Goal: Transaction & Acquisition: Purchase product/service

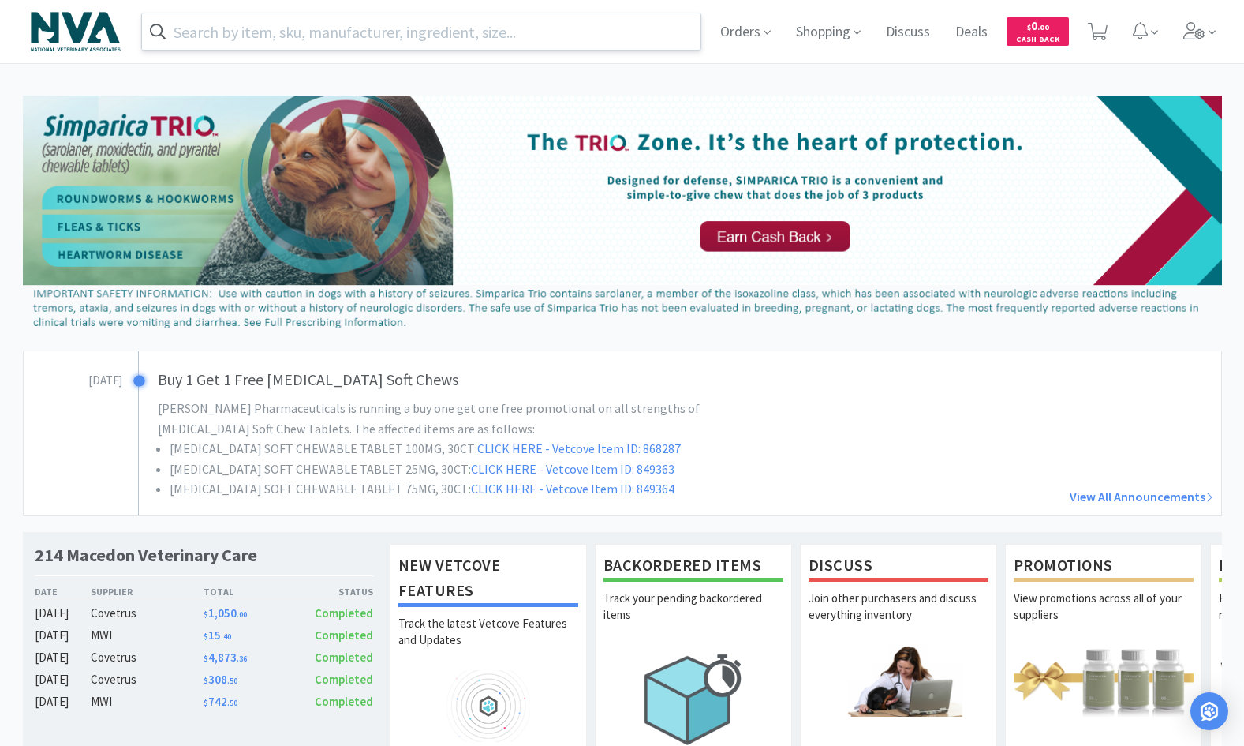
click at [286, 41] on input "text" at bounding box center [421, 31] width 559 height 36
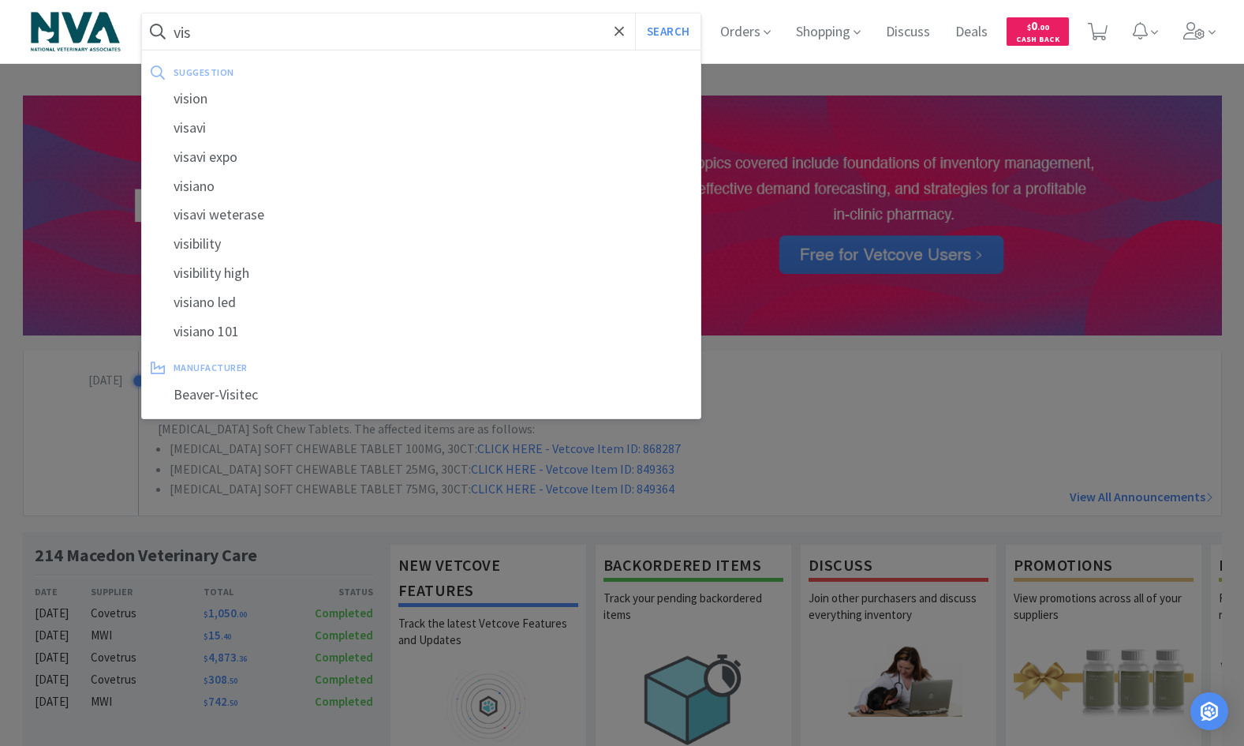
click at [994, 319] on div at bounding box center [622, 373] width 1244 height 746
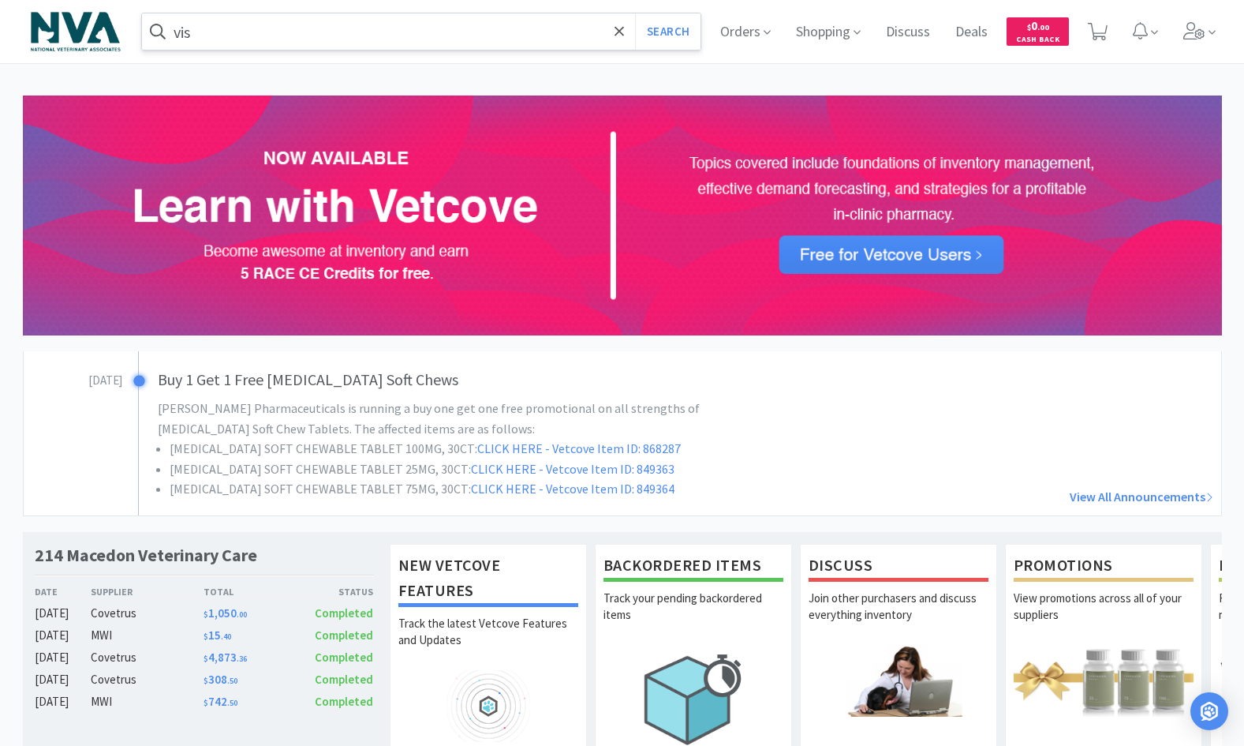
click at [253, 29] on input "vis" at bounding box center [421, 31] width 559 height 36
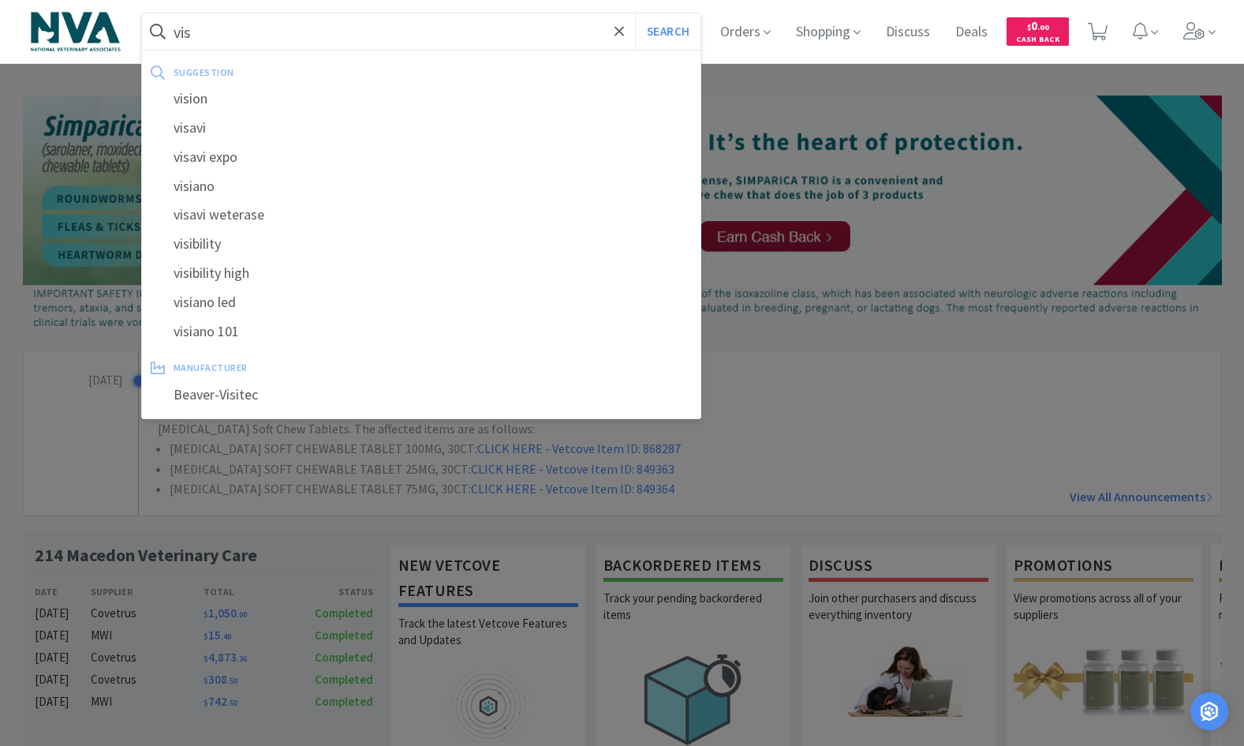
click at [233, 42] on input "vis" at bounding box center [421, 31] width 559 height 36
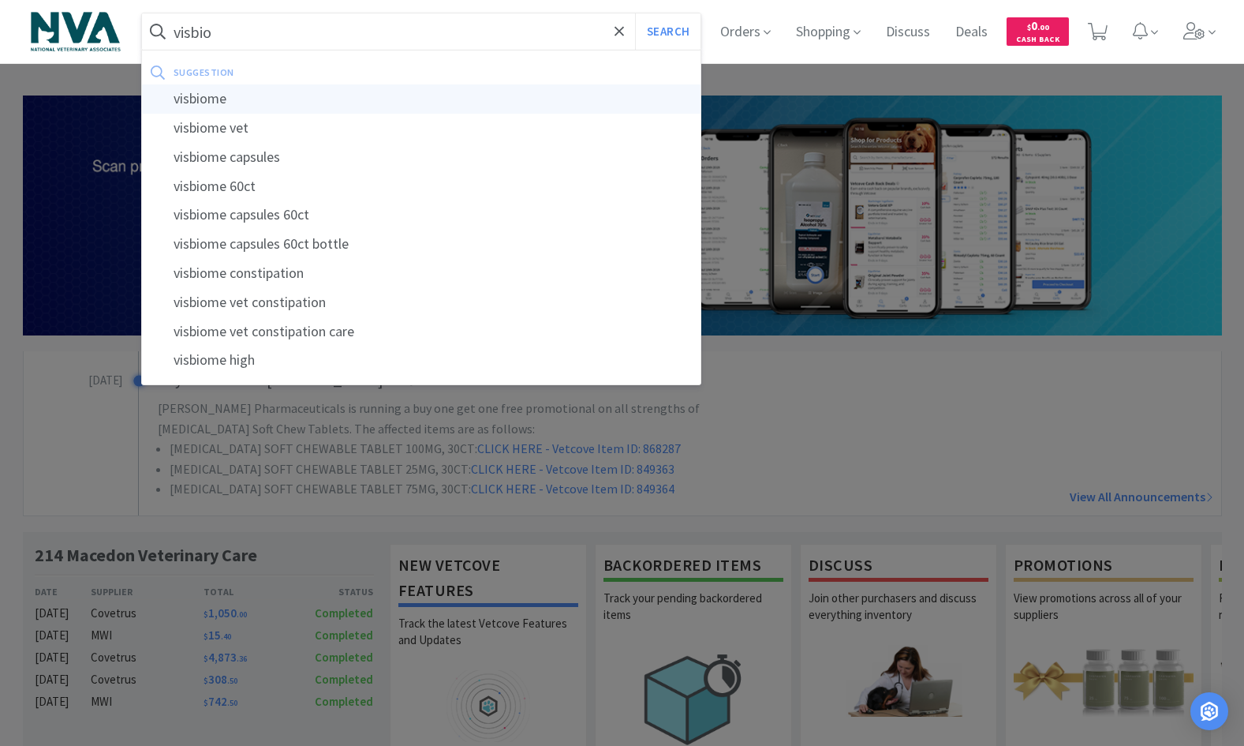
click at [214, 103] on div "visbiome" at bounding box center [421, 98] width 559 height 29
type input "visbiome"
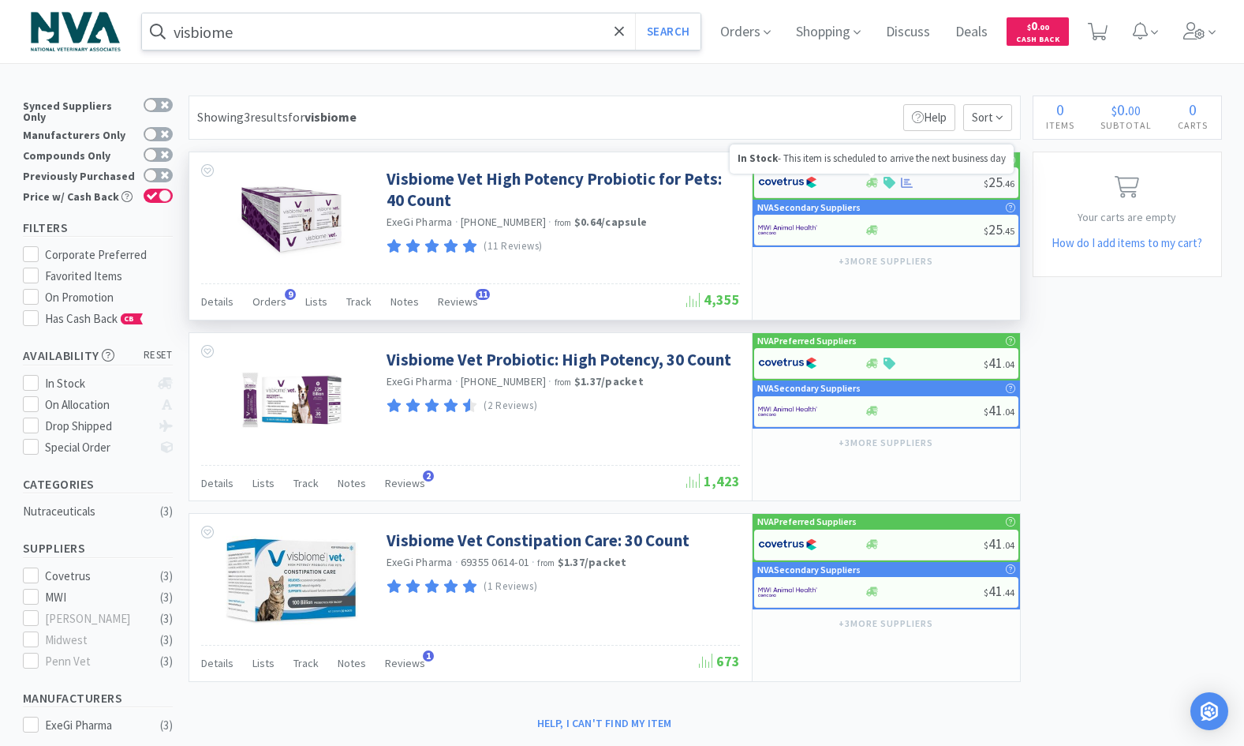
click at [872, 181] on icon at bounding box center [872, 182] width 12 height 9
select select "1"
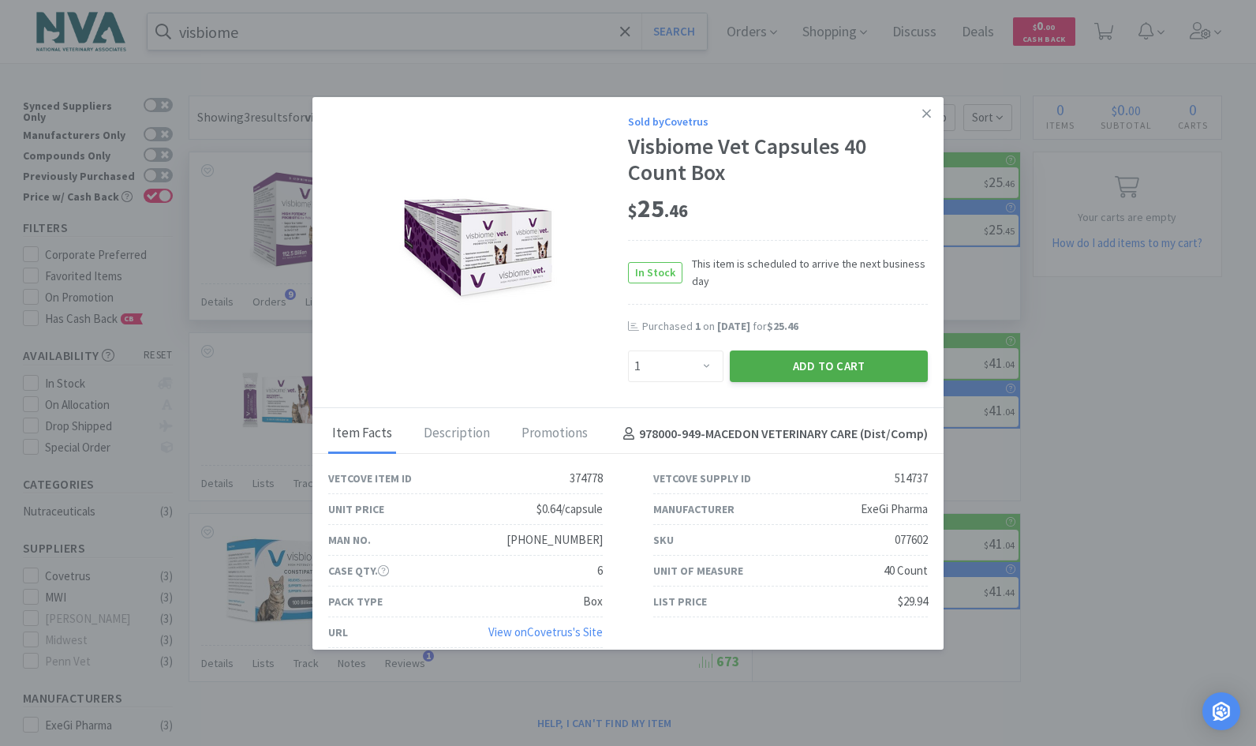
click at [787, 355] on button "Add to Cart" at bounding box center [829, 366] width 198 height 32
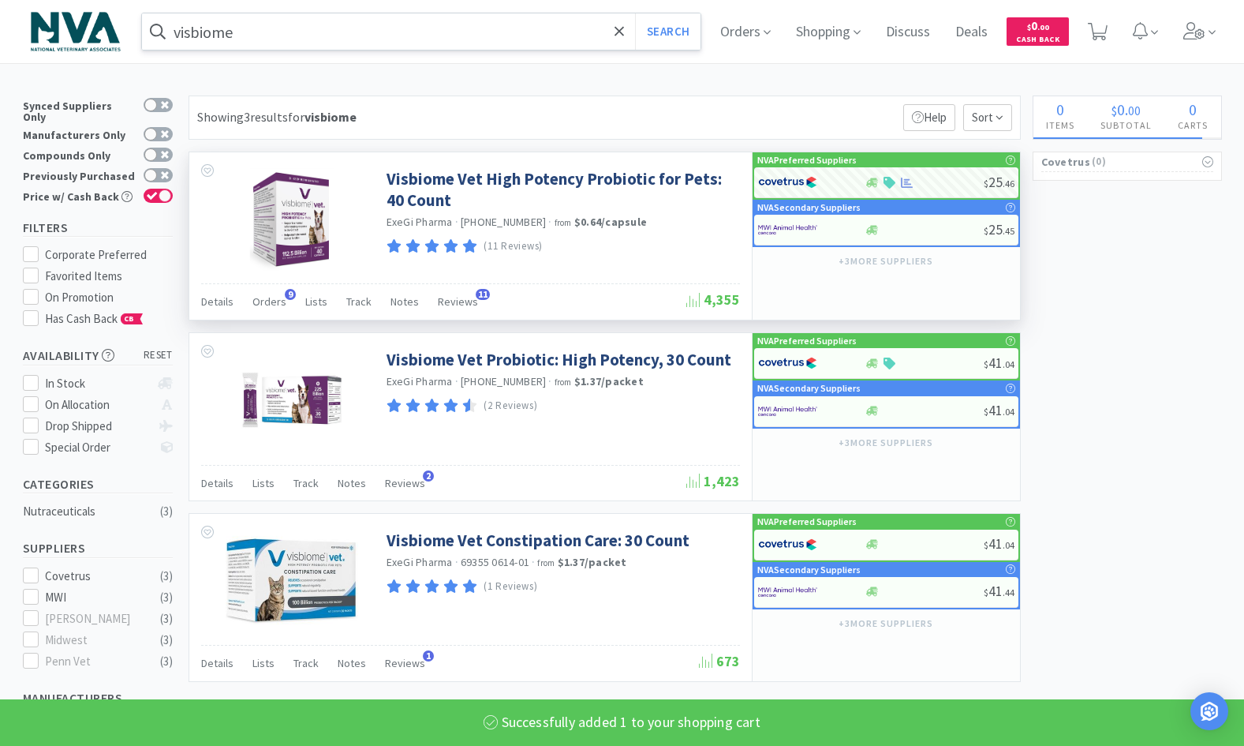
select select "1"
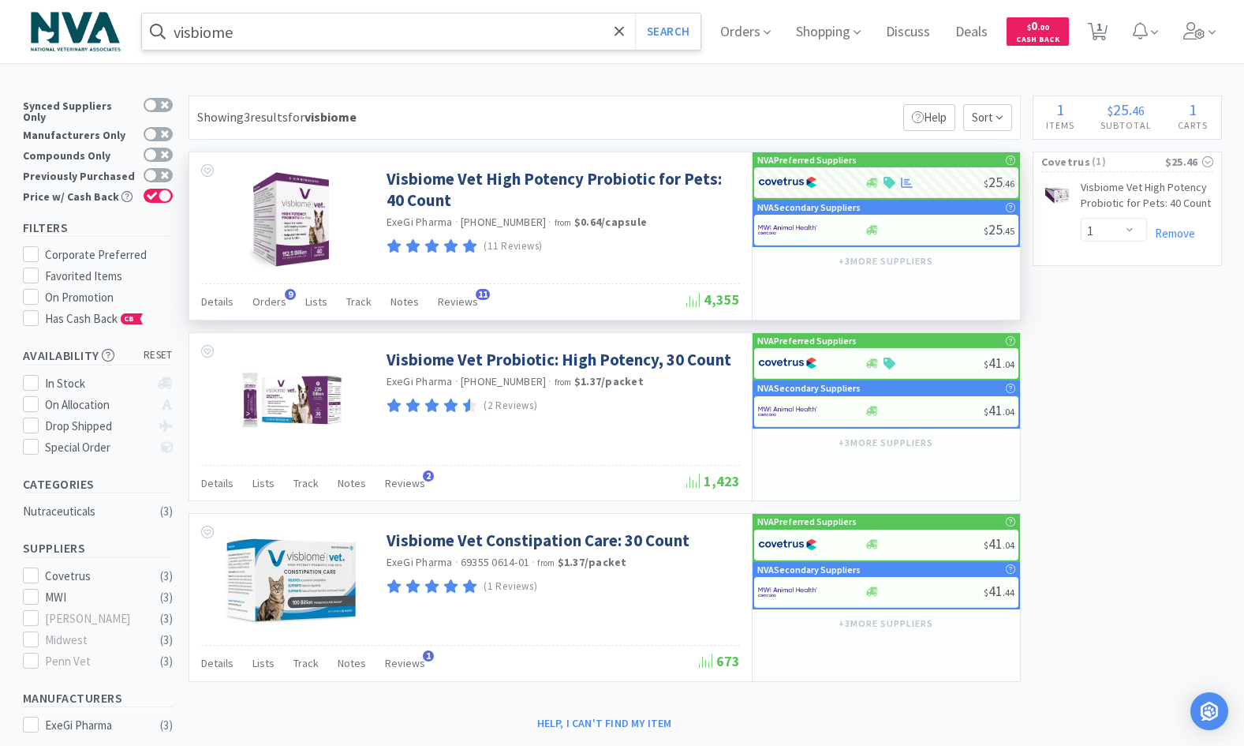
click at [379, 31] on input "visbiome" at bounding box center [421, 31] width 559 height 36
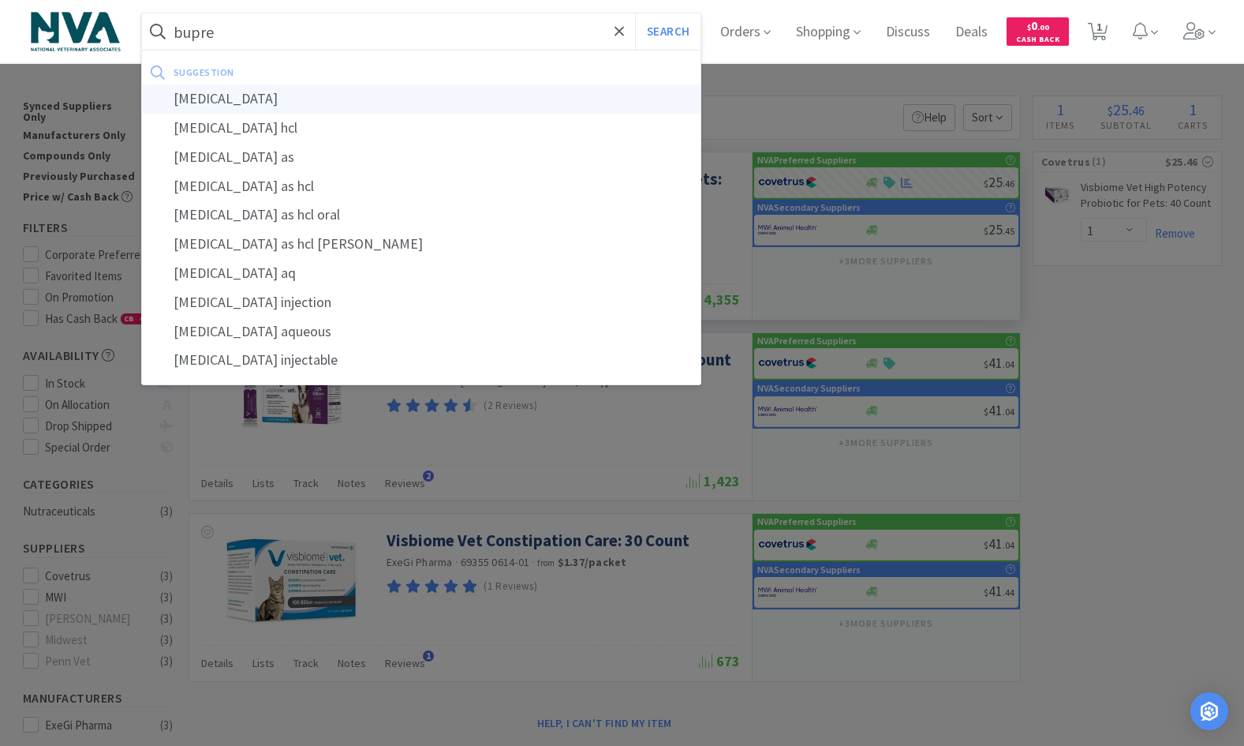
click at [251, 94] on div "[MEDICAL_DATA]" at bounding box center [421, 98] width 559 height 29
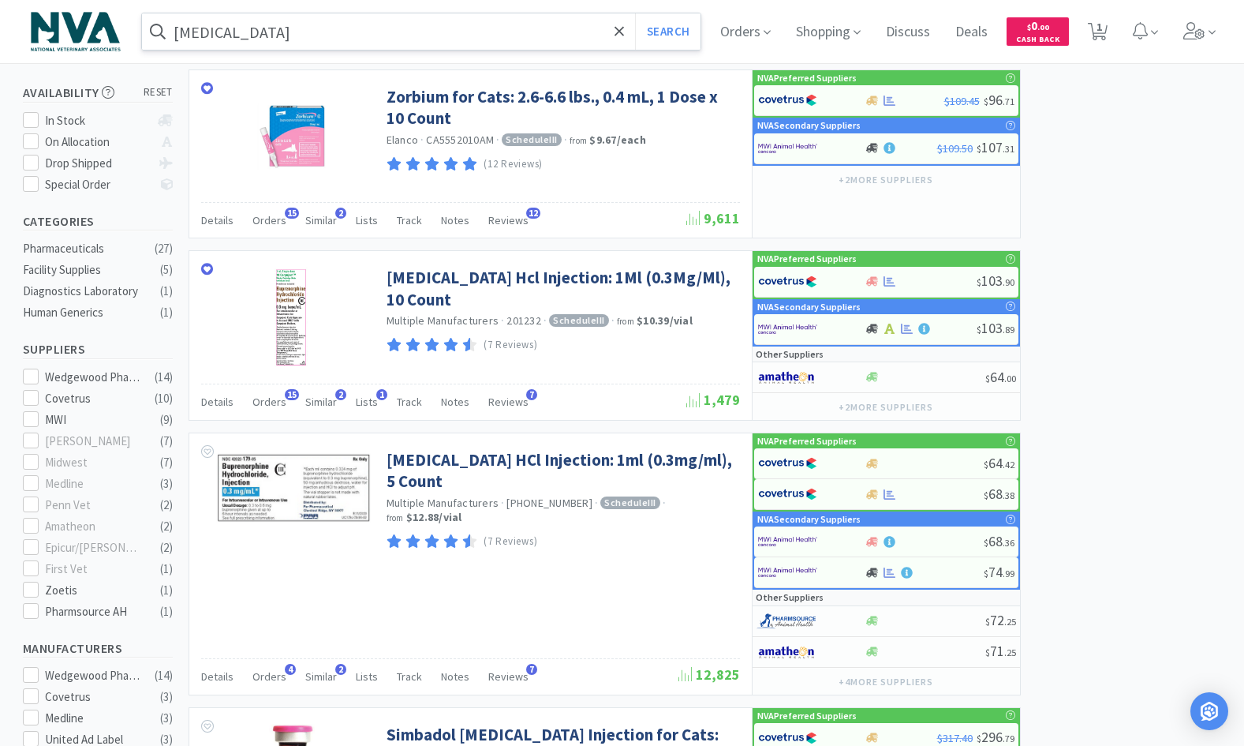
scroll to position [267, 0]
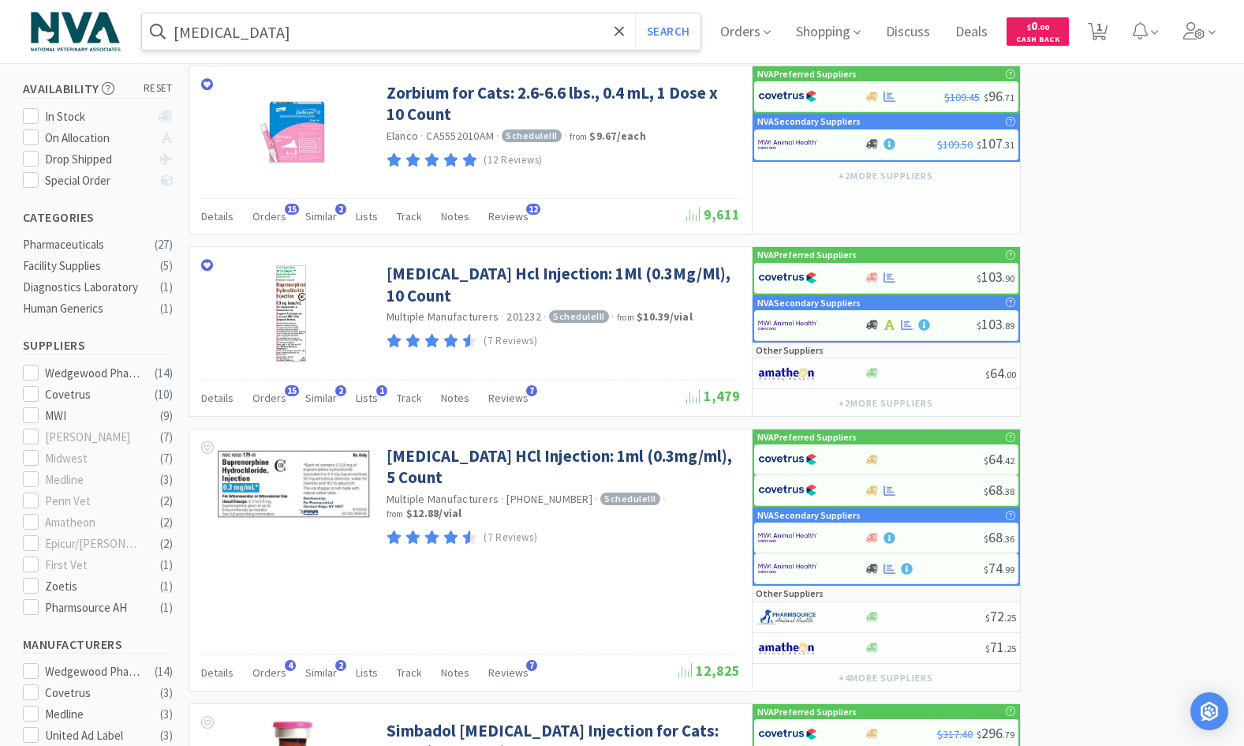
click at [439, 38] on input "[MEDICAL_DATA]" at bounding box center [421, 31] width 559 height 36
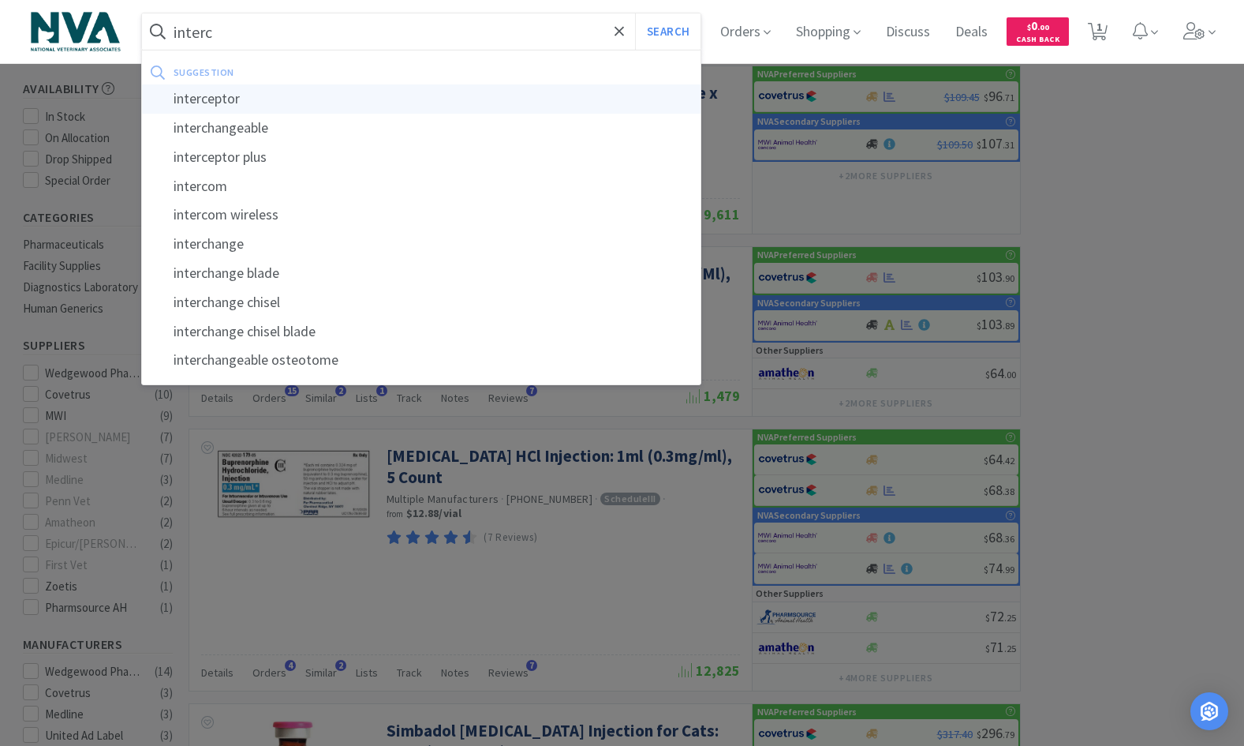
click at [226, 92] on div "interceptor" at bounding box center [421, 98] width 559 height 29
type input "interceptor"
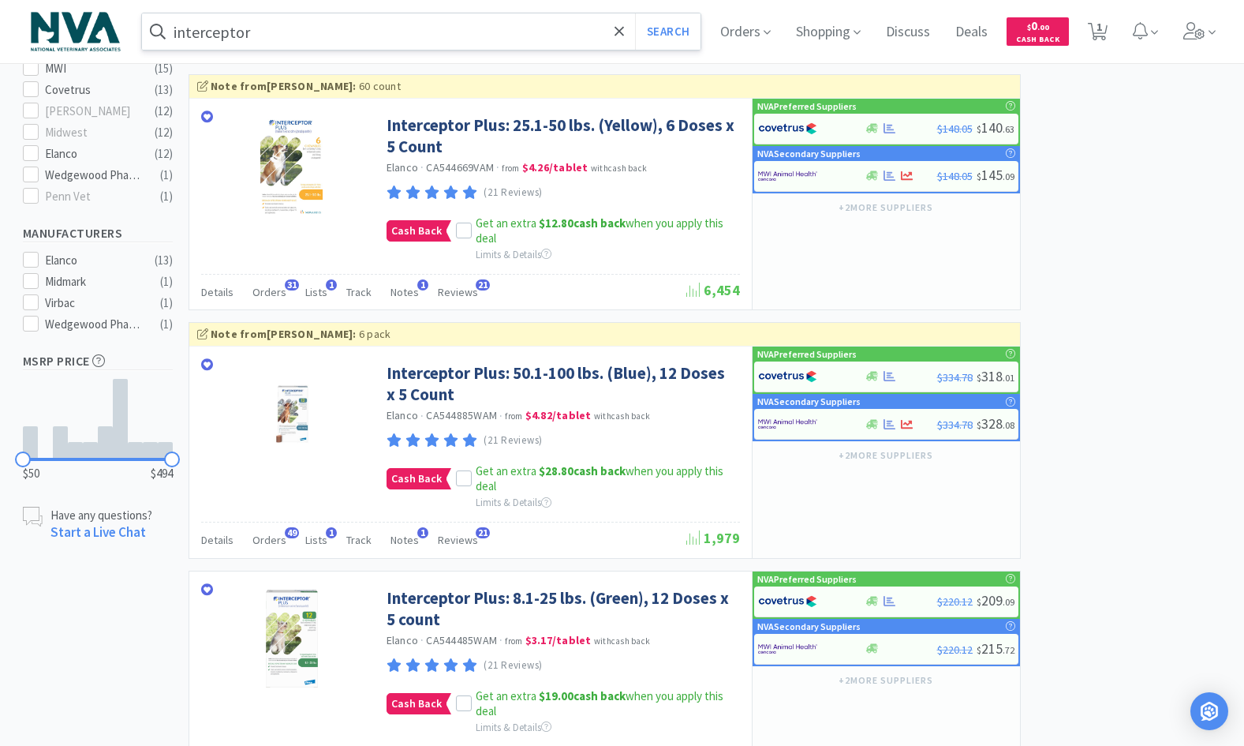
scroll to position [554, 0]
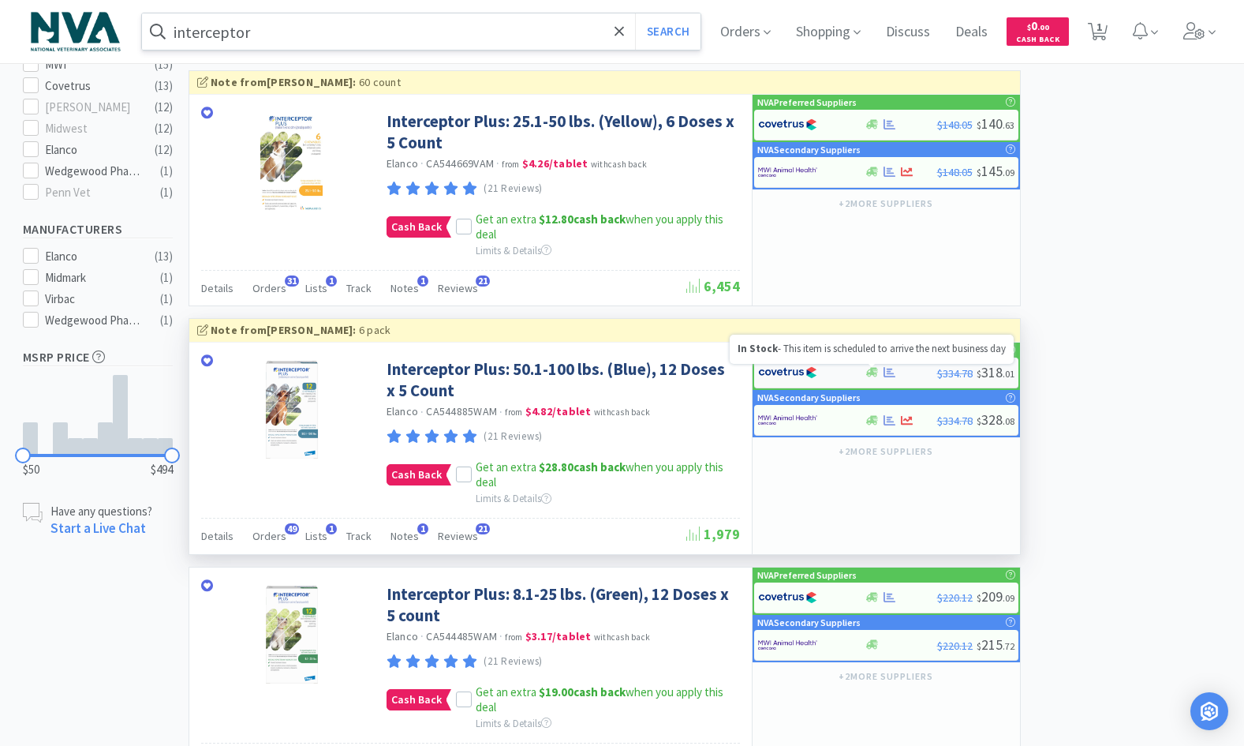
click at [877, 375] on icon at bounding box center [872, 372] width 12 height 12
select select "1"
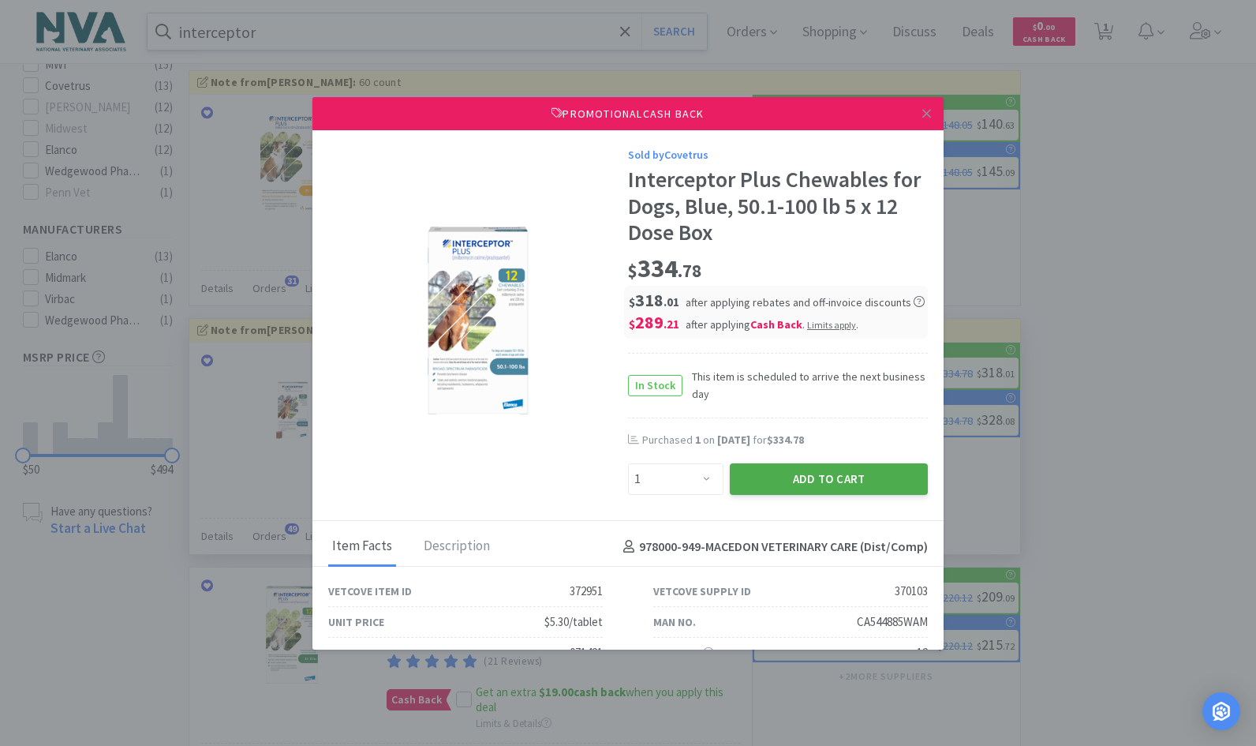
click at [742, 482] on button "Add to Cart" at bounding box center [829, 479] width 198 height 32
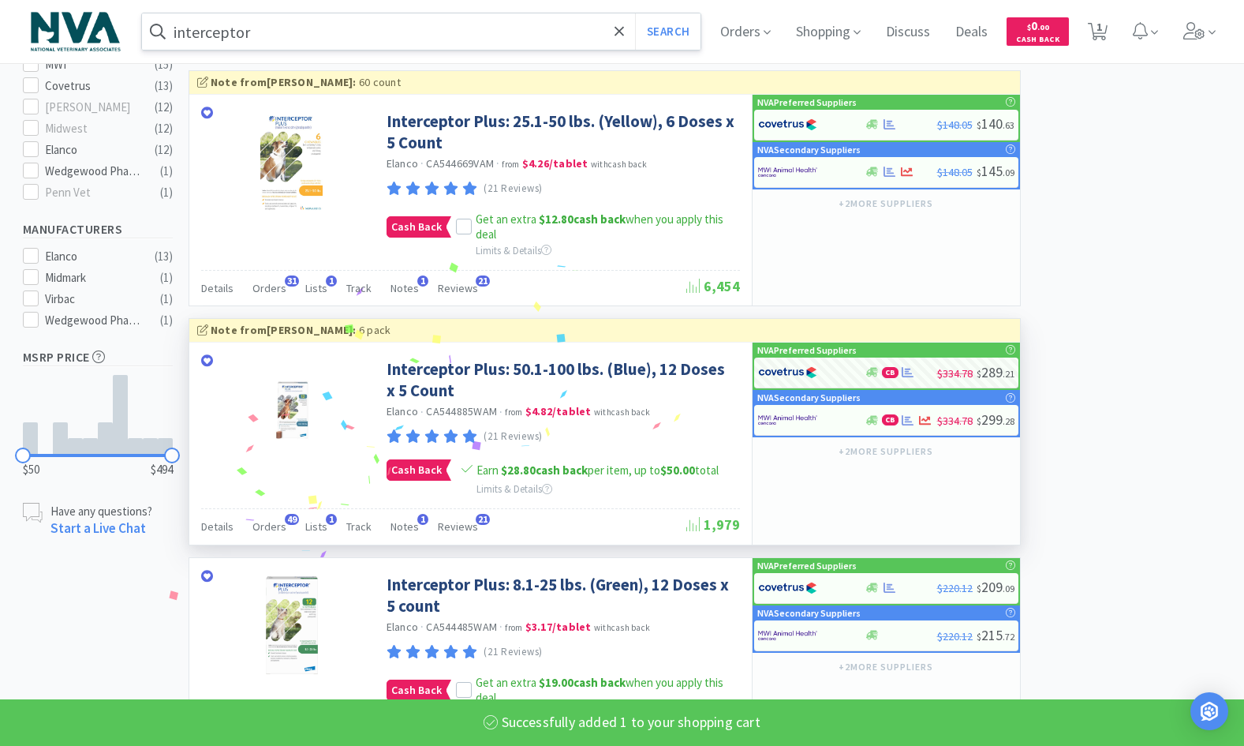
select select "1"
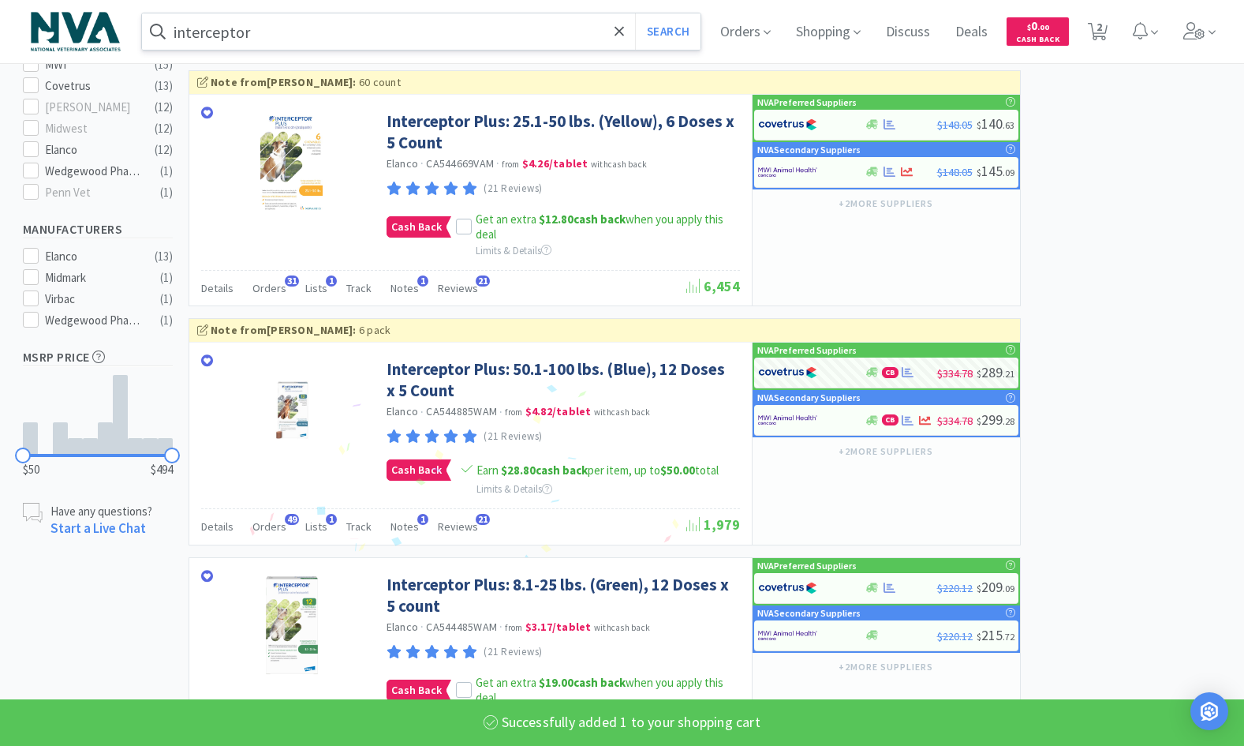
click at [323, 36] on input "interceptor" at bounding box center [421, 31] width 559 height 36
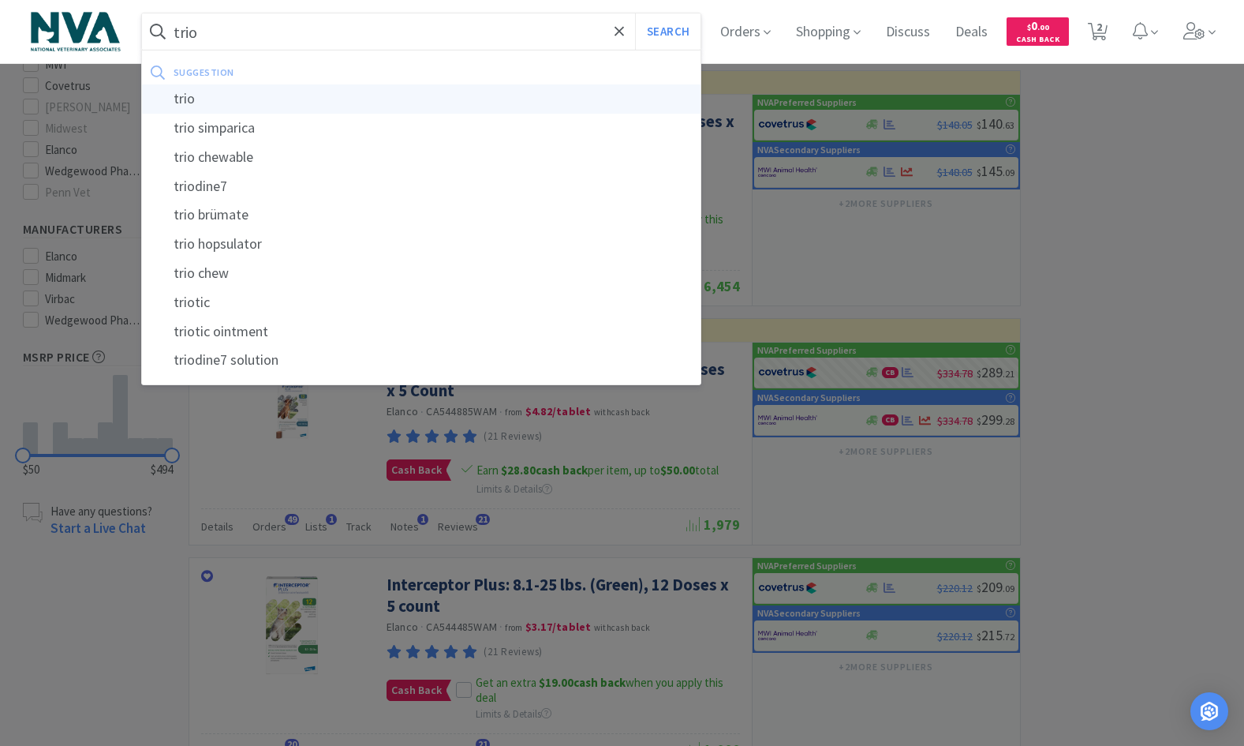
type input "trio"
click at [204, 104] on div "trio" at bounding box center [421, 98] width 559 height 29
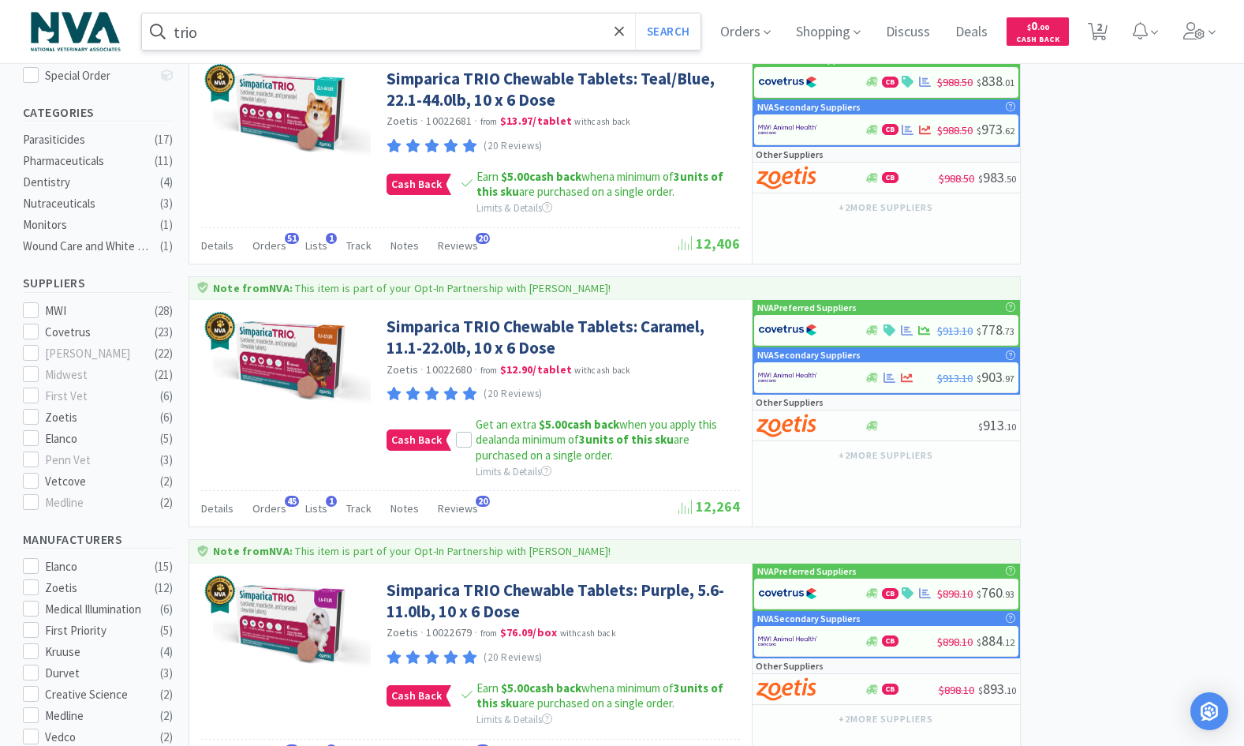
scroll to position [474, 0]
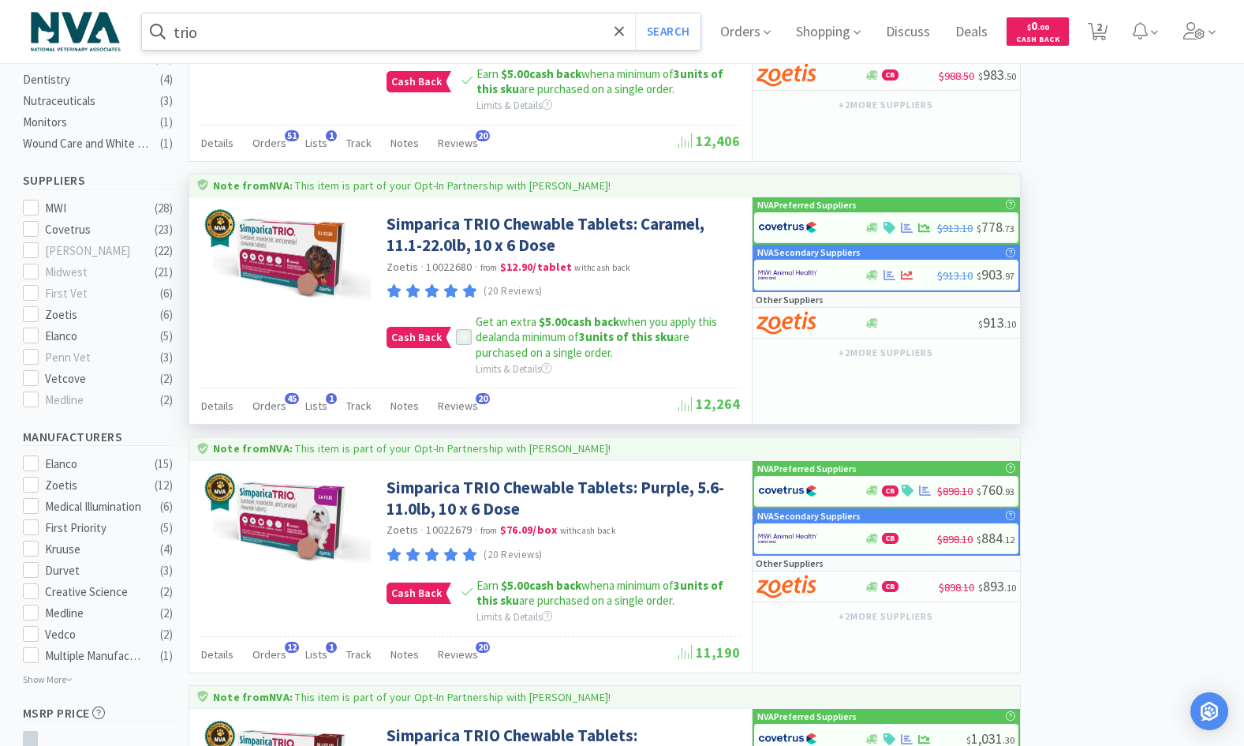
click at [458, 335] on icon at bounding box center [463, 337] width 11 height 11
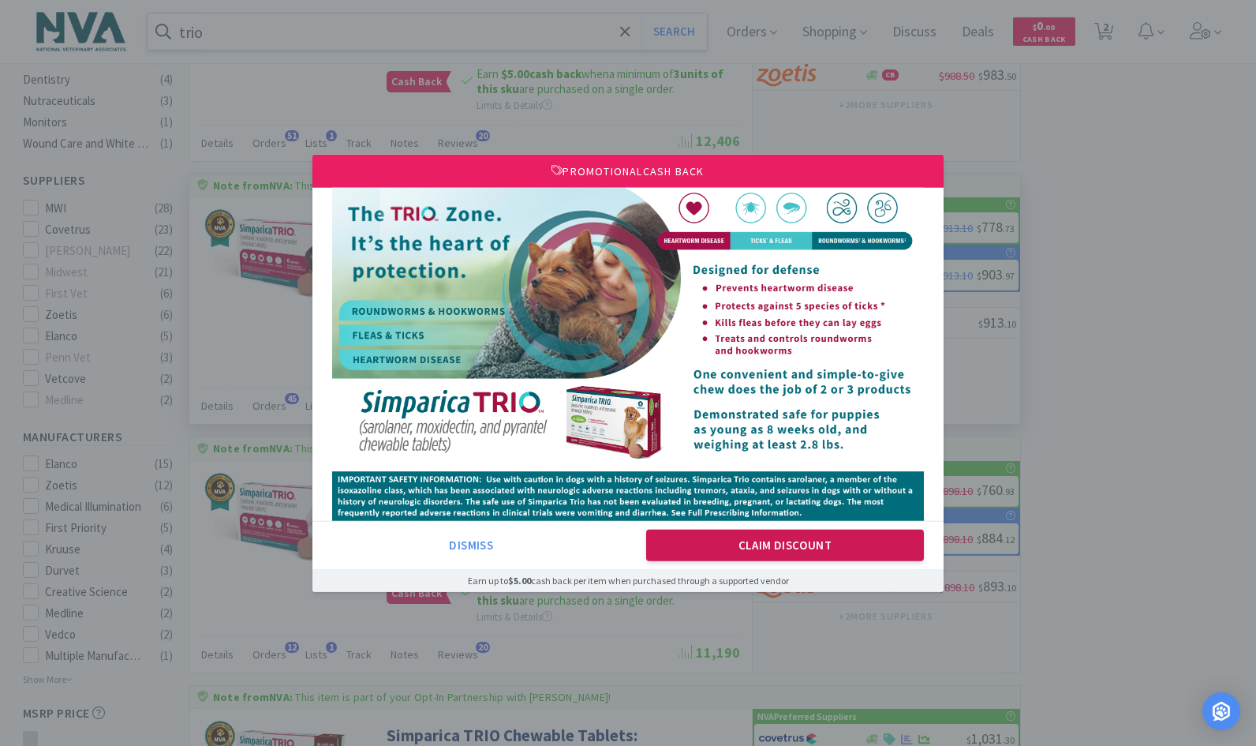
click at [729, 547] on button "Claim Discount" at bounding box center [785, 545] width 279 height 32
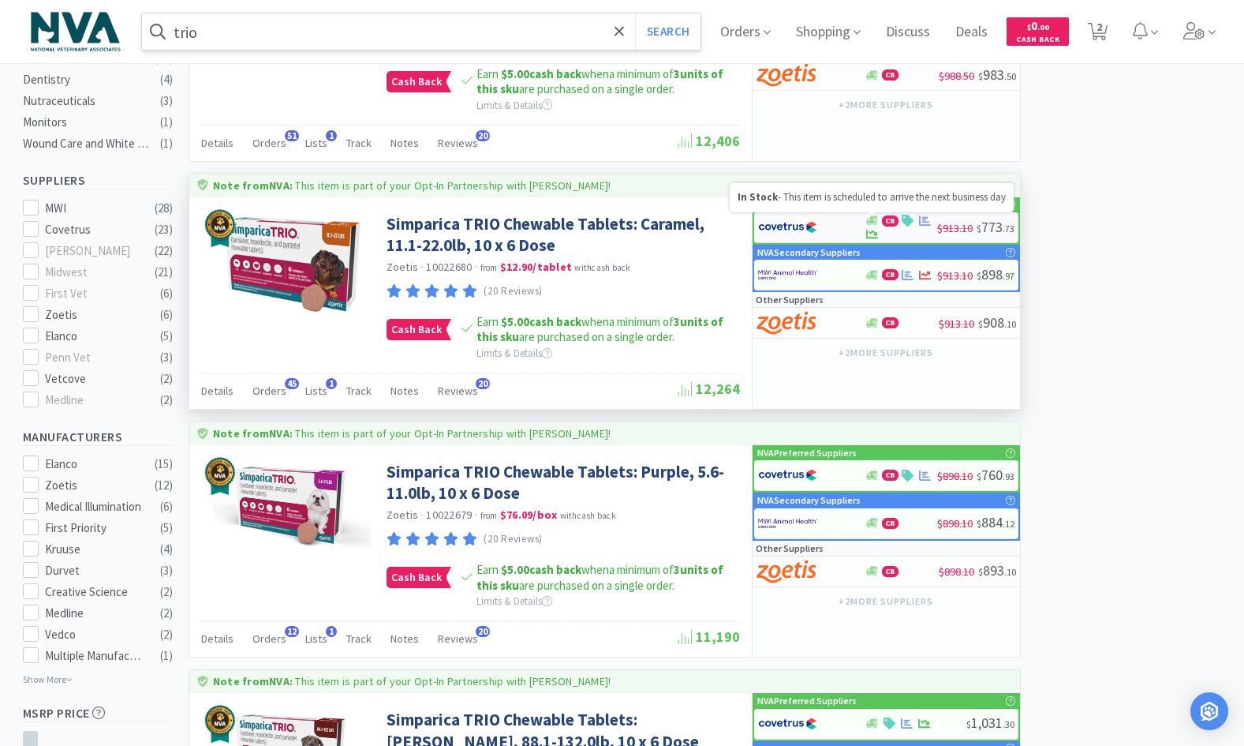
click at [873, 223] on icon at bounding box center [872, 220] width 12 height 9
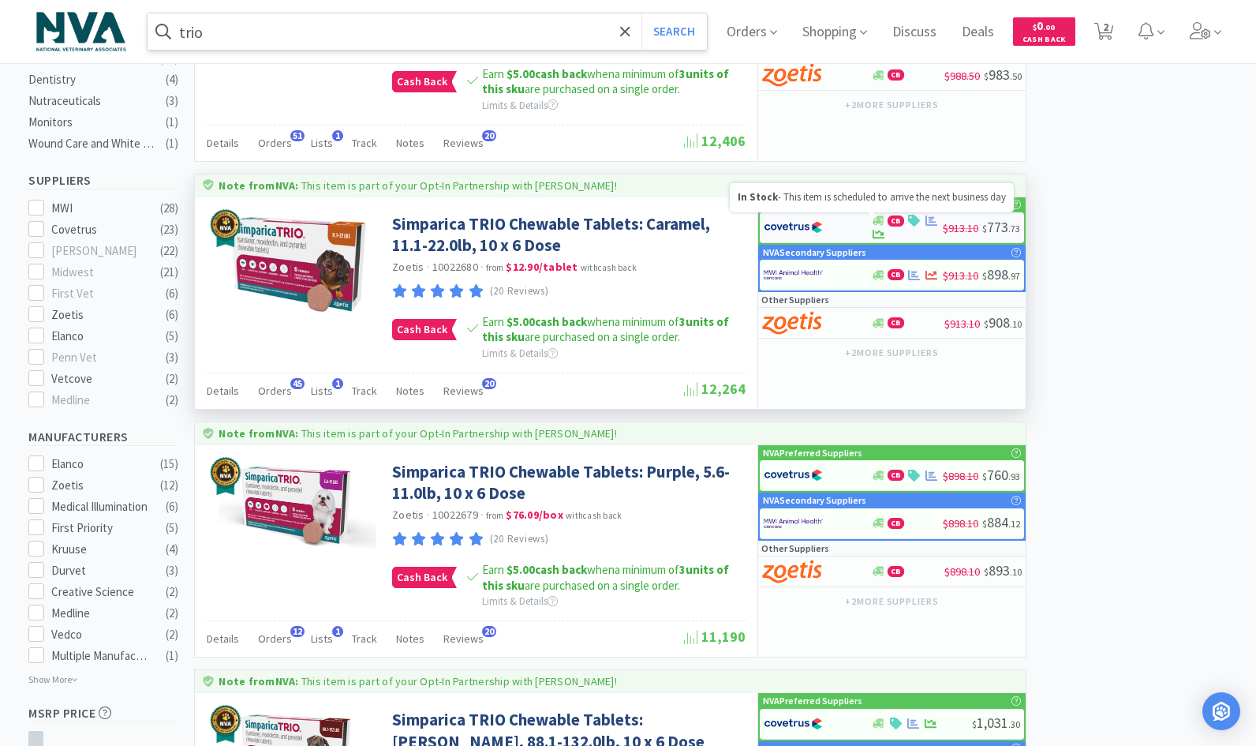
select select "2"
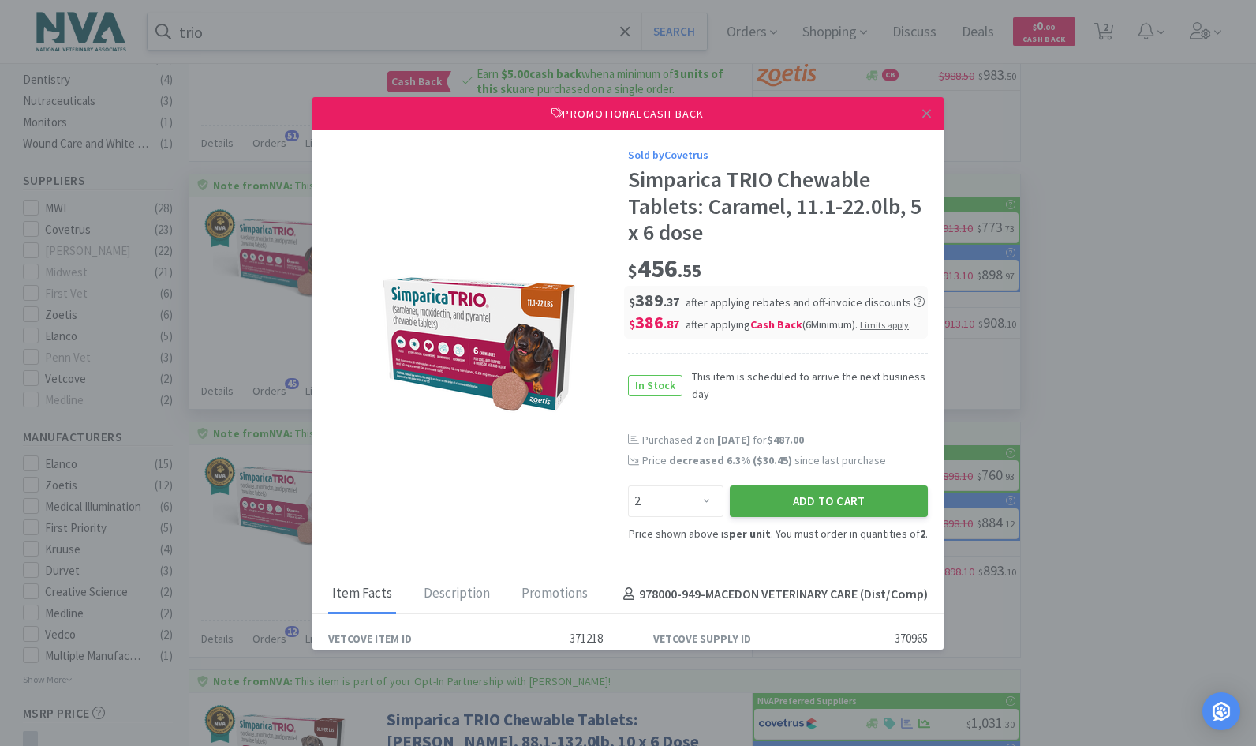
click at [802, 509] on button "Add to Cart" at bounding box center [829, 501] width 198 height 32
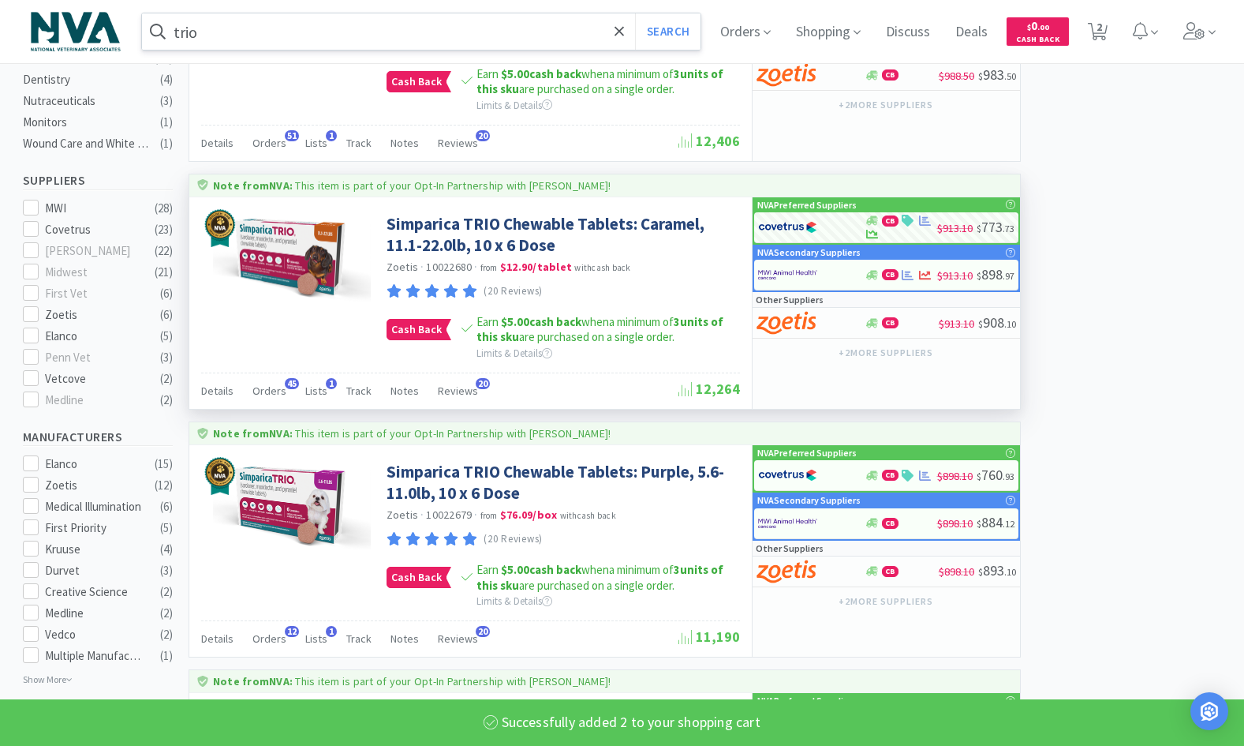
select select "2"
select select "1"
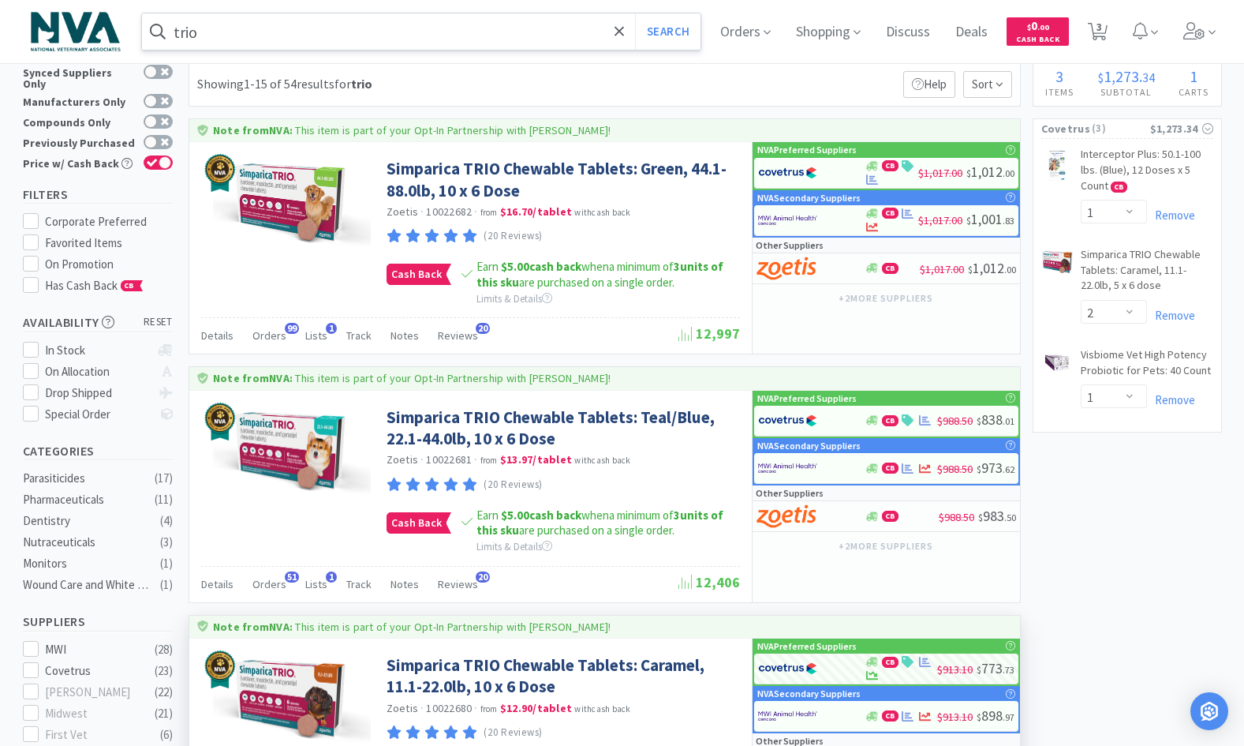
scroll to position [0, 0]
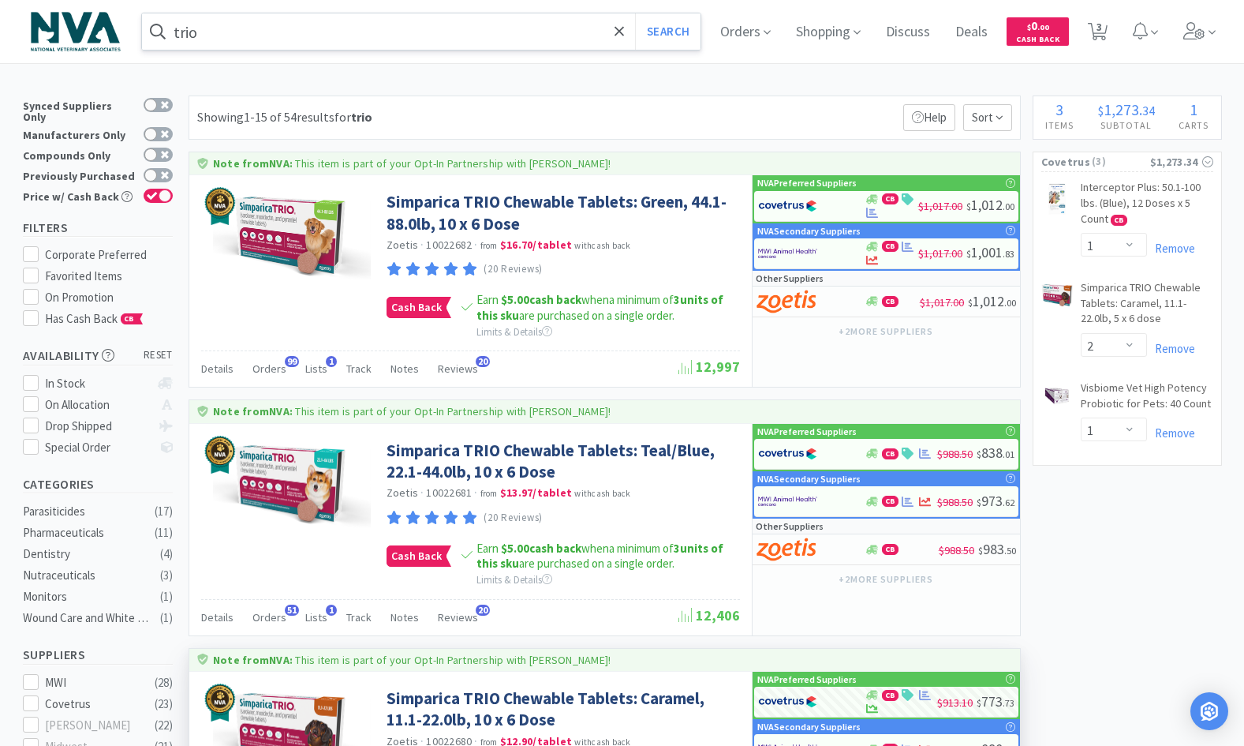
click at [303, 31] on input "trio" at bounding box center [421, 31] width 559 height 36
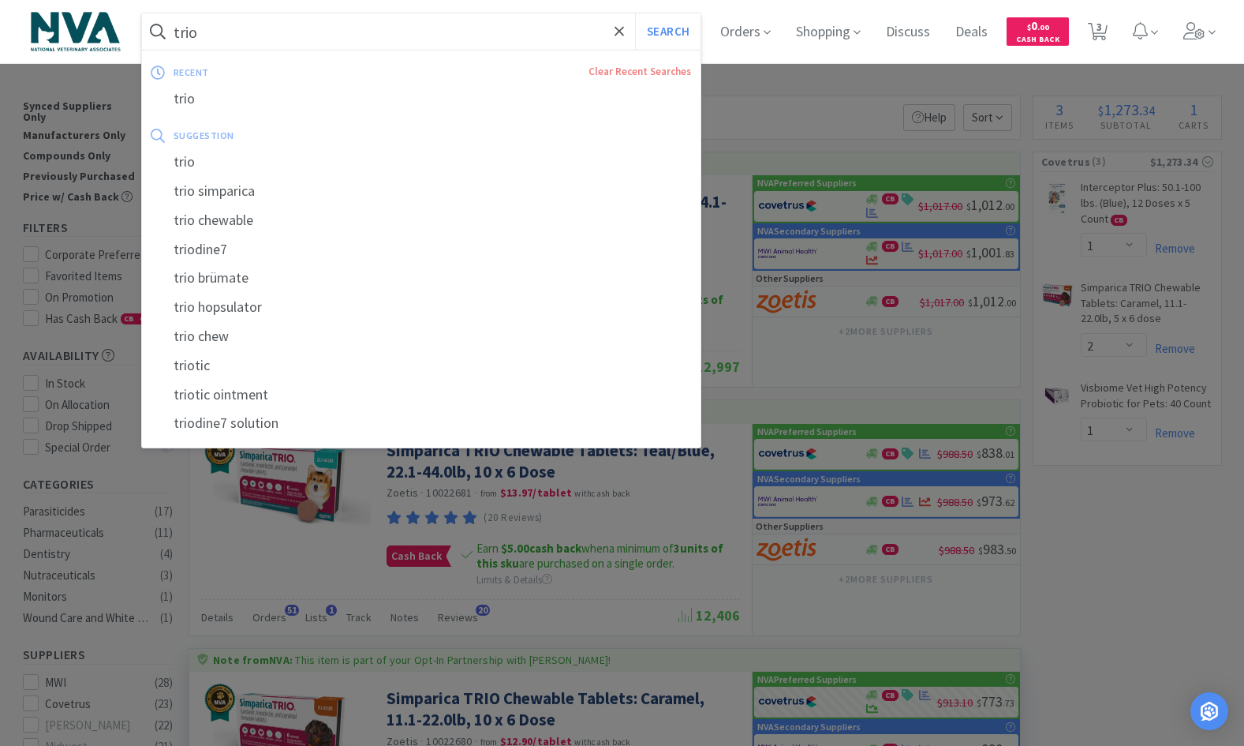
click at [303, 31] on input "trio" at bounding box center [421, 31] width 559 height 36
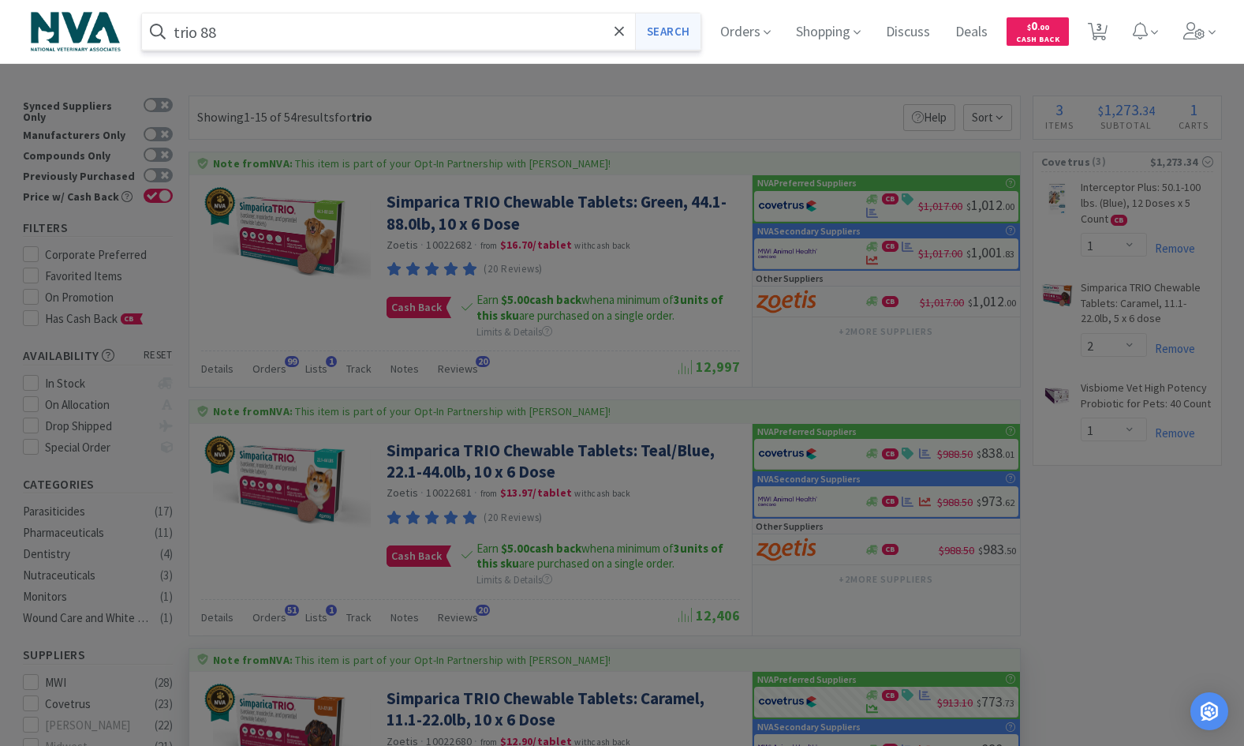
type input "trio 88"
click at [686, 29] on button "Search" at bounding box center [667, 31] width 65 height 36
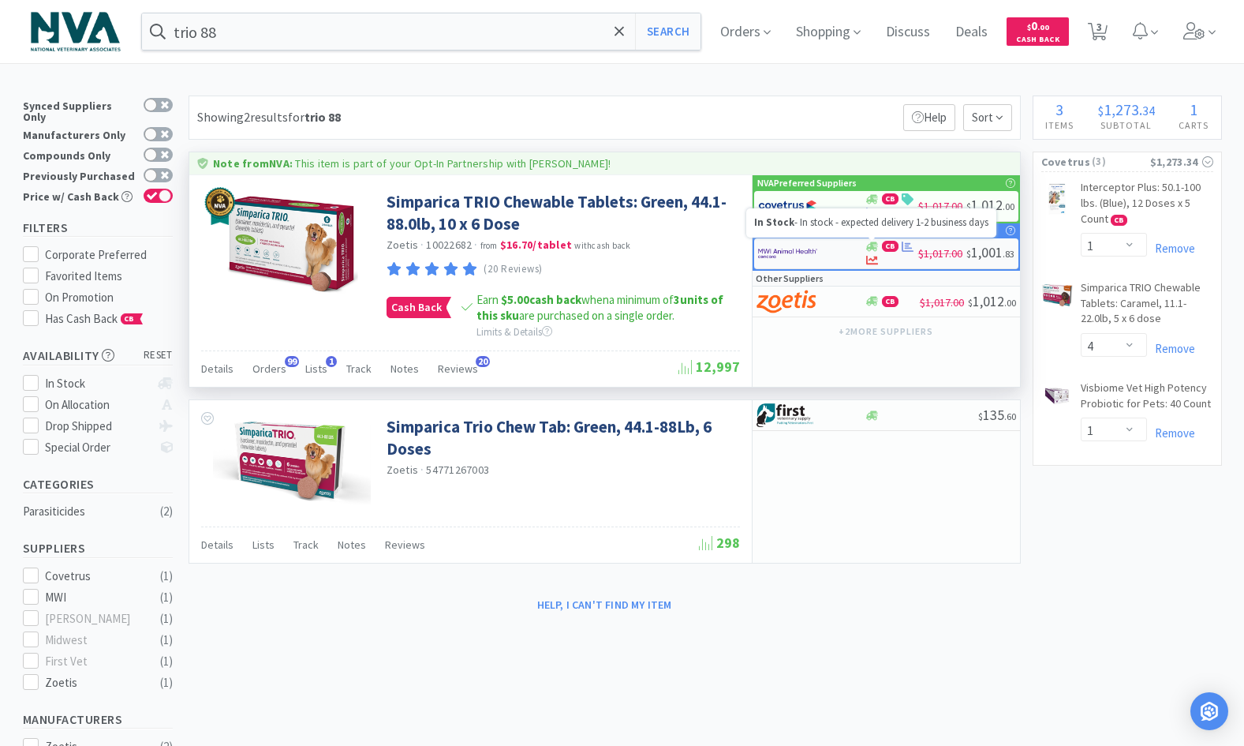
click at [875, 246] on icon at bounding box center [872, 245] width 12 height 9
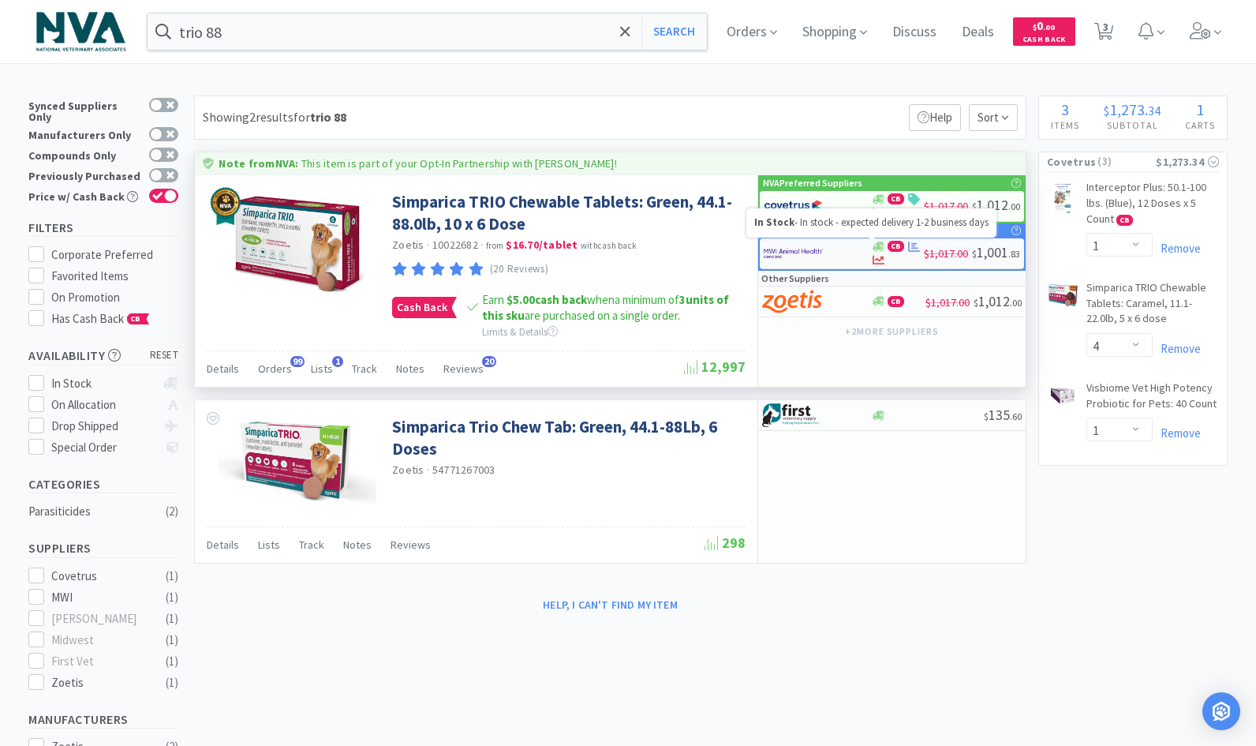
select select "2"
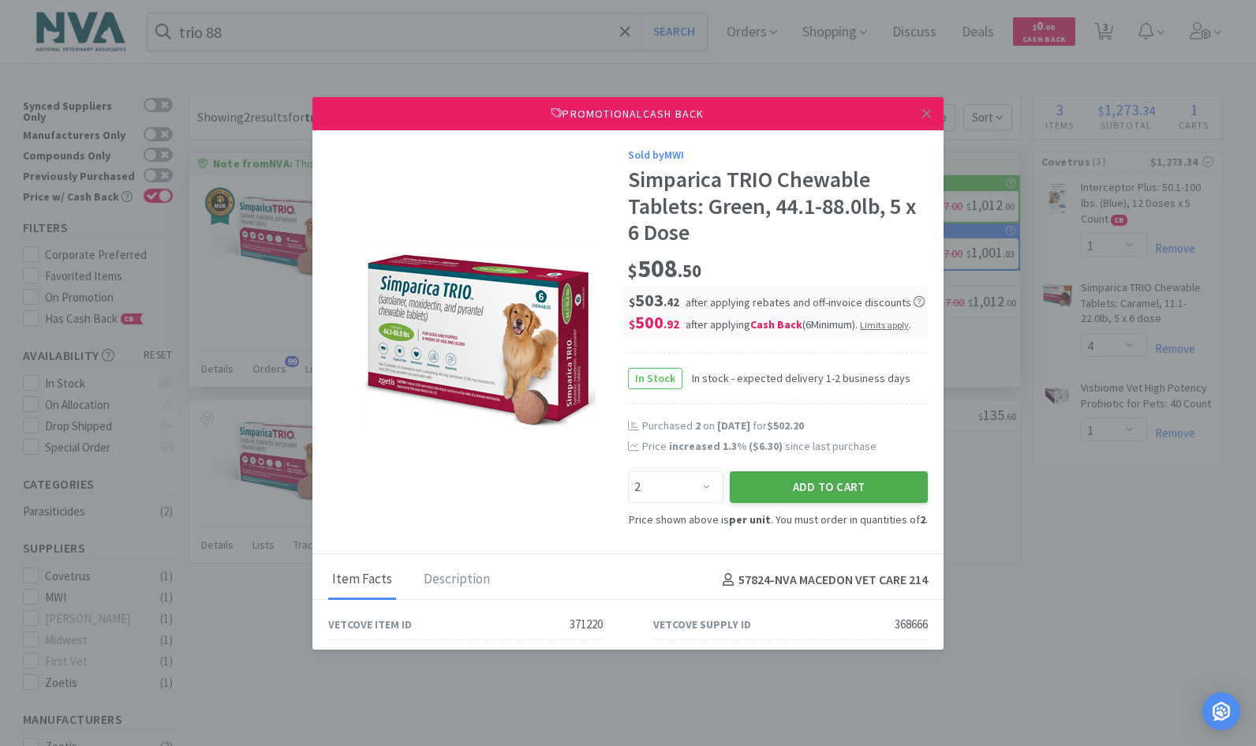
click at [798, 491] on button "Add to Cart" at bounding box center [829, 487] width 198 height 32
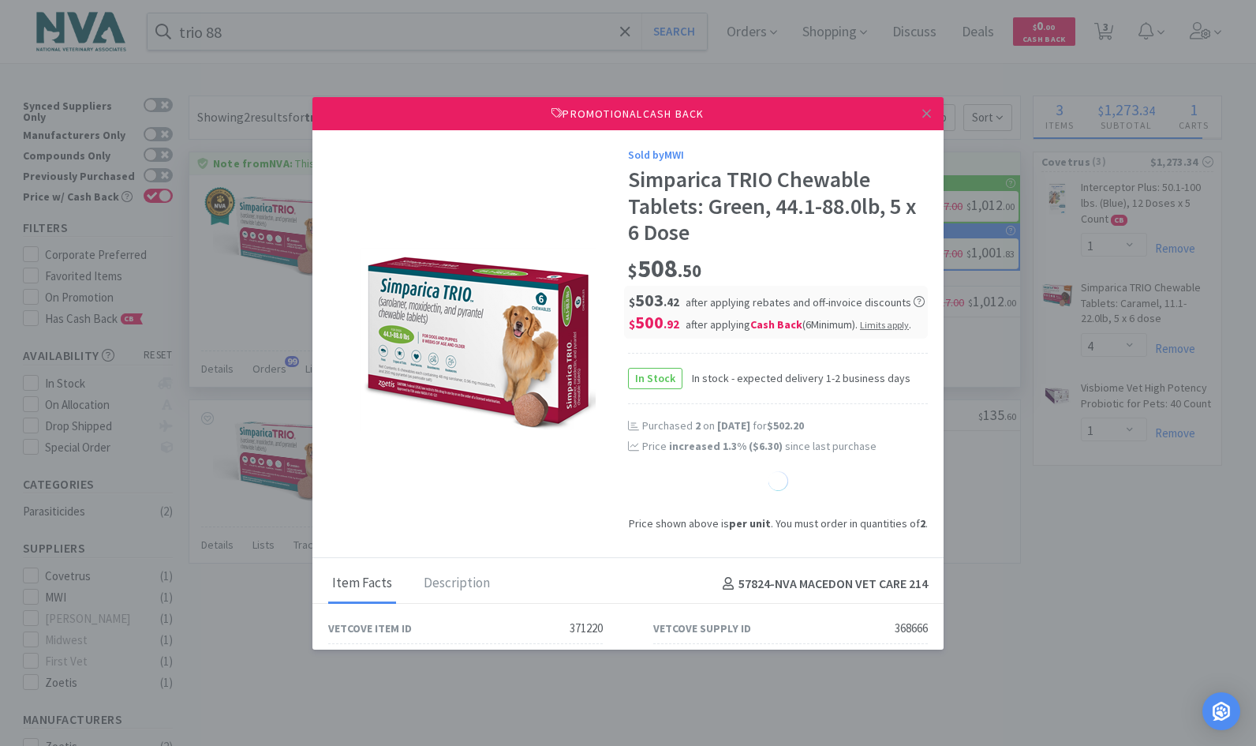
select select "1"
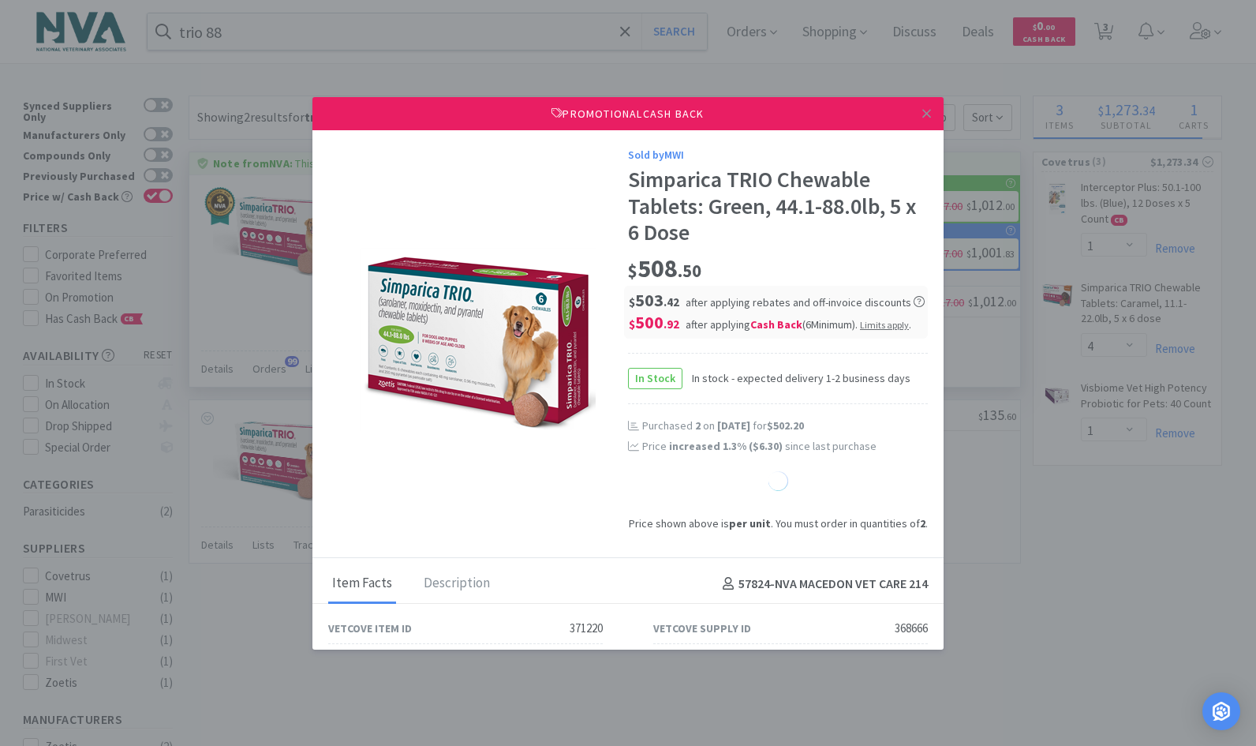
select select "1"
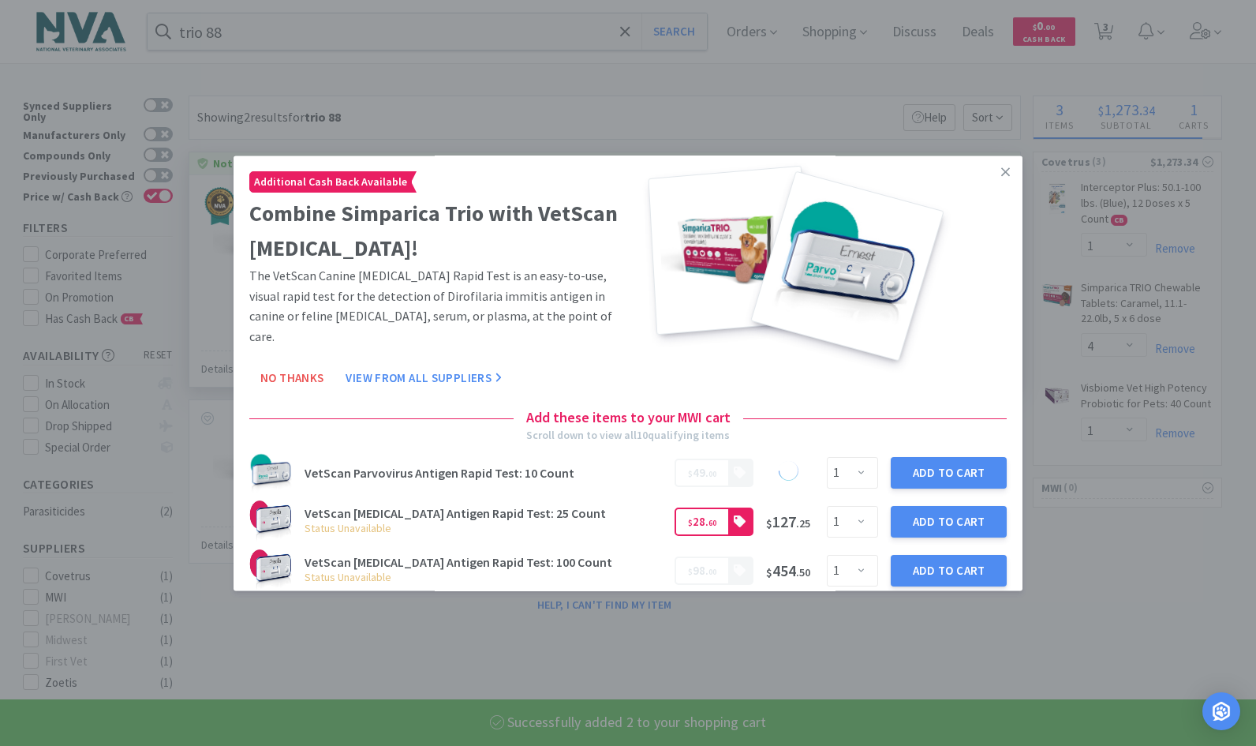
select select "2"
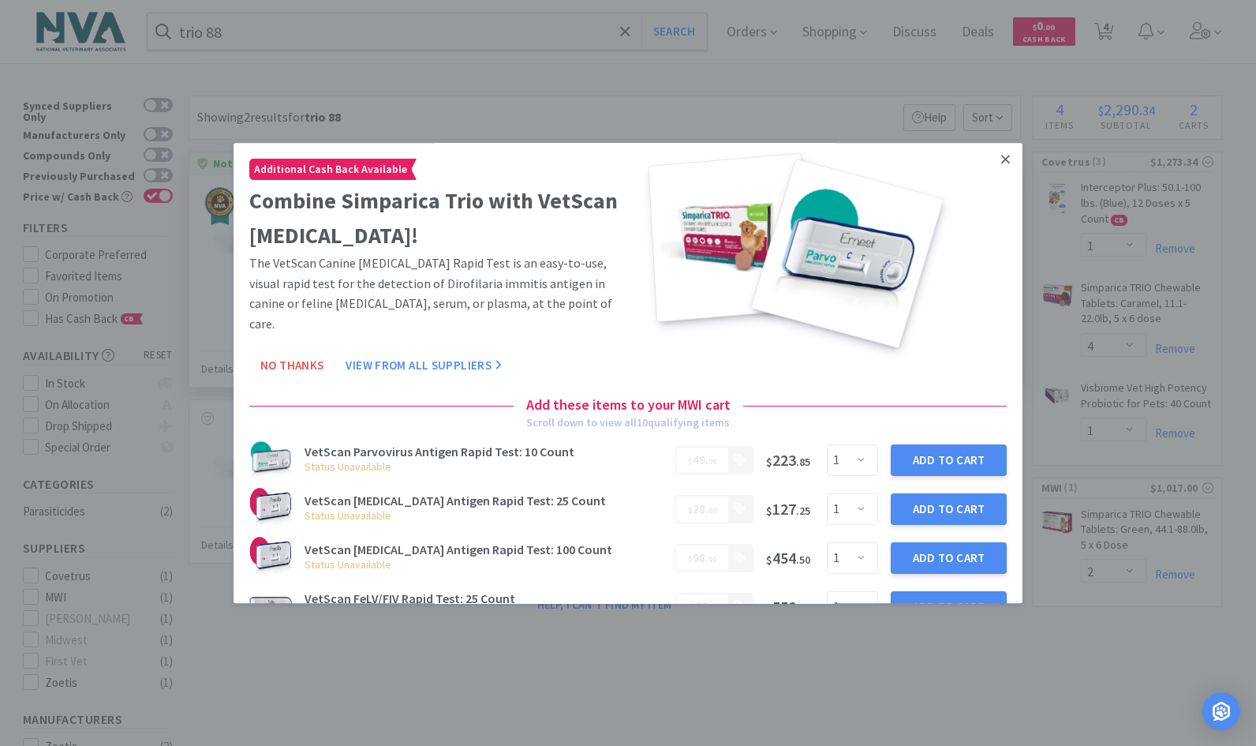
click at [992, 163] on link at bounding box center [1006, 160] width 28 height 34
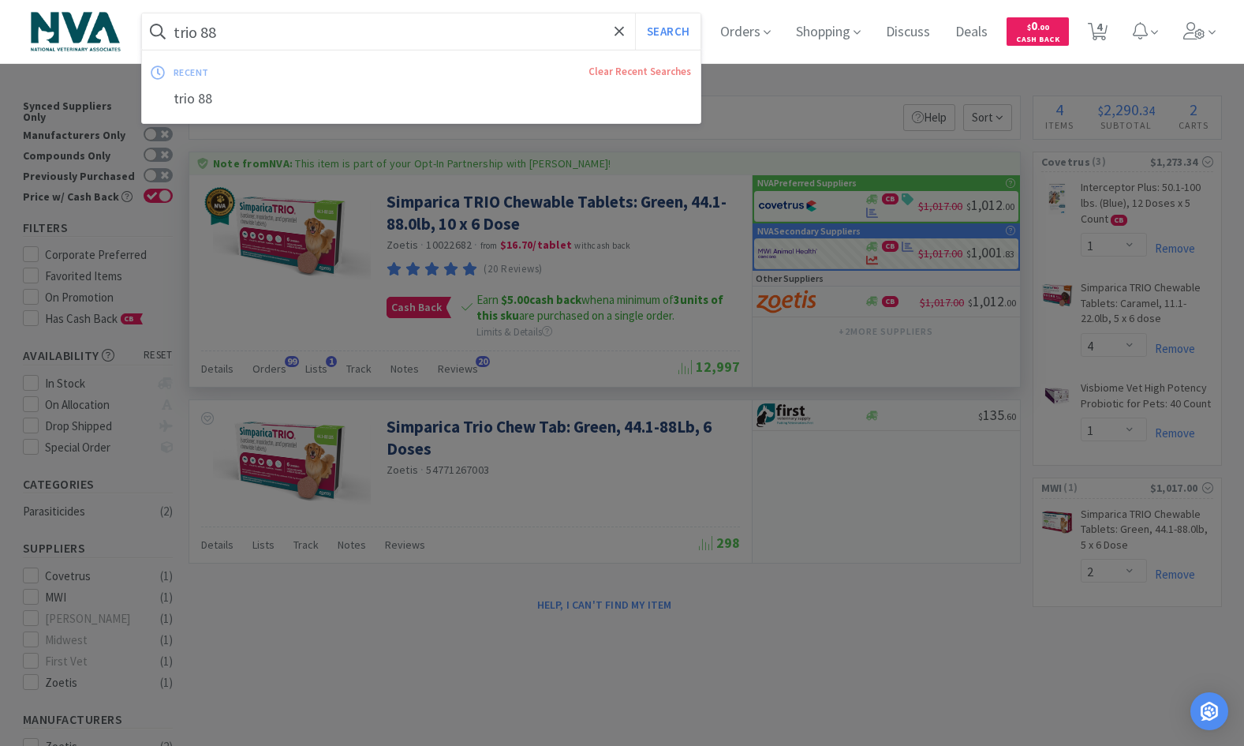
click at [271, 30] on input "trio 88" at bounding box center [421, 31] width 559 height 36
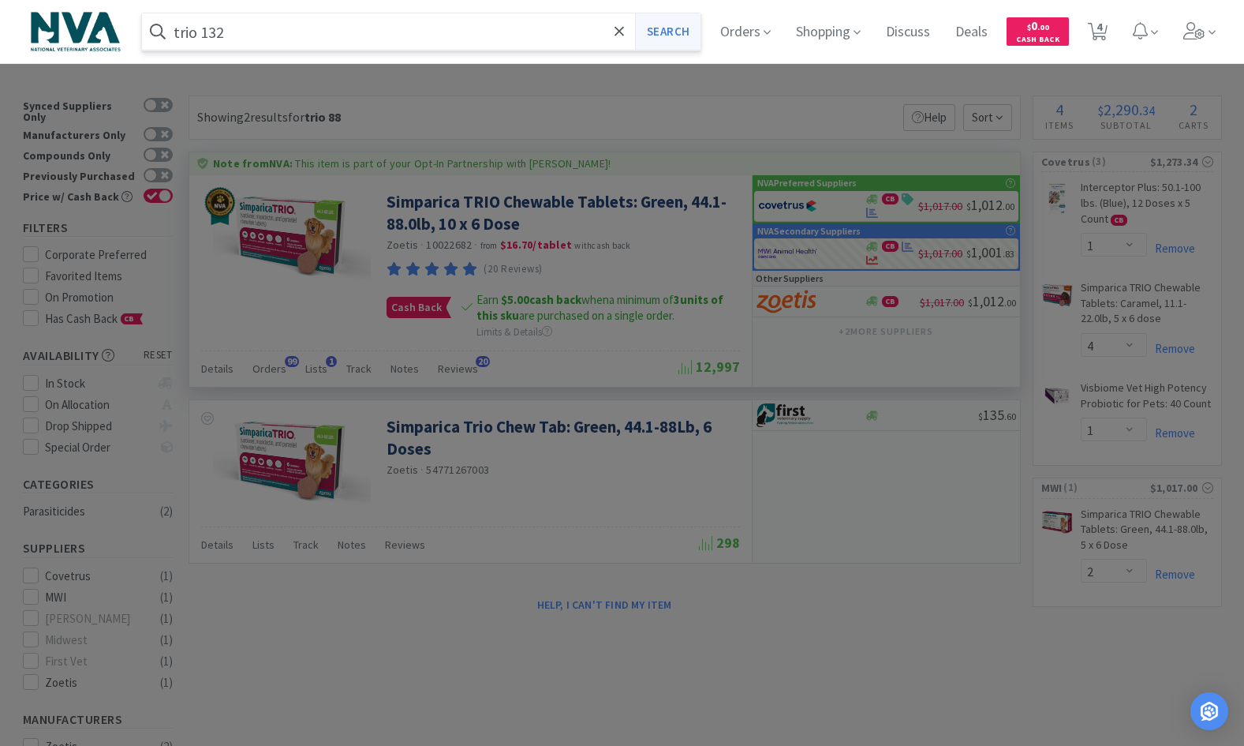
type input "trio 132"
click at [677, 32] on button "Search" at bounding box center [667, 31] width 65 height 36
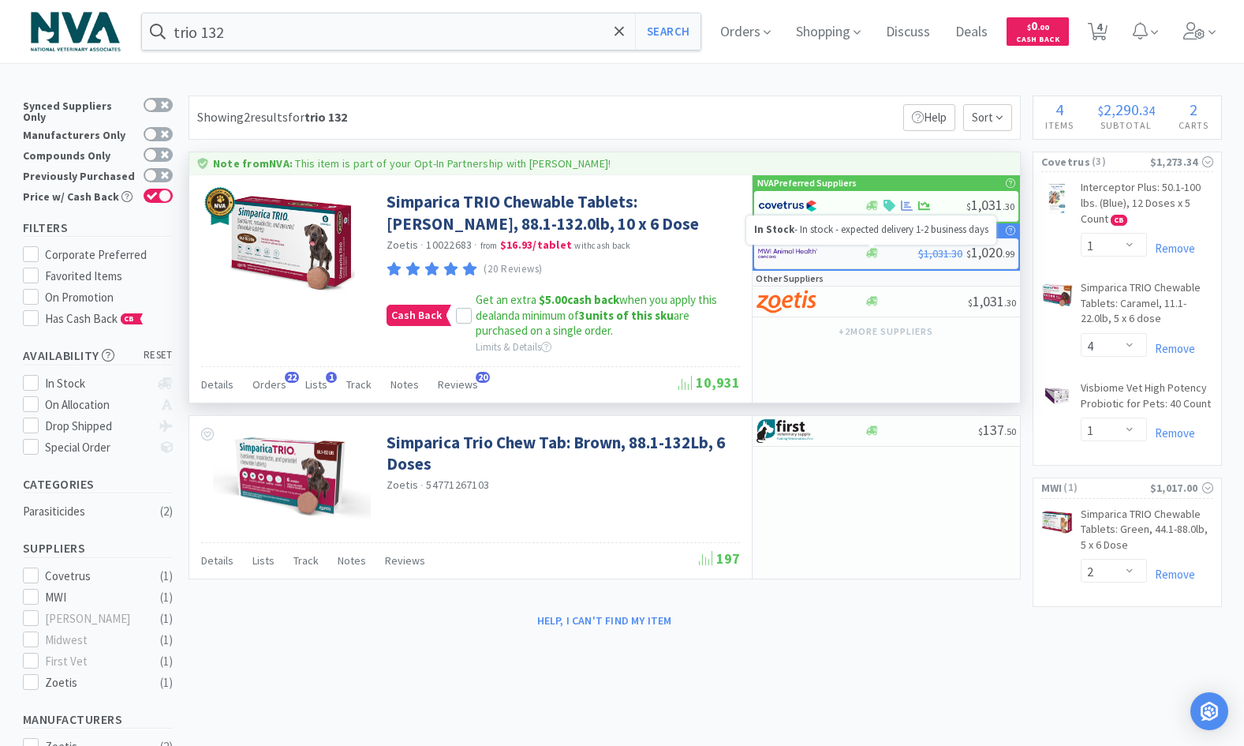
click at [875, 255] on icon at bounding box center [872, 253] width 12 height 9
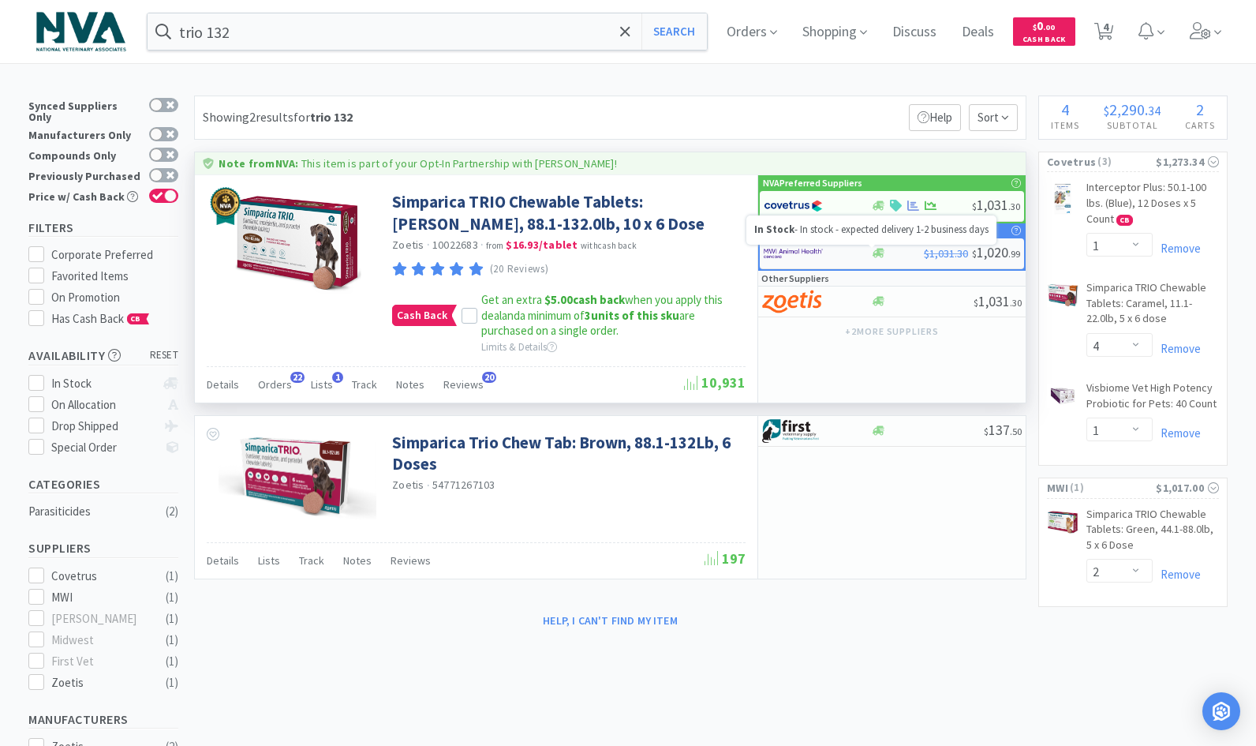
select select "2"
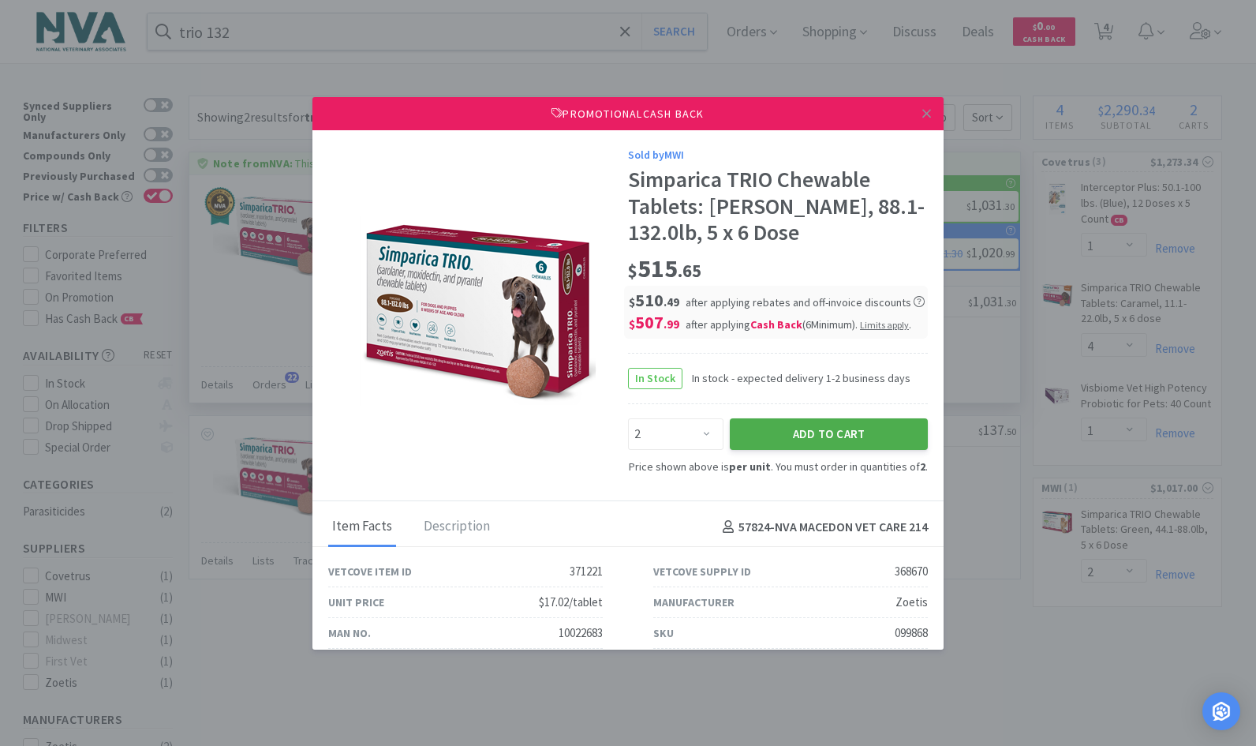
click at [804, 428] on button "Add to Cart" at bounding box center [829, 434] width 198 height 32
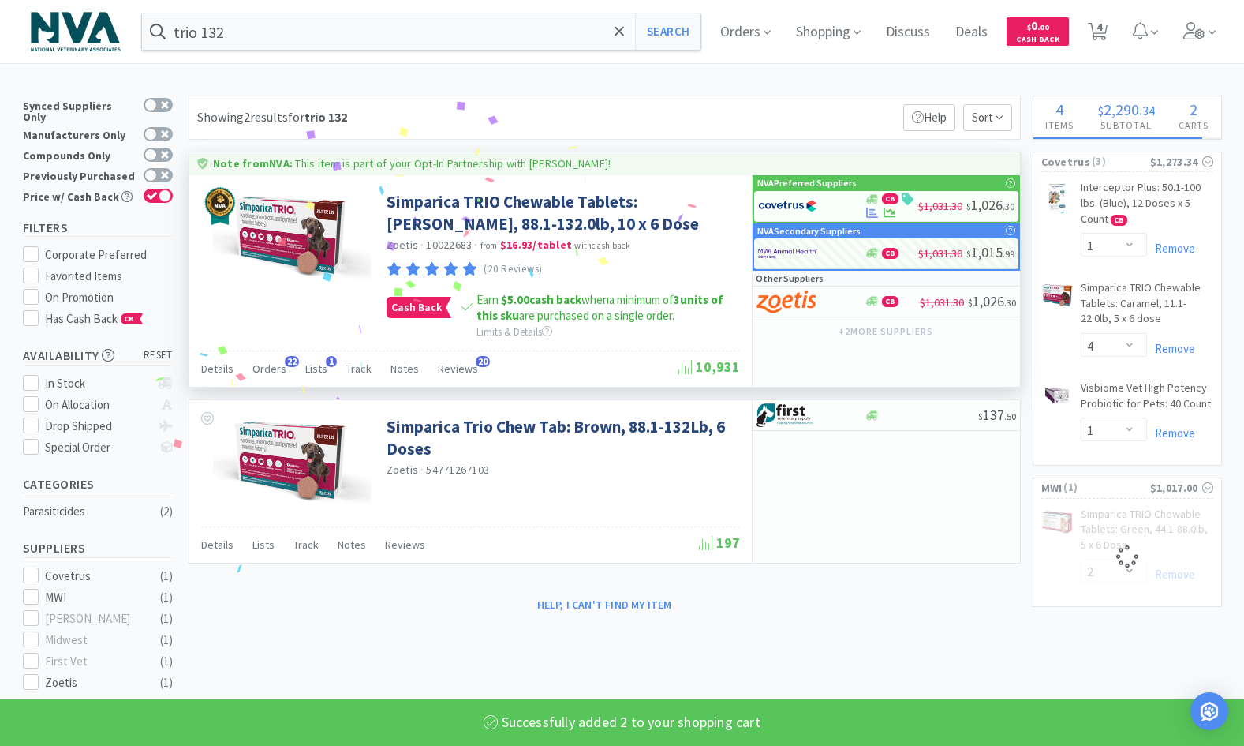
select select "2"
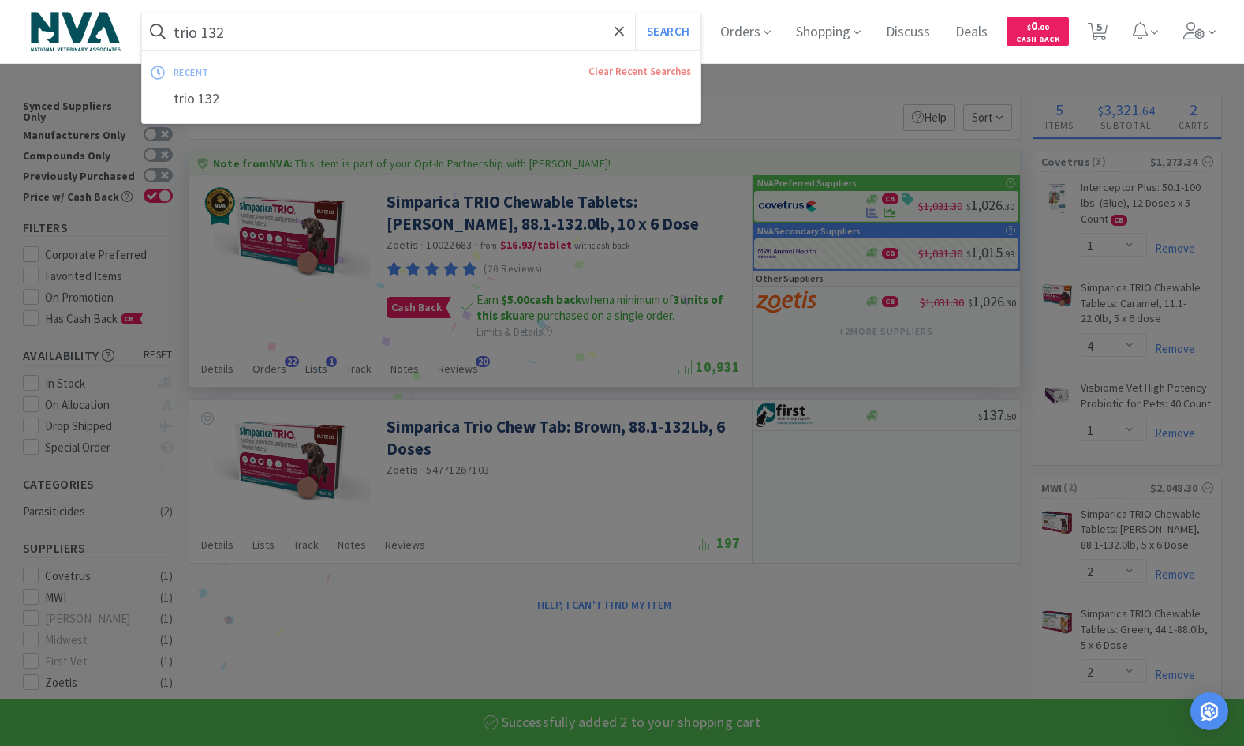
click at [325, 20] on input "trio 132" at bounding box center [421, 31] width 559 height 36
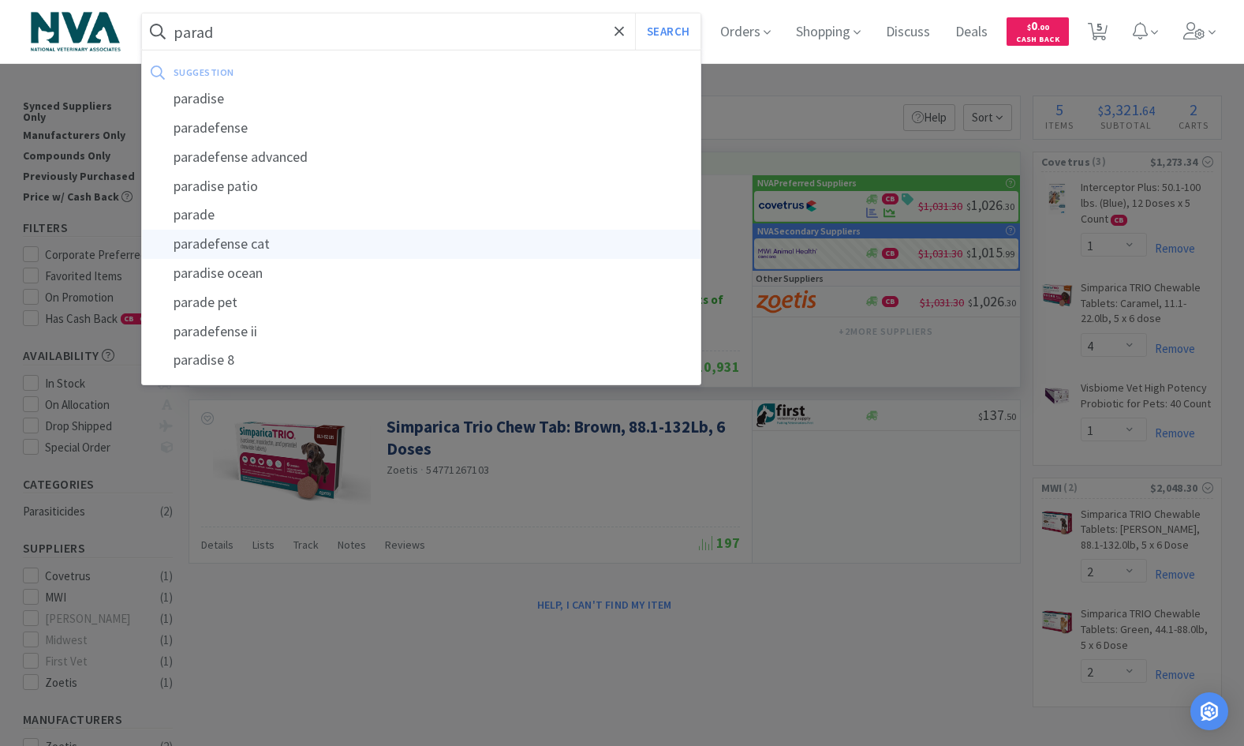
click at [243, 244] on div "paradefense cat" at bounding box center [421, 244] width 559 height 29
type input "paradefense cat"
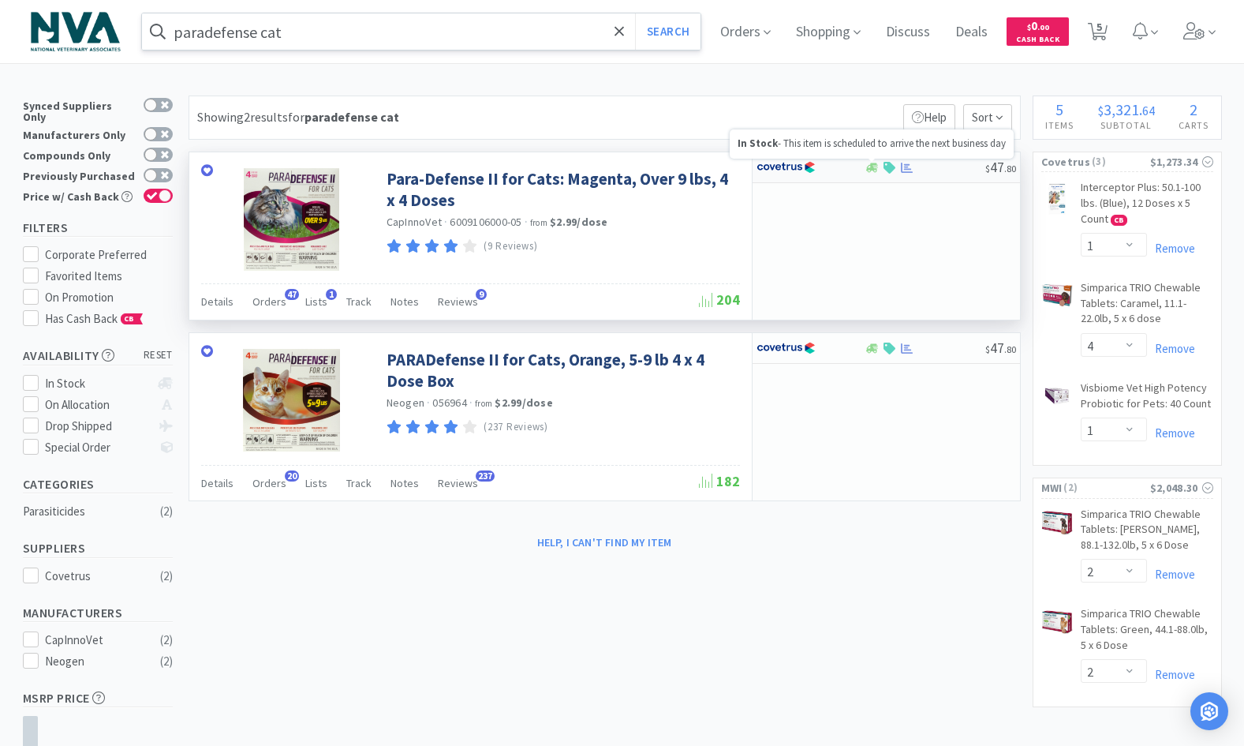
click at [871, 169] on icon at bounding box center [872, 167] width 12 height 9
select select "1"
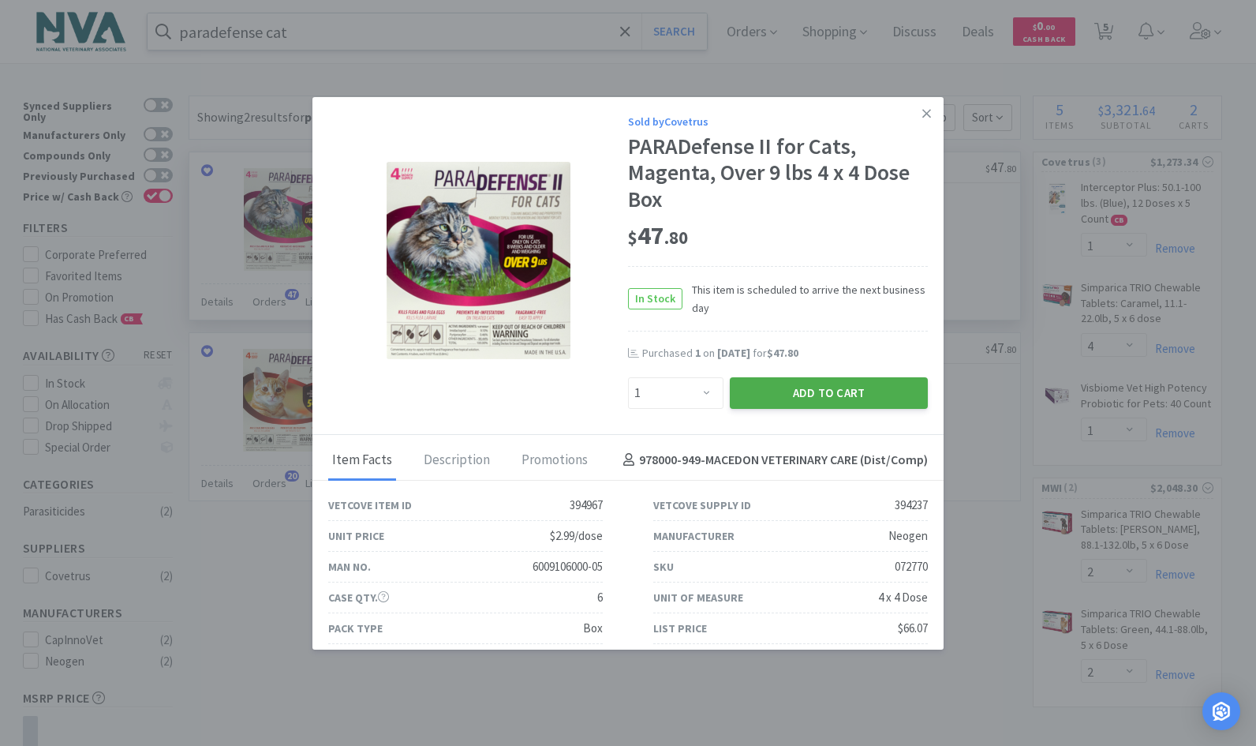
click at [792, 402] on button "Add to Cart" at bounding box center [829, 393] width 198 height 32
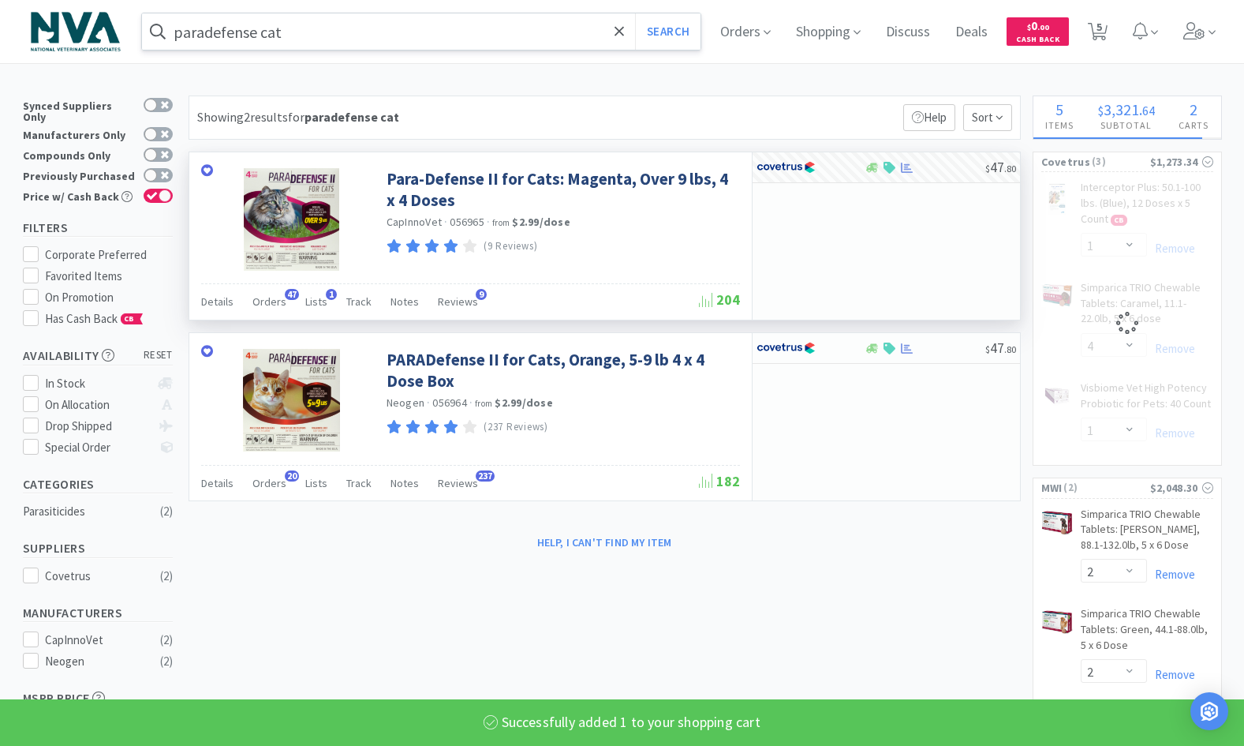
select select "2"
select select "1"
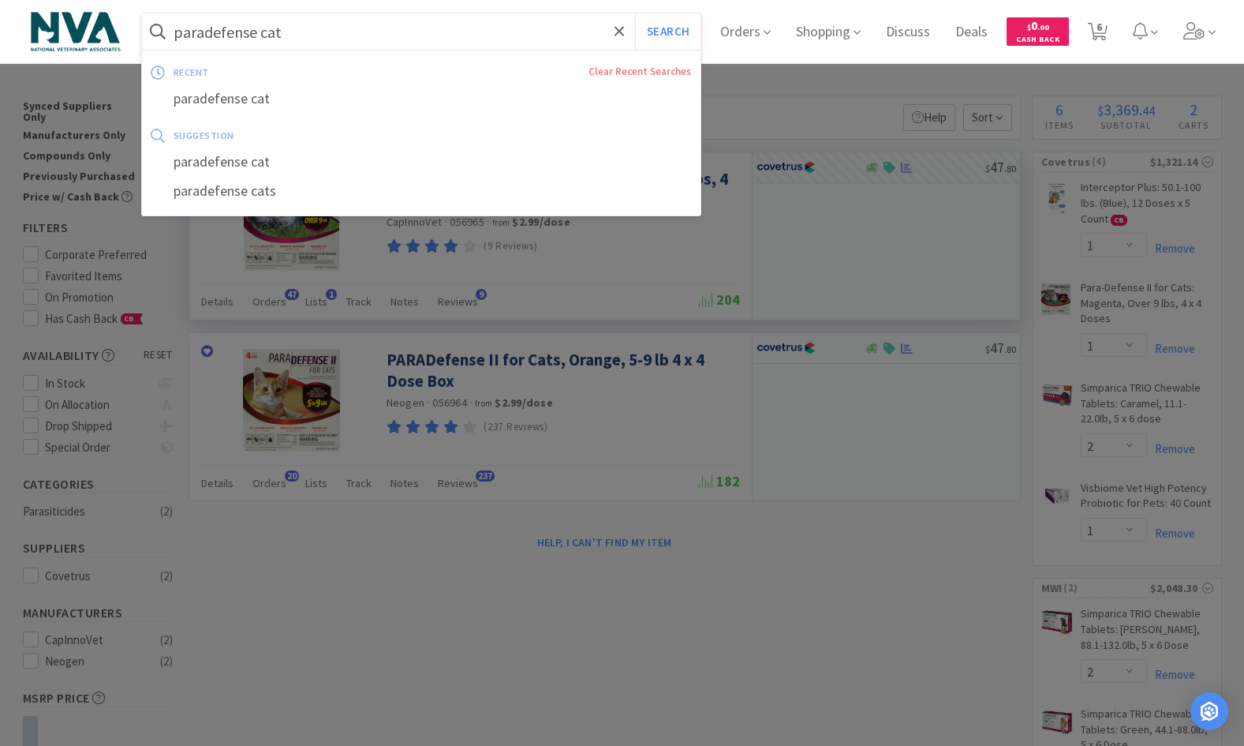
click at [325, 34] on input "paradefense cat" at bounding box center [421, 31] width 559 height 36
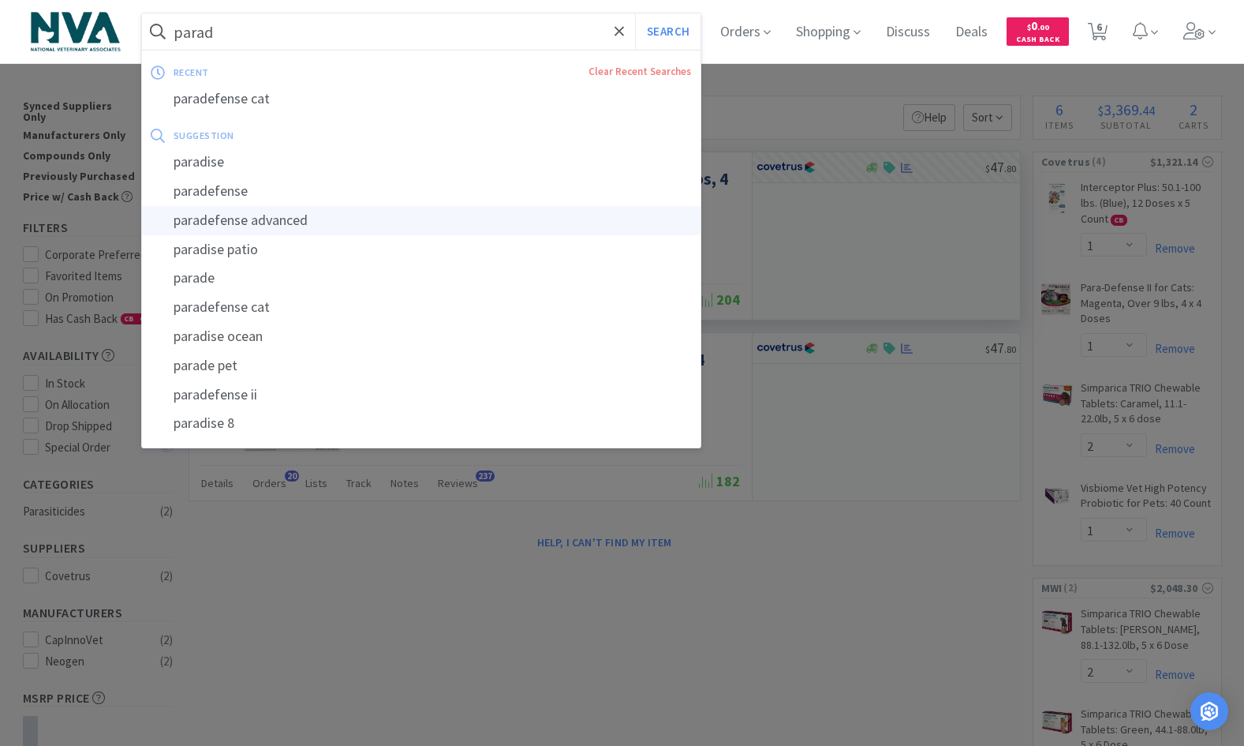
click at [317, 222] on div "paradefense advanced" at bounding box center [421, 220] width 559 height 29
type input "paradefense advanced"
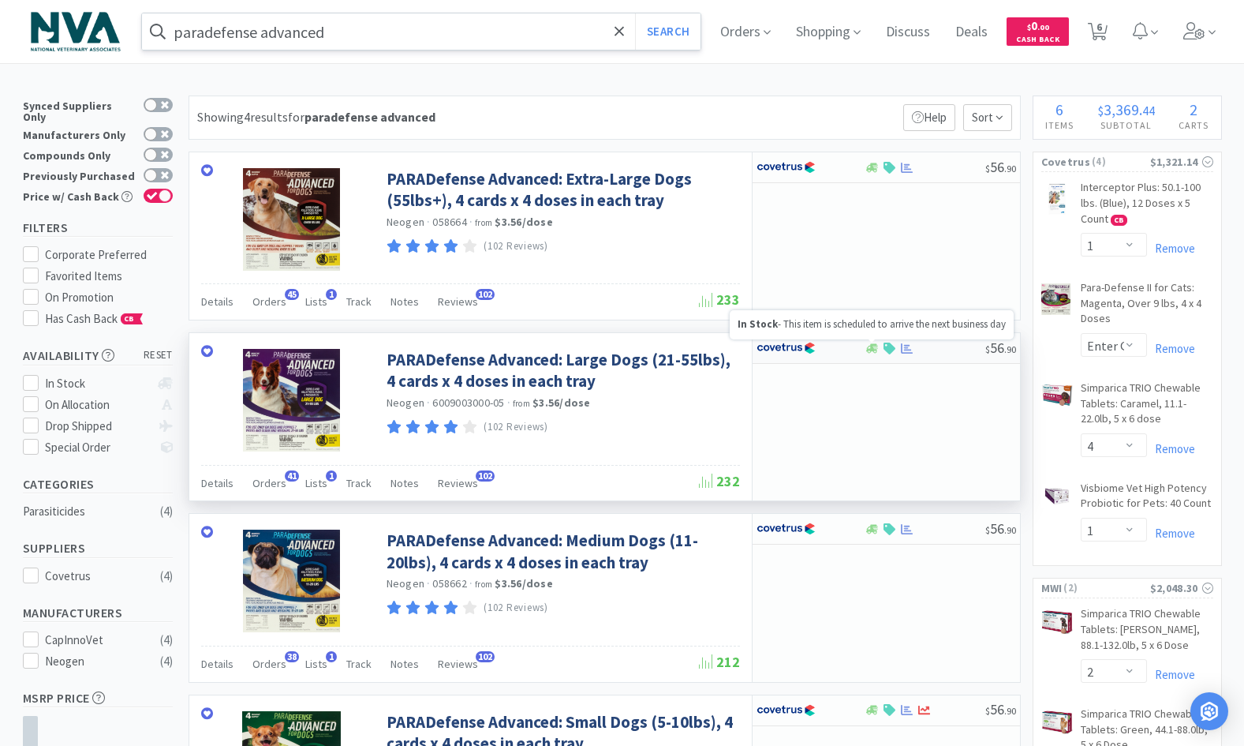
click at [873, 349] on icon at bounding box center [872, 347] width 12 height 9
select select "1"
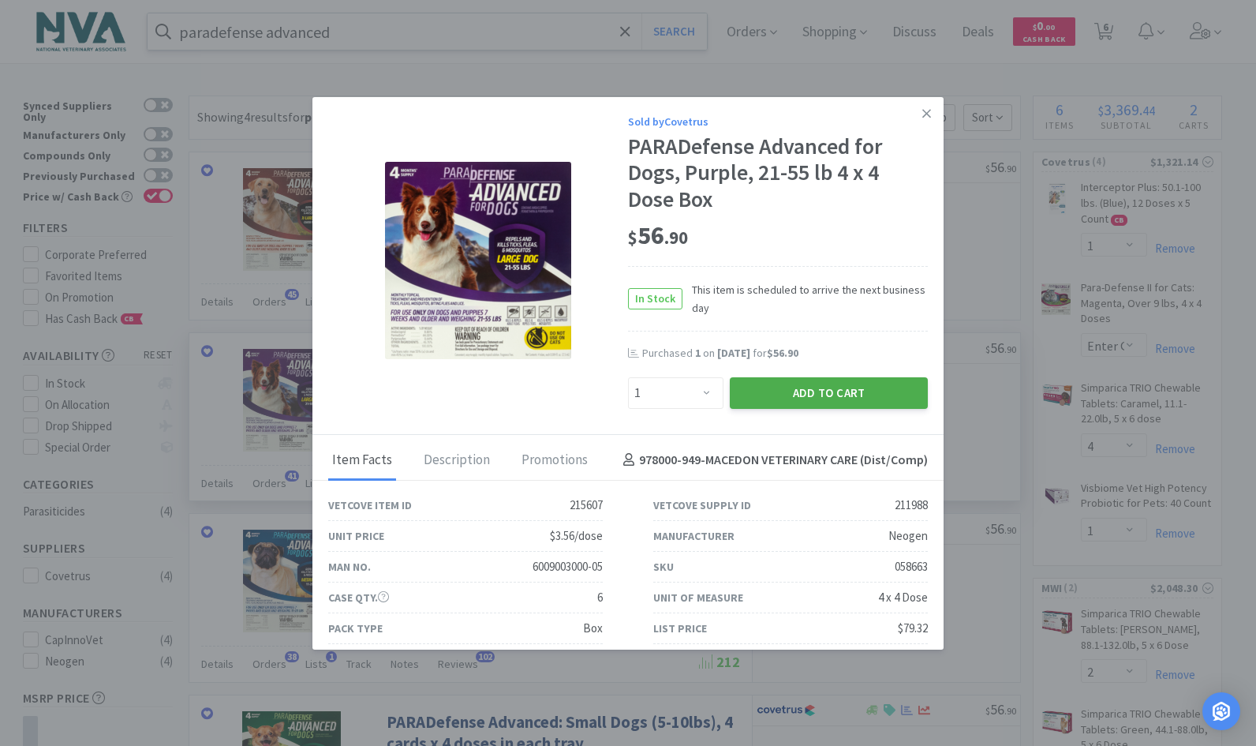
click at [781, 381] on button "Add to Cart" at bounding box center [829, 393] width 198 height 32
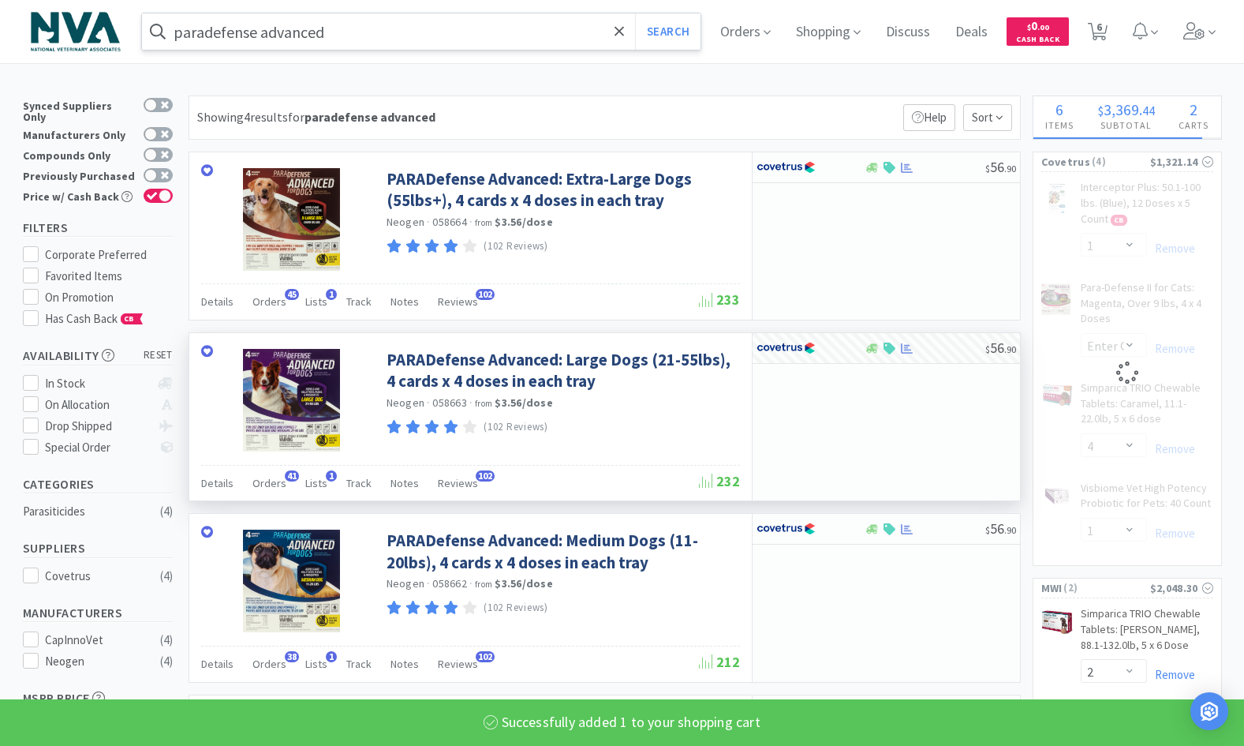
select select "2"
select select "1"
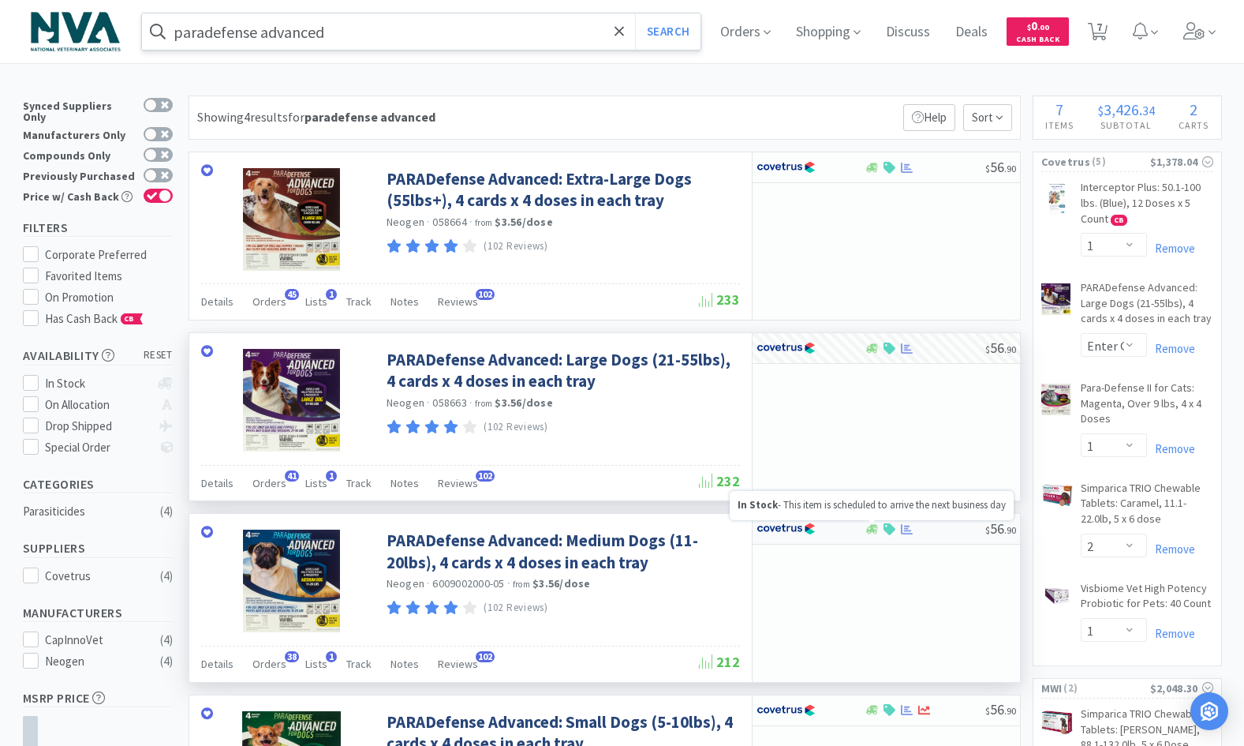
click at [871, 529] on icon at bounding box center [872, 528] width 12 height 9
select select "1"
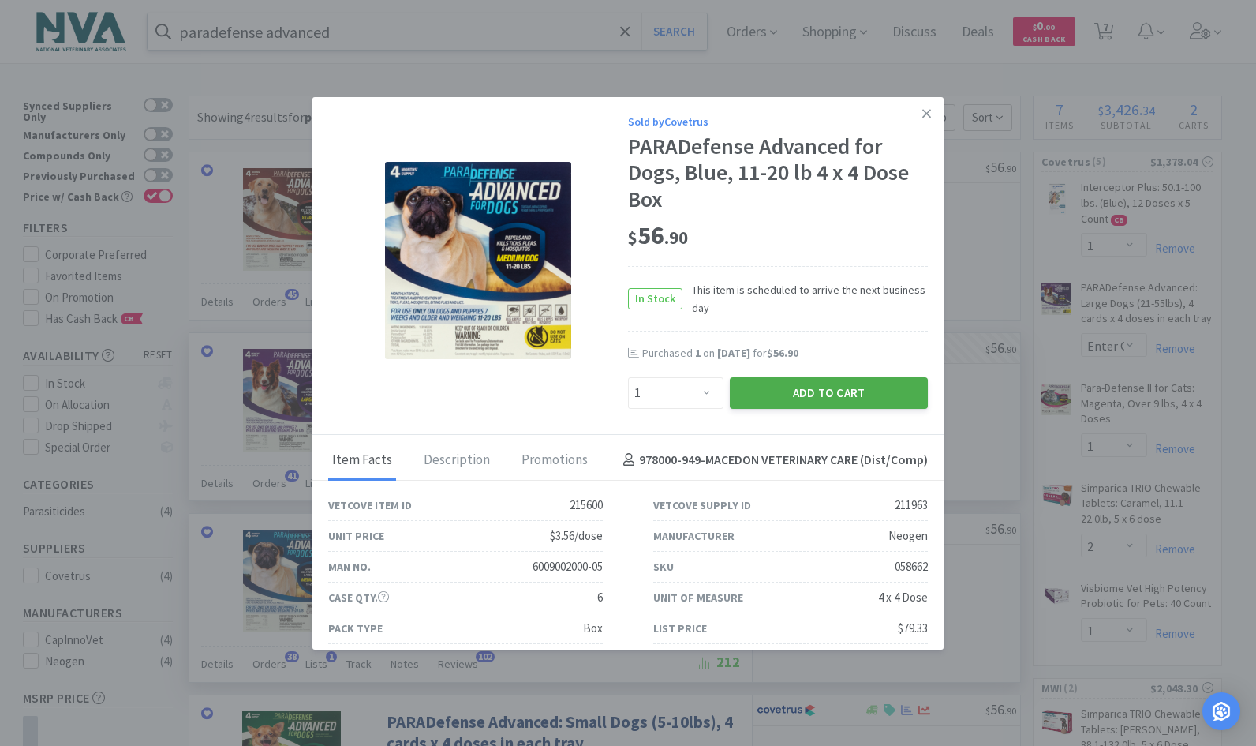
click at [822, 399] on button "Add to Cart" at bounding box center [829, 393] width 198 height 32
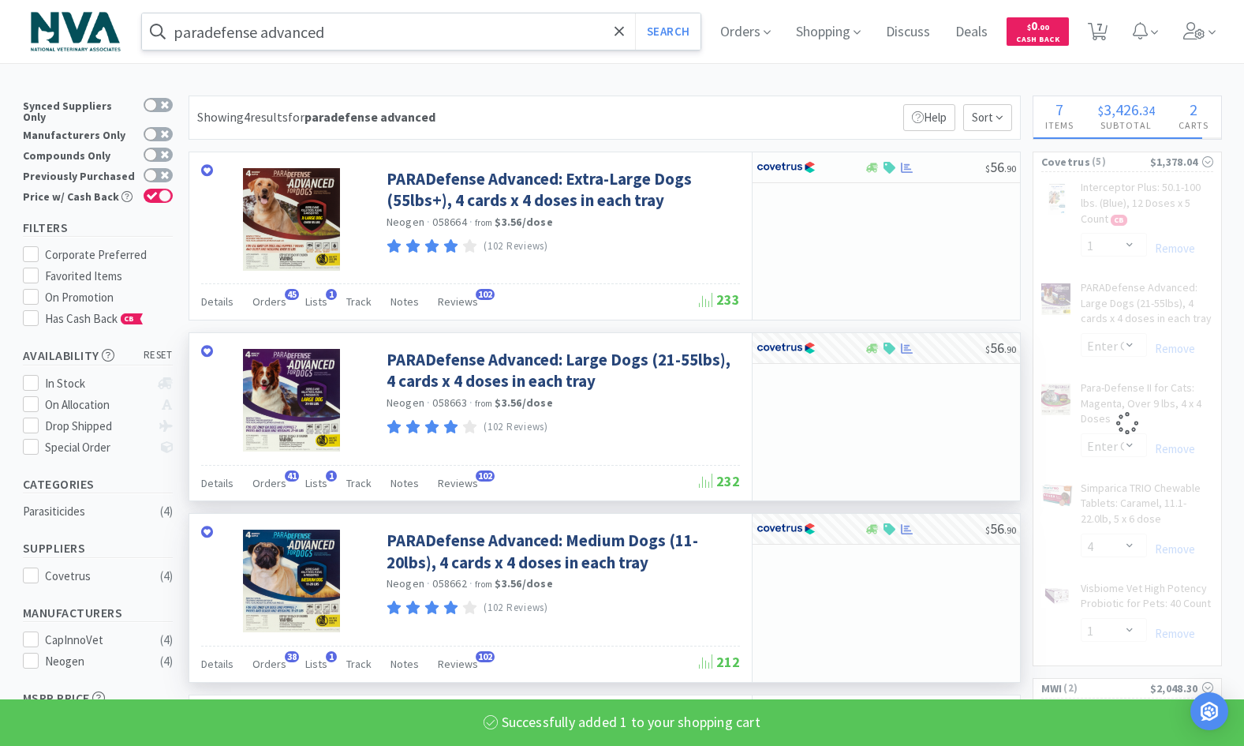
select select "2"
select select "1"
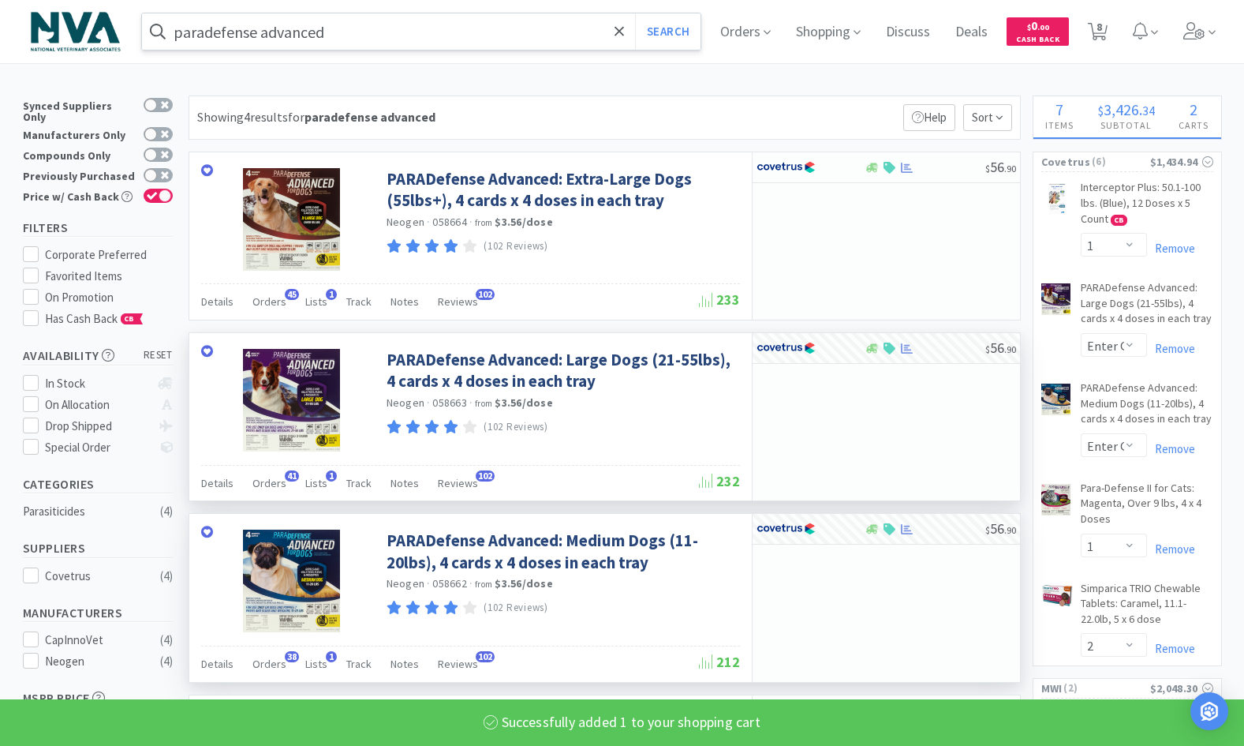
click at [449, 36] on input "paradefense advanced" at bounding box center [421, 31] width 559 height 36
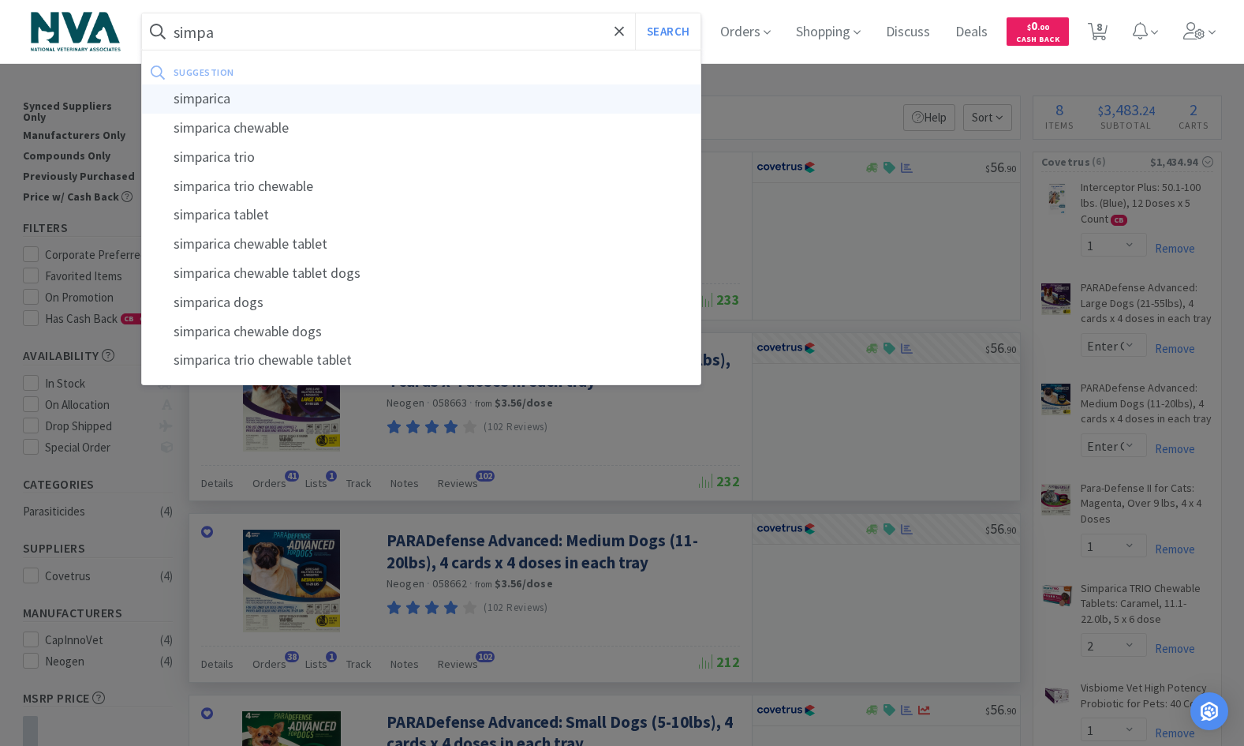
click at [200, 97] on div "simparica" at bounding box center [421, 98] width 559 height 29
type input "simparica"
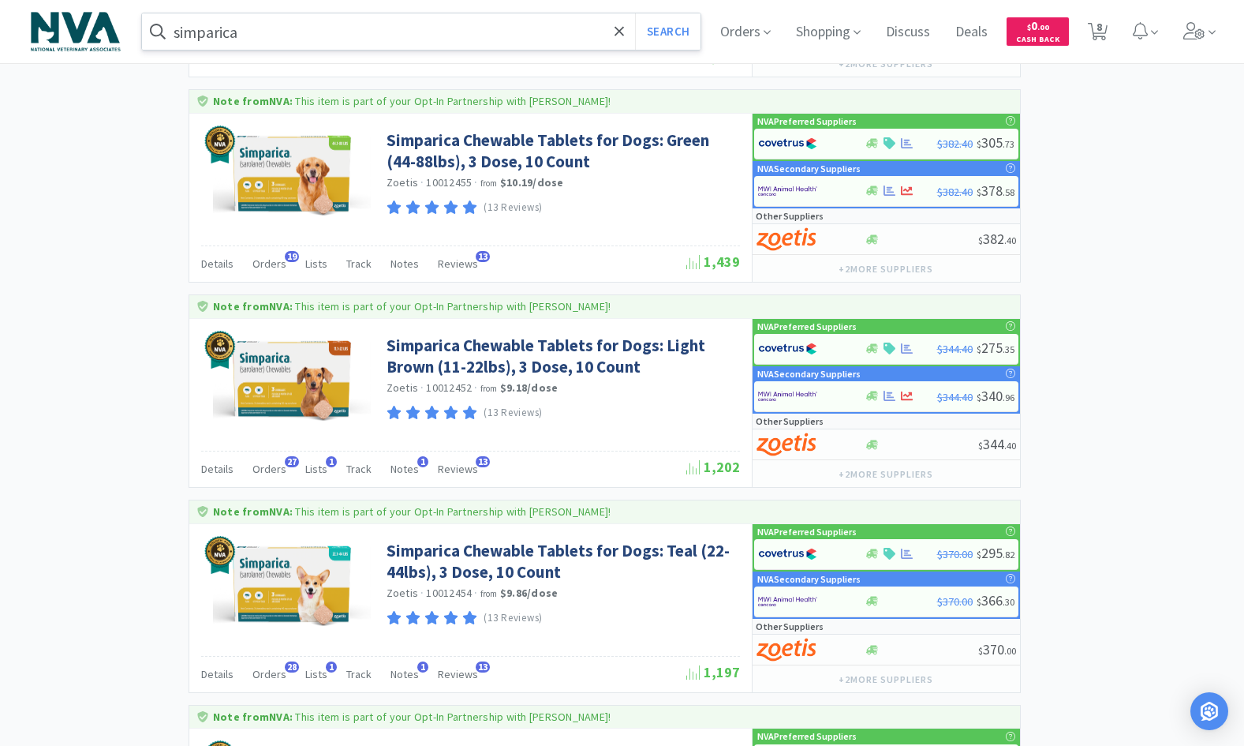
scroll to position [1596, 0]
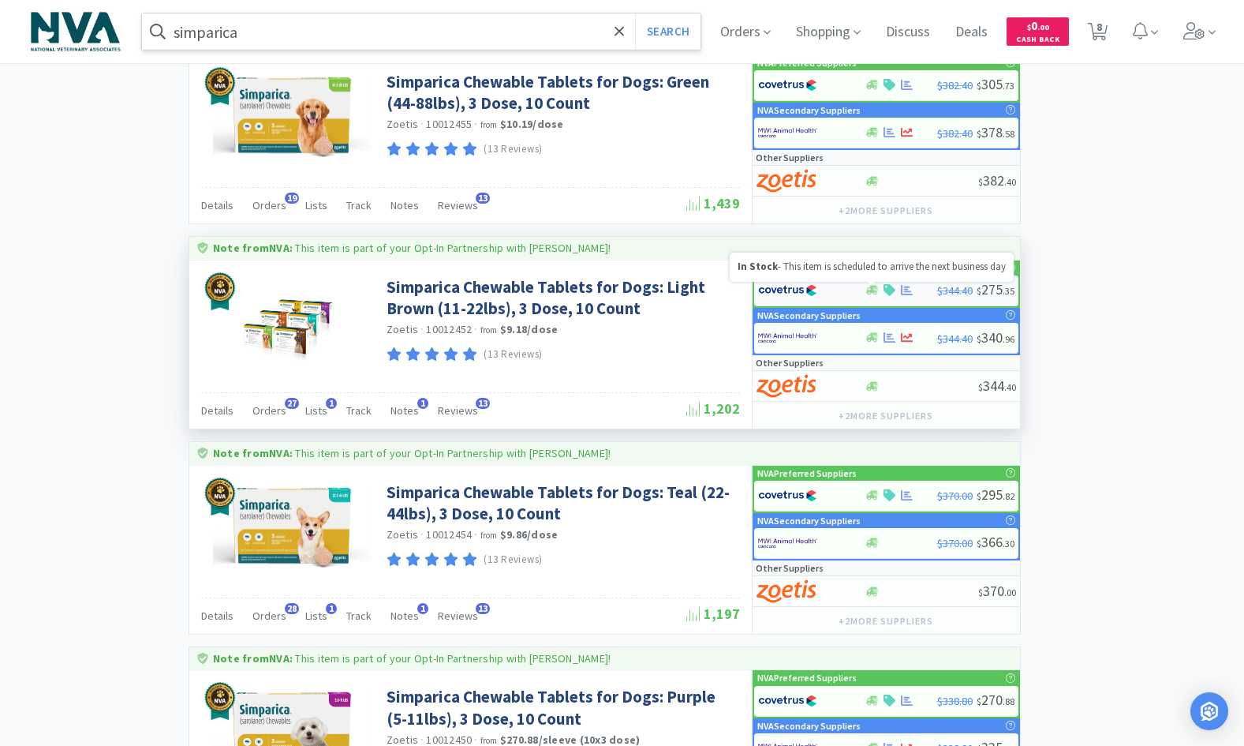
click at [868, 291] on icon at bounding box center [872, 290] width 12 height 9
select select "1"
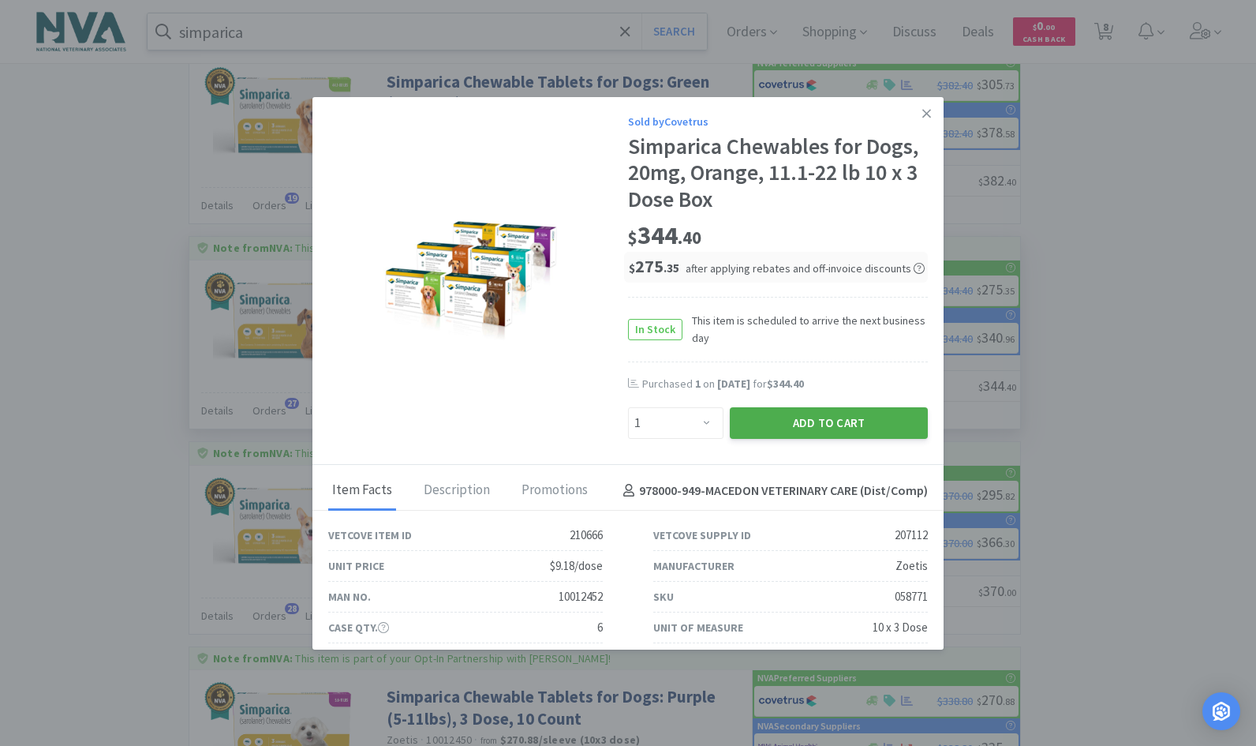
click at [777, 428] on button "Add to Cart" at bounding box center [829, 423] width 198 height 32
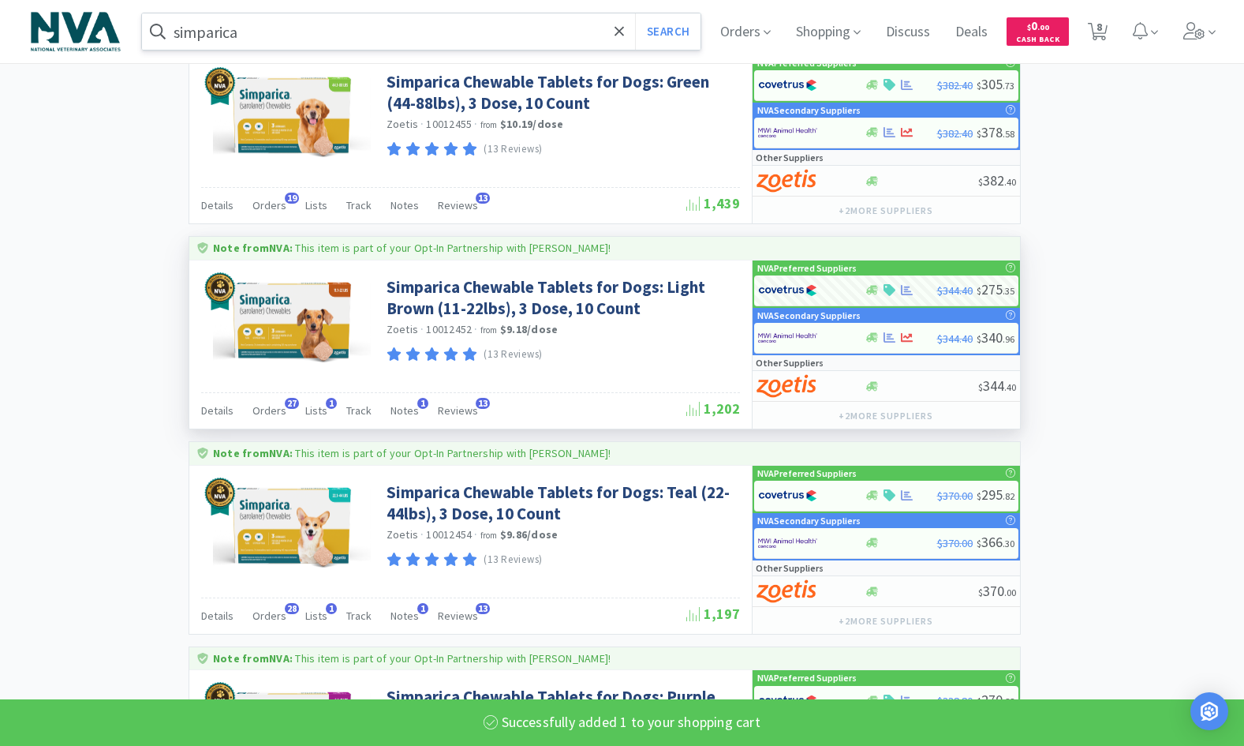
select select "2"
select select "1"
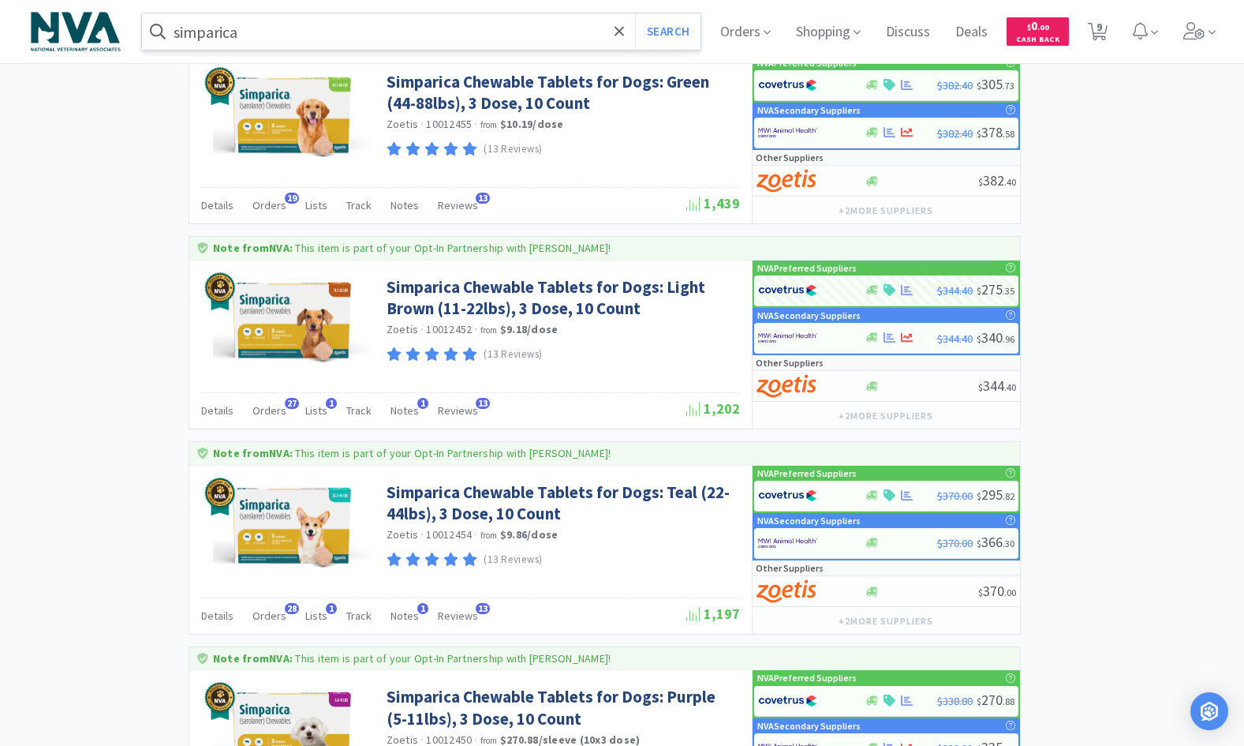
scroll to position [1588, 0]
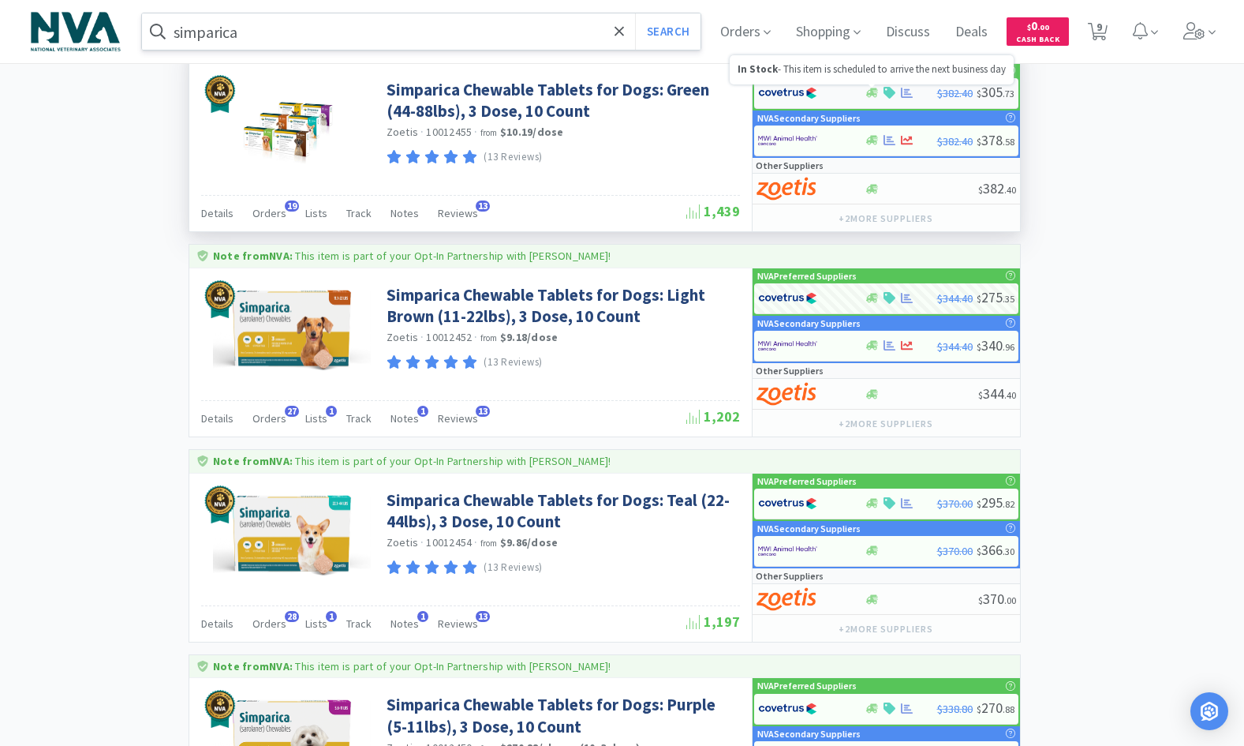
click at [874, 93] on icon at bounding box center [872, 93] width 12 height 12
select select "1"
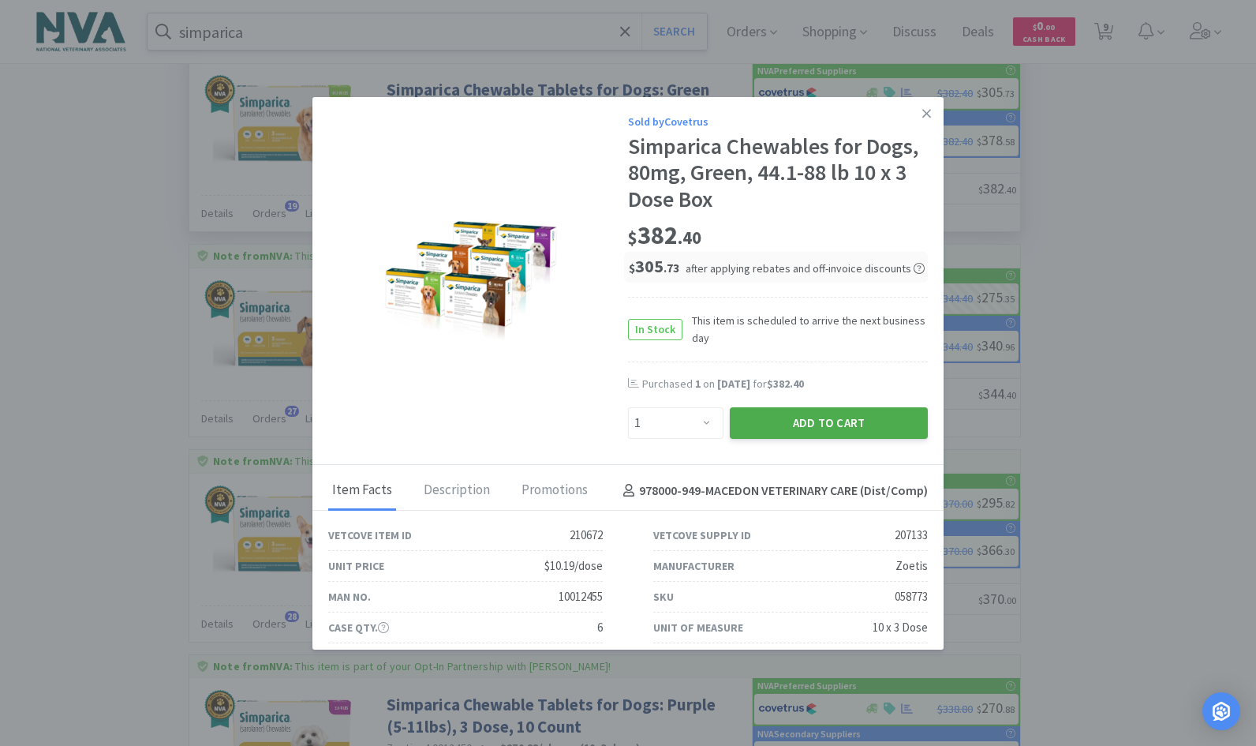
click at [828, 419] on button "Add to Cart" at bounding box center [829, 423] width 198 height 32
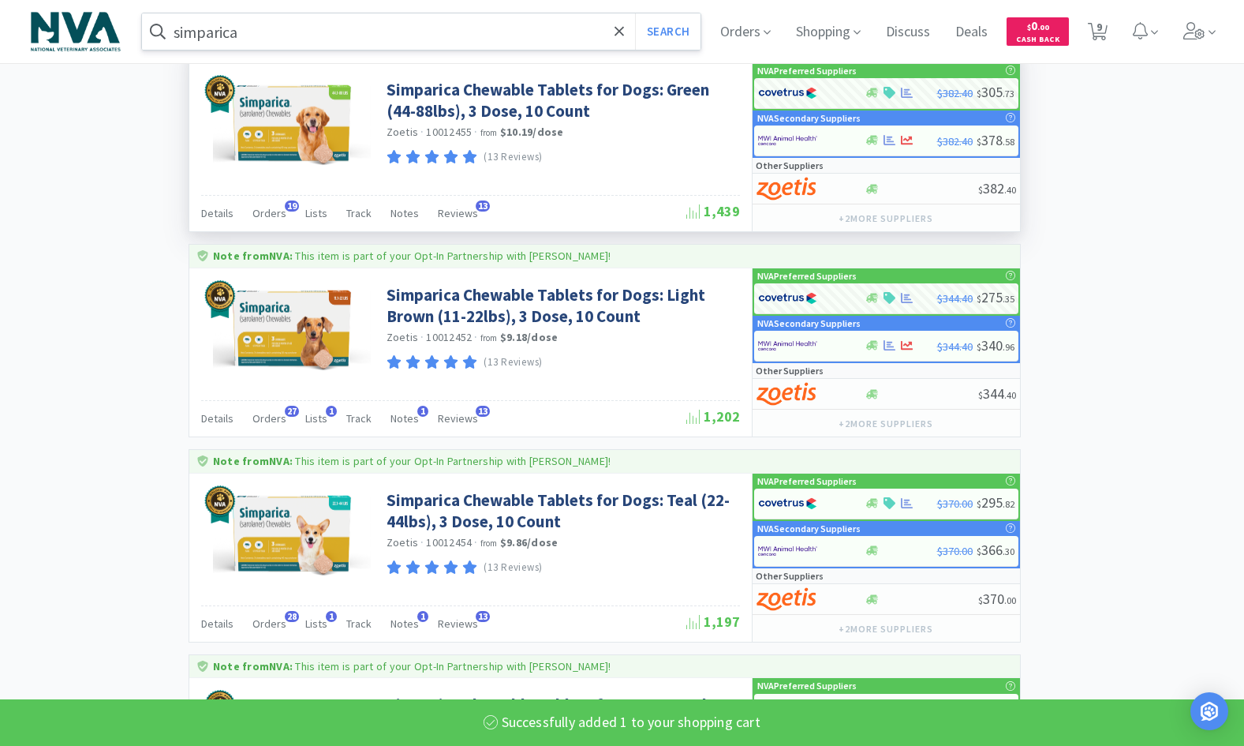
select select "2"
select select "1"
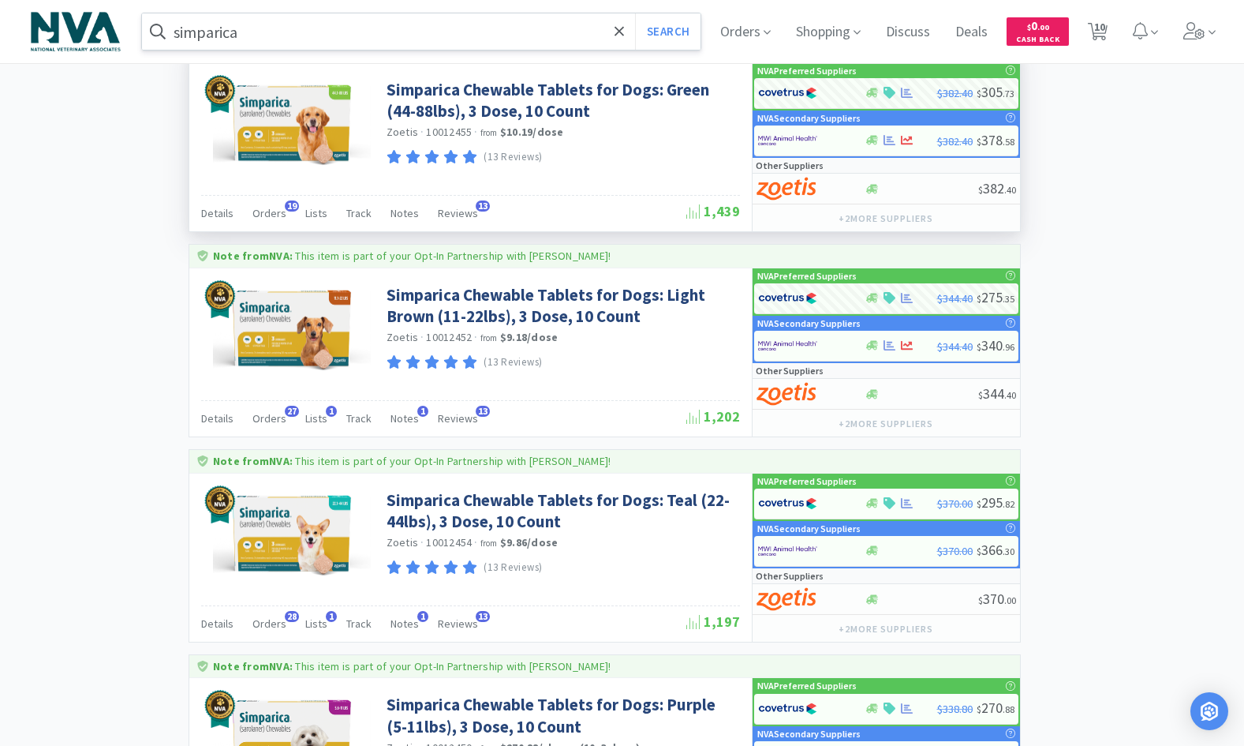
click at [316, 38] on input "simparica" at bounding box center [421, 31] width 559 height 36
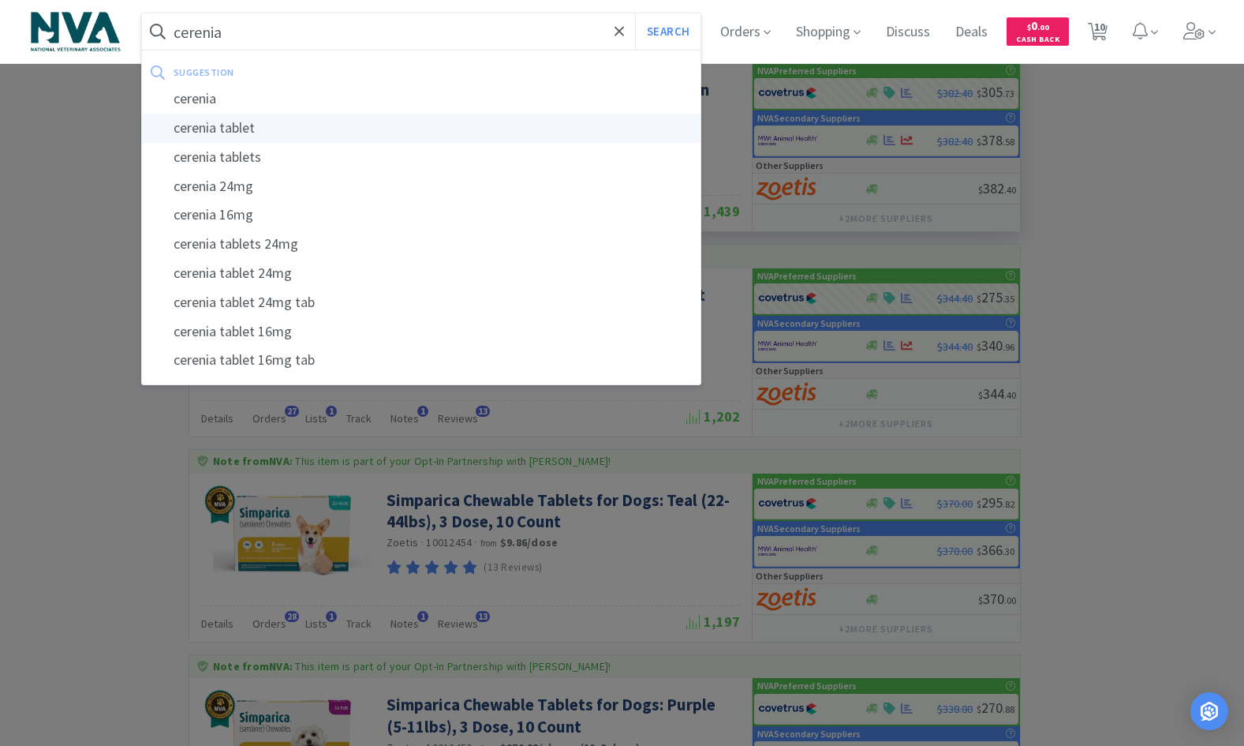
click at [226, 129] on div "cerenia tablet" at bounding box center [421, 128] width 559 height 29
type input "cerenia tablet"
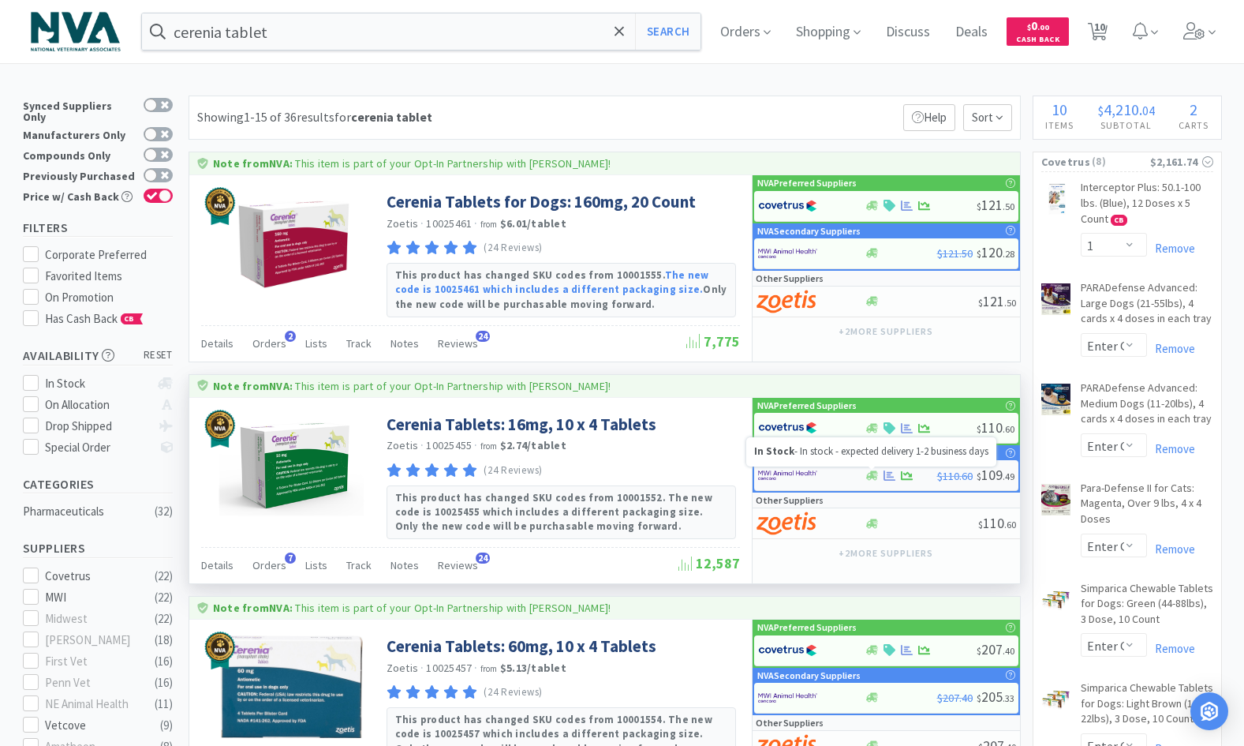
click at [868, 481] on icon at bounding box center [872, 475] width 12 height 12
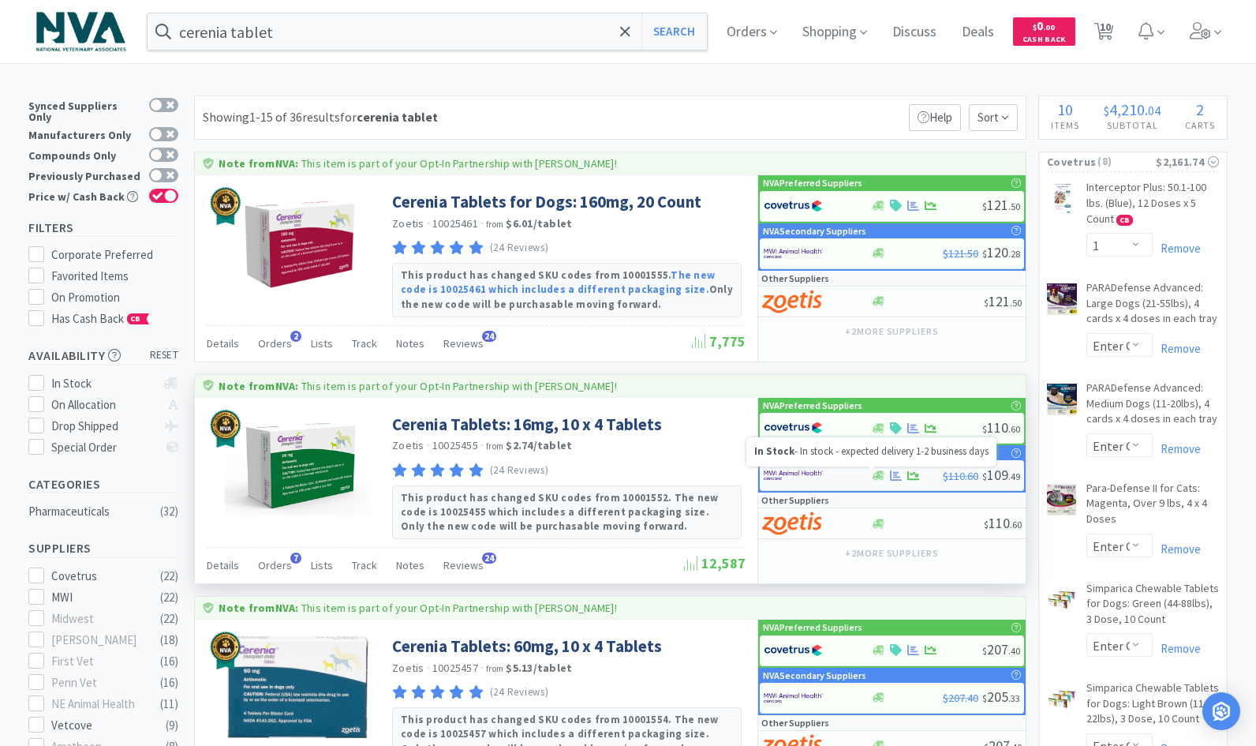
select select "1"
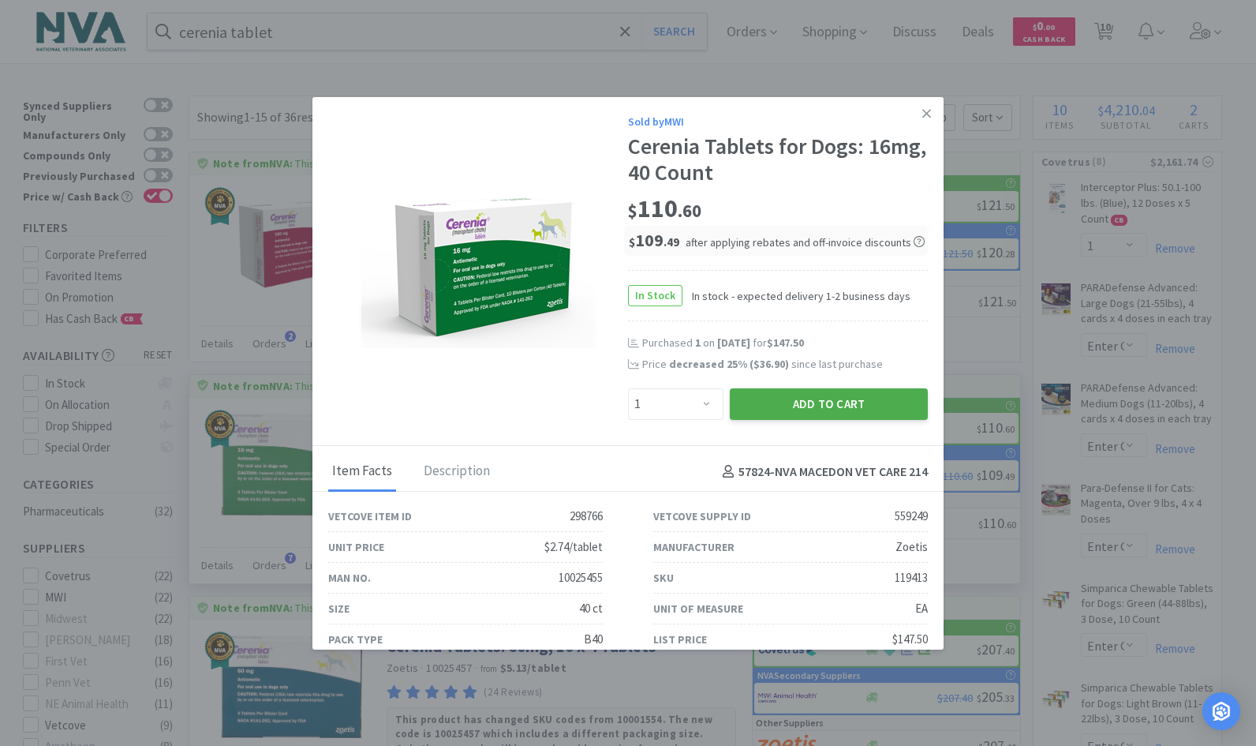
click at [835, 409] on button "Add to Cart" at bounding box center [829, 404] width 198 height 32
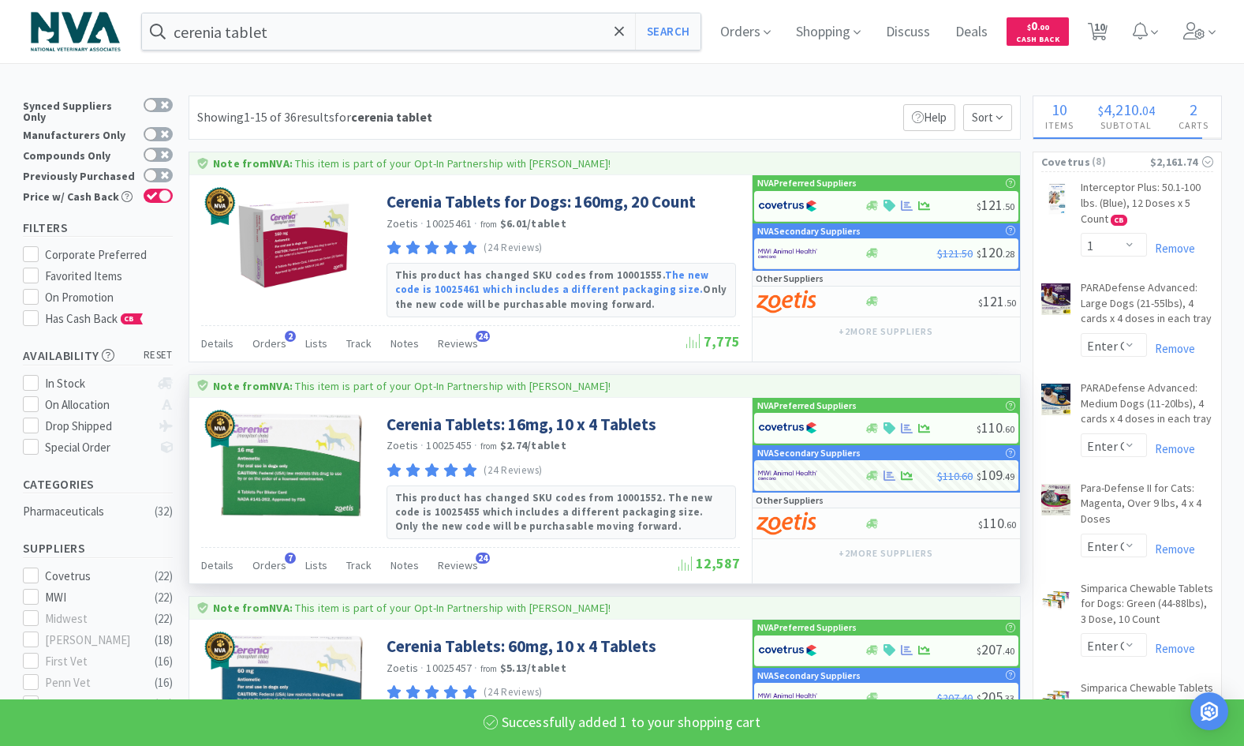
select select "1"
select select "2"
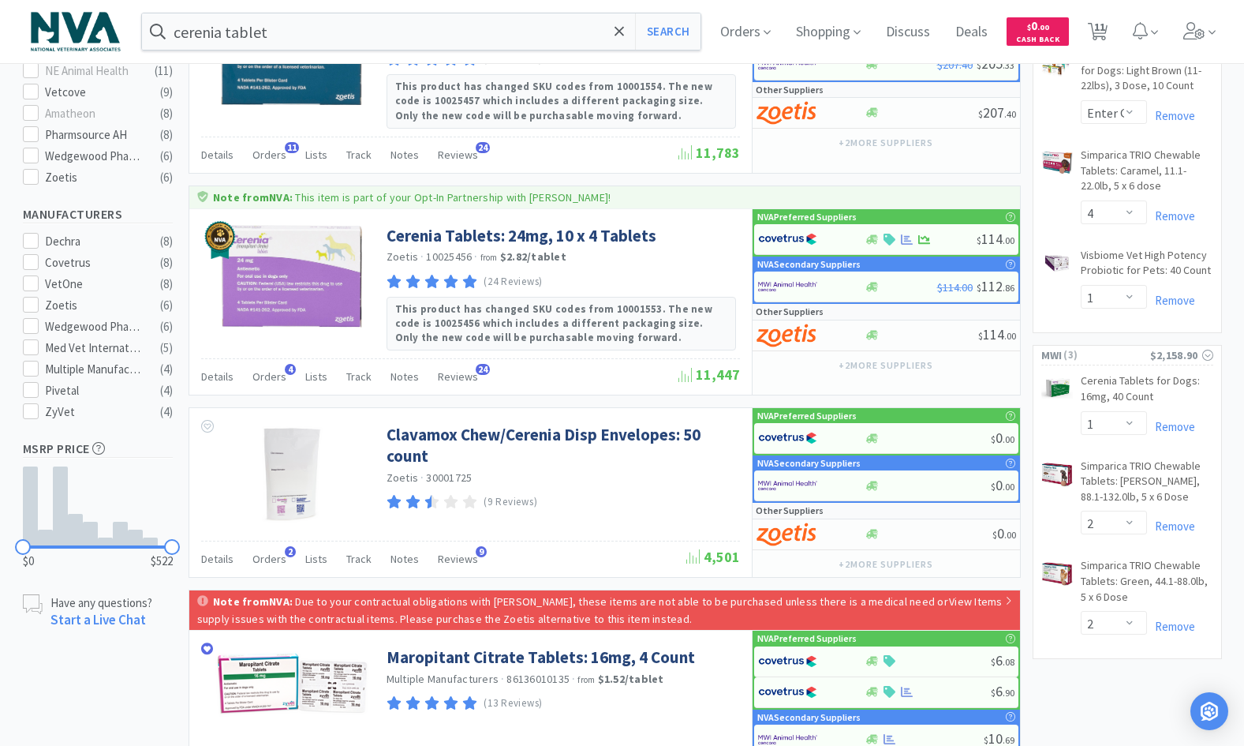
scroll to position [655, 0]
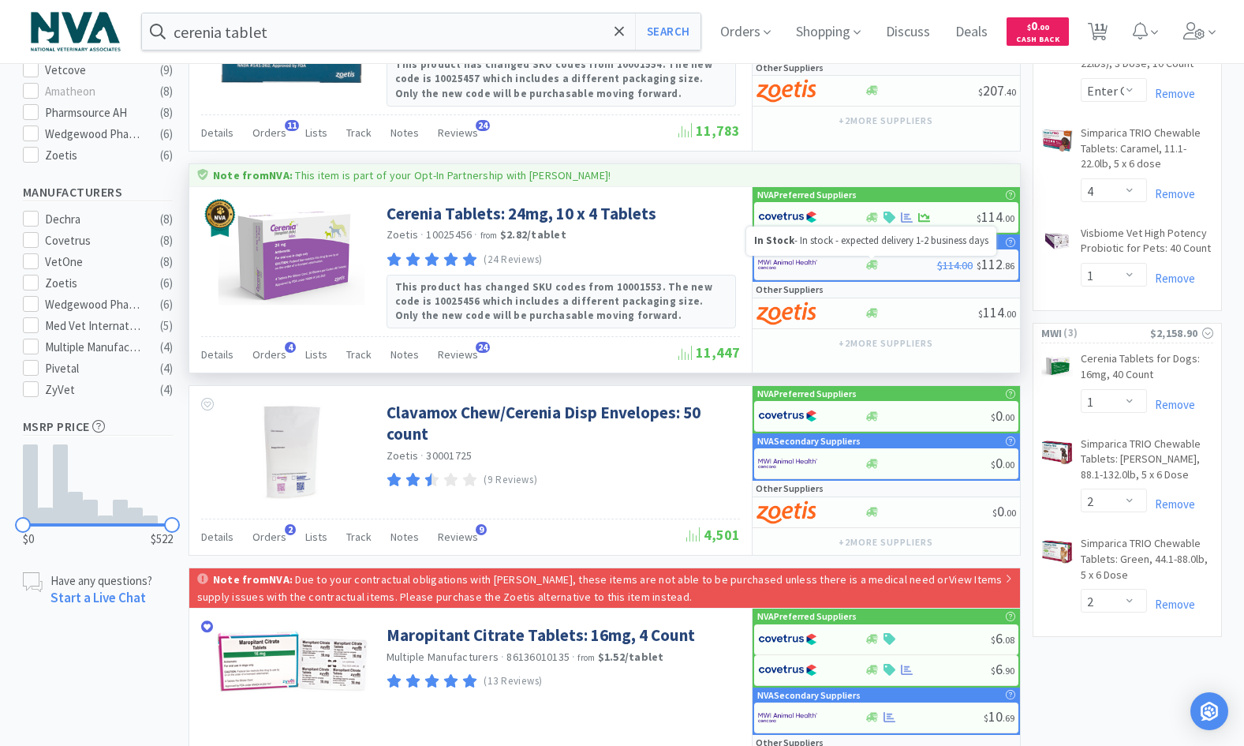
click at [873, 263] on icon at bounding box center [872, 265] width 12 height 12
select select "1"
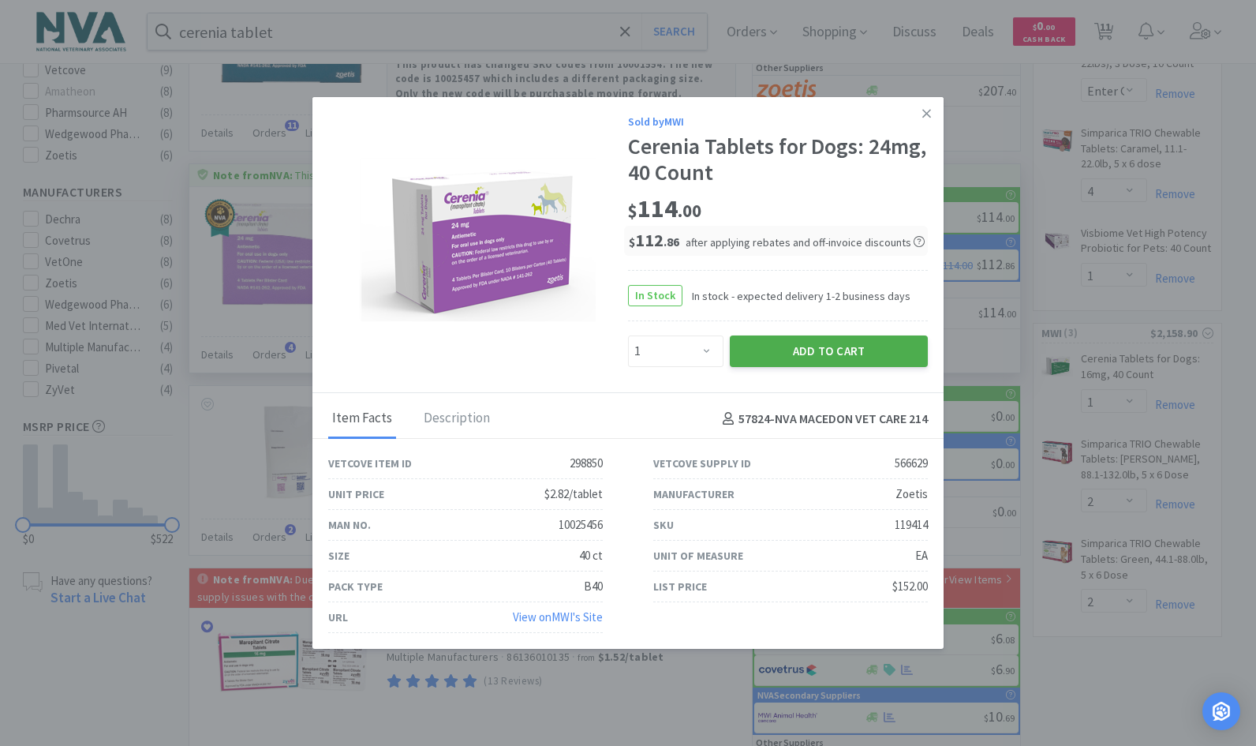
click at [786, 355] on button "Add to Cart" at bounding box center [829, 351] width 198 height 32
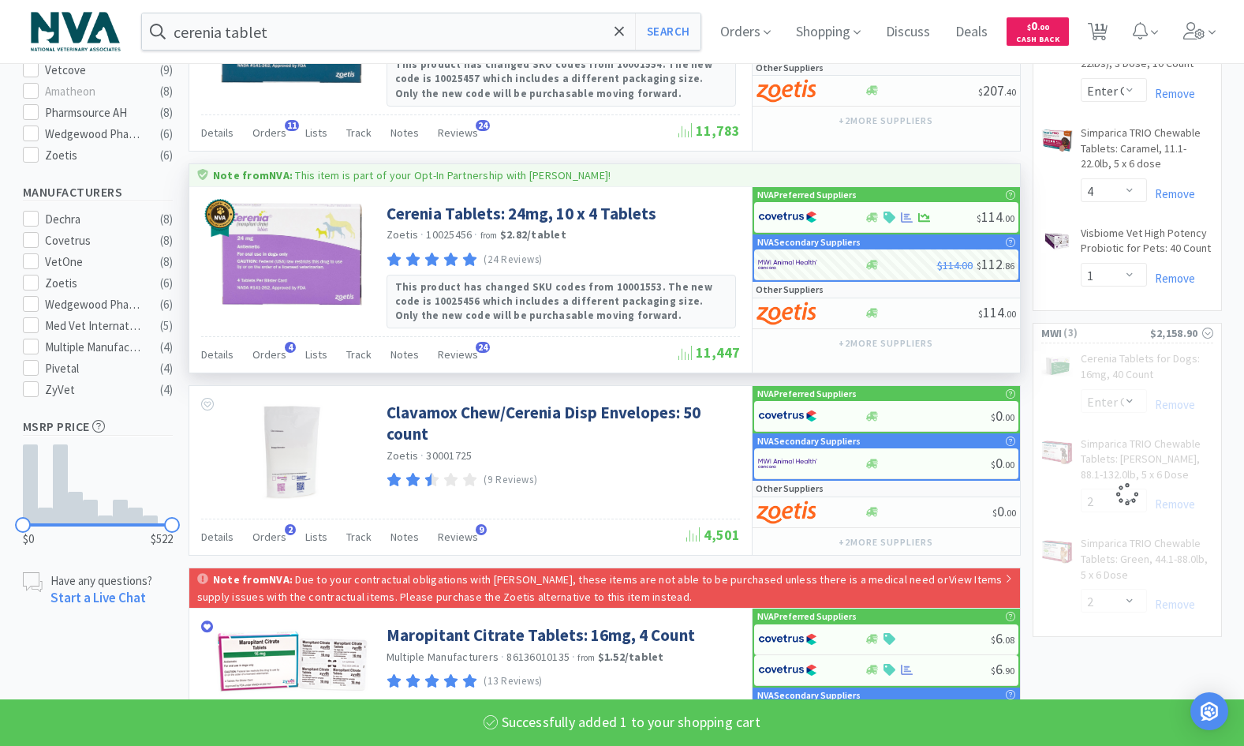
select select "1"
select select "2"
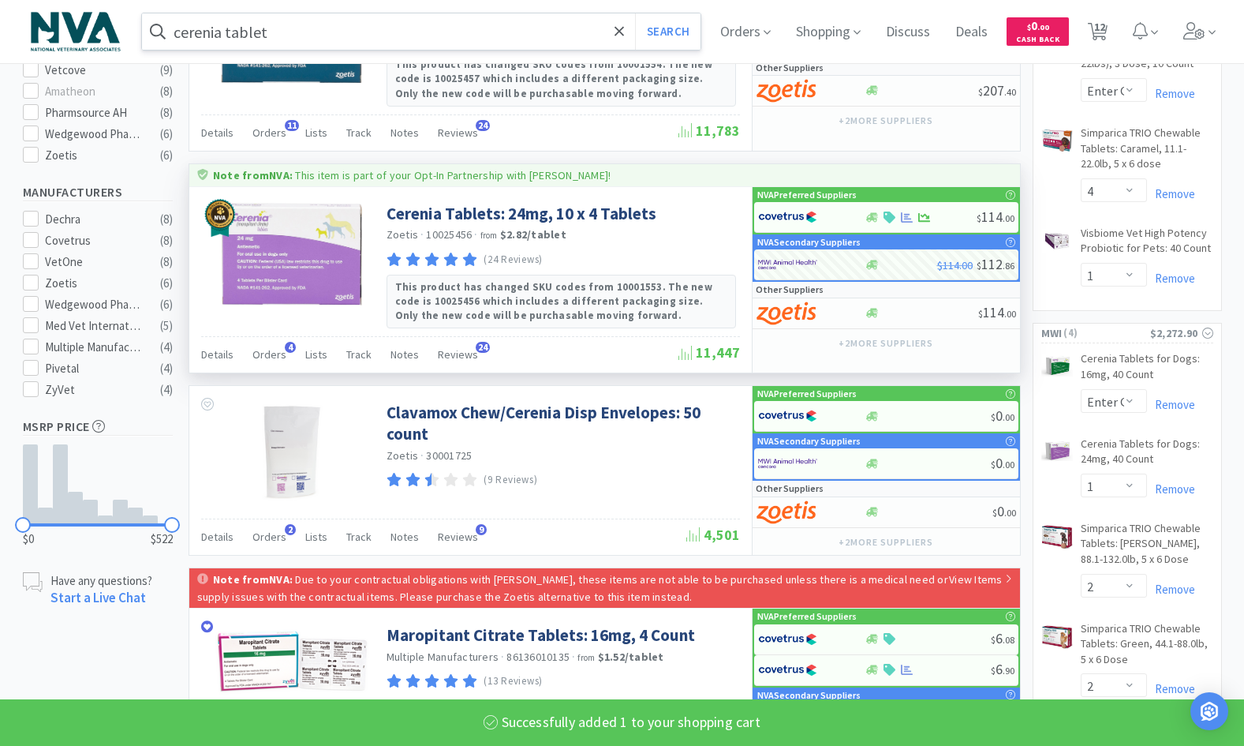
click at [346, 29] on input "cerenia tablet" at bounding box center [421, 31] width 559 height 36
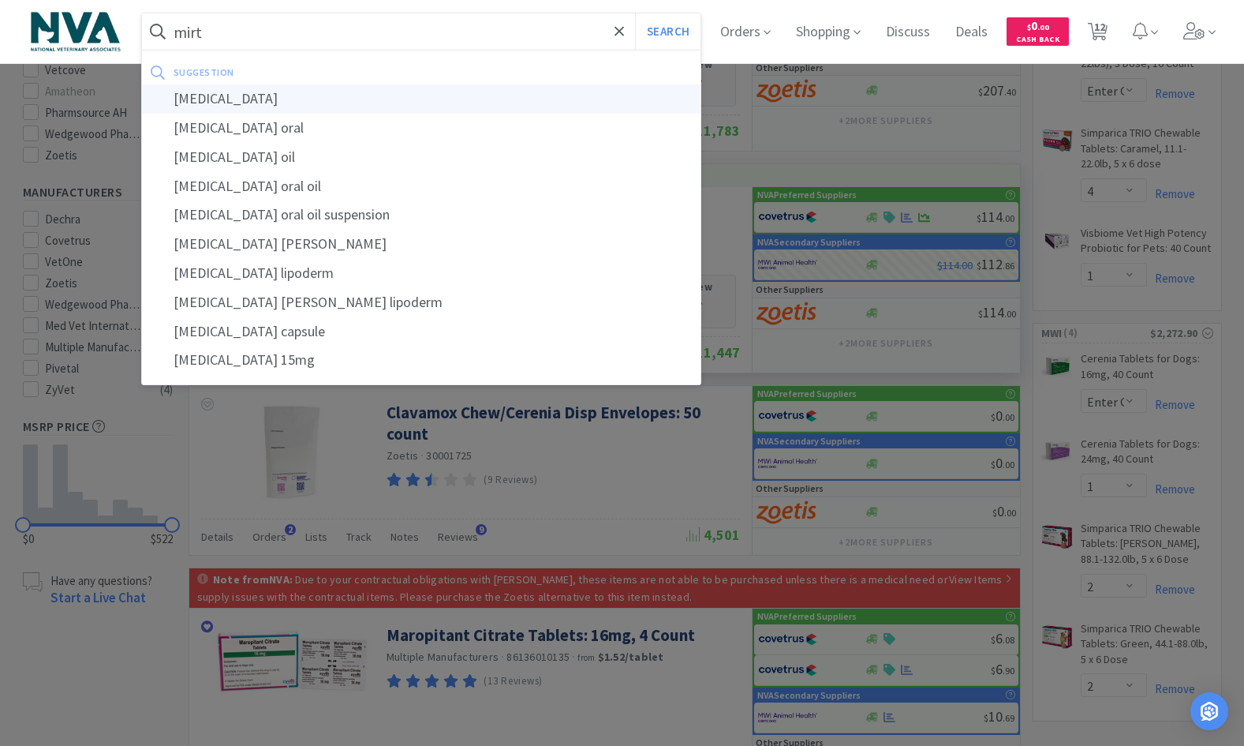
click at [234, 95] on div "[MEDICAL_DATA]" at bounding box center [421, 98] width 559 height 29
type input "[MEDICAL_DATA]"
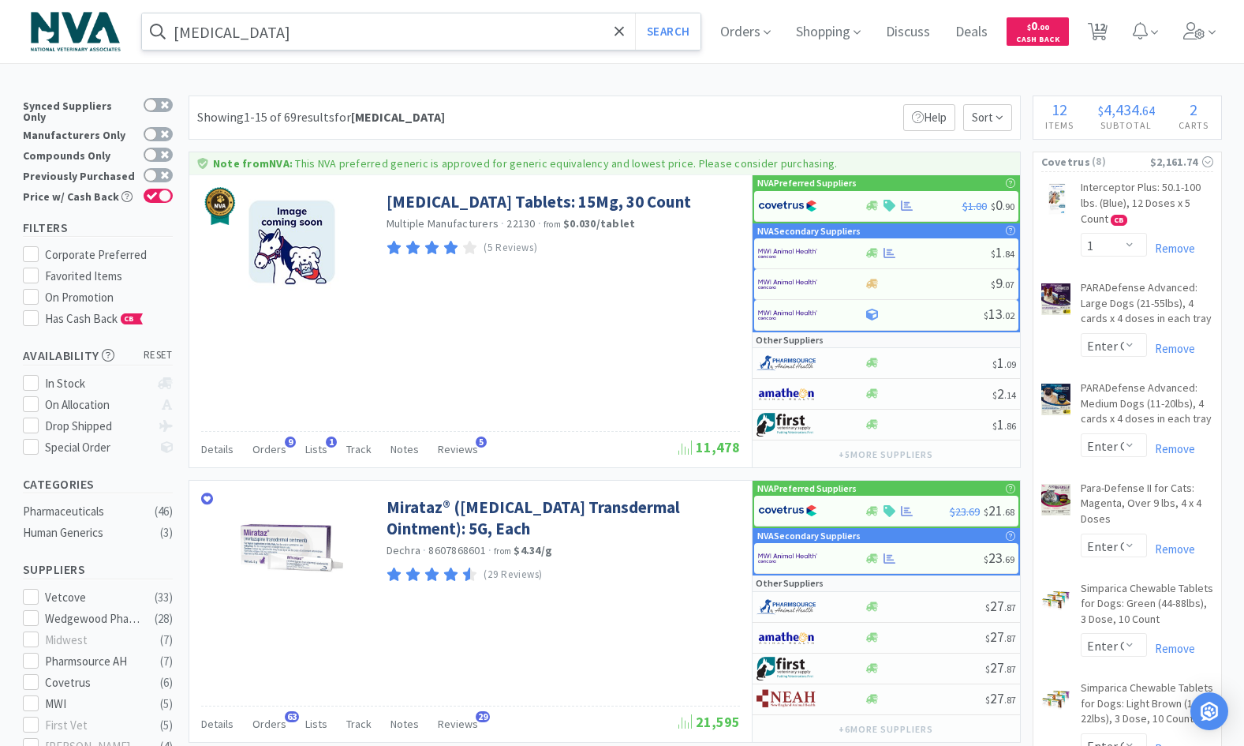
scroll to position [23, 0]
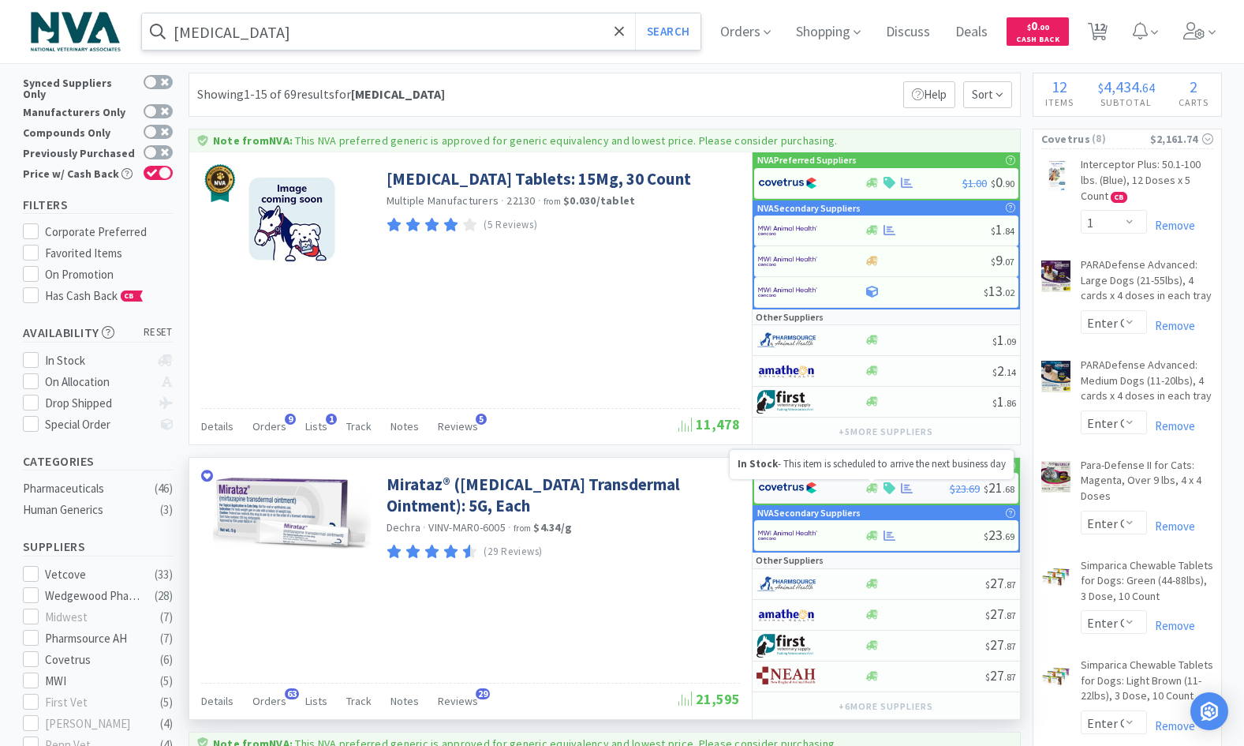
click at [870, 492] on icon at bounding box center [872, 487] width 12 height 9
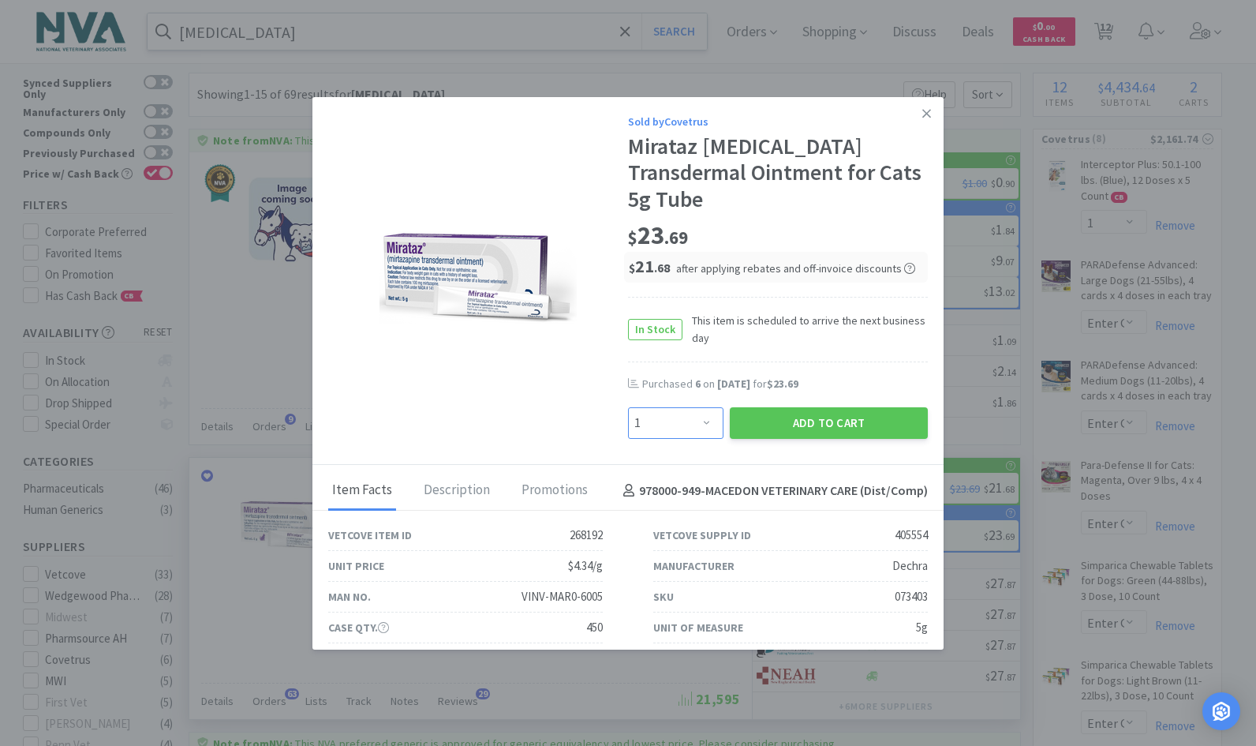
click at [697, 423] on select "Enter Quantity 1 2 3 4 5 6 7 8 9 10 11 12 13 14 15 16 17 18 19 20 Enter Quantity" at bounding box center [675, 423] width 95 height 32
select select "2"
click at [628, 407] on select "Enter Quantity 1 2 3 4 5 6 7 8 9 10 11 12 13 14 15 16 17 18 19 20 Enter Quantity" at bounding box center [675, 423] width 95 height 32
click at [826, 423] on button "Add to Cart" at bounding box center [829, 423] width 198 height 32
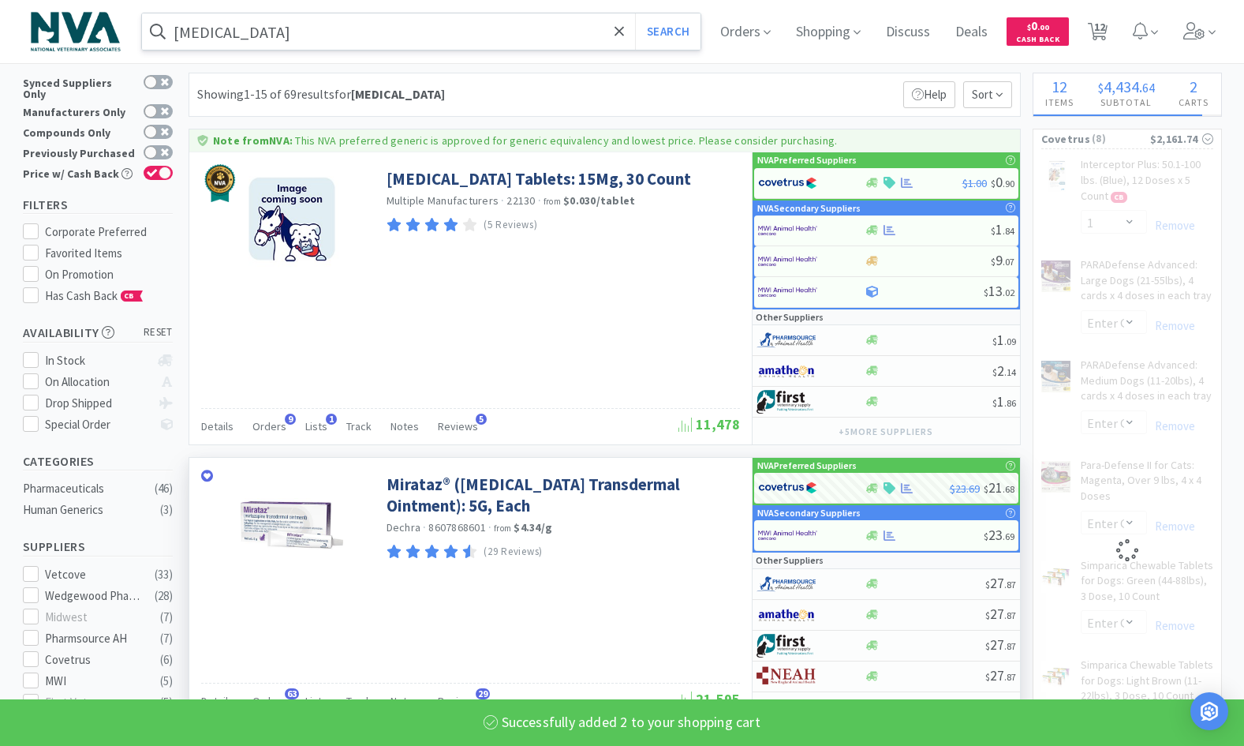
select select "2"
select select "1"
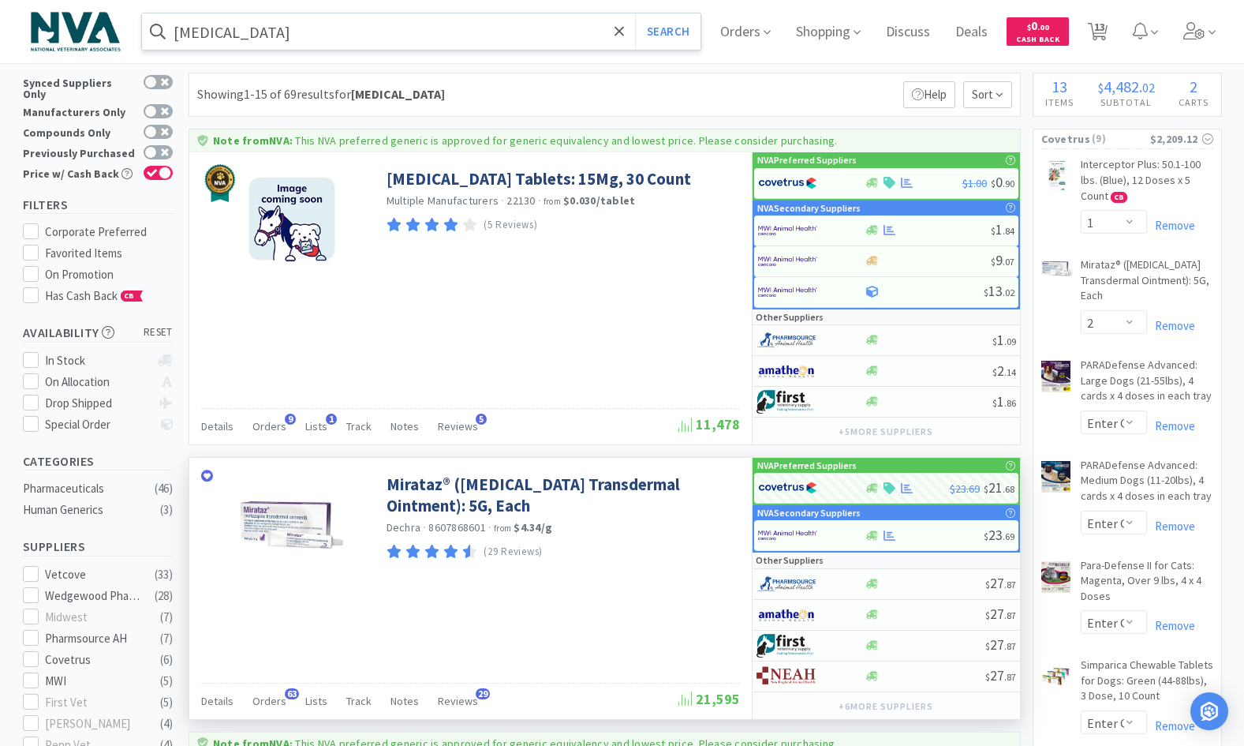
click at [290, 39] on input "[MEDICAL_DATA]" at bounding box center [421, 31] width 559 height 36
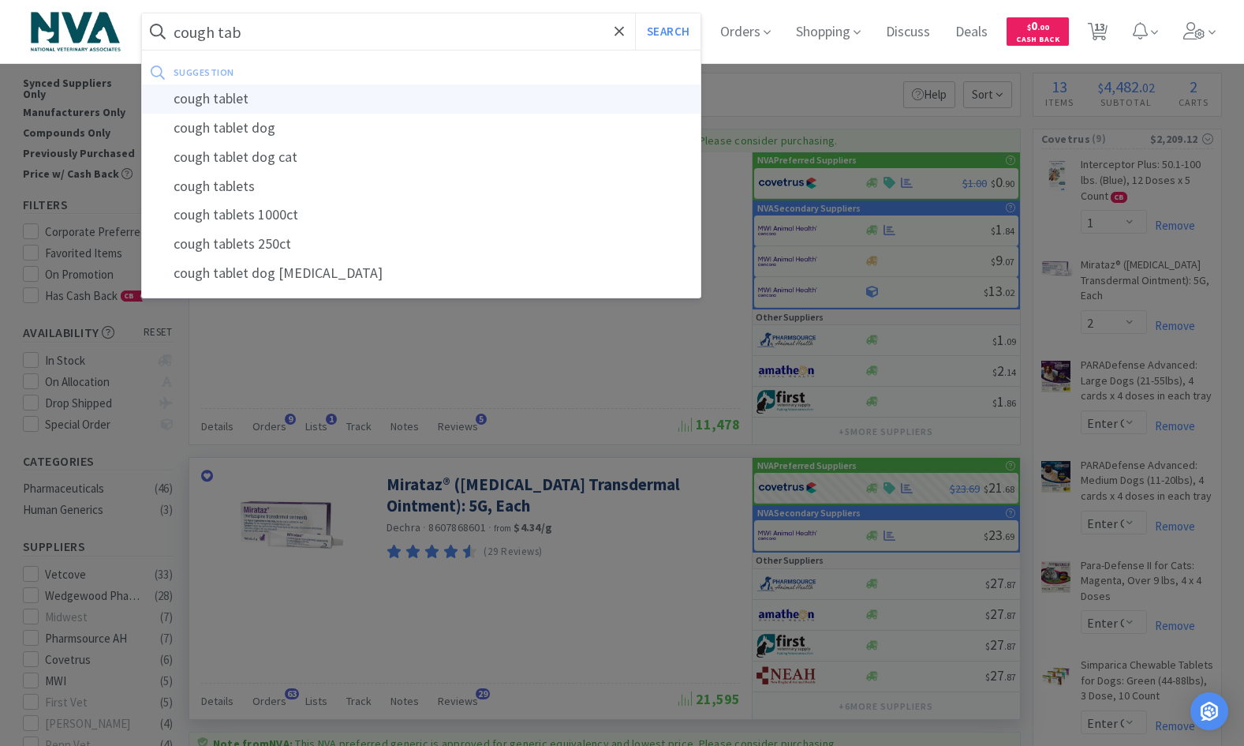
click at [223, 97] on div "cough tablet" at bounding box center [421, 98] width 559 height 29
type input "cough tablet"
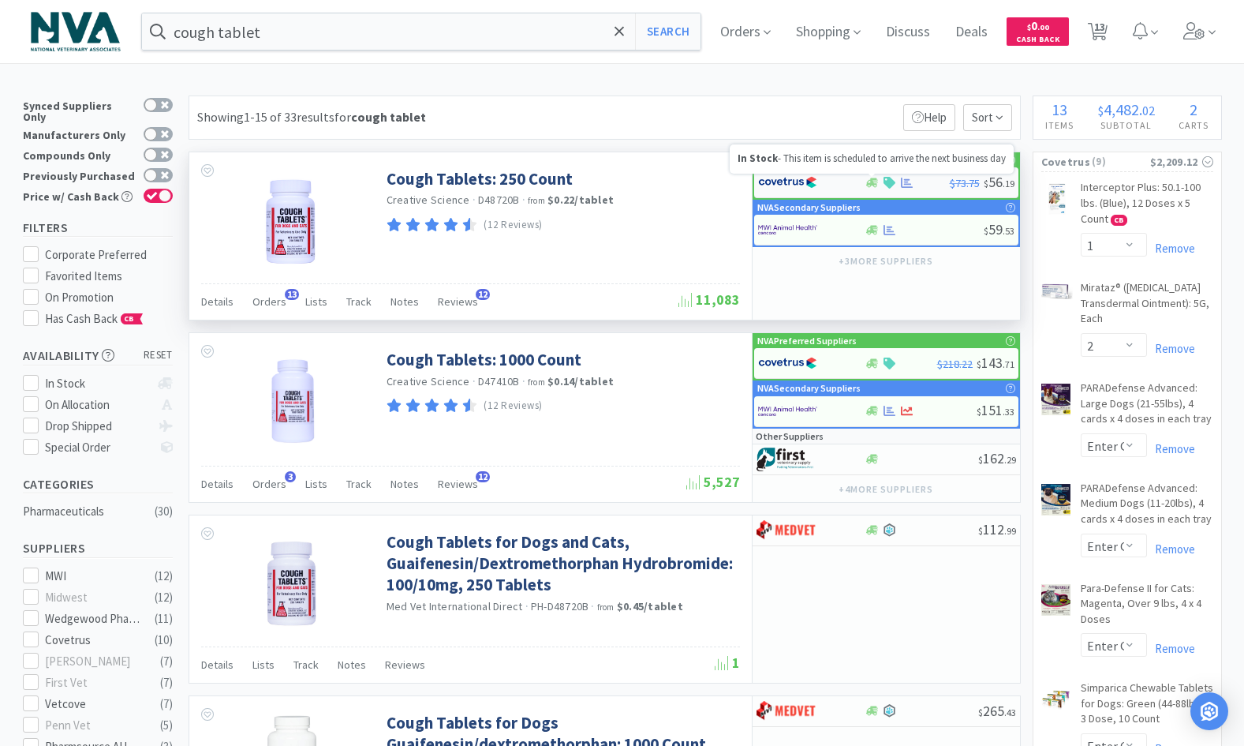
click at [877, 185] on icon at bounding box center [872, 183] width 12 height 12
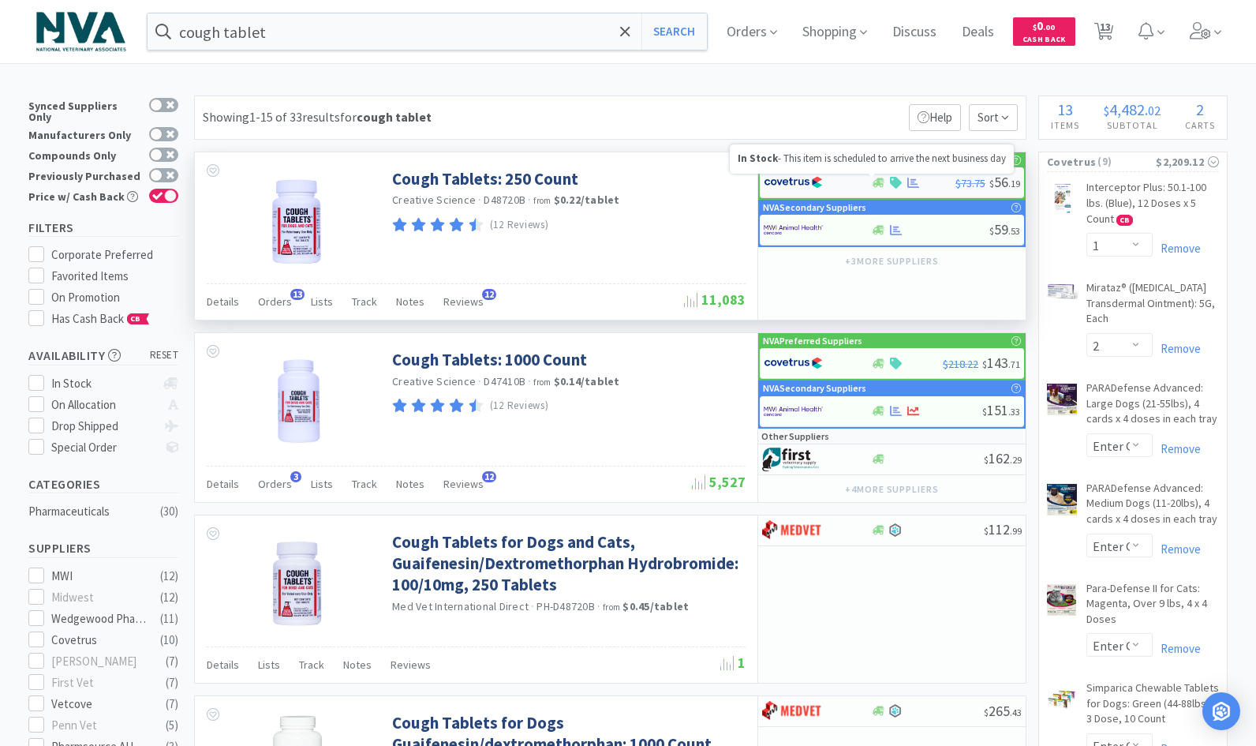
select select "1"
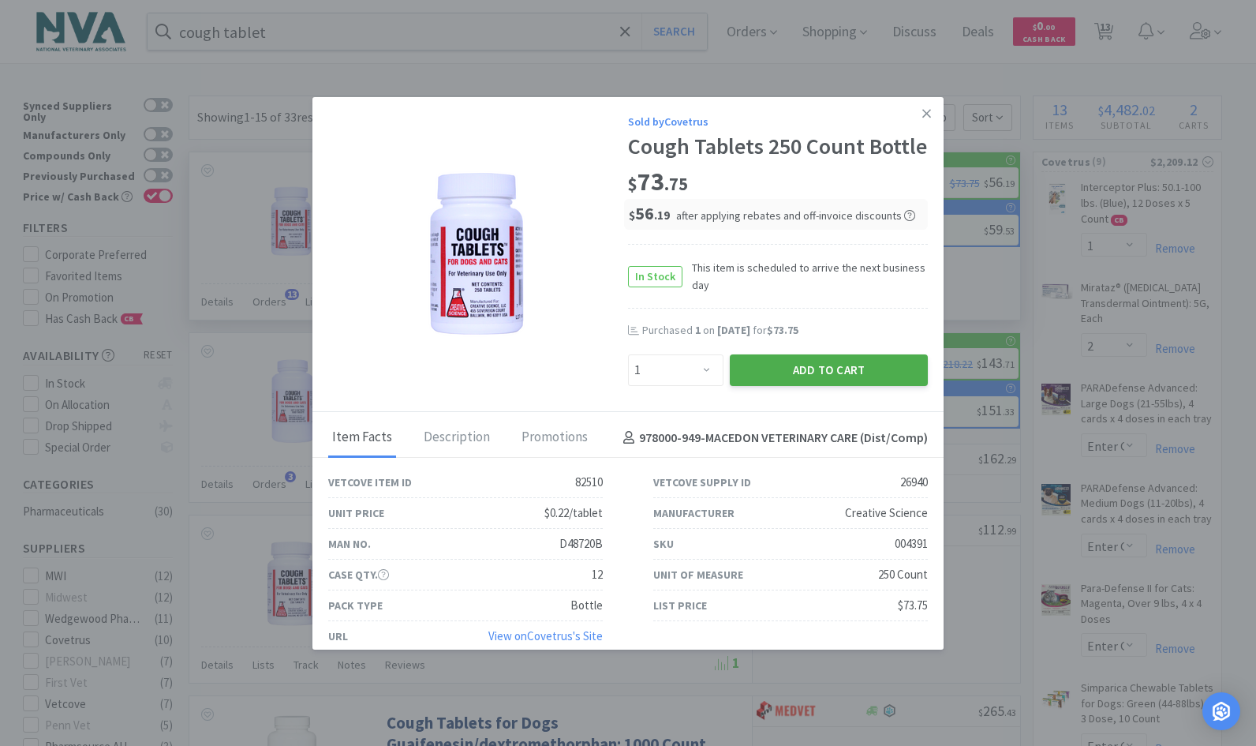
click at [809, 386] on button "Add to Cart" at bounding box center [829, 370] width 198 height 32
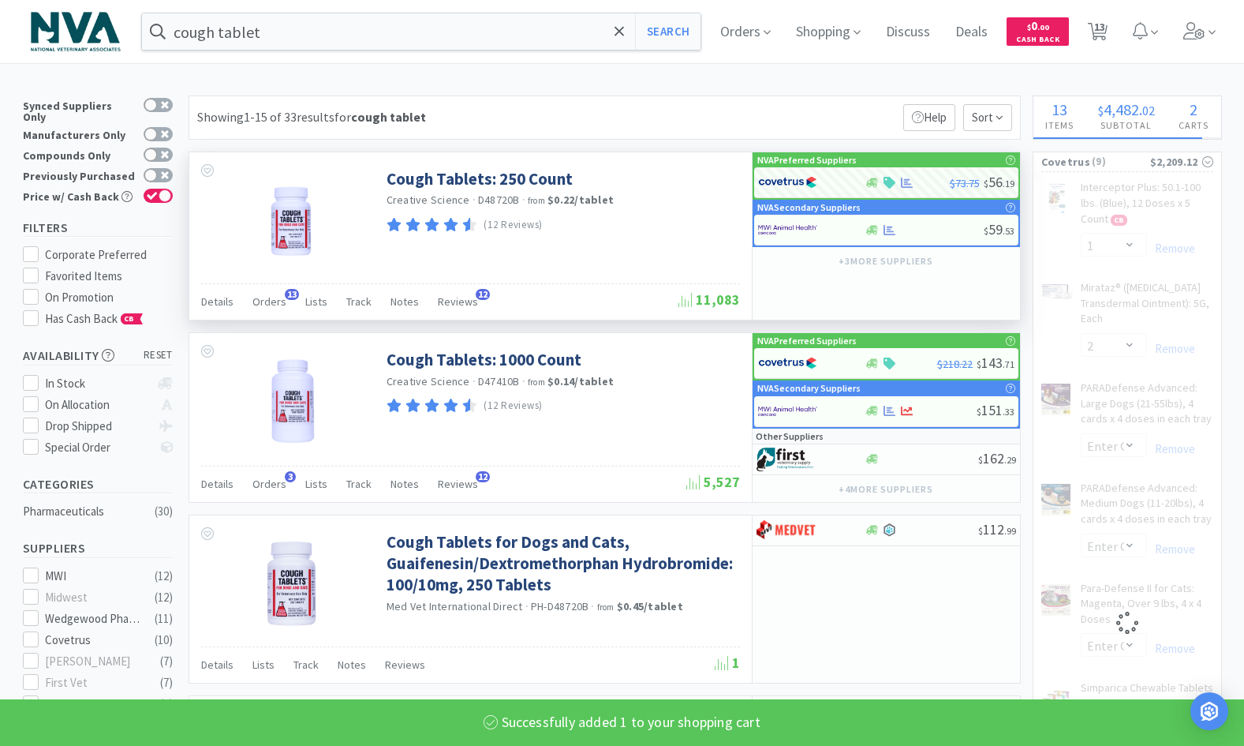
select select "1"
select select "2"
select select "1"
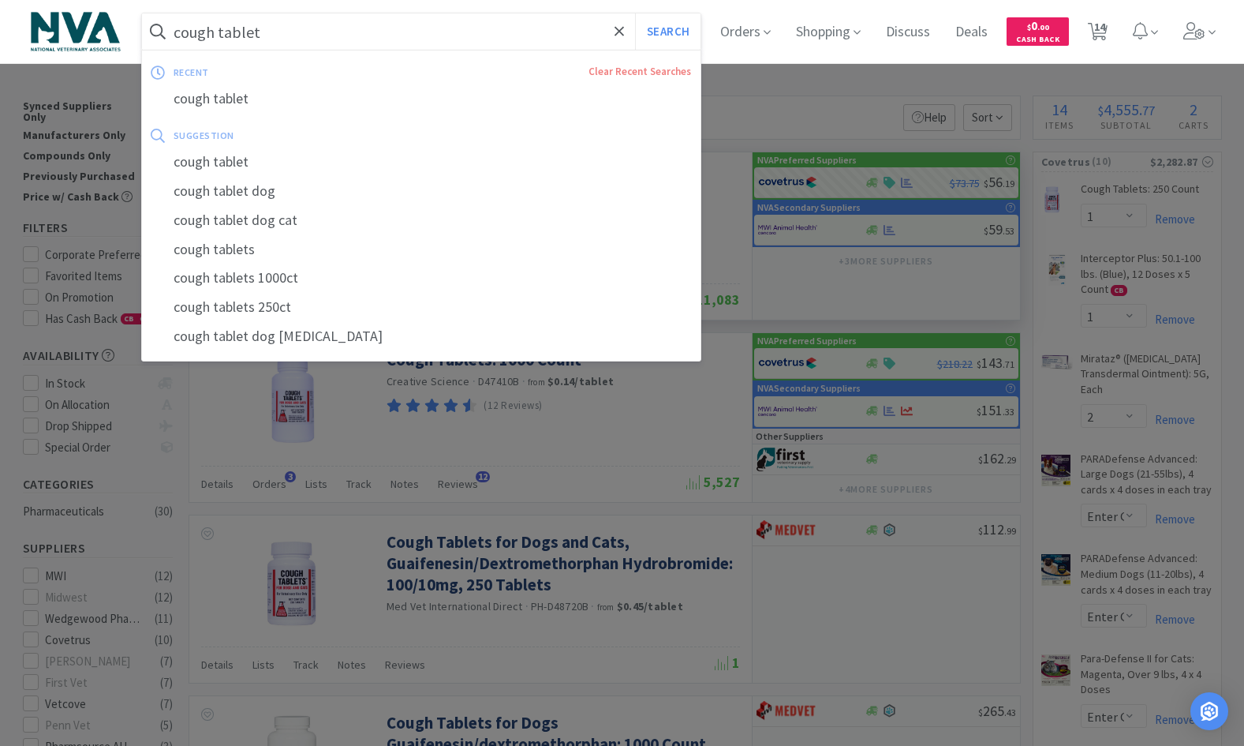
click at [337, 24] on input "cough tablet" at bounding box center [421, 31] width 559 height 36
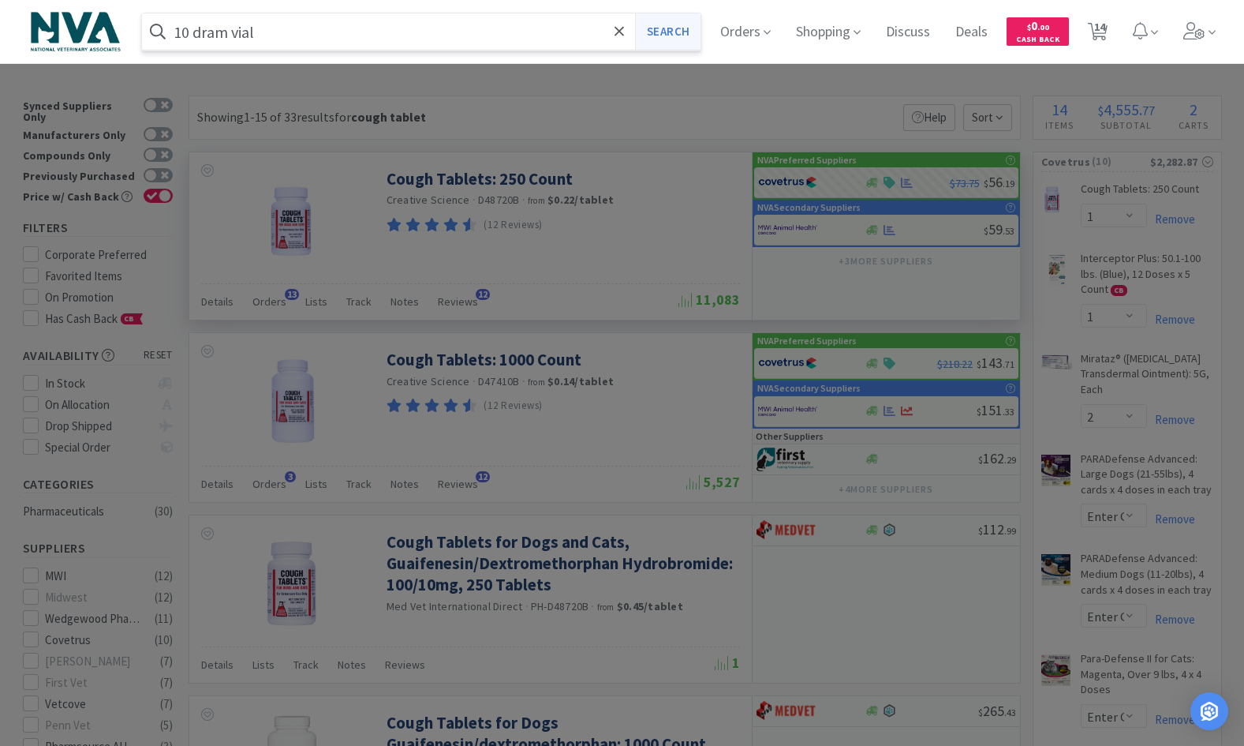
type input "10 dram vial"
click at [679, 36] on button "Search" at bounding box center [667, 31] width 65 height 36
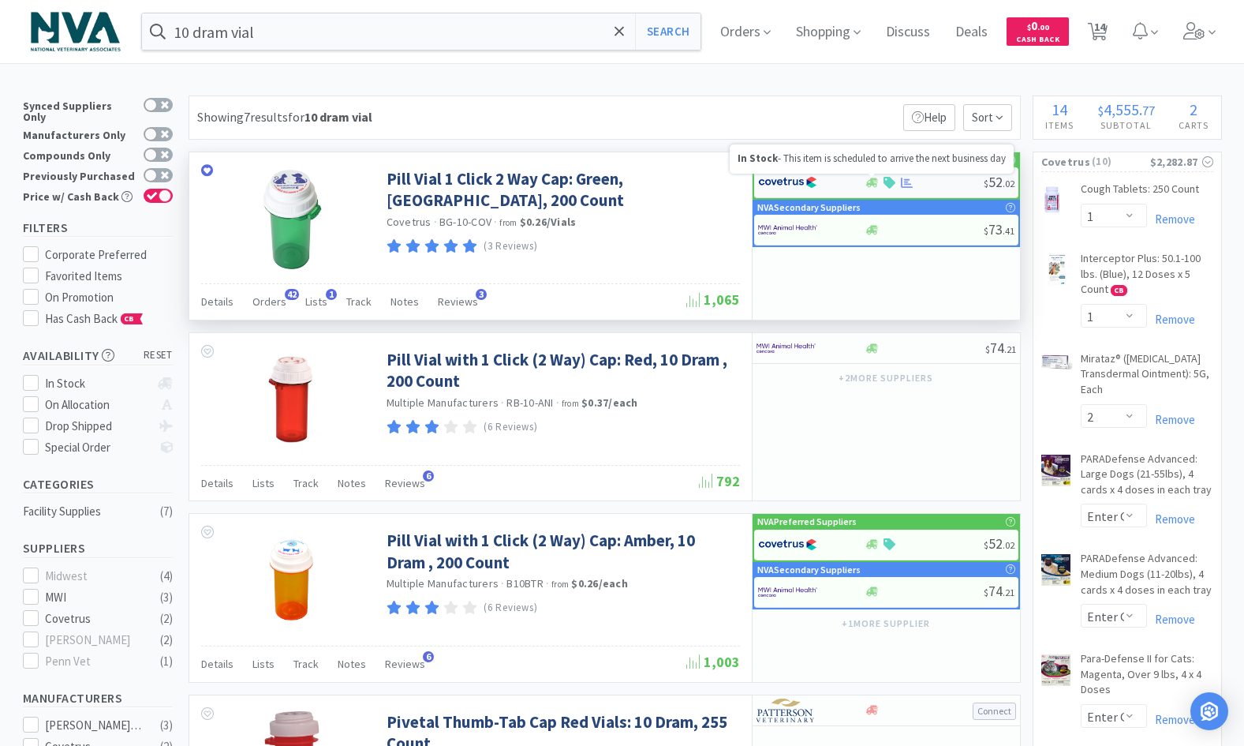
click at [868, 179] on icon at bounding box center [872, 183] width 12 height 12
select select "1"
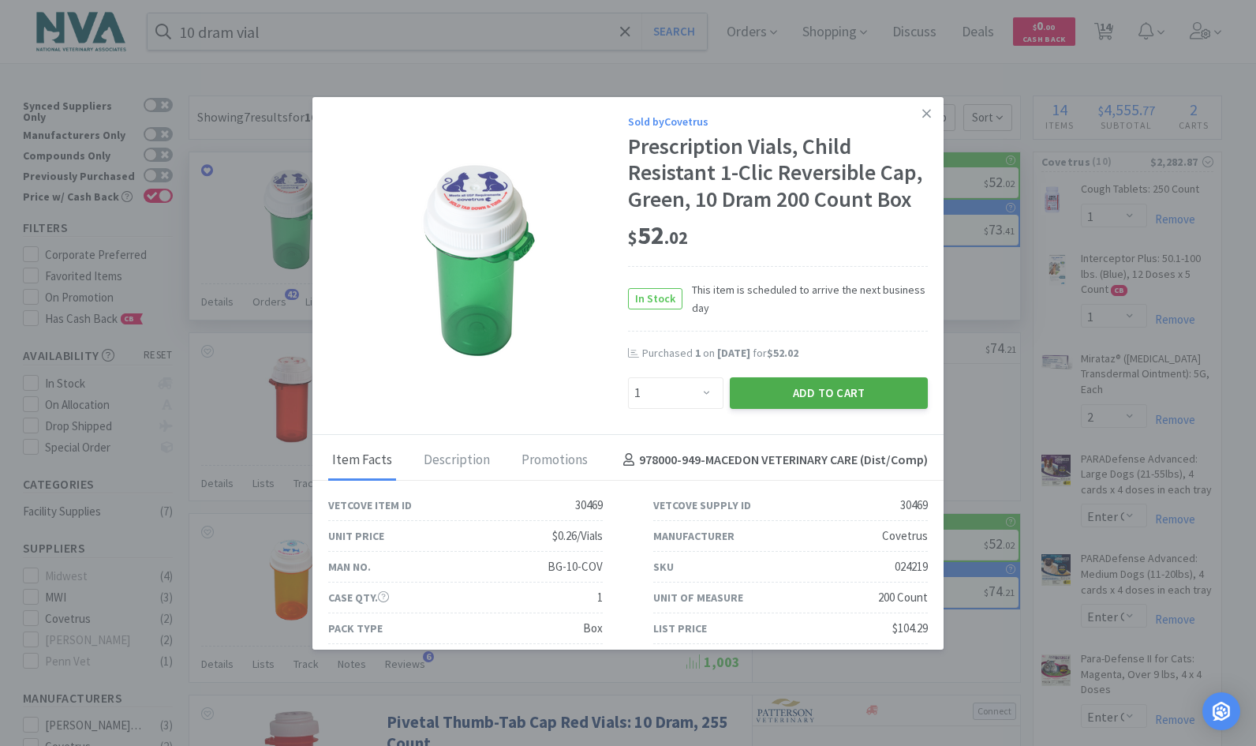
click at [803, 409] on button "Add to Cart" at bounding box center [829, 393] width 198 height 32
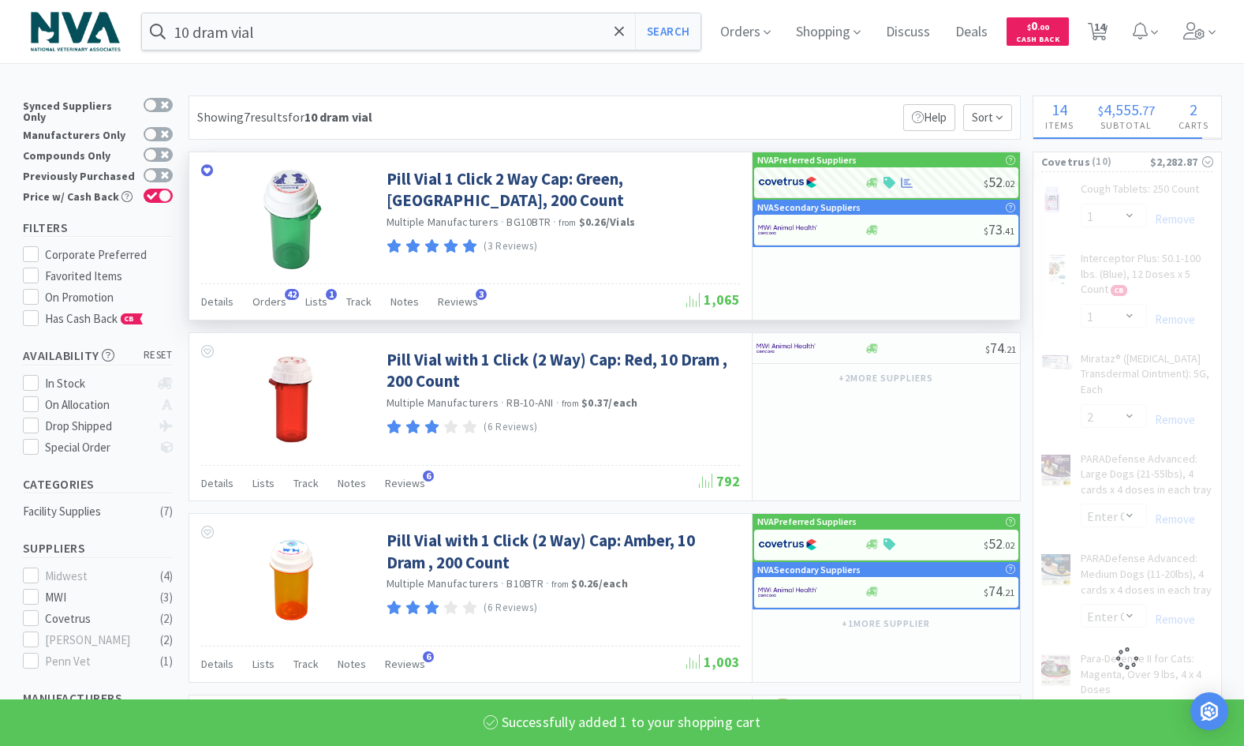
select select "2"
select select "1"
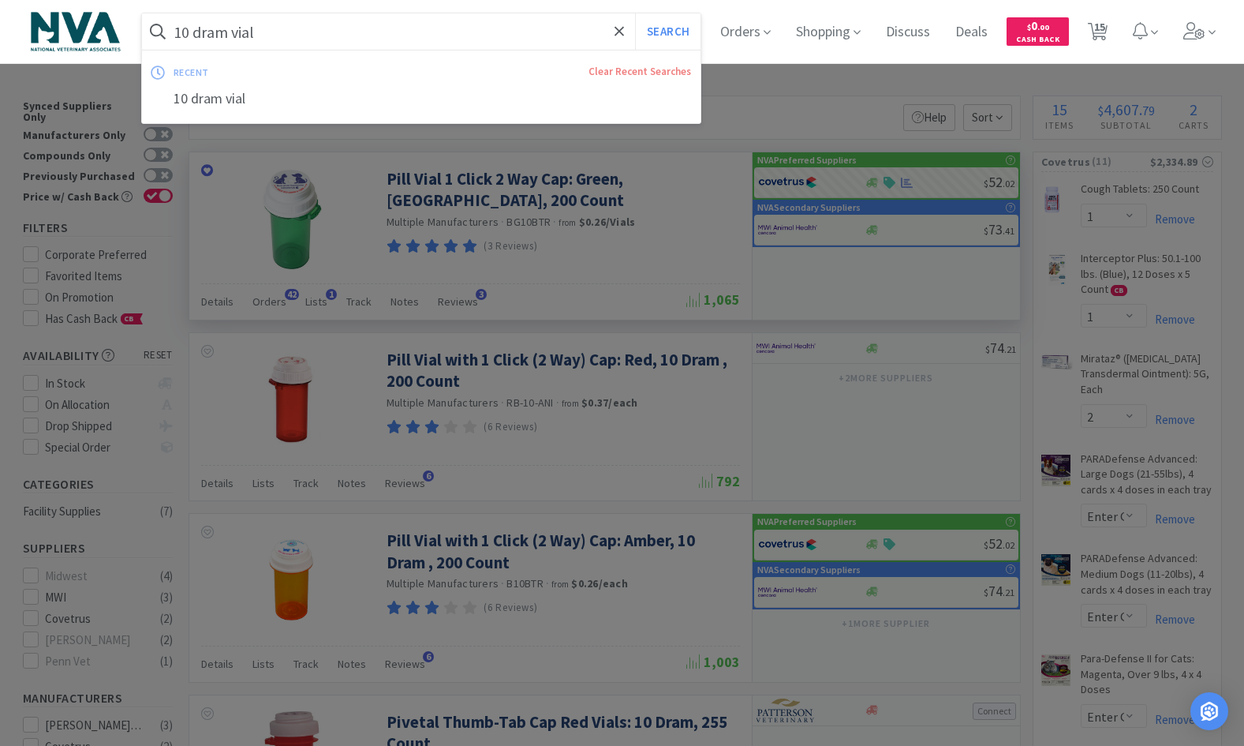
click at [299, 35] on input "10 dram vial" at bounding box center [421, 31] width 559 height 36
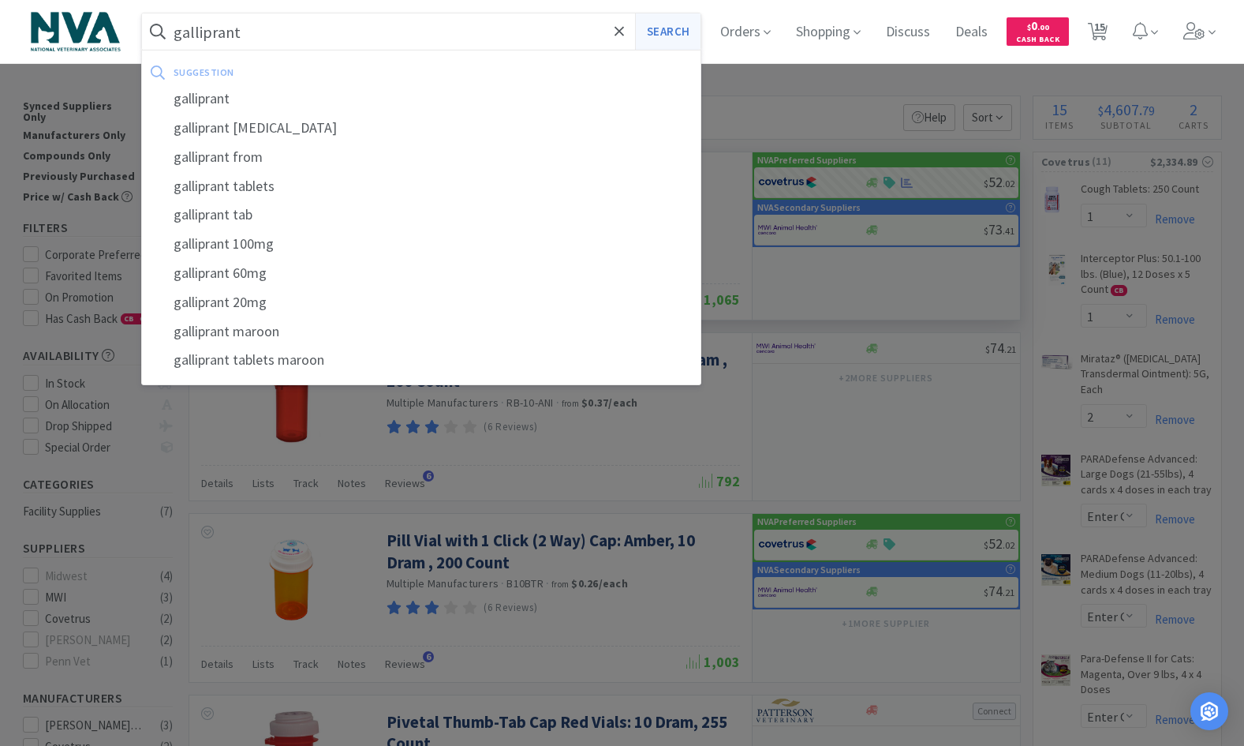
type input "galliprant"
click at [674, 41] on button "Search" at bounding box center [667, 31] width 65 height 36
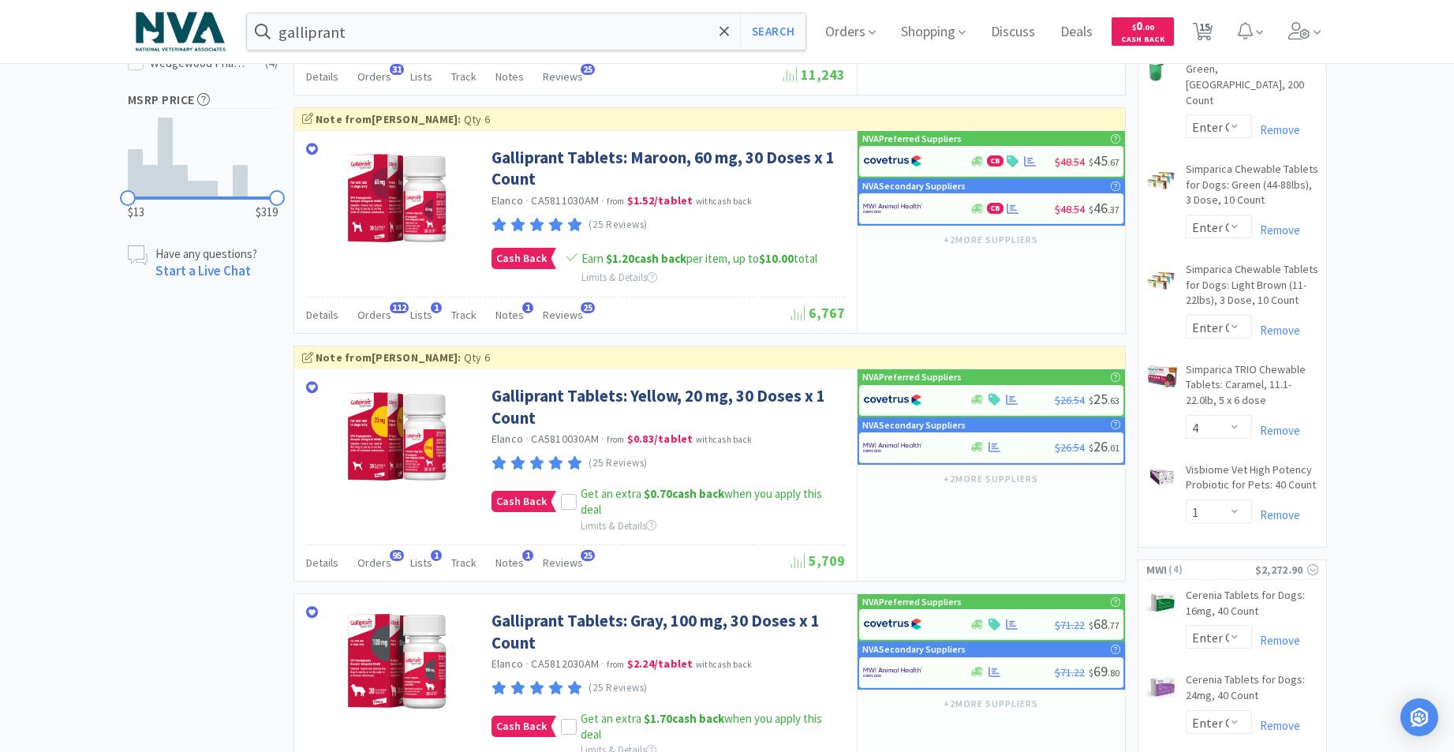
scroll to position [717, 0]
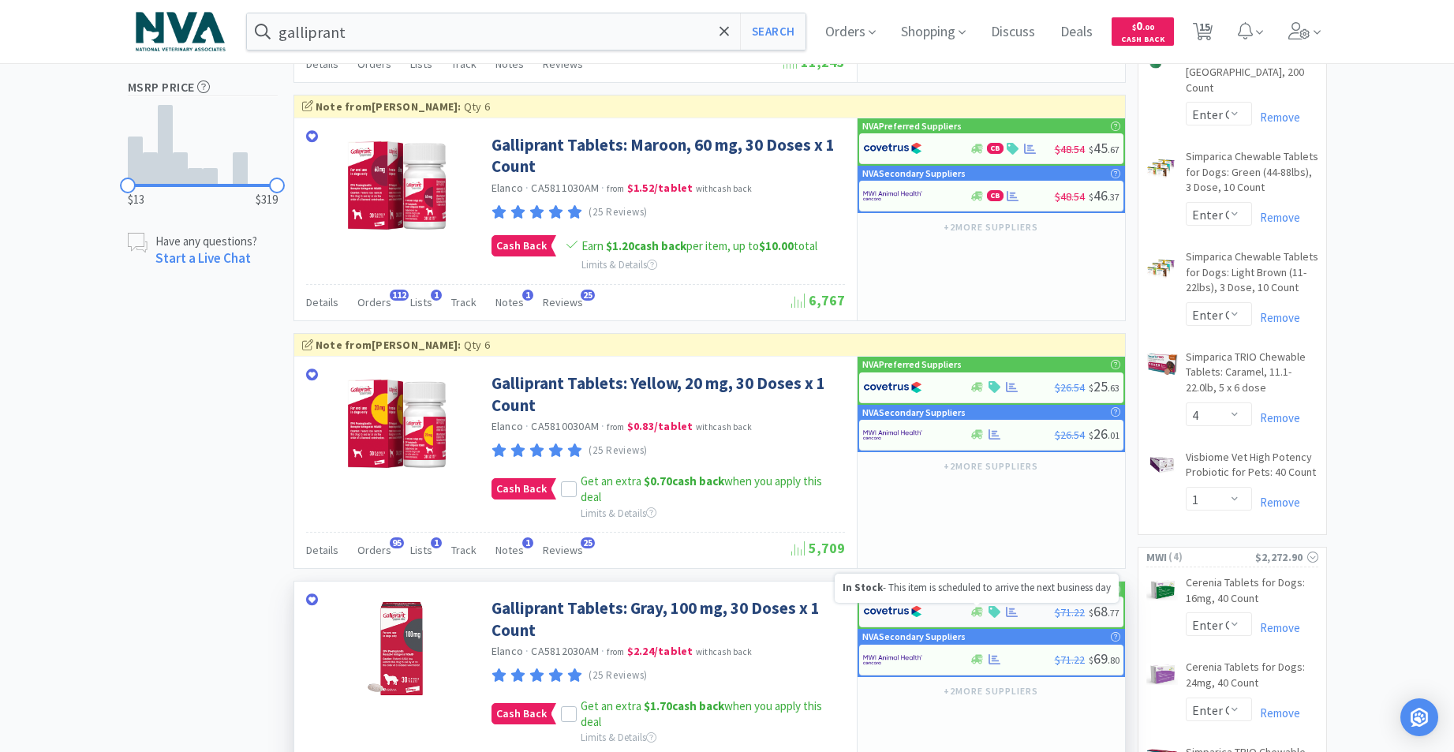
click at [979, 609] on icon at bounding box center [977, 611] width 12 height 9
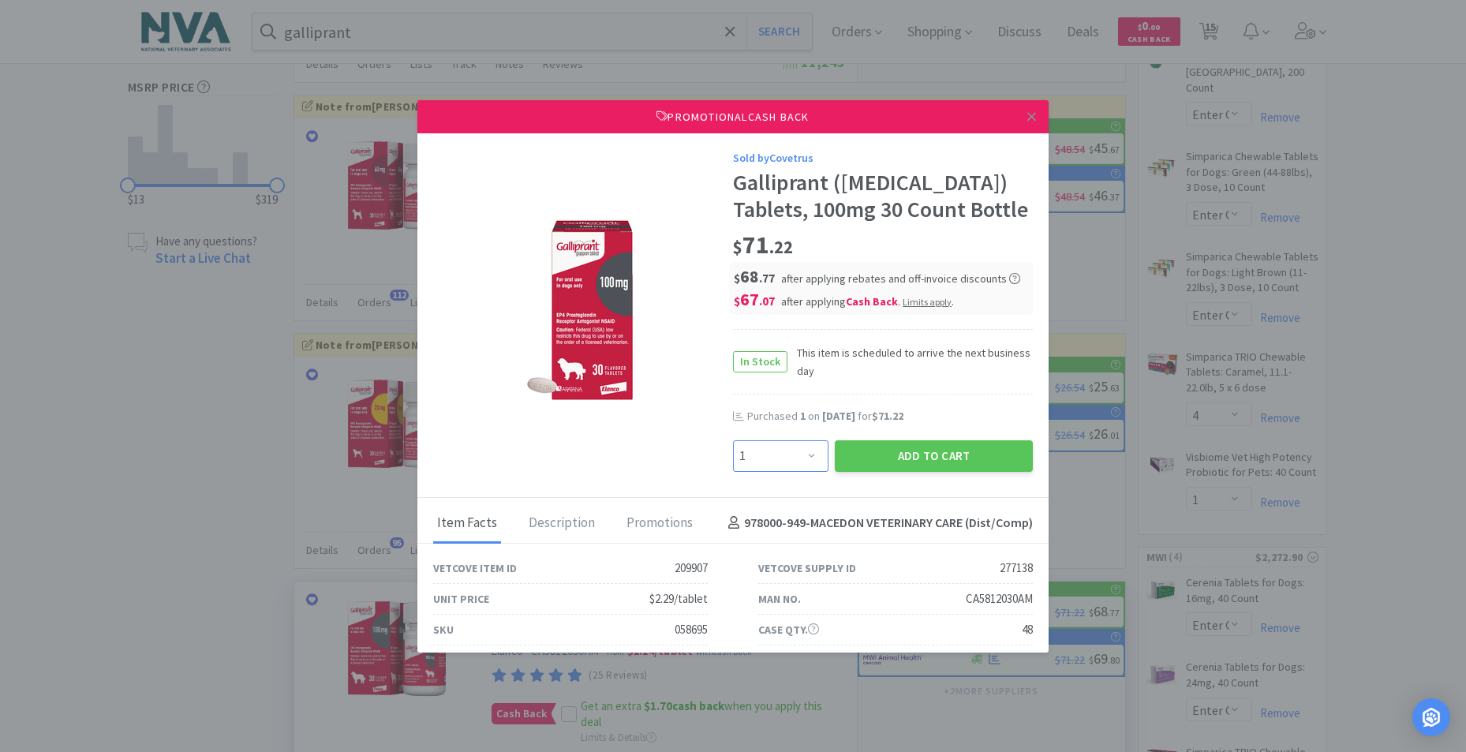
click at [800, 472] on select "Enter Quantity 1 2 3 4 5 6 7 8 9 10 11 12 13 14 15 16 17 18 19 20 Enter Quantity" at bounding box center [780, 456] width 95 height 32
select select "2"
click at [733, 466] on select "Enter Quantity 1 2 3 4 5 6 7 8 9 10 11 12 13 14 15 16 17 18 19 20 Enter Quantity" at bounding box center [780, 456] width 95 height 32
click at [931, 472] on button "Add to Cart" at bounding box center [934, 456] width 198 height 32
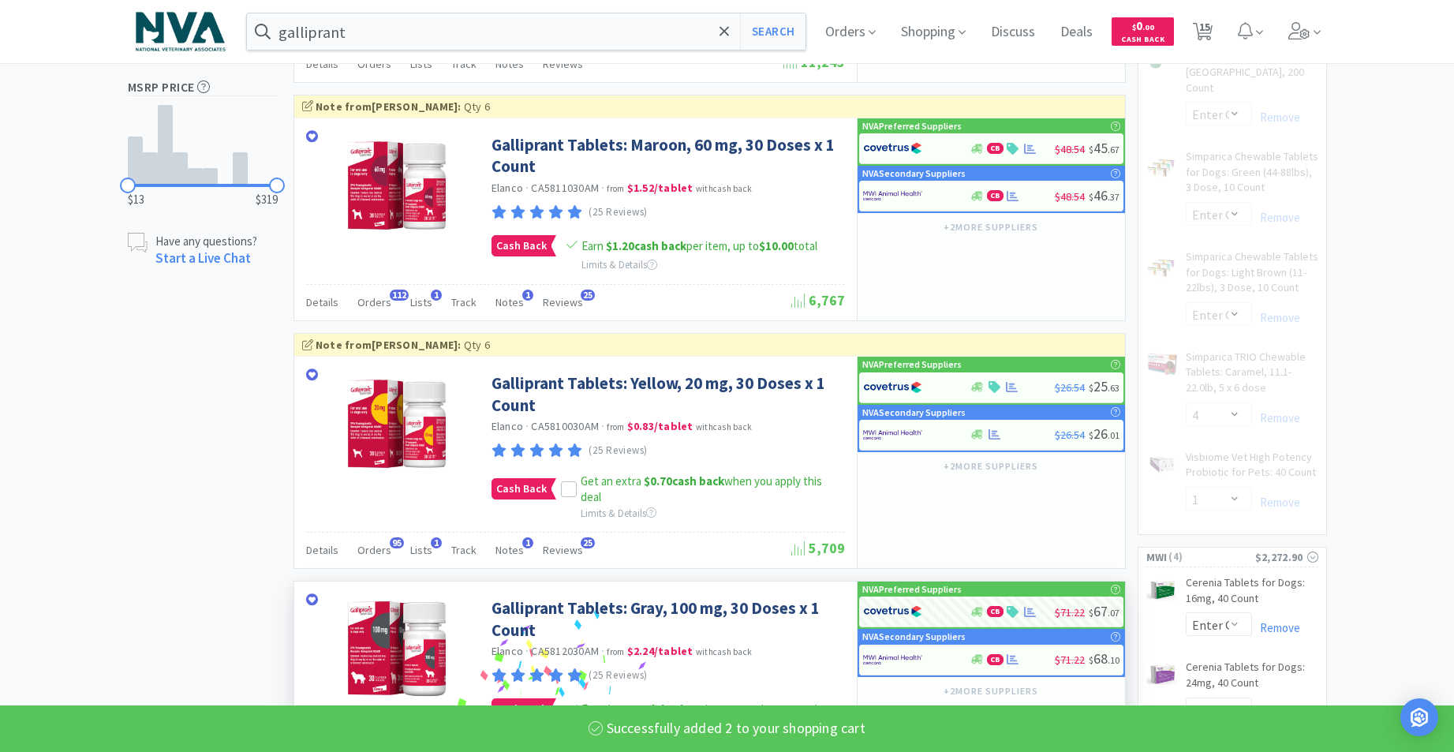
select select "2"
select select "1"
select select "2"
select select "1"
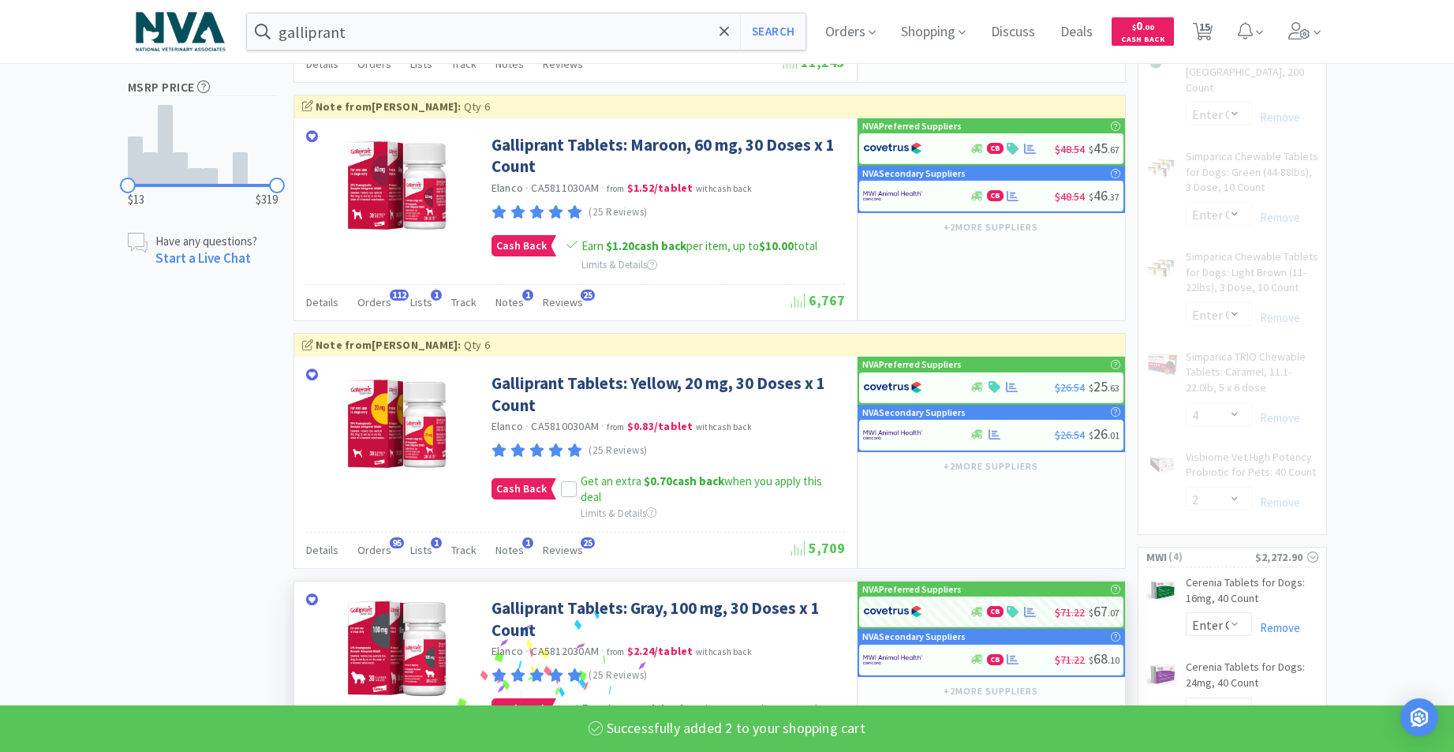
select select "1"
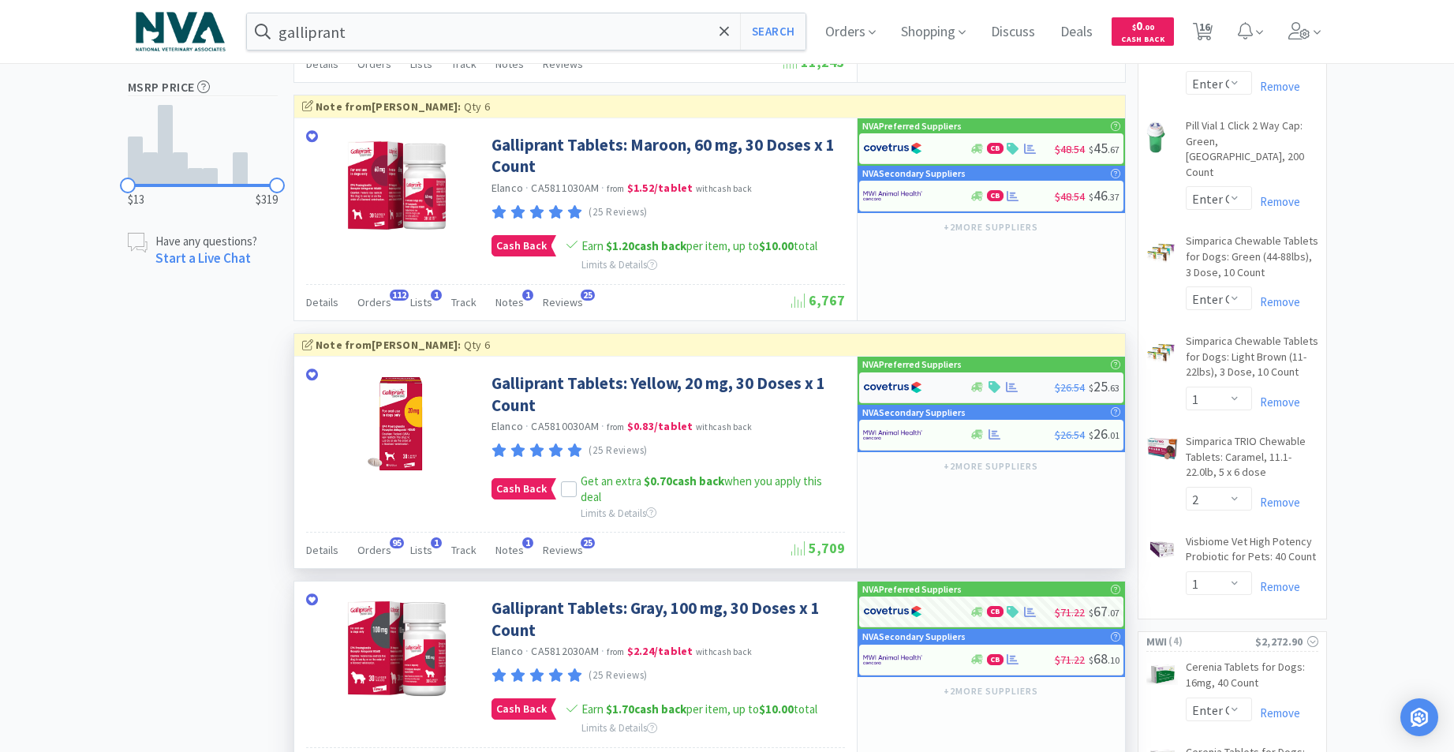
click at [983, 389] on div at bounding box center [978, 387] width 16 height 12
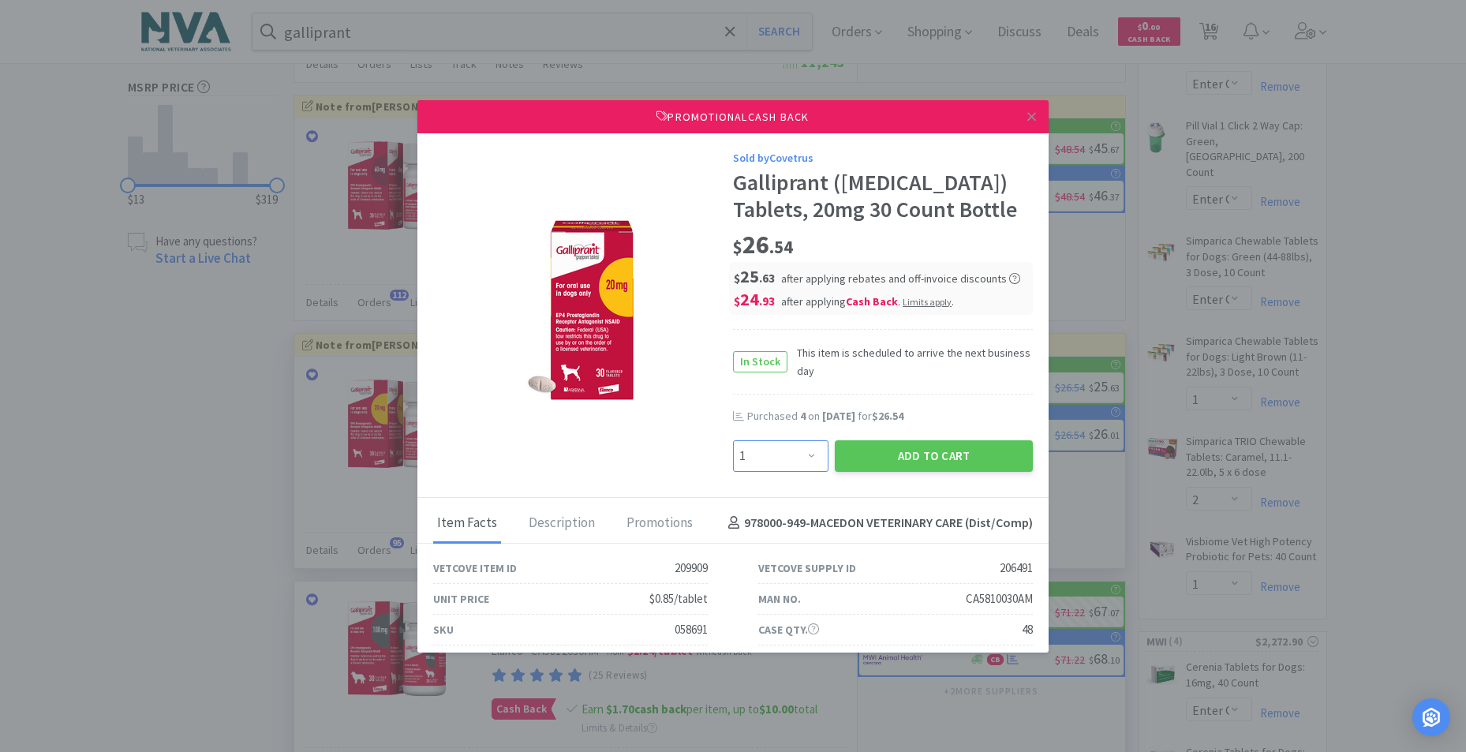
click at [805, 454] on select "Enter Quantity 1 2 3 4 5 6 7 8 9 10 11 12 13 14 15 16 17 18 19 20 Enter Quantity" at bounding box center [780, 456] width 95 height 32
select select "2"
click at [733, 440] on select "Enter Quantity 1 2 3 4 5 6 7 8 9 10 11 12 13 14 15 16 17 18 19 20 Enter Quantity" at bounding box center [780, 456] width 95 height 32
click at [866, 451] on button "Add to Cart" at bounding box center [934, 456] width 198 height 32
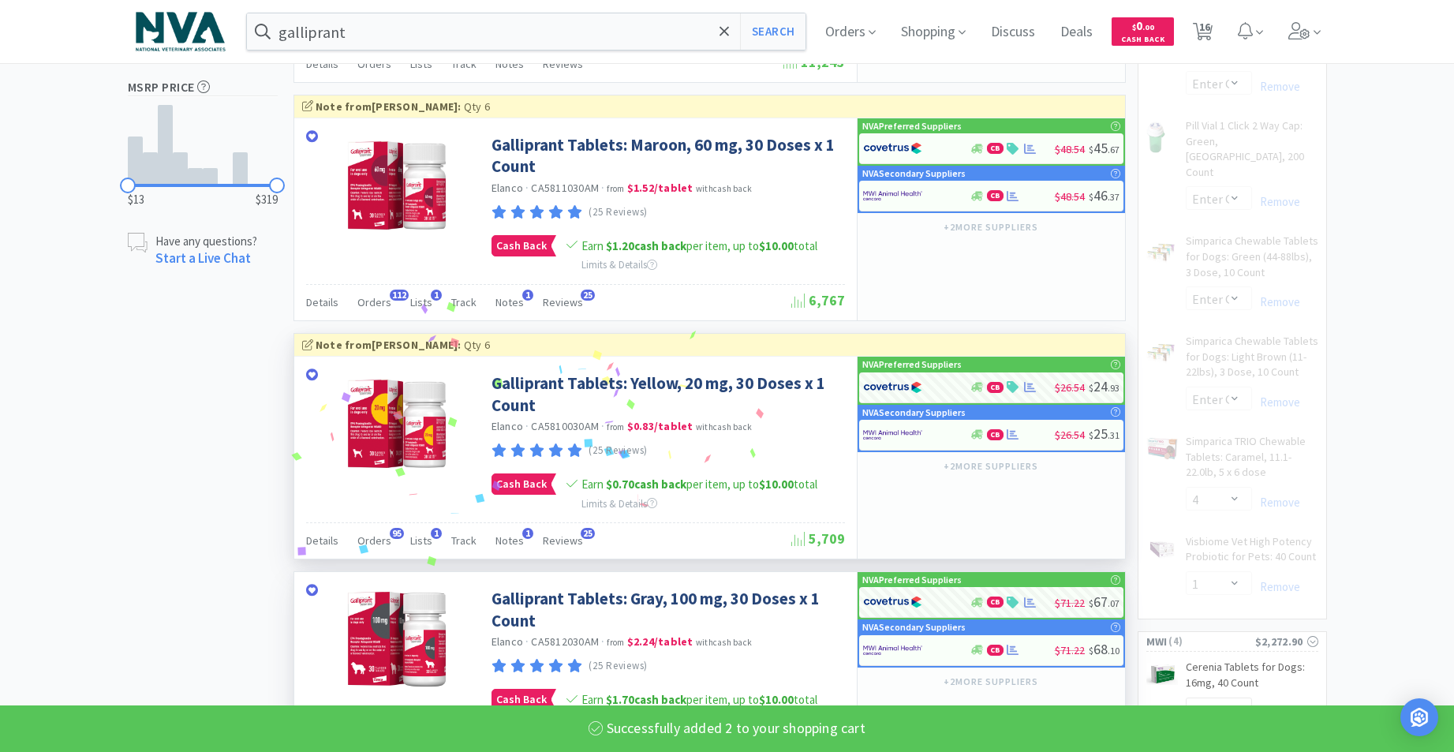
select select "2"
select select "1"
select select "2"
select select "1"
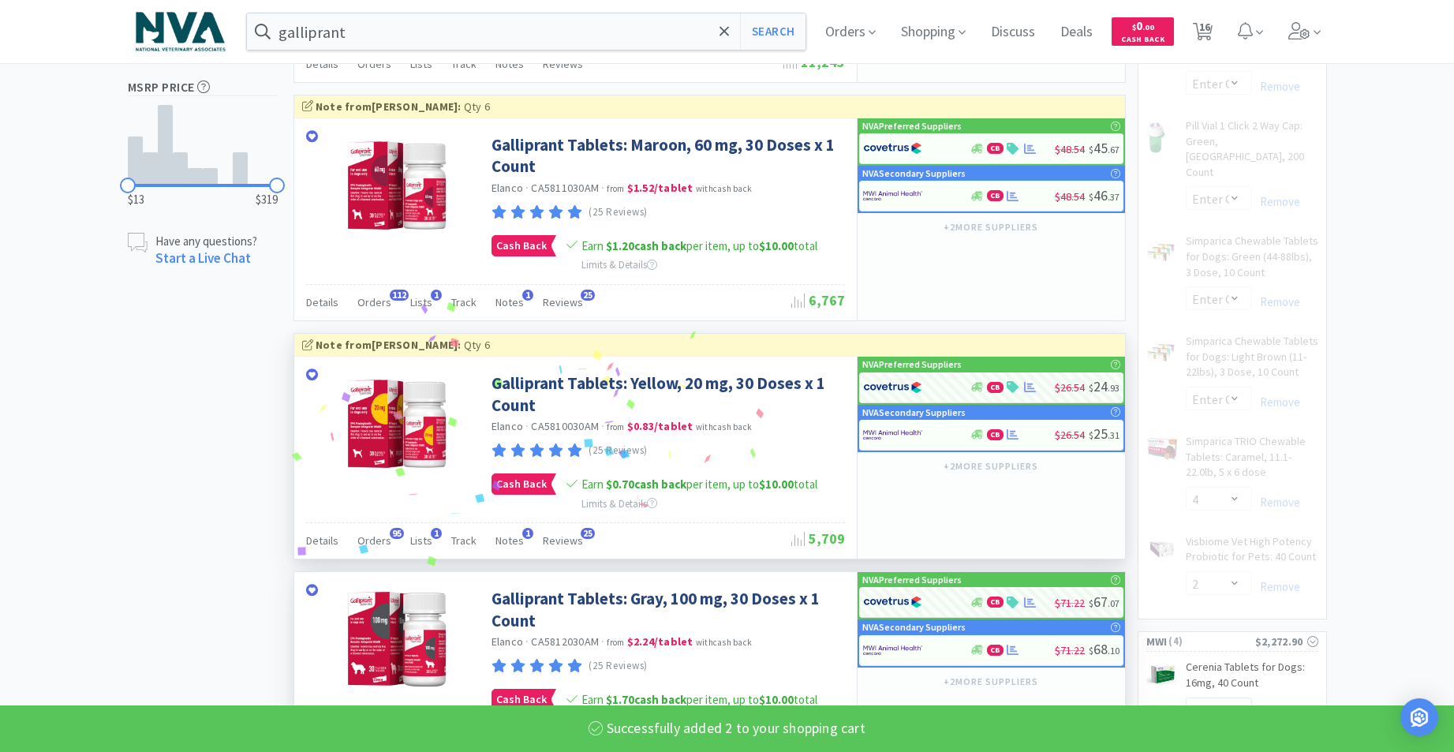
select select "1"
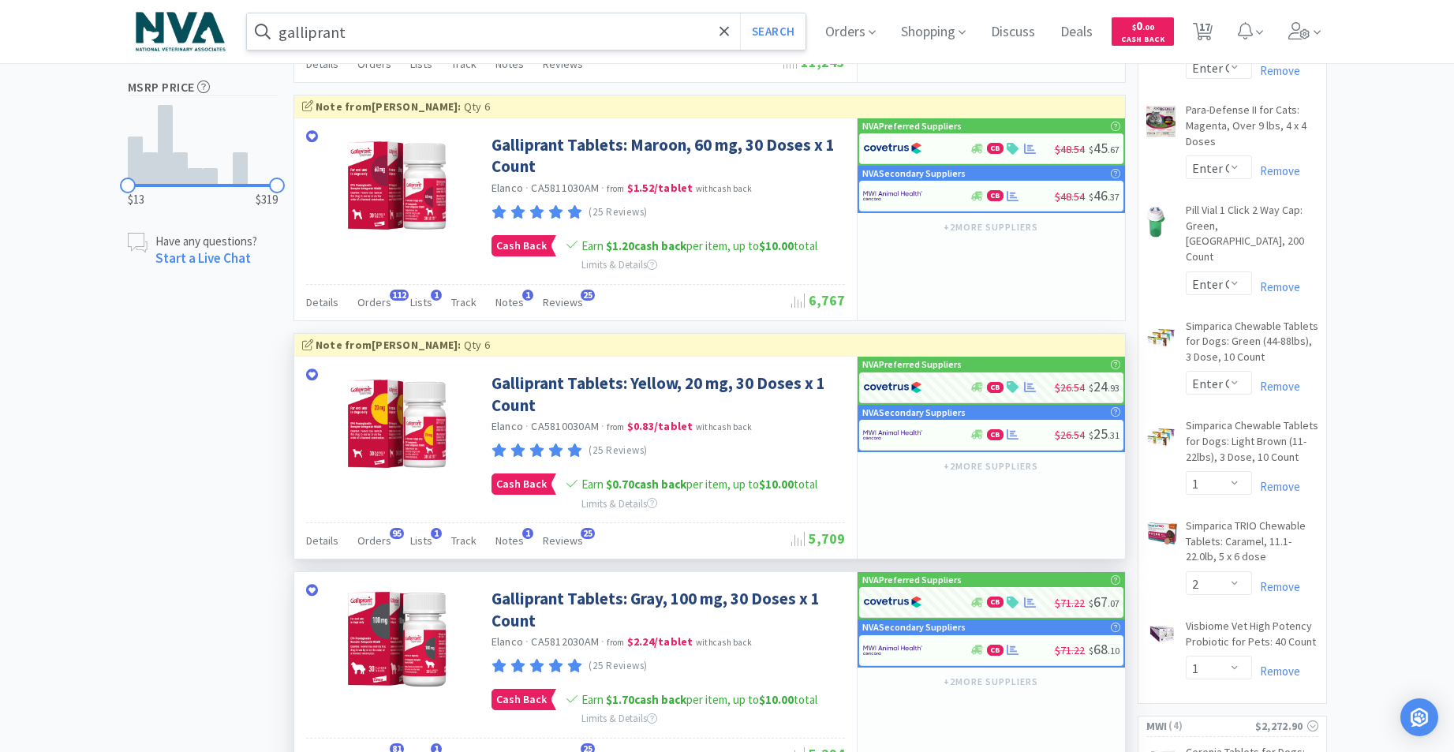
click at [443, 29] on input "galliprant" at bounding box center [526, 31] width 559 height 36
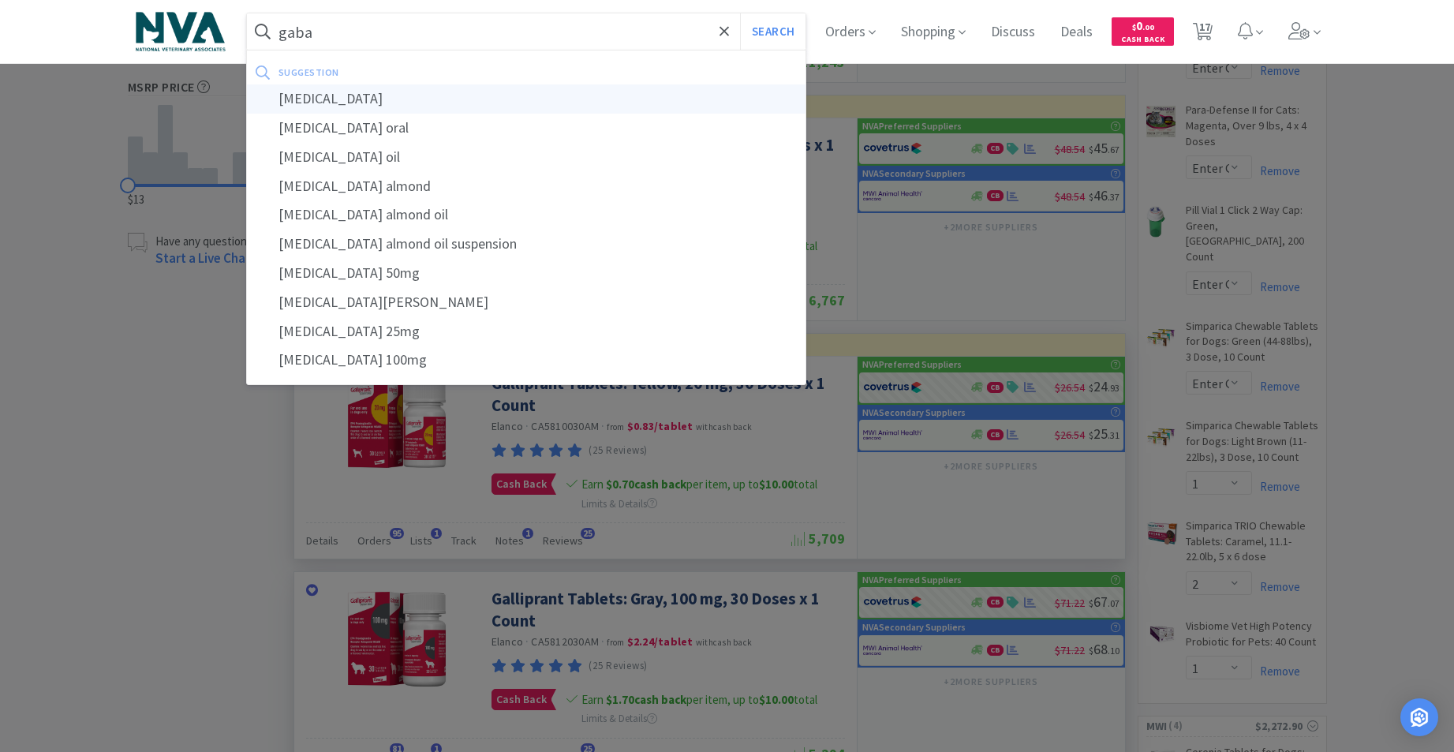
click at [315, 103] on div "[MEDICAL_DATA]" at bounding box center [526, 98] width 559 height 29
type input "[MEDICAL_DATA]"
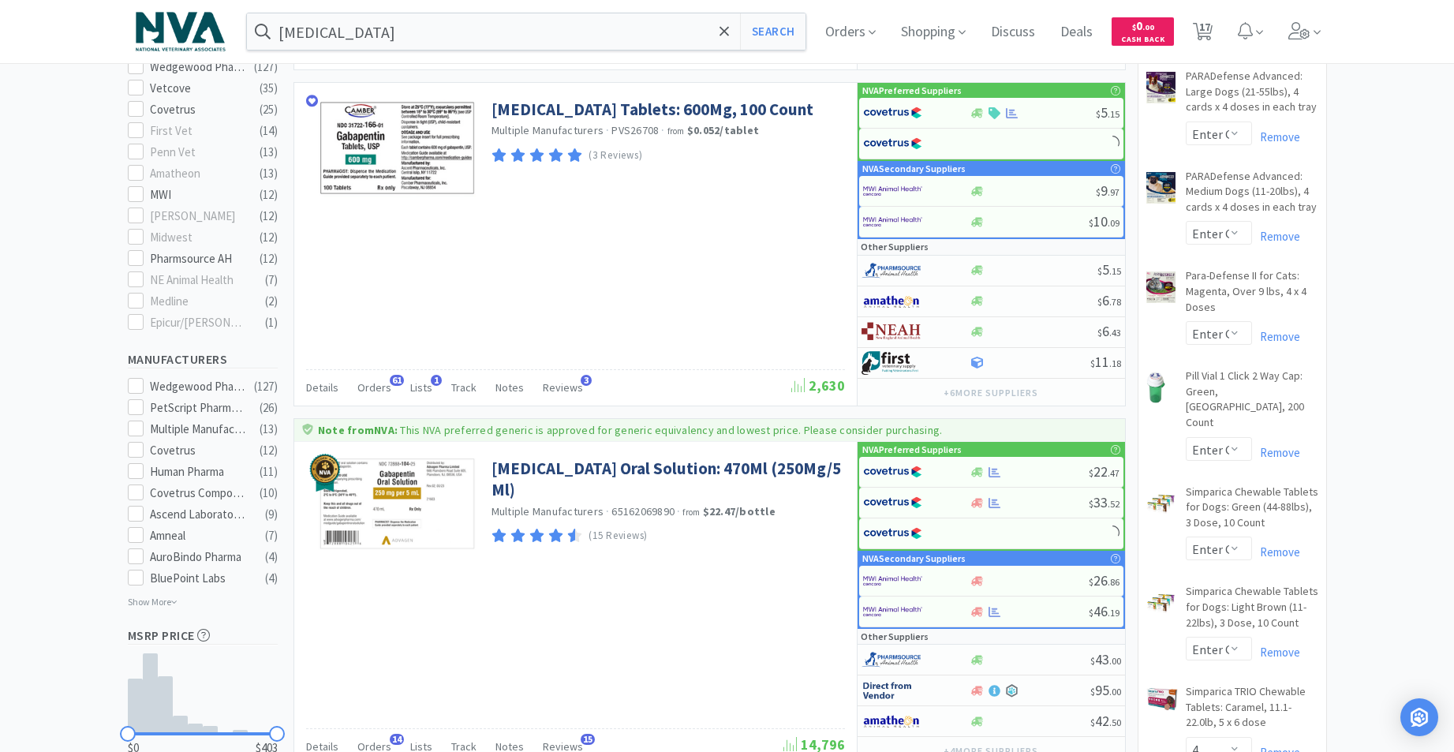
scroll to position [580, 0]
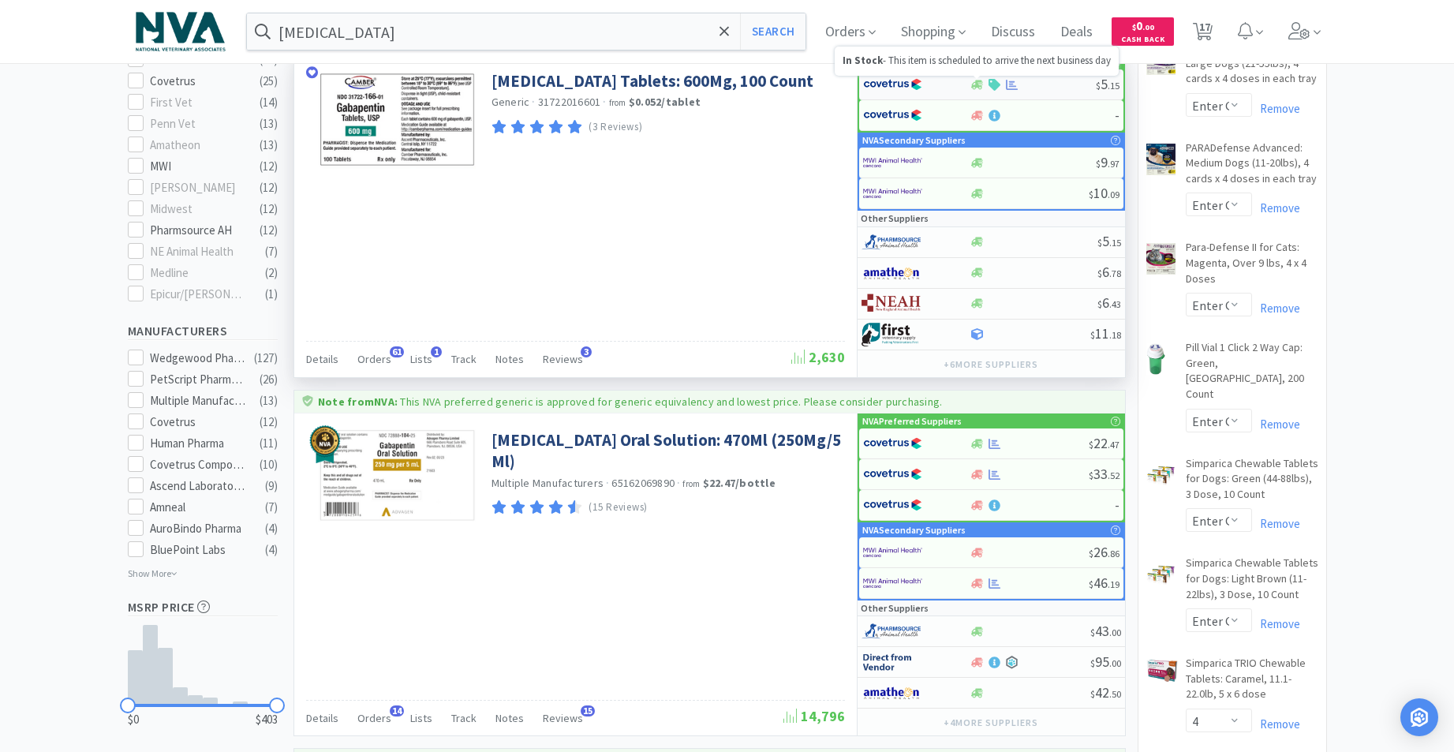
click at [978, 84] on icon at bounding box center [977, 84] width 12 height 9
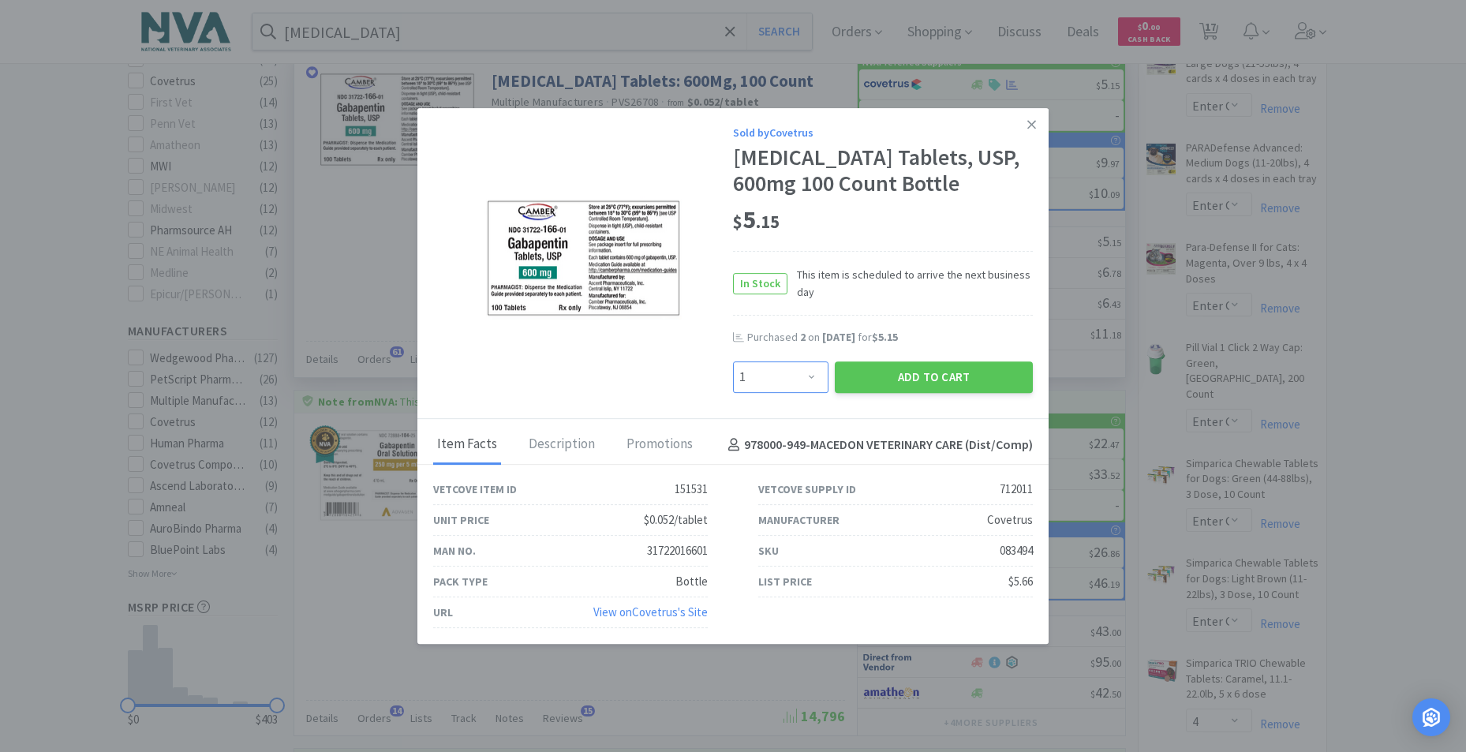
click at [811, 373] on select "Enter Quantity 1 2 3 4 5 6 7 8 9 10 11 12 13 14 15 16 17 18 19 20 Enter Quantity" at bounding box center [780, 377] width 95 height 32
select select "4"
click at [733, 361] on select "Enter Quantity 1 2 3 4 5 6 7 8 9 10 11 12 13 14 15 16 17 18 19 20 Enter Quantity" at bounding box center [780, 377] width 95 height 32
click at [919, 373] on button "Add to Cart" at bounding box center [934, 377] width 198 height 32
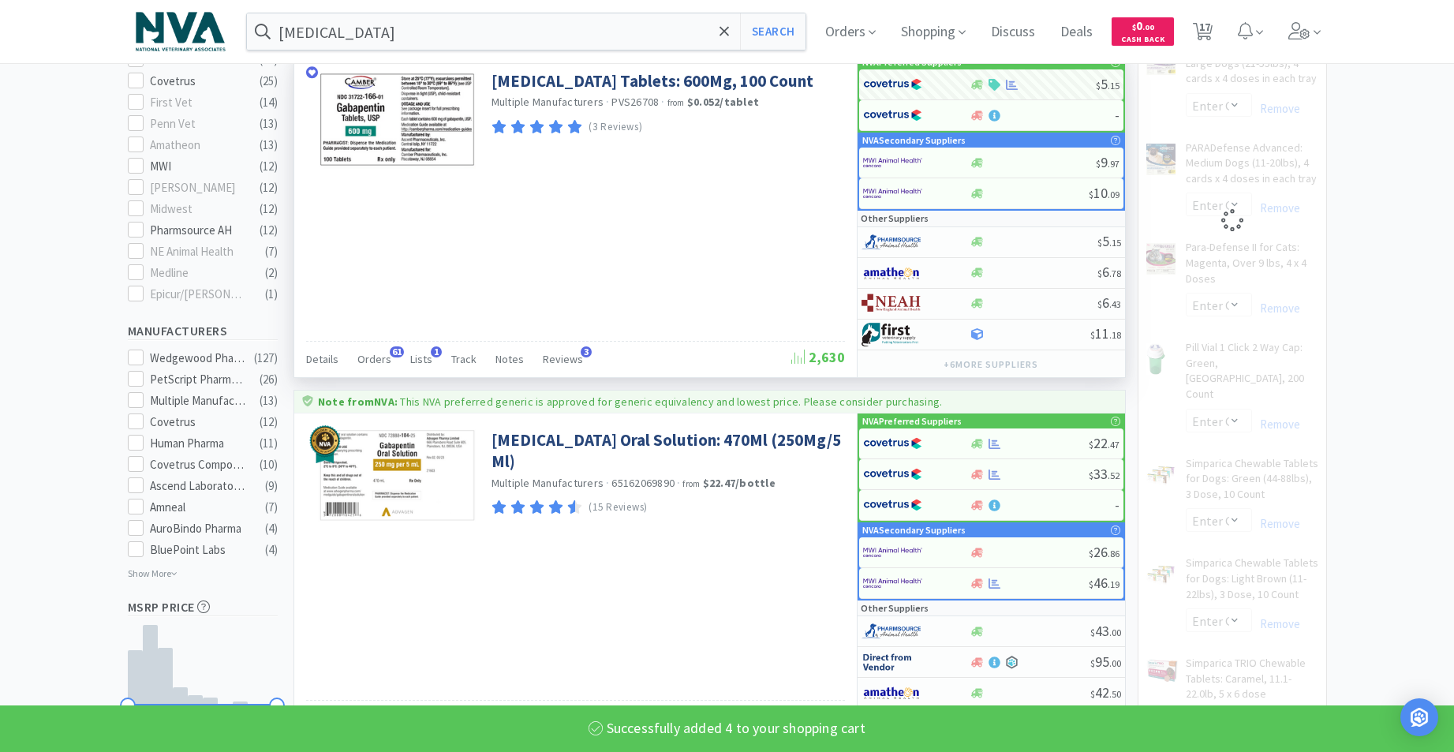
select select "4"
select select "2"
select select "1"
select select "2"
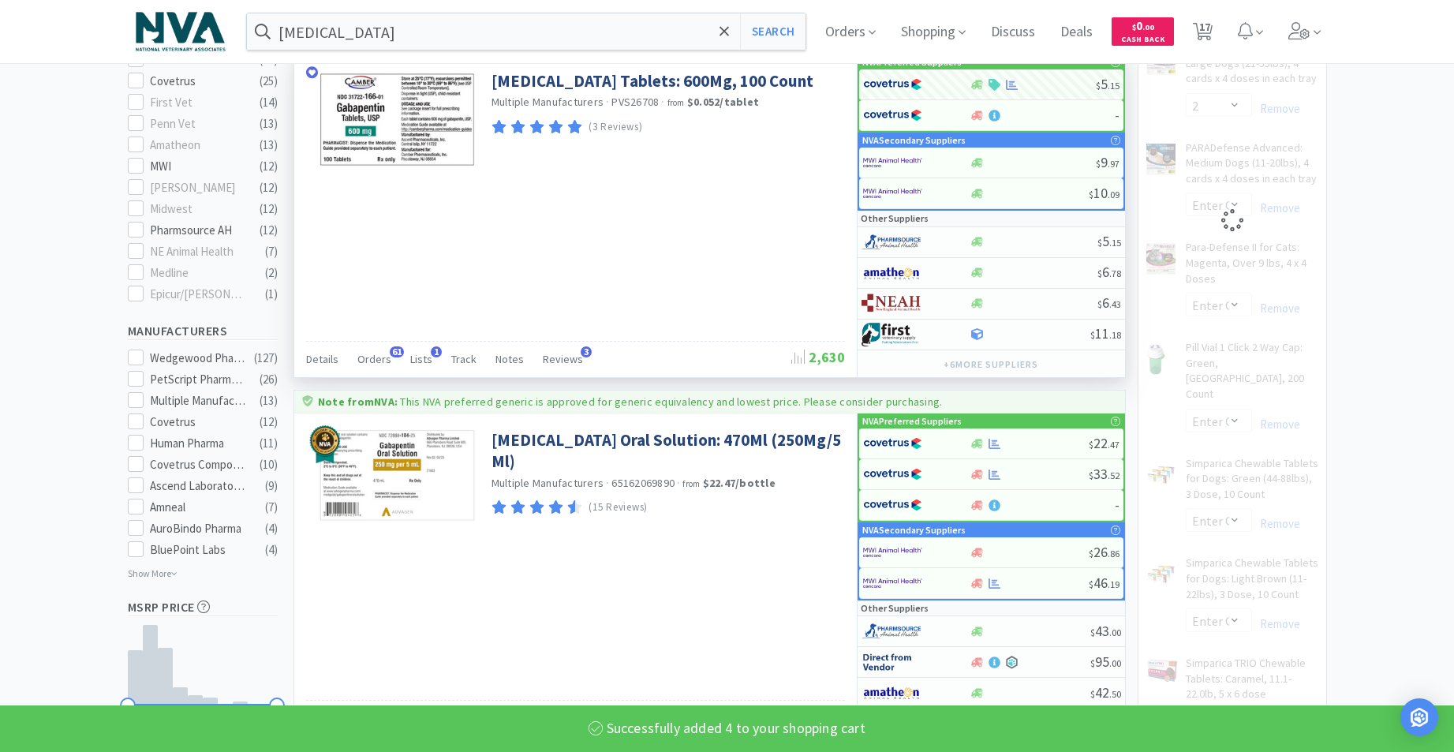
select select "1"
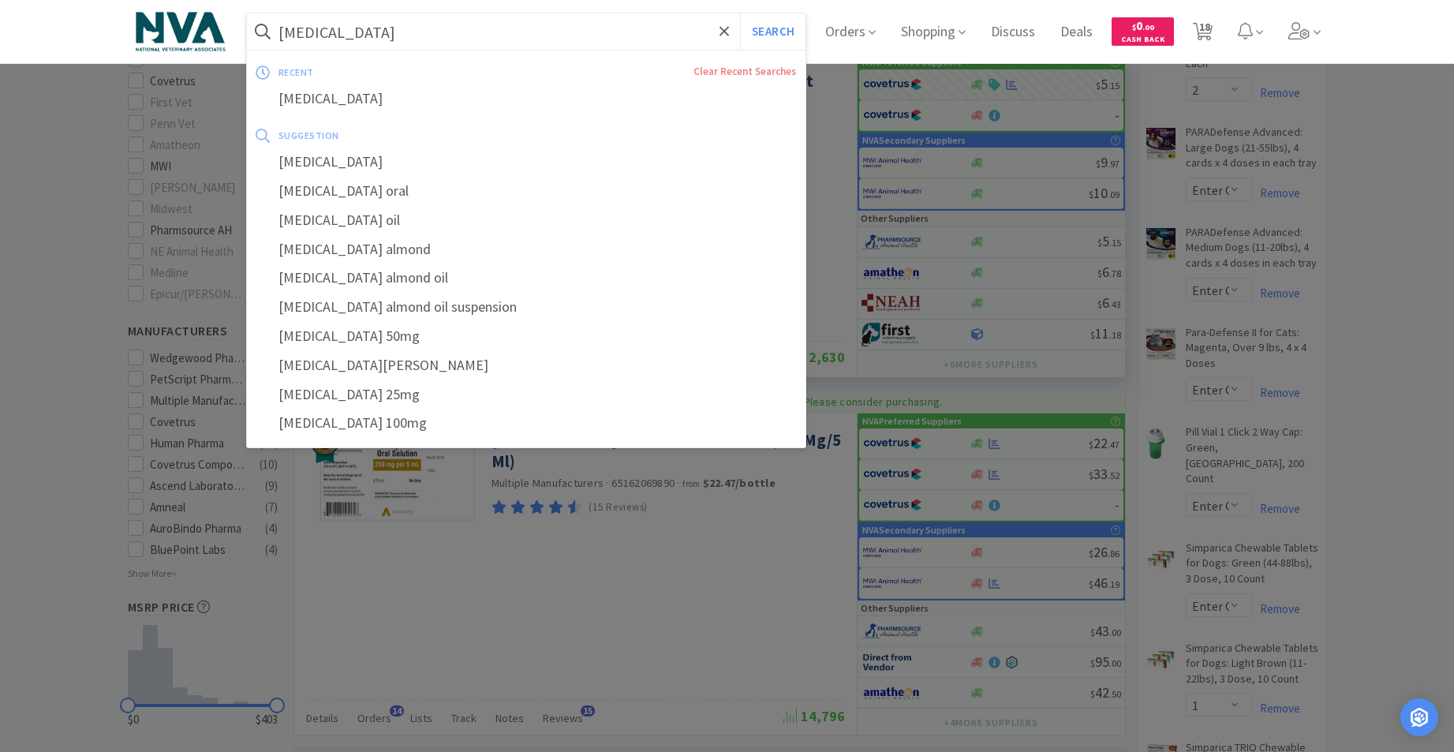
click at [398, 30] on input "[MEDICAL_DATA]" at bounding box center [526, 31] width 559 height 36
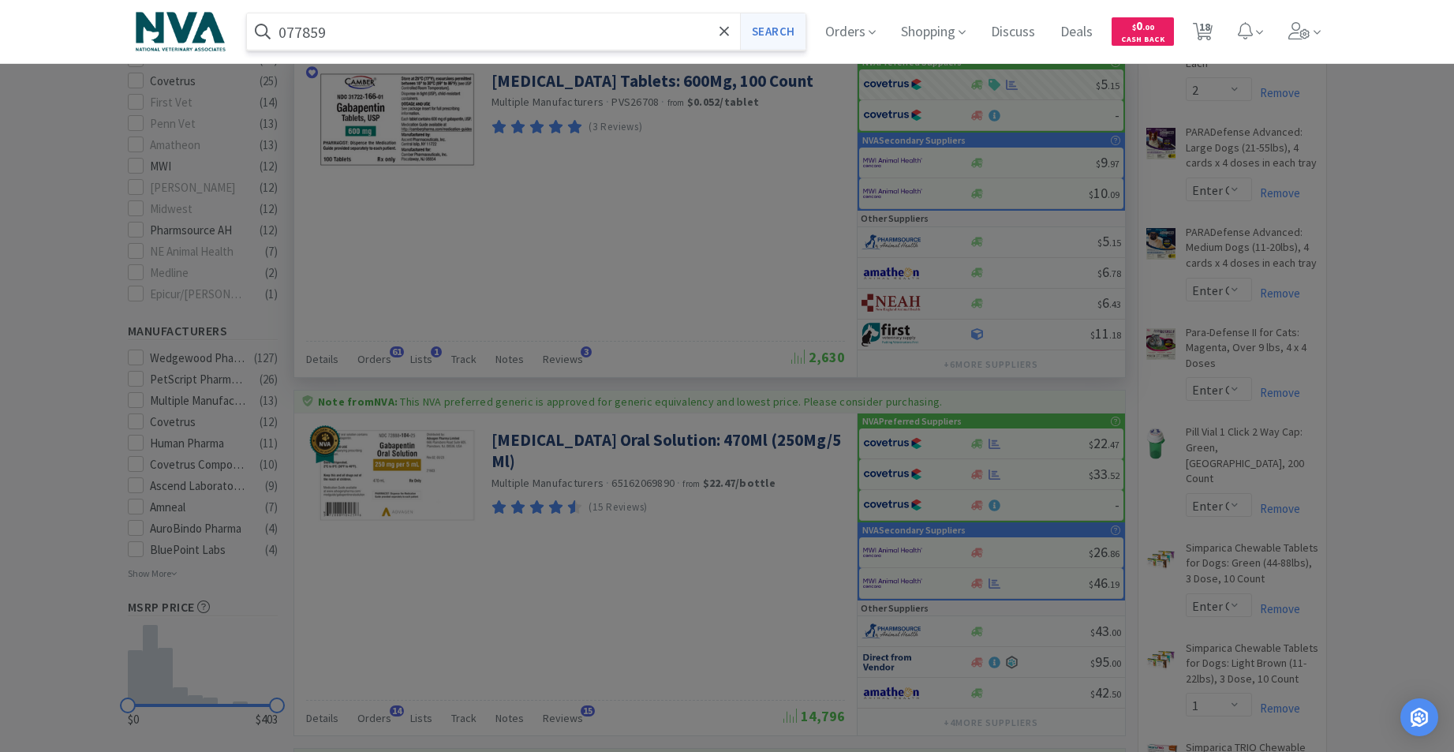
type input "077859"
click at [789, 30] on button "Search" at bounding box center [772, 31] width 65 height 36
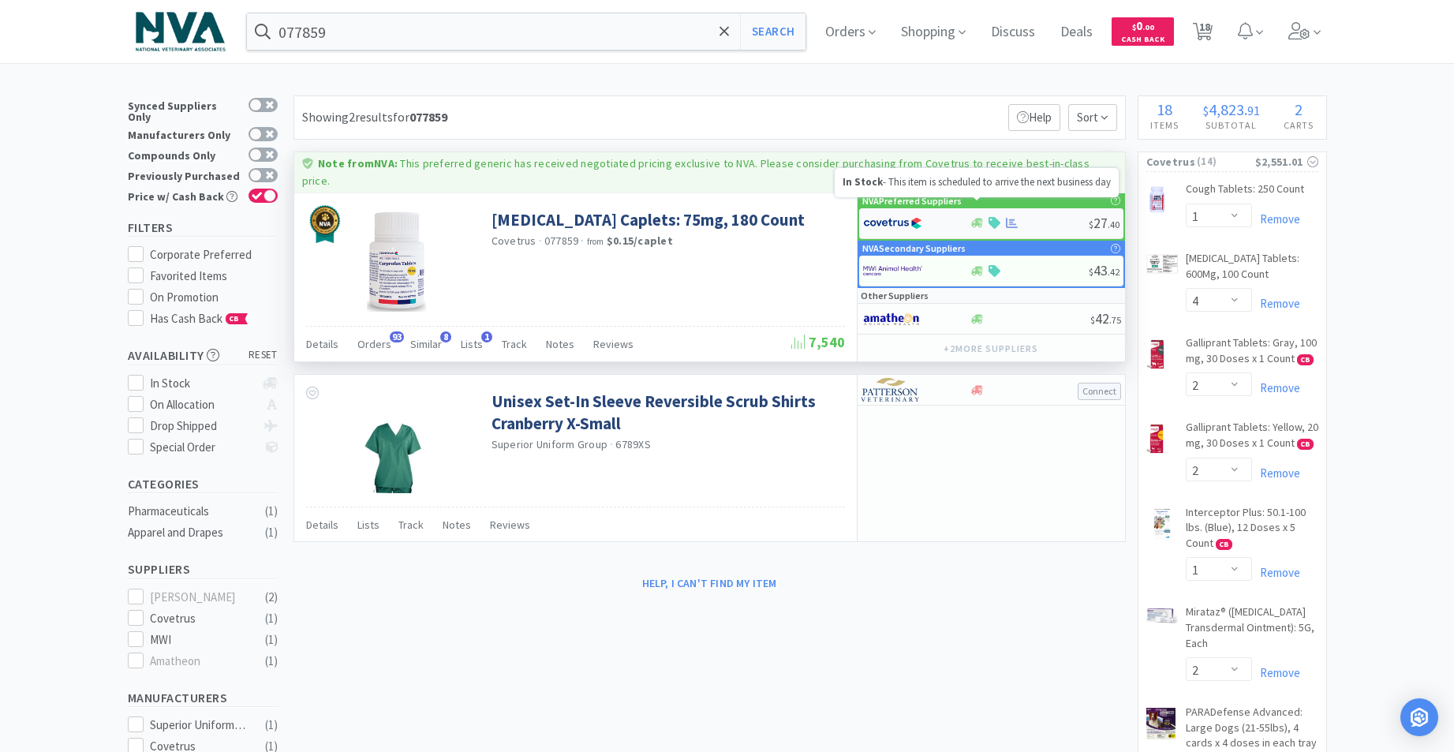
click at [972, 219] on icon at bounding box center [977, 223] width 12 height 9
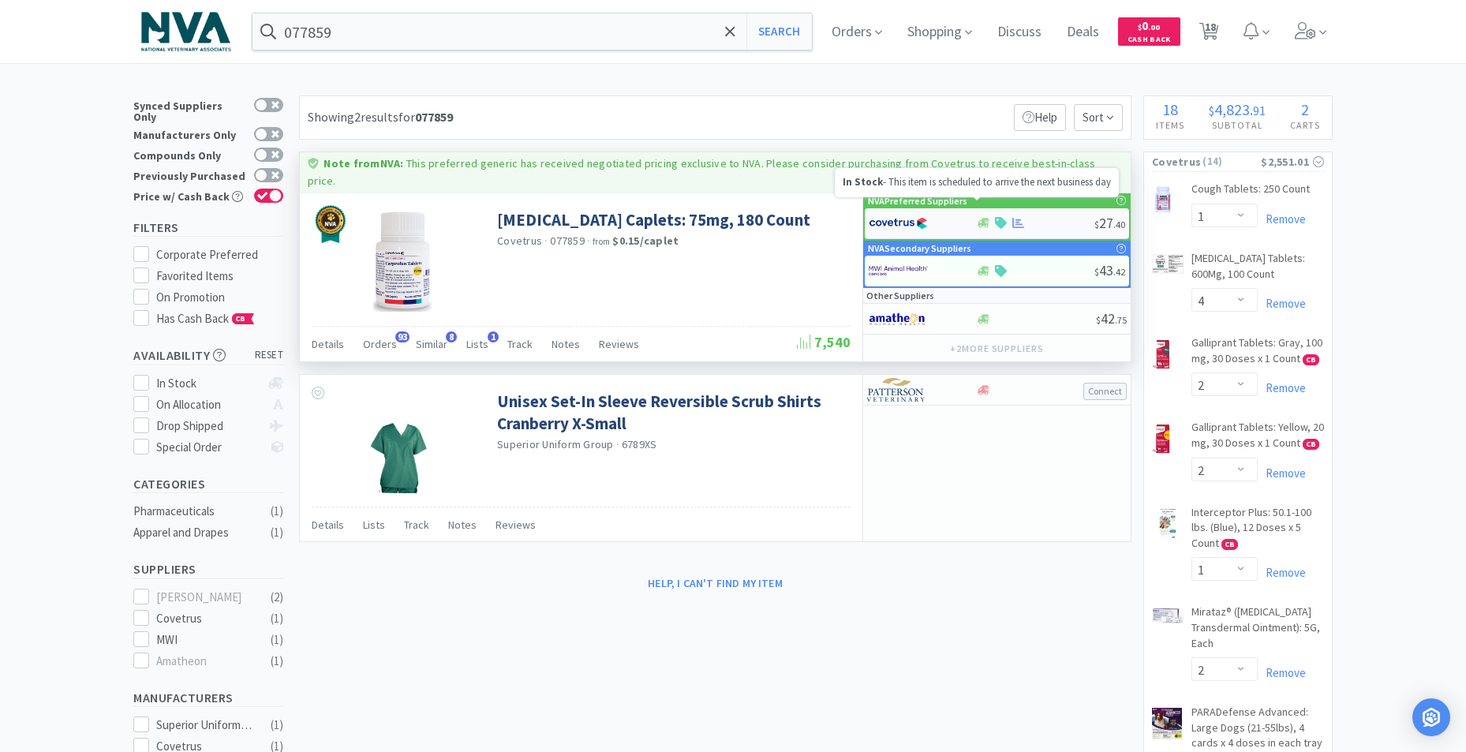
select select "1"
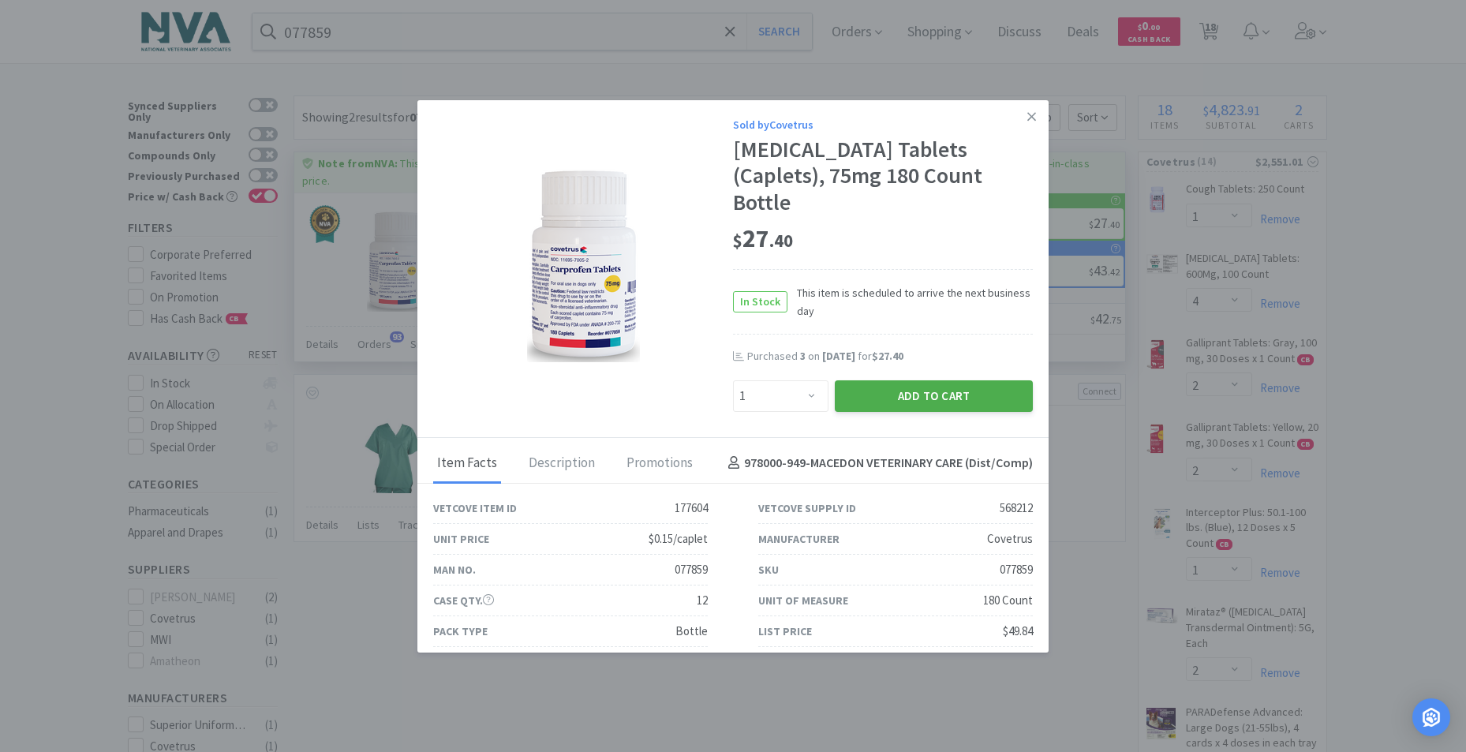
click at [944, 380] on button "Add to Cart" at bounding box center [934, 396] width 198 height 32
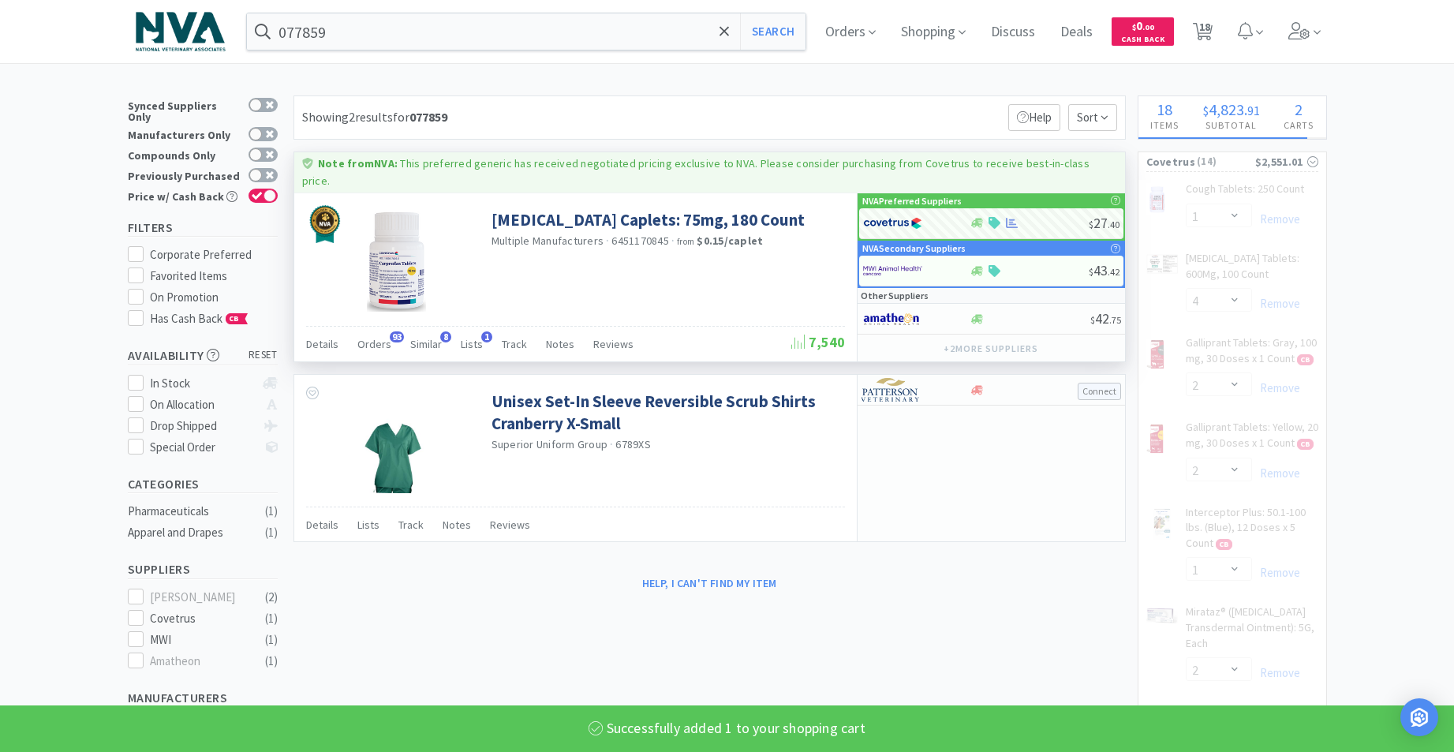
select select "1"
select select "4"
select select "2"
select select "1"
select select "2"
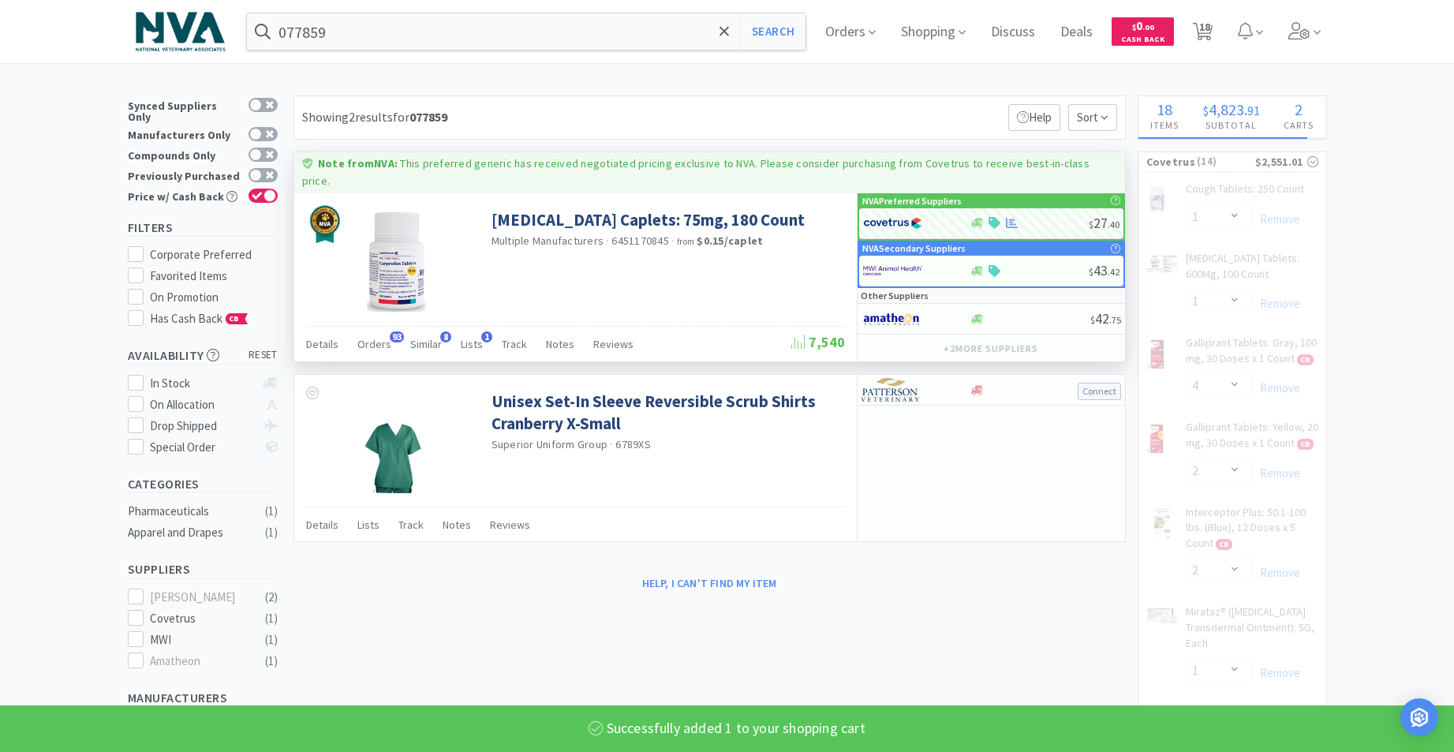
select select "2"
select select "1"
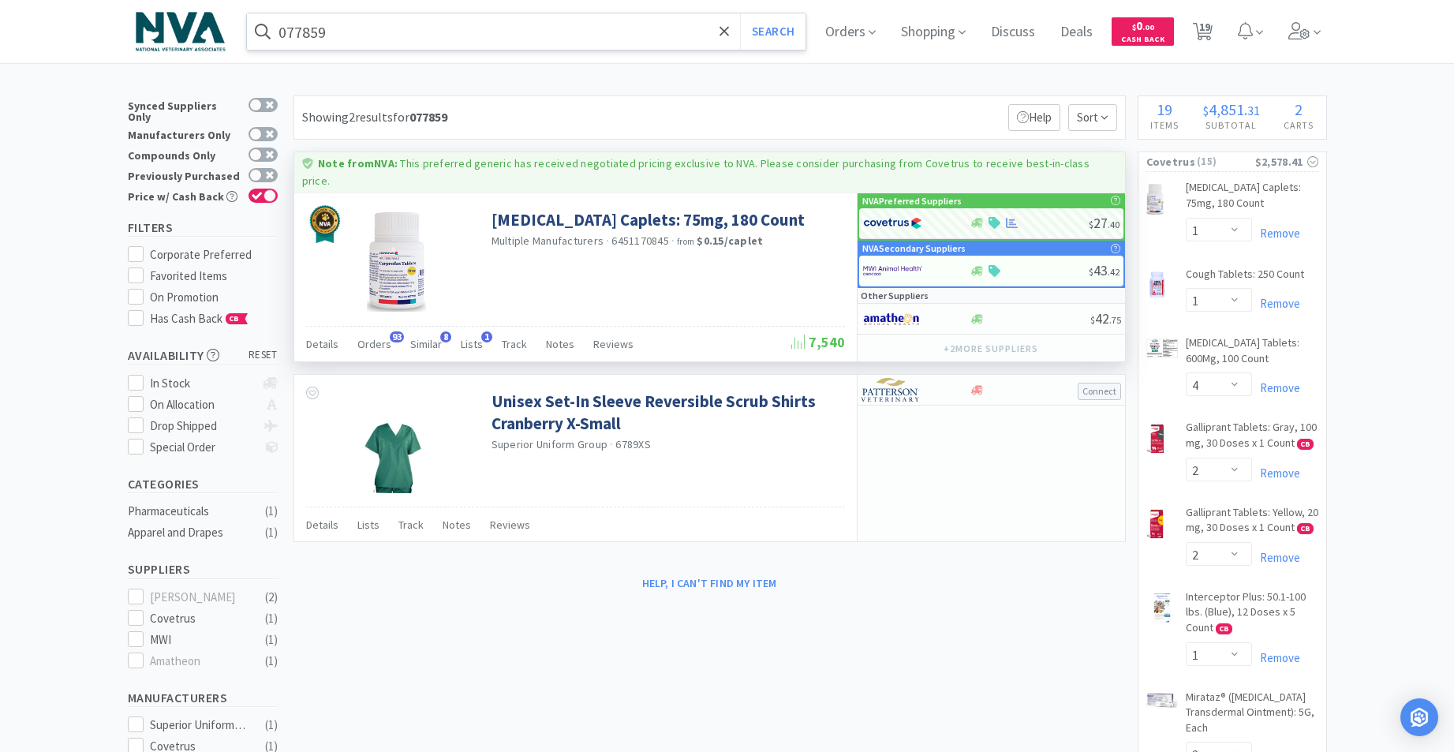
click at [415, 42] on input "077859" at bounding box center [526, 31] width 559 height 36
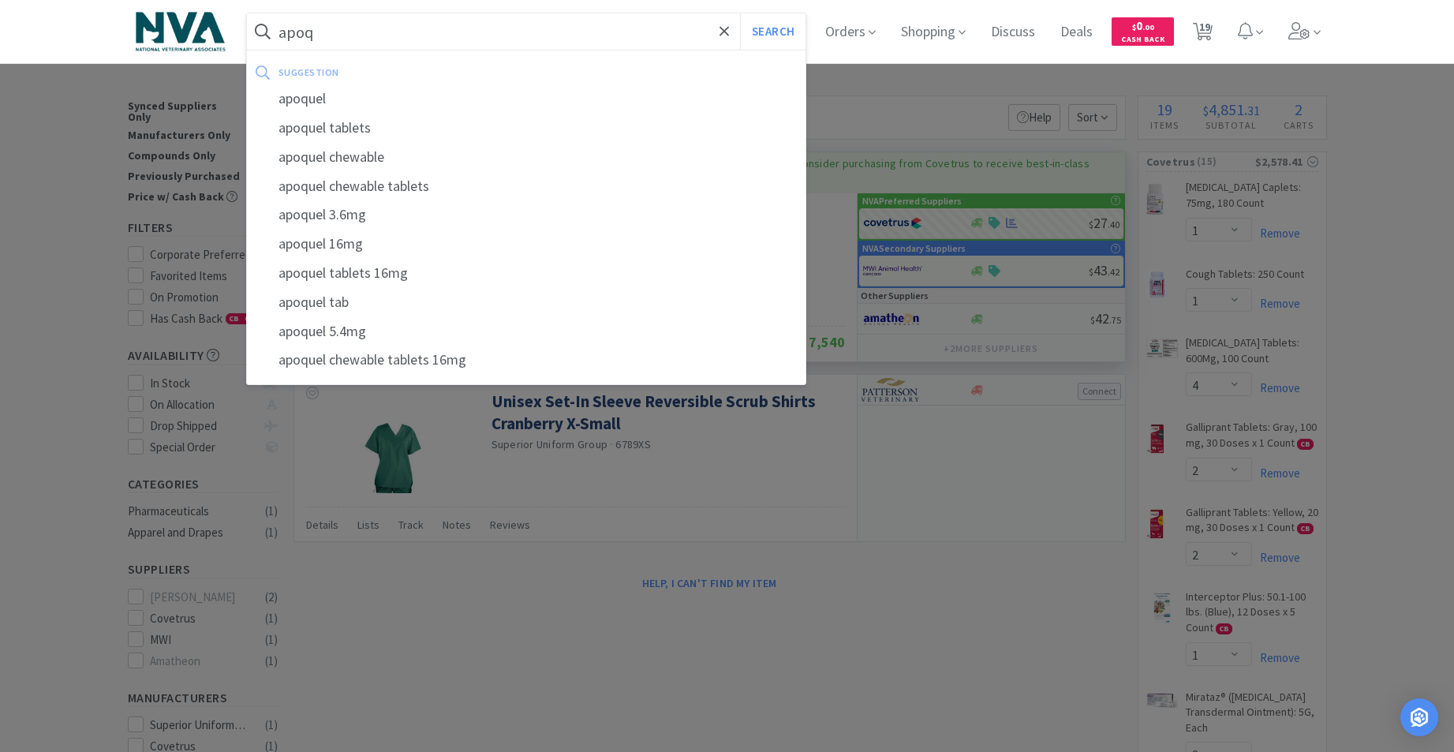
click at [332, 161] on div "apoquel chewable" at bounding box center [526, 157] width 559 height 29
type input "apoquel chewable"
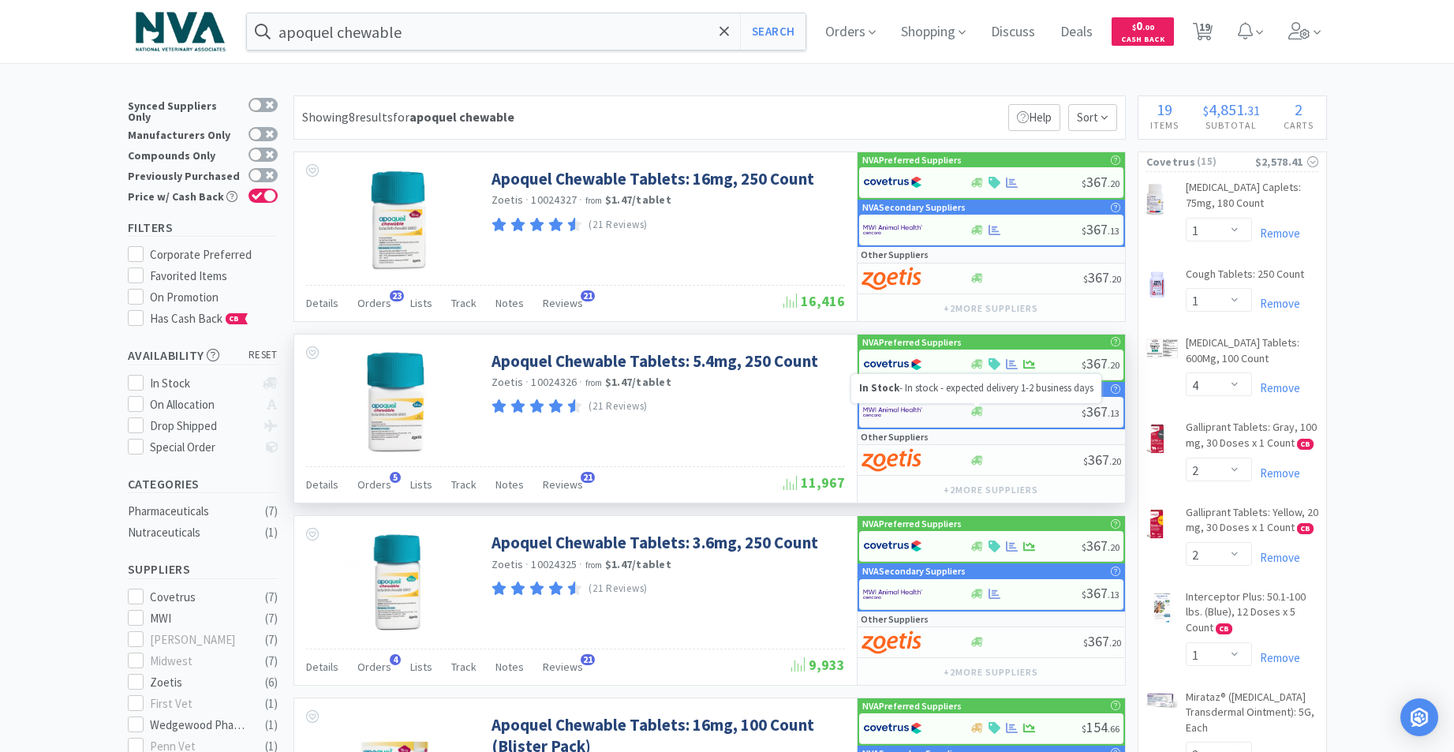
click at [982, 413] on icon at bounding box center [977, 411] width 12 height 9
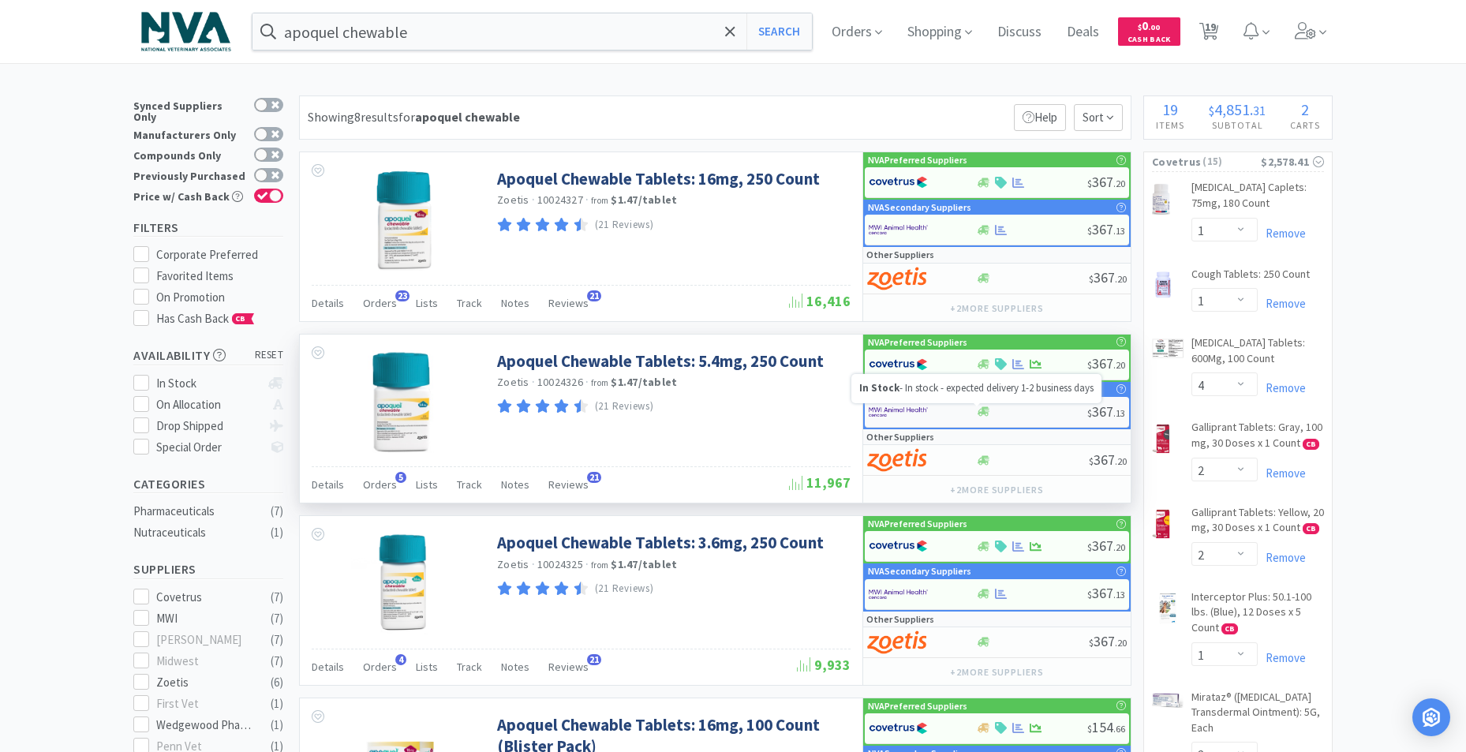
select select "1"
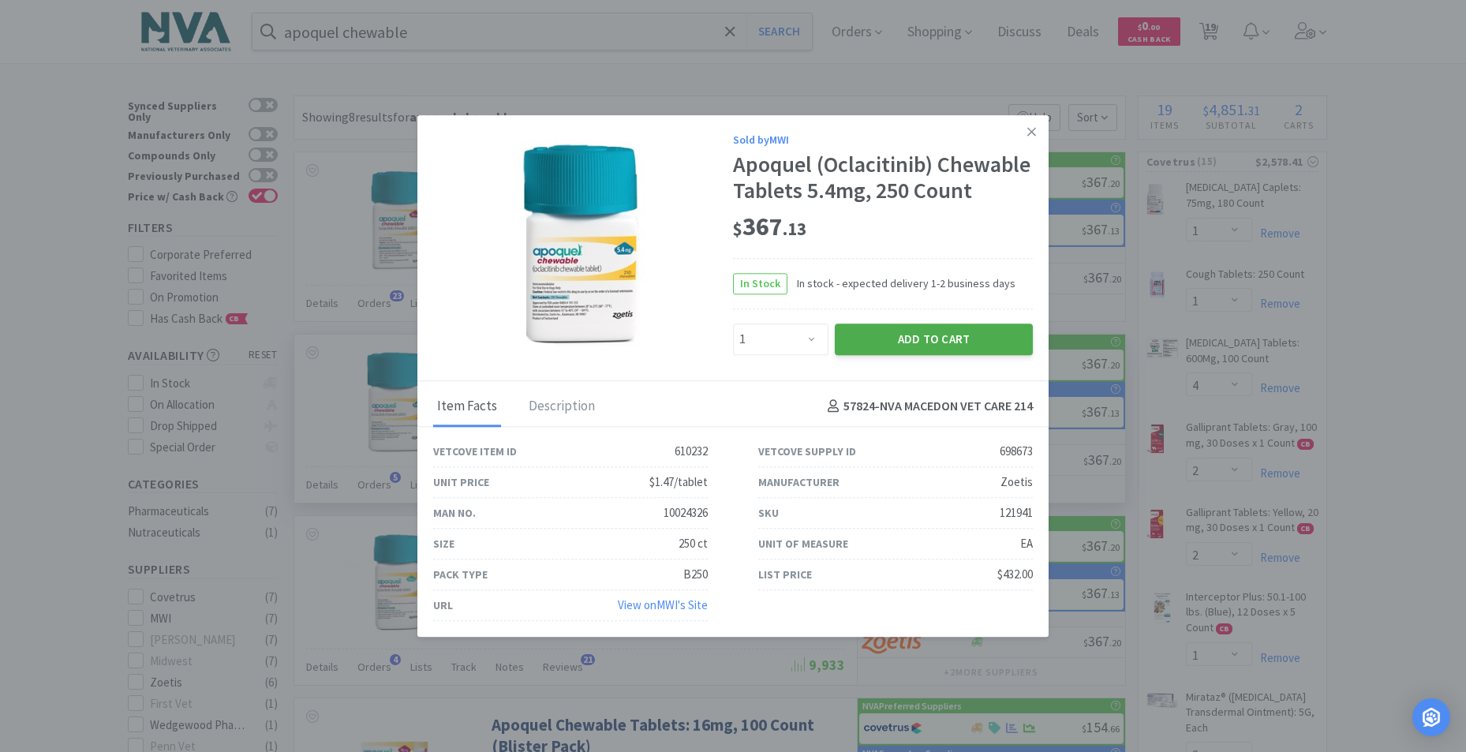
click at [881, 337] on button "Add to Cart" at bounding box center [934, 339] width 198 height 32
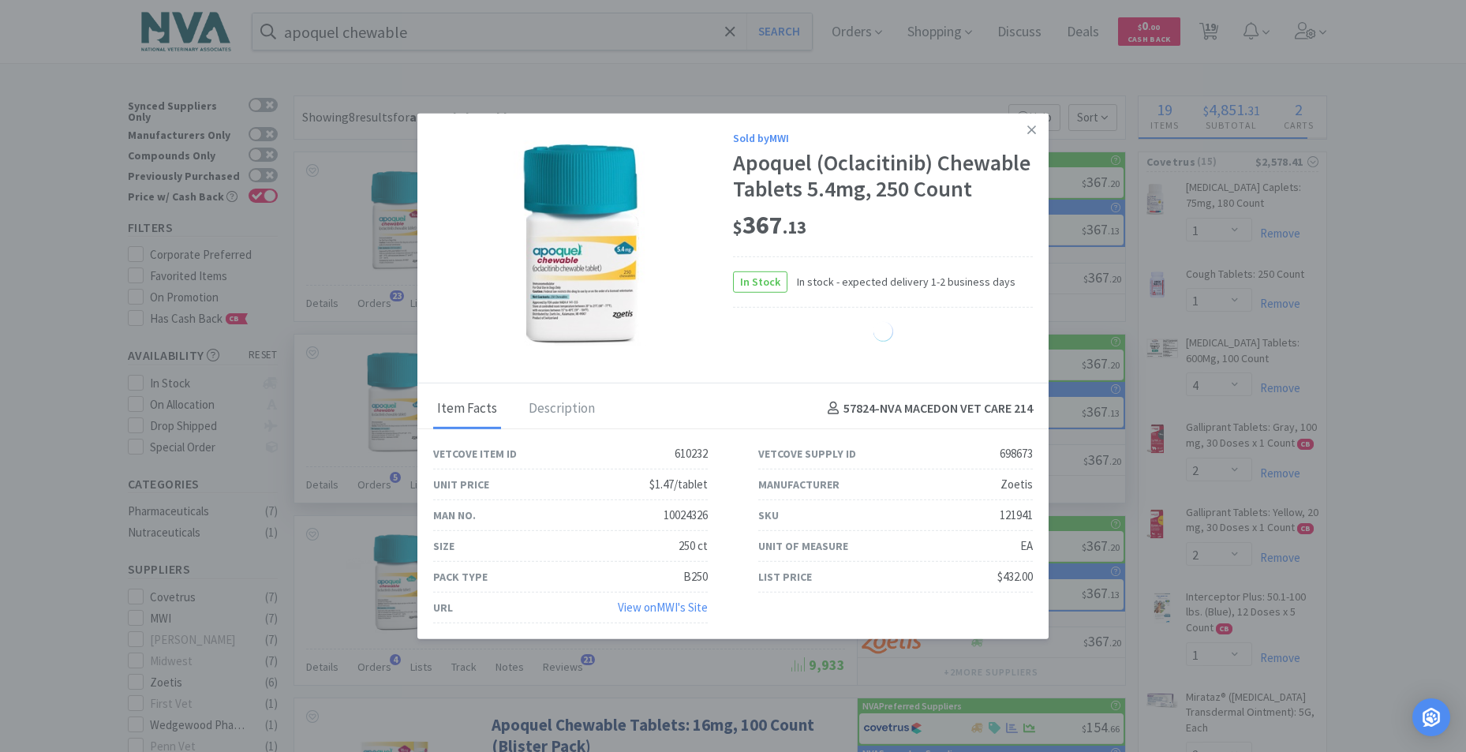
select select "1"
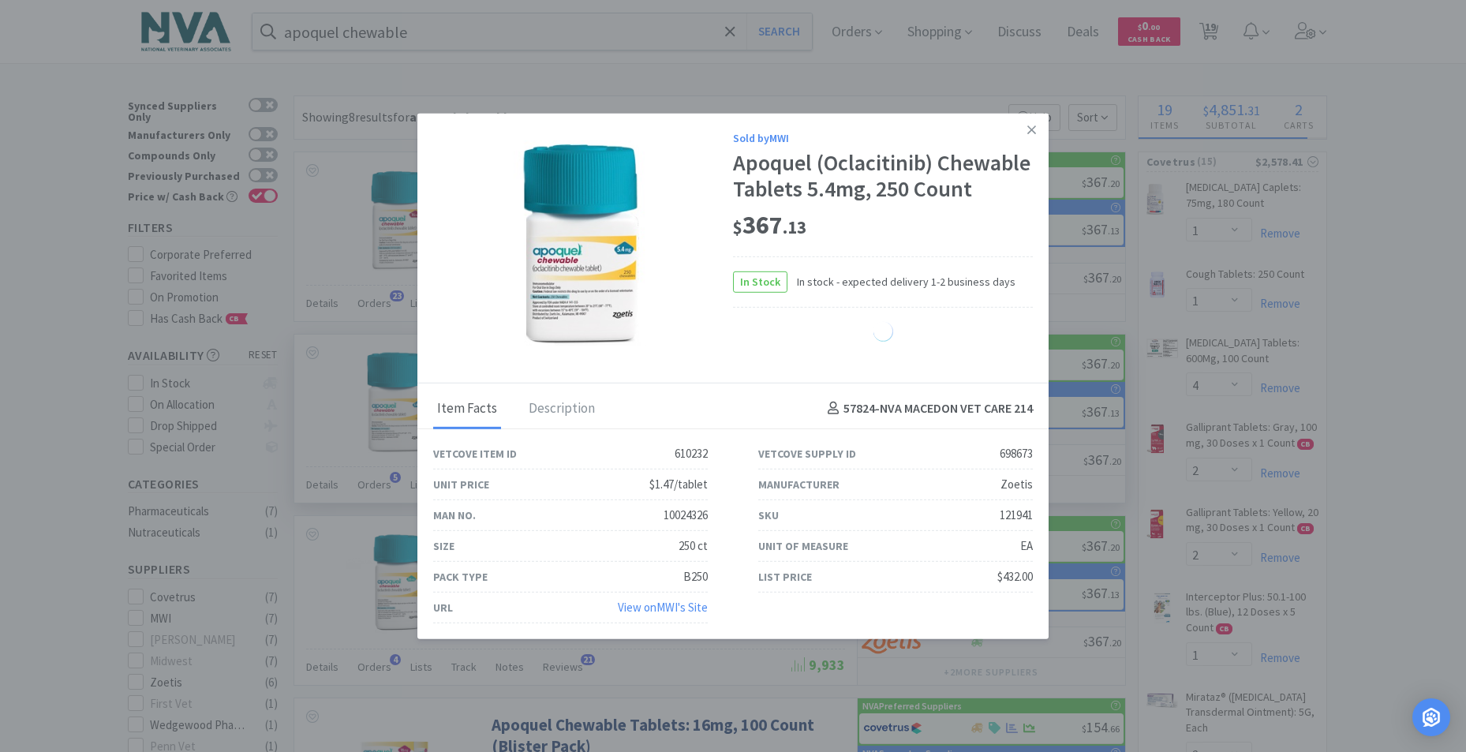
select select "1"
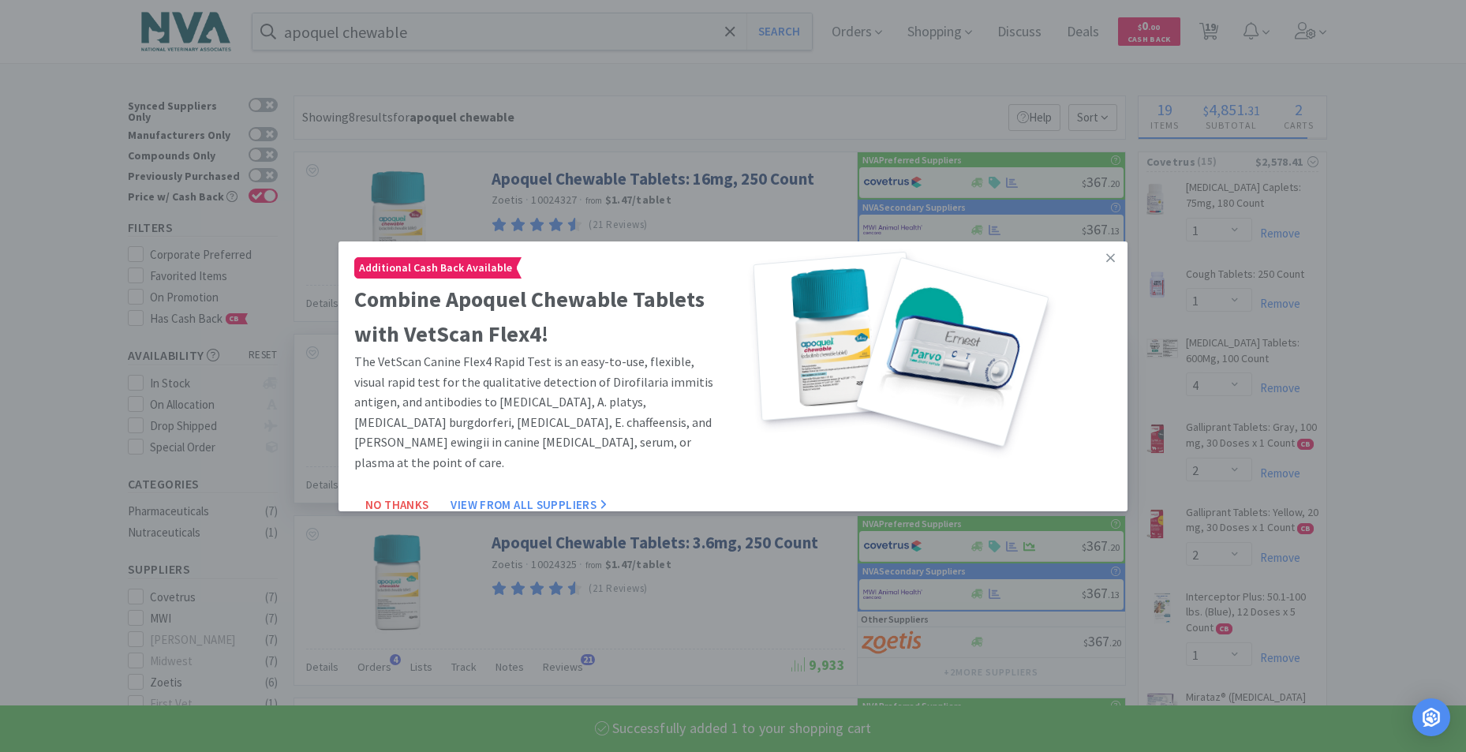
select select "1"
select select "2"
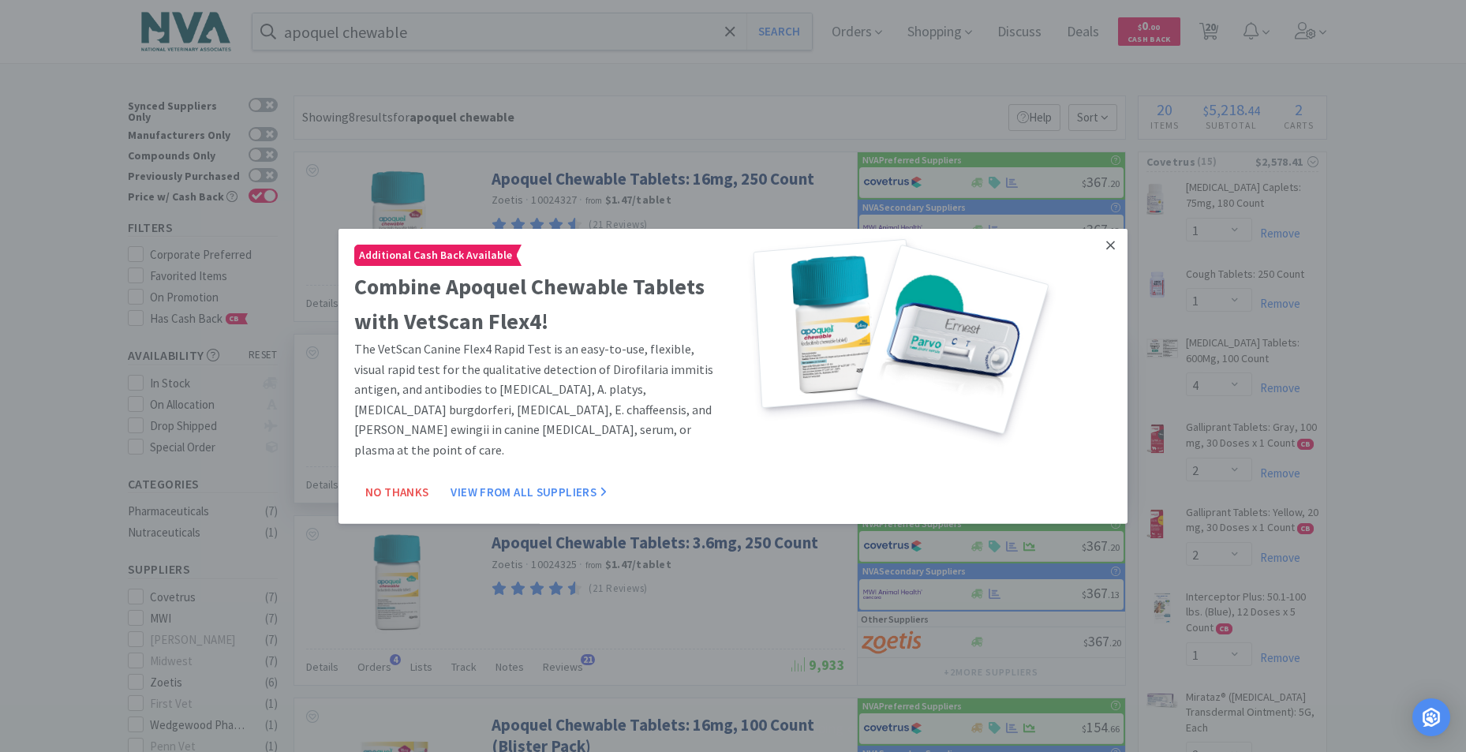
click at [1106, 246] on icon at bounding box center [1110, 244] width 9 height 14
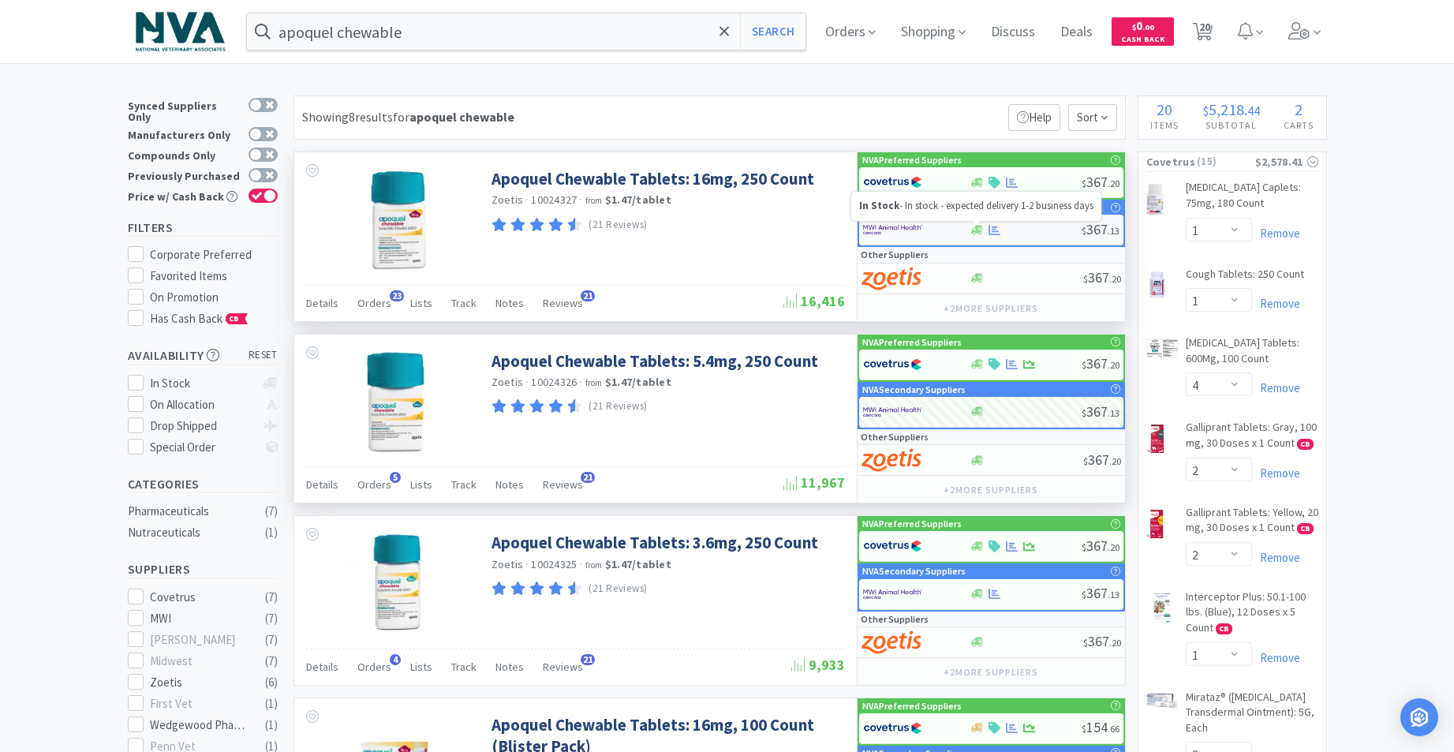
click at [977, 230] on icon at bounding box center [977, 229] width 12 height 9
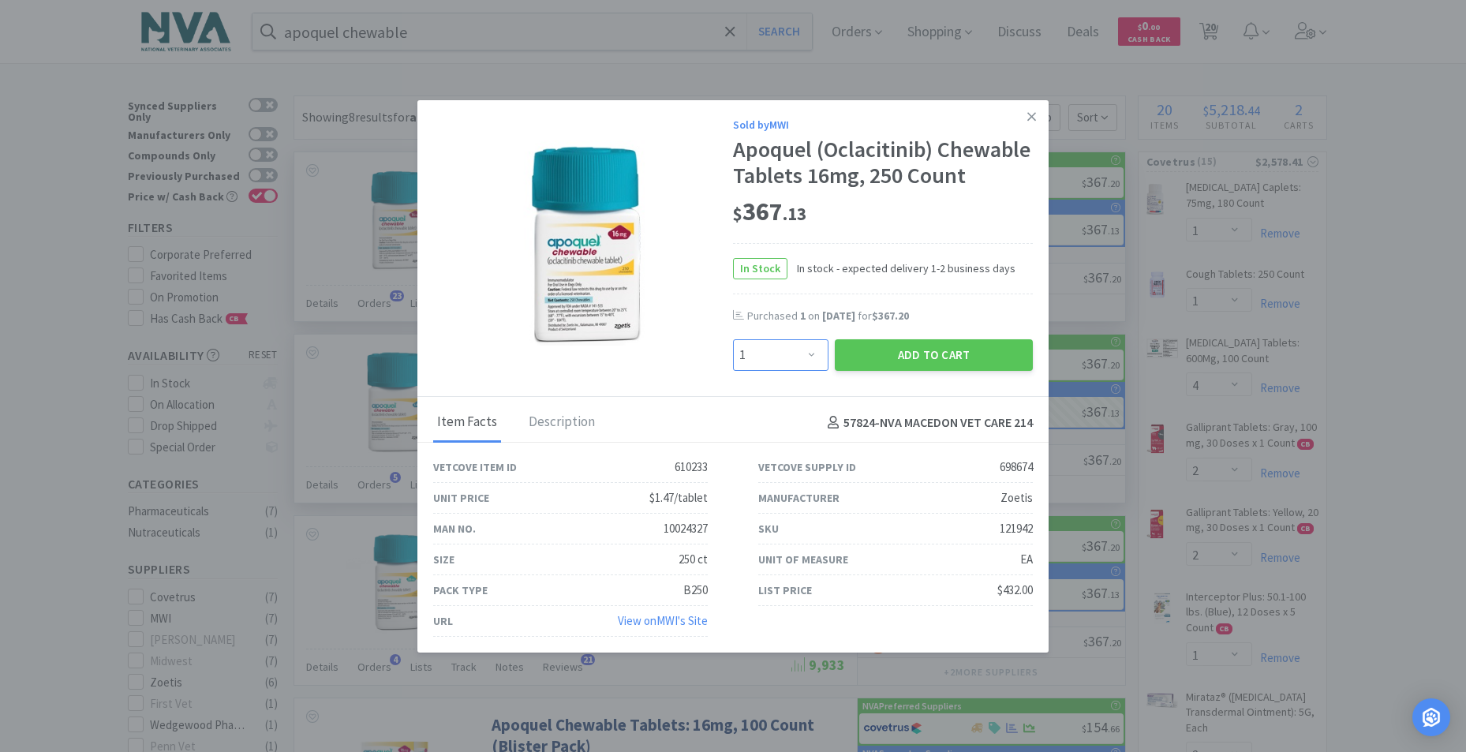
click at [802, 371] on select "Enter Quantity 1 2 3 4 5 6 7 8 9 10 11 12 13 14 15 16 17 18 19 20 Enter Quantity" at bounding box center [780, 355] width 95 height 32
select select "2"
click at [733, 365] on select "Enter Quantity 1 2 3 4 5 6 7 8 9 10 11 12 13 14 15 16 17 18 19 20 Enter Quantity" at bounding box center [780, 355] width 95 height 32
click at [886, 371] on button "Add to Cart" at bounding box center [934, 355] width 198 height 32
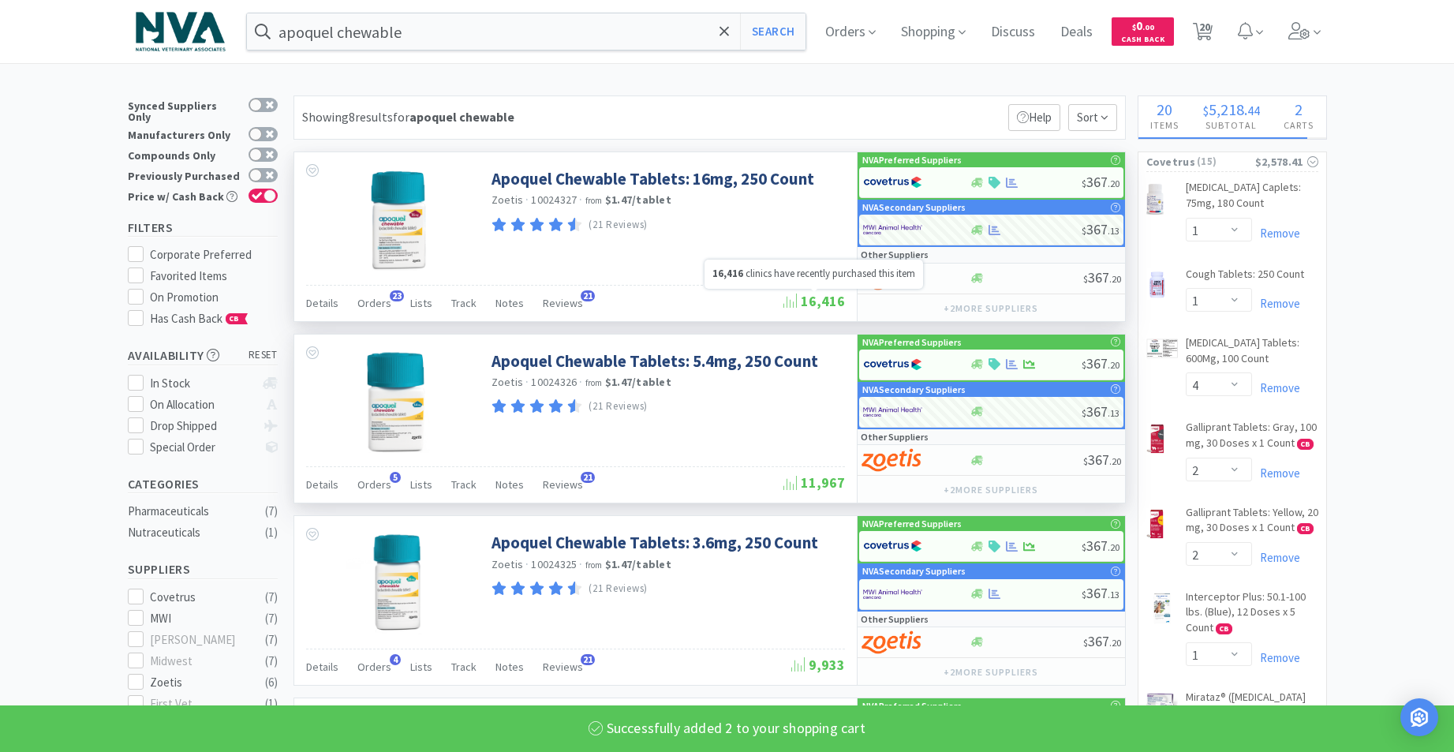
select select "2"
select select "1"
select select "2"
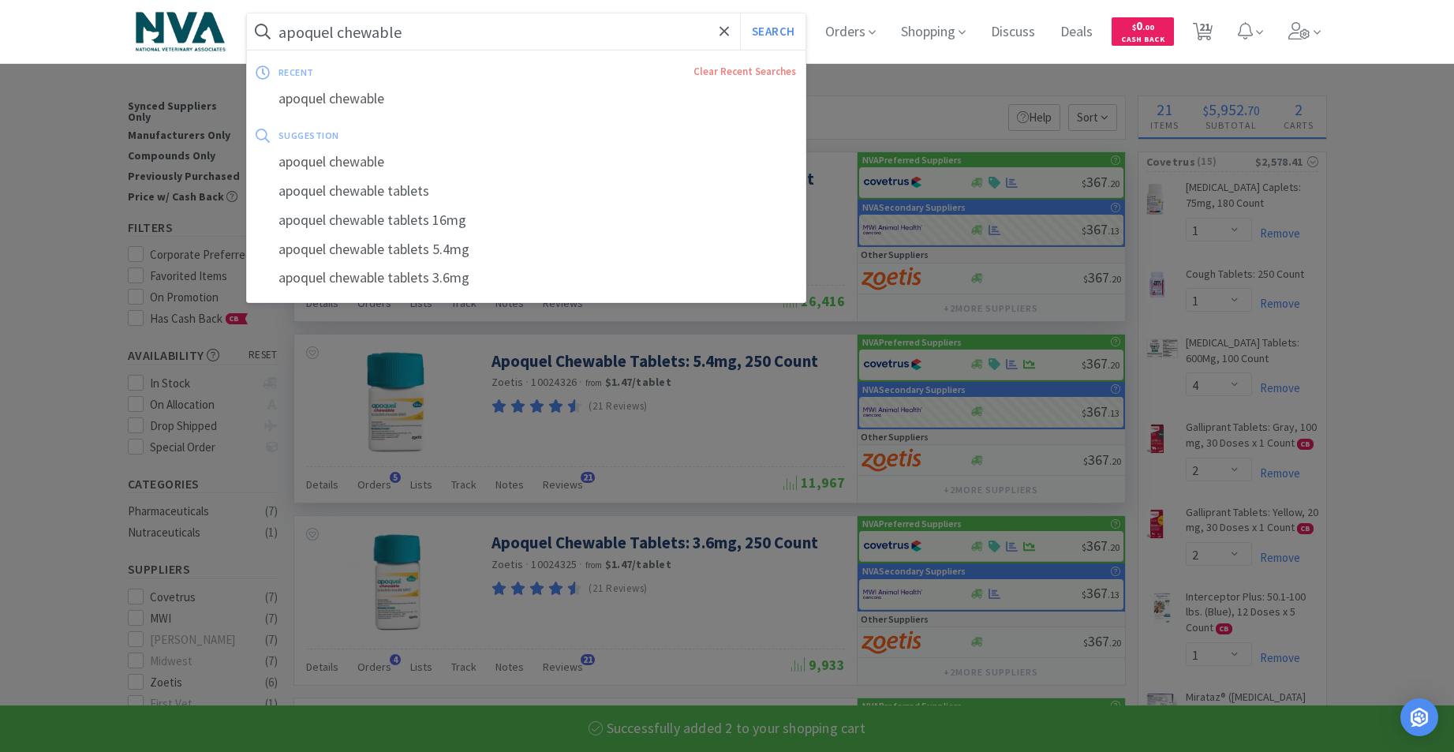
click at [454, 29] on input "apoquel chewable" at bounding box center [526, 31] width 559 height 36
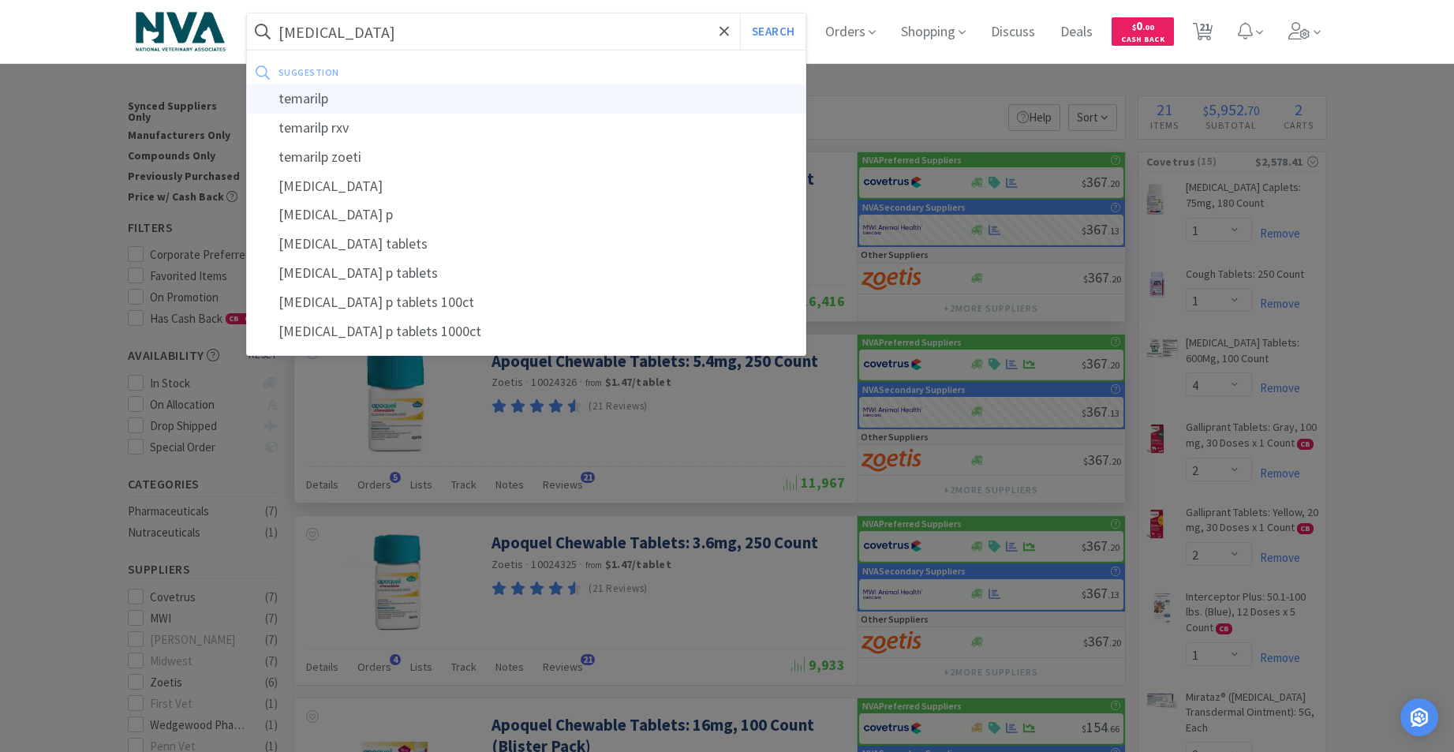
click at [350, 92] on div "temarilp" at bounding box center [526, 98] width 559 height 29
type input "temarilp"
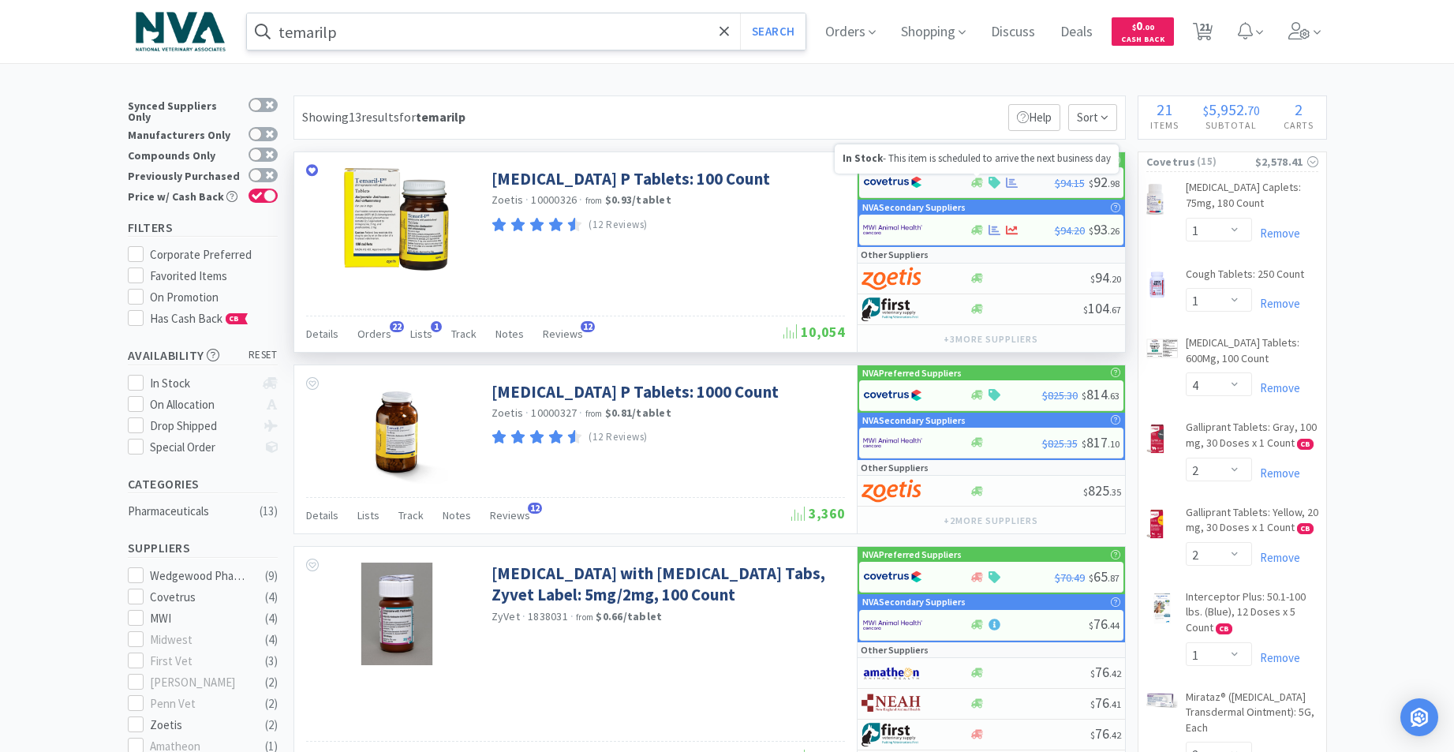
click at [976, 181] on icon at bounding box center [977, 182] width 12 height 9
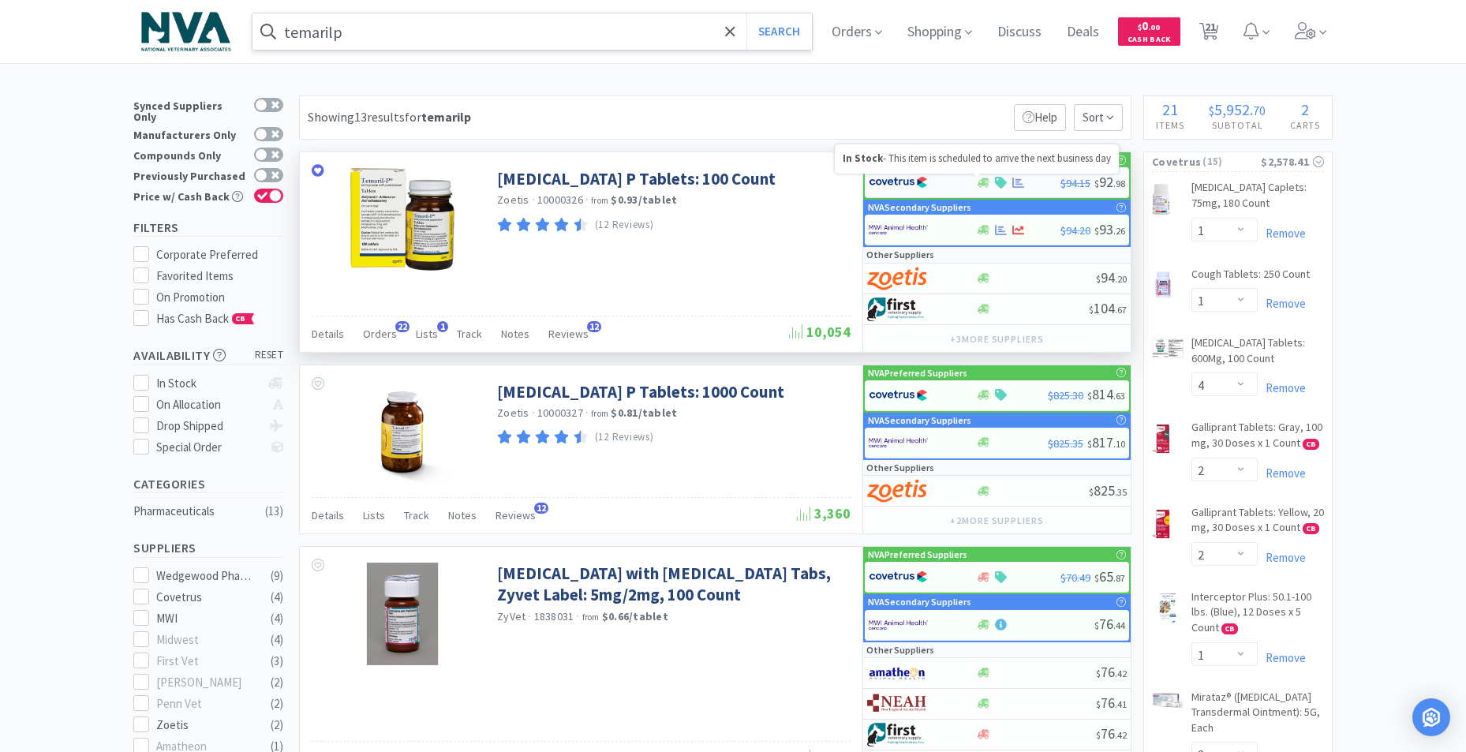
select select "1"
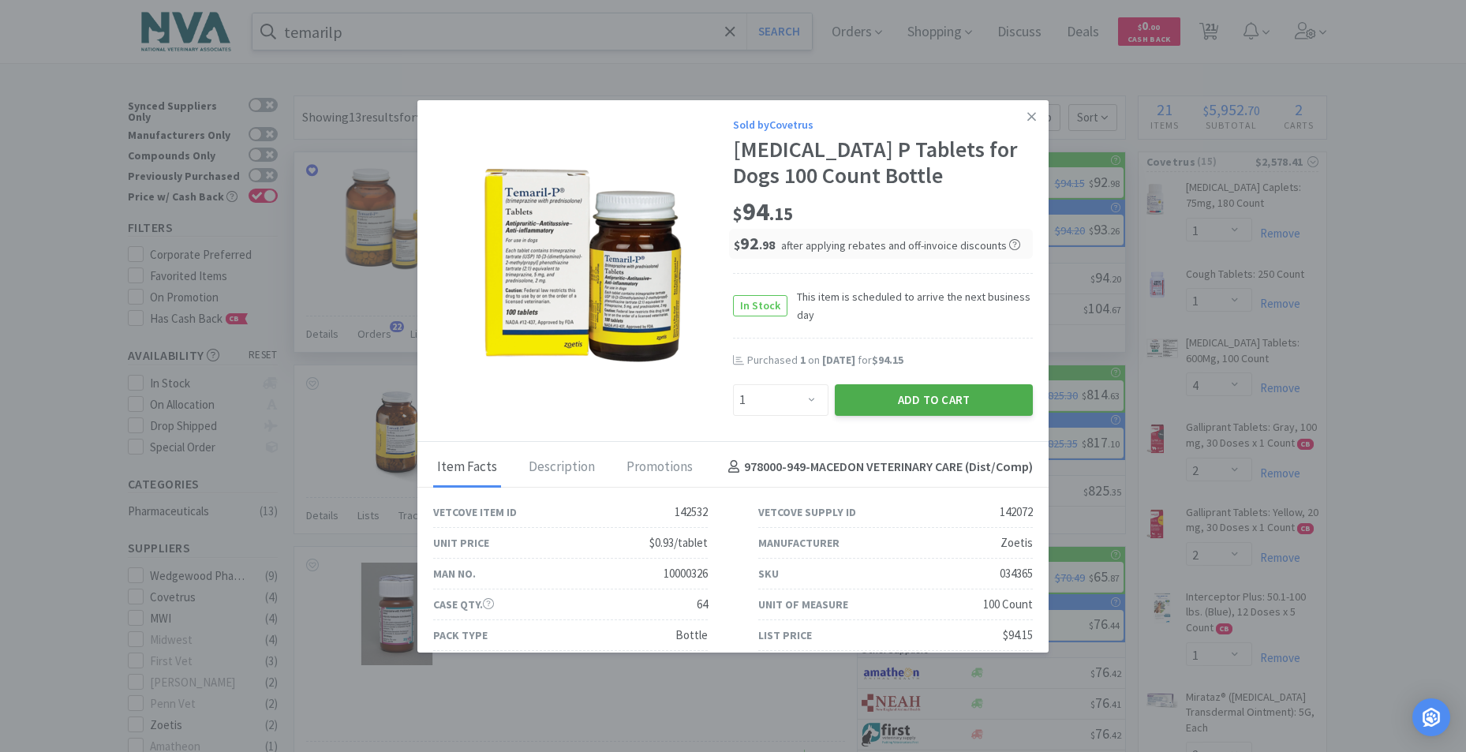
click at [912, 398] on button "Add to Cart" at bounding box center [934, 400] width 198 height 32
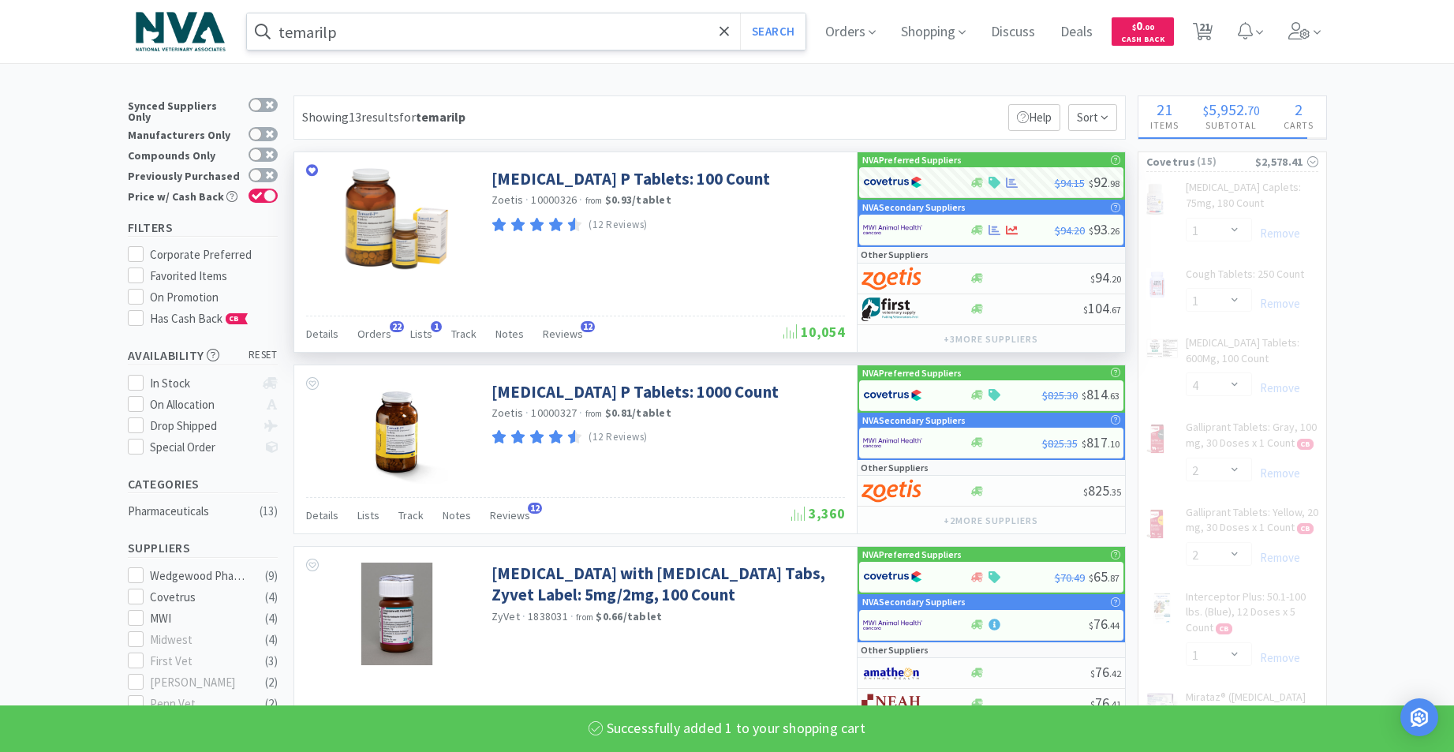
select select "1"
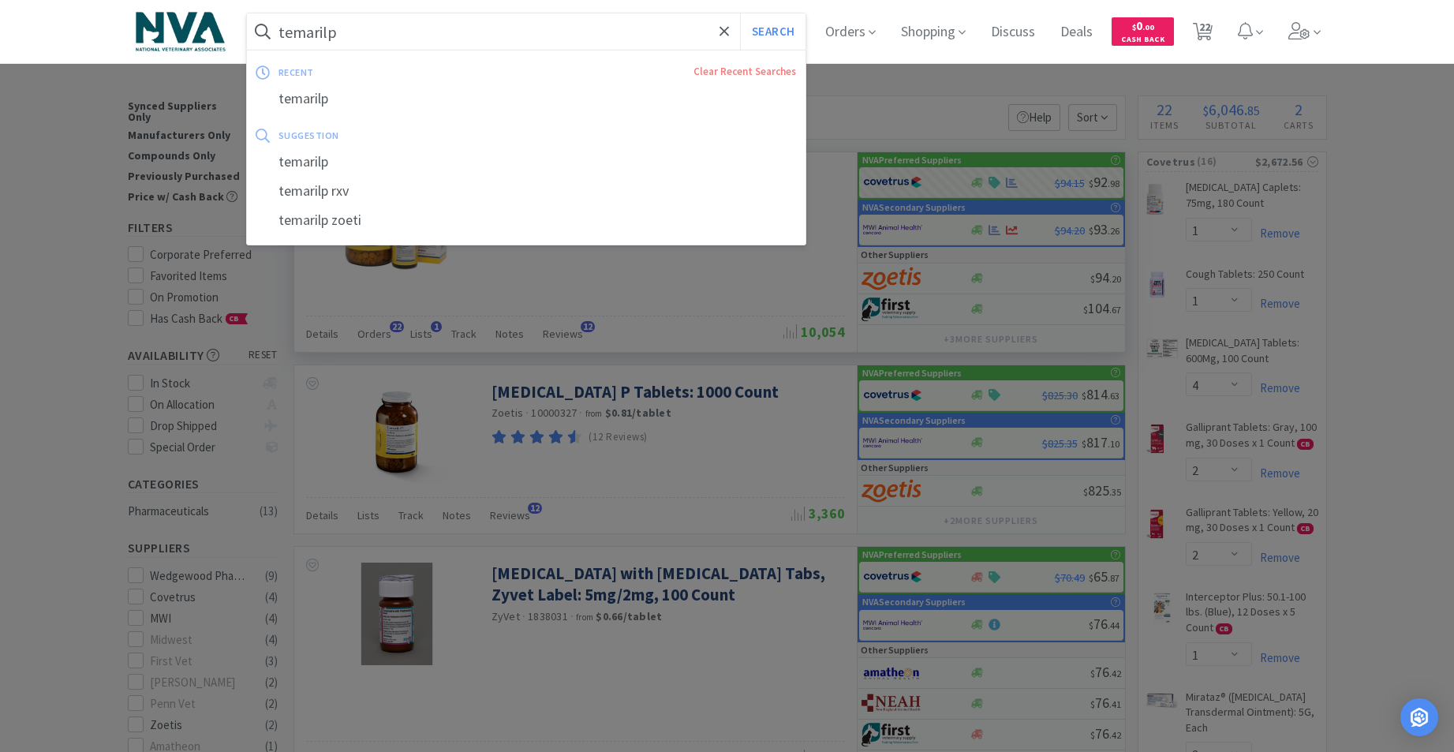
click at [423, 41] on input "temarilp" at bounding box center [526, 31] width 559 height 36
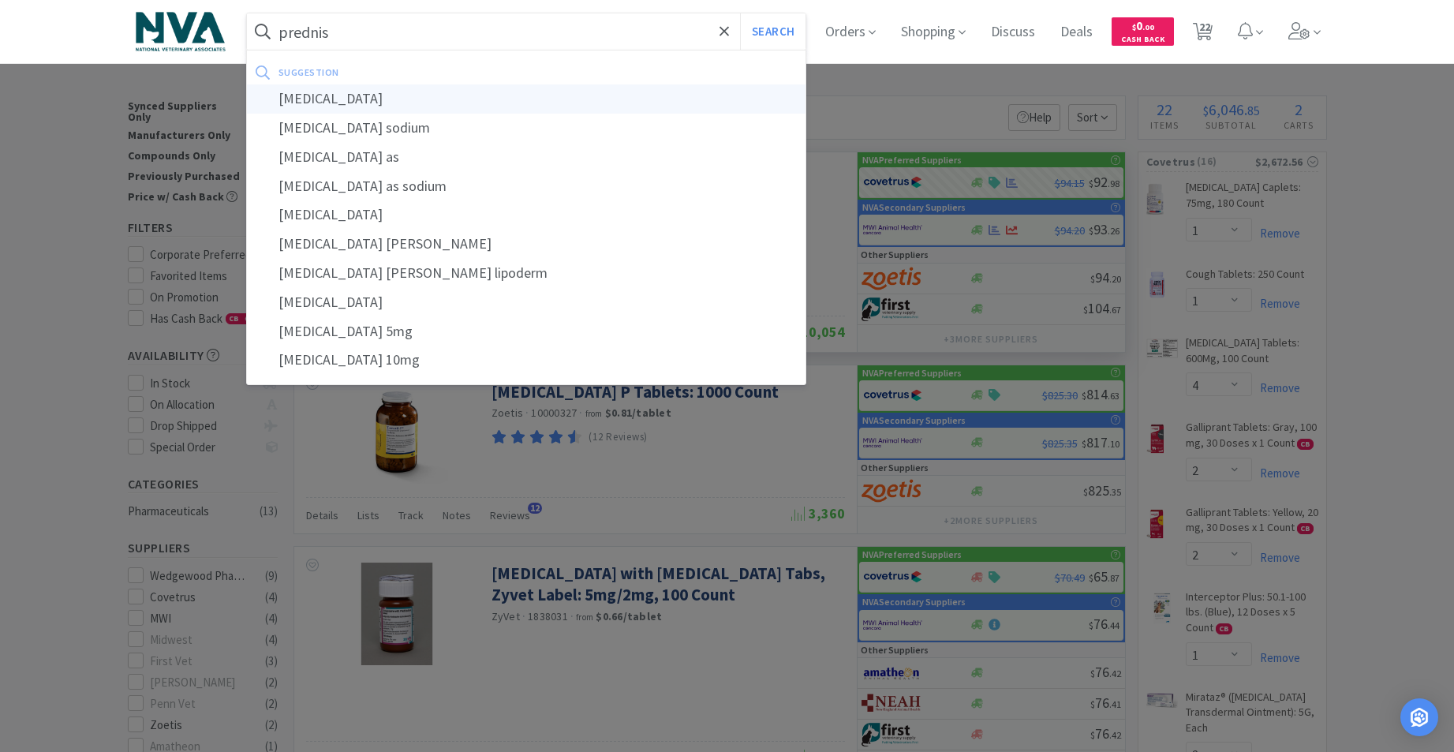
click at [338, 98] on div "[MEDICAL_DATA]" at bounding box center [526, 98] width 559 height 29
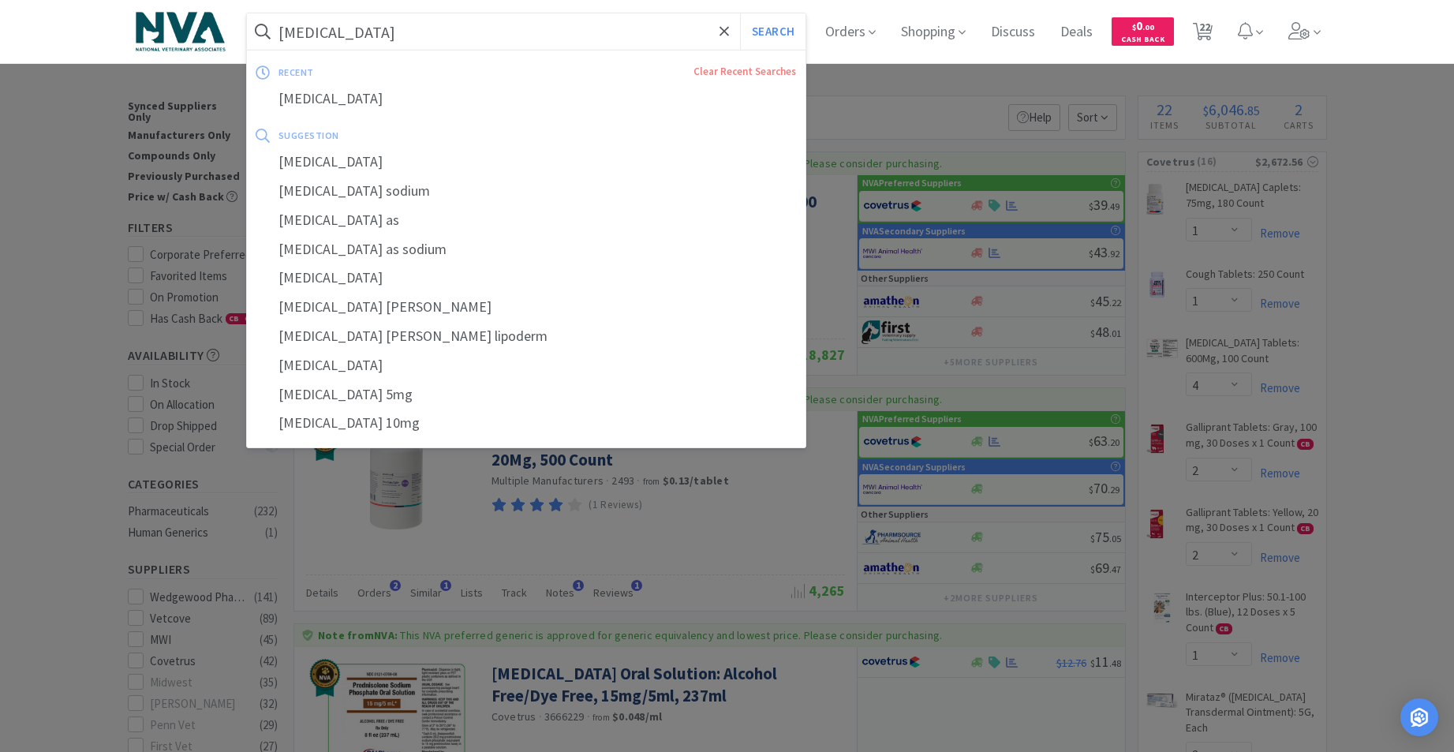
click at [410, 41] on input "[MEDICAL_DATA]" at bounding box center [526, 31] width 559 height 36
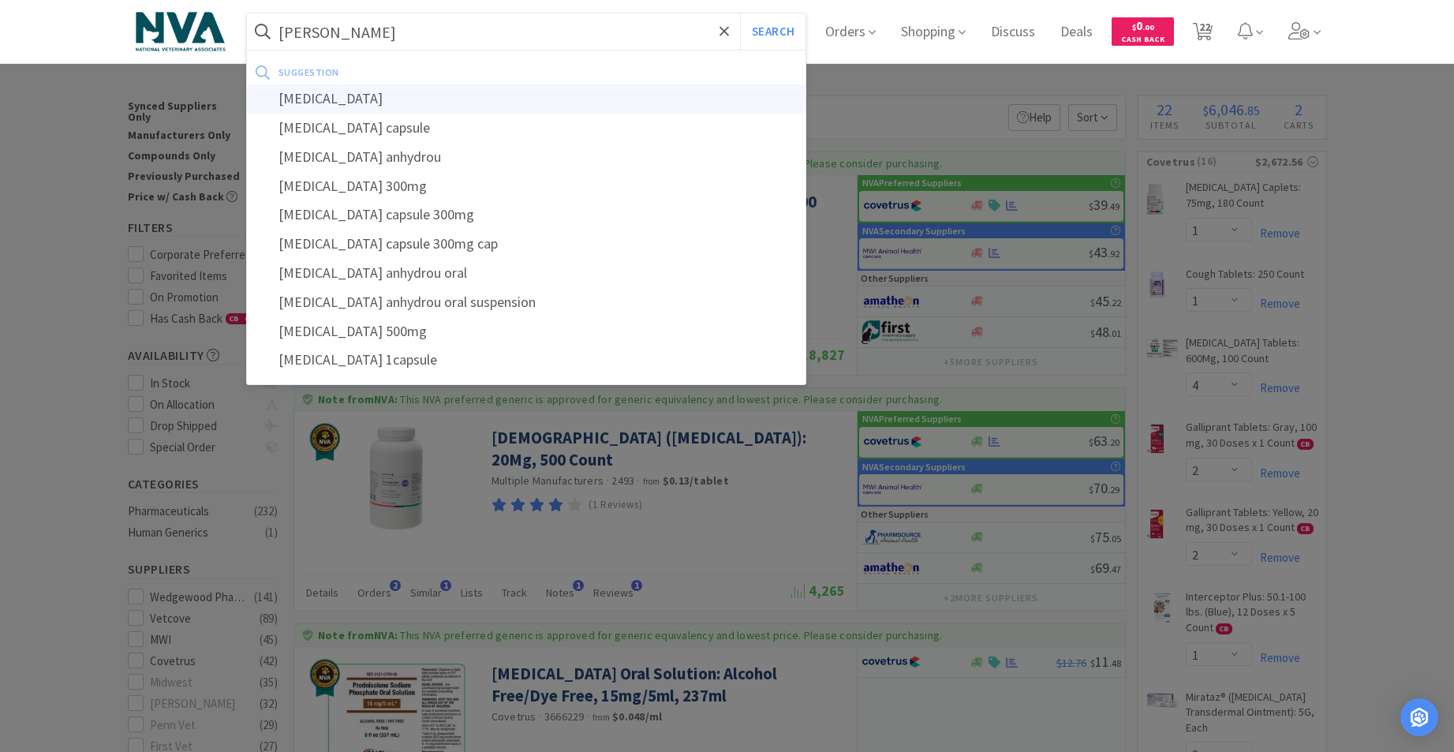
click at [334, 102] on div "[MEDICAL_DATA]" at bounding box center [526, 98] width 559 height 29
type input "[MEDICAL_DATA]"
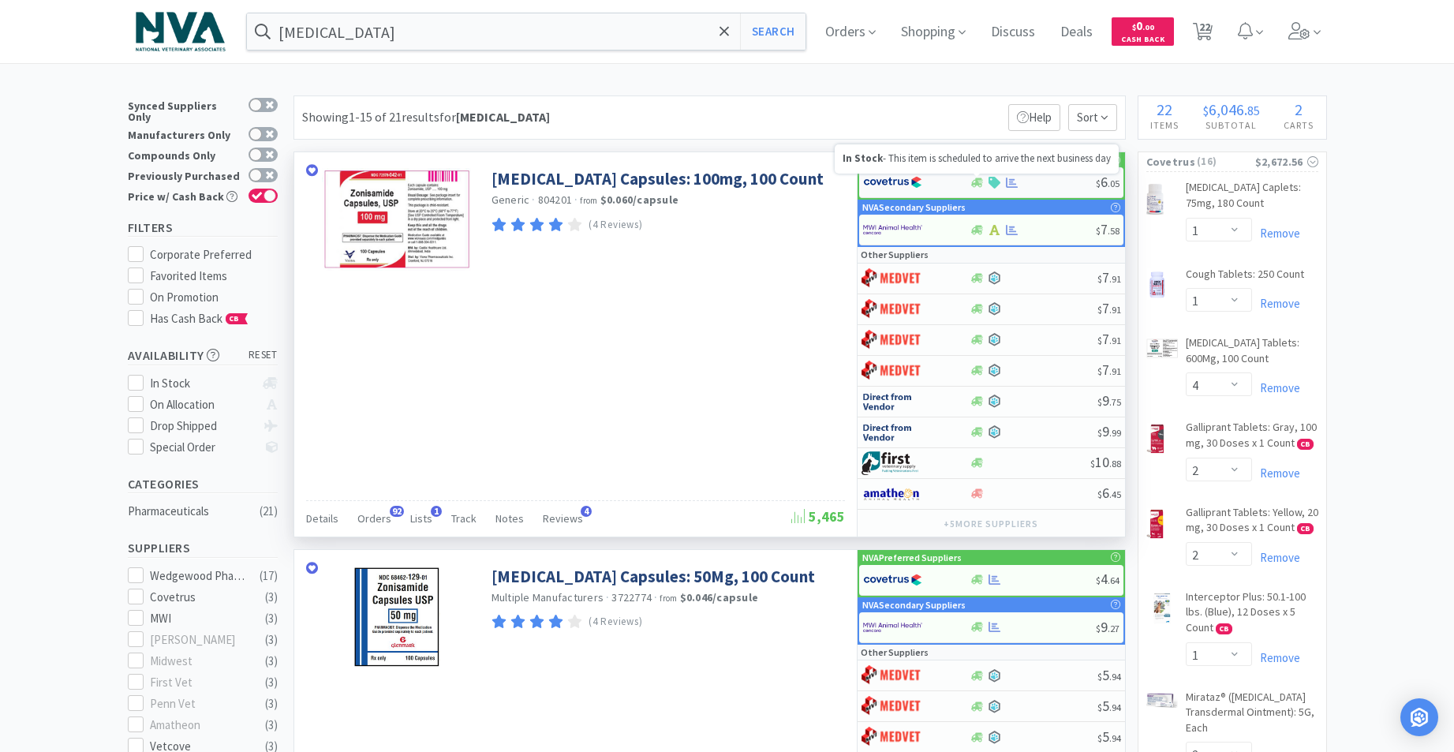
click at [975, 183] on icon at bounding box center [977, 182] width 12 height 9
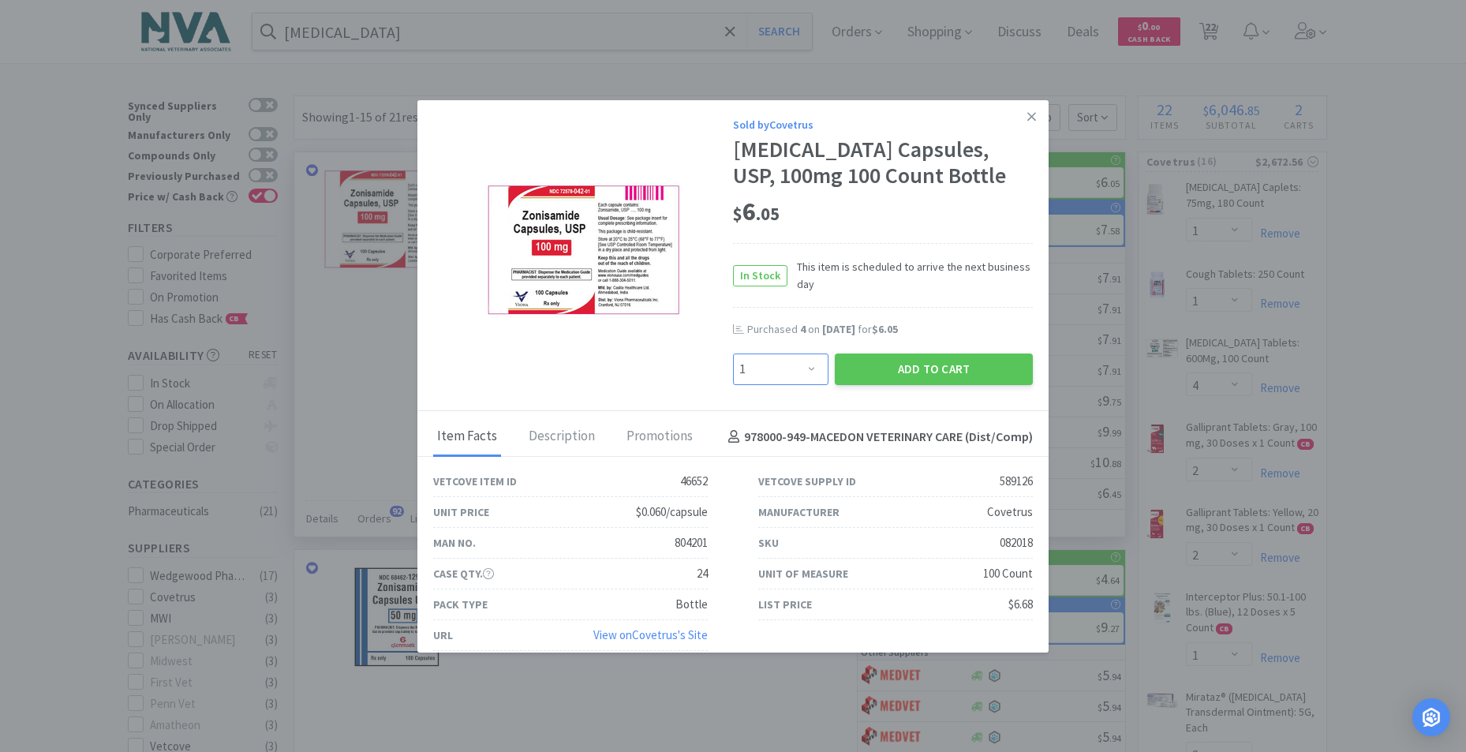
click at [810, 369] on select "Enter Quantity 1 2 3 4 5 6 7 8 9 10 11 12 13 14 15 16 17 18 19 20 Enter Quantity" at bounding box center [780, 369] width 95 height 32
select select "2"
click at [733, 353] on select "Enter Quantity 1 2 3 4 5 6 7 8 9 10 11 12 13 14 15 16 17 18 19 20 Enter Quantity" at bounding box center [780, 369] width 95 height 32
click at [934, 358] on button "Add to Cart" at bounding box center [934, 369] width 198 height 32
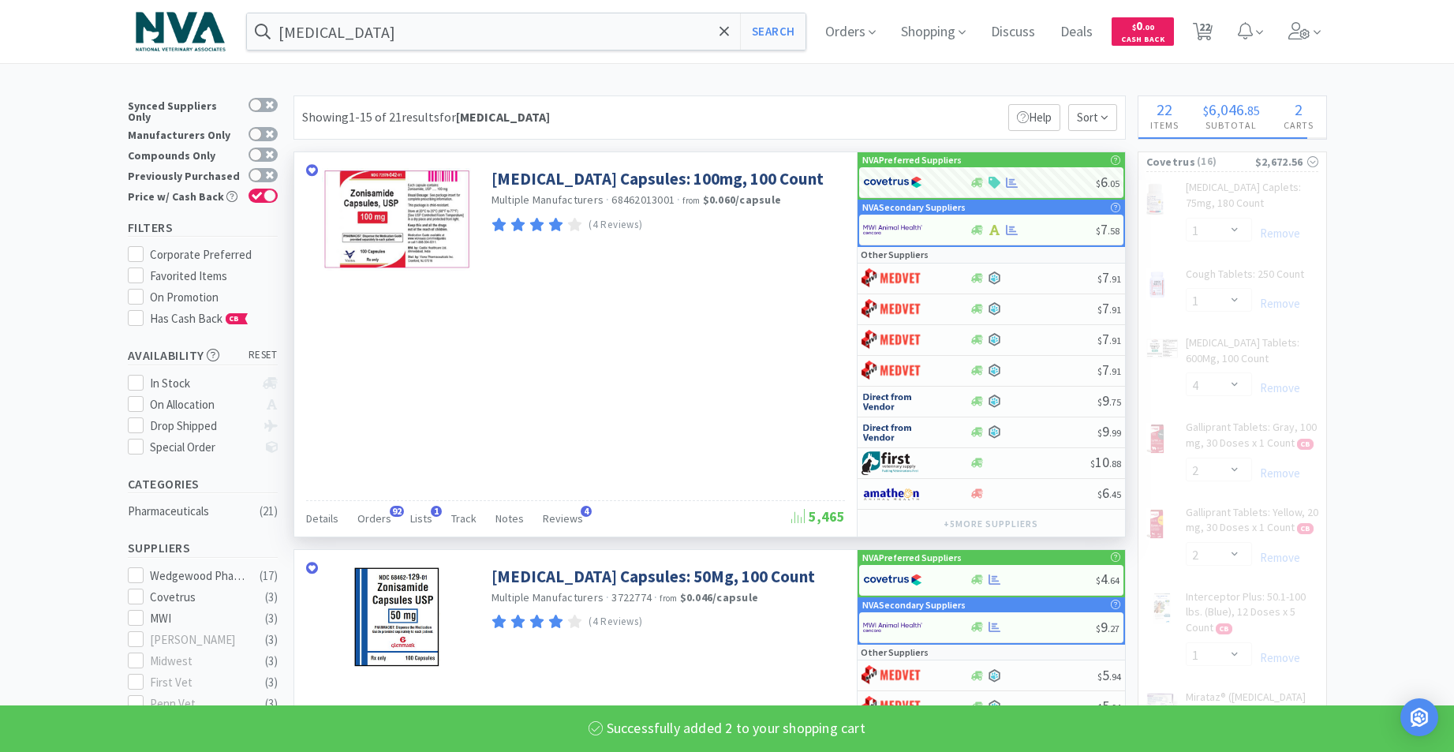
select select "2"
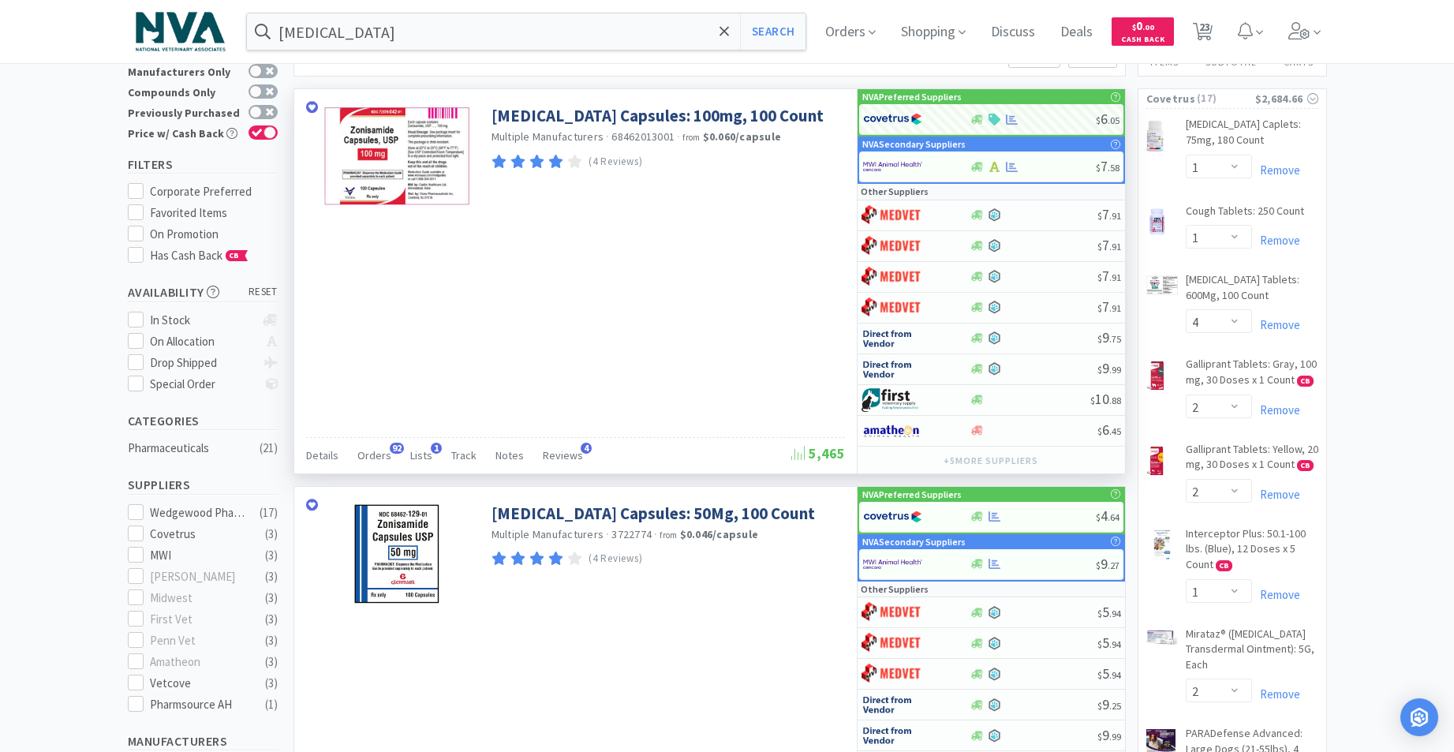
scroll to position [95, 0]
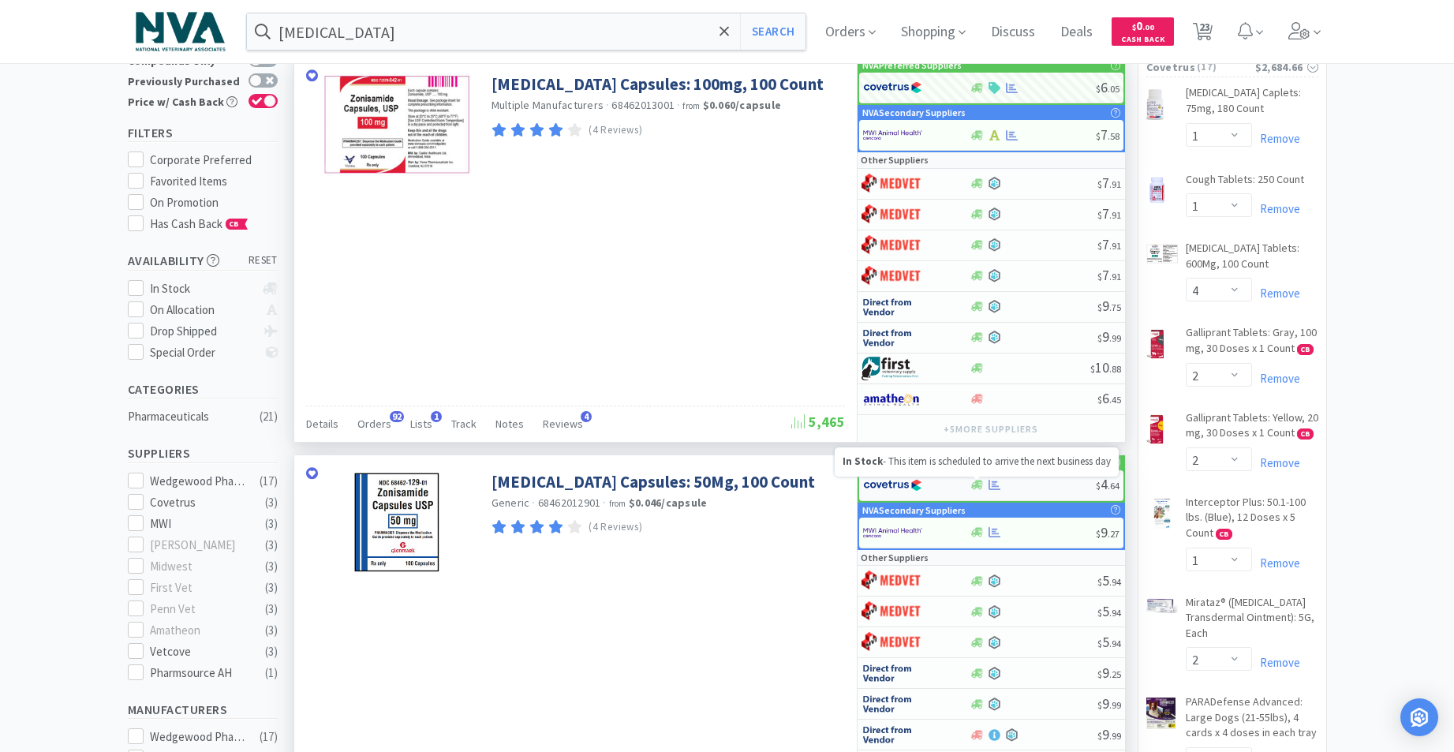
click at [982, 486] on icon at bounding box center [977, 485] width 12 height 9
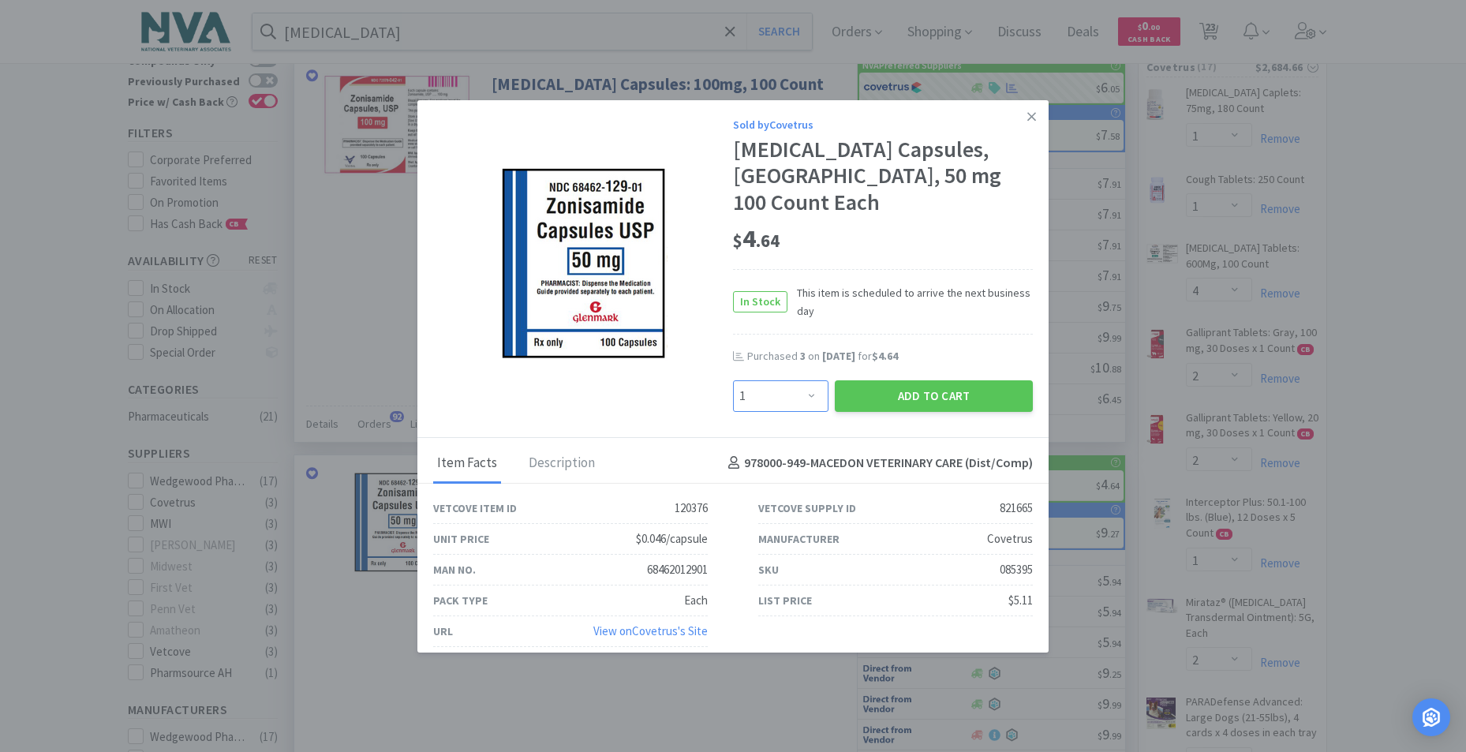
click at [811, 380] on select "Enter Quantity 1 2 3 4 5 6 7 8 9 10 11 12 13 14 15 16 17 18 19 20 Enter Quantity" at bounding box center [780, 396] width 95 height 32
select select "2"
click at [733, 380] on select "Enter Quantity 1 2 3 4 5 6 7 8 9 10 11 12 13 14 15 16 17 18 19 20 Enter Quantity" at bounding box center [780, 396] width 95 height 32
click at [909, 380] on button "Add to Cart" at bounding box center [934, 396] width 198 height 32
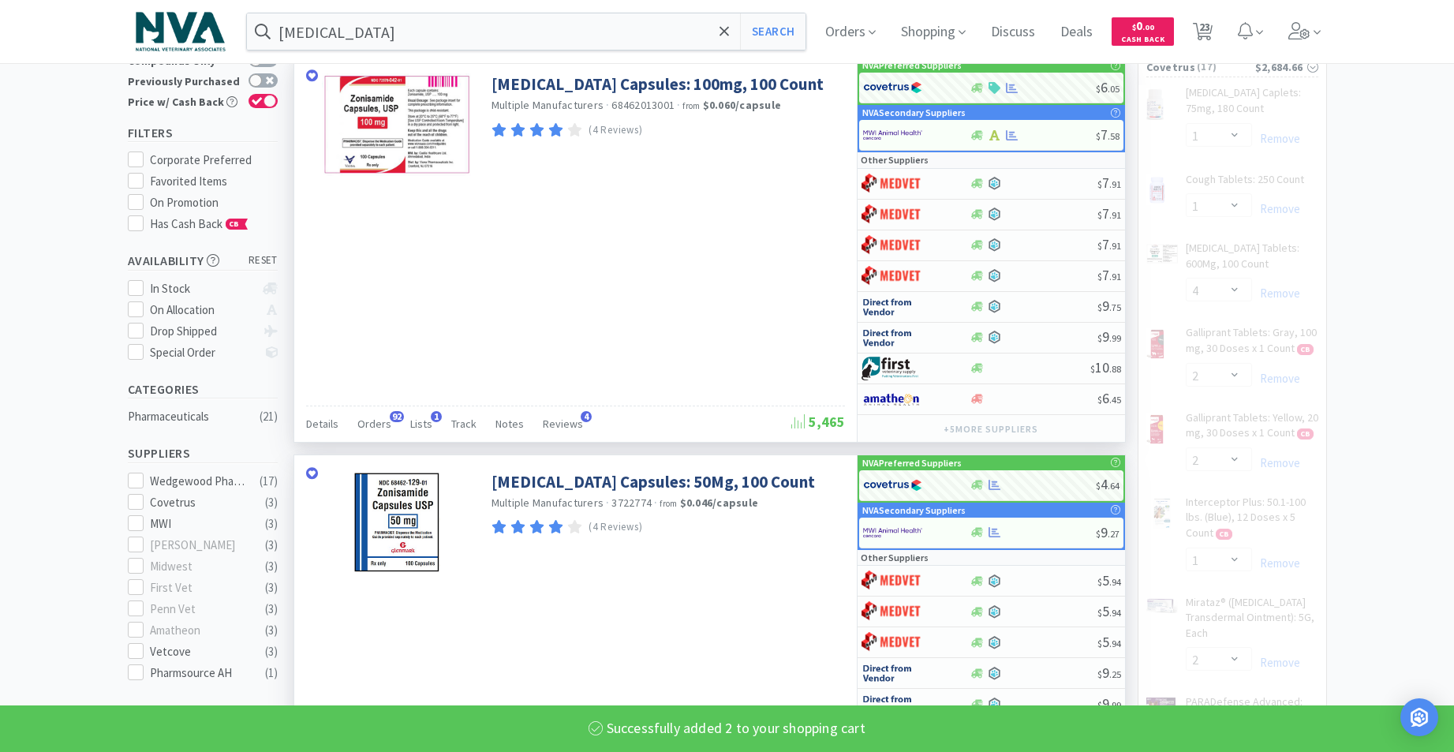
select select "2"
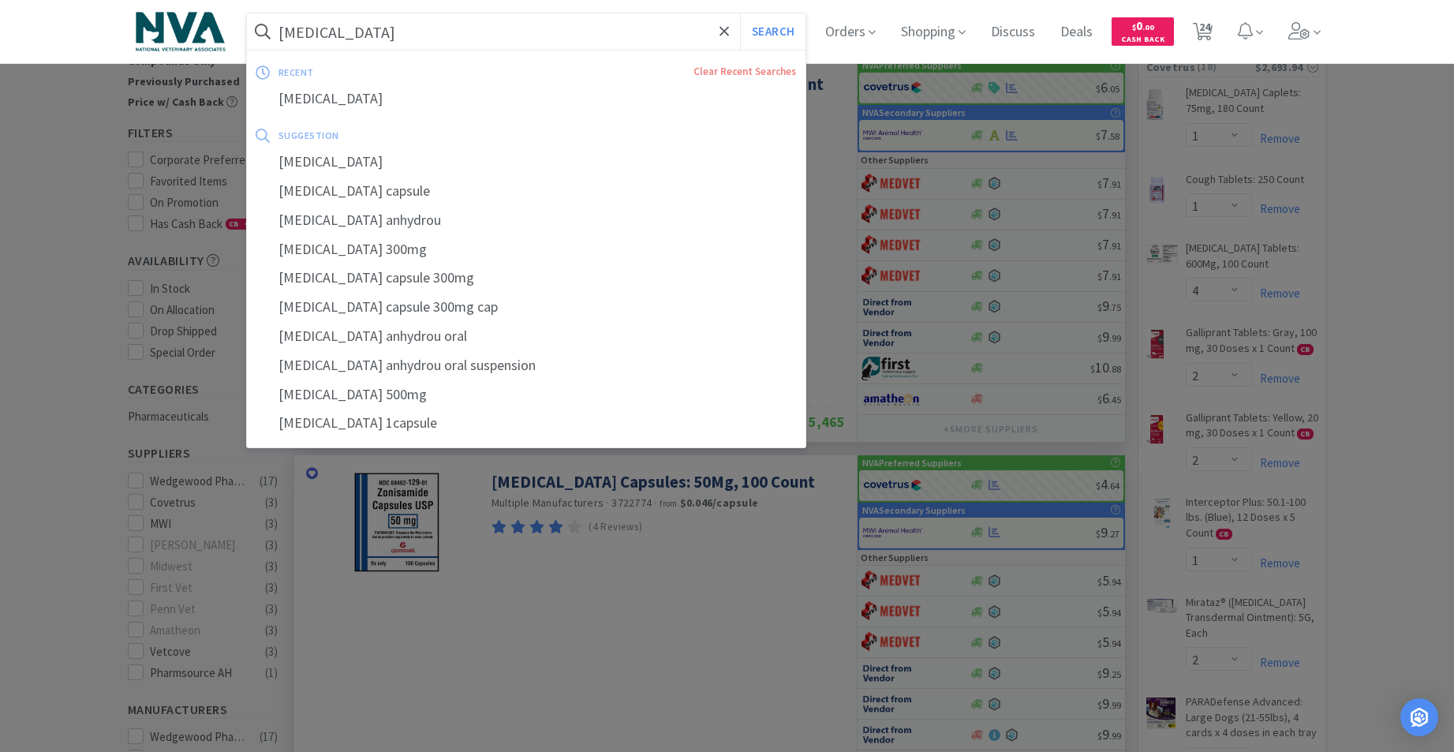
click at [438, 27] on input "[MEDICAL_DATA]" at bounding box center [526, 31] width 559 height 36
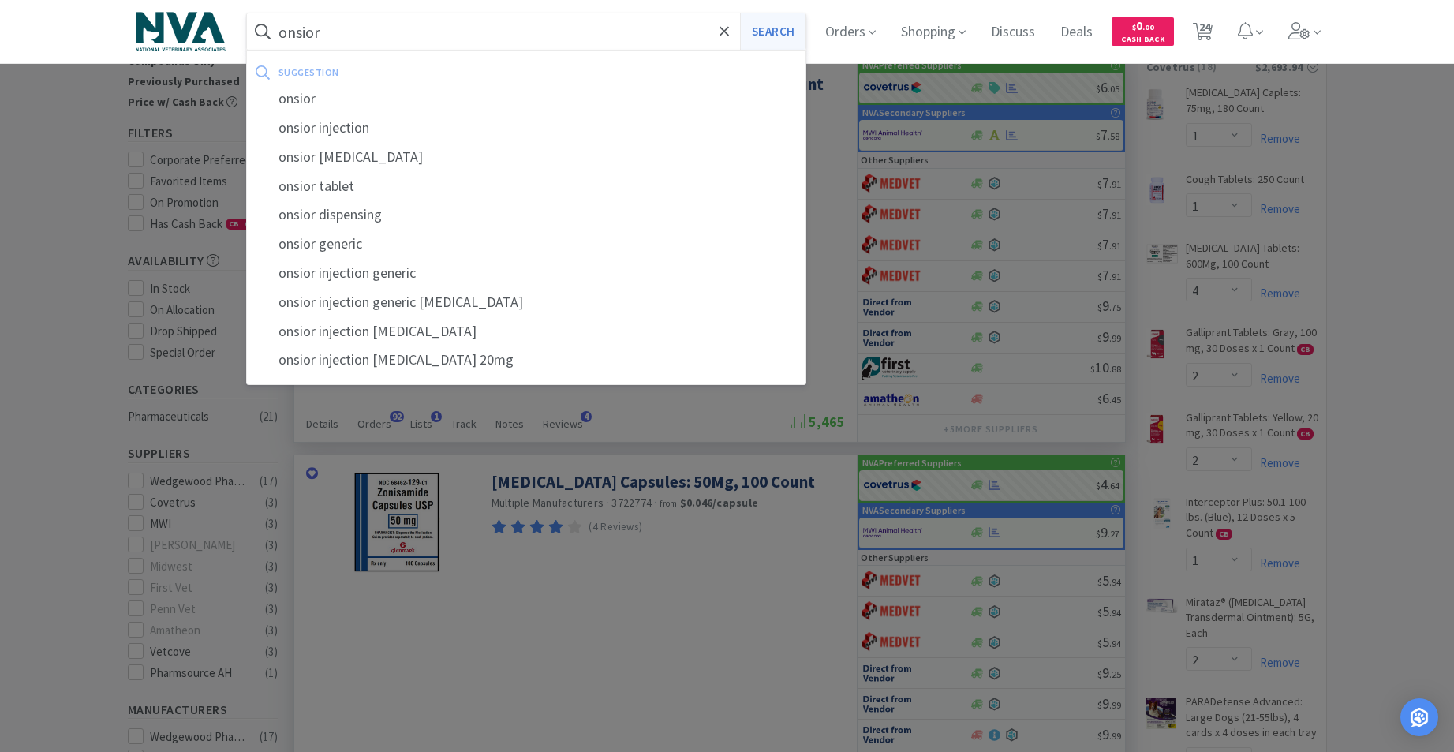
type input "onsior"
click at [769, 39] on button "Search" at bounding box center [772, 31] width 65 height 36
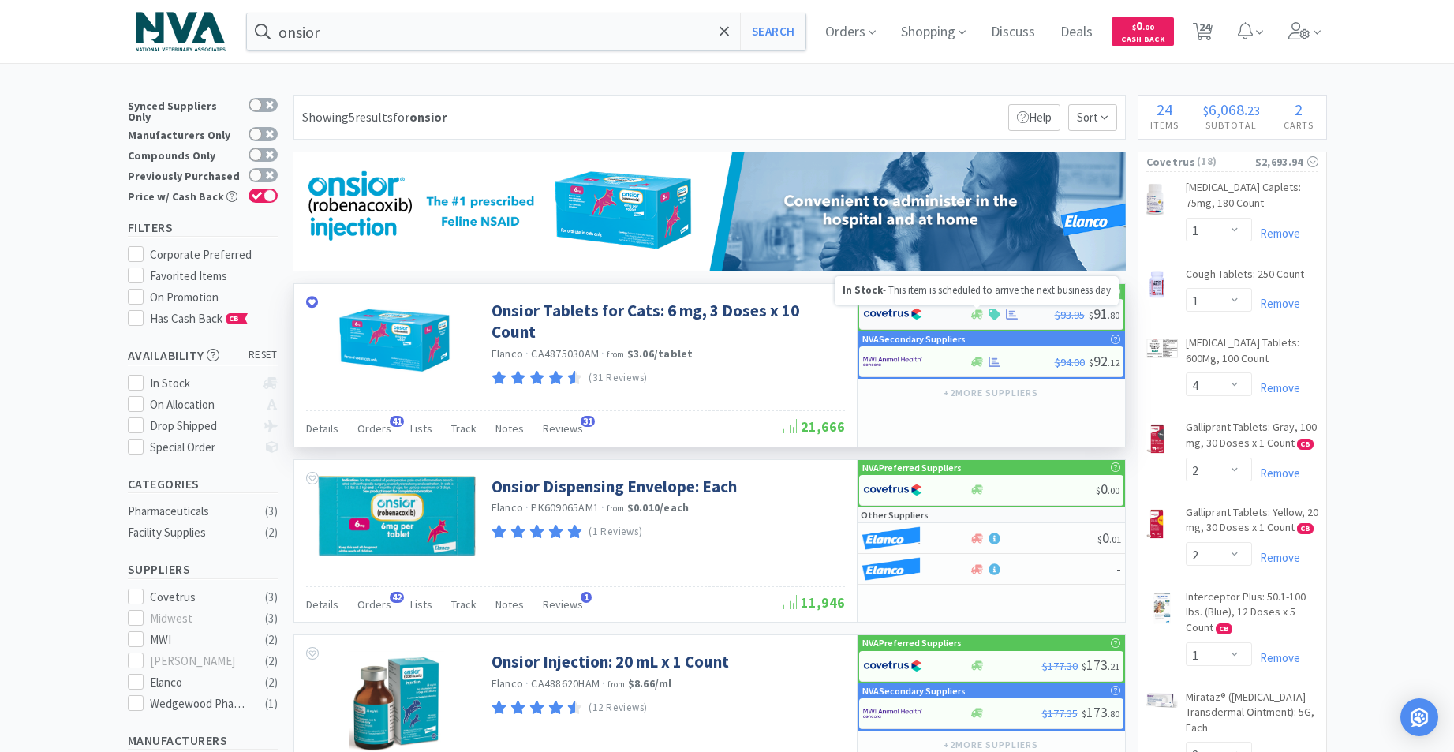
click at [982, 316] on icon at bounding box center [977, 313] width 12 height 9
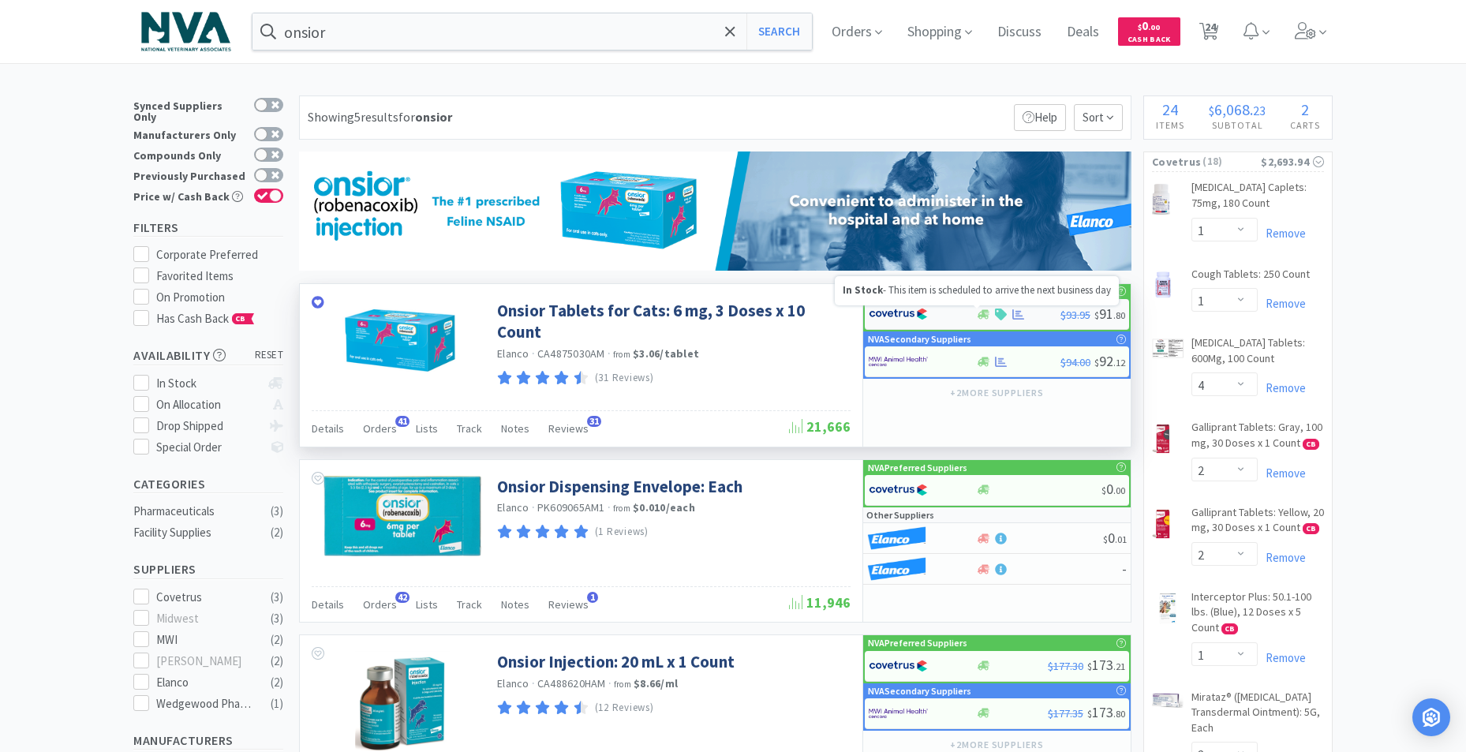
select select "1"
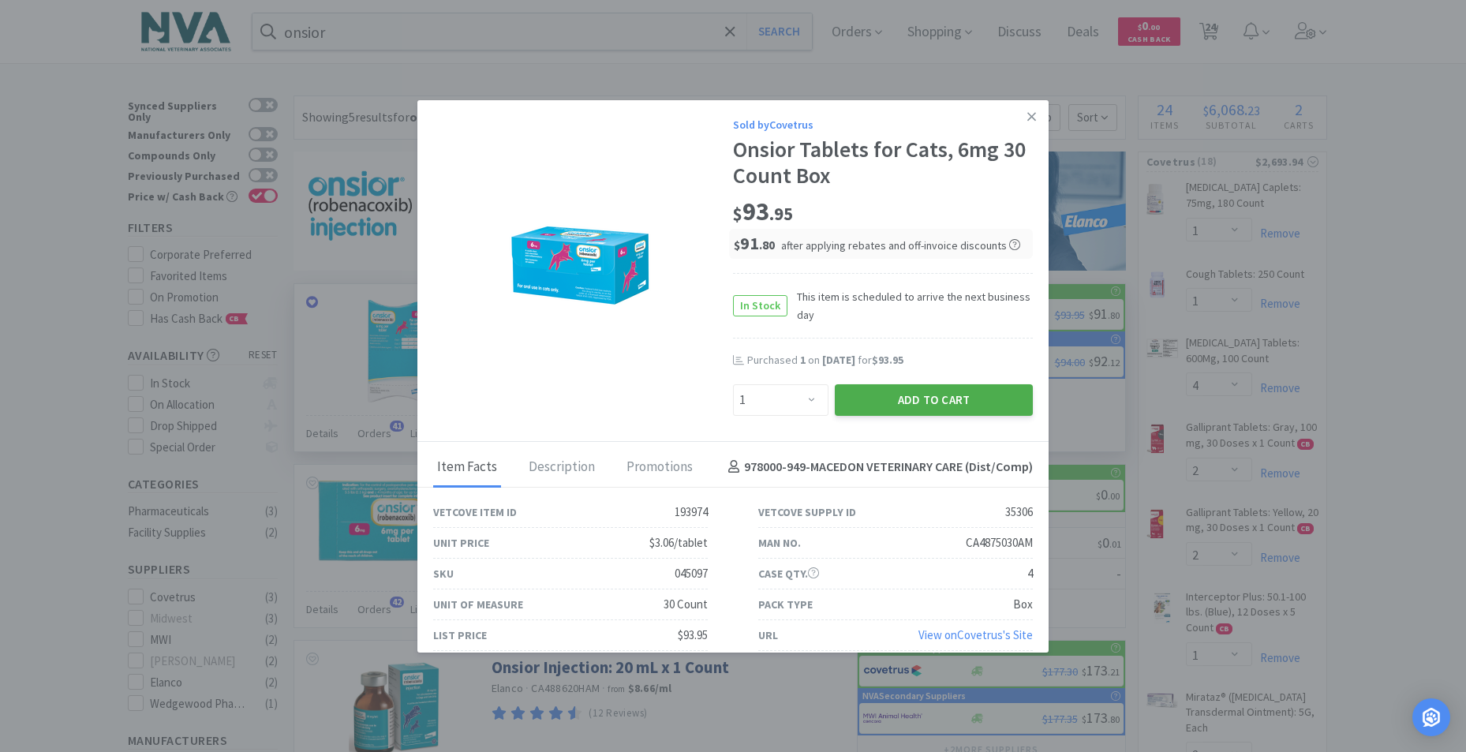
click at [892, 405] on button "Add to Cart" at bounding box center [934, 400] width 198 height 32
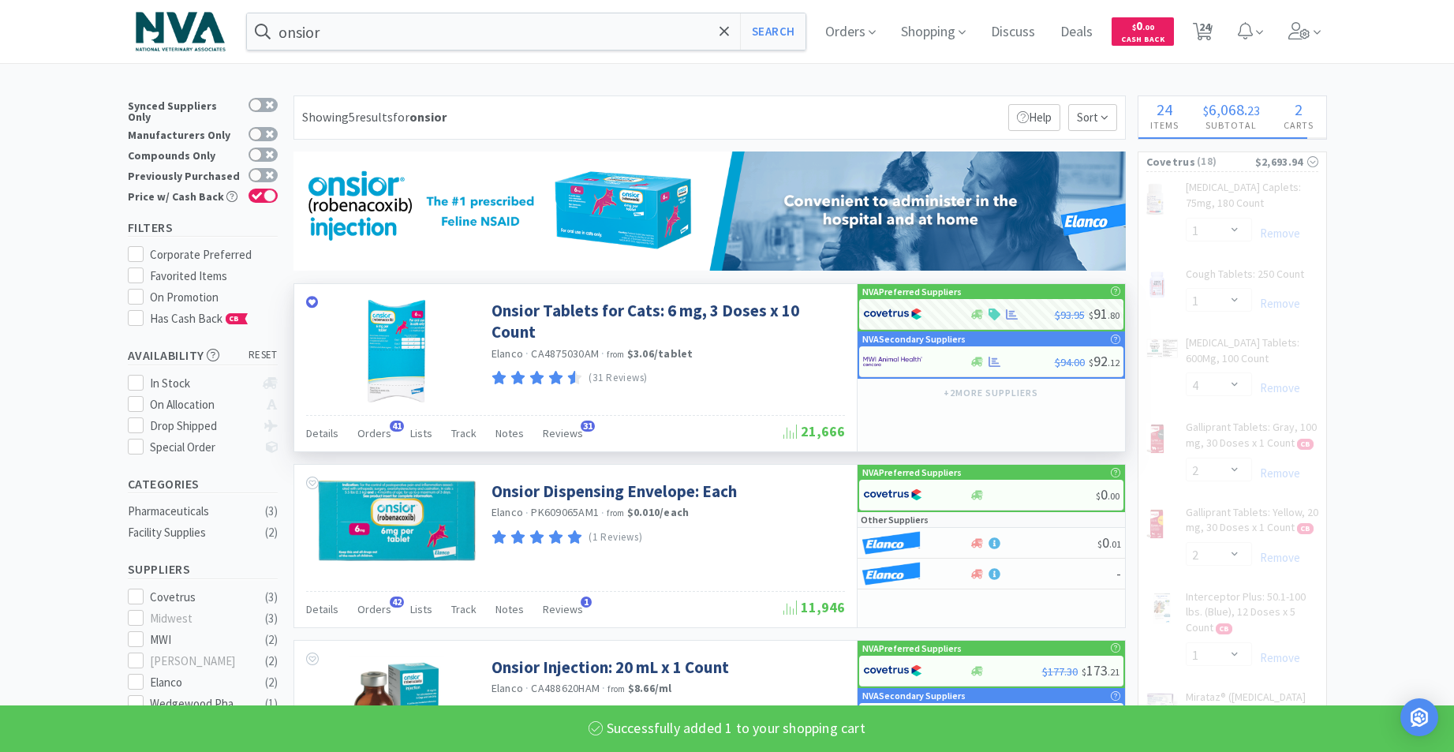
select select "2"
select select "1"
select select "2"
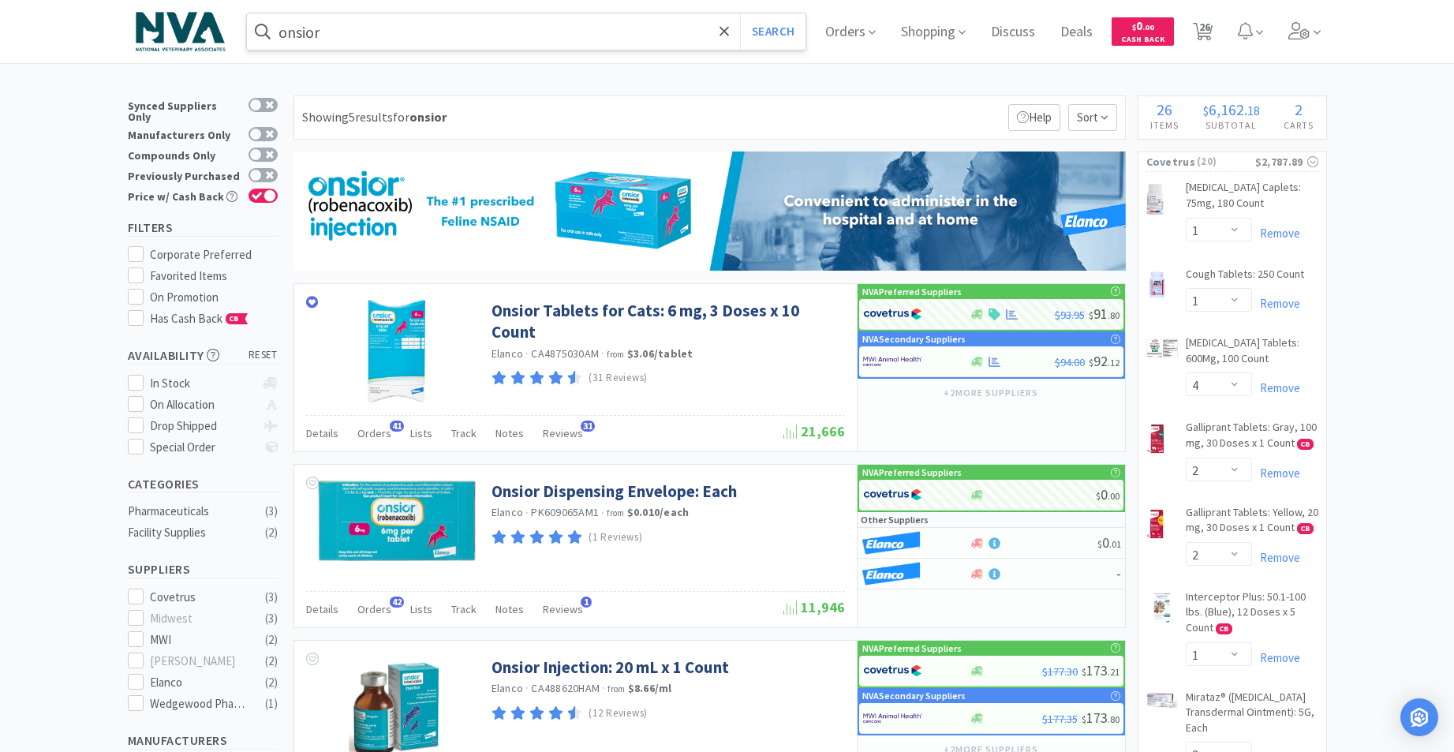
click at [407, 32] on input "onsior" at bounding box center [526, 31] width 559 height 36
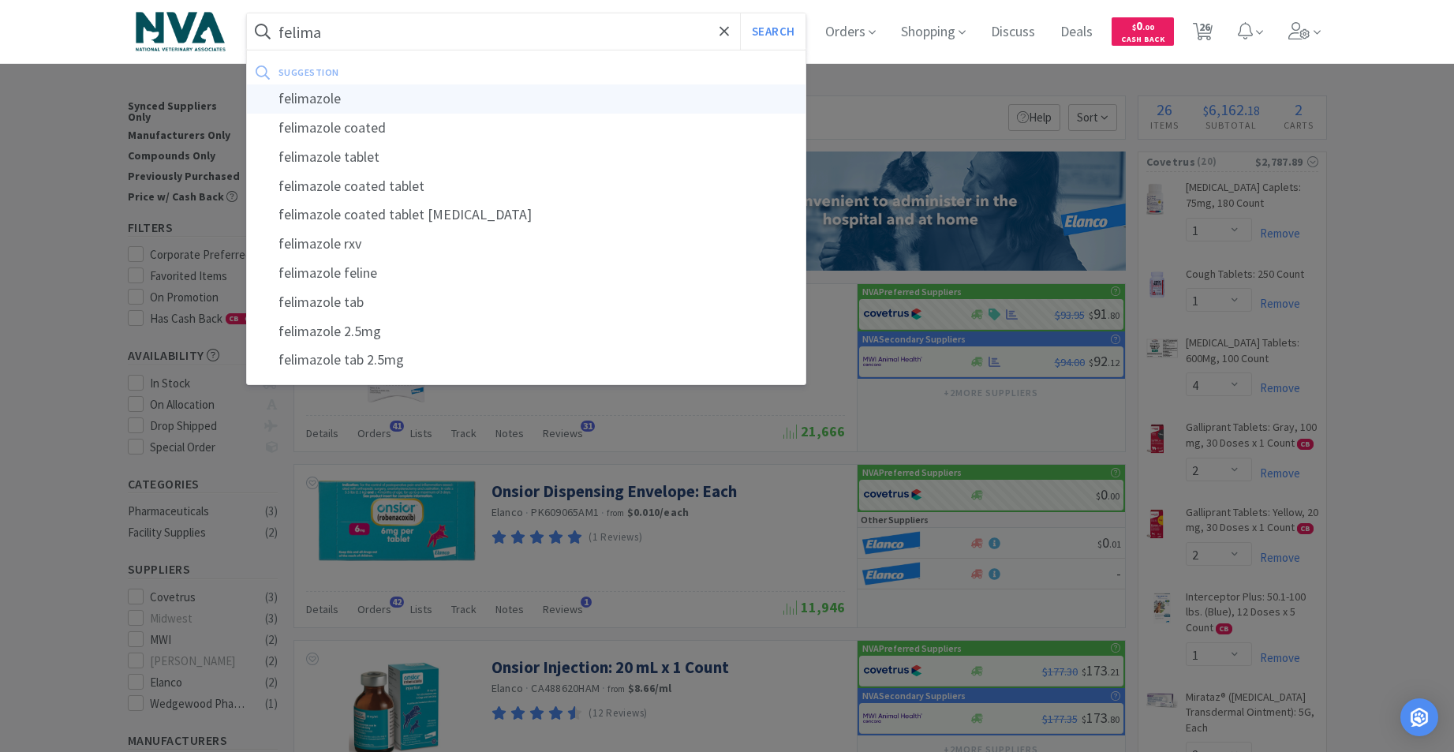
click at [332, 93] on div "felimazole" at bounding box center [526, 98] width 559 height 29
type input "felimazole"
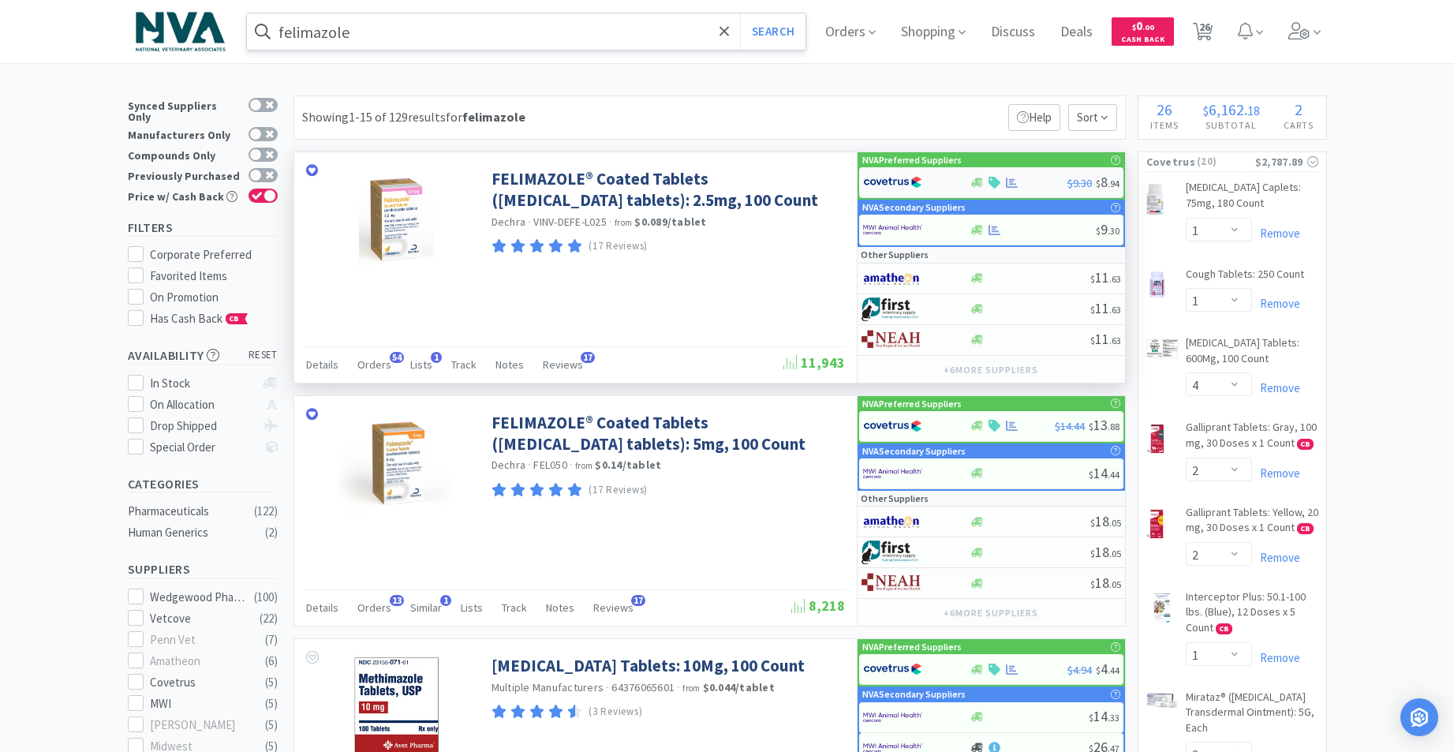
click at [984, 185] on div at bounding box center [978, 183] width 16 height 12
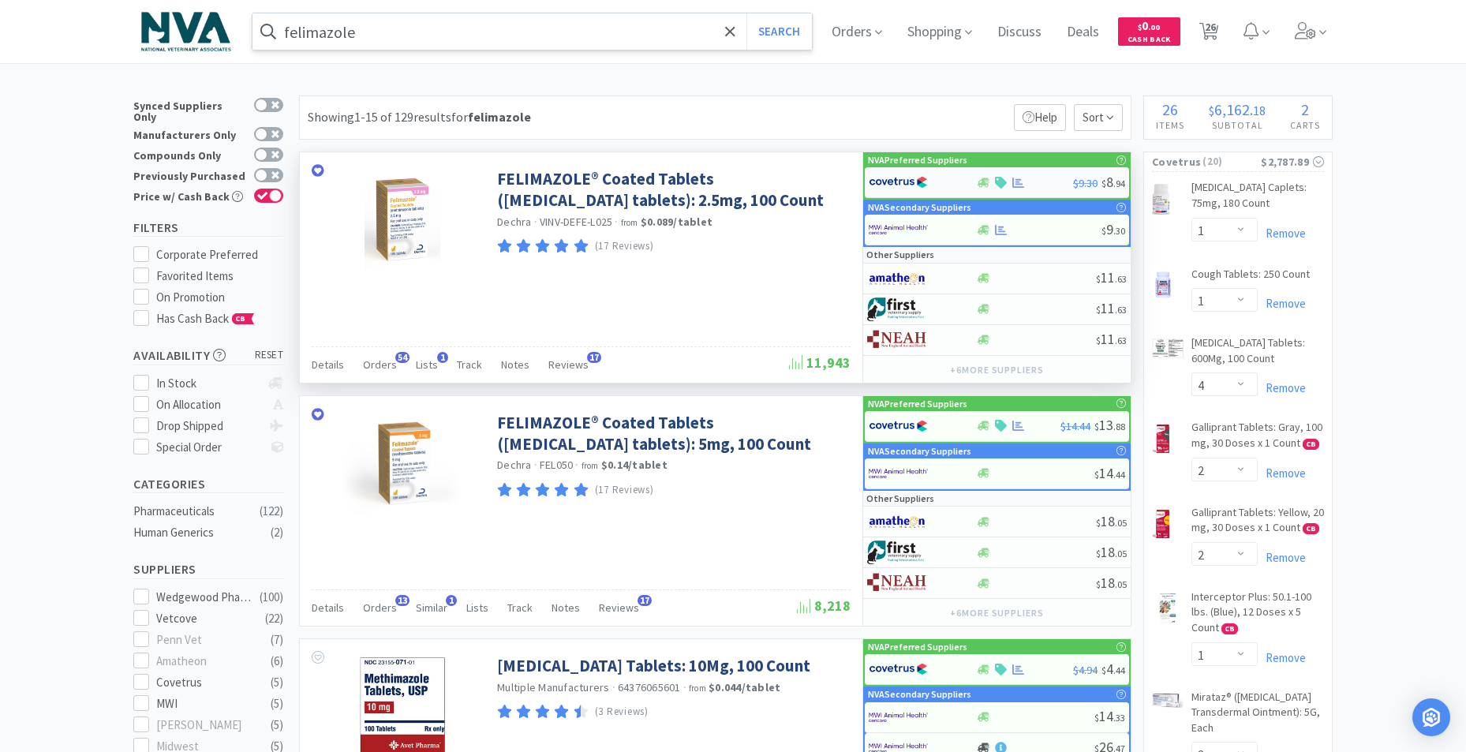
select select "1"
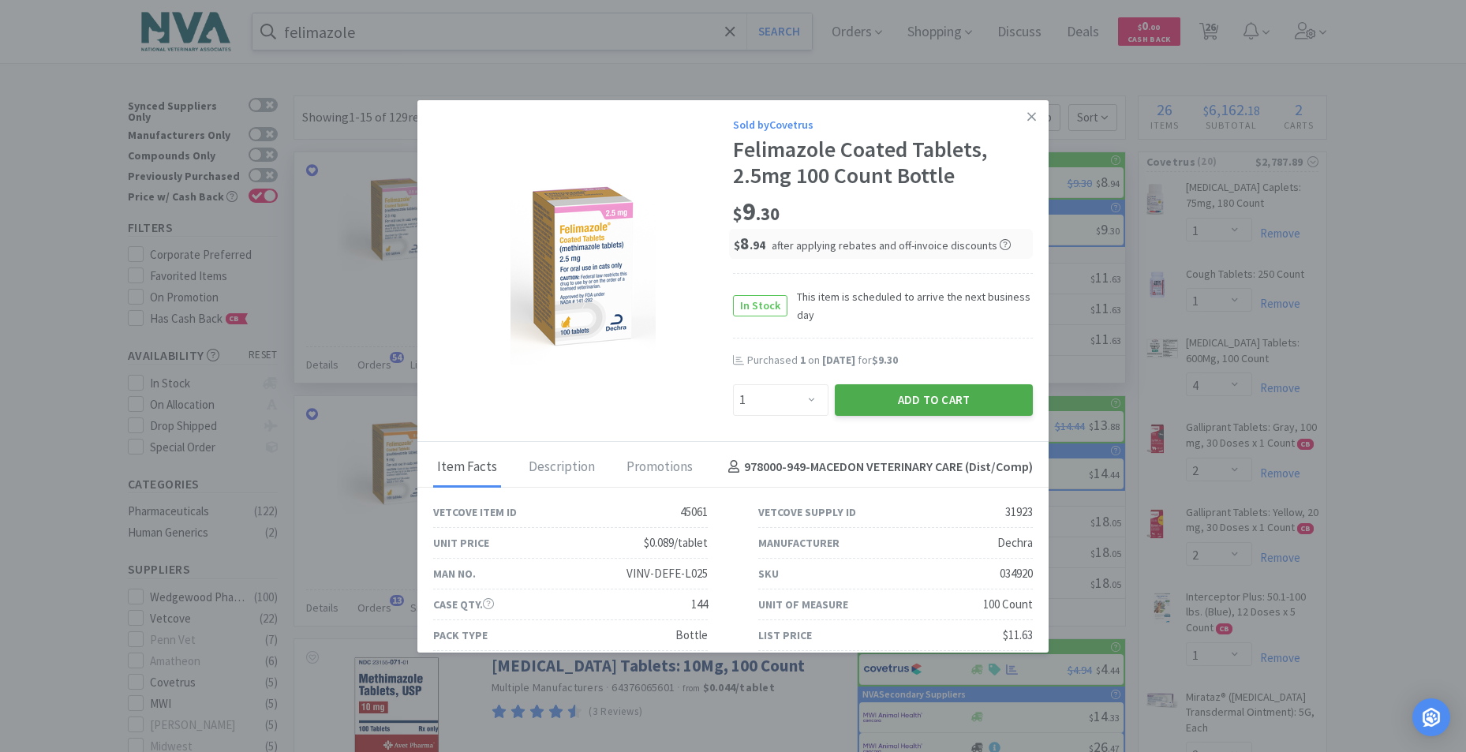
click at [893, 395] on button "Add to Cart" at bounding box center [934, 400] width 198 height 32
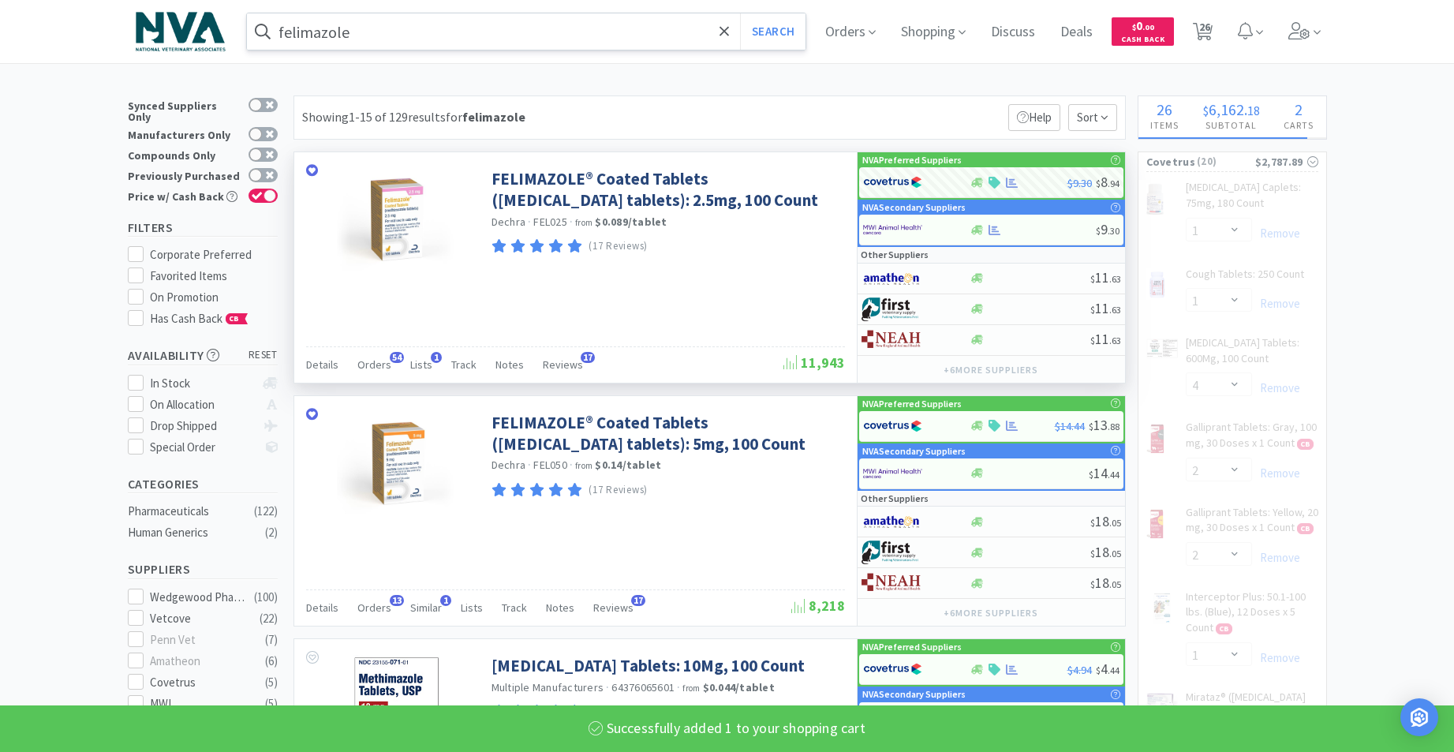
select select "1"
select select "4"
select select "2"
select select "1"
select select "2"
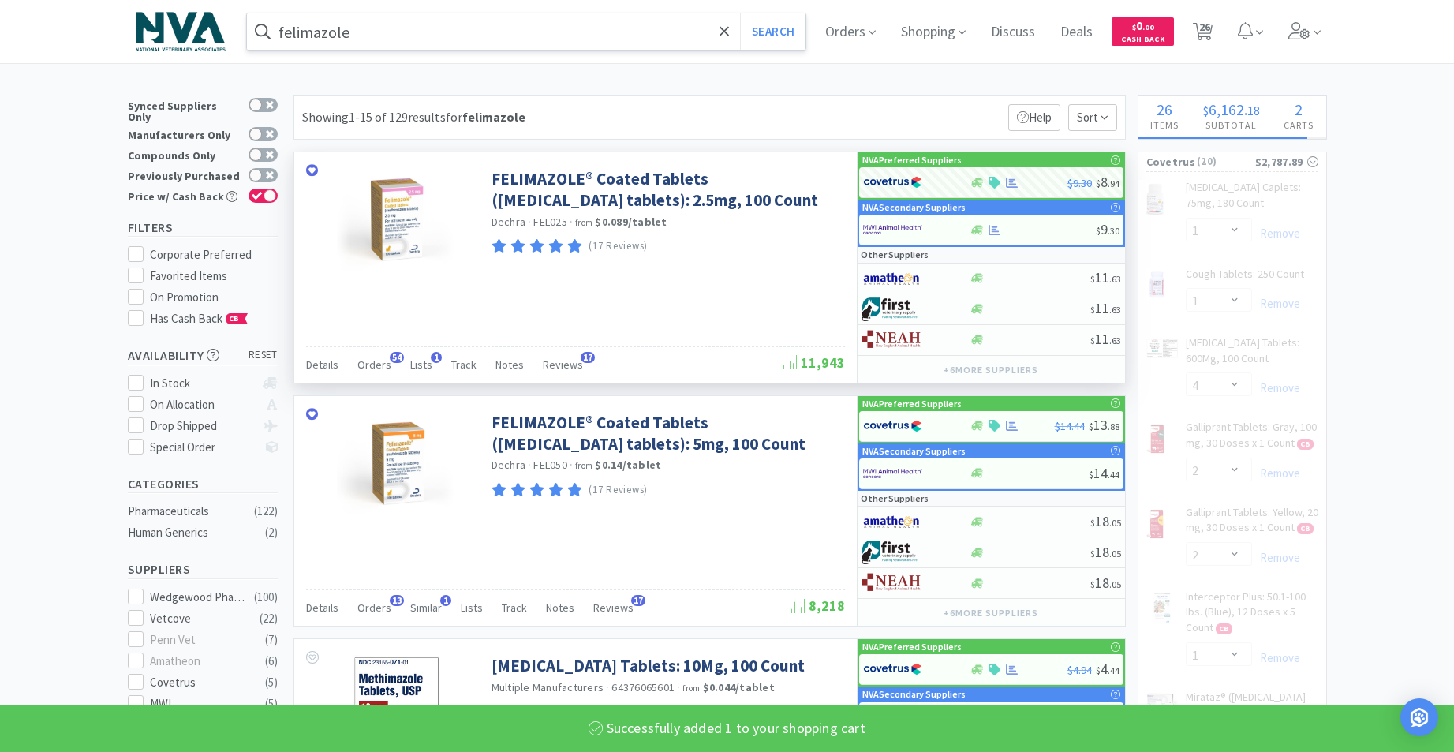
select select "2"
select select "1"
select select "2"
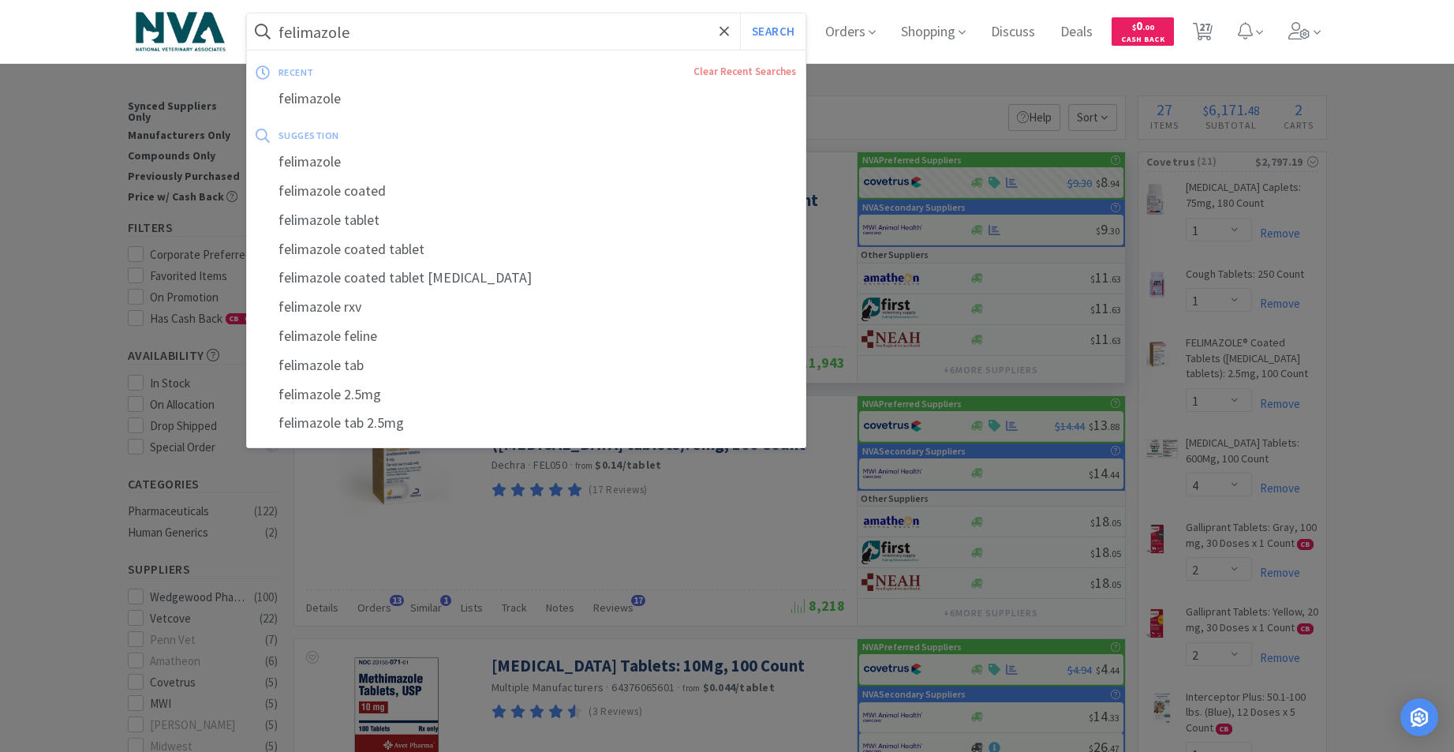
click at [401, 33] on input "felimazole" at bounding box center [526, 31] width 559 height 36
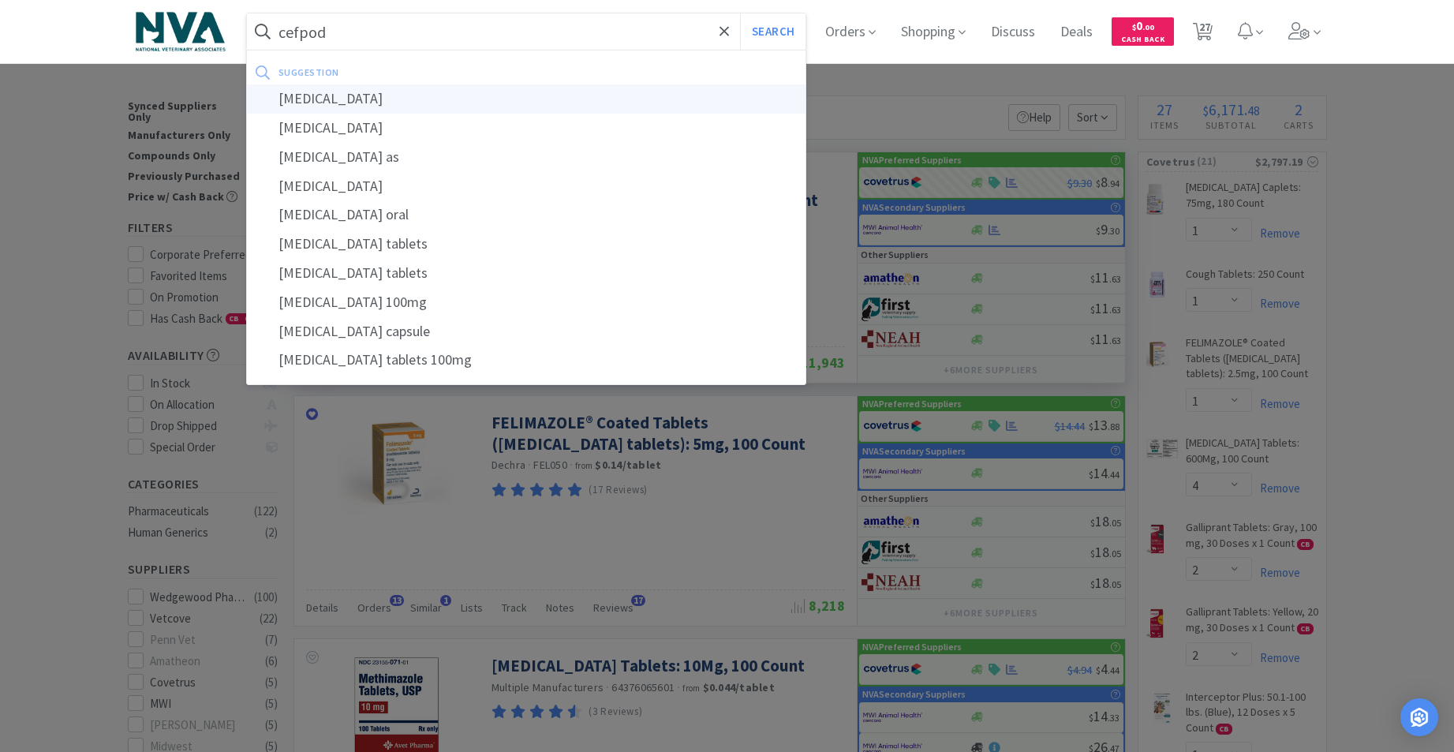
click at [357, 90] on div "[MEDICAL_DATA]" at bounding box center [526, 98] width 559 height 29
type input "[MEDICAL_DATA]"
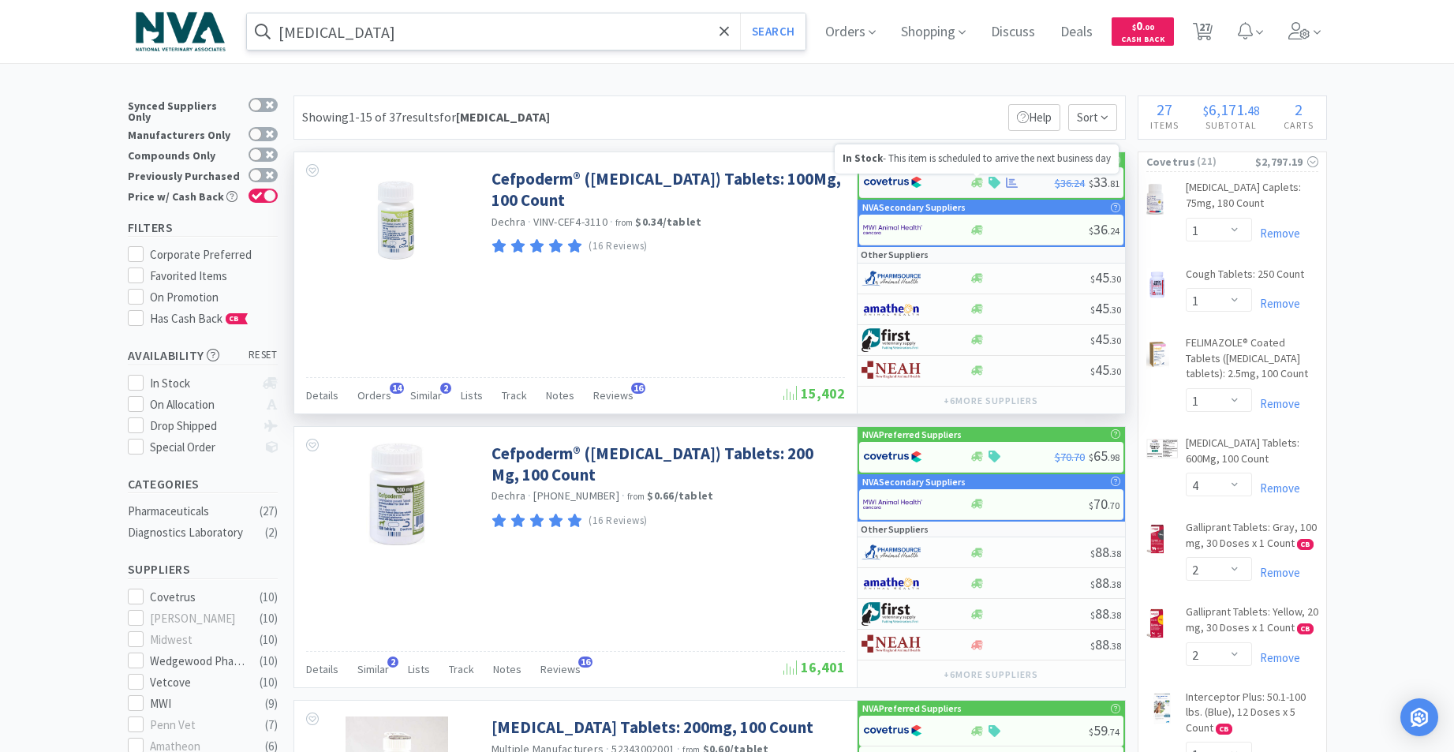
click at [973, 182] on icon at bounding box center [977, 183] width 12 height 12
select select "1"
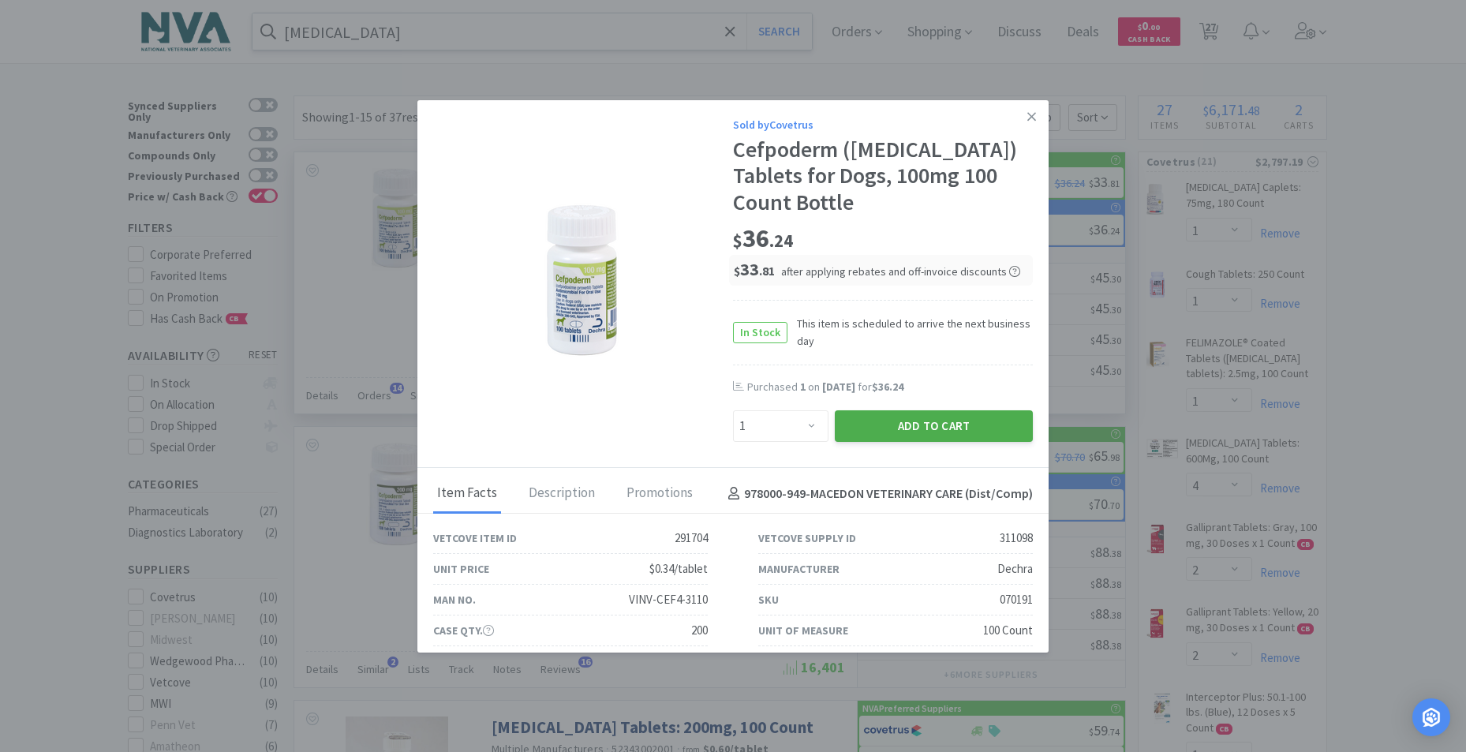
click at [937, 423] on button "Add to Cart" at bounding box center [934, 426] width 198 height 32
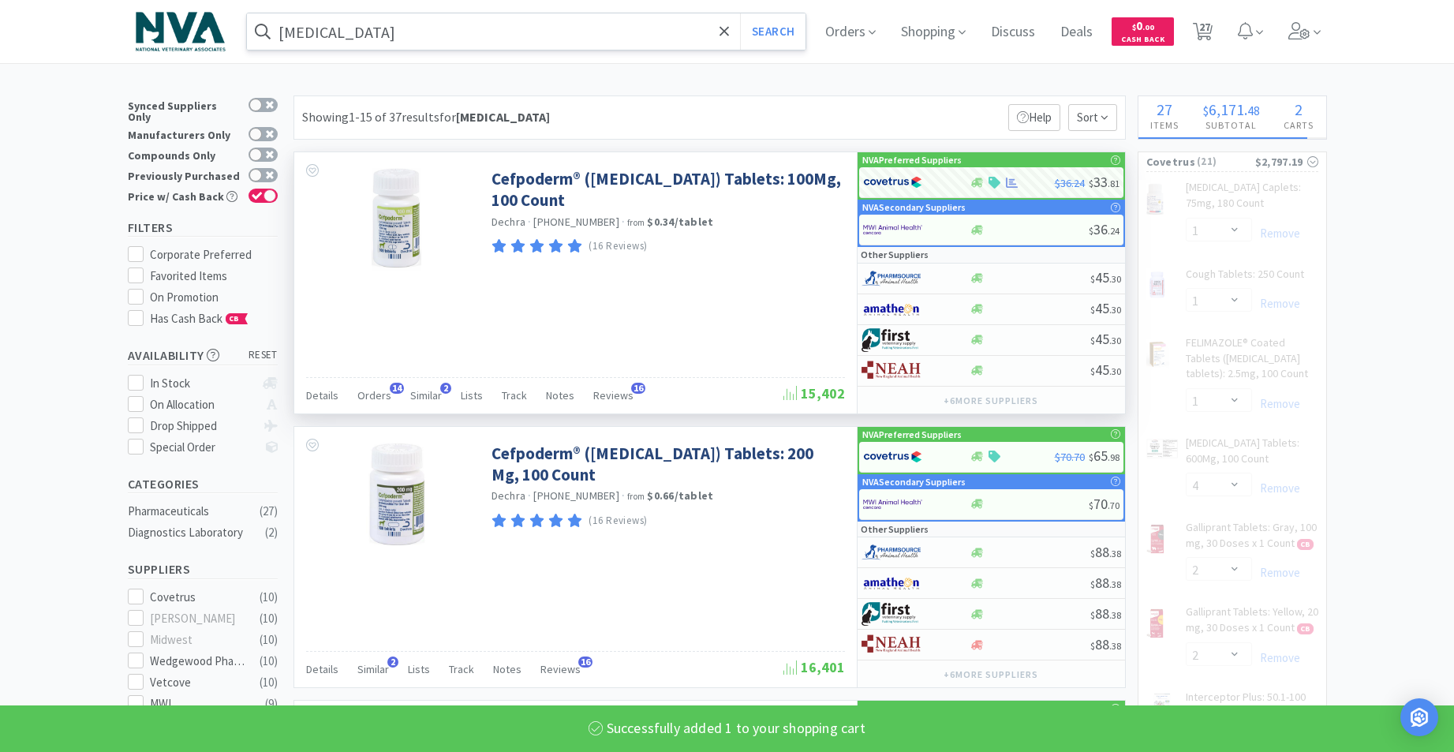
select select "1"
select select "4"
select select "2"
select select "1"
select select "2"
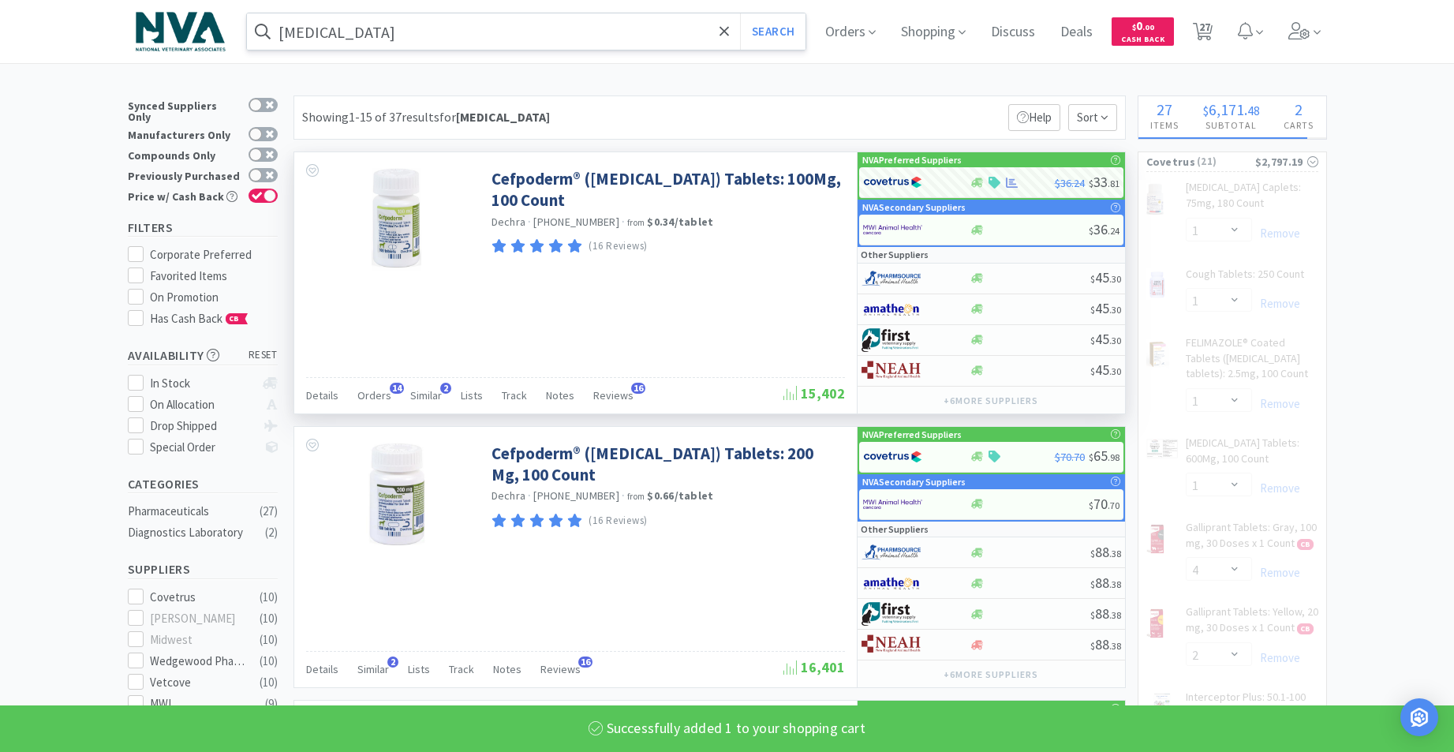
select select "2"
select select "1"
select select "2"
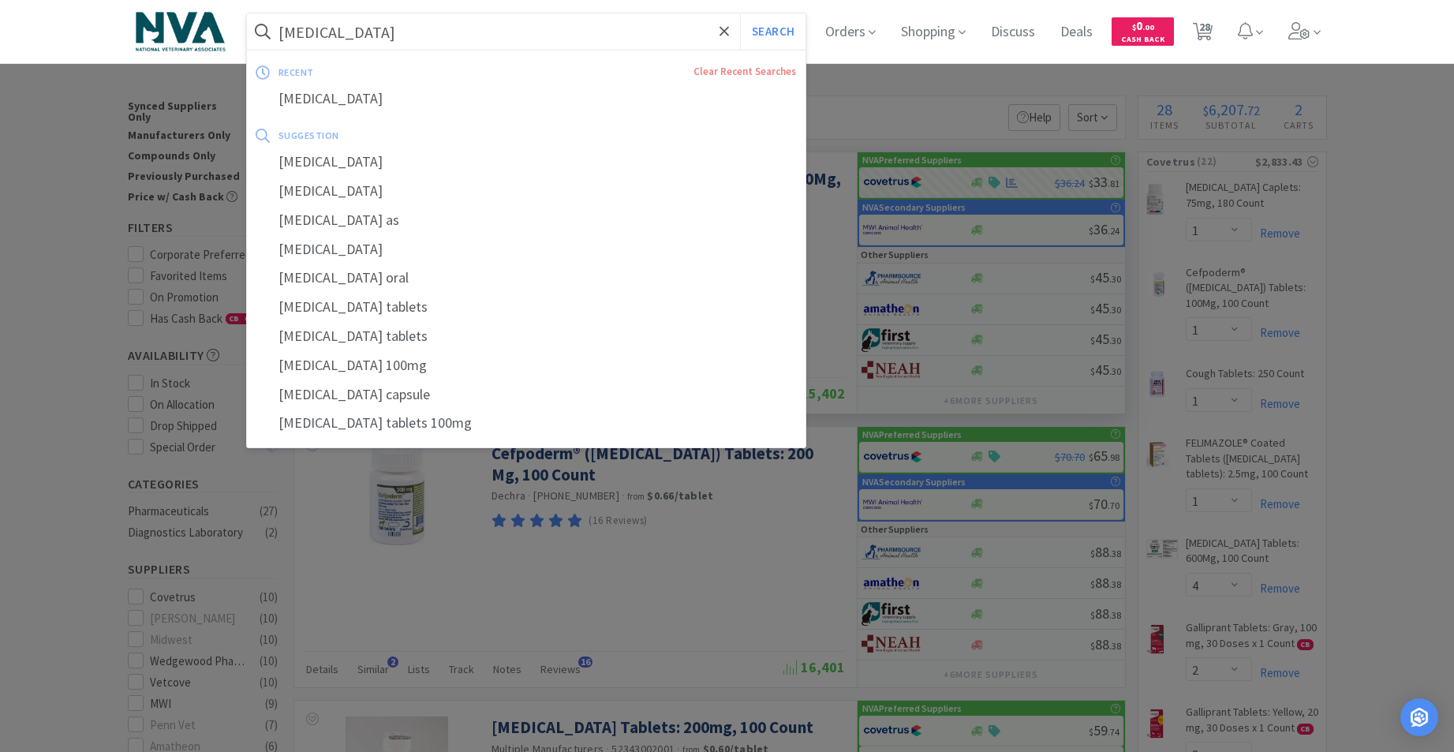
click at [486, 33] on input "[MEDICAL_DATA]" at bounding box center [526, 31] width 559 height 36
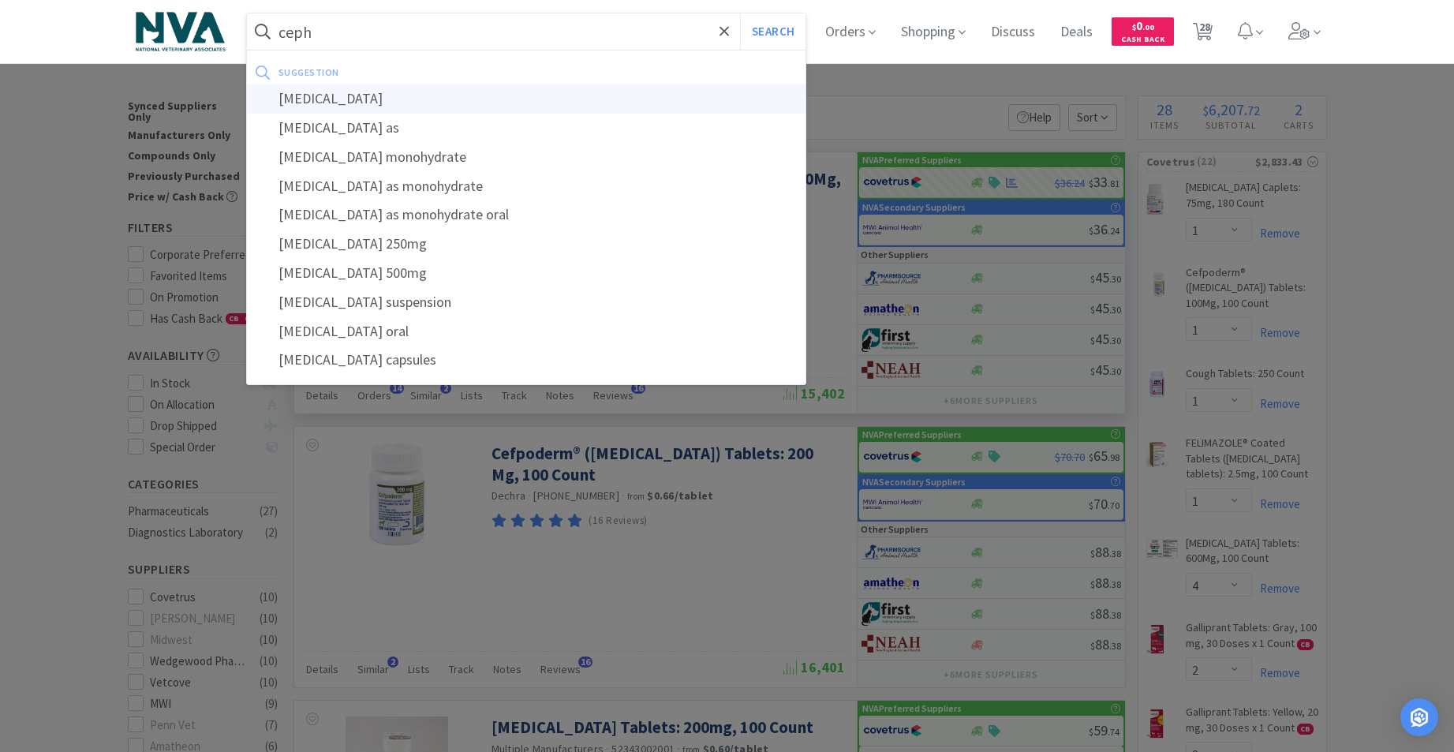
click at [394, 103] on div "[MEDICAL_DATA]" at bounding box center [526, 98] width 559 height 29
type input "[MEDICAL_DATA]"
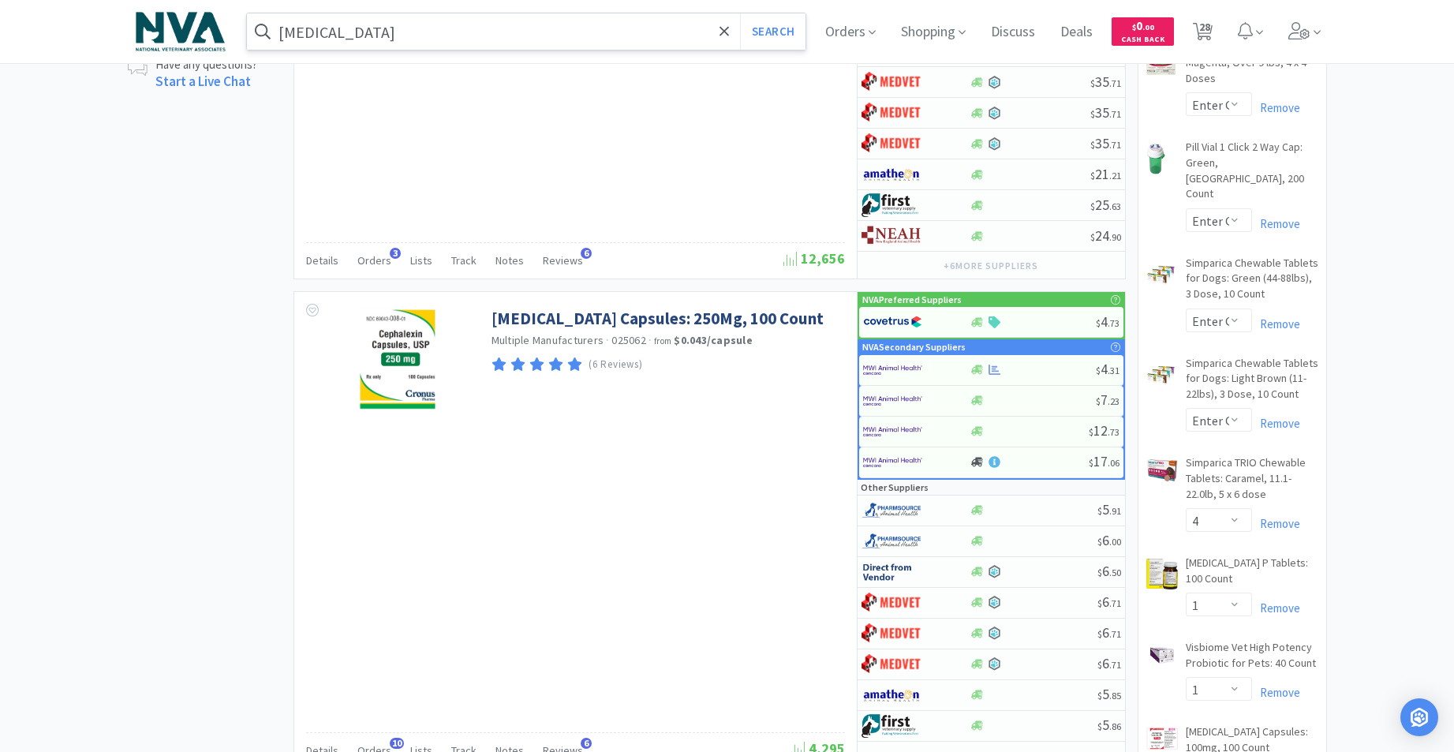
scroll to position [1215, 0]
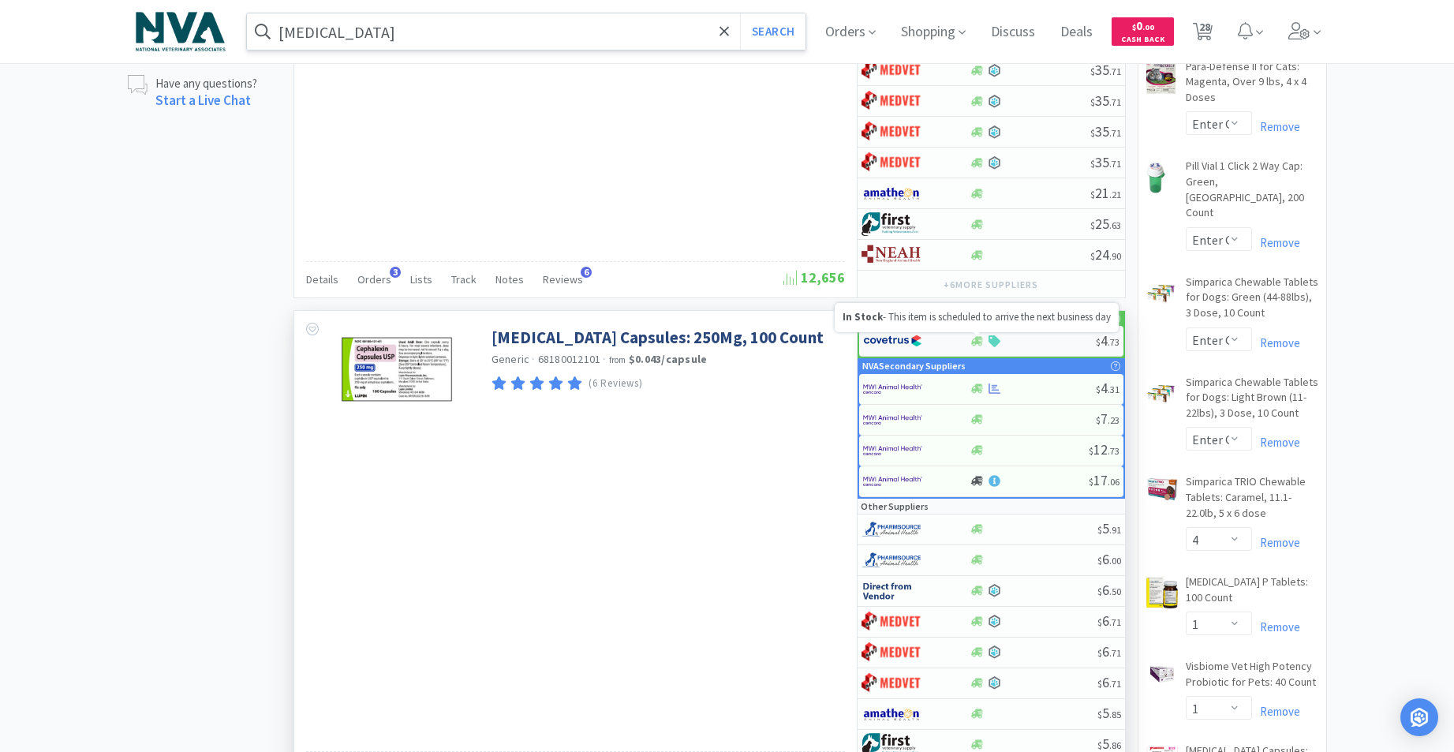
click at [978, 335] on icon at bounding box center [977, 341] width 12 height 12
select select "1"
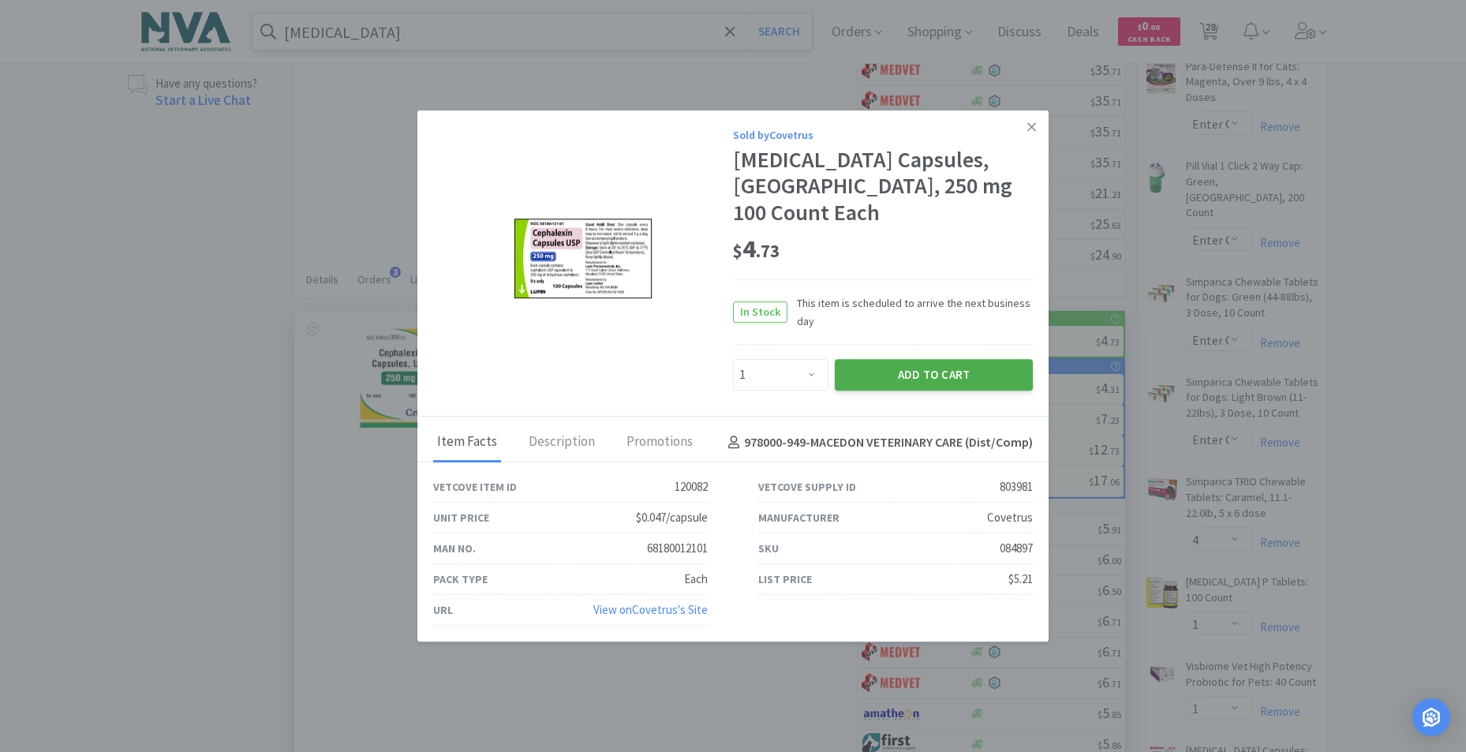
click at [934, 366] on button "Add to Cart" at bounding box center [934, 375] width 198 height 32
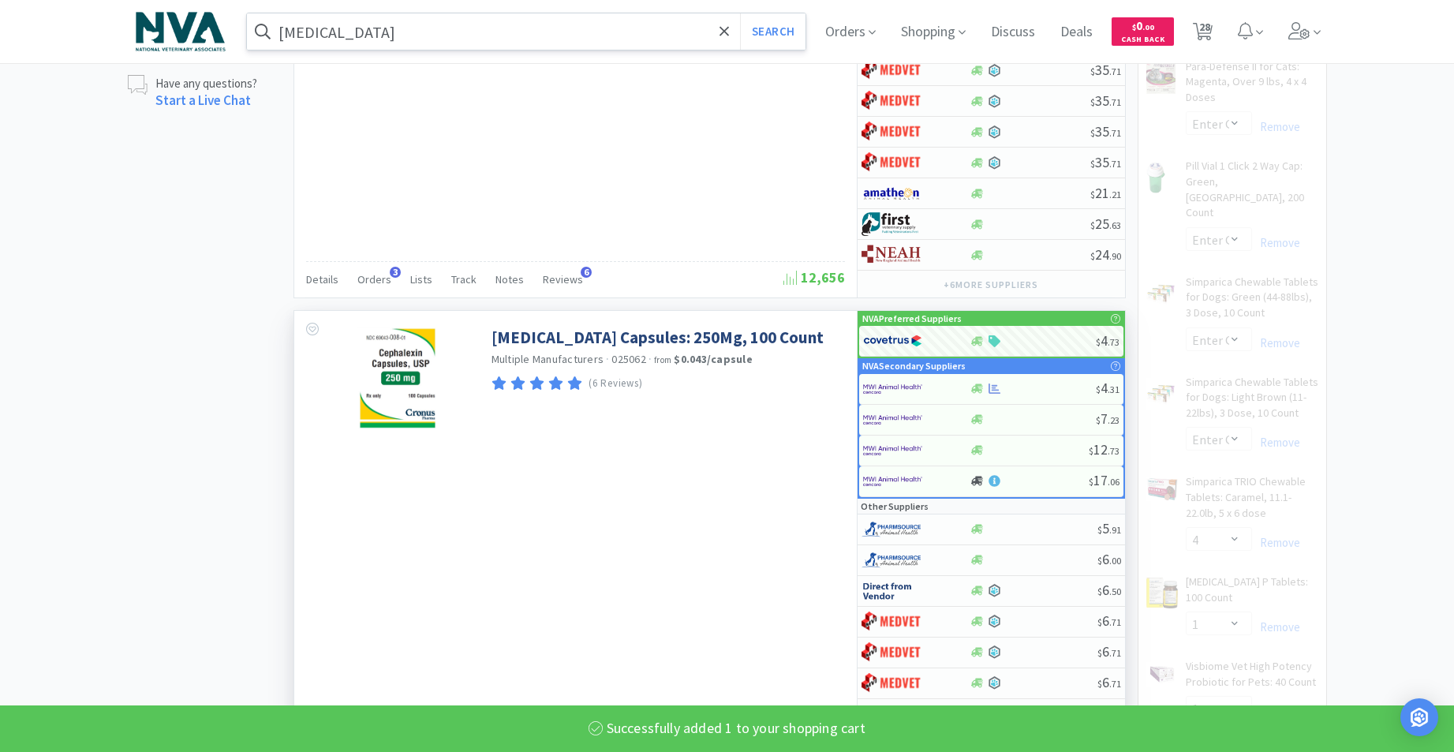
select select "1"
select select "4"
select select "2"
select select "1"
select select "2"
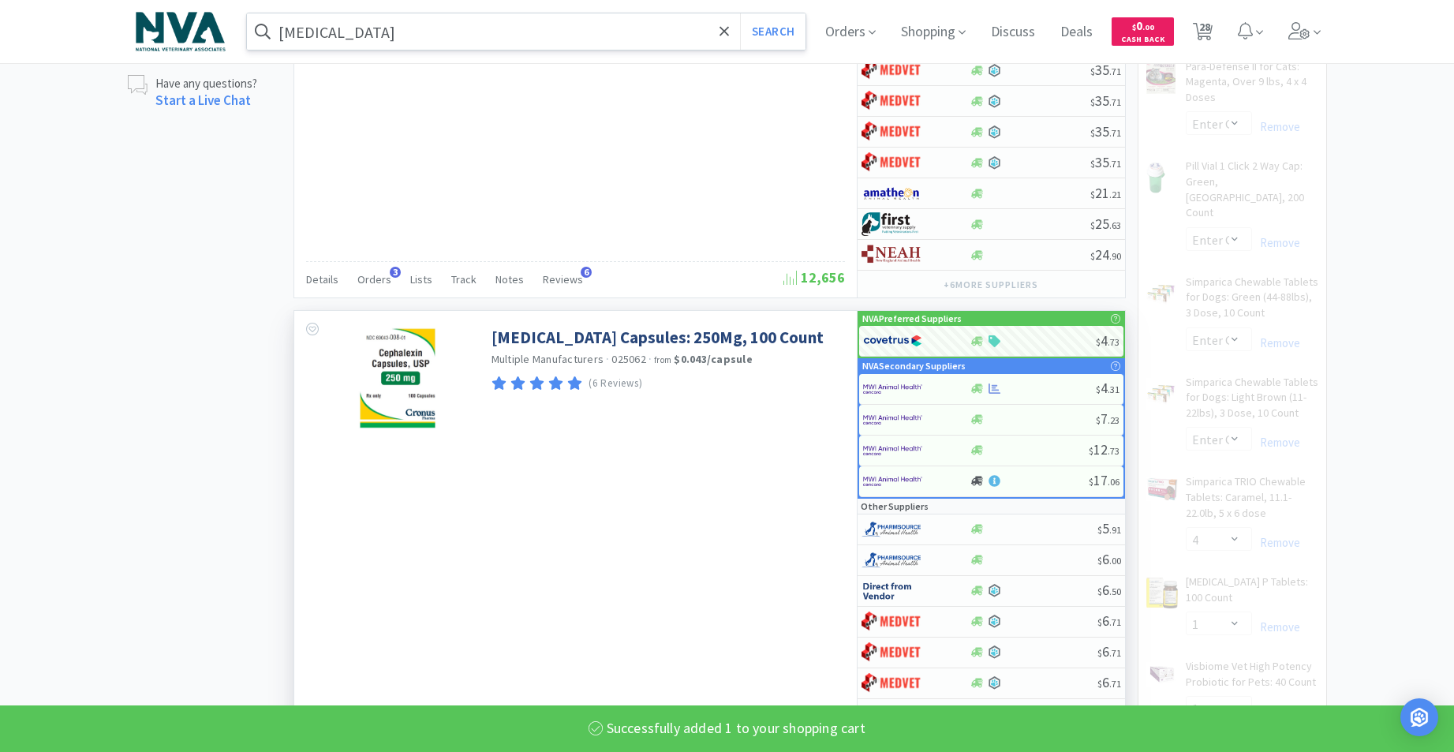
select select "2"
select select "1"
select select "2"
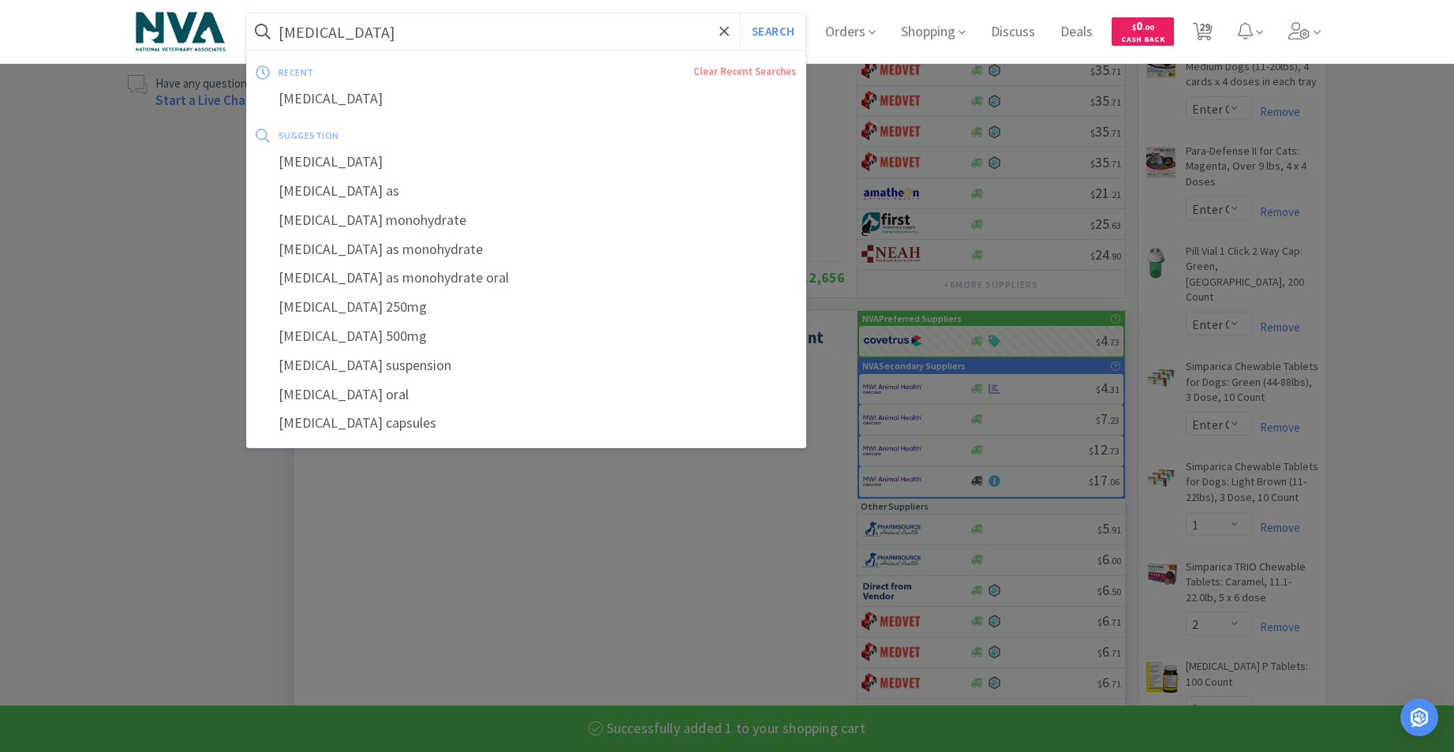
click at [445, 28] on input "[MEDICAL_DATA]" at bounding box center [526, 31] width 559 height 36
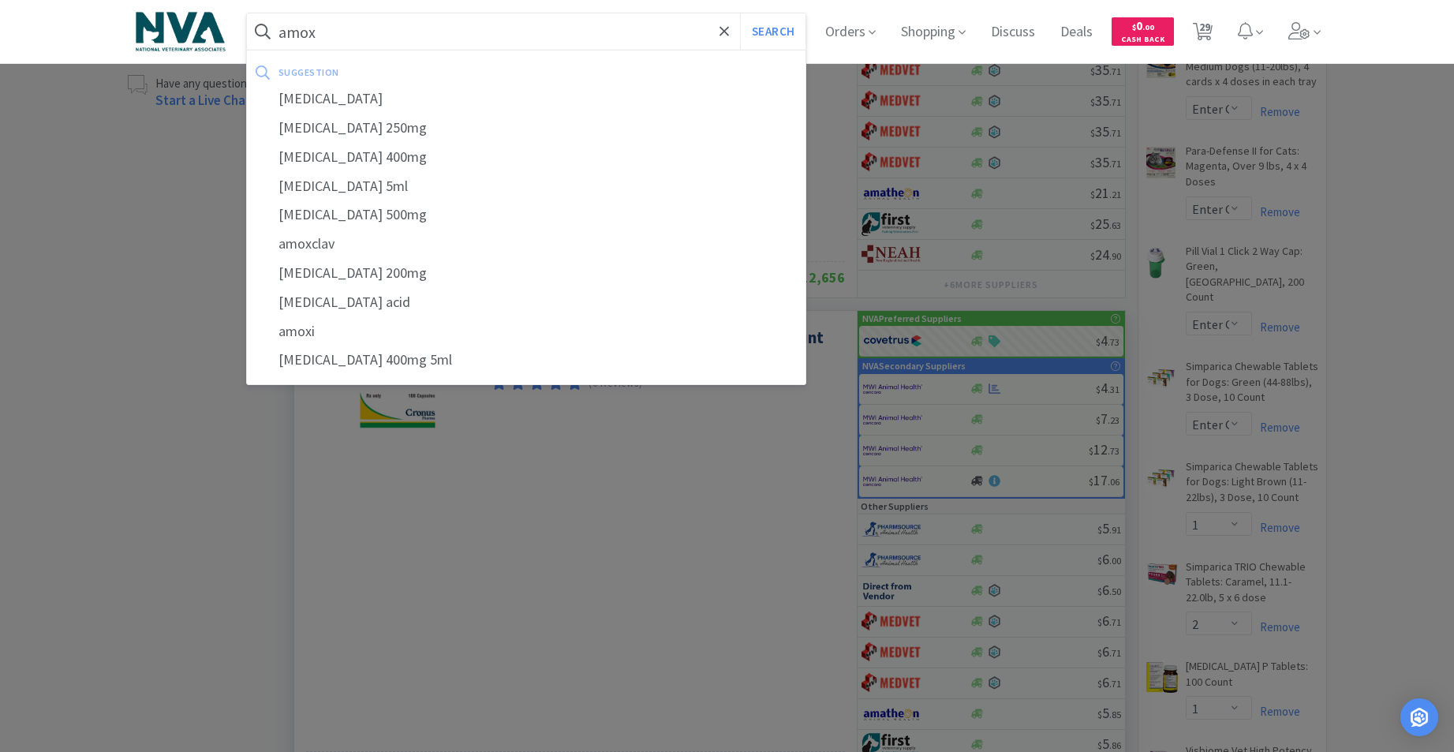
click at [295, 97] on div "[MEDICAL_DATA]" at bounding box center [526, 98] width 559 height 29
type input "[MEDICAL_DATA]"
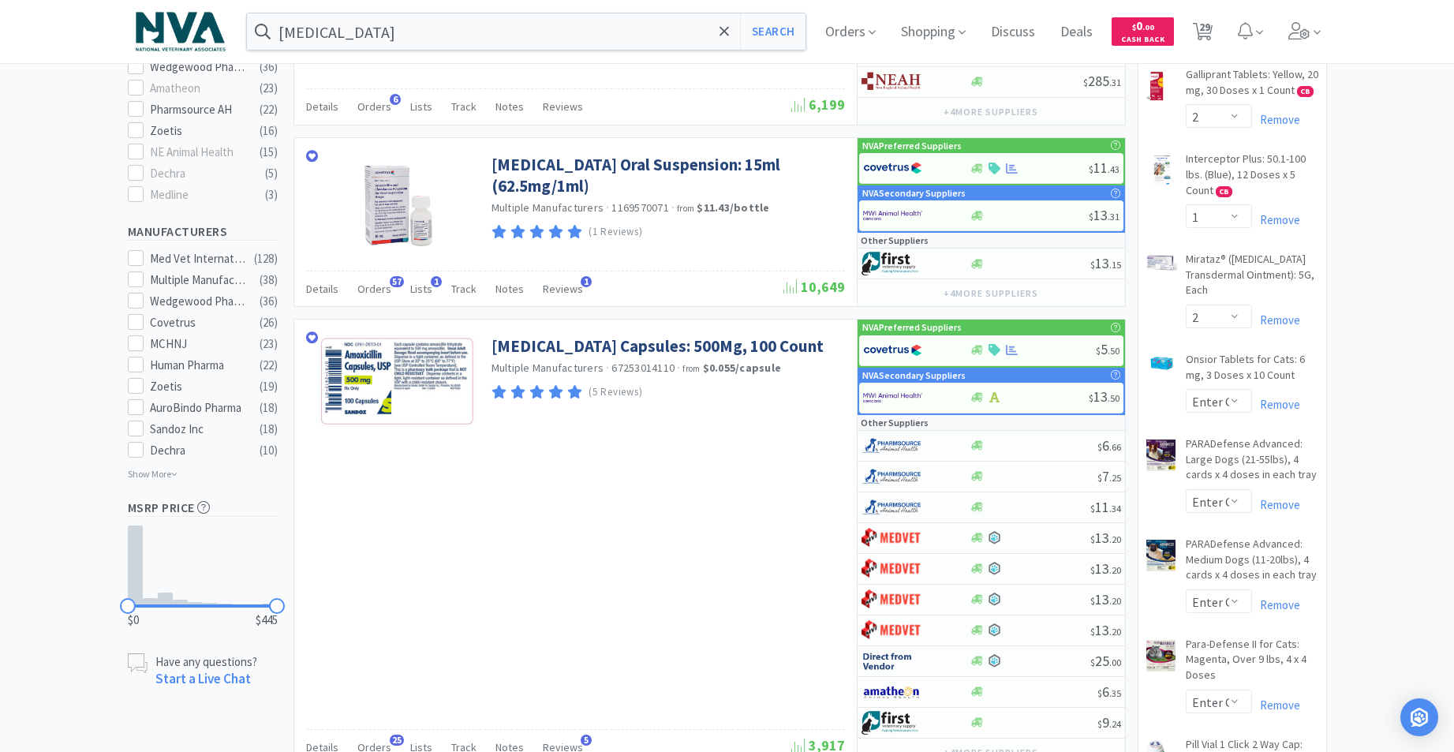
scroll to position [735, 0]
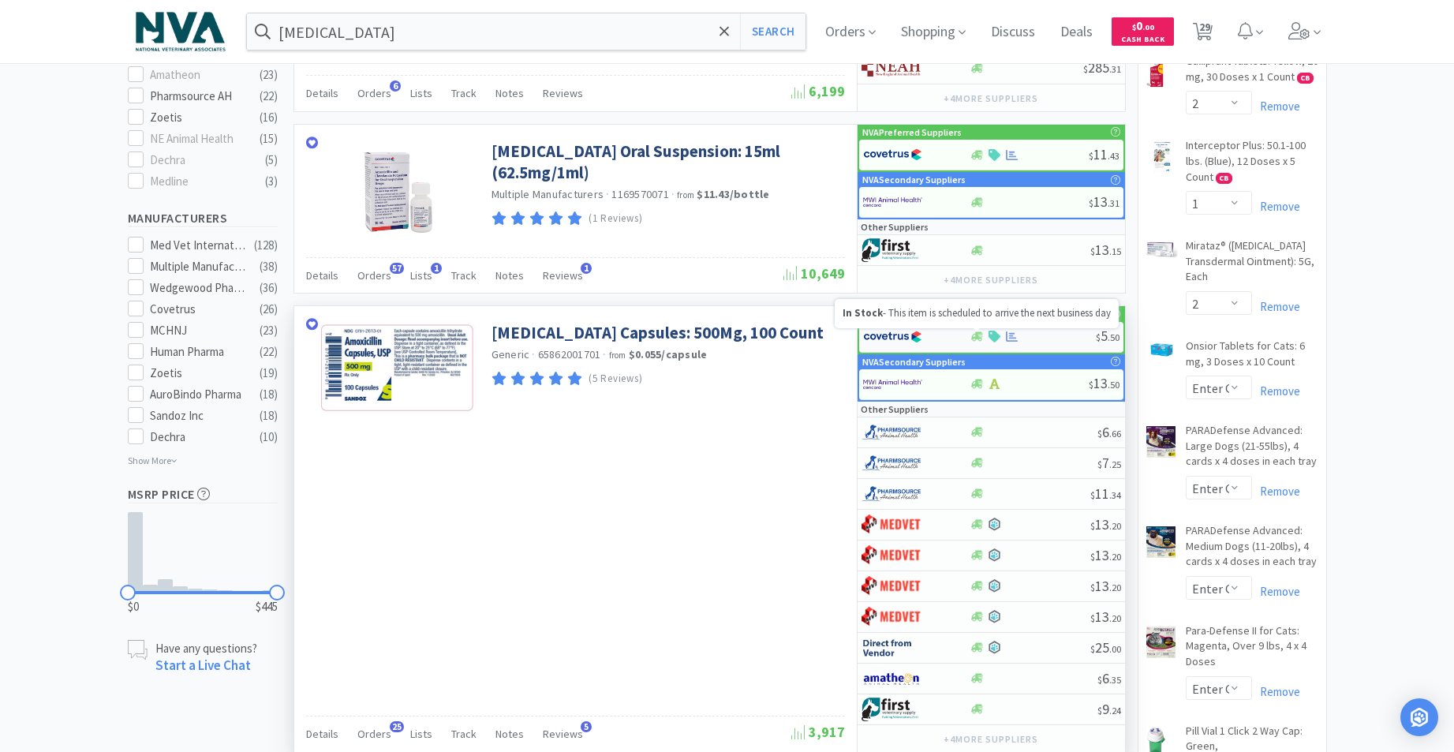
click at [979, 335] on icon at bounding box center [977, 337] width 12 height 12
select select "1"
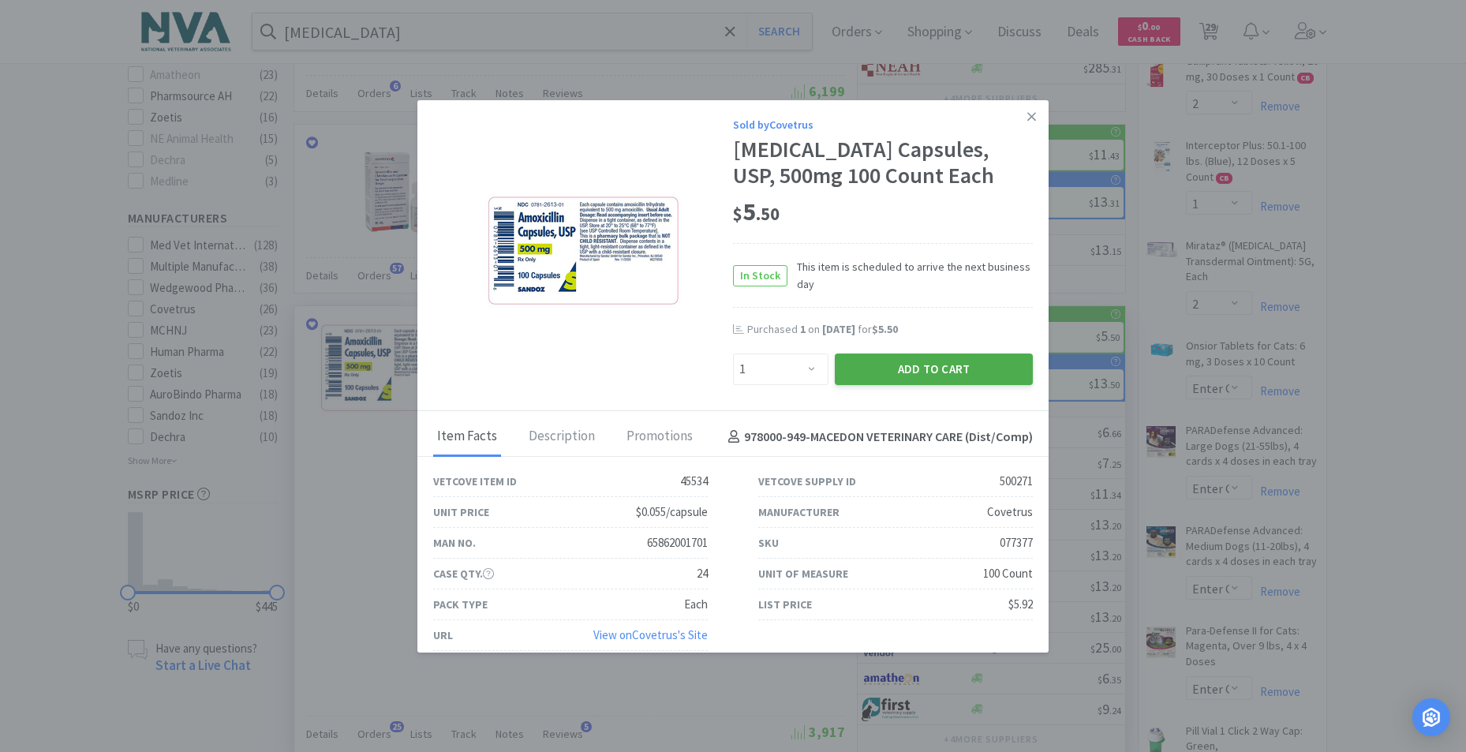
click at [870, 369] on button "Add to Cart" at bounding box center [934, 369] width 198 height 32
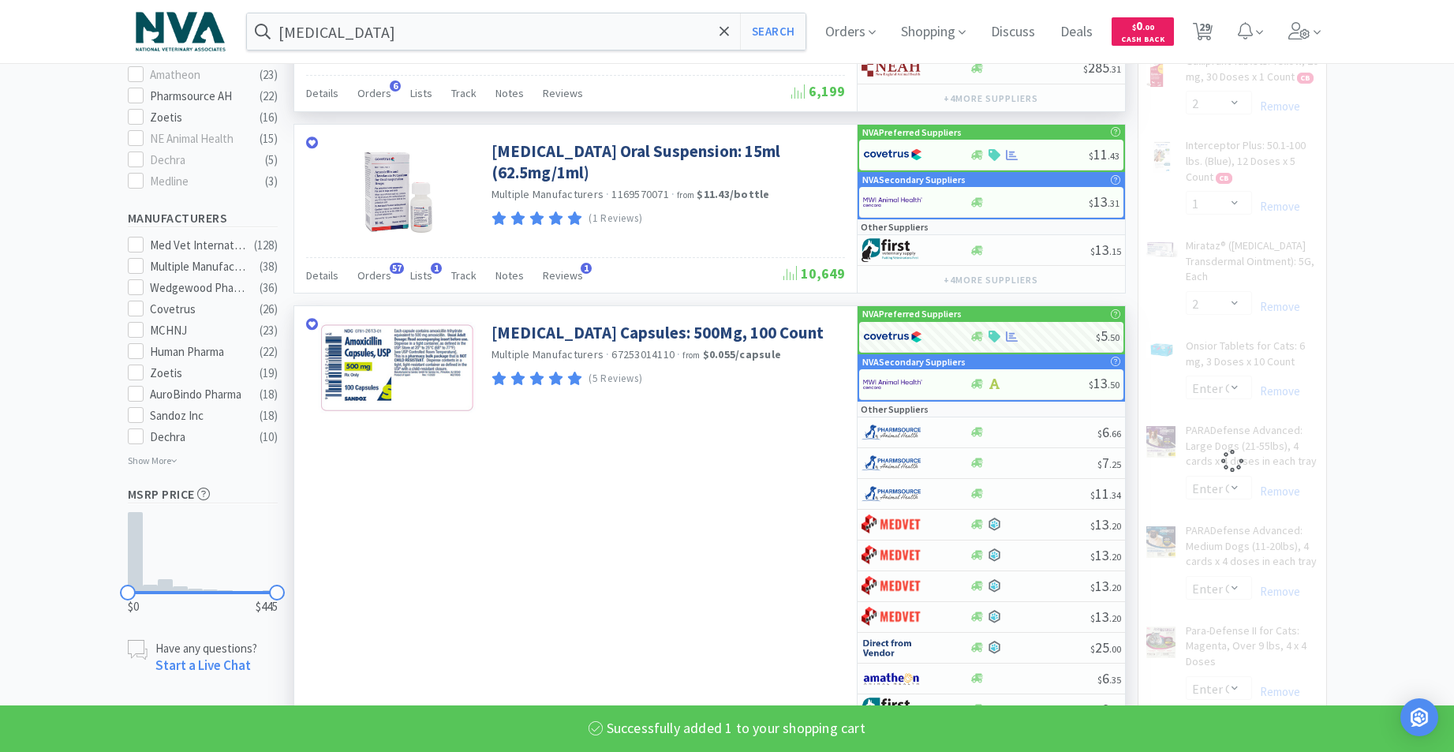
select select "1"
select select "4"
select select "2"
select select "1"
select select "2"
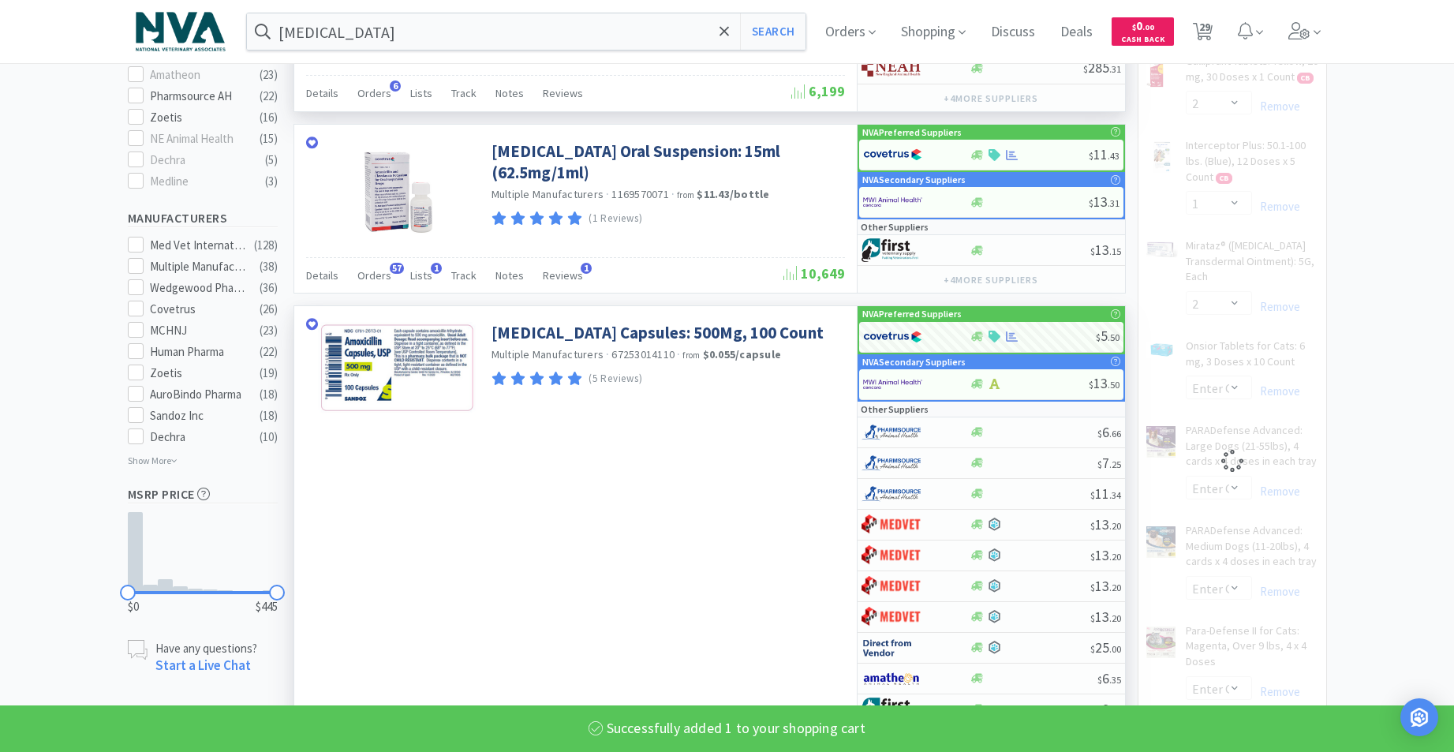
select select "2"
select select "1"
select select "2"
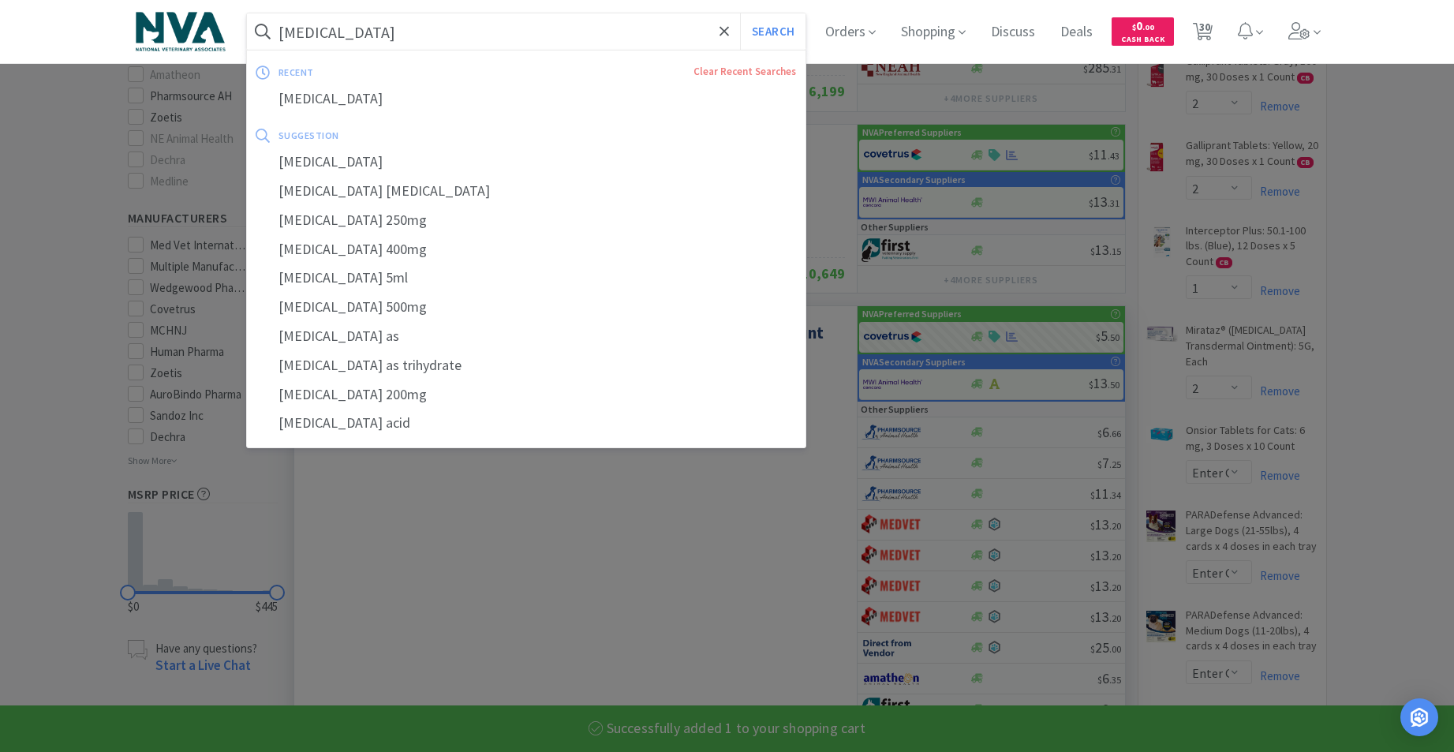
click at [430, 36] on input "[MEDICAL_DATA]" at bounding box center [526, 31] width 559 height 36
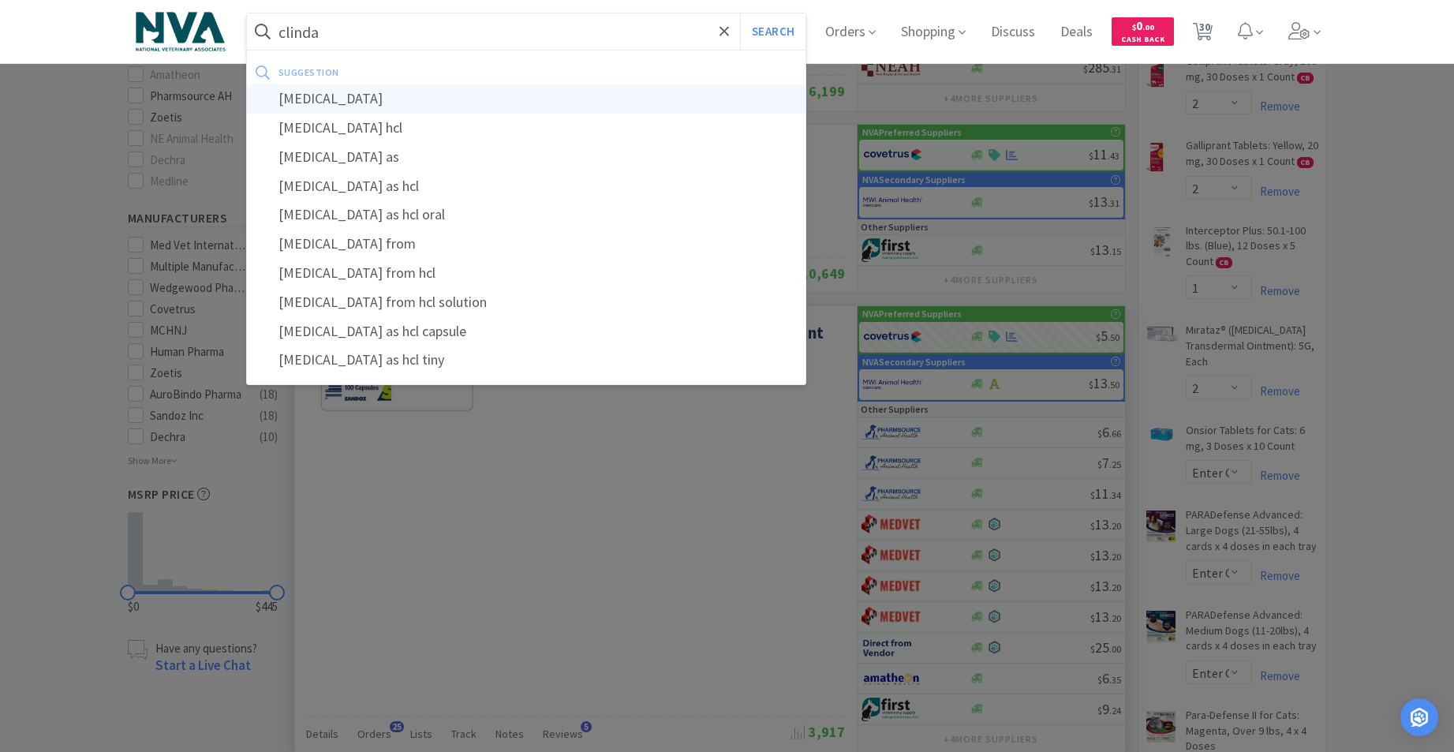
click at [359, 102] on div "[MEDICAL_DATA]" at bounding box center [526, 98] width 559 height 29
type input "[MEDICAL_DATA]"
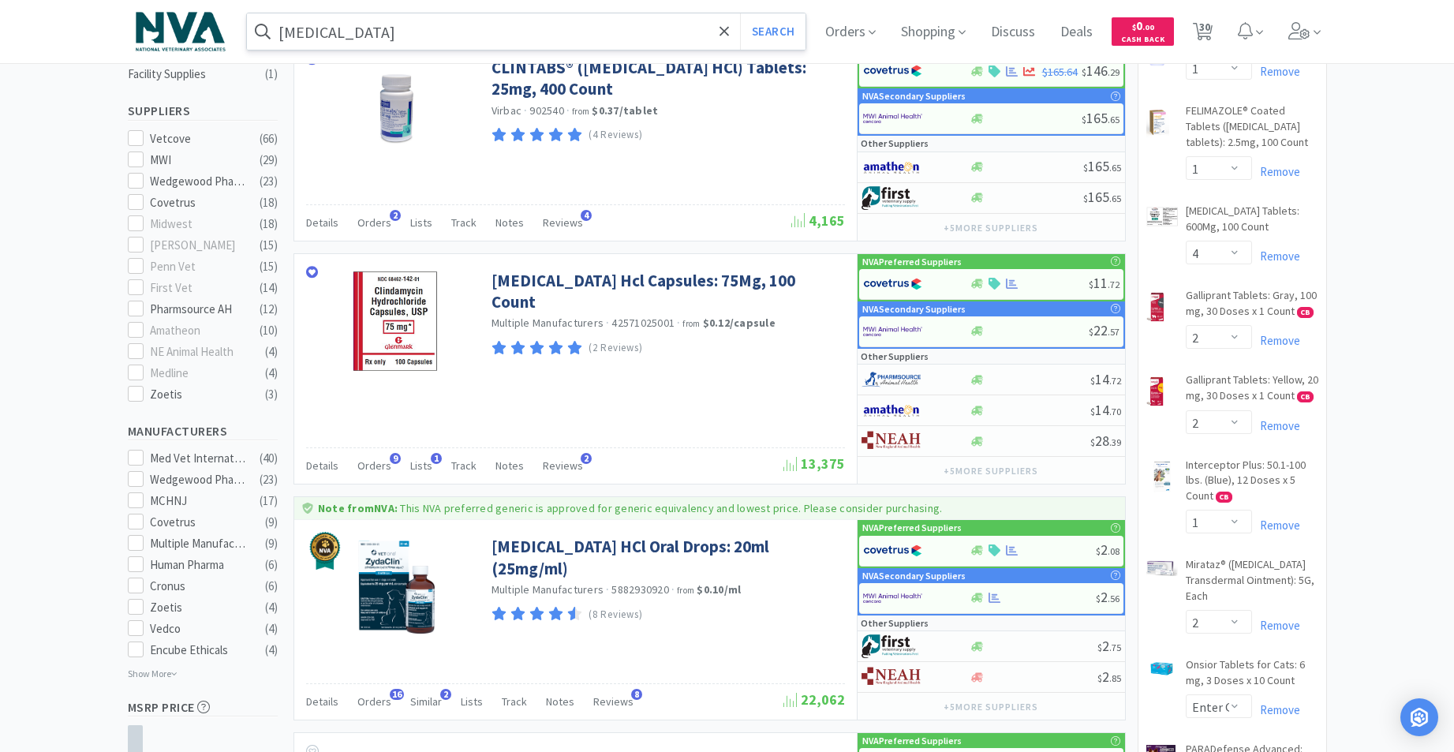
scroll to position [514, 0]
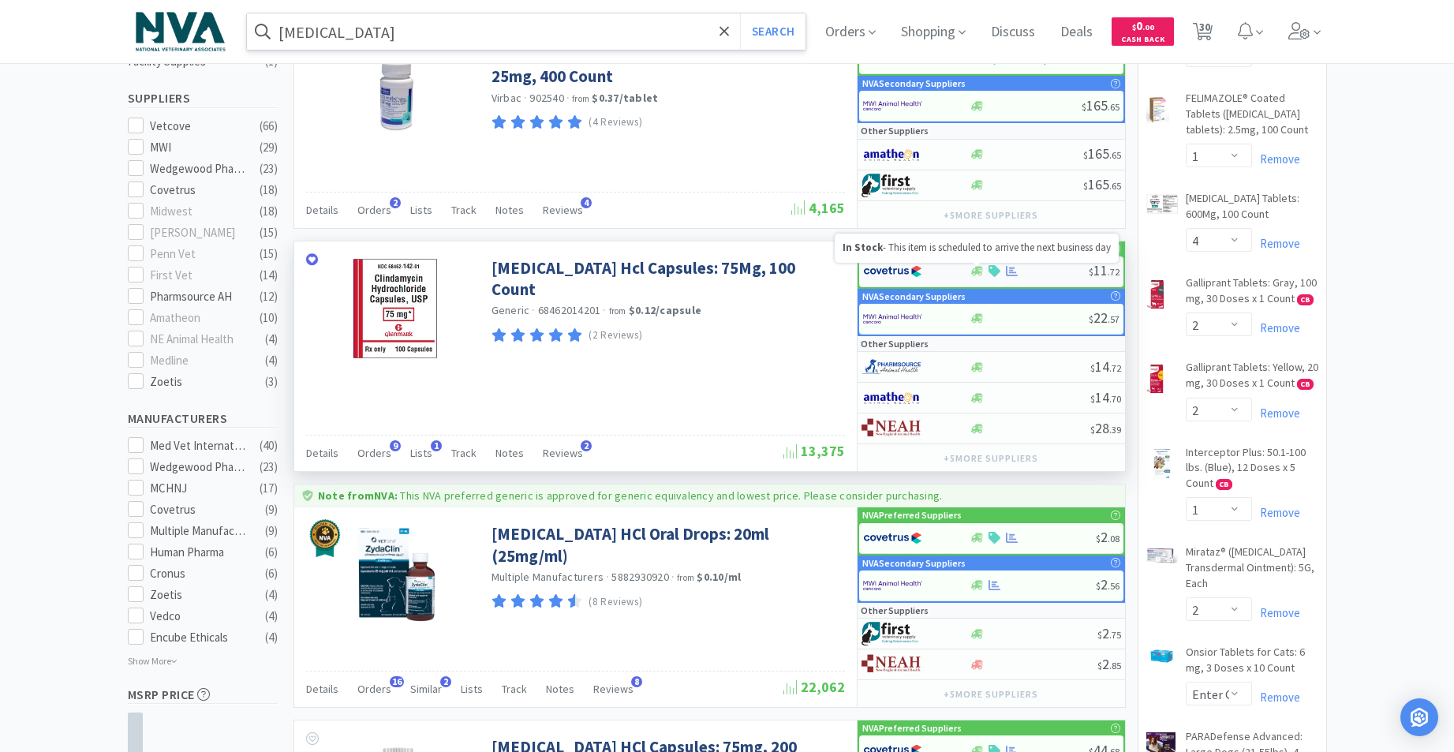
click at [978, 268] on icon at bounding box center [977, 271] width 12 height 9
select select "1"
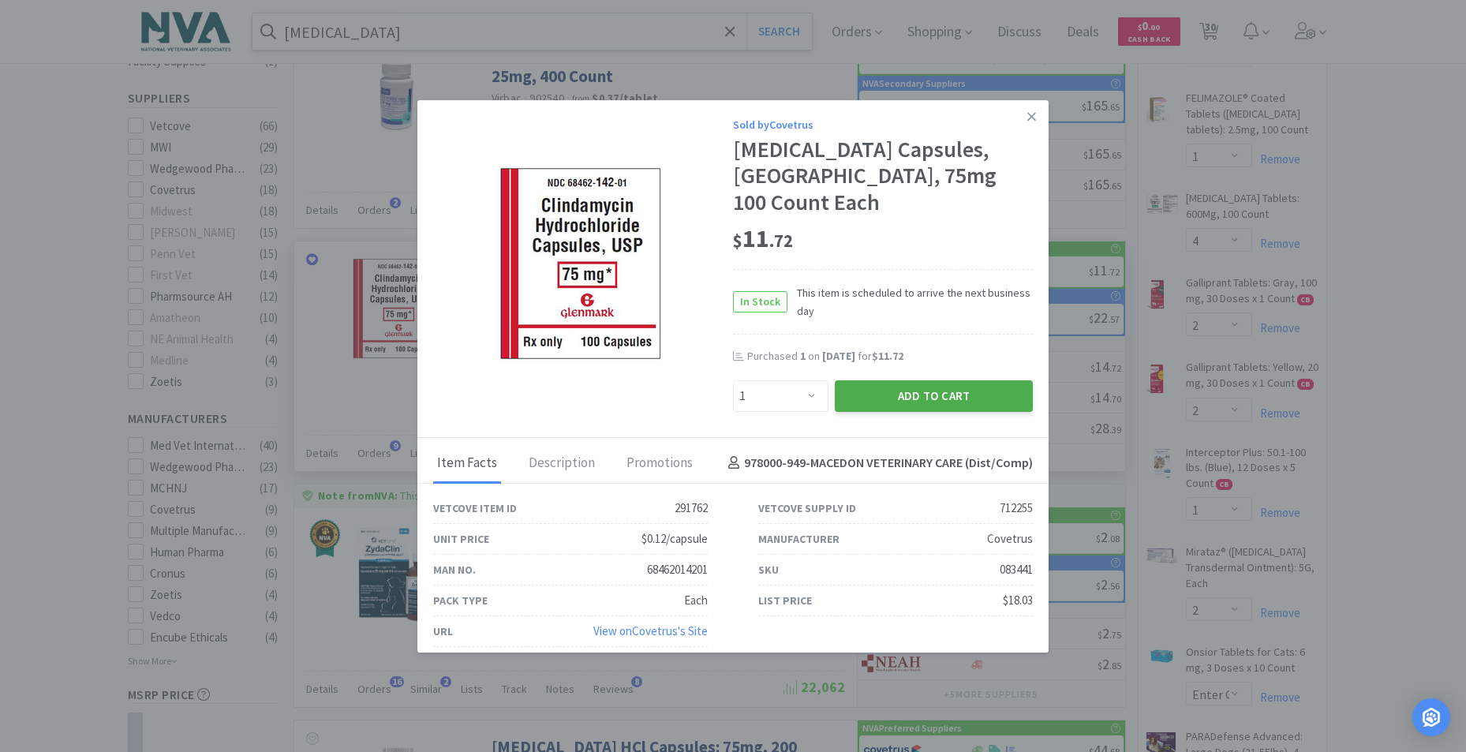
click at [873, 394] on button "Add to Cart" at bounding box center [934, 396] width 198 height 32
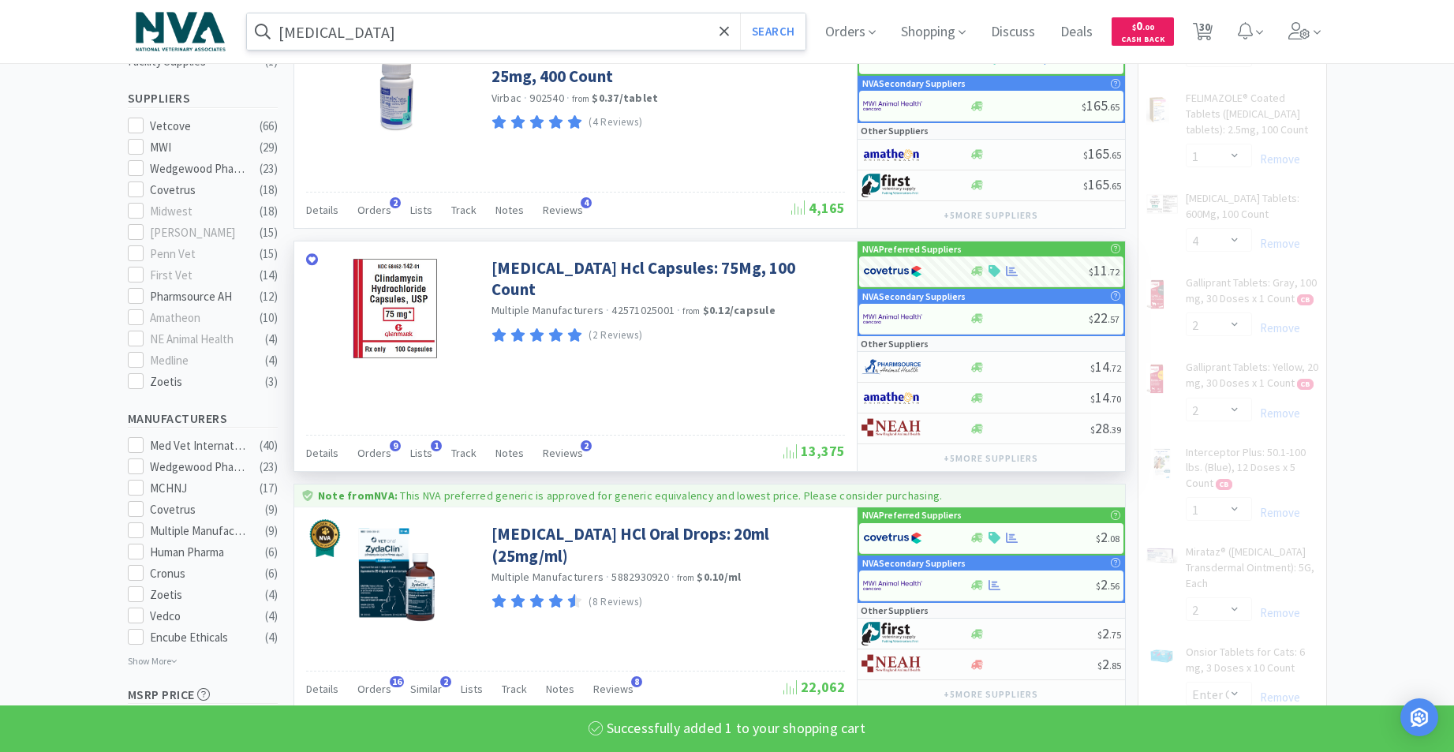
select select "1"
select select "4"
select select "2"
select select "1"
select select "2"
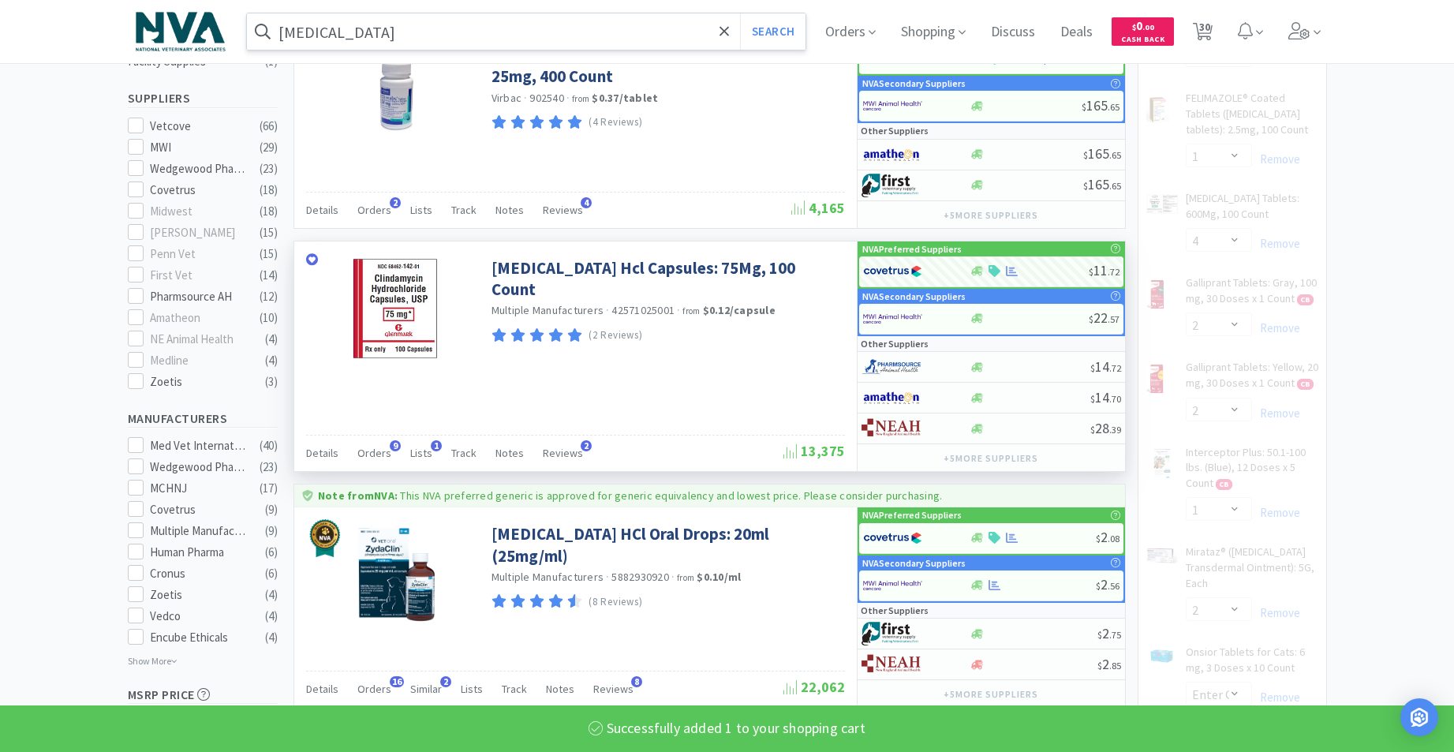
select select "2"
select select "1"
select select "2"
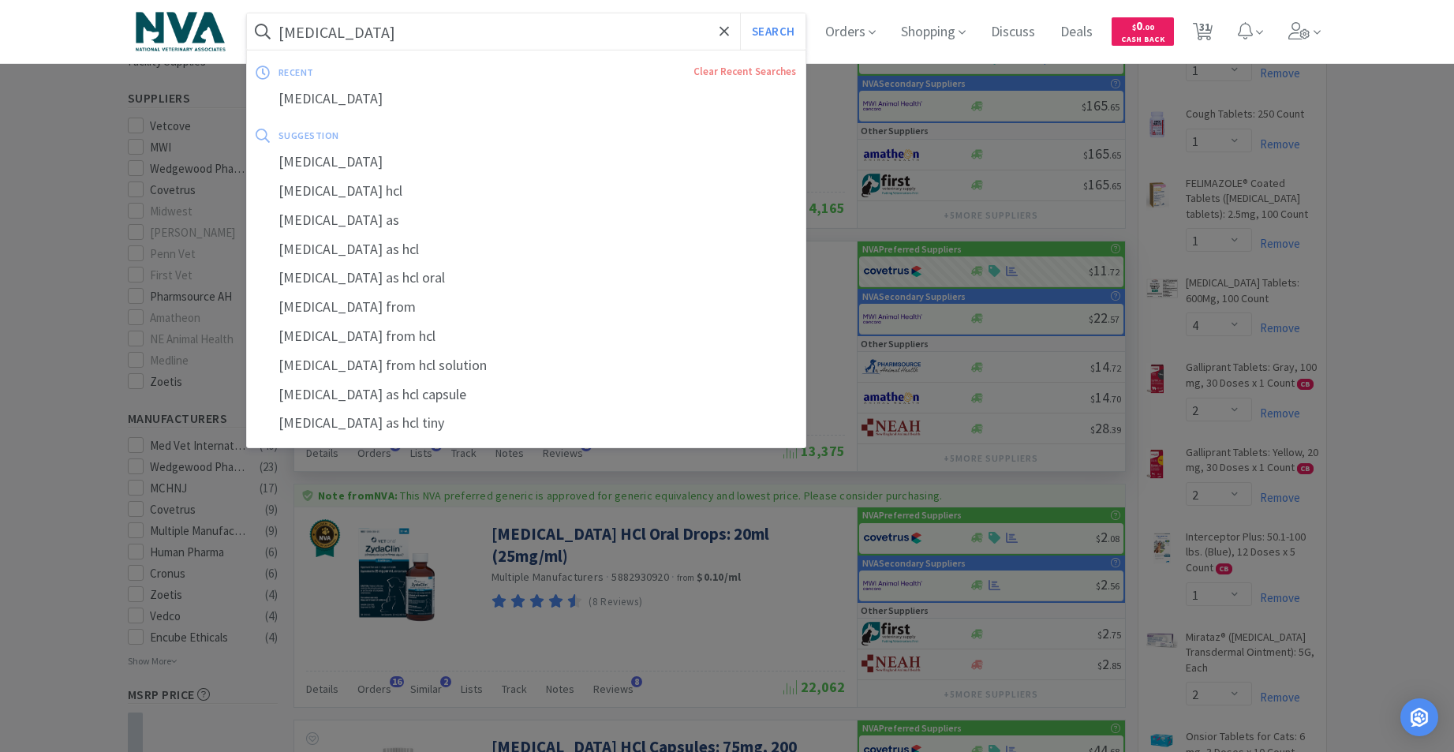
click at [451, 34] on input "[MEDICAL_DATA]" at bounding box center [526, 31] width 559 height 36
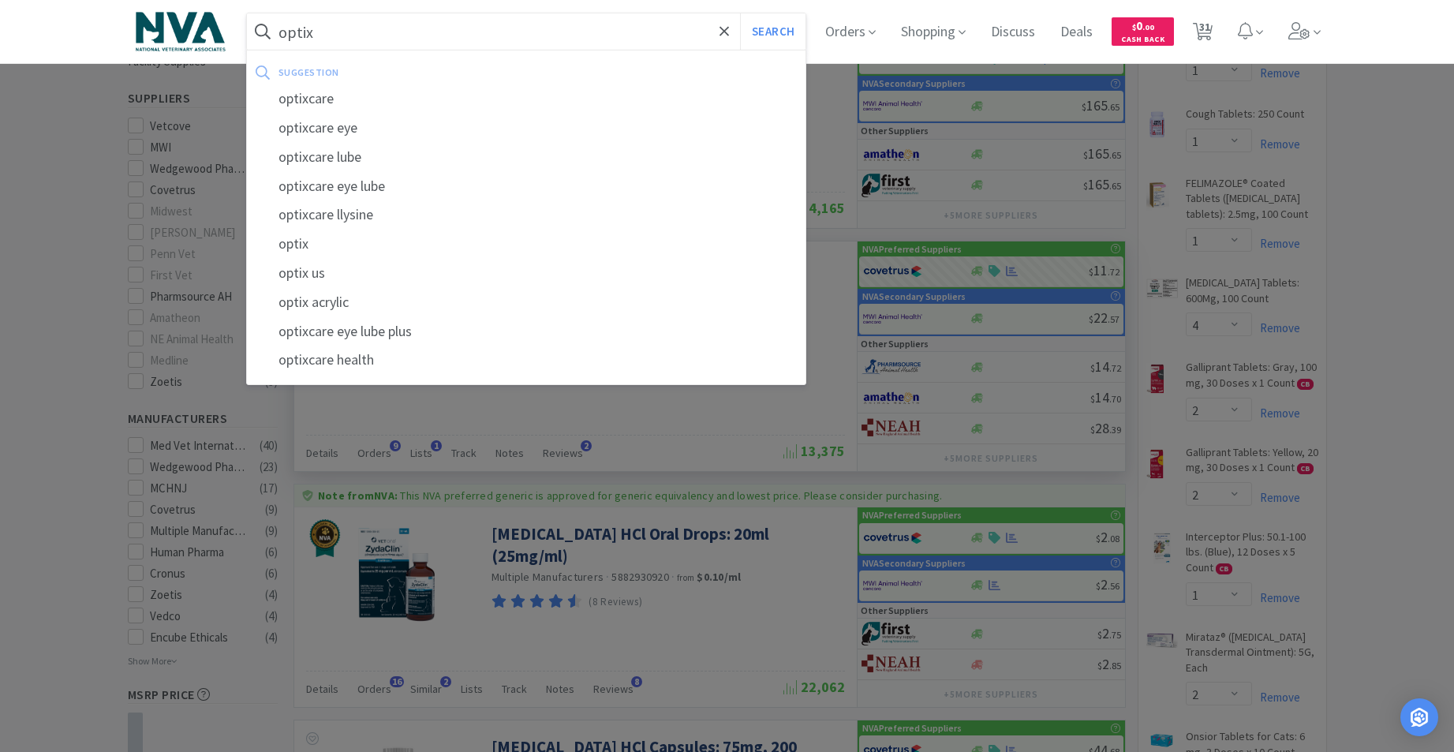
click at [336, 148] on div "optixcare lube" at bounding box center [526, 157] width 559 height 29
type input "optixcare lube"
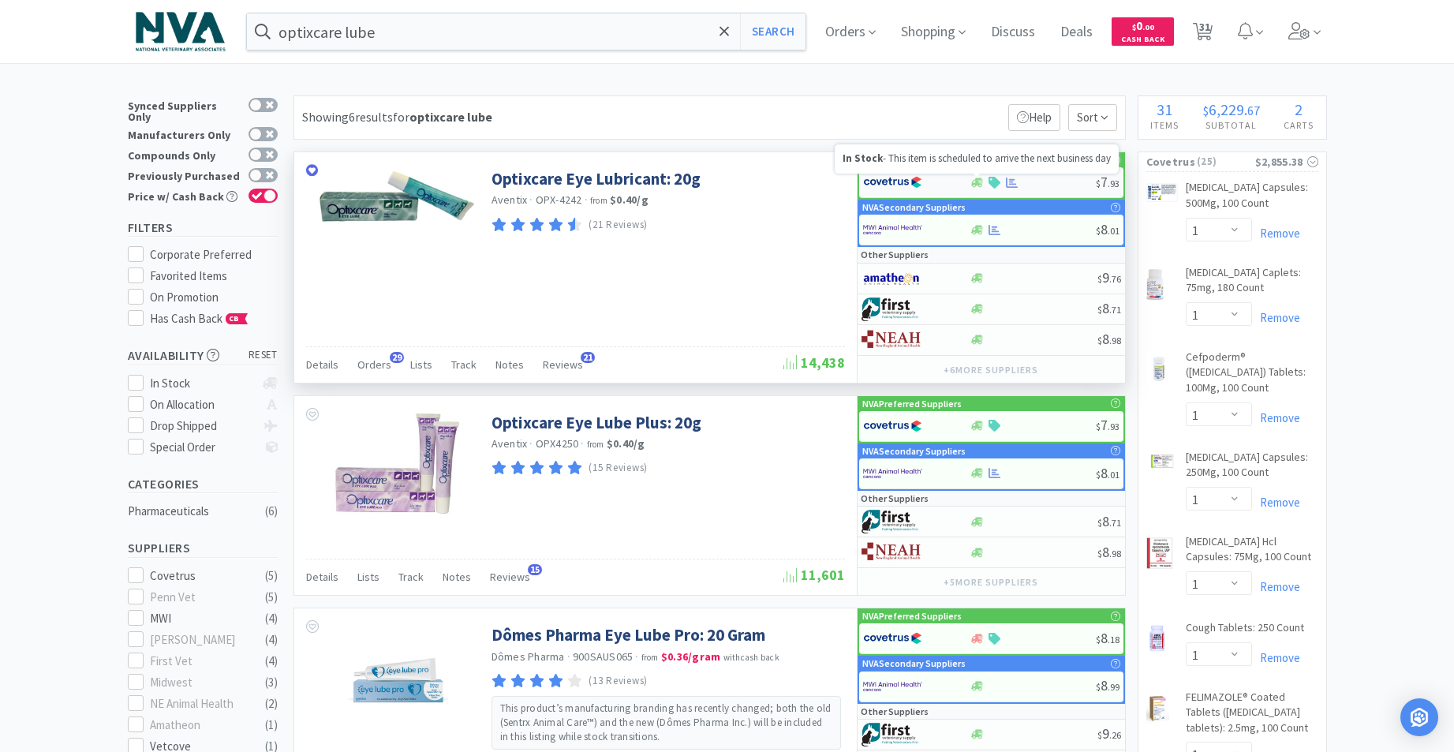
click at [978, 181] on icon at bounding box center [977, 182] width 12 height 9
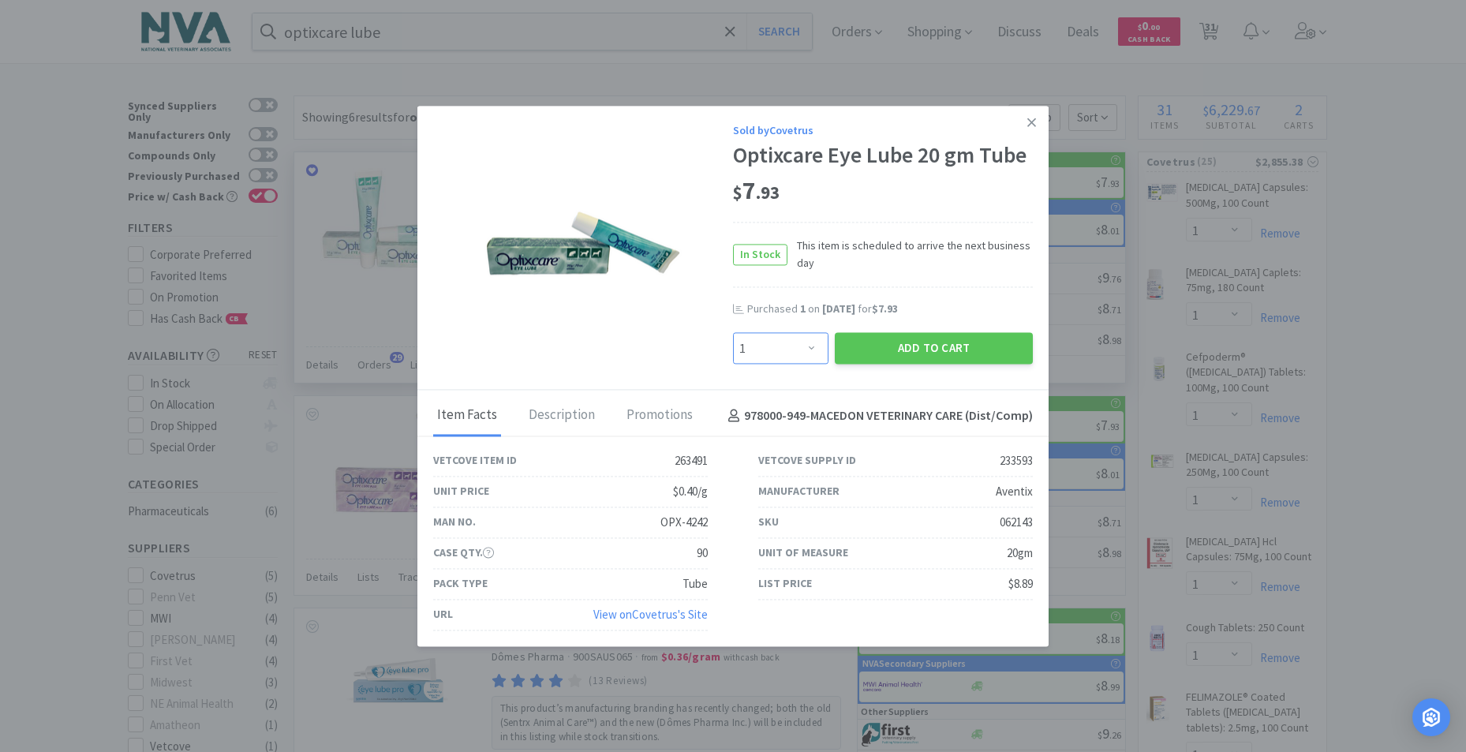
click at [813, 346] on select "Enter Quantity 1 2 3 4 5 6 7 8 9 10 11 12 13 14 15 16 17 18 19 20 Enter Quantity" at bounding box center [780, 349] width 95 height 32
select select "3"
click at [733, 333] on select "Enter Quantity 1 2 3 4 5 6 7 8 9 10 11 12 13 14 15 16 17 18 19 20 Enter Quantity" at bounding box center [780, 349] width 95 height 32
click at [916, 344] on button "Add to Cart" at bounding box center [934, 349] width 198 height 32
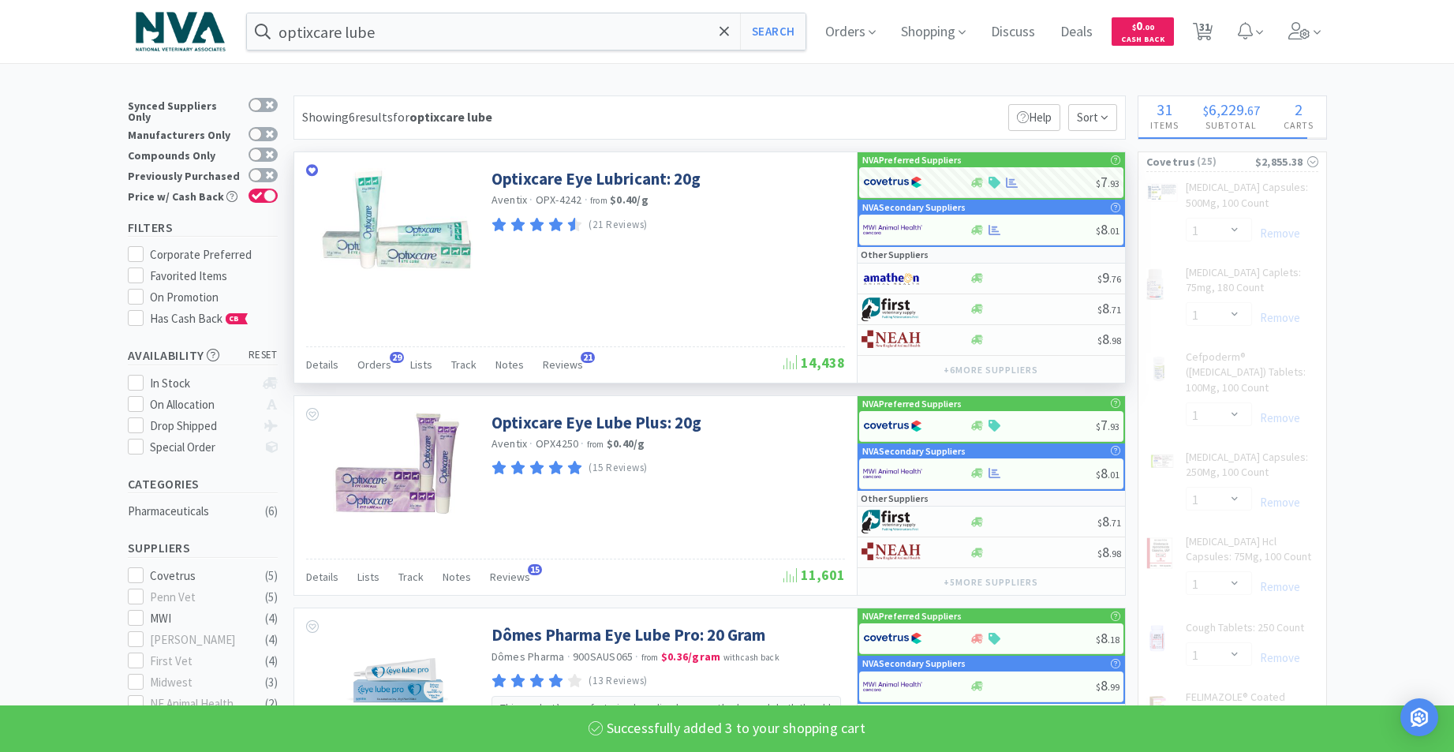
select select "3"
select select "2"
select select "1"
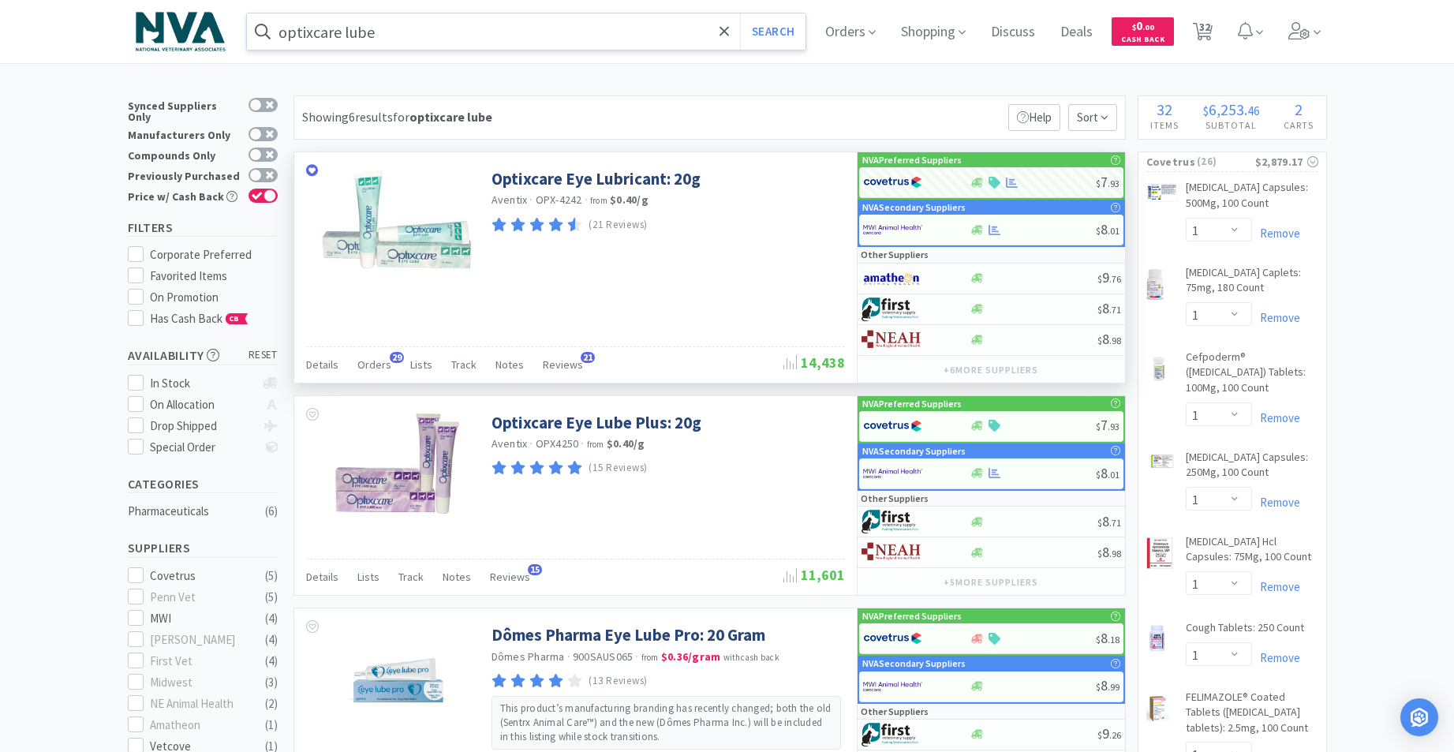
click at [486, 33] on input "optixcare lube" at bounding box center [526, 31] width 559 height 36
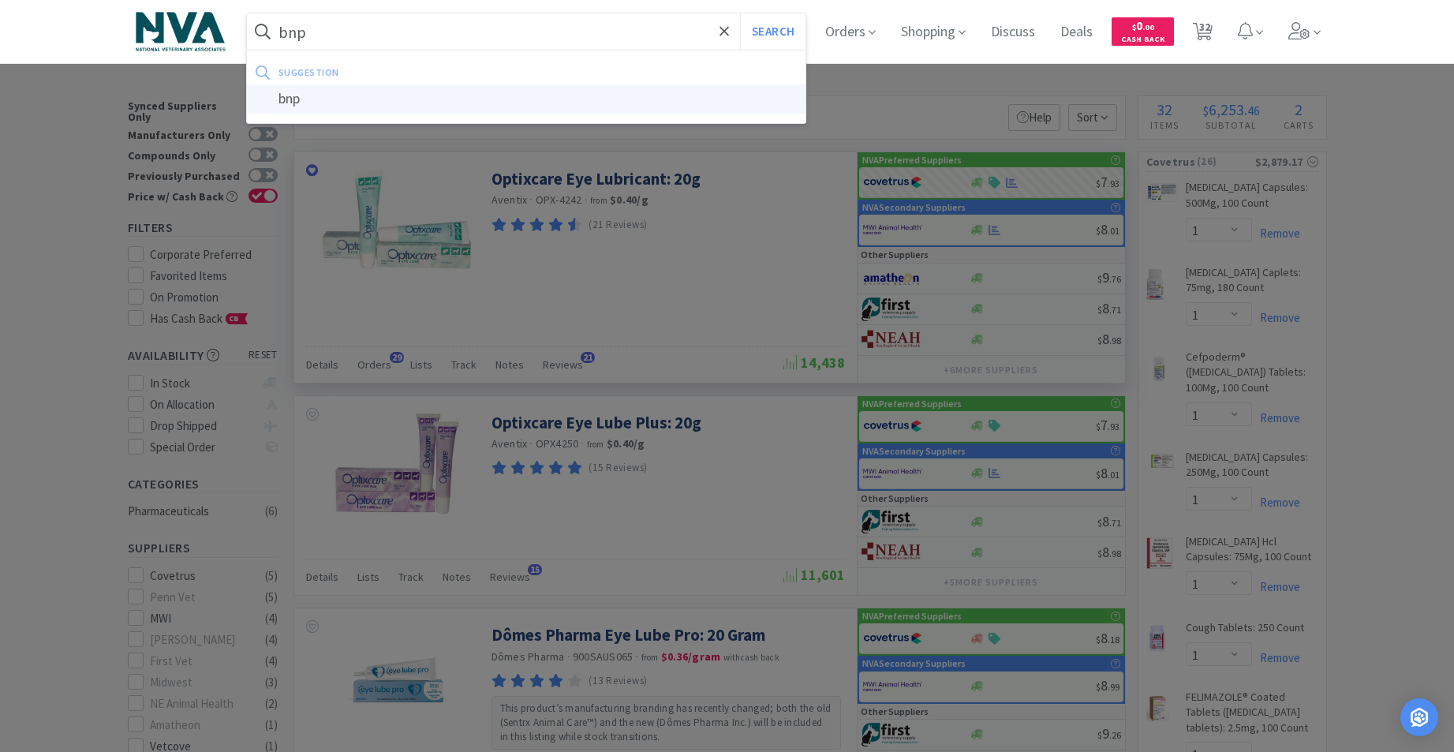
click at [318, 97] on div "bnp" at bounding box center [526, 98] width 559 height 29
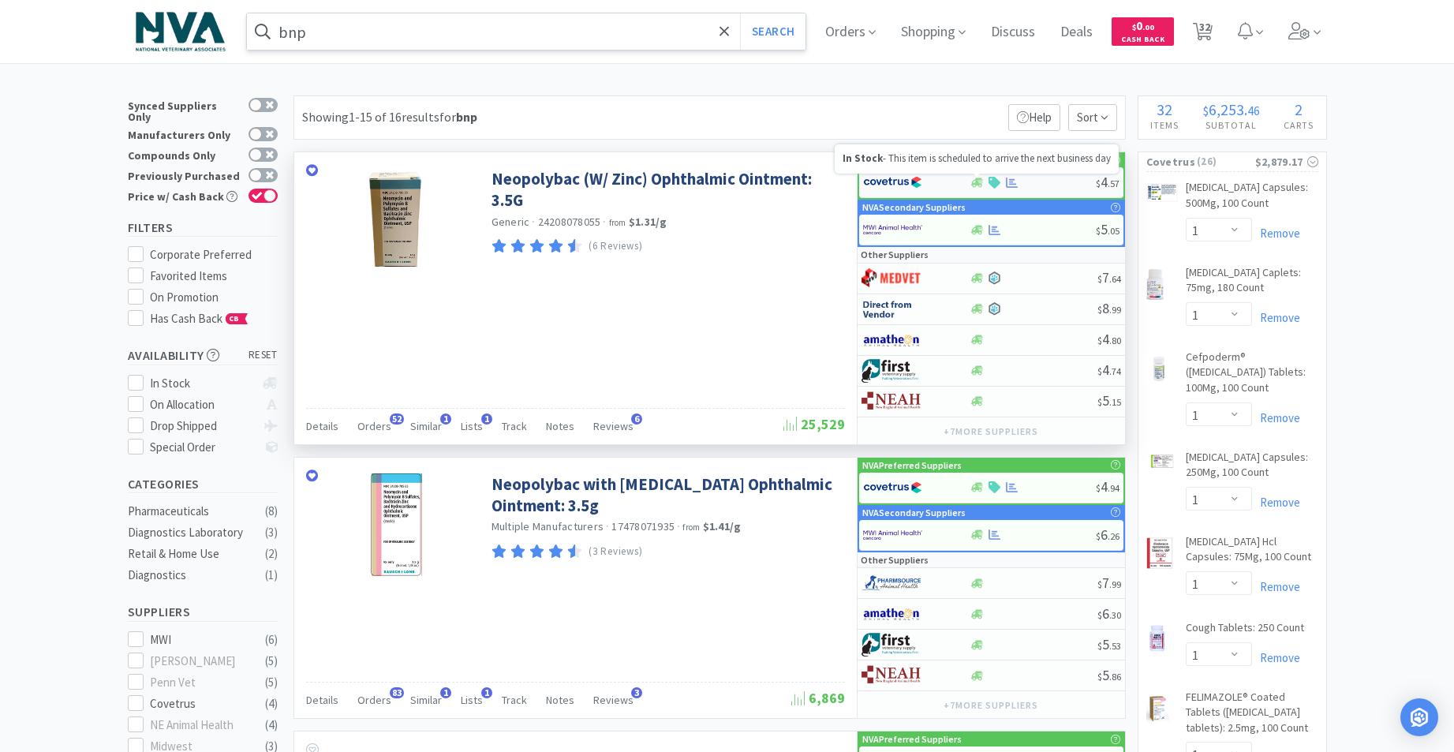
click at [974, 185] on icon at bounding box center [977, 182] width 12 height 9
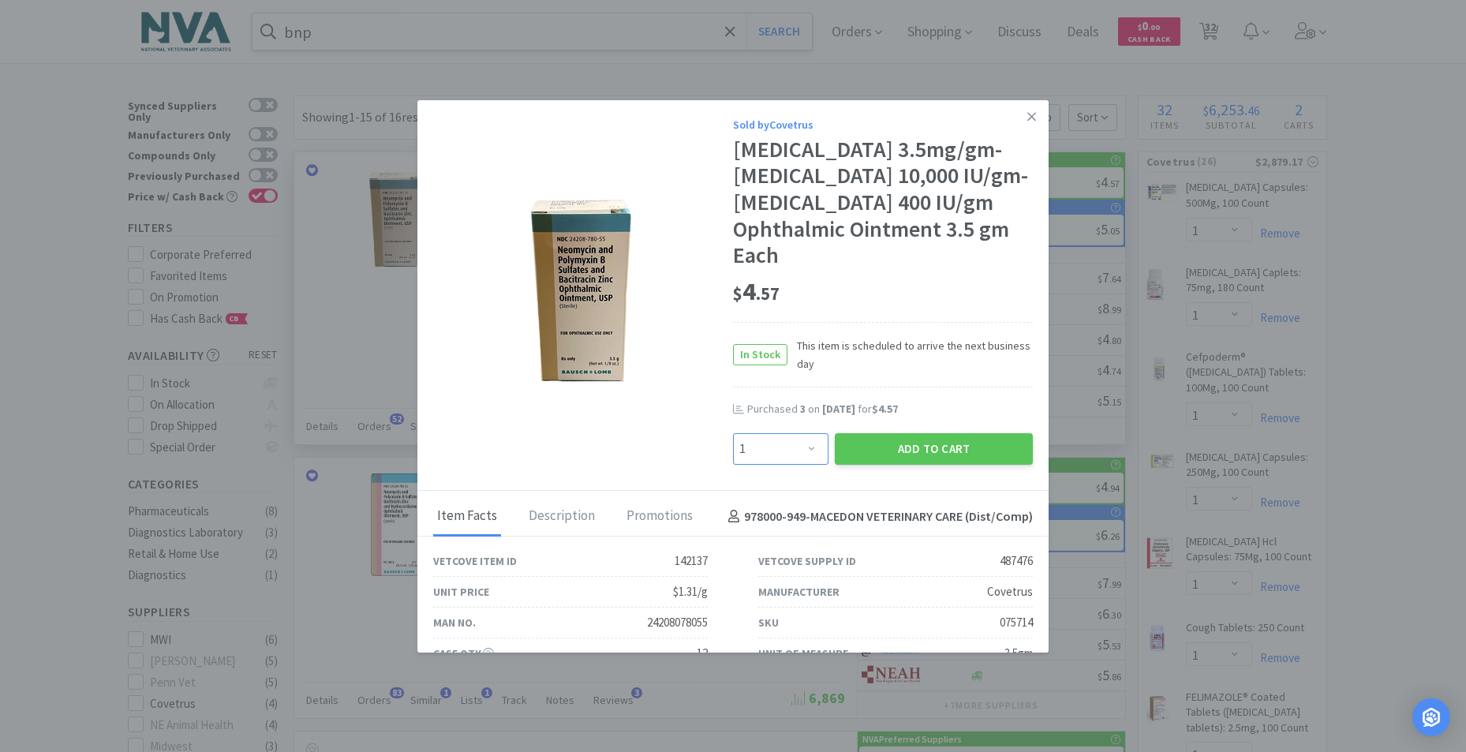
click at [805, 447] on select "Enter Quantity 1 2 3 4 5 6 7 8 9 10 11 12 13 14 15 16 17 18 19 20 Enter Quantity" at bounding box center [780, 449] width 95 height 32
click at [733, 433] on select "Enter Quantity 1 2 3 4 5 6 7 8 9 10 11 12 13 14 15 16 17 18 19 20 Enter Quantity" at bounding box center [780, 449] width 95 height 32
click at [899, 457] on button "Add to Cart" at bounding box center [934, 449] width 198 height 32
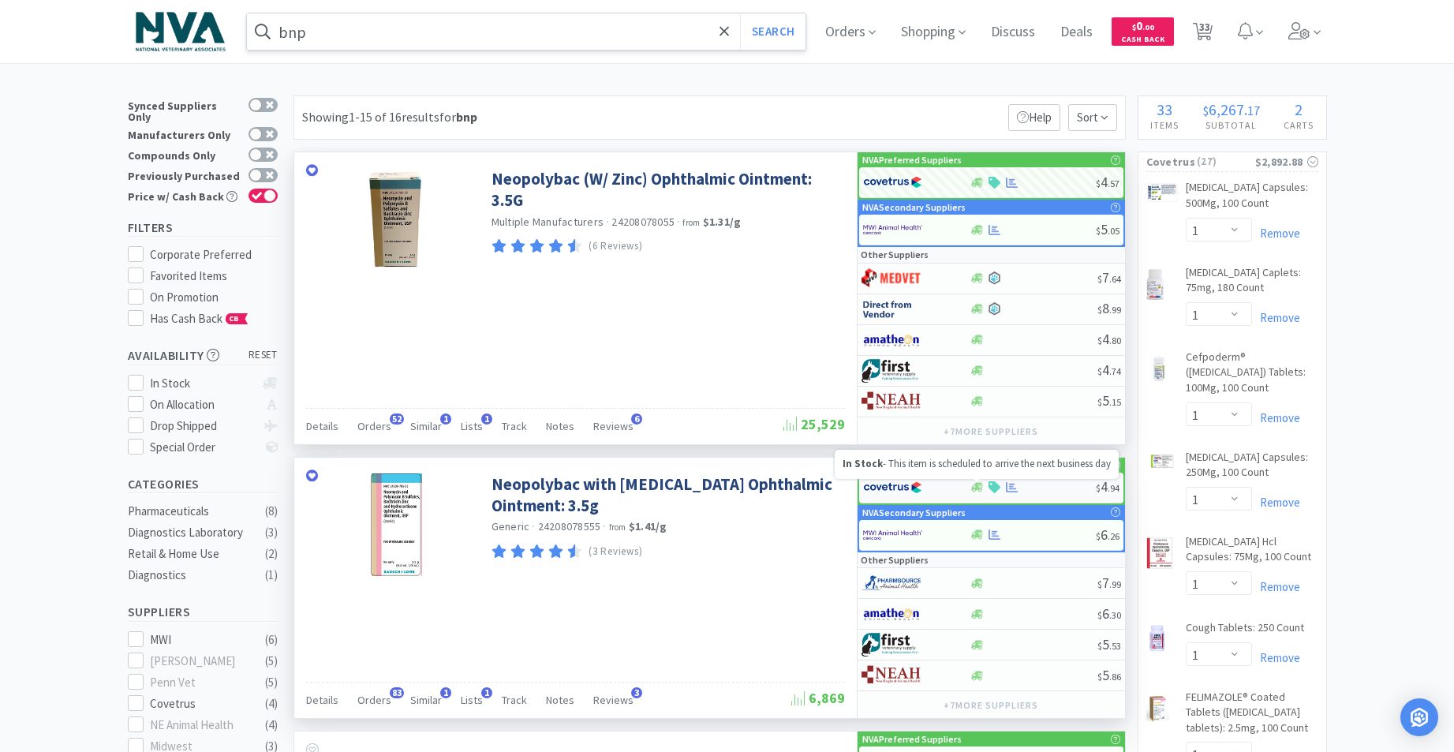
click at [975, 483] on icon at bounding box center [977, 487] width 12 height 12
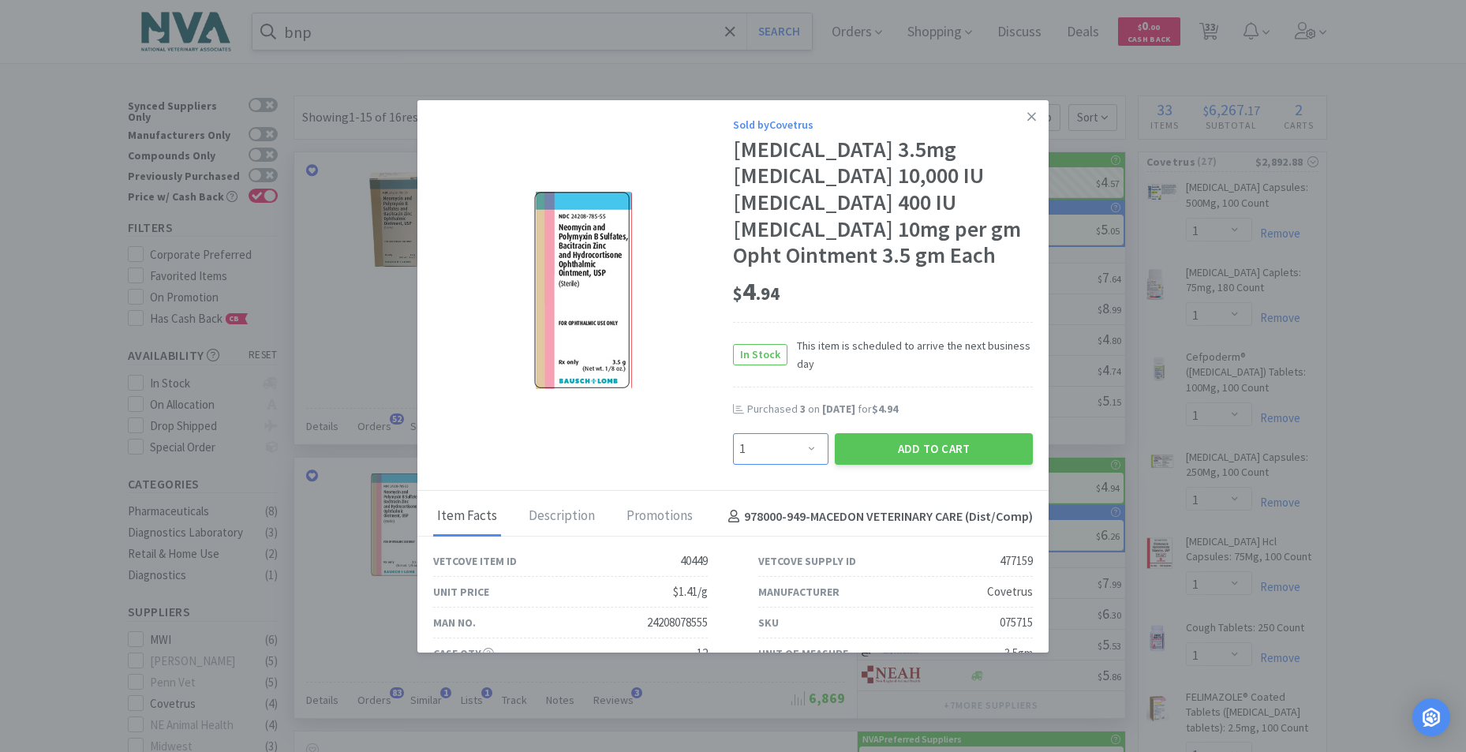
click at [805, 451] on select "Enter Quantity 1 2 3 4 5 6 7 8 9 10 11 12 13 14 15 16 17 18 19 20 Enter Quantity" at bounding box center [780, 449] width 95 height 32
click at [733, 433] on select "Enter Quantity 1 2 3 4 5 6 7 8 9 10 11 12 13 14 15 16 17 18 19 20 Enter Quantity" at bounding box center [780, 449] width 95 height 32
click at [896, 450] on button "Add to Cart" at bounding box center [934, 449] width 198 height 32
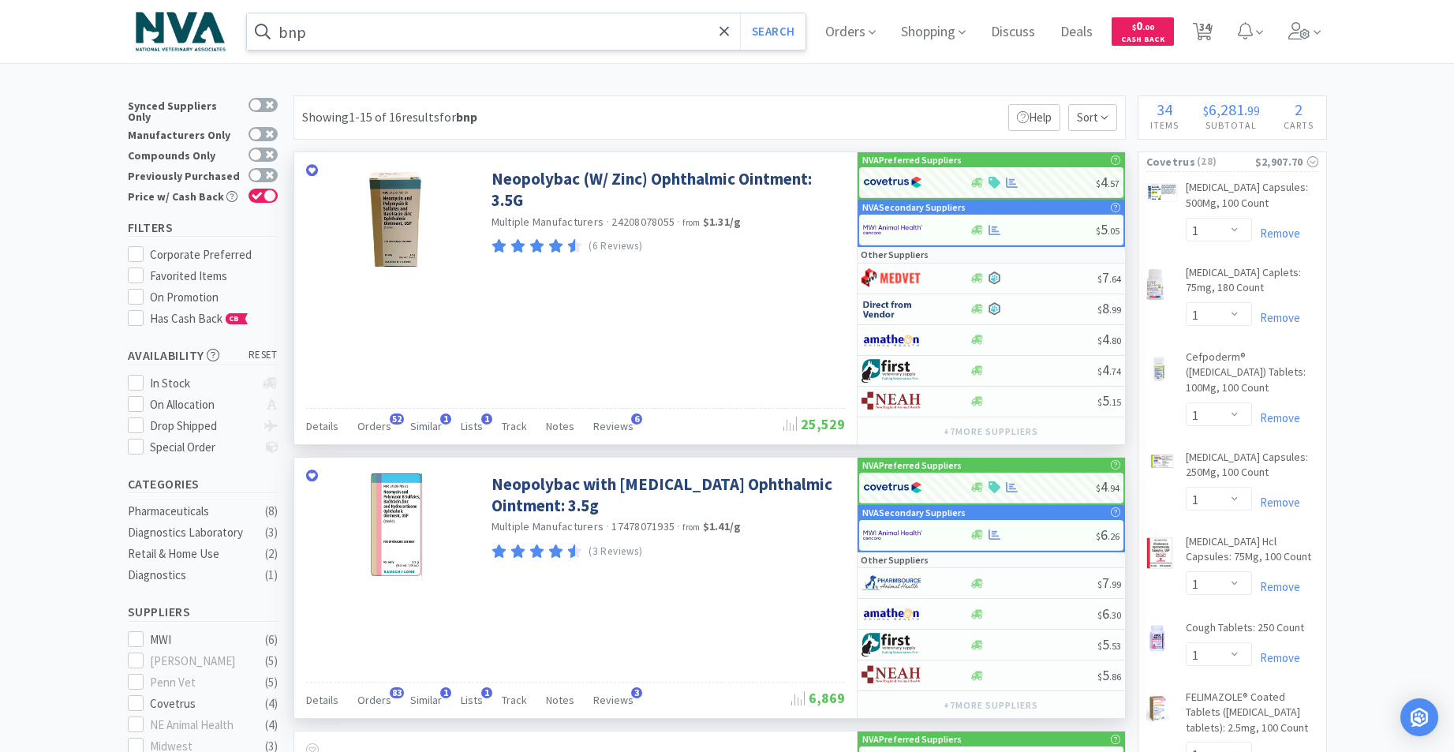
click at [420, 35] on input "bnp" at bounding box center [526, 31] width 559 height 36
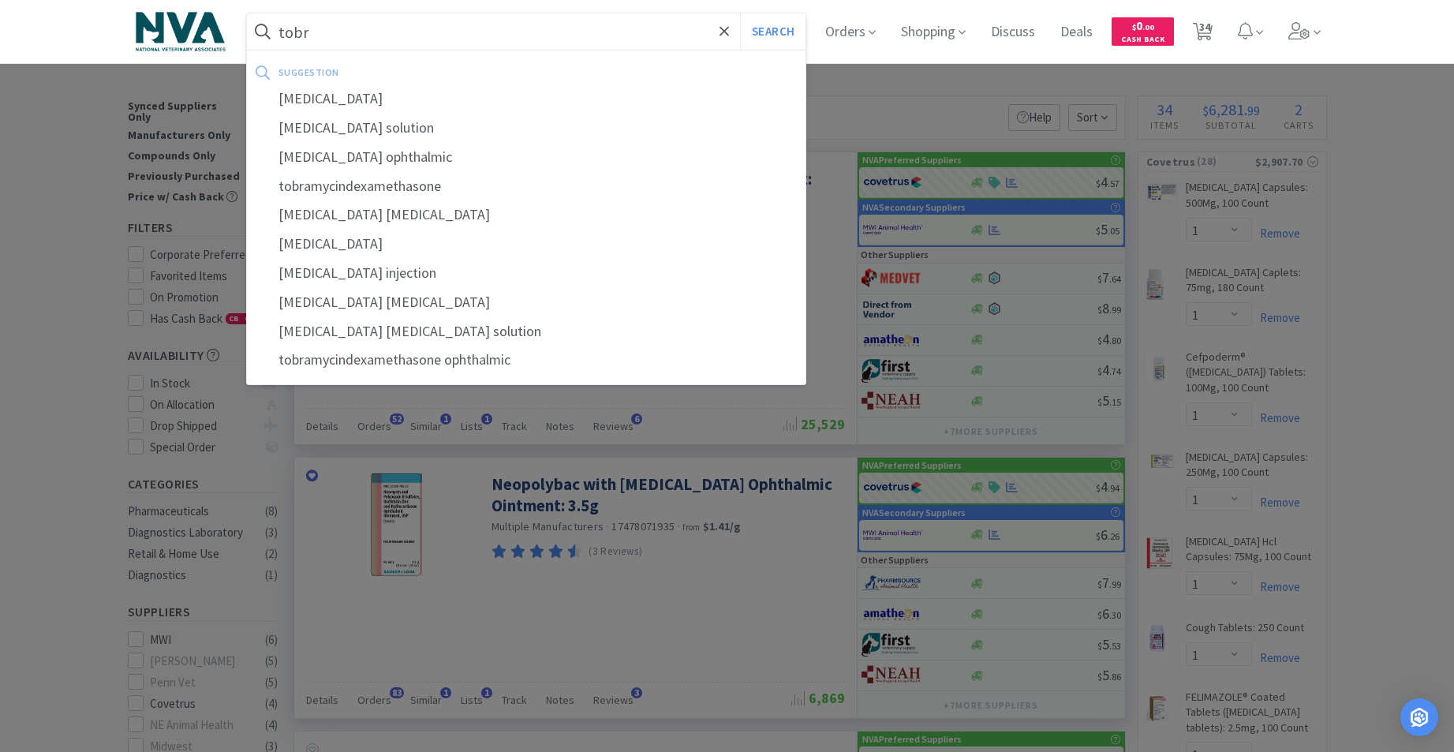
click at [323, 99] on div "[MEDICAL_DATA]" at bounding box center [526, 98] width 559 height 29
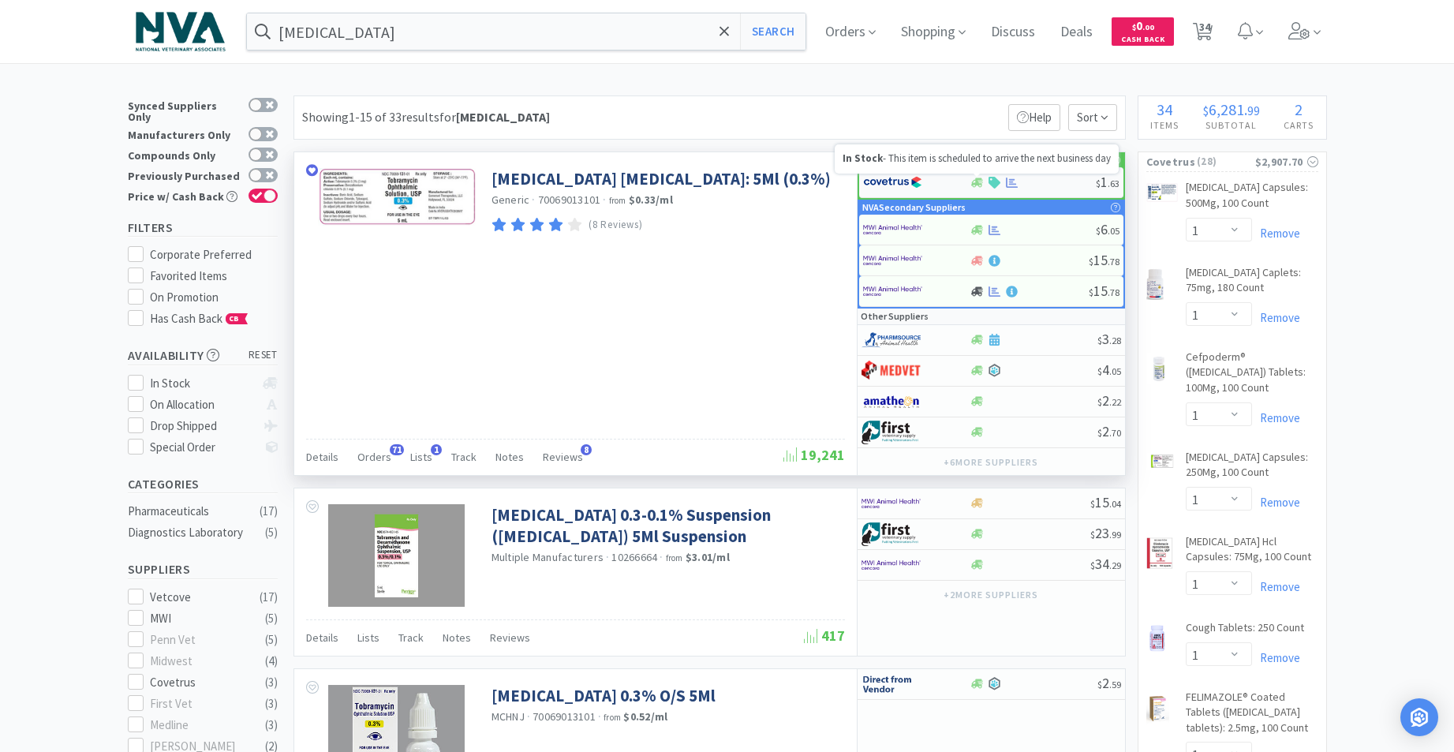
click at [981, 181] on icon at bounding box center [977, 183] width 12 height 12
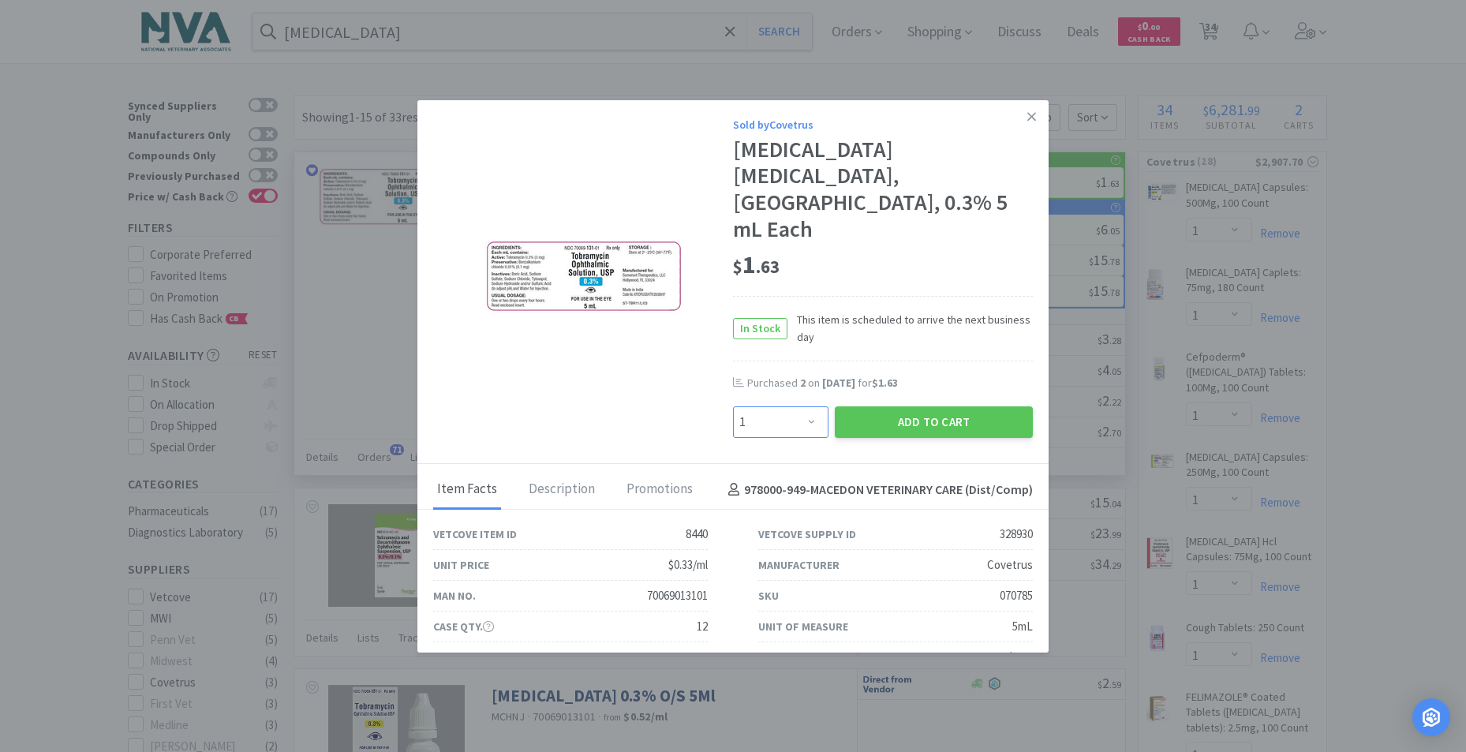
click at [805, 406] on select "Enter Quantity 1 2 3 4 5 6 7 8 9 10 11 12 13 14 15 16 17 18 19 20 Enter Quantity" at bounding box center [780, 422] width 95 height 32
click at [733, 406] on select "Enter Quantity 1 2 3 4 5 6 7 8 9 10 11 12 13 14 15 16 17 18 19 20 Enter Quantity" at bounding box center [780, 422] width 95 height 32
click at [873, 406] on button "Add to Cart" at bounding box center [934, 422] width 198 height 32
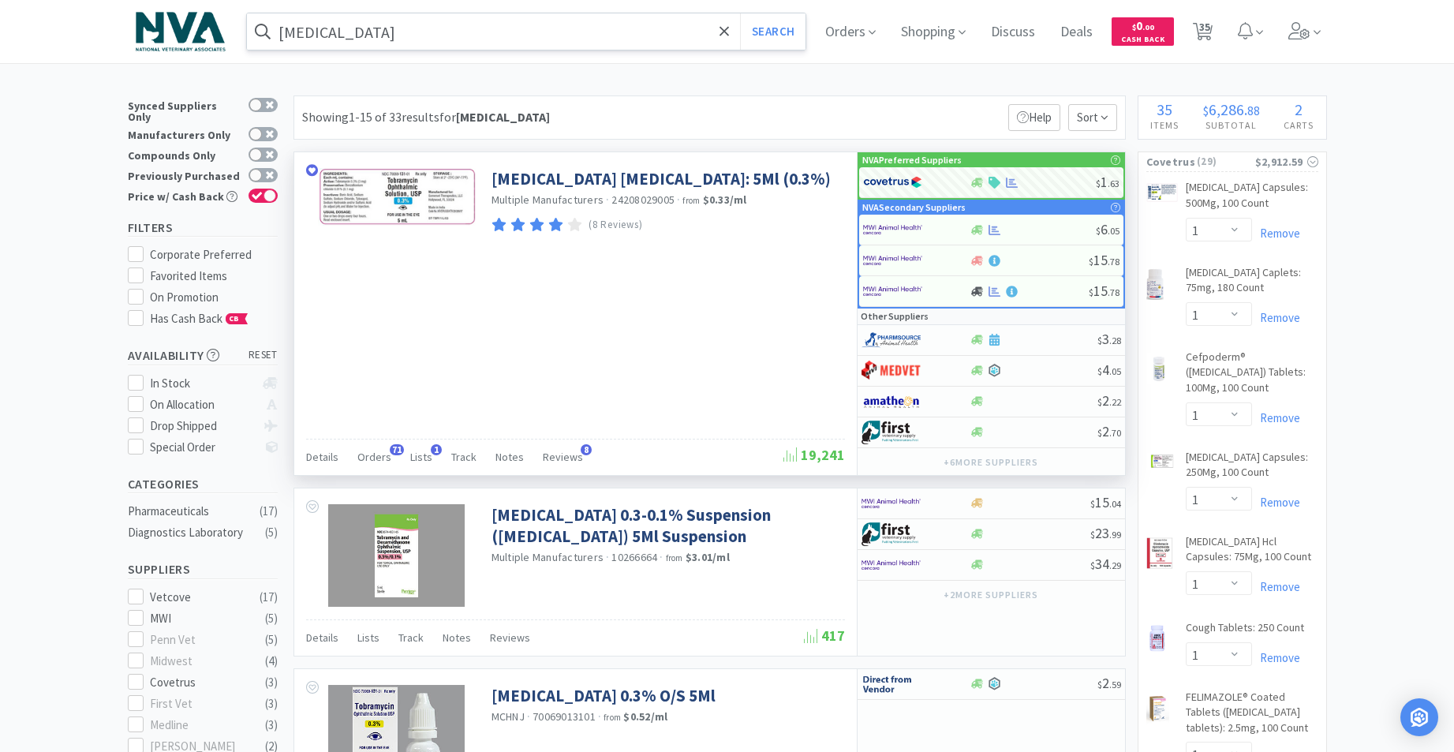
click at [390, 23] on input "[MEDICAL_DATA]" at bounding box center [526, 31] width 559 height 36
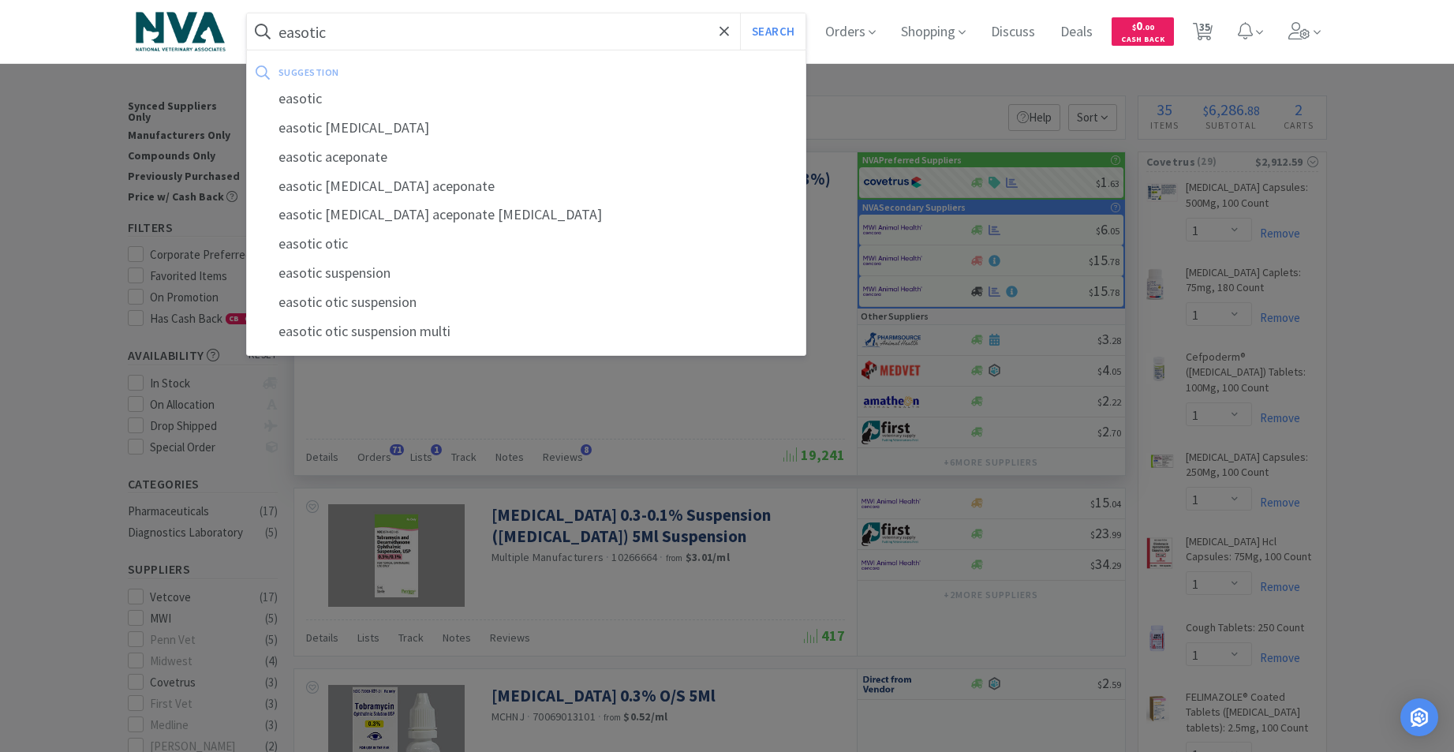
drag, startPoint x: 307, startPoint y: 99, endPoint x: 312, endPoint y: 86, distance: 14.2
click at [307, 98] on div "easotic" at bounding box center [526, 98] width 559 height 29
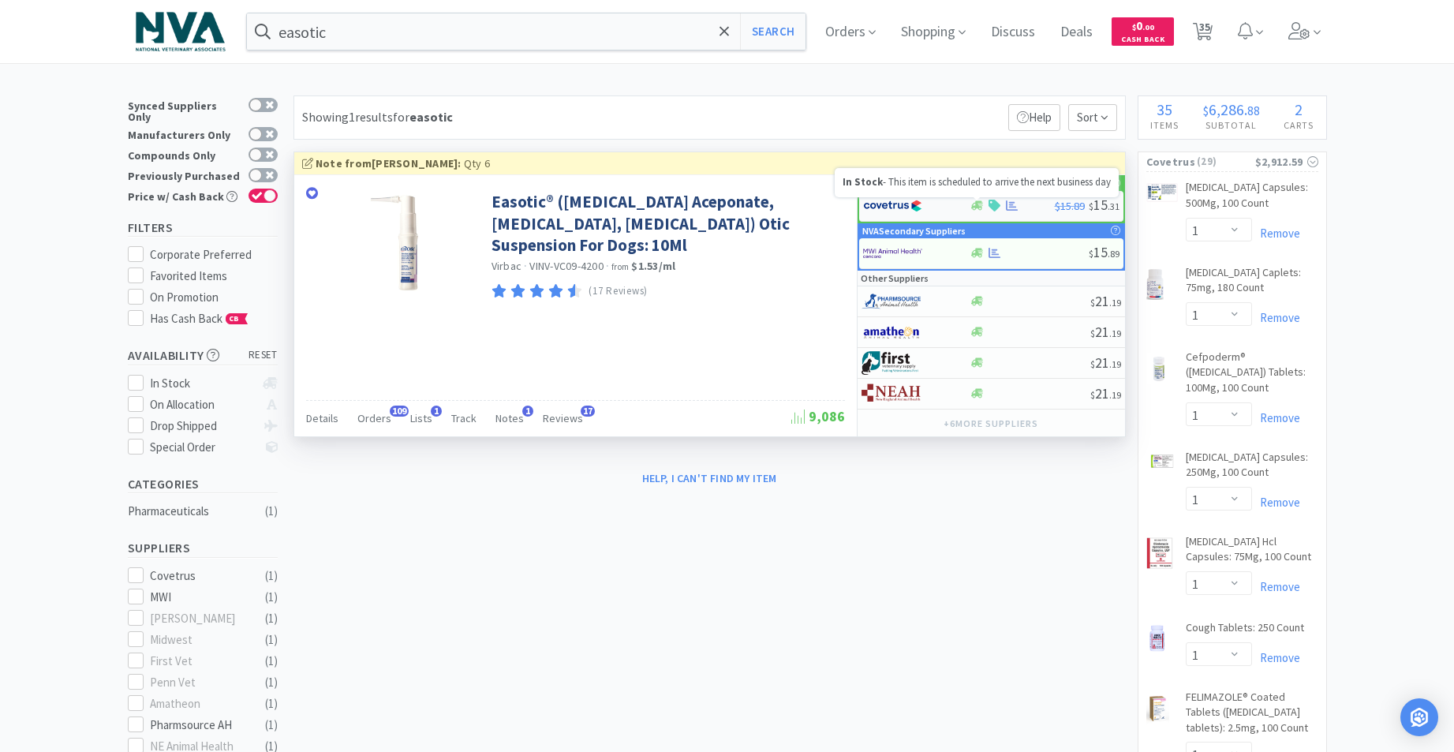
click at [979, 208] on icon at bounding box center [977, 205] width 12 height 9
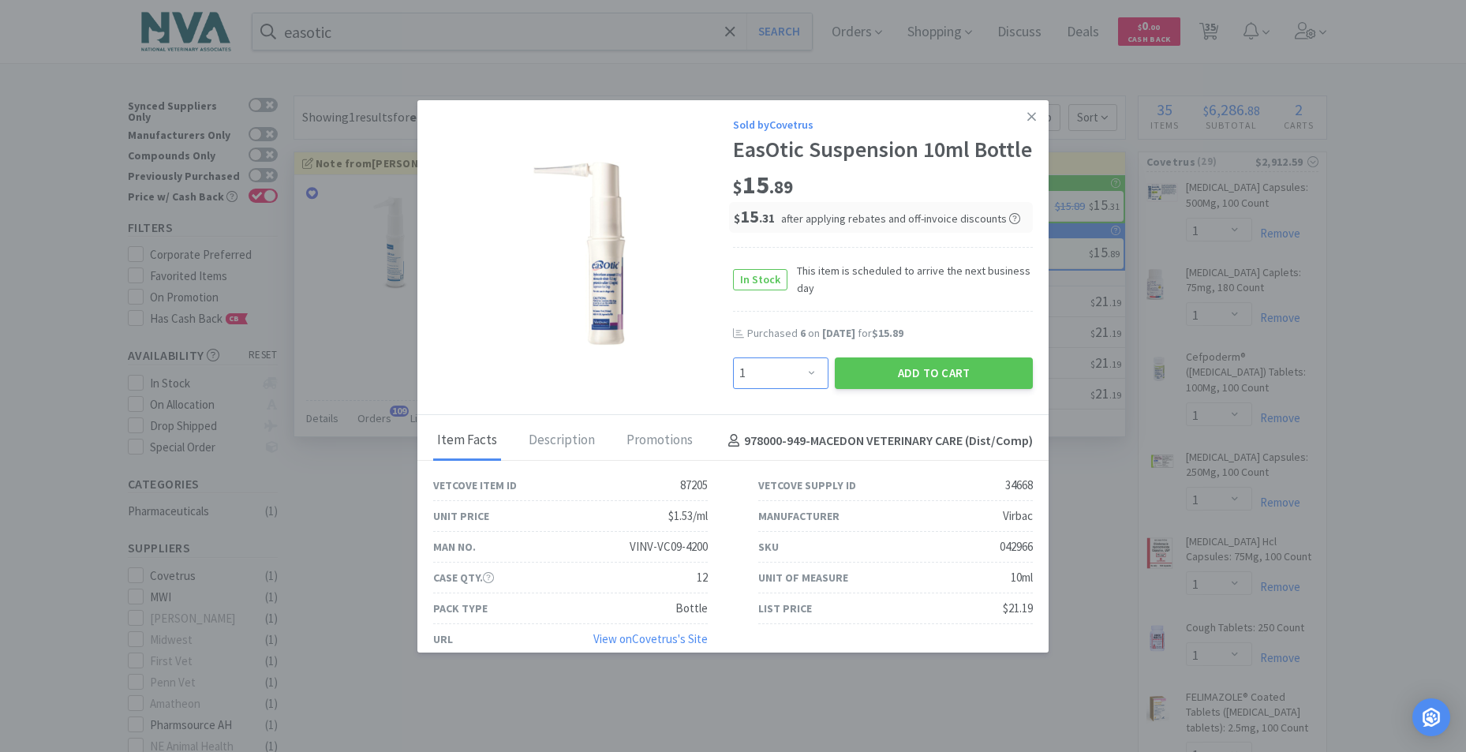
click at [802, 389] on select "Enter Quantity 1 2 3 4 5 6 7 8 9 10 11 12 13 14 15 16 17 18 19 20 Enter Quantity" at bounding box center [780, 373] width 95 height 32
click at [733, 383] on select "Enter Quantity 1 2 3 4 5 6 7 8 9 10 11 12 13 14 15 16 17 18 19 20 Enter Quantity" at bounding box center [780, 373] width 95 height 32
click at [892, 389] on button "Add to Cart" at bounding box center [934, 373] width 198 height 32
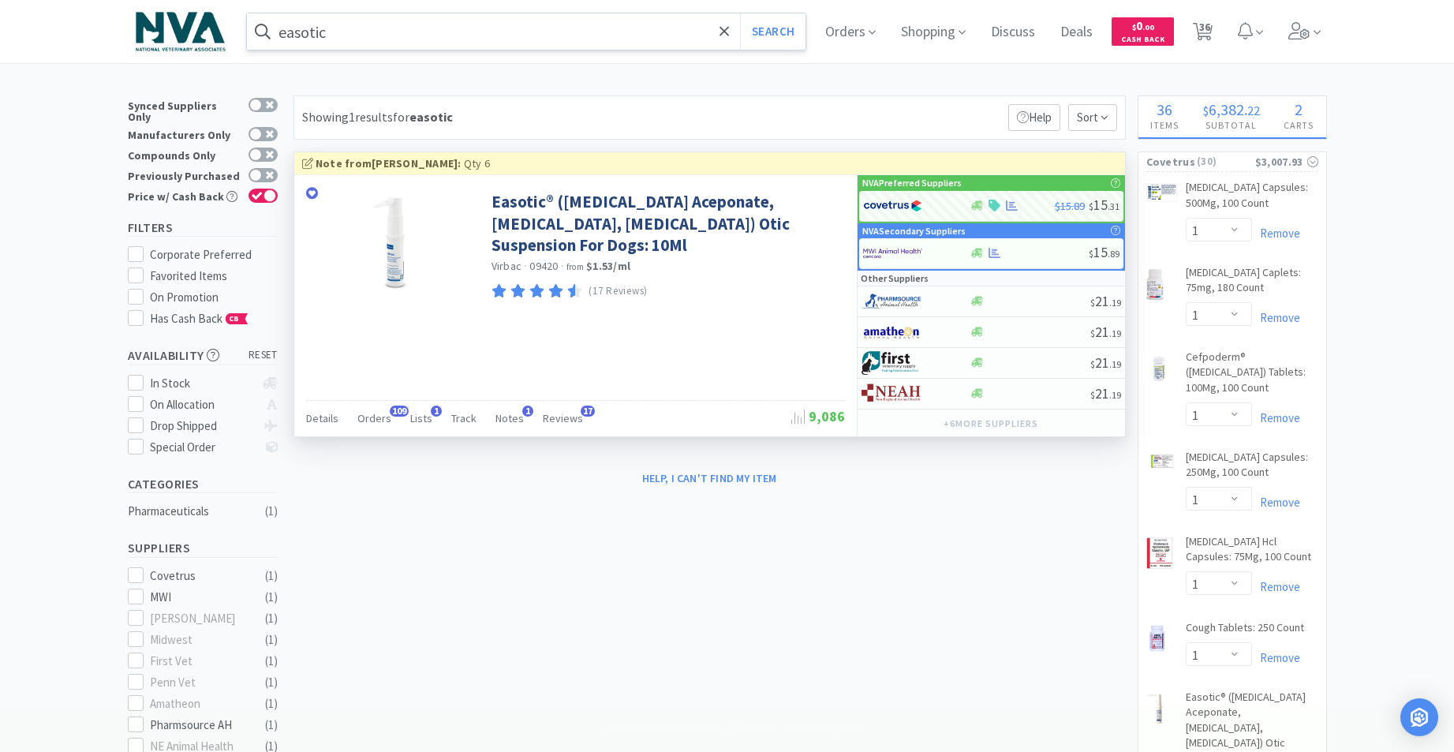
click at [466, 24] on input "easotic" at bounding box center [526, 31] width 559 height 36
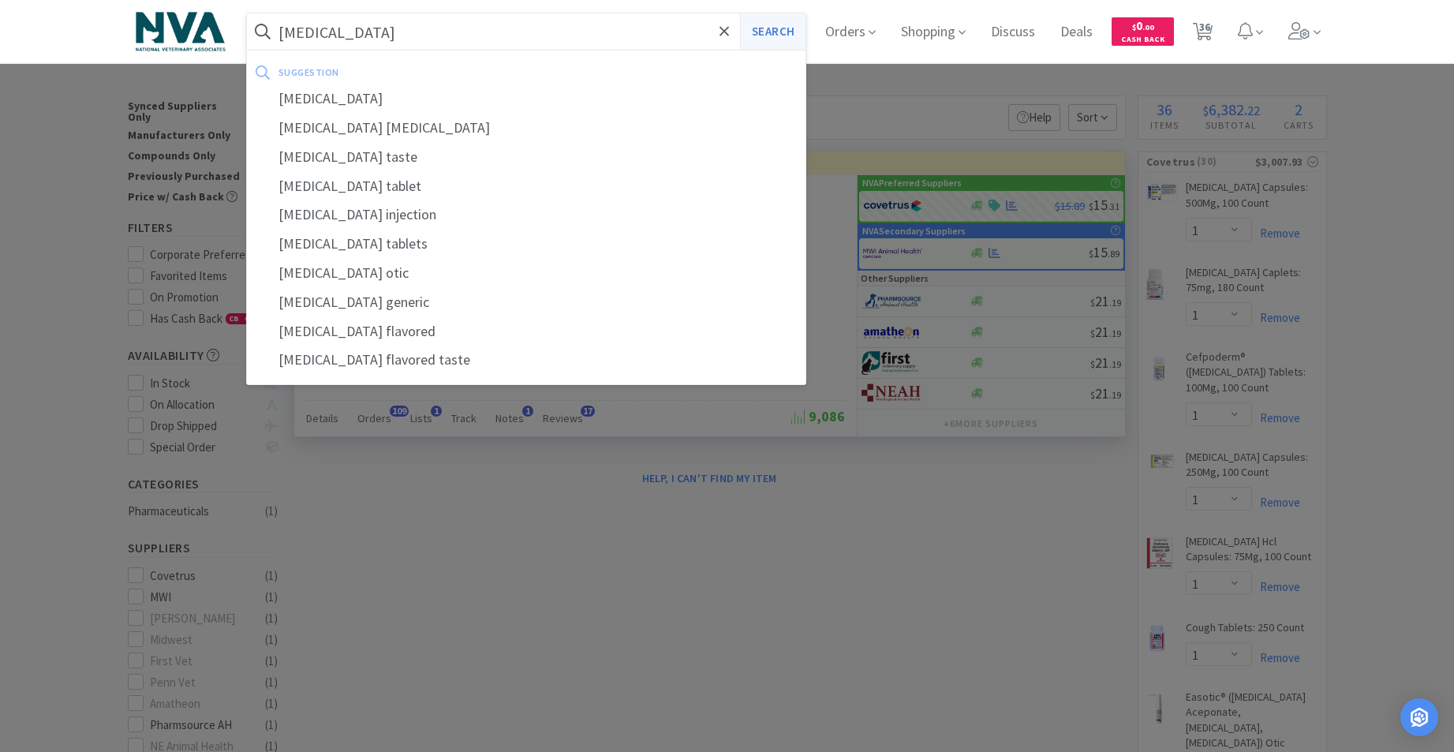
click at [783, 40] on button "Search" at bounding box center [772, 31] width 65 height 36
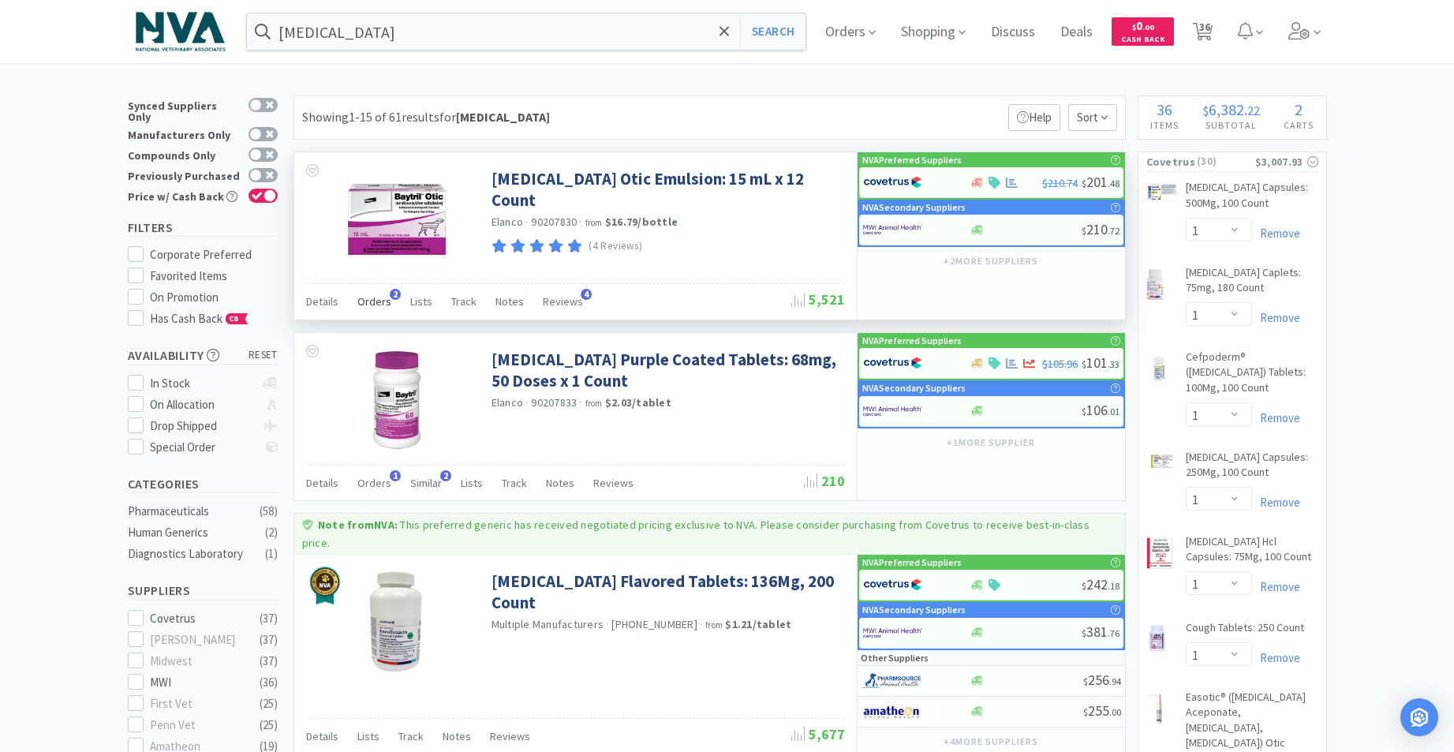
click at [365, 308] on span "Orders" at bounding box center [374, 301] width 34 height 14
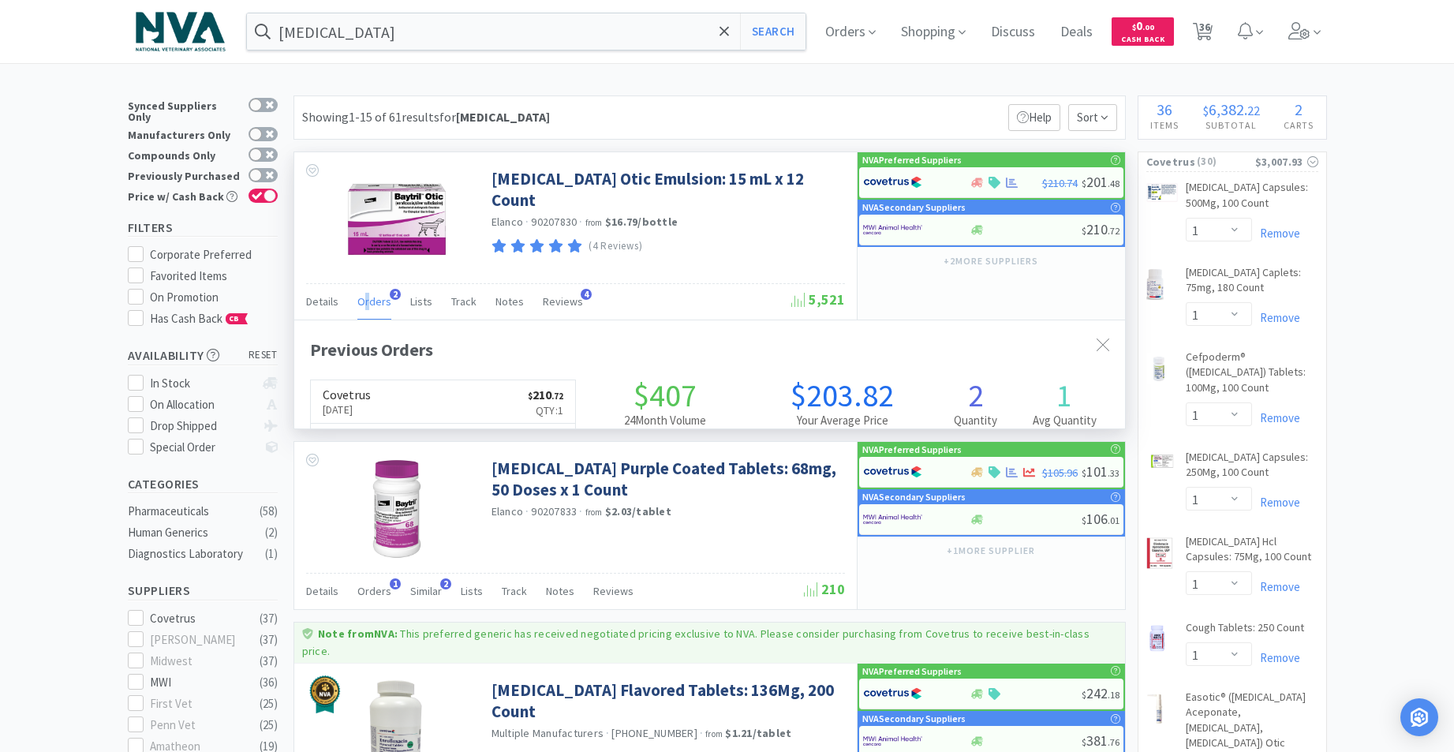
scroll to position [409, 831]
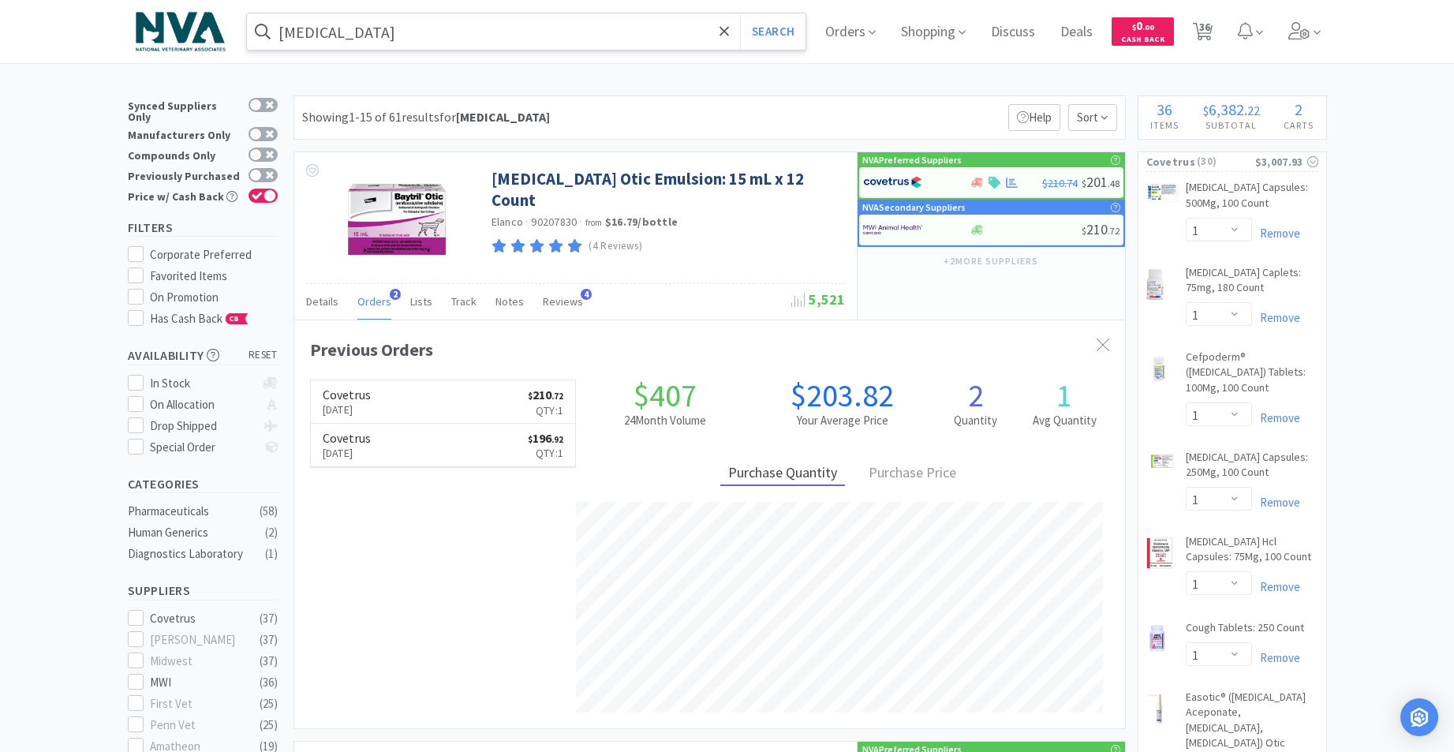
click at [397, 36] on input "[MEDICAL_DATA]" at bounding box center [526, 31] width 559 height 36
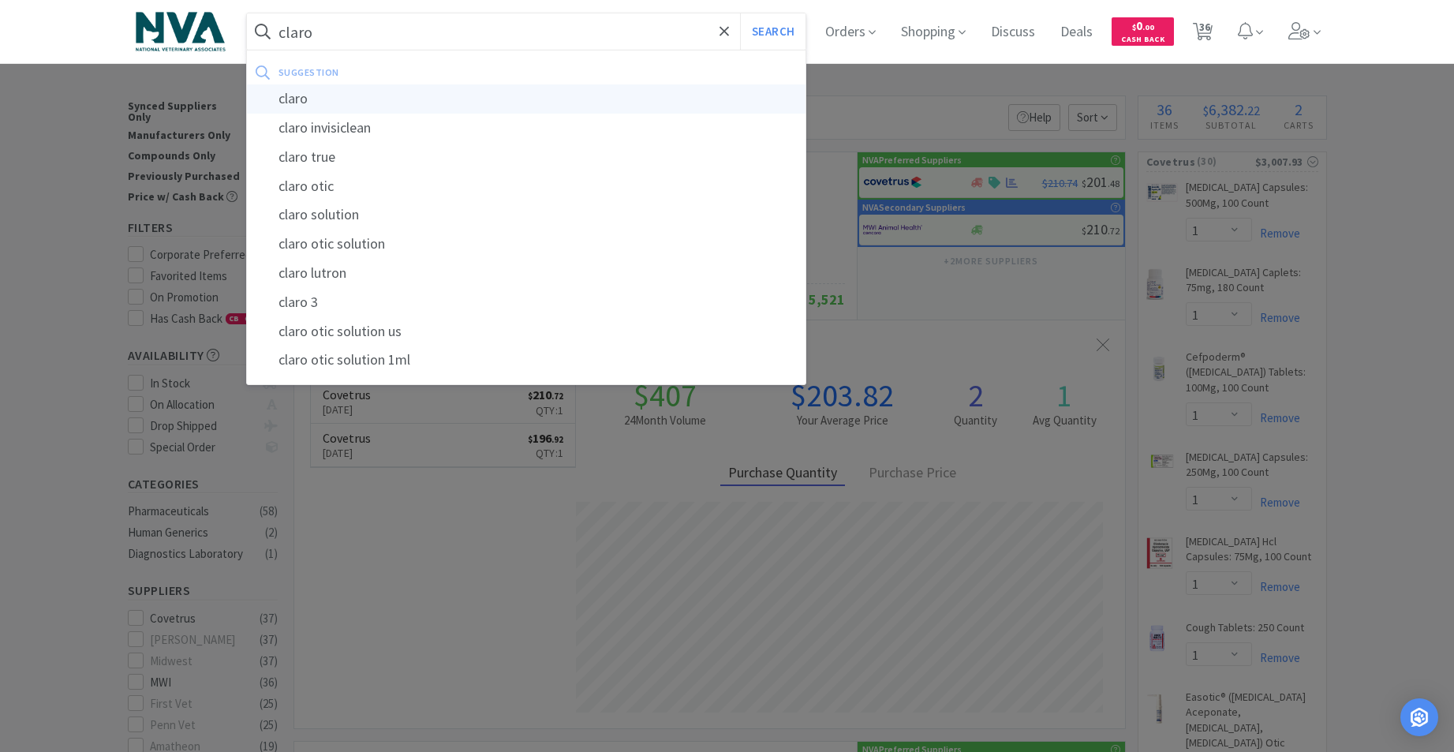
click at [322, 98] on div "claro" at bounding box center [526, 98] width 559 height 29
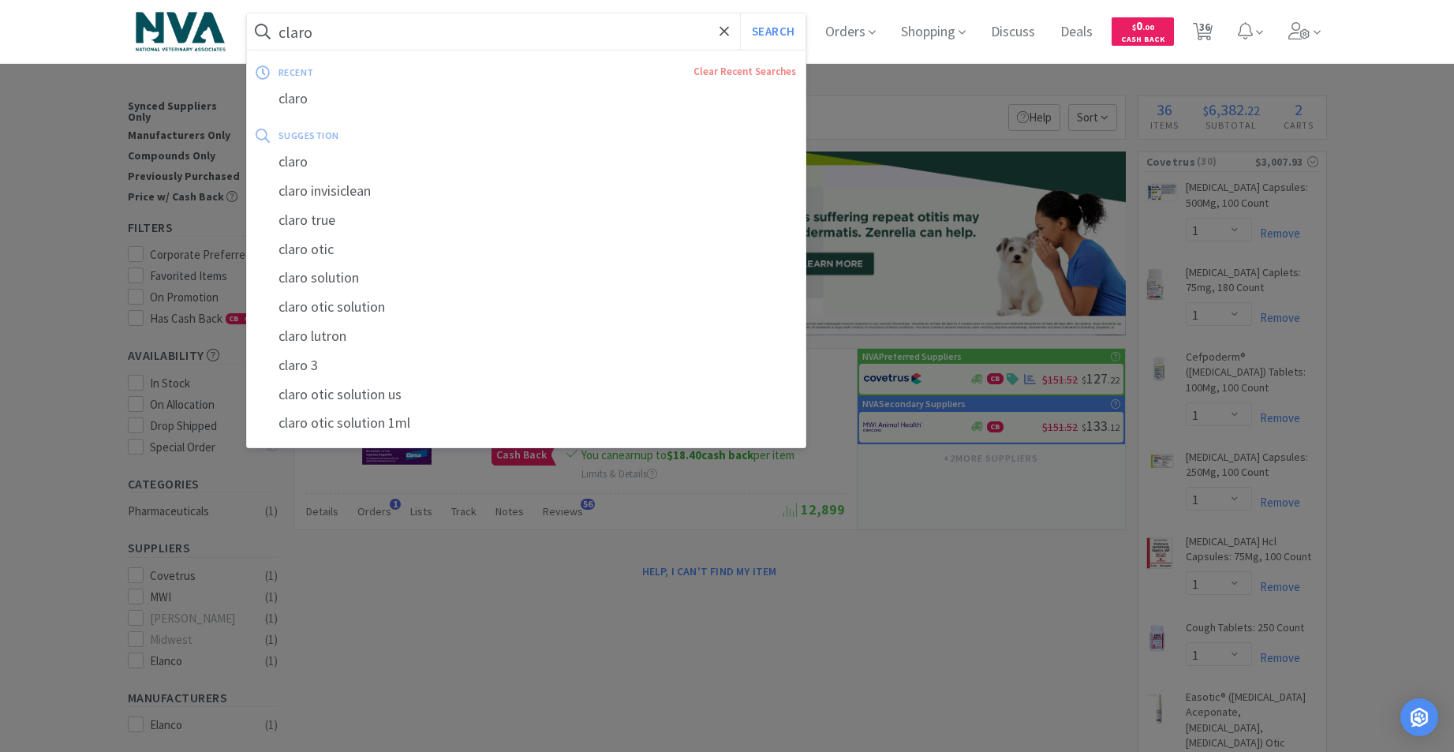
click at [384, 24] on input "claro" at bounding box center [526, 31] width 559 height 36
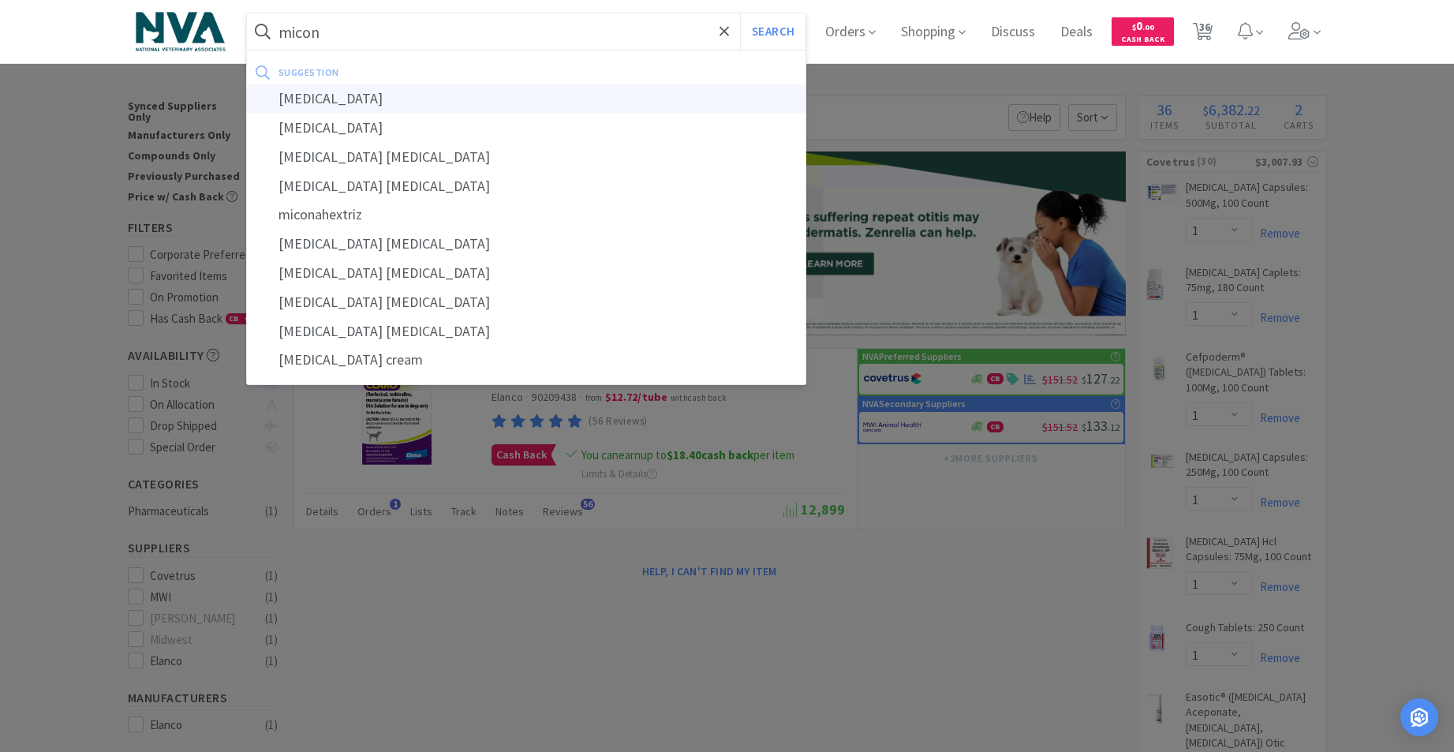
click at [327, 103] on div "[MEDICAL_DATA]" at bounding box center [526, 98] width 559 height 29
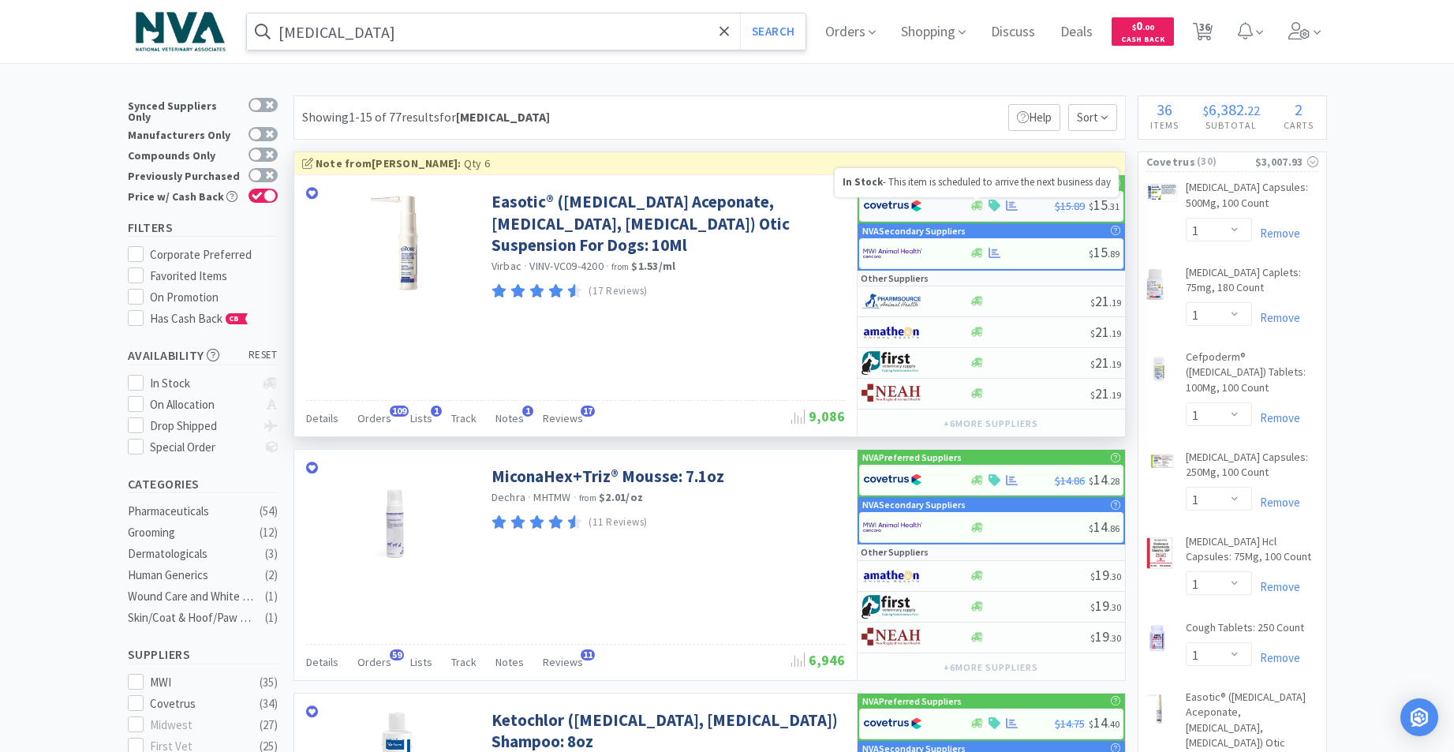
drag, startPoint x: 975, startPoint y: 204, endPoint x: 988, endPoint y: 221, distance: 20.8
click at [988, 221] on div "$15.89 $ 15 . 31" at bounding box center [991, 206] width 264 height 31
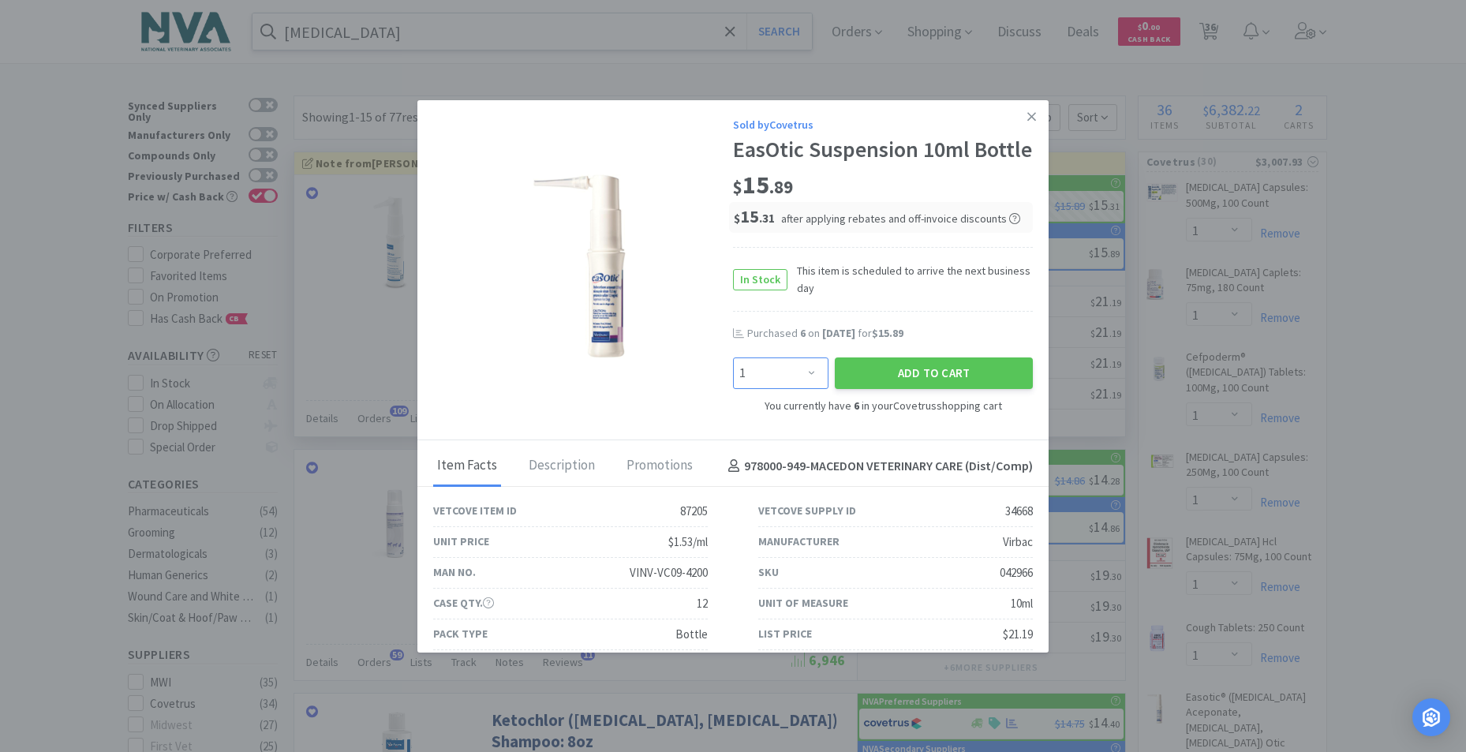
click at [802, 389] on select "Enter Quantity 1 2 3 4 5 6 7 8 9 10 11 12 13 14 15 16 17 18 19 20 Enter Quantity" at bounding box center [780, 373] width 95 height 32
click at [733, 383] on select "Enter Quantity 1 2 3 4 5 6 7 8 9 10 11 12 13 14 15 16 17 18 19 20 Enter Quantity" at bounding box center [780, 373] width 95 height 32
click at [933, 389] on button "Add to Cart" at bounding box center [934, 373] width 198 height 32
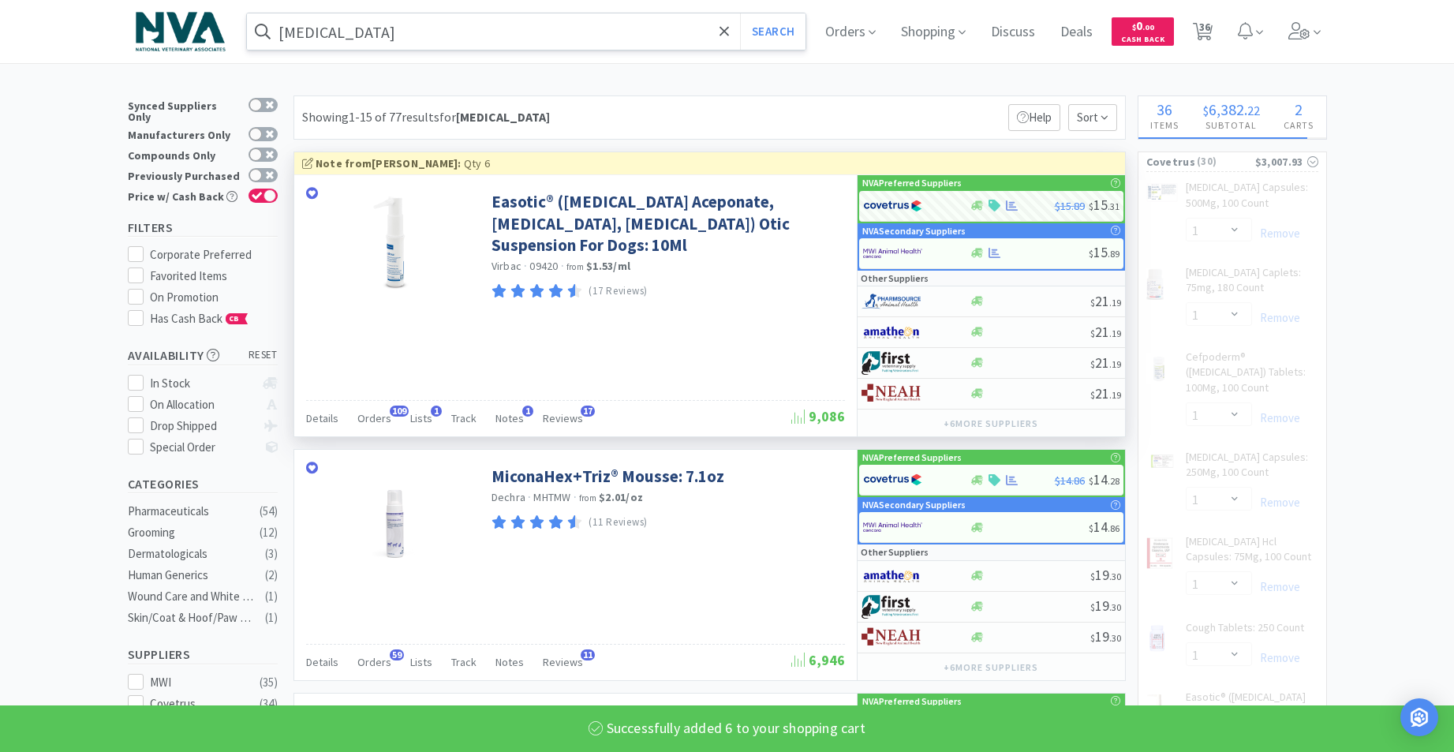
click at [469, 41] on input "[MEDICAL_DATA]" at bounding box center [526, 31] width 559 height 36
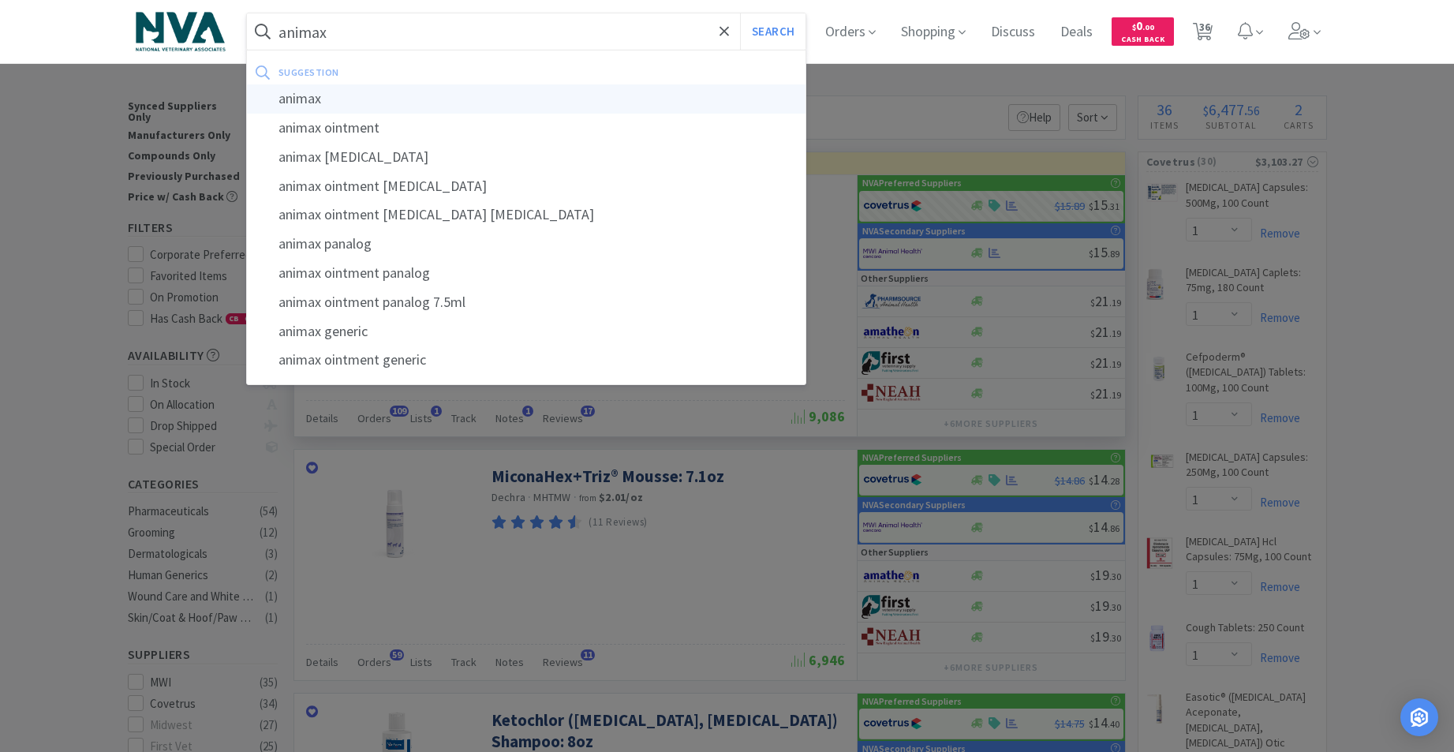
click at [326, 100] on div "animax" at bounding box center [526, 98] width 559 height 29
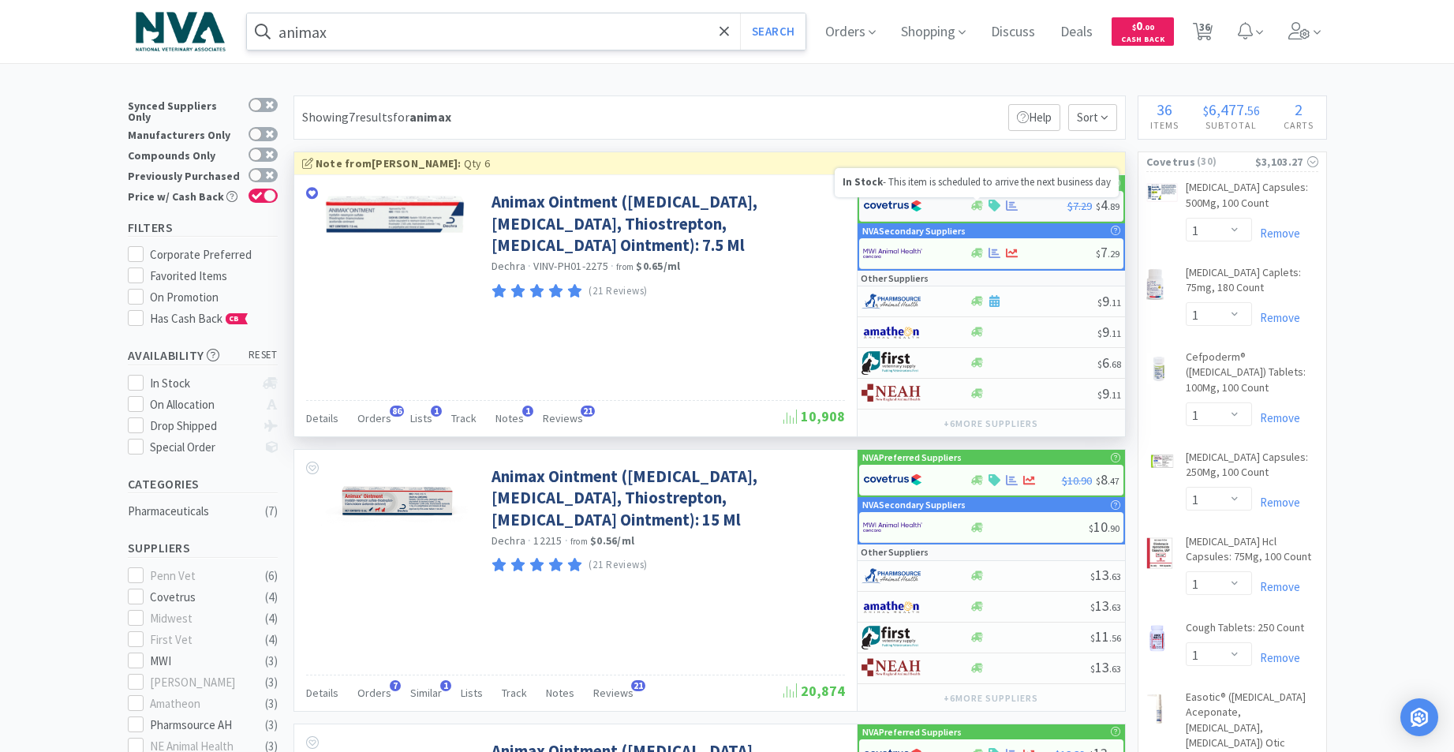
click at [977, 207] on icon at bounding box center [977, 205] width 12 height 9
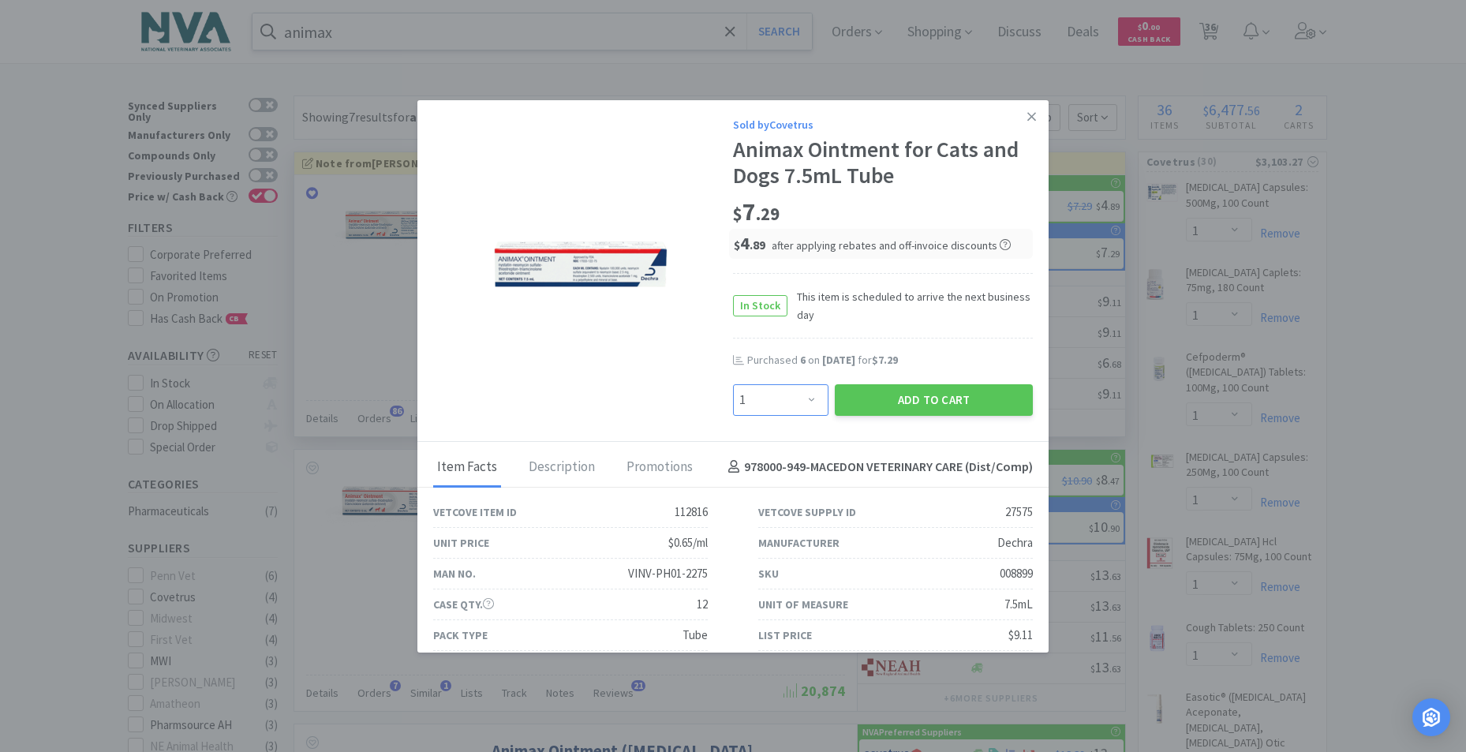
click at [806, 397] on select "Enter Quantity 1 2 3 4 5 6 7 8 9 10 11 12 13 14 15 16 17 18 19 20 Enter Quantity" at bounding box center [780, 400] width 95 height 32
click at [733, 384] on select "Enter Quantity 1 2 3 4 5 6 7 8 9 10 11 12 13 14 15 16 17 18 19 20 Enter Quantity" at bounding box center [780, 400] width 95 height 32
click at [891, 389] on button "Add to Cart" at bounding box center [934, 400] width 198 height 32
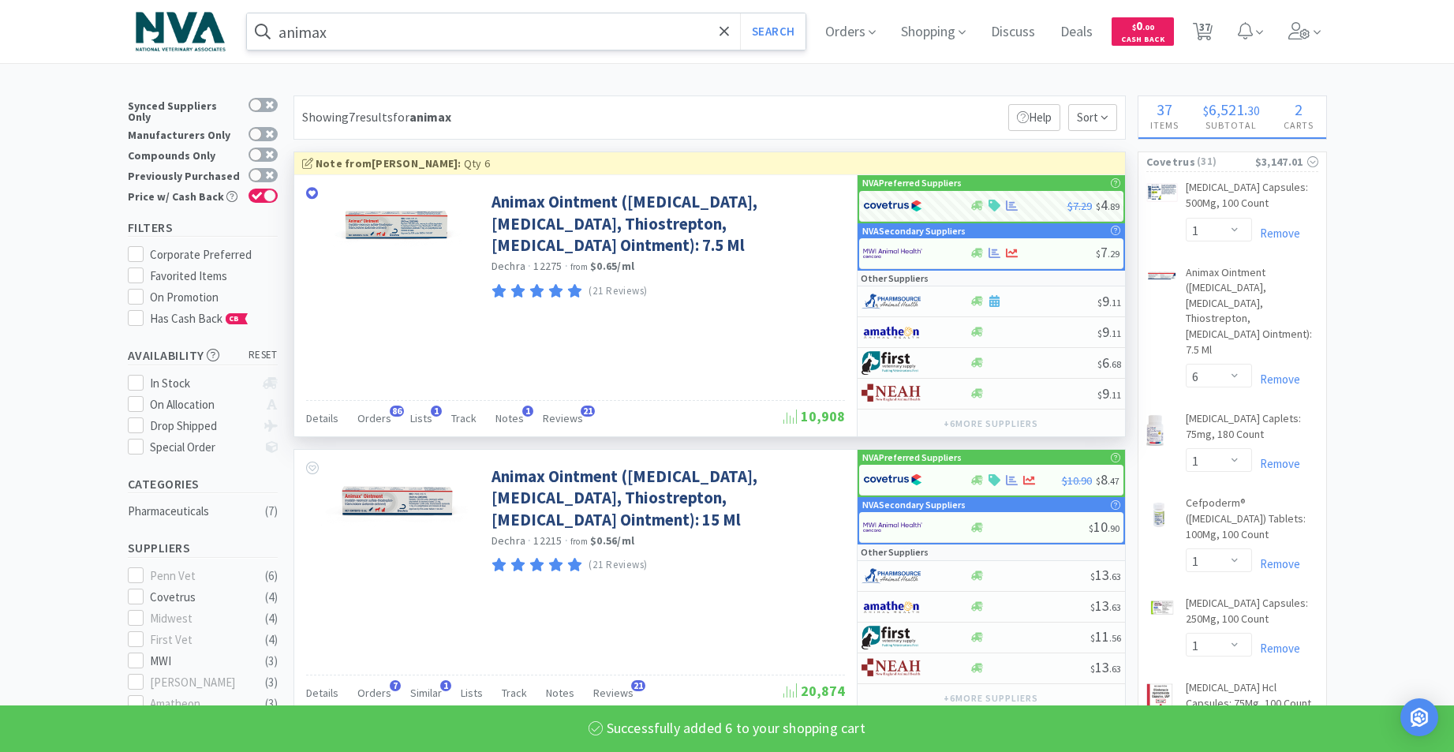
click at [415, 6] on div "animax Search Orders Shopping Discuss Discuss Deals Deals $ 0 . 00 Cash Back 37…" at bounding box center [727, 31] width 1199 height 63
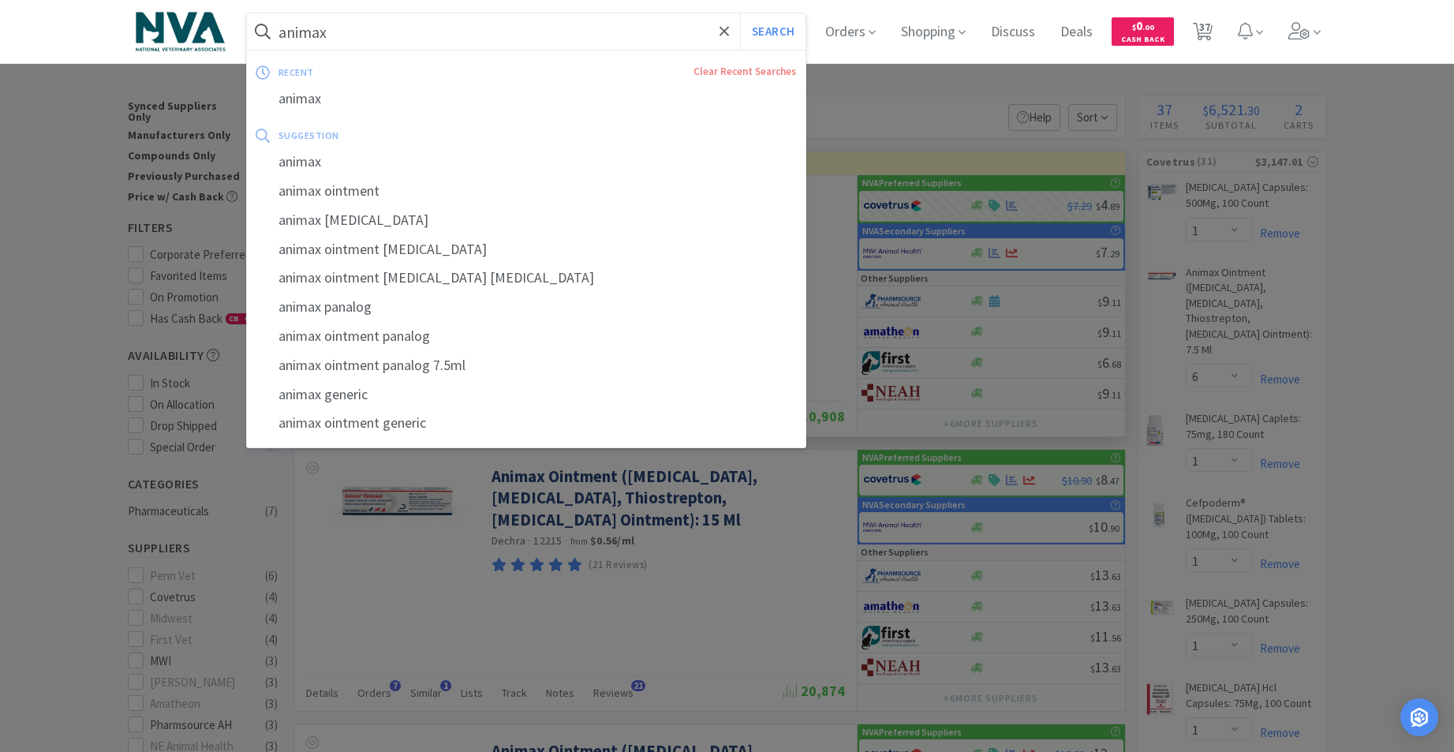
click at [409, 35] on input "animax" at bounding box center [526, 31] width 559 height 36
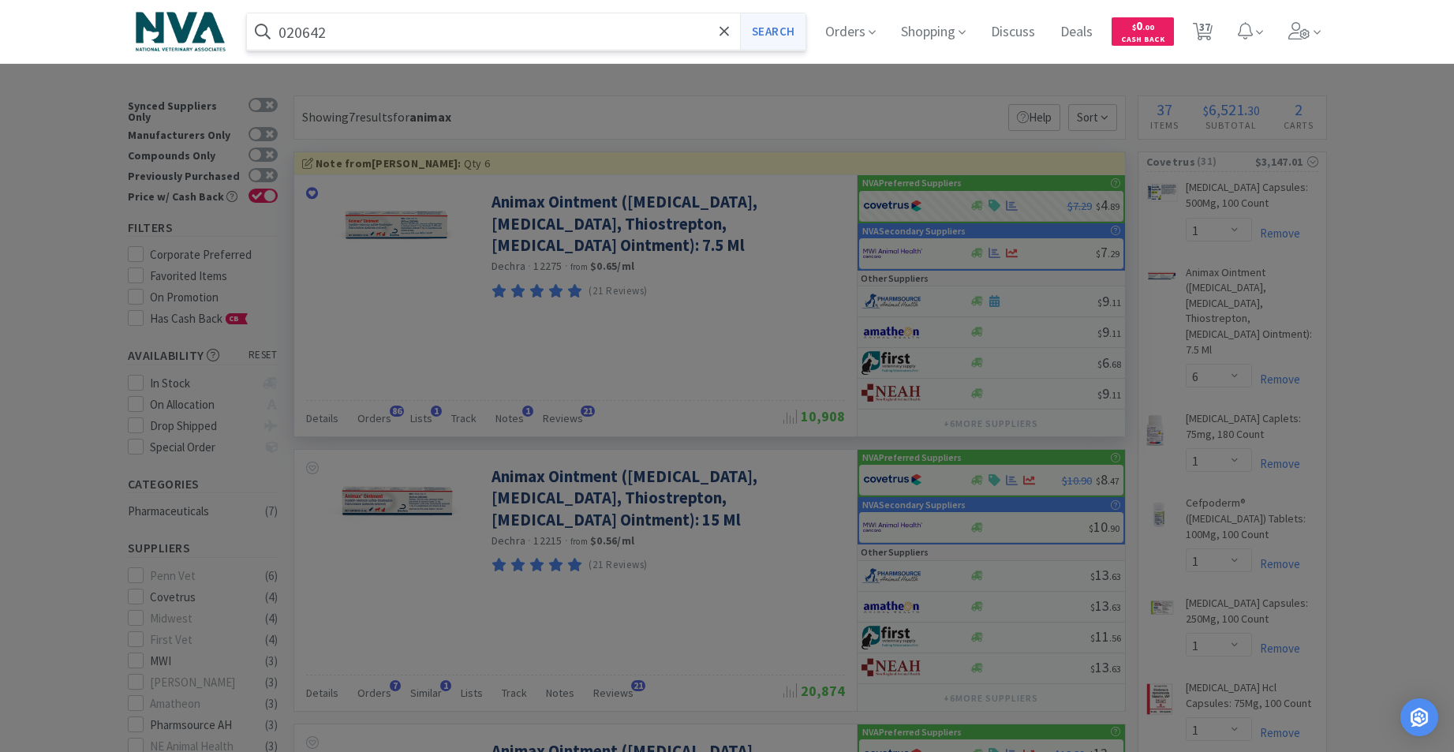
click at [798, 24] on button "Search" at bounding box center [772, 31] width 65 height 36
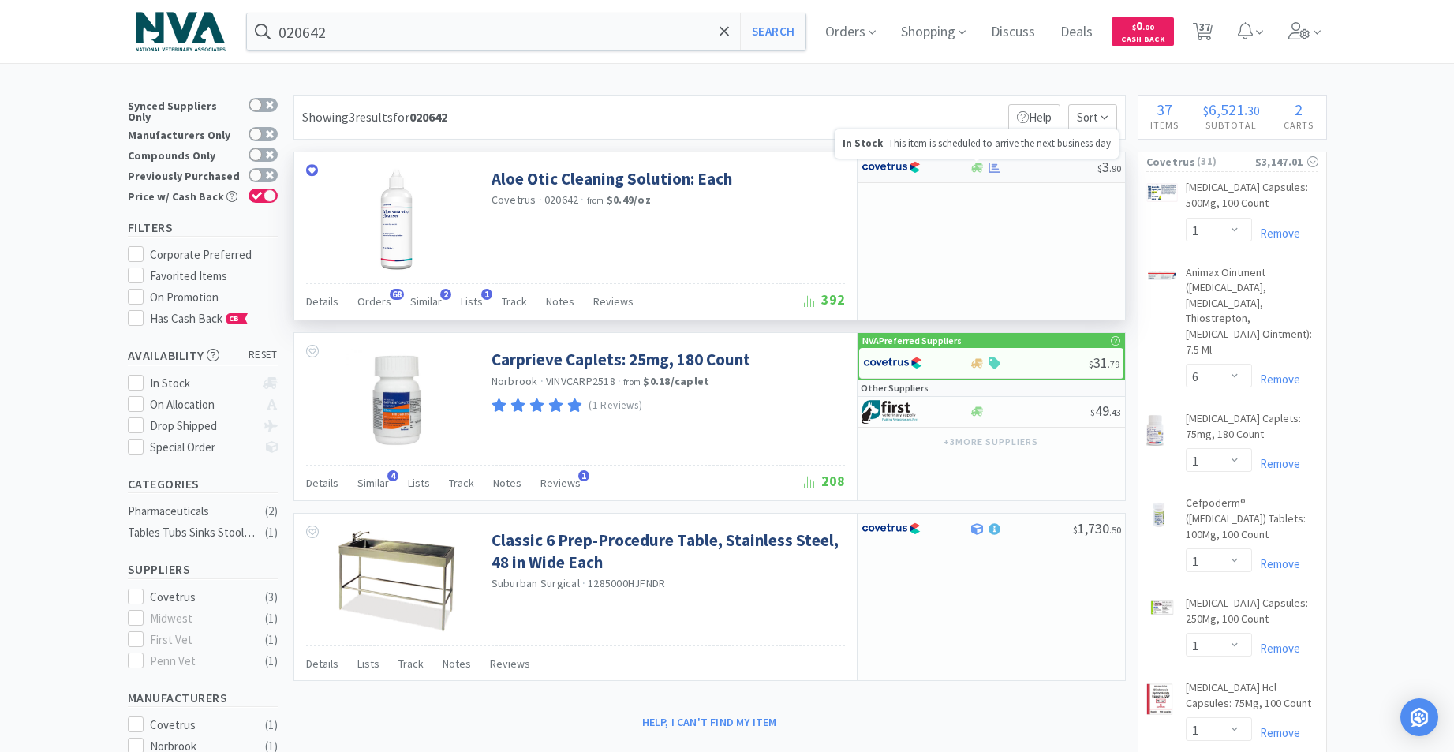
click at [974, 171] on icon at bounding box center [977, 167] width 12 height 9
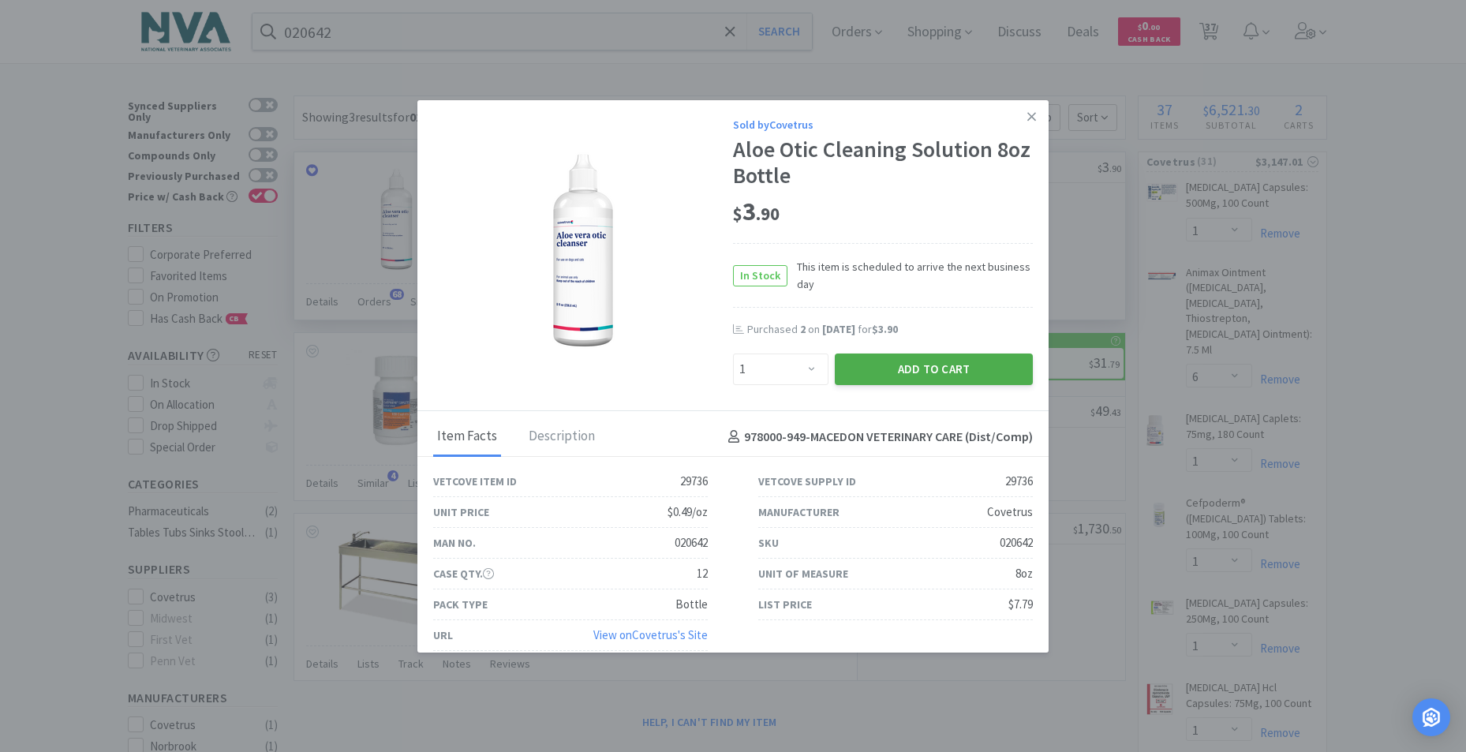
click at [891, 366] on button "Add to Cart" at bounding box center [934, 369] width 198 height 32
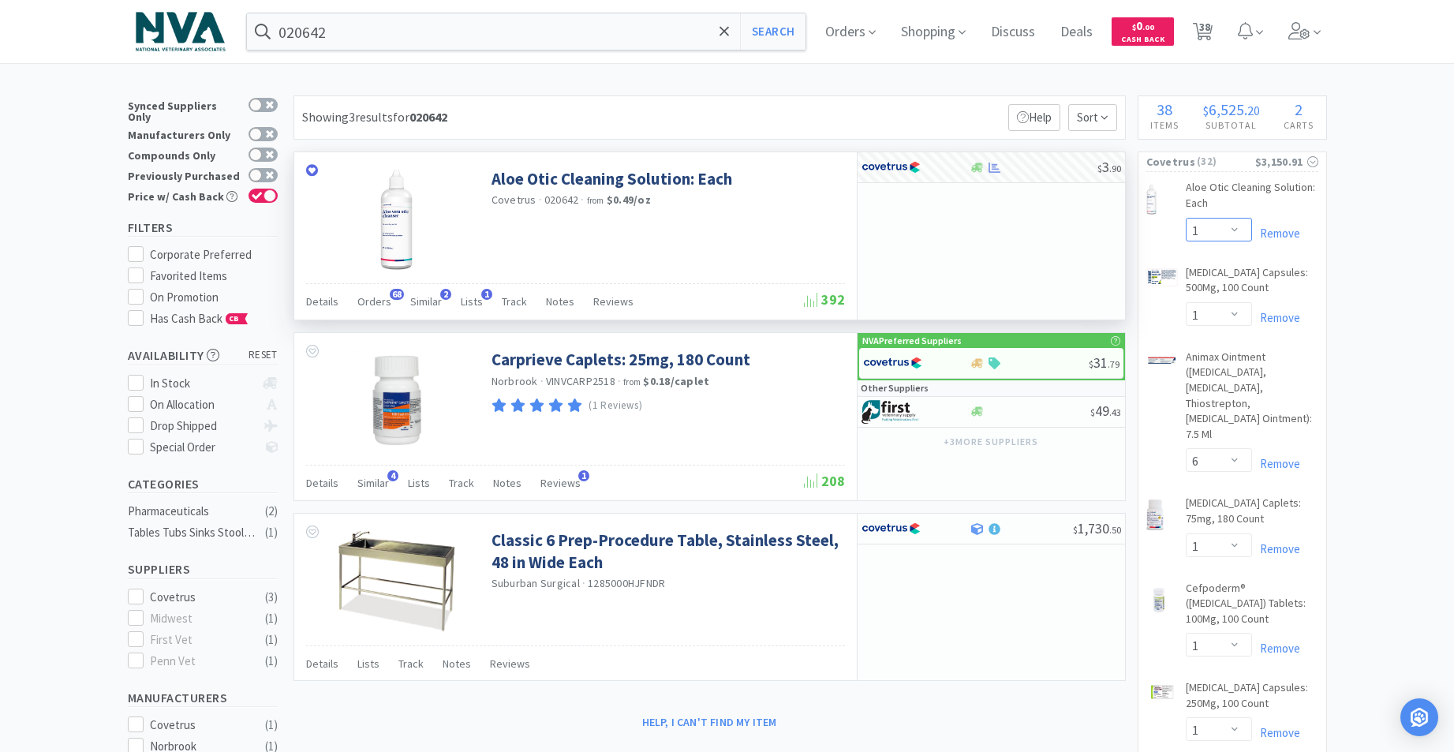
click at [1234, 230] on select "Enter Quantity 1 2 3 4 5 6 7 8 9 10 11 12 13 14 15 16 17 18 19 20 Enter Quantity" at bounding box center [1219, 230] width 66 height 24
click at [1186, 218] on select "Enter Quantity 1 2 3 4 5 6 7 8 9 10 11 12 13 14 15 16 17 18 19 20 Enter Quantity" at bounding box center [1219, 230] width 66 height 24
click at [372, 37] on input "020642" at bounding box center [526, 31] width 559 height 36
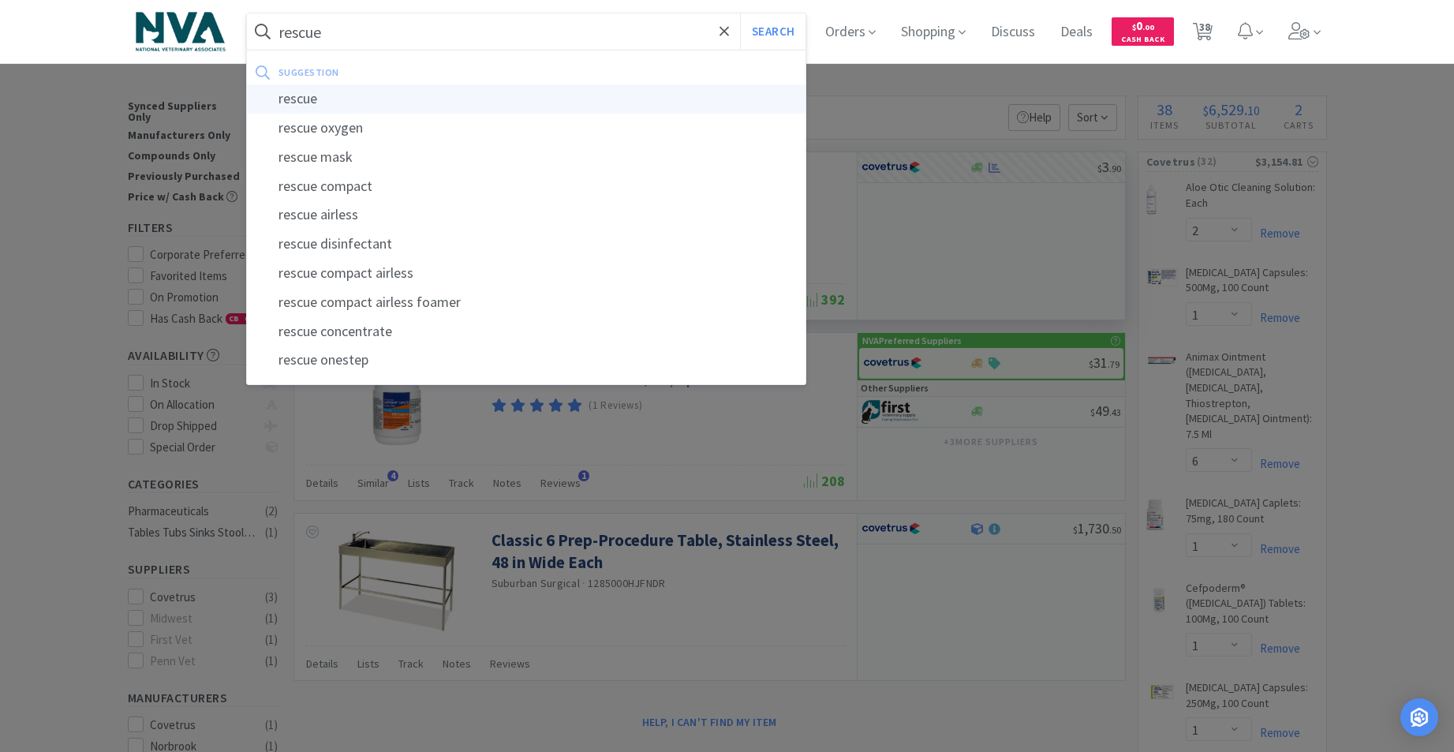
click at [301, 99] on div "rescue" at bounding box center [526, 98] width 559 height 29
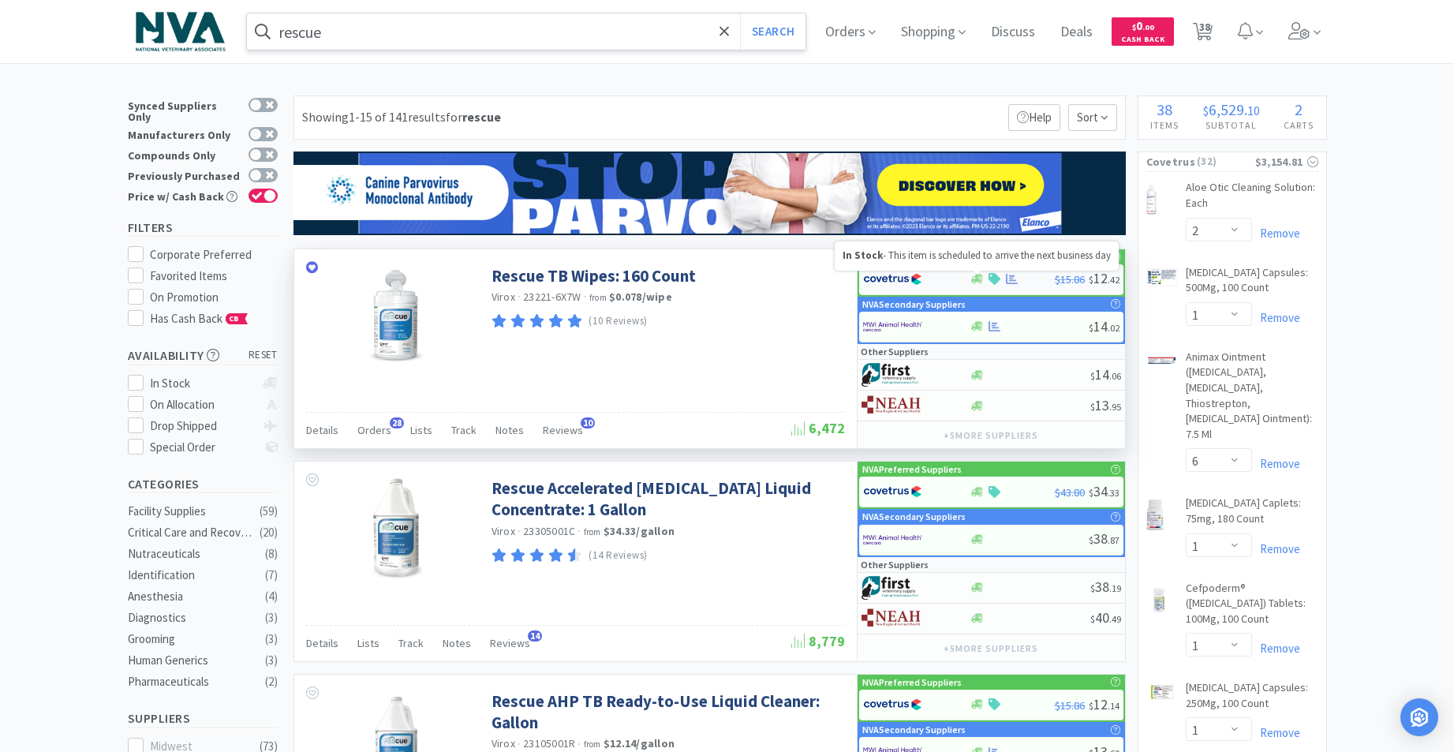
click at [972, 275] on icon at bounding box center [977, 279] width 12 height 12
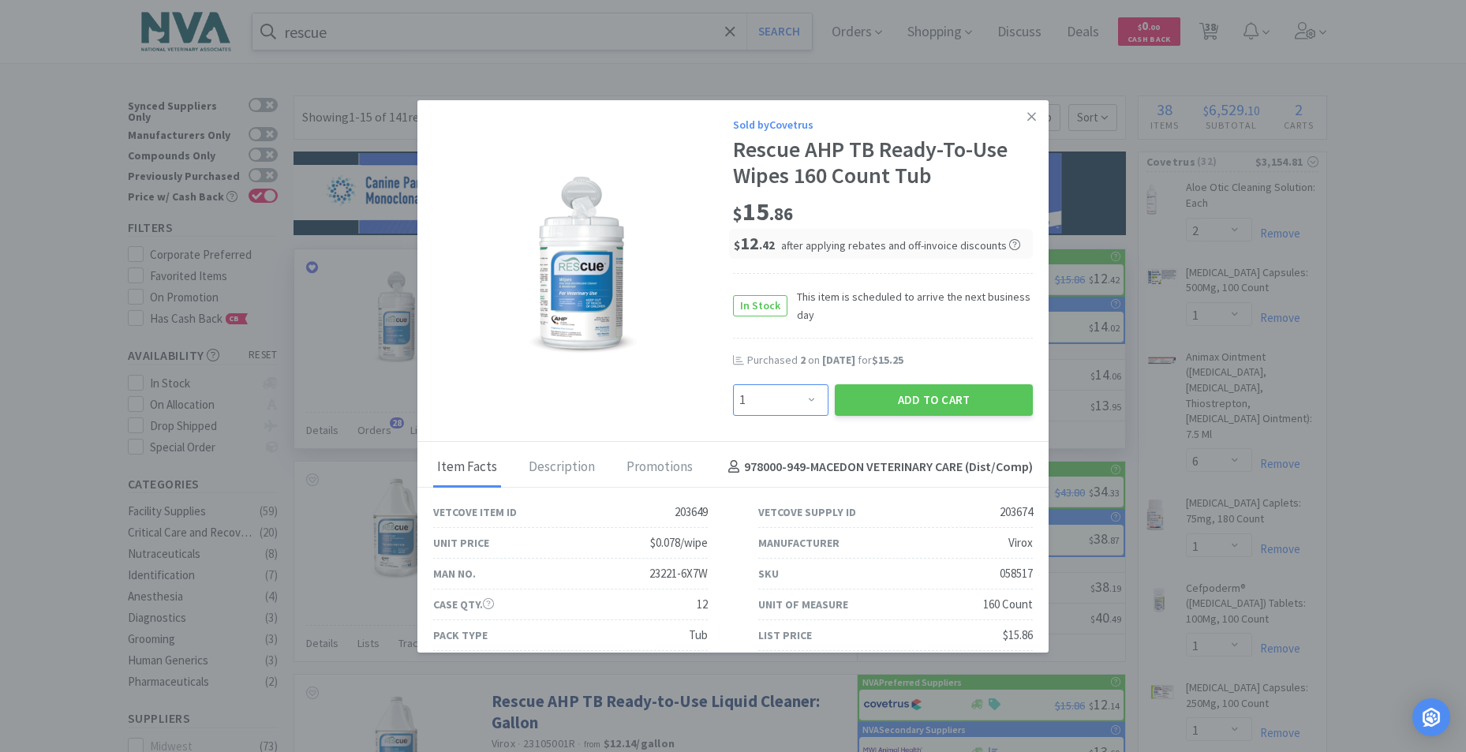
click at [806, 398] on select "Enter Quantity 1 2 3 4 5 6 7 8 9 10 11 12 13 14 15 16 17 18 19 20 Enter Quantity" at bounding box center [780, 400] width 95 height 32
click at [733, 384] on select "Enter Quantity 1 2 3 4 5 6 7 8 9 10 11 12 13 14 15 16 17 18 19 20 Enter Quantity" at bounding box center [780, 400] width 95 height 32
click at [870, 402] on button "Add to Cart" at bounding box center [934, 400] width 198 height 32
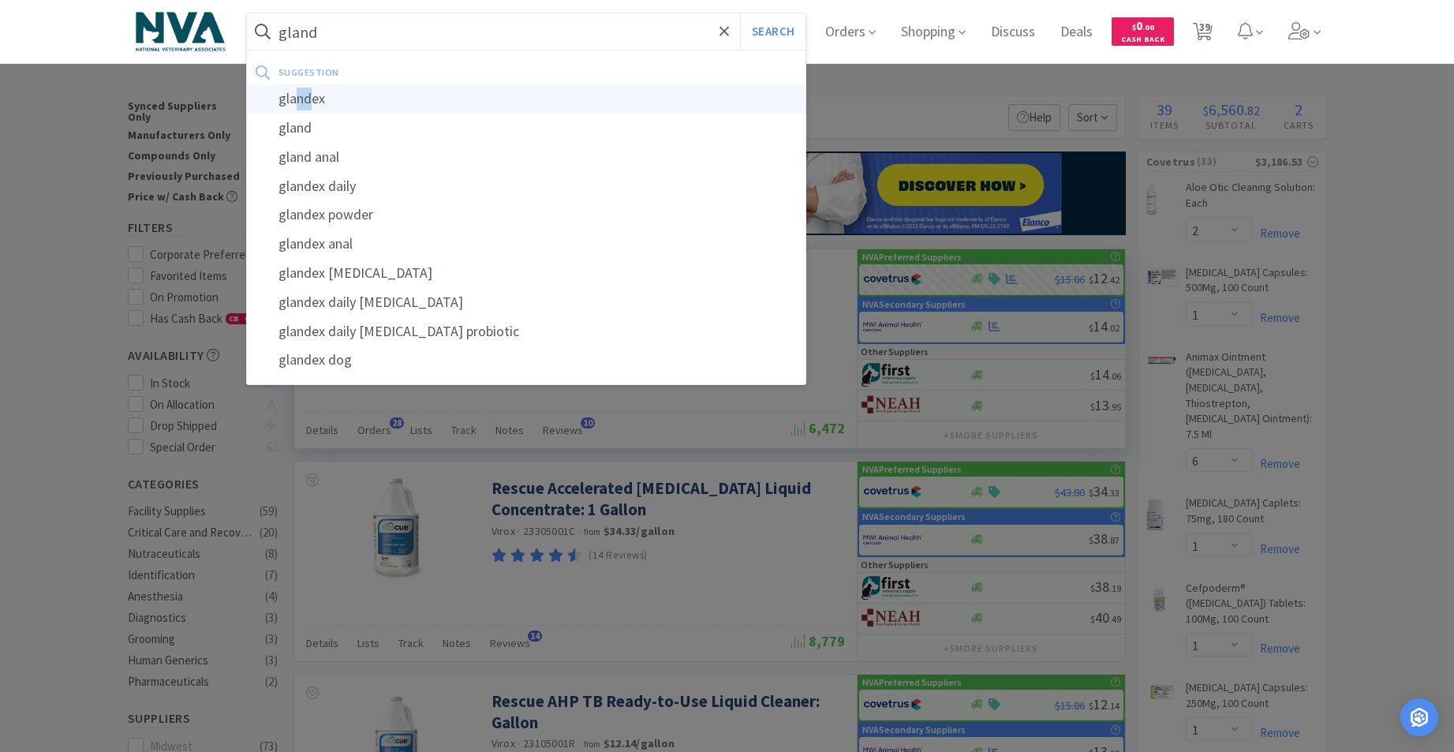
drag, startPoint x: 302, startPoint y: 100, endPoint x: 316, endPoint y: 107, distance: 15.9
click at [316, 107] on div "glandex" at bounding box center [526, 98] width 559 height 29
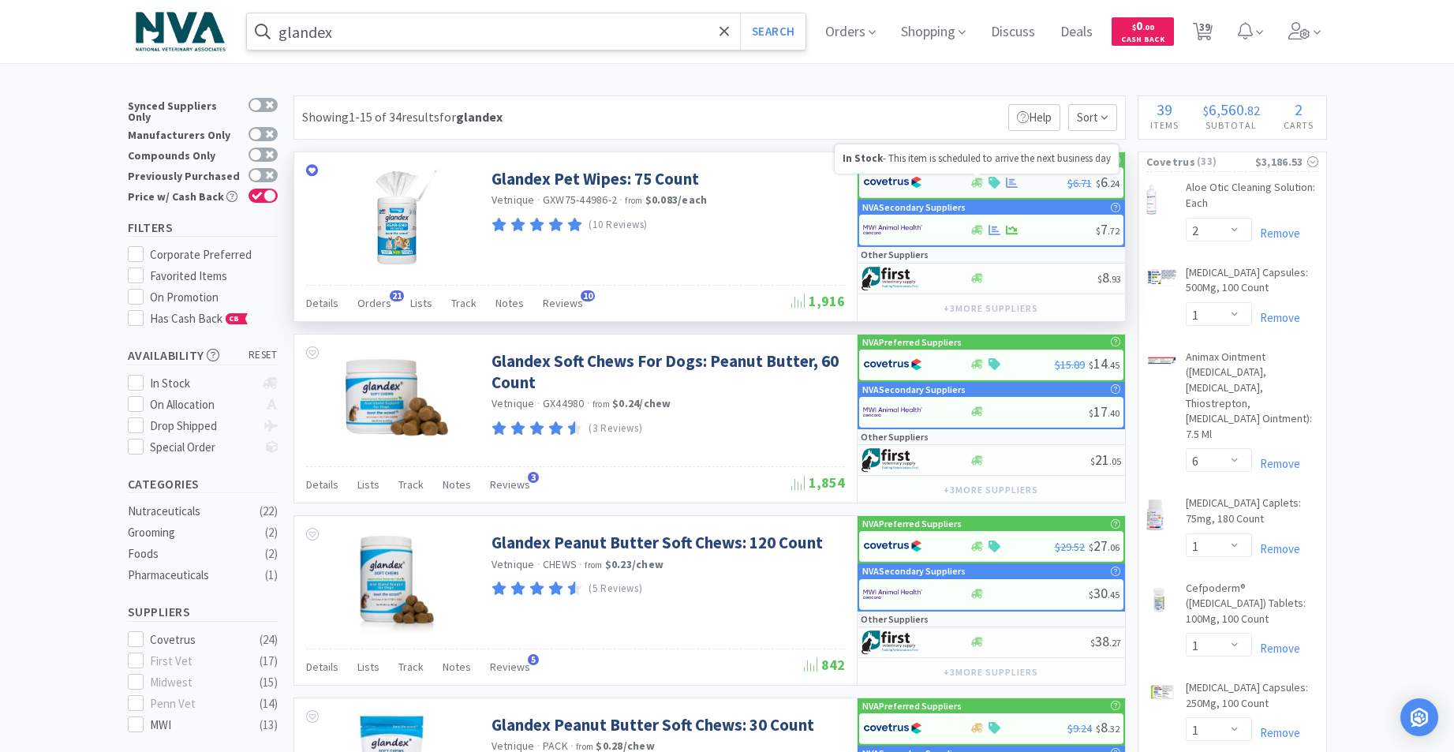
click at [973, 181] on icon at bounding box center [977, 182] width 12 height 9
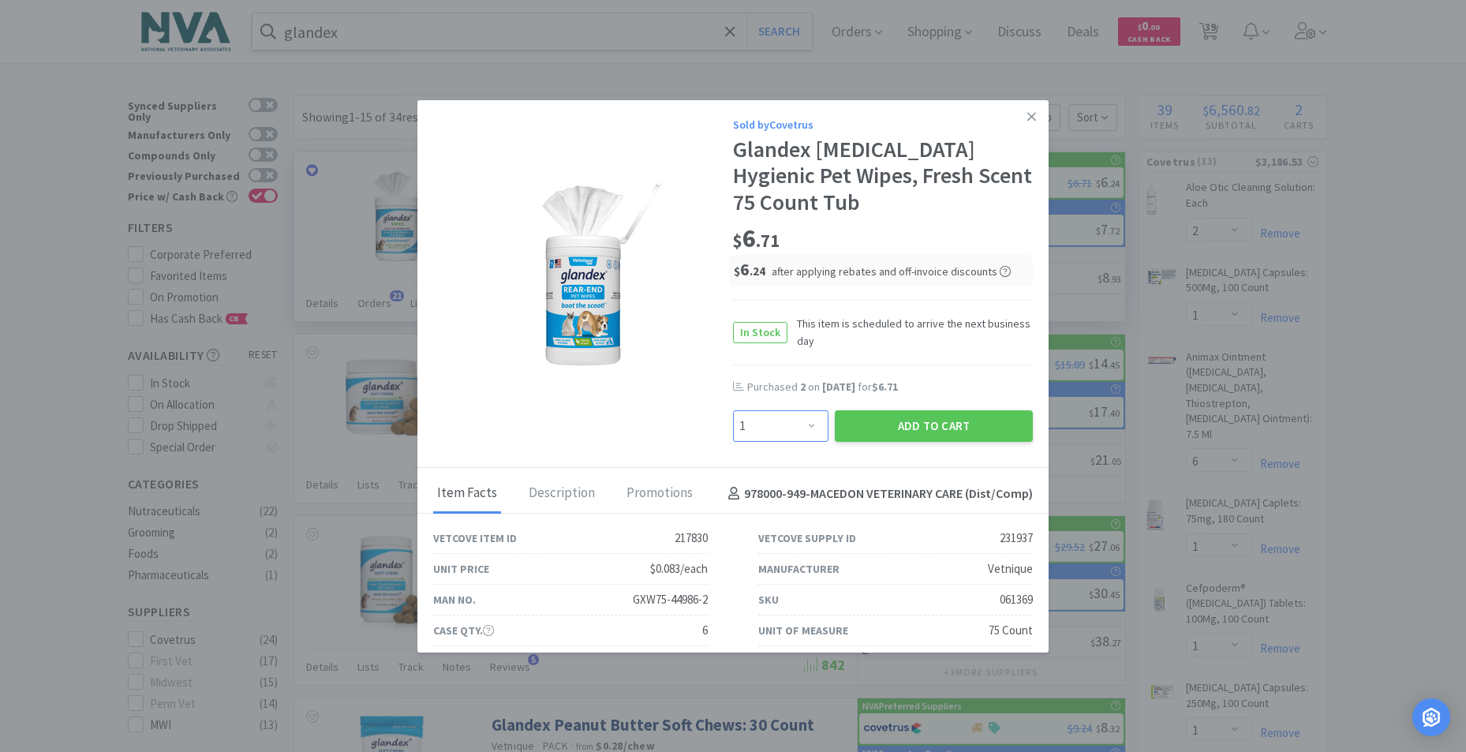
click at [801, 426] on select "Enter Quantity 1 2 3 4 5 6 7 8 9 10 11 12 13 14 15 16 17 18 19 20 Enter Quantity" at bounding box center [780, 426] width 95 height 32
click at [733, 410] on select "Enter Quantity 1 2 3 4 5 6 7 8 9 10 11 12 13 14 15 16 17 18 19 20 Enter Quantity" at bounding box center [780, 426] width 95 height 32
click at [952, 416] on button "Add to Cart" at bounding box center [934, 426] width 198 height 32
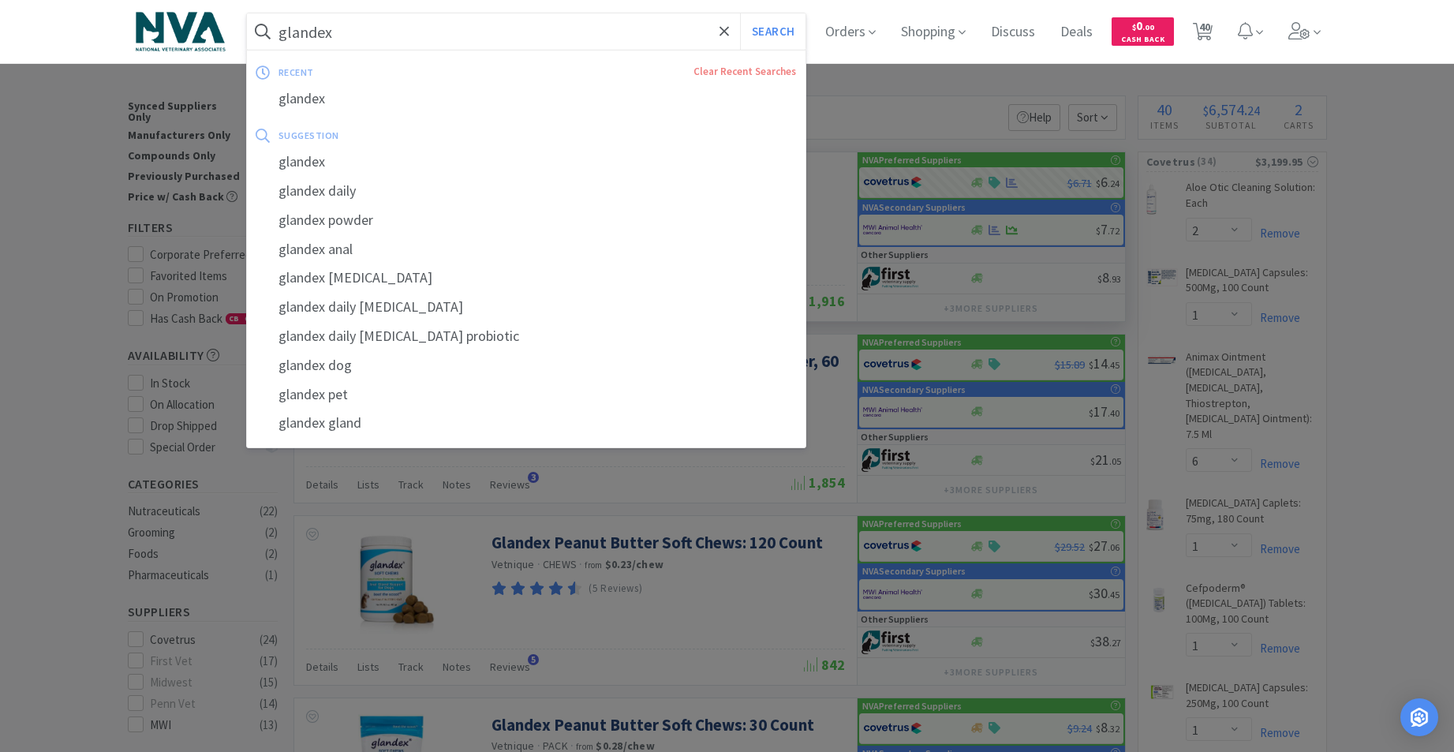
click at [459, 39] on input "glandex" at bounding box center [526, 31] width 559 height 36
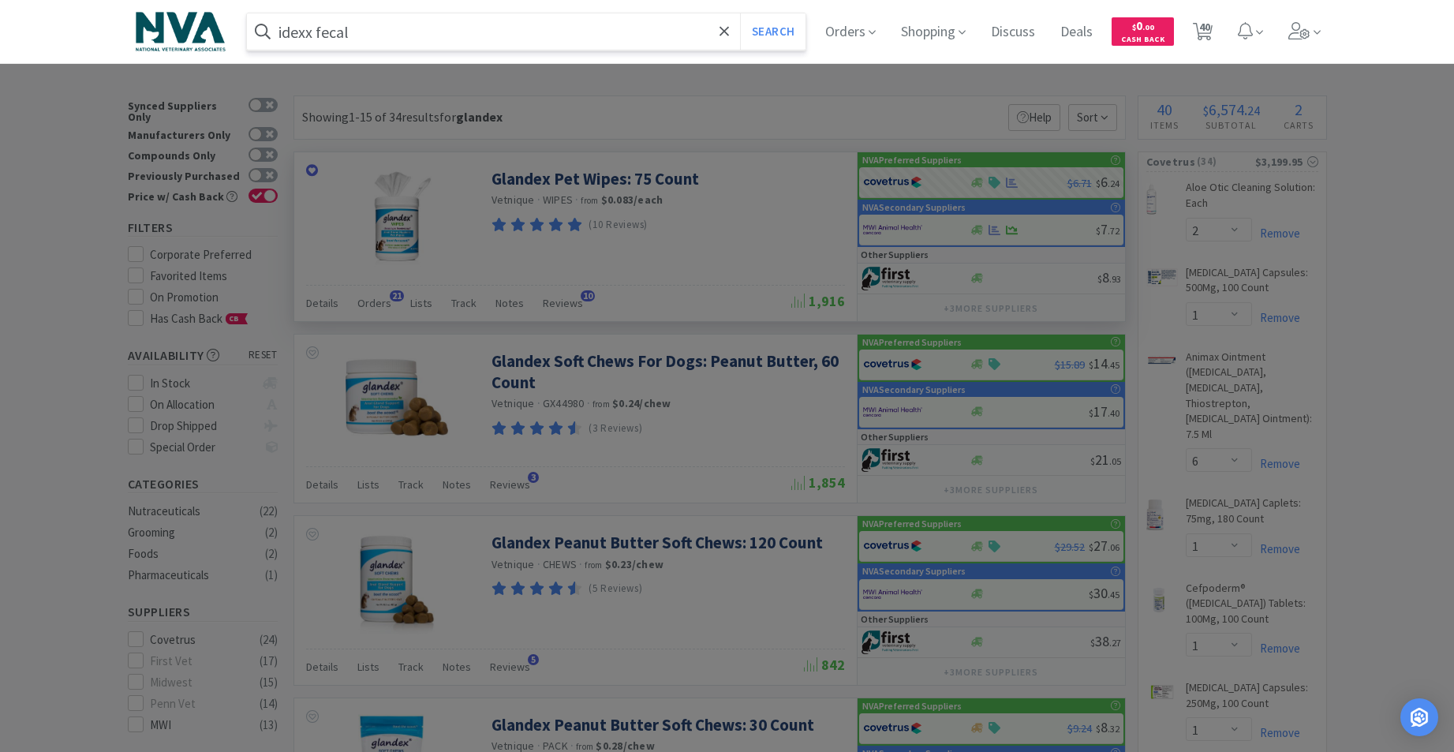
click at [740, 13] on button "Search" at bounding box center [772, 31] width 65 height 36
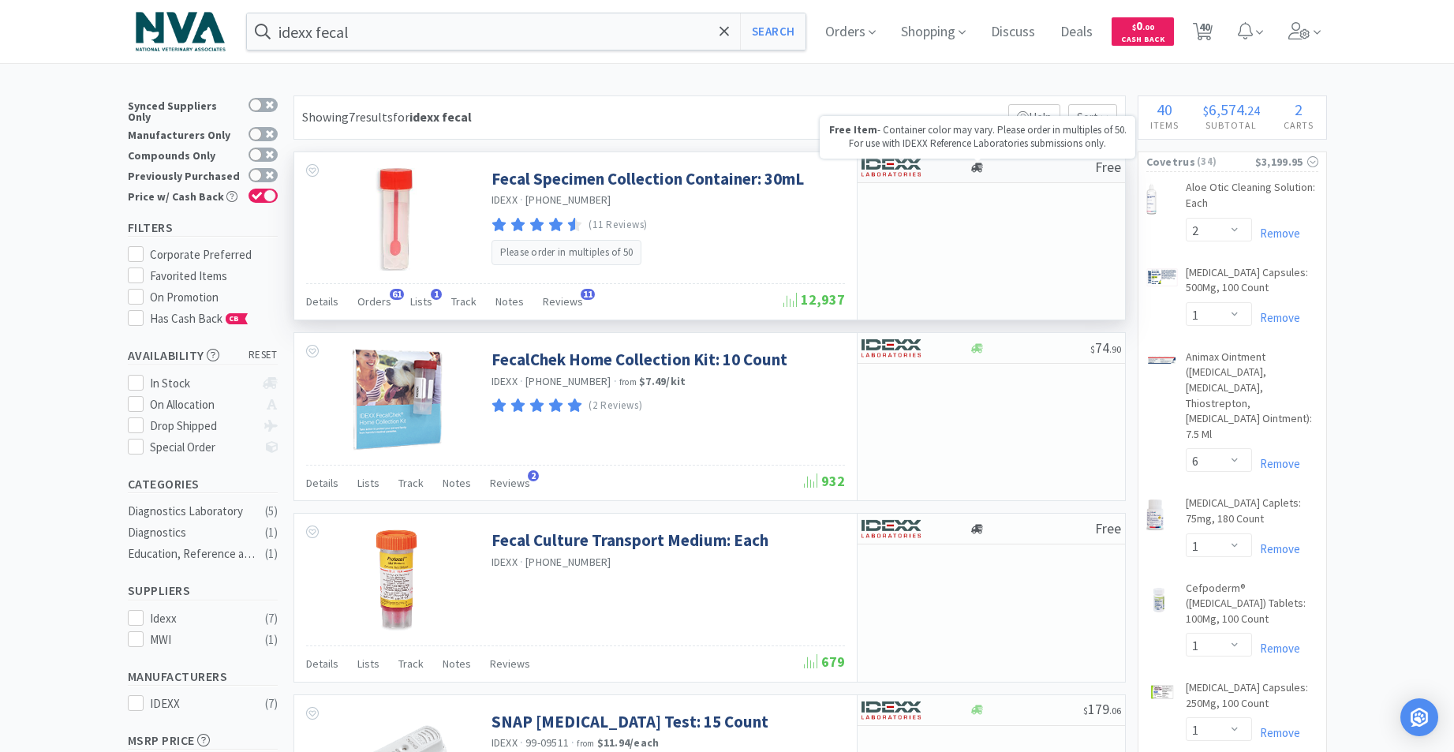
click at [979, 170] on icon at bounding box center [977, 167] width 12 height 9
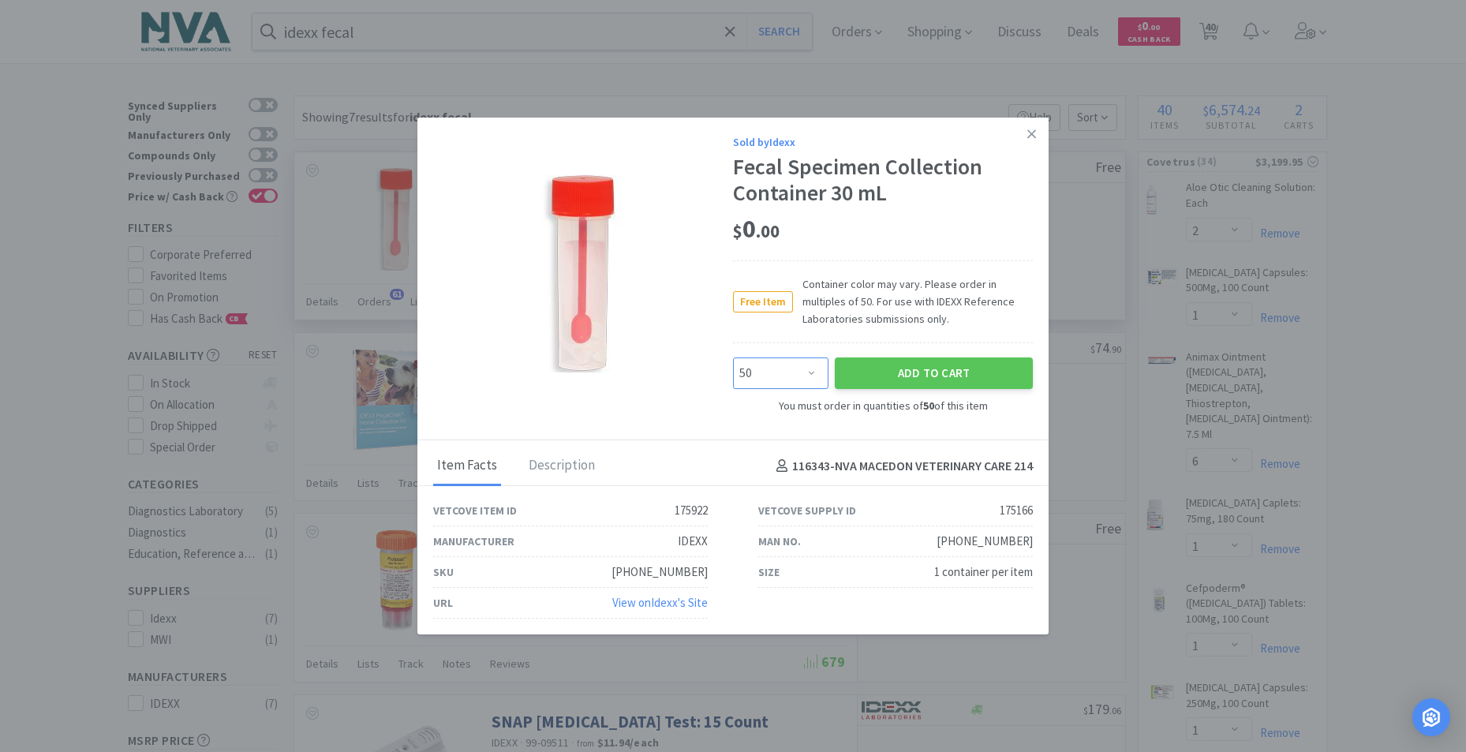
click at [813, 372] on select "Enter Quantity 50 100 150 200 250 300 350 400 450 500 550 600 650 700 750 800 8…" at bounding box center [780, 373] width 95 height 32
click at [733, 357] on select "Enter Quantity 50 100 150 200 250 300 350 400 450 500 550 600 650 700 750 800 8…" at bounding box center [780, 373] width 95 height 32
click at [888, 372] on button "Add to Cart" at bounding box center [934, 373] width 198 height 32
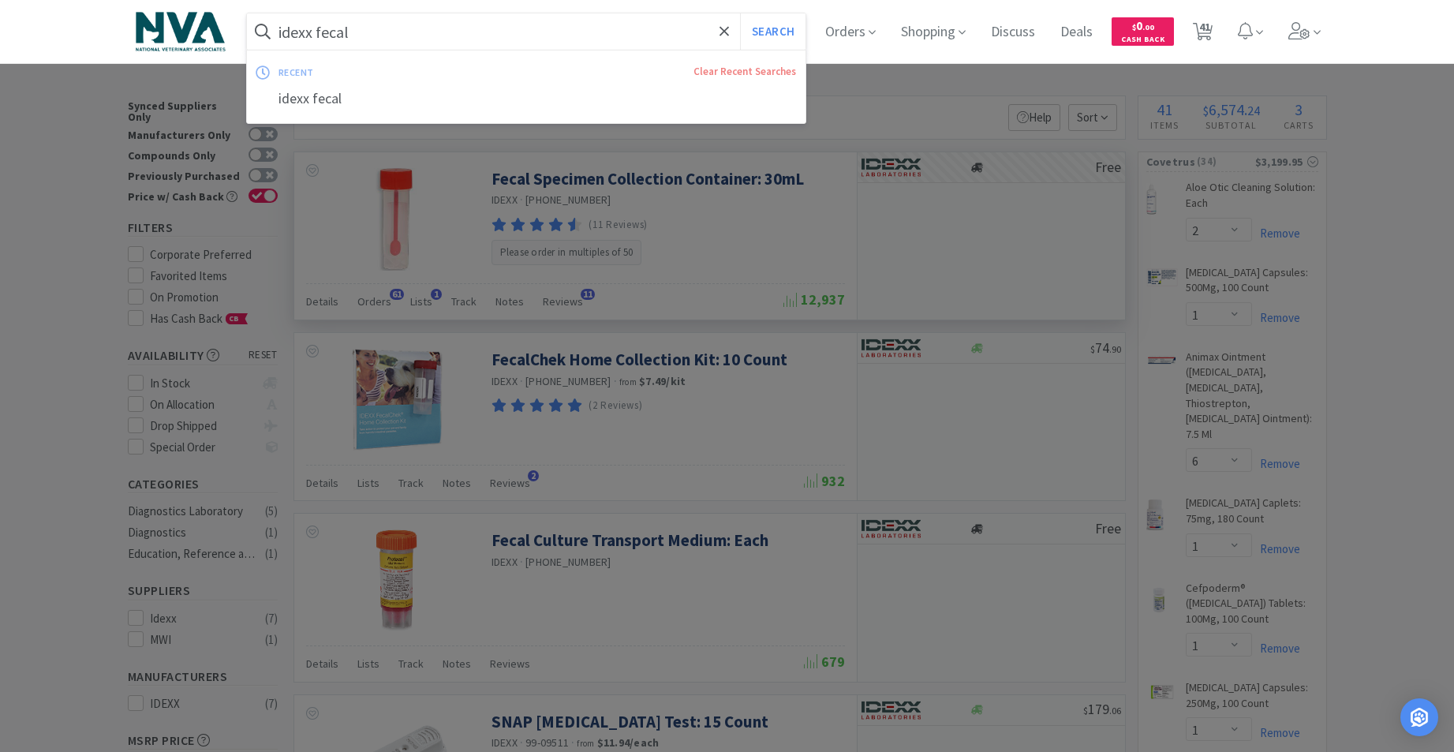
click at [436, 36] on input "idexx fecal" at bounding box center [526, 31] width 559 height 36
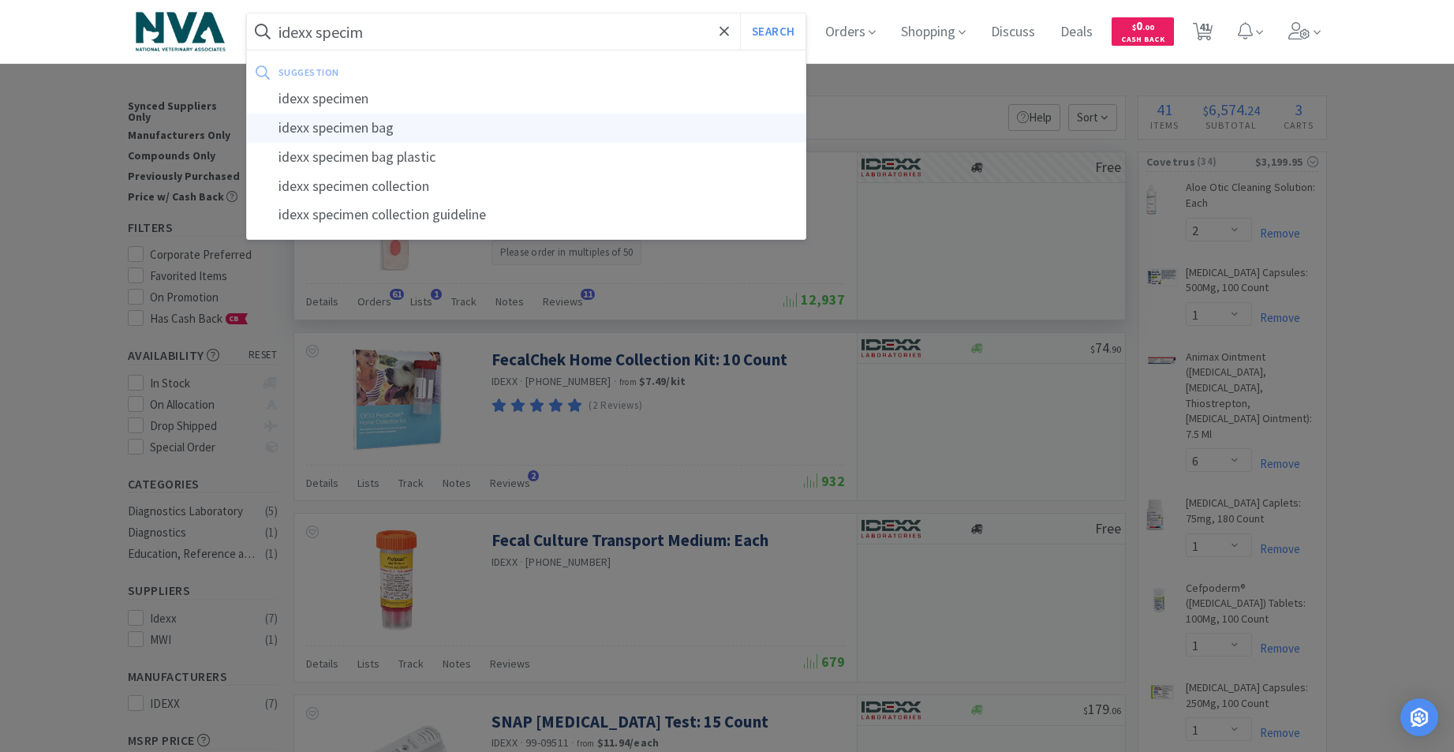
click at [380, 125] on div "idexx specimen bag" at bounding box center [526, 128] width 559 height 29
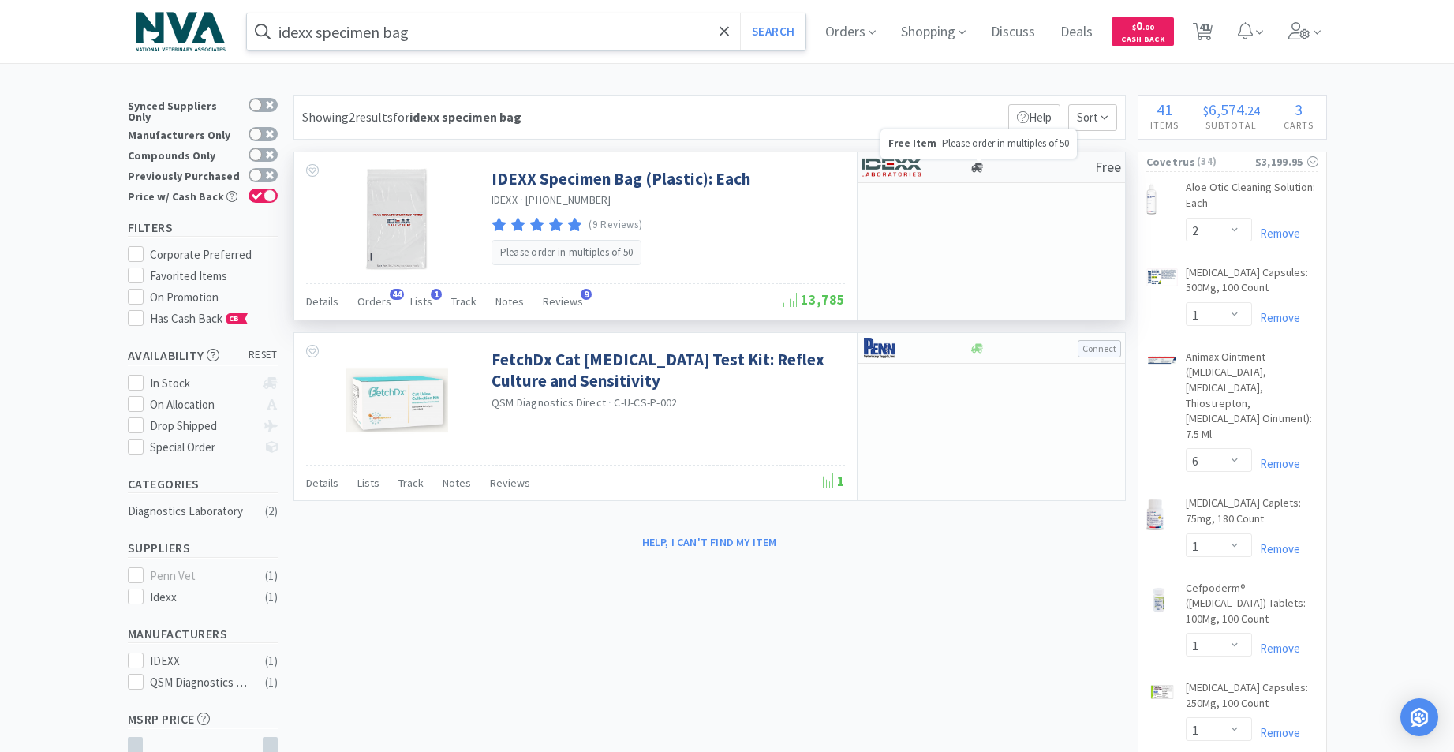
click at [975, 170] on icon at bounding box center [977, 167] width 12 height 9
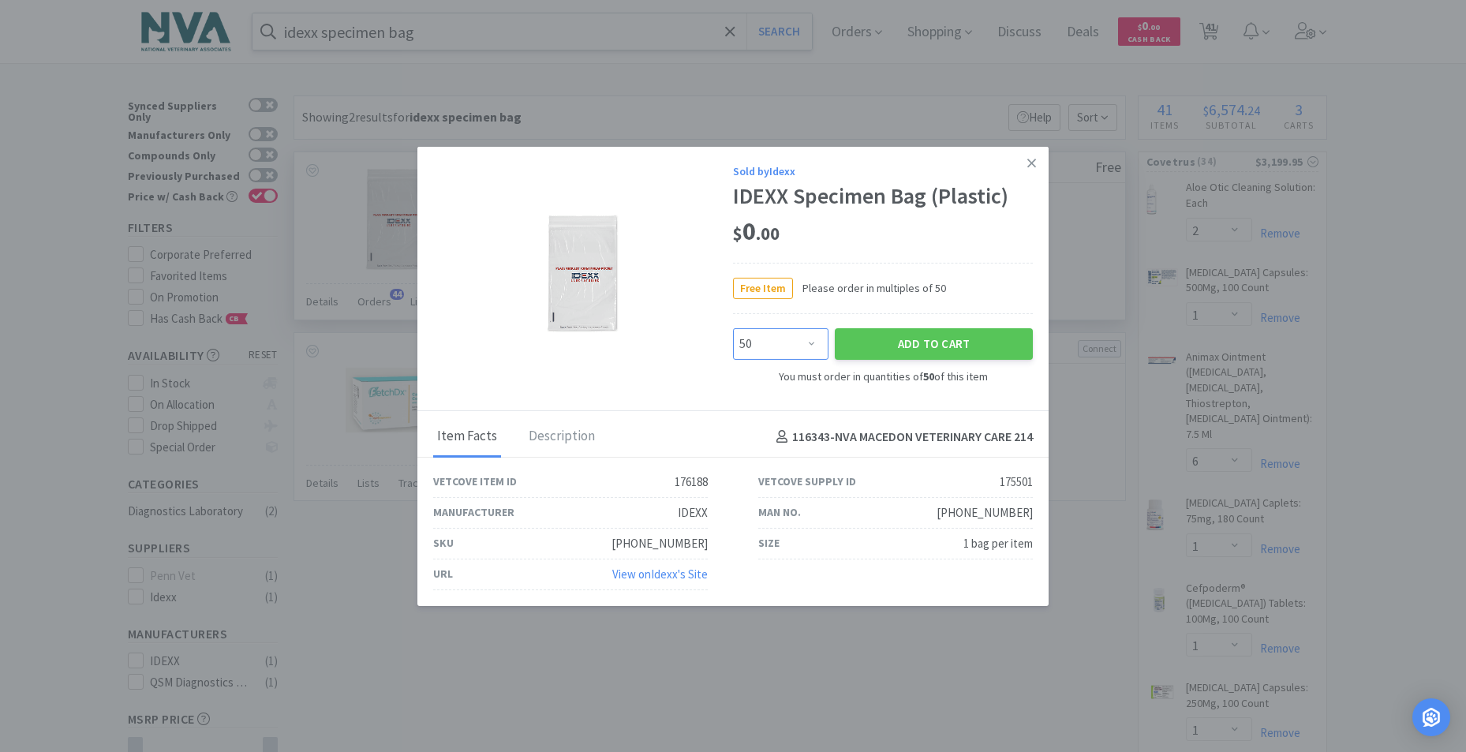
click at [813, 342] on select "Enter Quantity 50 100 150 200 250 300 350 400 450 500 550 600 650 700 750 800 8…" at bounding box center [780, 344] width 95 height 32
click at [733, 328] on select "Enter Quantity 50 100 150 200 250 300 350 400 450 500 550 600 650 700 750 800 8…" at bounding box center [780, 344] width 95 height 32
click at [916, 345] on button "Add to Cart" at bounding box center [934, 344] width 198 height 32
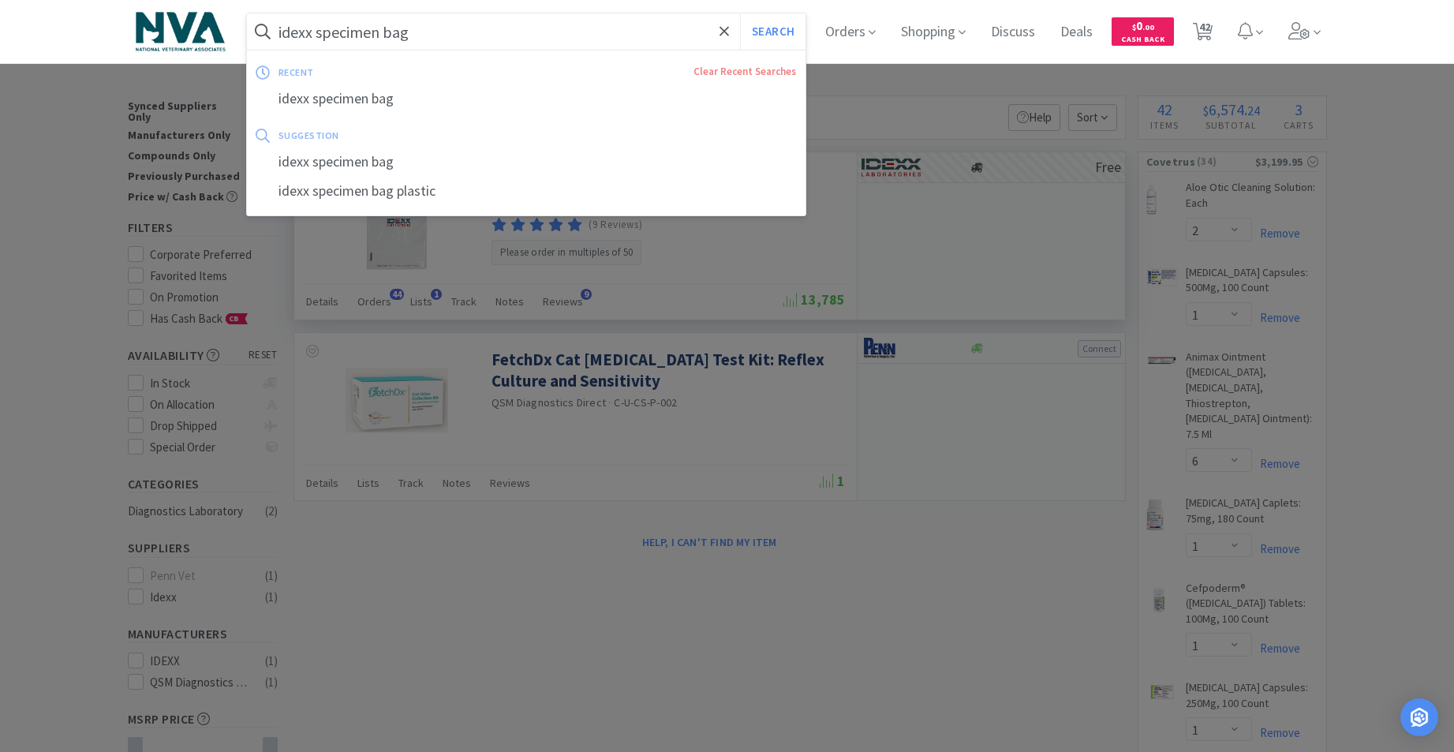
click at [502, 21] on input "idexx specimen bag" at bounding box center [526, 31] width 559 height 36
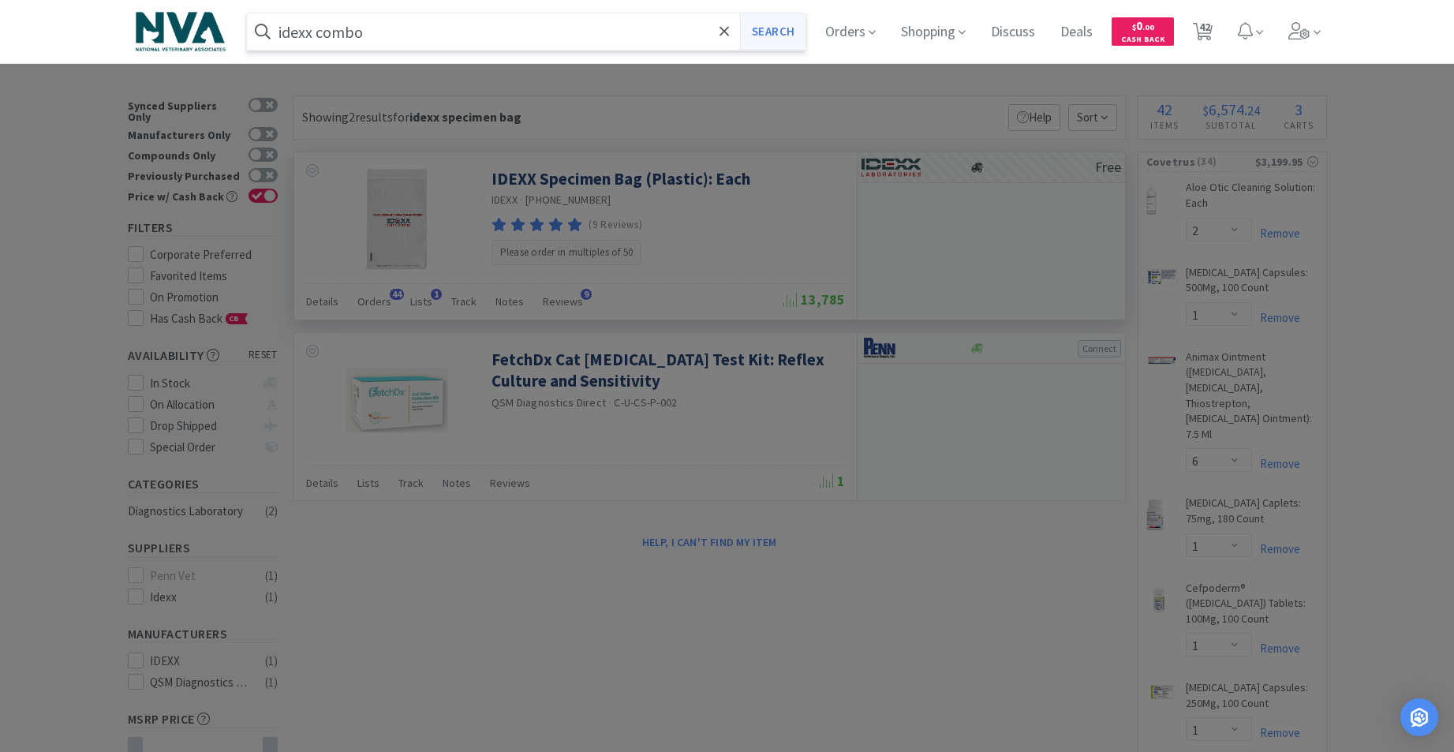
click at [795, 39] on button "Search" at bounding box center [772, 31] width 65 height 36
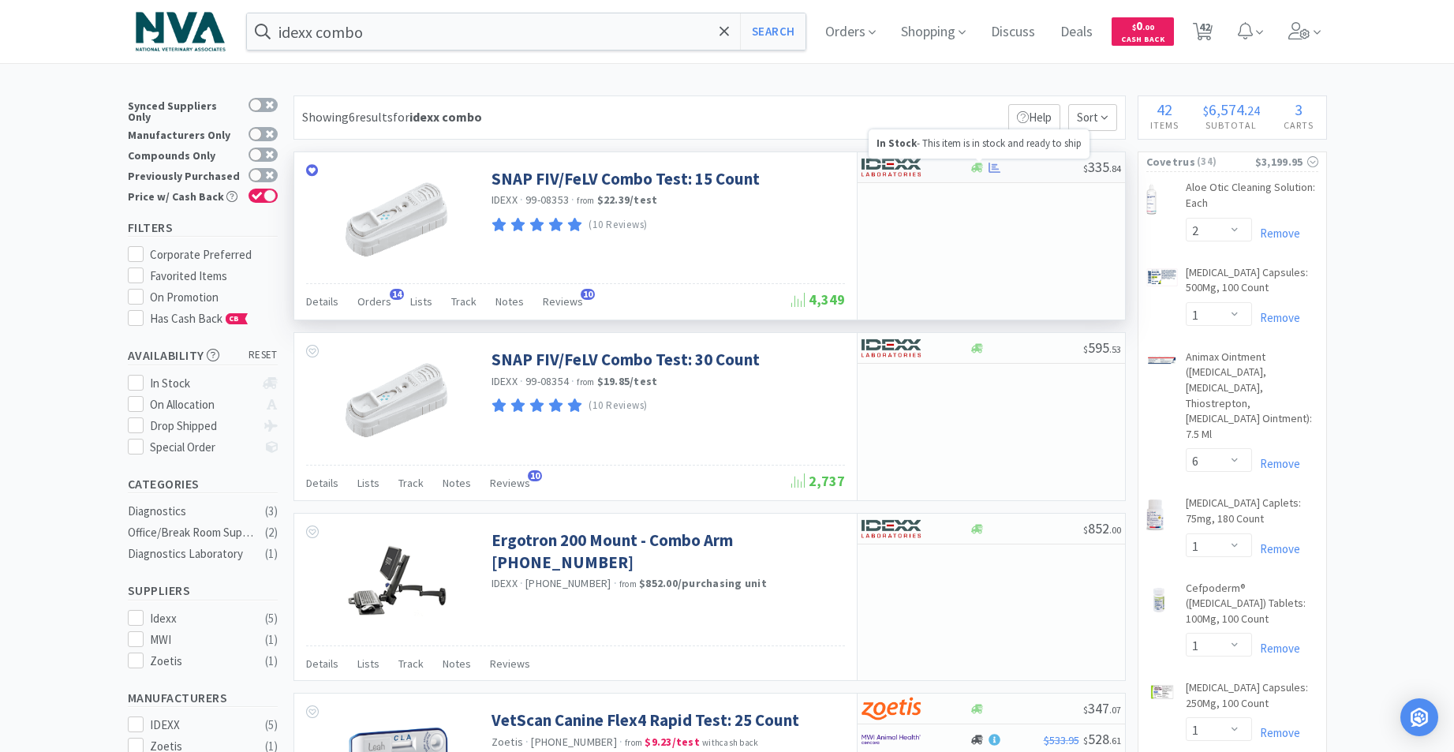
click at [977, 167] on icon at bounding box center [977, 167] width 12 height 9
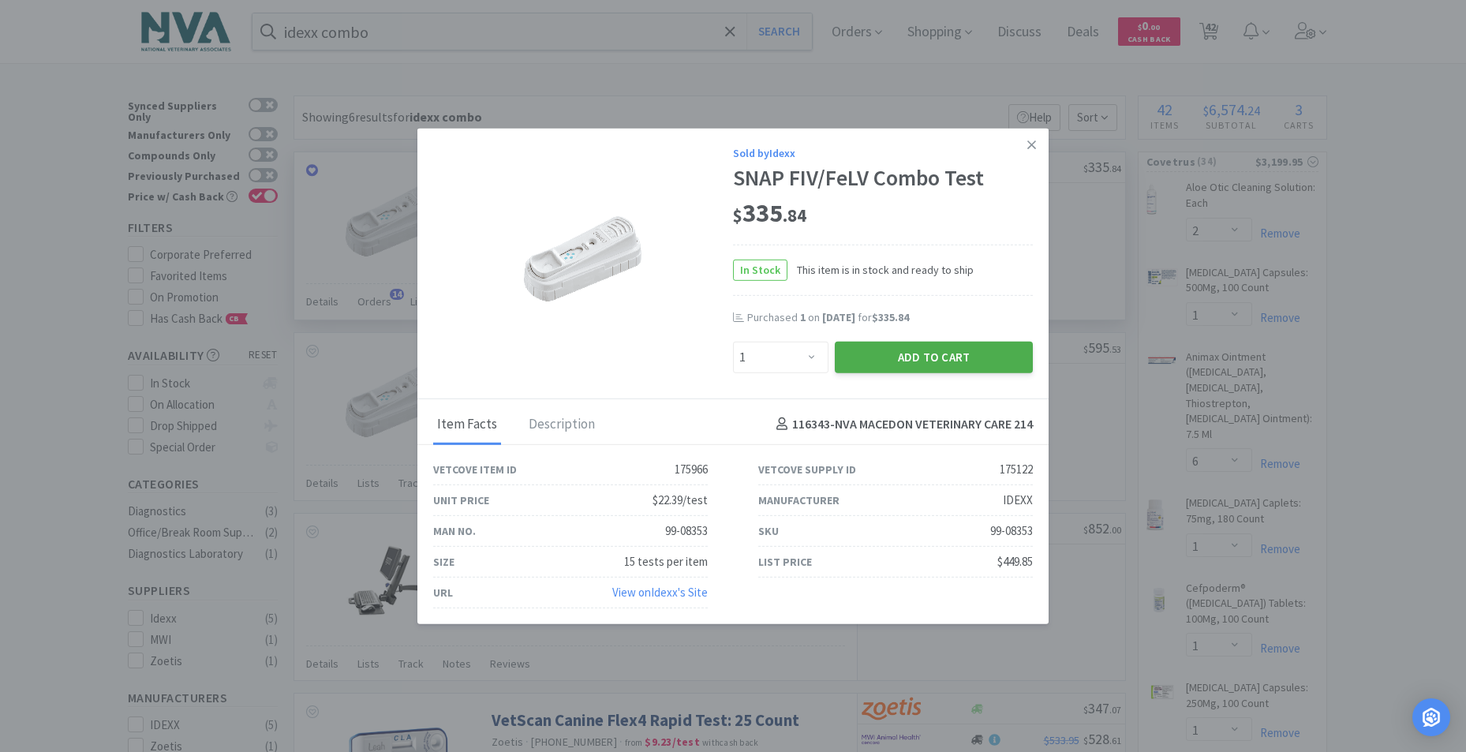
click at [922, 352] on button "Add to Cart" at bounding box center [934, 357] width 198 height 32
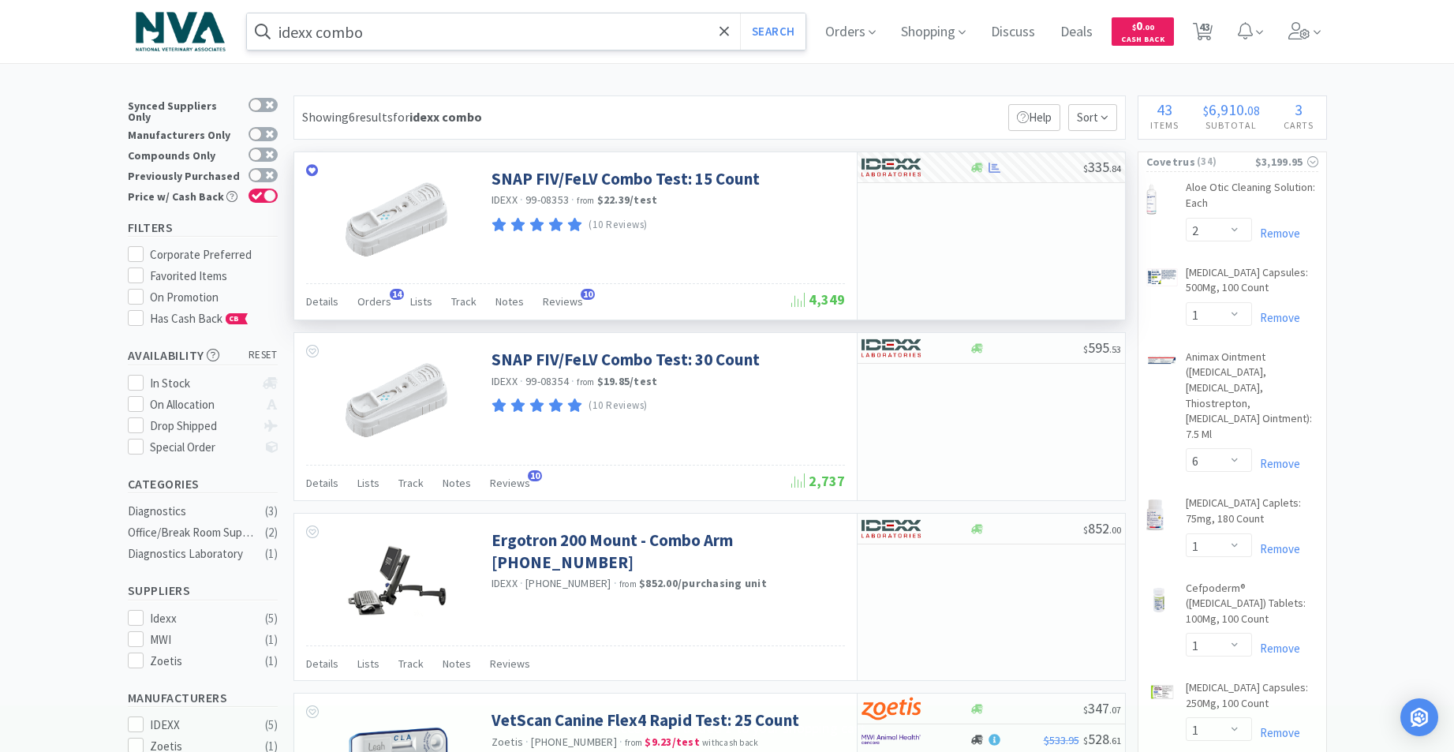
click at [432, 38] on input "idexx combo" at bounding box center [526, 31] width 559 height 36
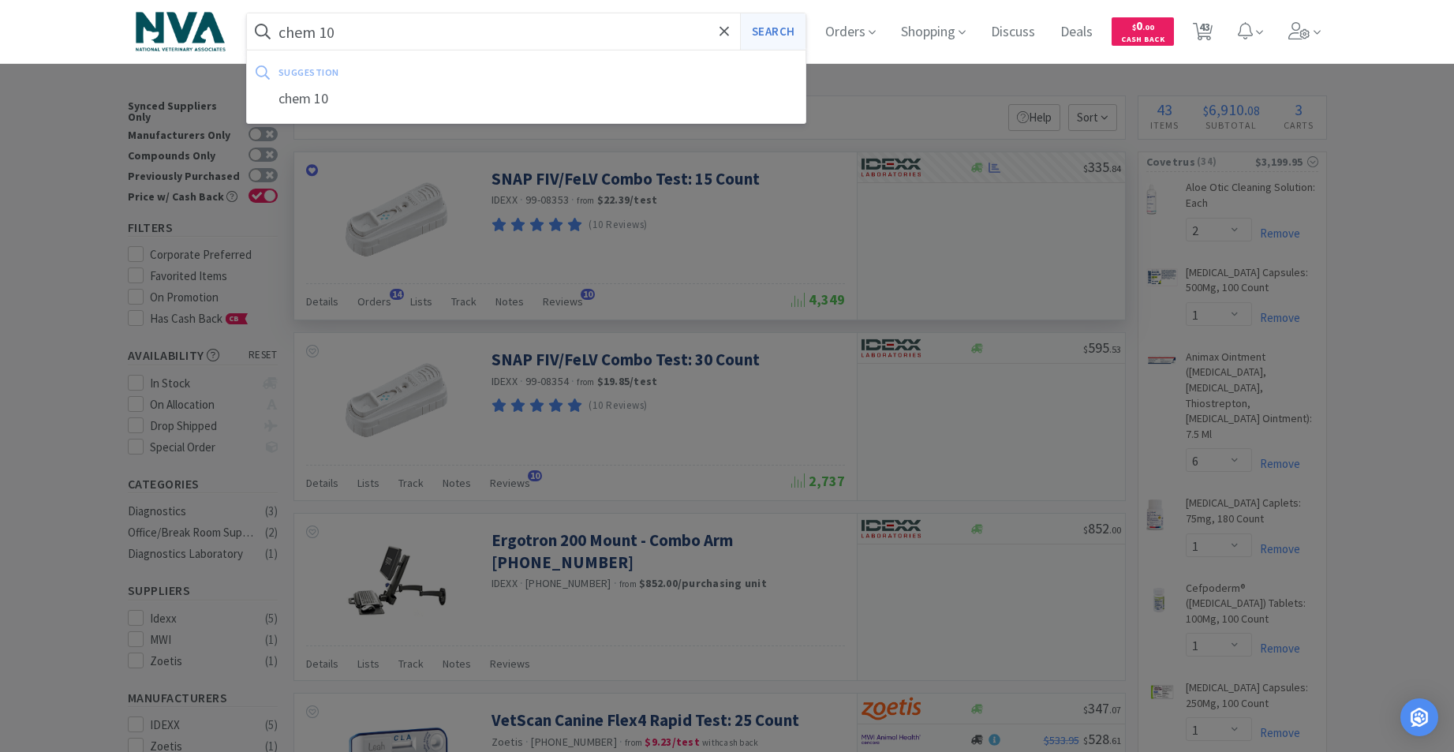
click at [776, 38] on button "Search" at bounding box center [772, 31] width 65 height 36
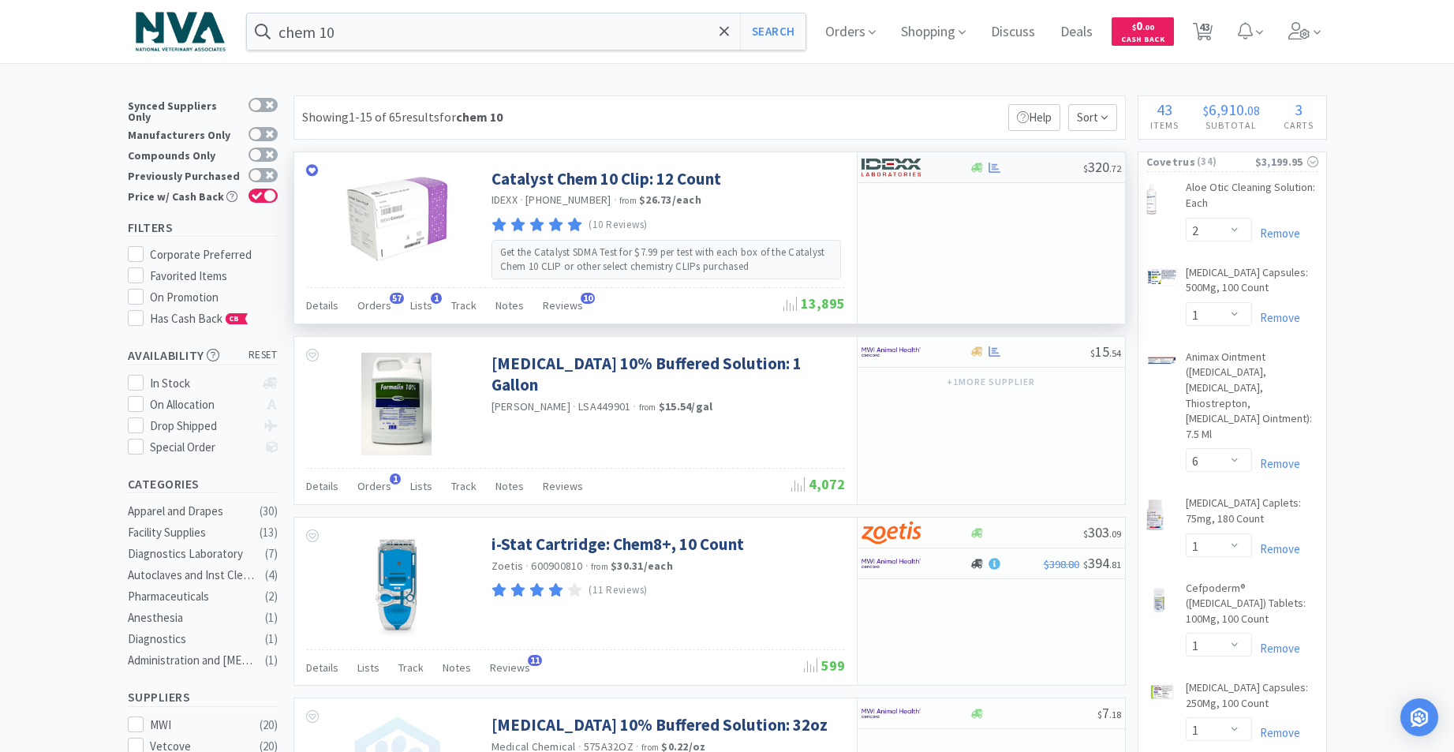
click at [970, 170] on div at bounding box center [978, 168] width 16 height 12
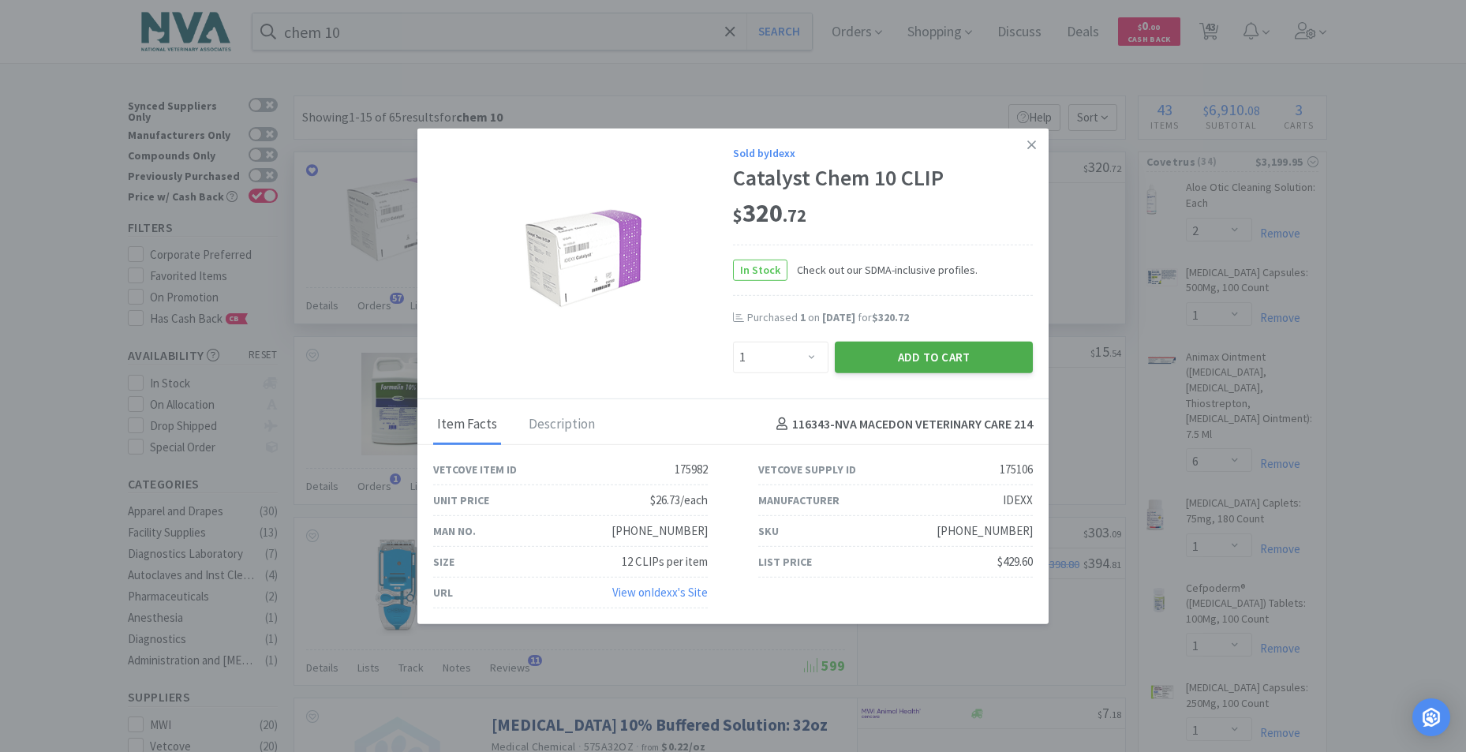
click at [977, 349] on button "Add to Cart" at bounding box center [934, 357] width 198 height 32
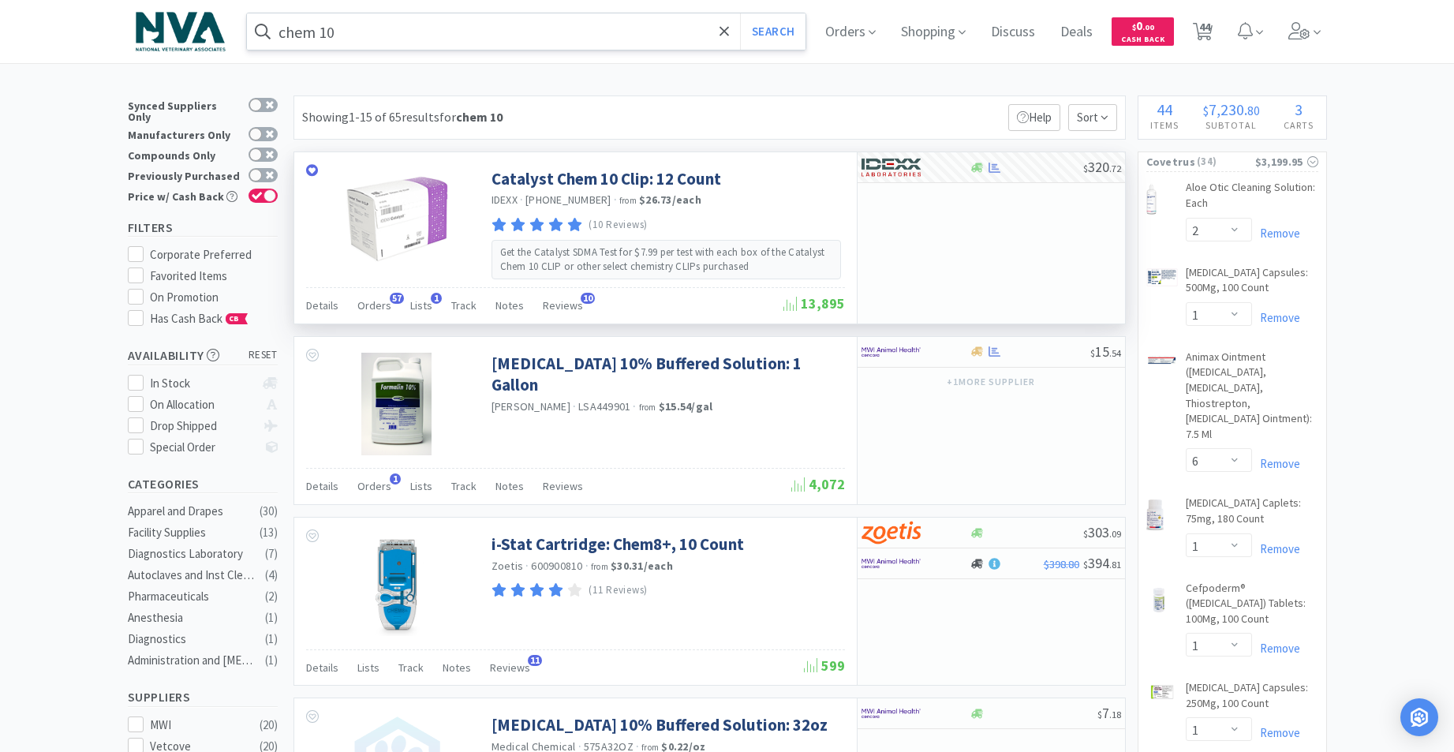
click at [589, 24] on input "chem 10" at bounding box center [526, 31] width 559 height 36
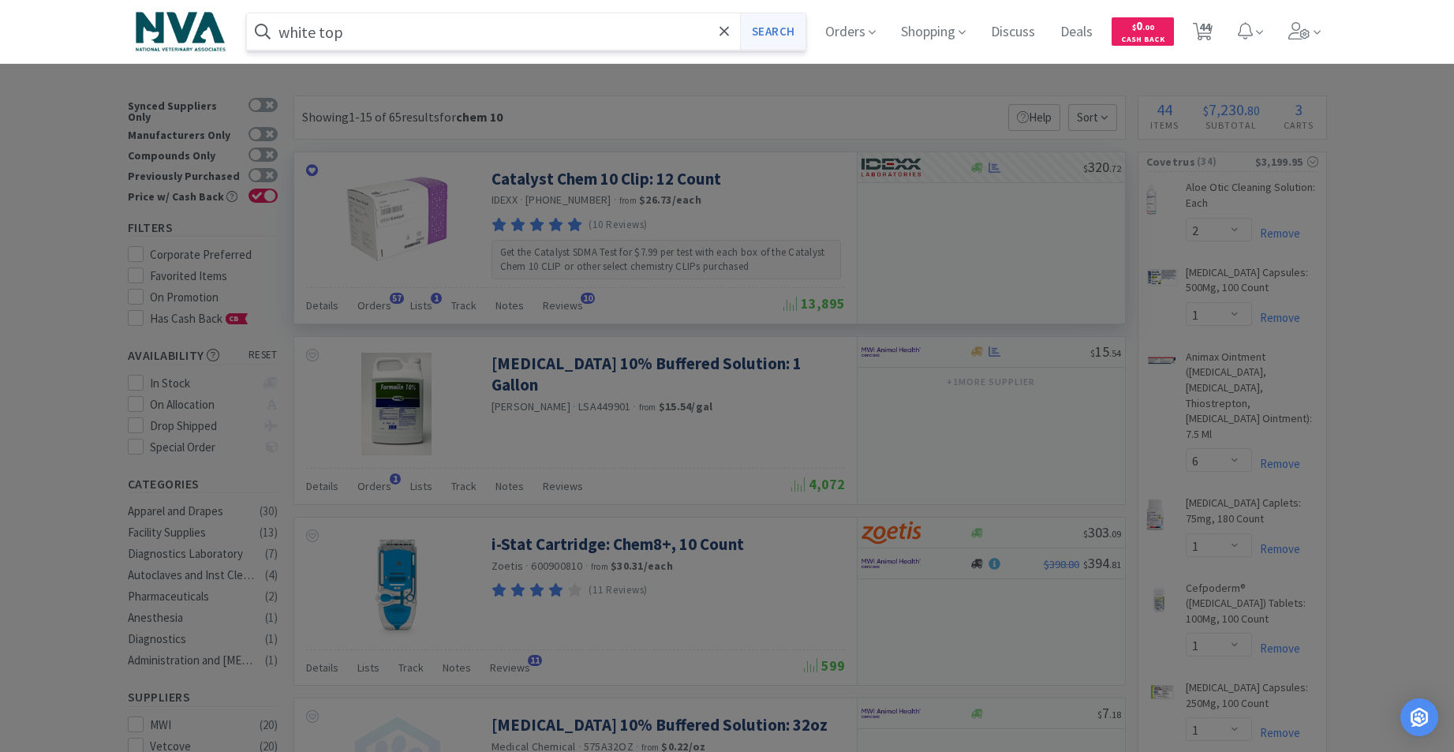
click at [781, 36] on button "Search" at bounding box center [772, 31] width 65 height 36
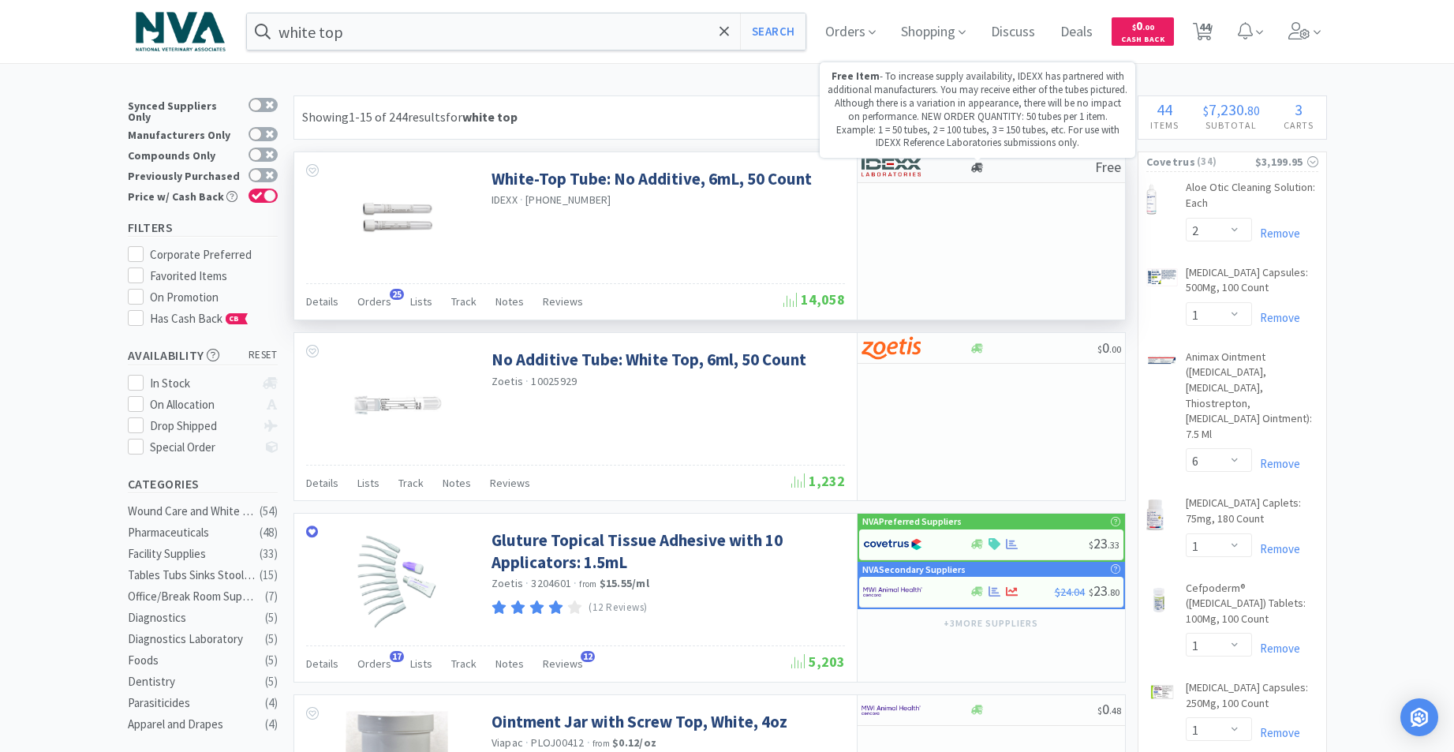
click at [972, 166] on icon at bounding box center [977, 168] width 12 height 12
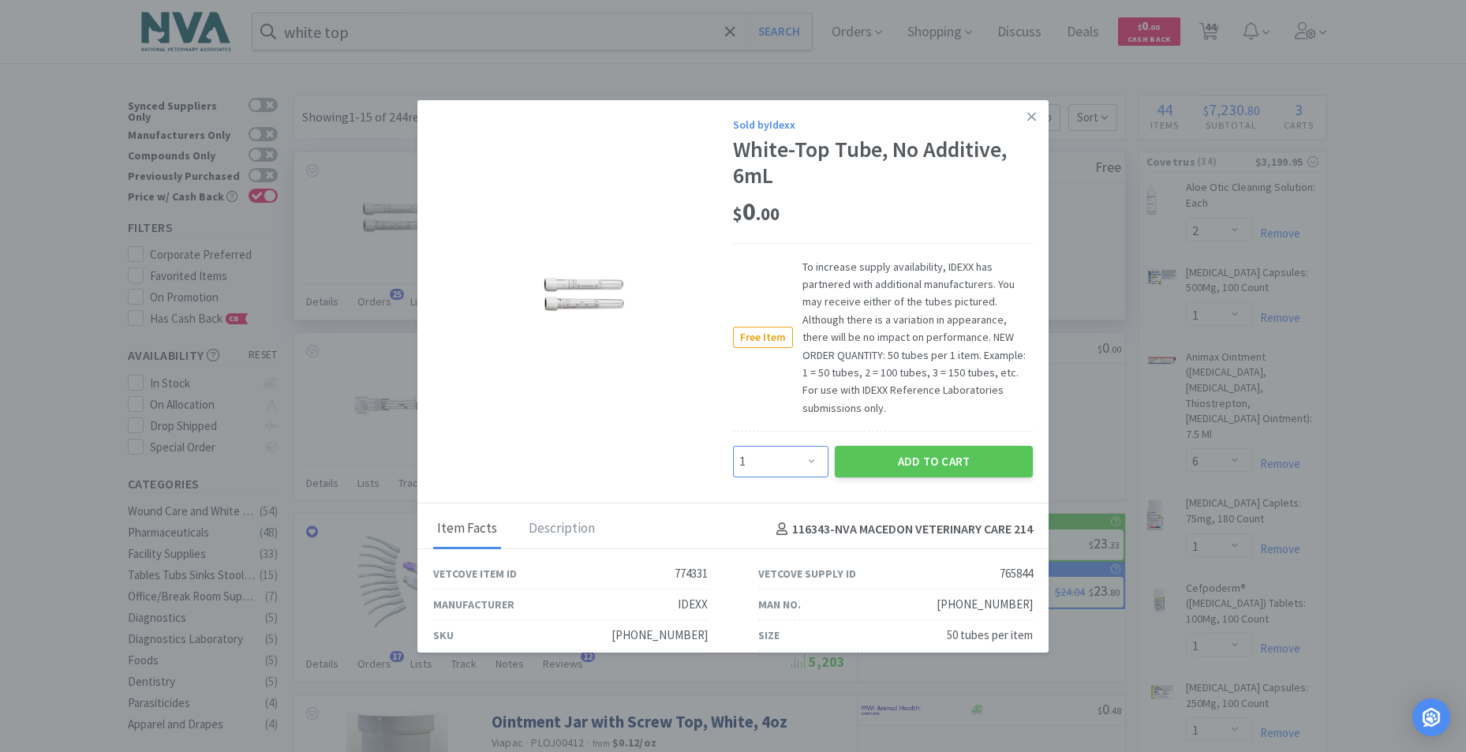
click at [805, 460] on select "Enter Quantity 1 2 3 4 5 6 7 8 9 10 11 12 13 14 15 16 17 18 19 20 Enter Quantity" at bounding box center [780, 462] width 95 height 32
click at [733, 446] on select "Enter Quantity 1 2 3 4 5 6 7 8 9 10 11 12 13 14 15 16 17 18 19 20 Enter Quantity" at bounding box center [780, 462] width 95 height 32
click at [920, 465] on button "Add to Cart" at bounding box center [934, 462] width 198 height 32
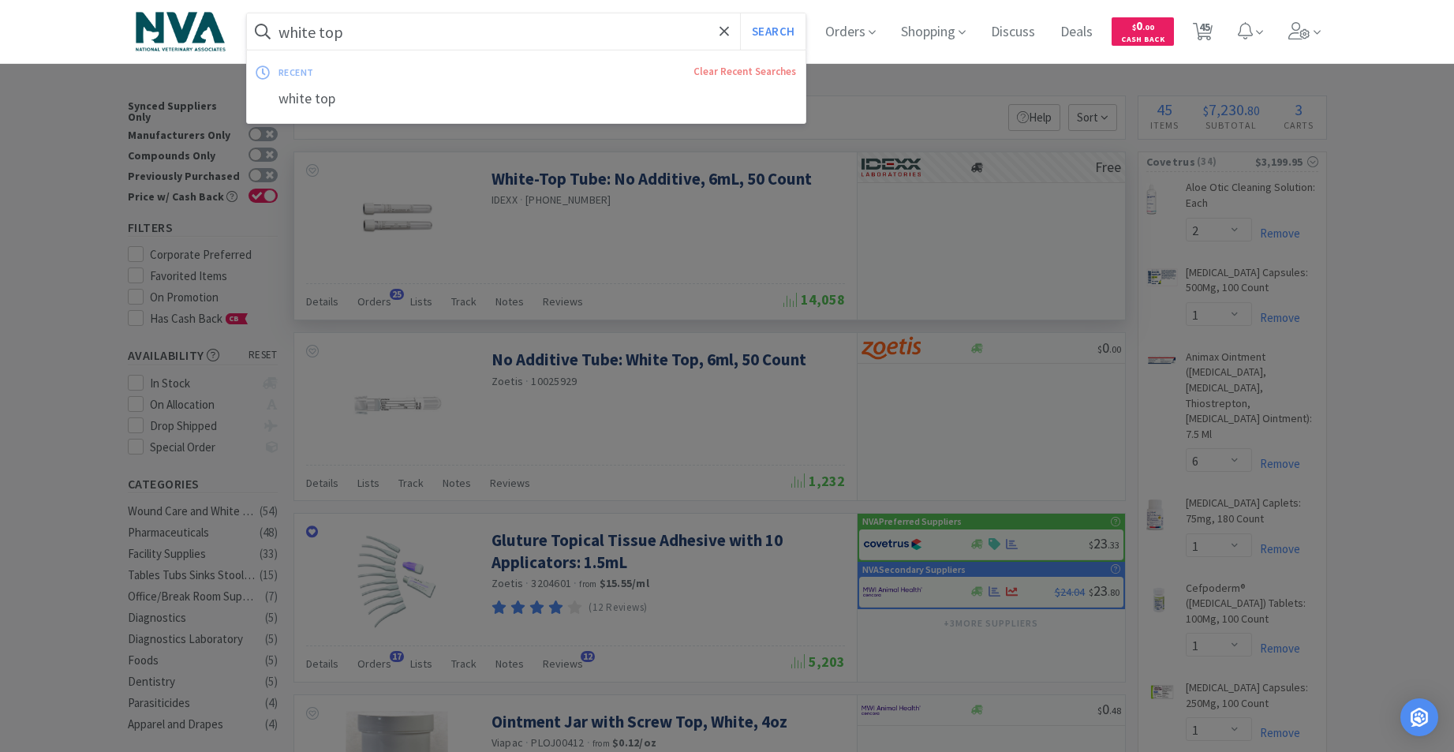
click at [559, 21] on input "white top" at bounding box center [526, 31] width 559 height 36
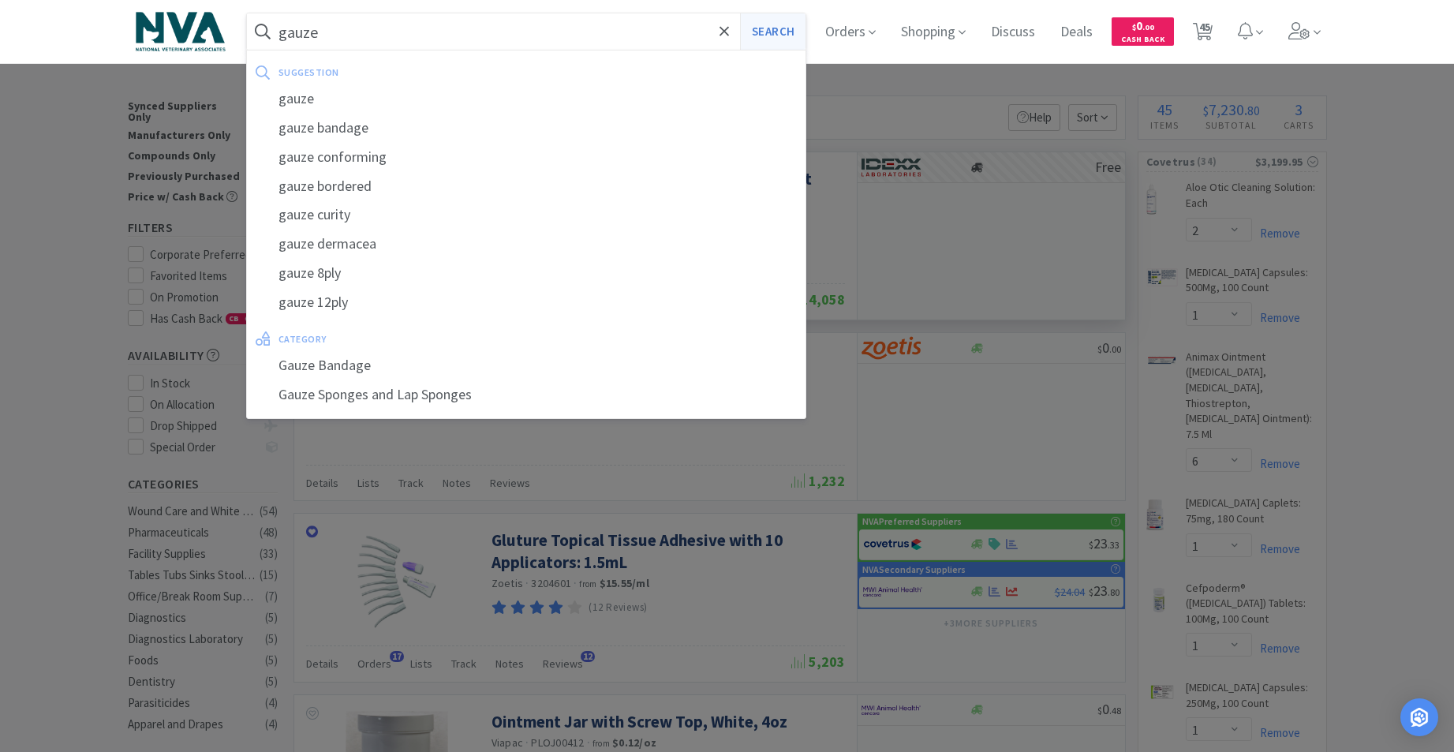
click at [761, 30] on button "Search" at bounding box center [772, 31] width 65 height 36
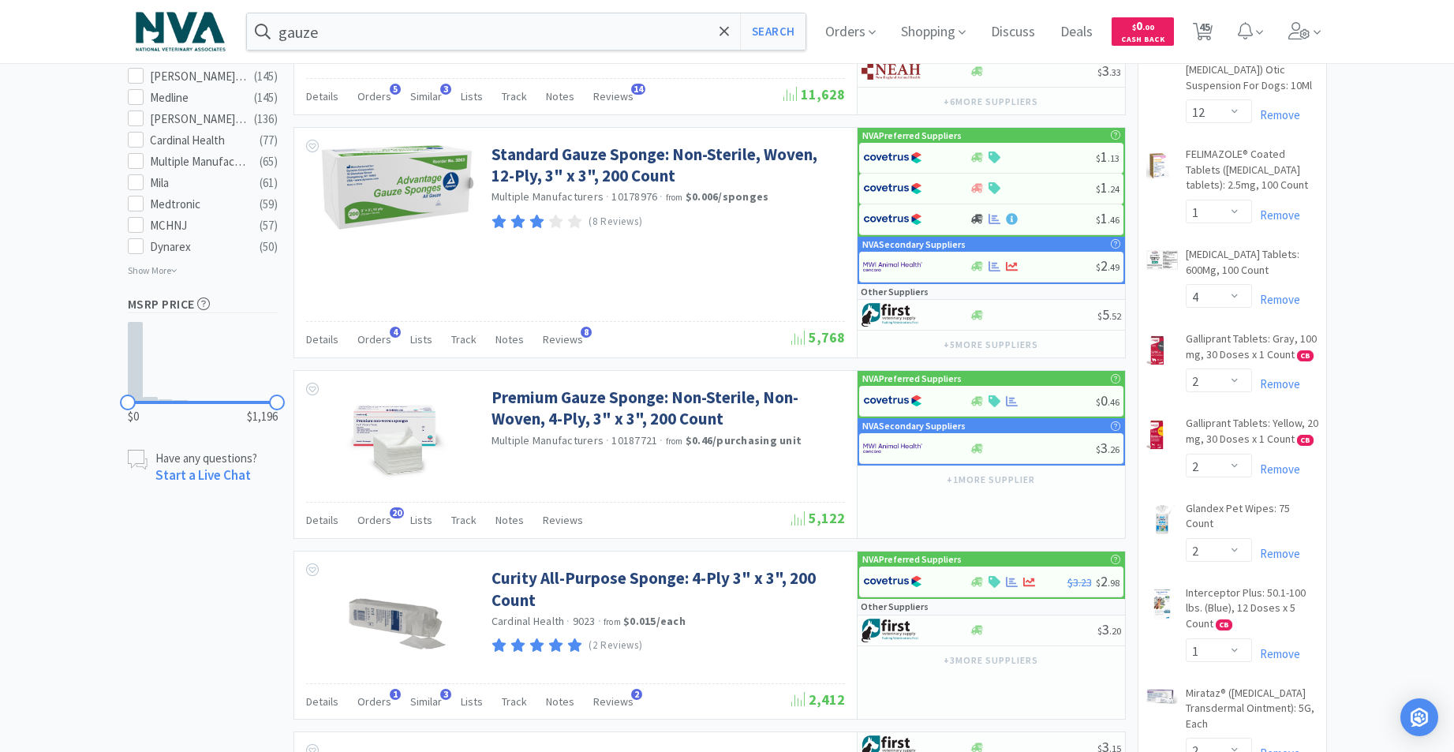
scroll to position [1015, 0]
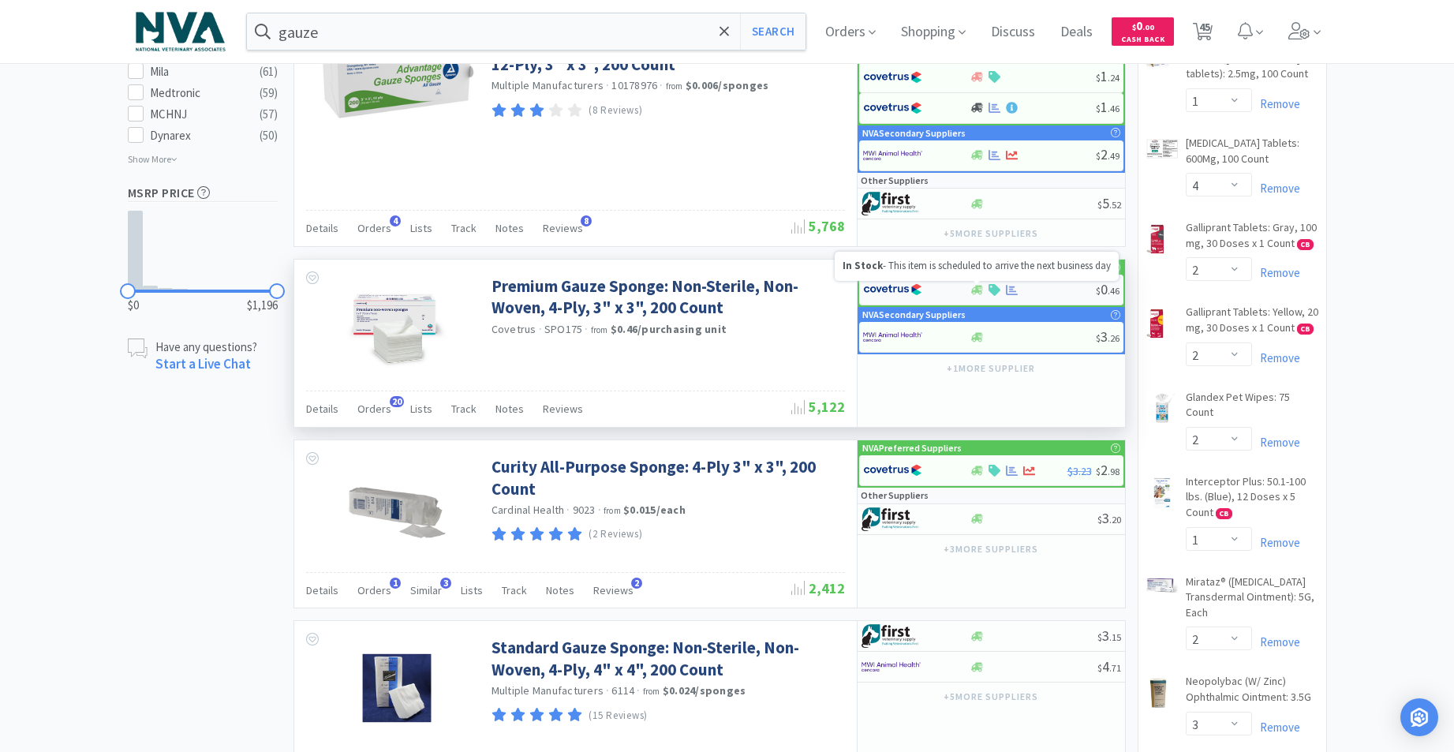
click at [981, 293] on icon at bounding box center [977, 290] width 12 height 12
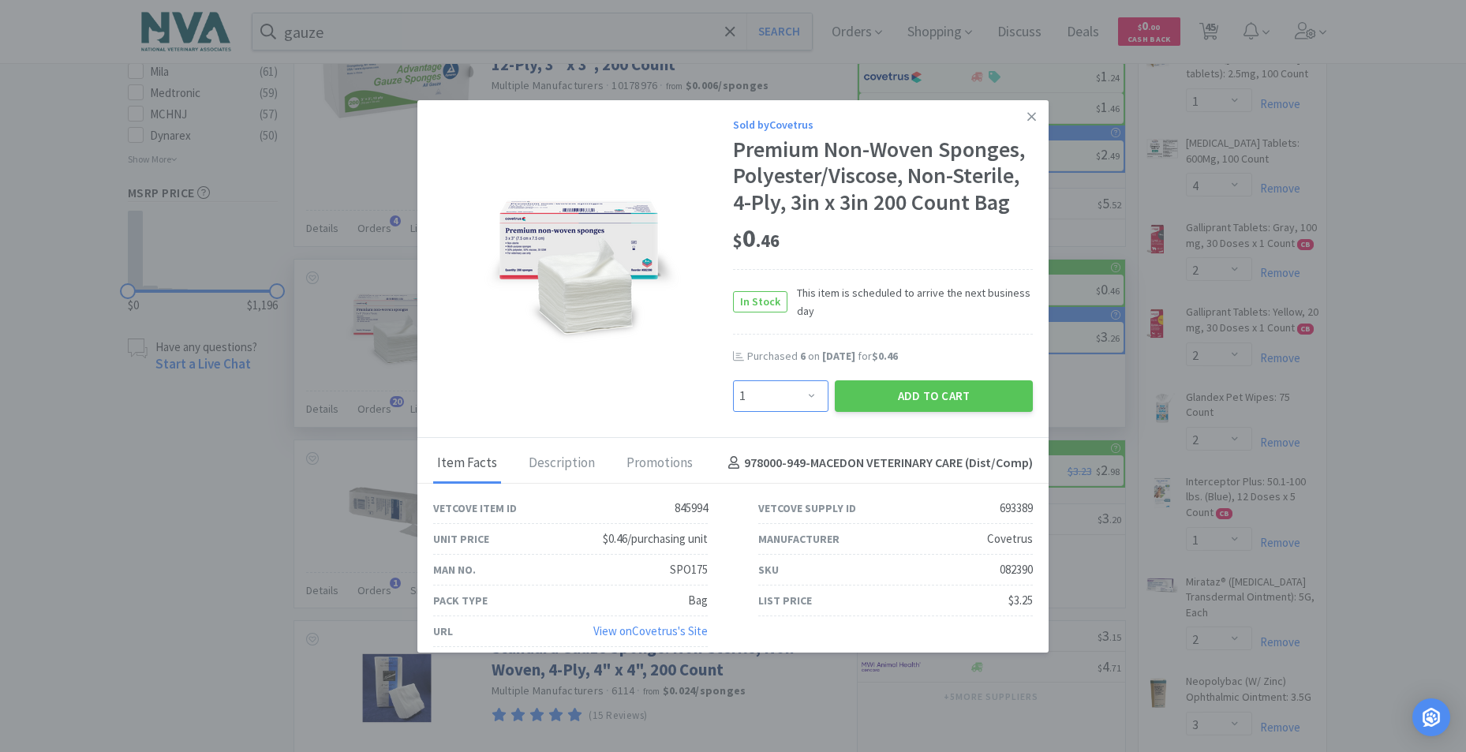
click at [801, 395] on select "Enter Quantity 1 2 3 4 5 6 7 8 9 10 11 12 13 14 15 16 17 18 19 20 Enter Quantity" at bounding box center [780, 396] width 95 height 32
click at [733, 380] on select "Enter Quantity 1 2 3 4 5 6 7 8 9 10 11 12 13 14 15 16 17 18 19 20 Enter Quantity" at bounding box center [780, 396] width 95 height 32
click at [909, 389] on button "Add to Cart" at bounding box center [934, 396] width 198 height 32
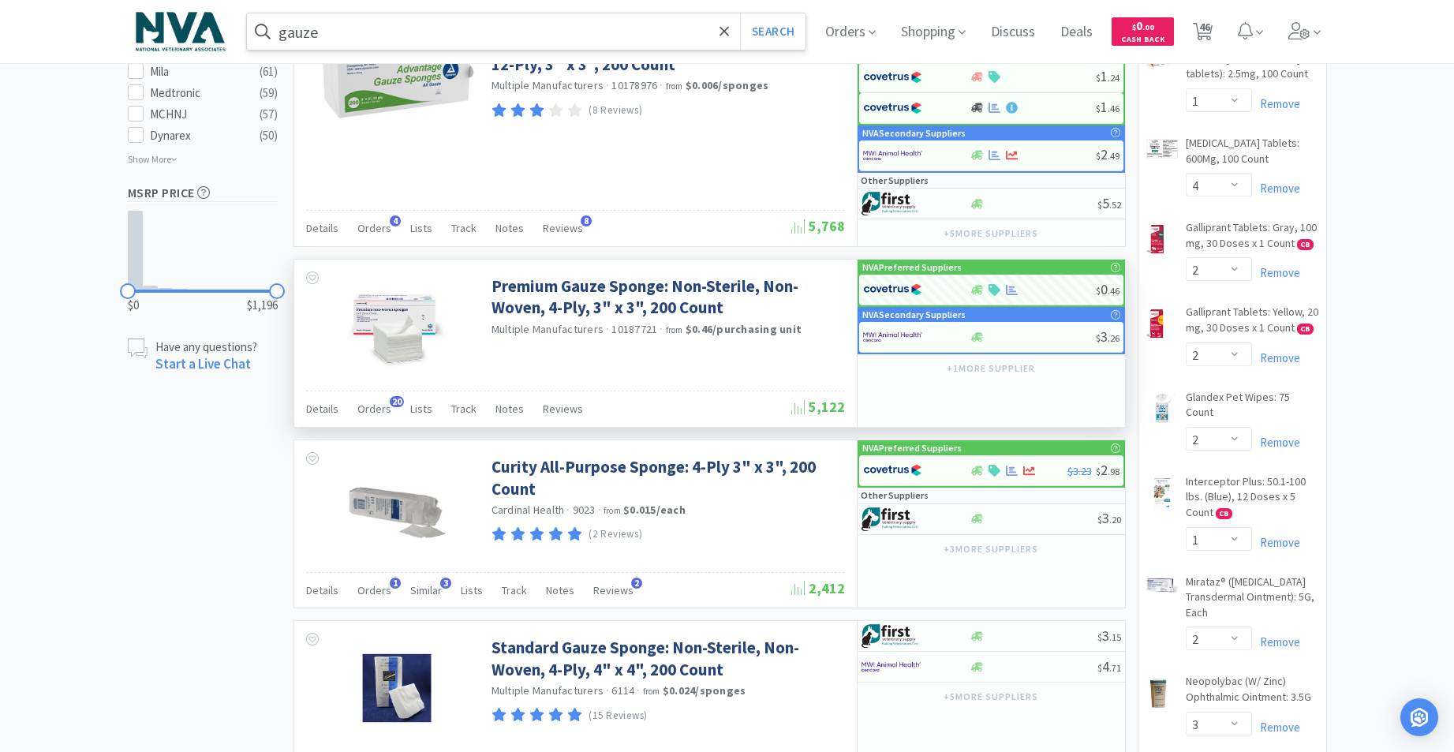
click at [361, 35] on input "gauze" at bounding box center [526, 31] width 559 height 36
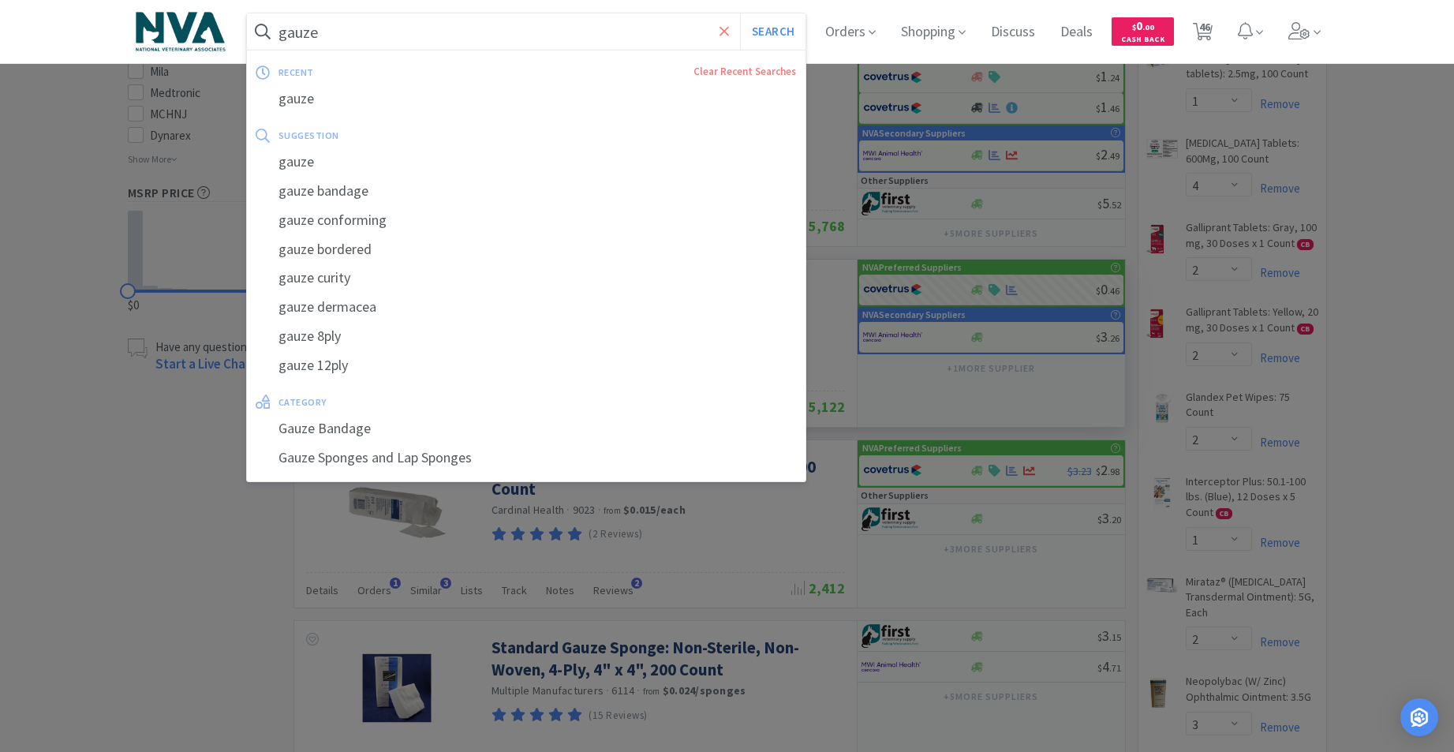
click at [734, 32] on span at bounding box center [725, 31] width 18 height 33
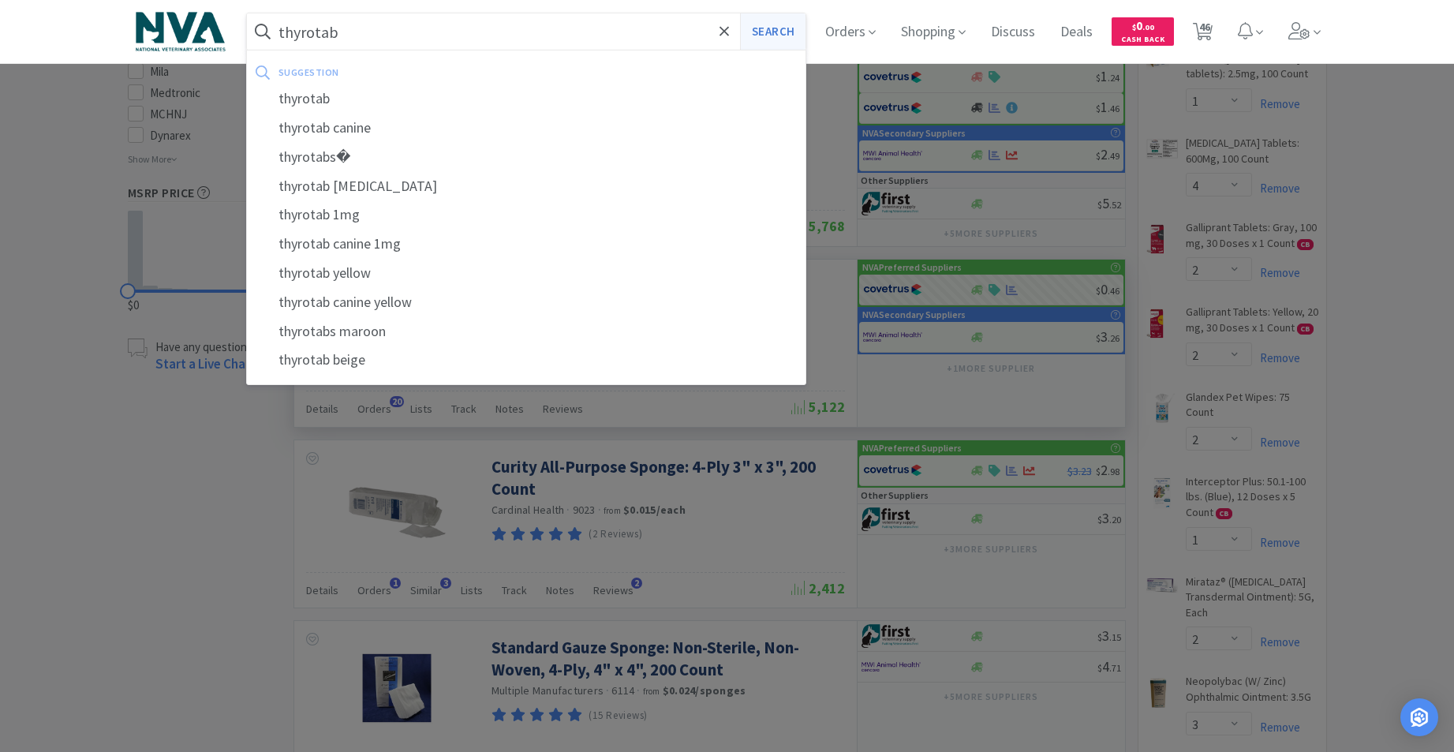
click at [783, 32] on button "Search" at bounding box center [772, 31] width 65 height 36
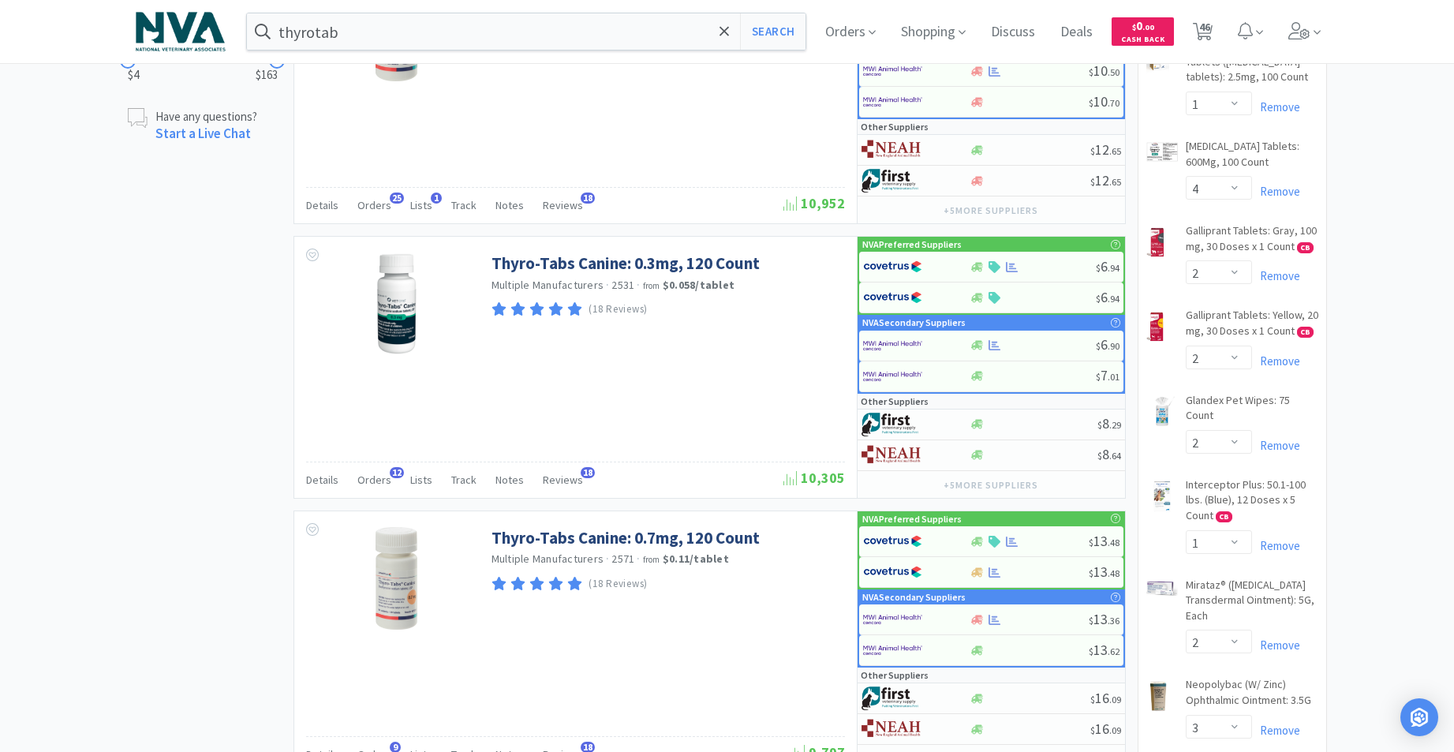
scroll to position [1032, 0]
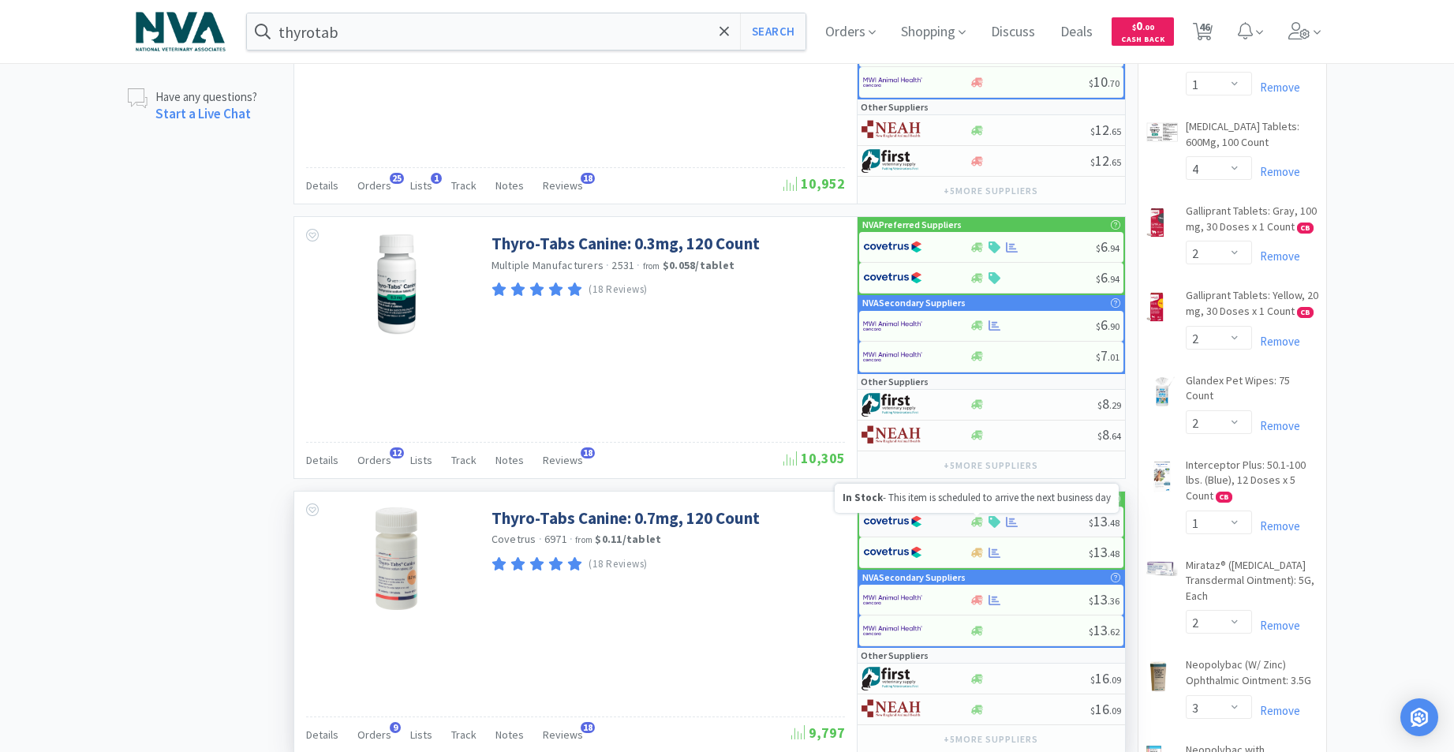
click at [981, 523] on icon at bounding box center [977, 521] width 12 height 9
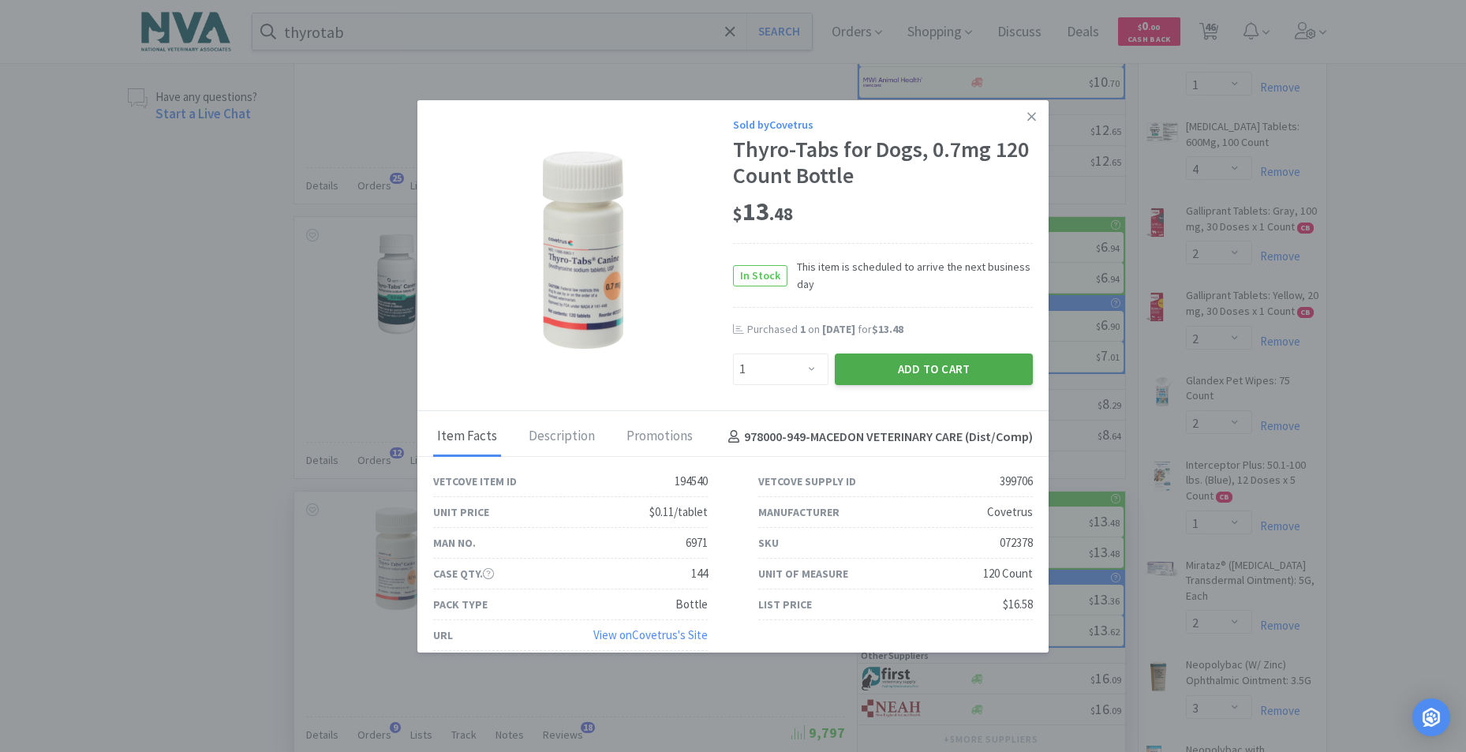
click at [925, 366] on button "Add to Cart" at bounding box center [934, 369] width 198 height 32
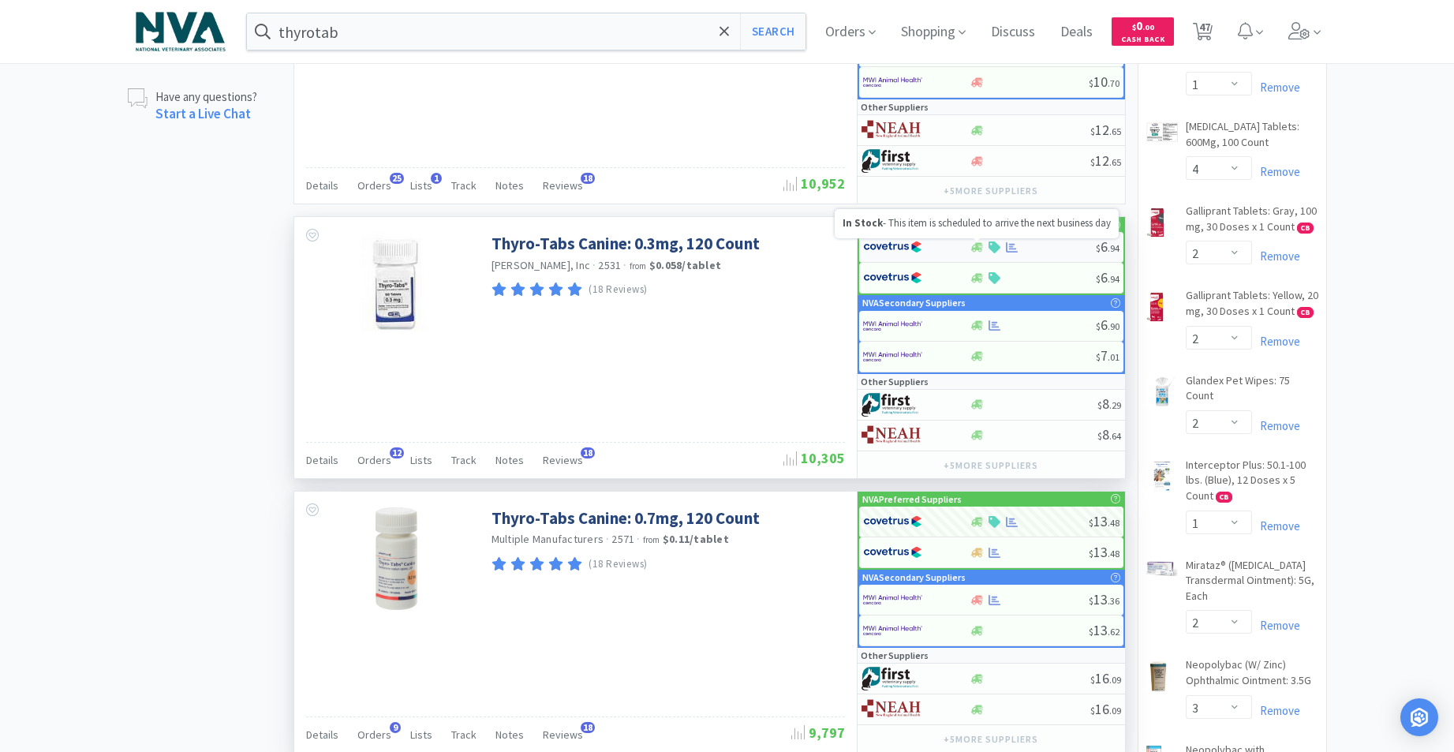
click at [979, 249] on icon at bounding box center [977, 246] width 12 height 9
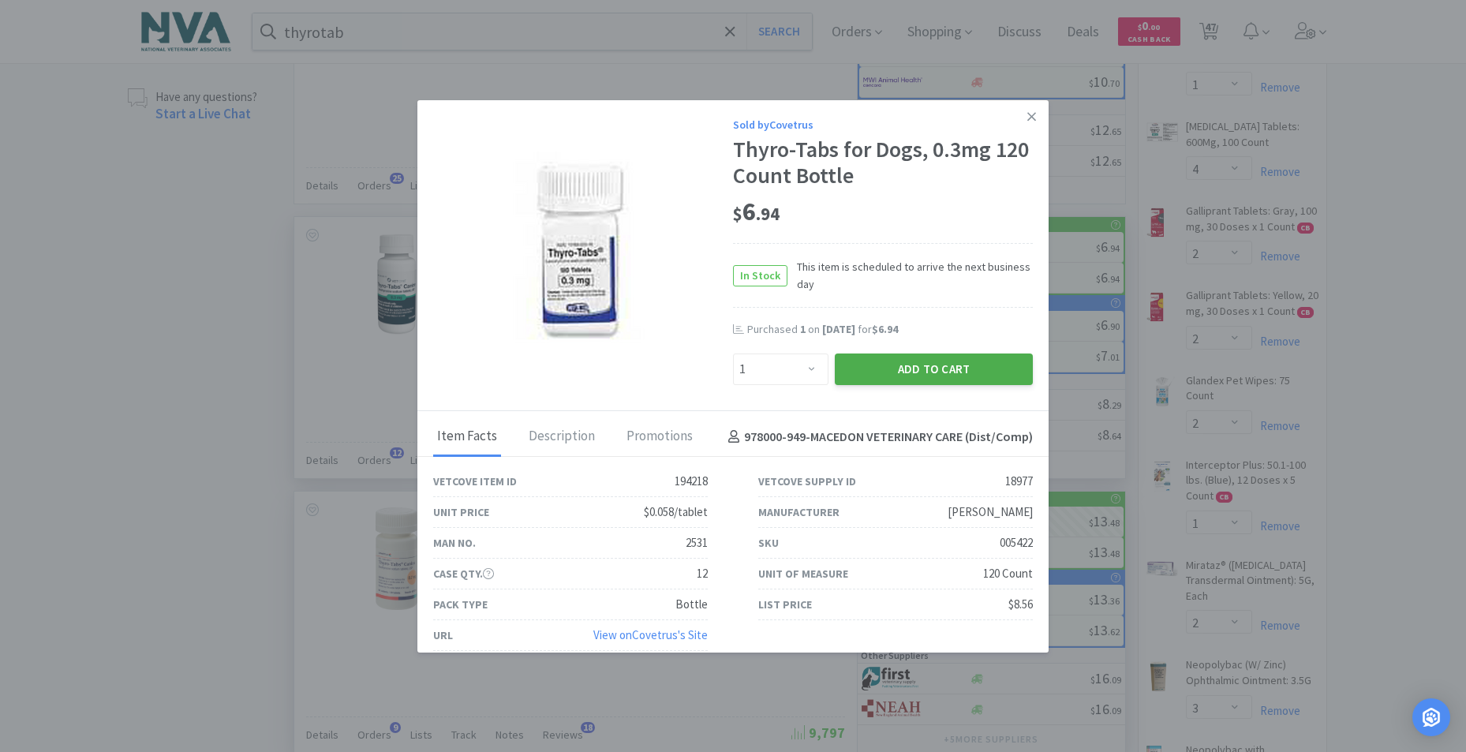
click at [918, 369] on button "Add to Cart" at bounding box center [934, 369] width 198 height 32
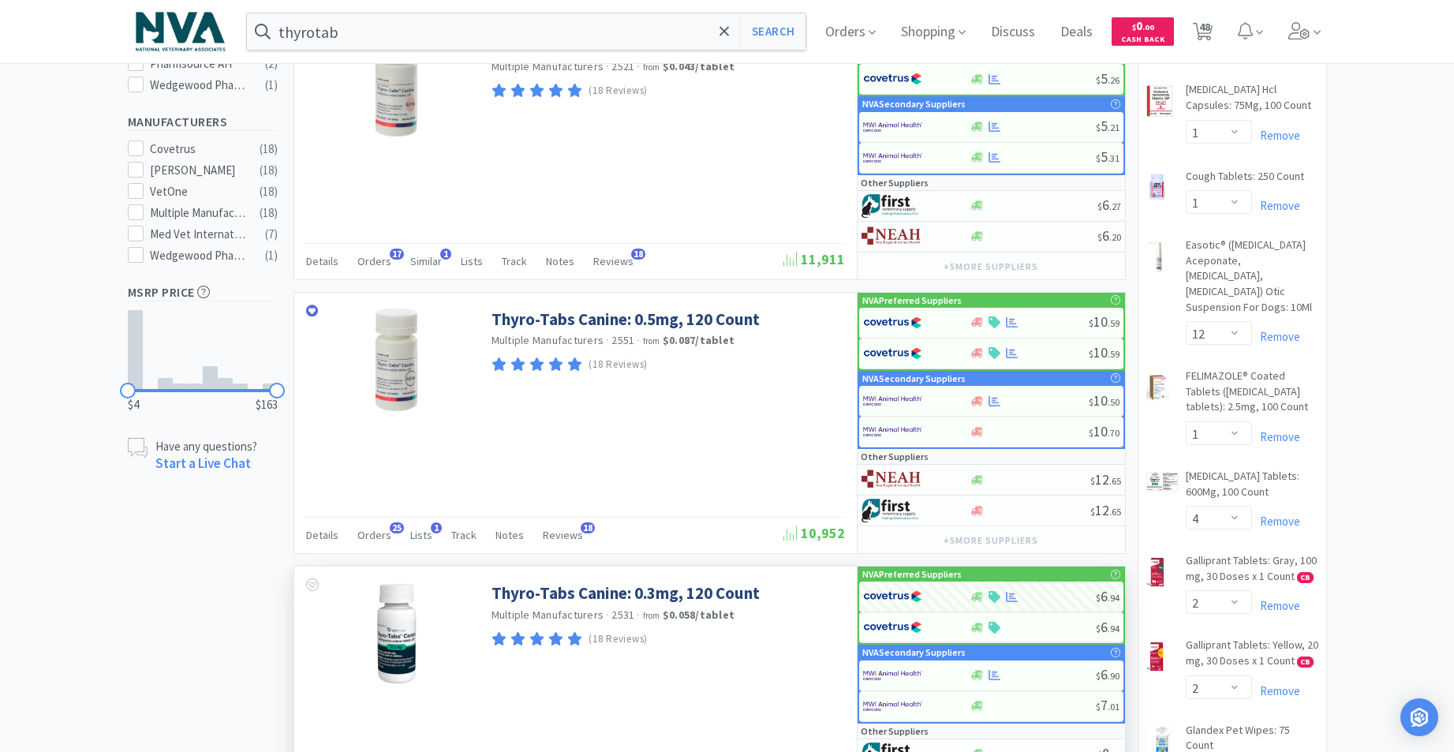
scroll to position [312, 0]
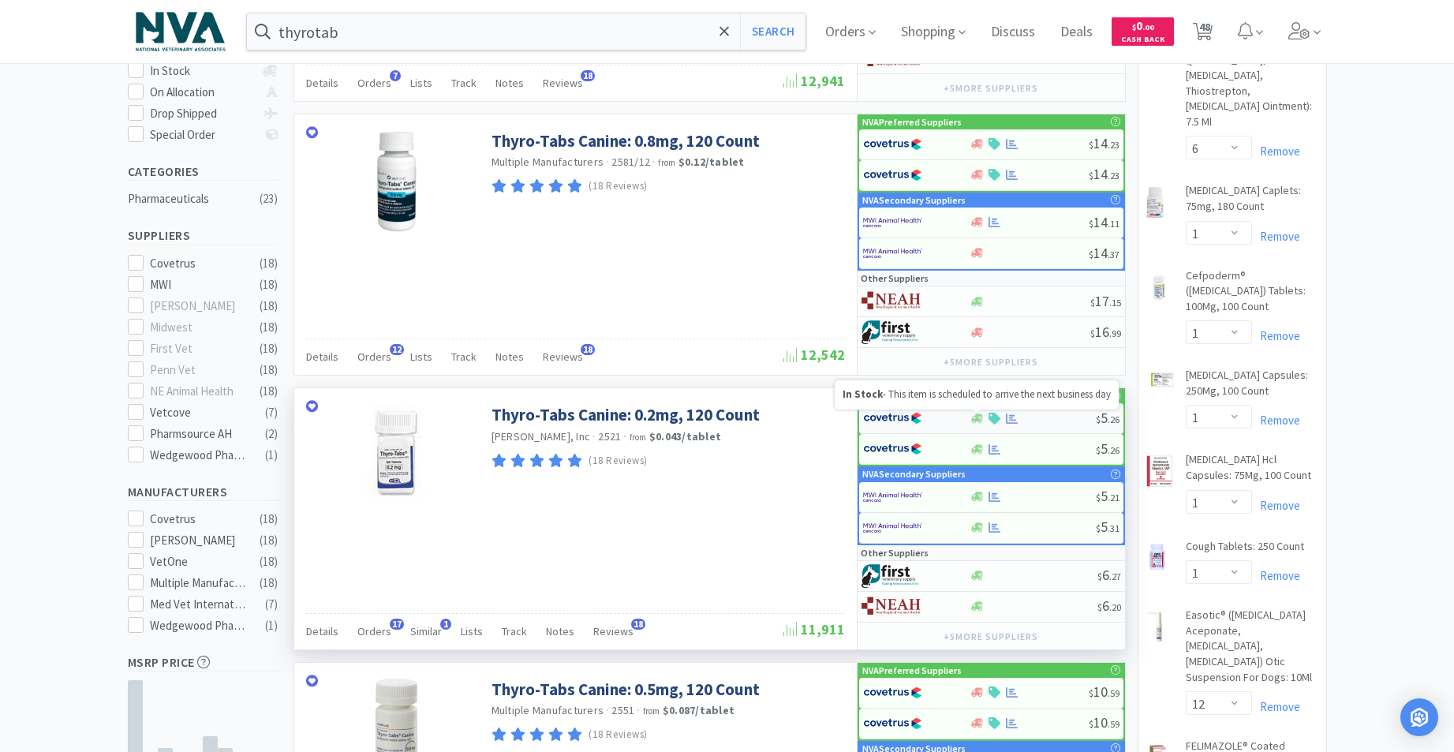
click at [974, 417] on icon at bounding box center [977, 419] width 12 height 12
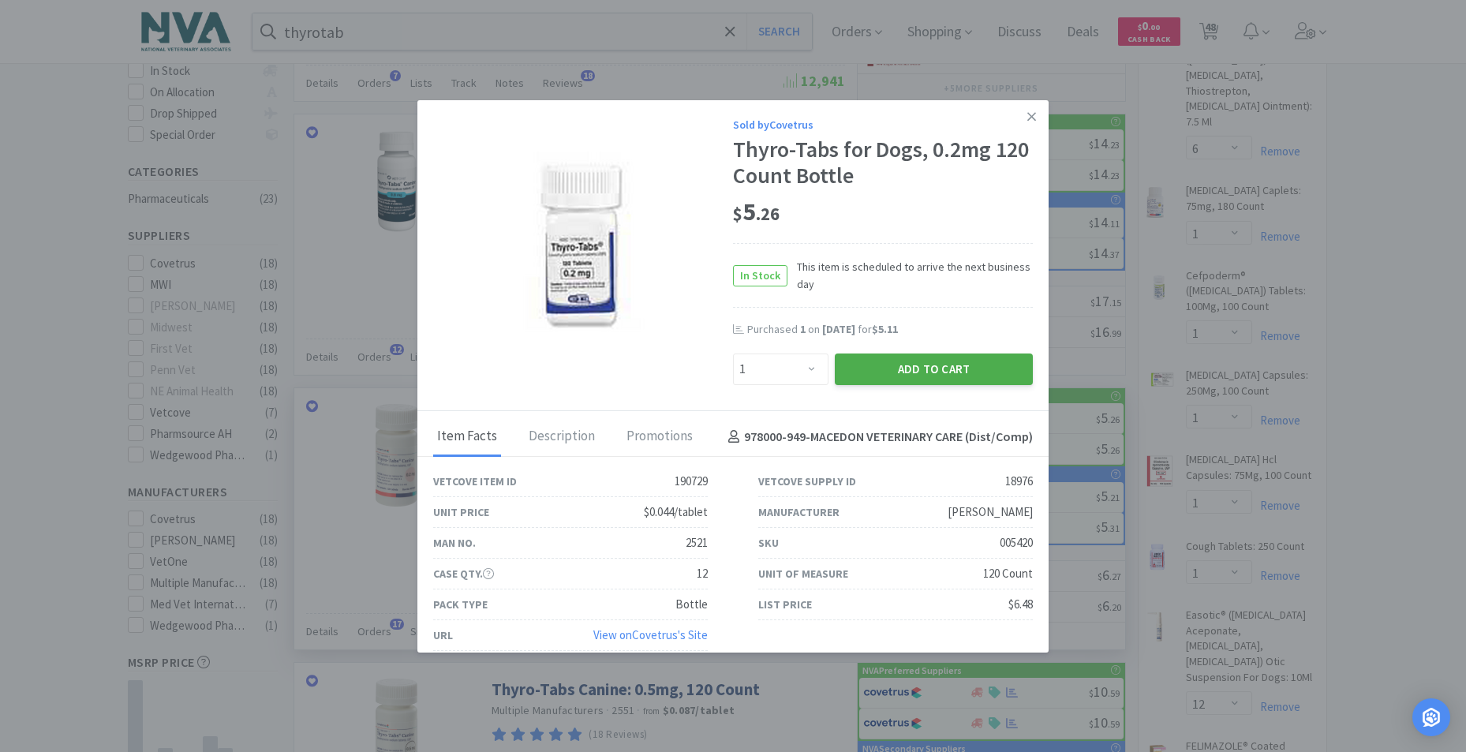
click at [952, 371] on button "Add to Cart" at bounding box center [934, 369] width 198 height 32
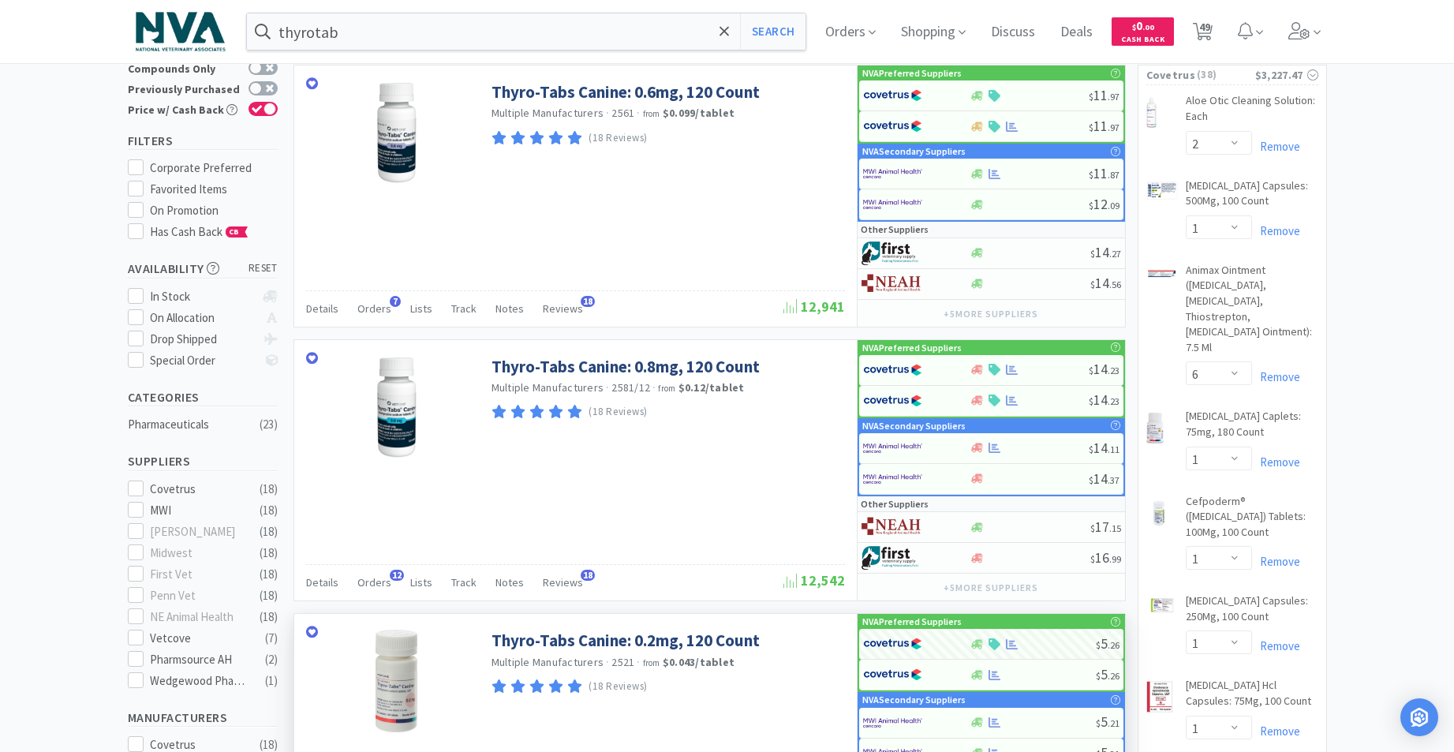
scroll to position [0, 0]
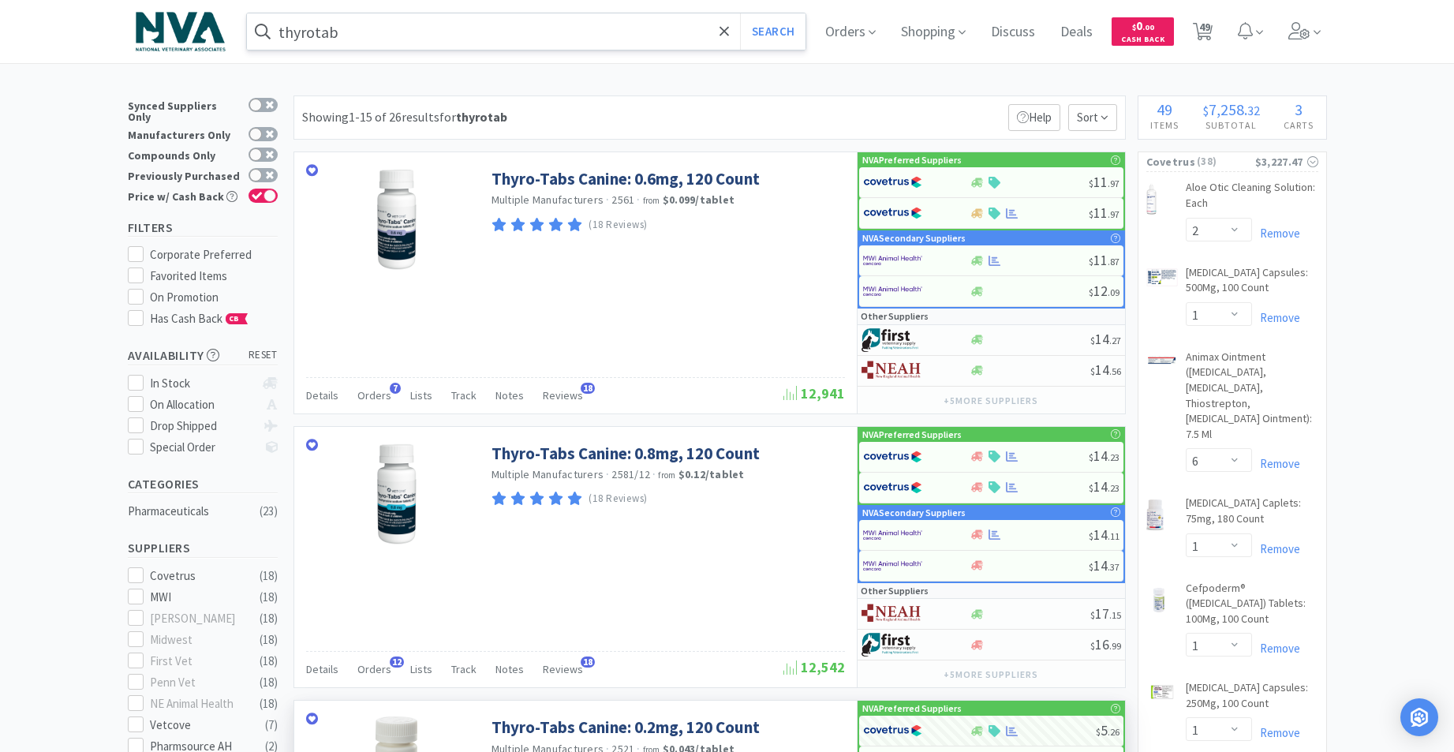
click at [466, 39] on input "thyrotab" at bounding box center [526, 31] width 559 height 36
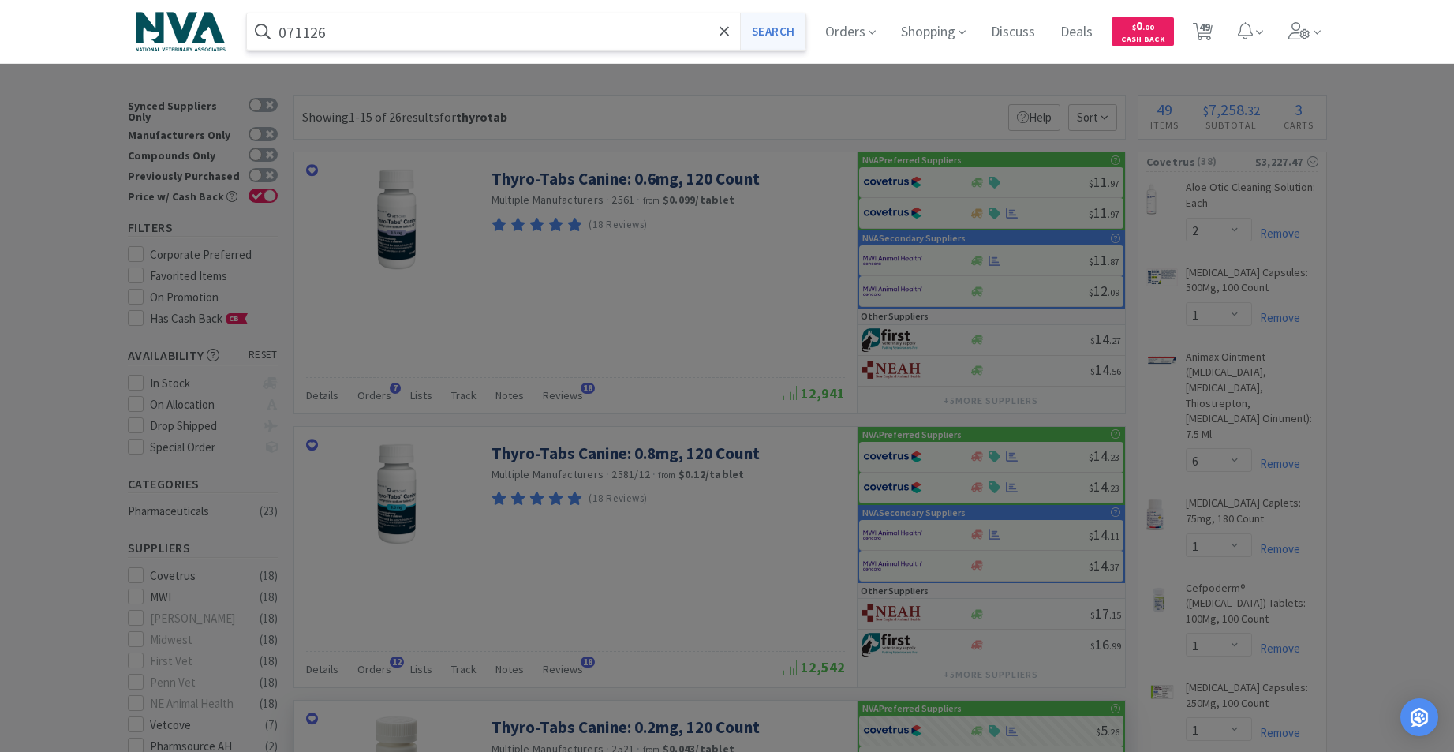
click at [785, 29] on button "Search" at bounding box center [772, 31] width 65 height 36
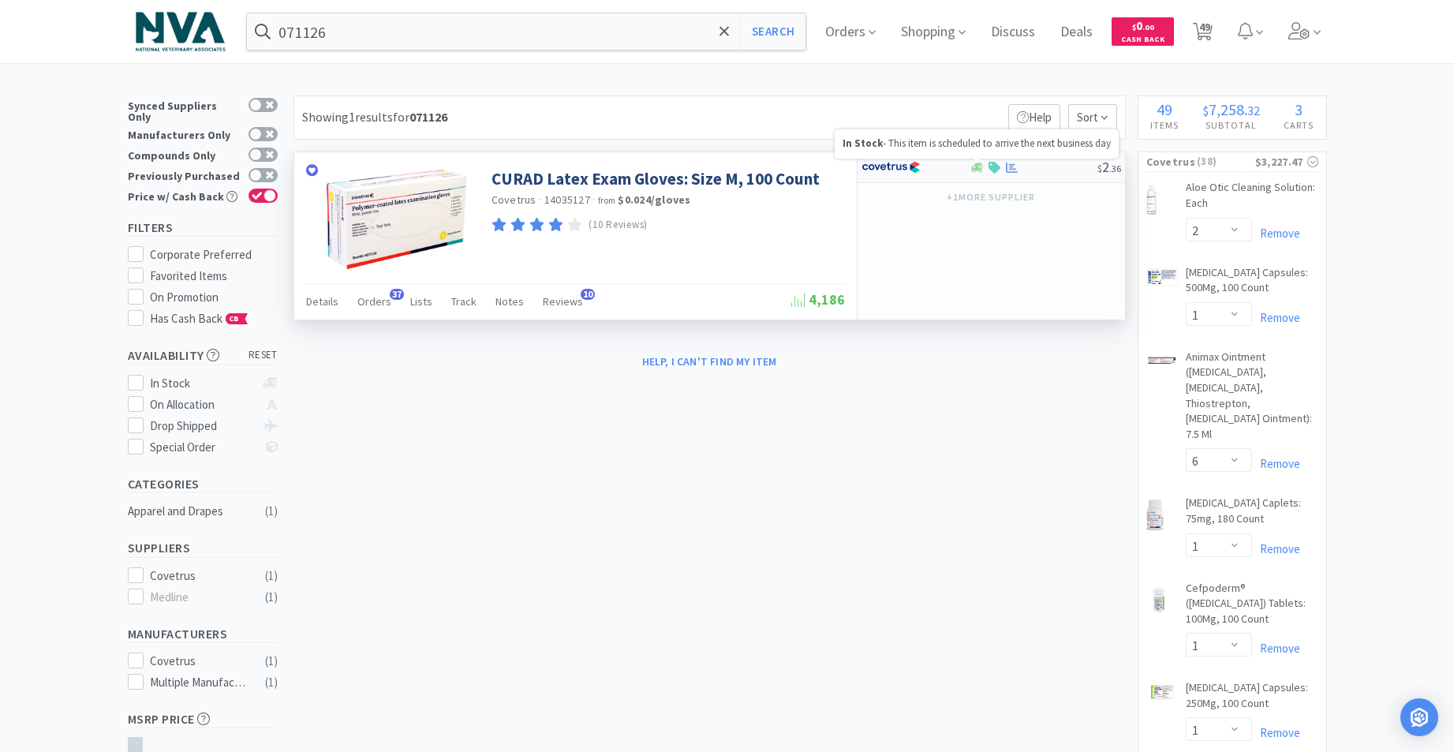
click at [982, 166] on icon at bounding box center [977, 168] width 12 height 12
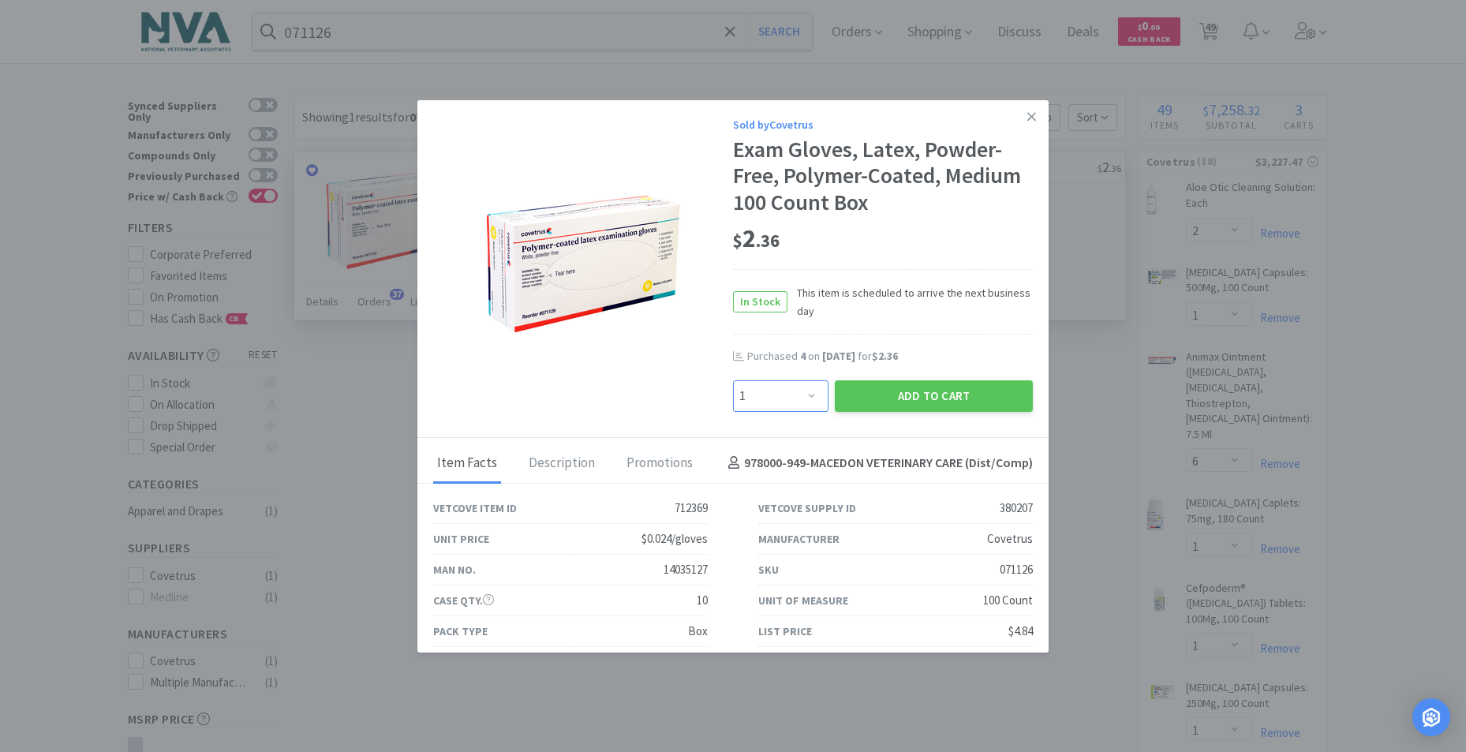
click at [801, 392] on select "Enter Quantity 1 2 3 4 5 6 7 8 9 10 11 12 13 14 15 16 17 18 19 20 Enter Quantity" at bounding box center [780, 396] width 95 height 32
click at [733, 380] on select "Enter Quantity 1 2 3 4 5 6 7 8 9 10 11 12 13 14 15 16 17 18 19 20 Enter Quantity" at bounding box center [780, 396] width 95 height 32
click at [845, 391] on button "Add to Cart" at bounding box center [934, 396] width 198 height 32
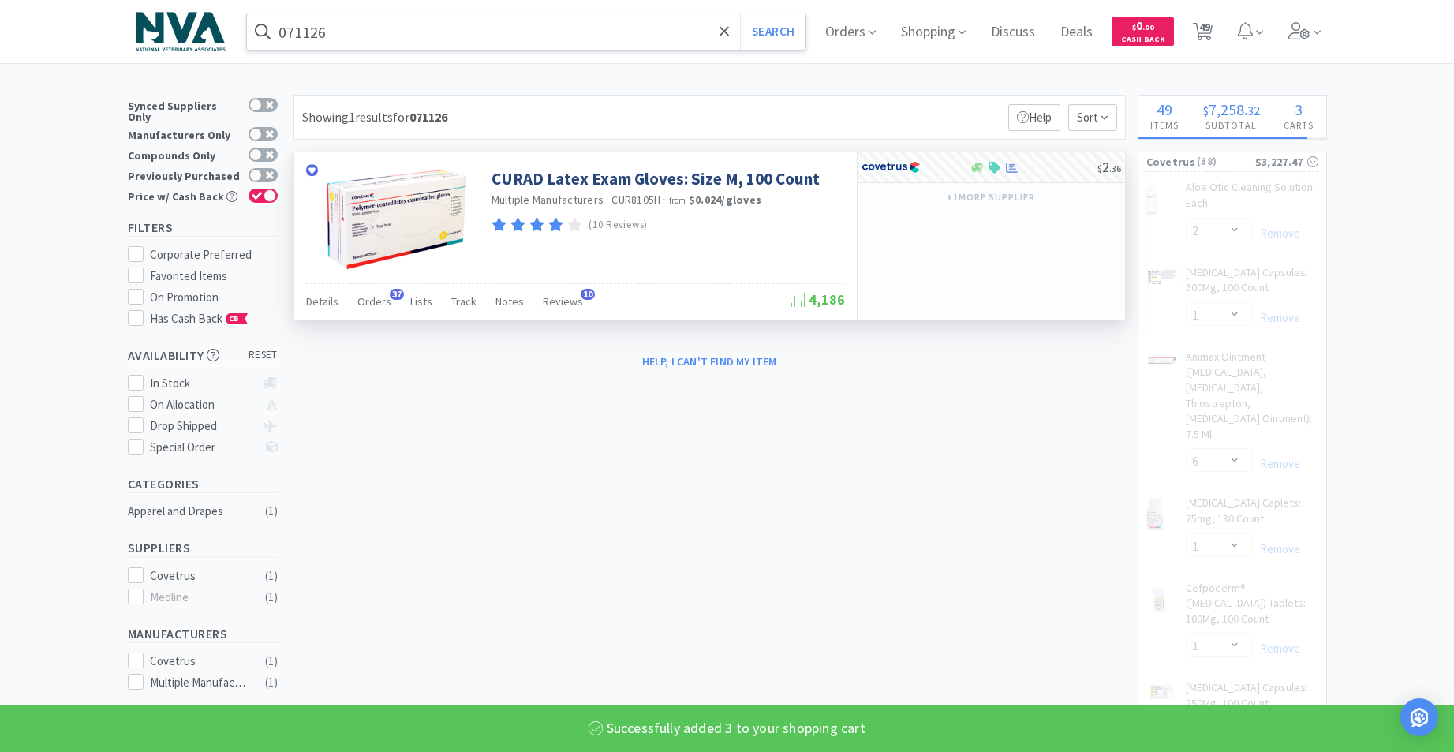
click at [402, 33] on input "071126" at bounding box center [526, 31] width 559 height 36
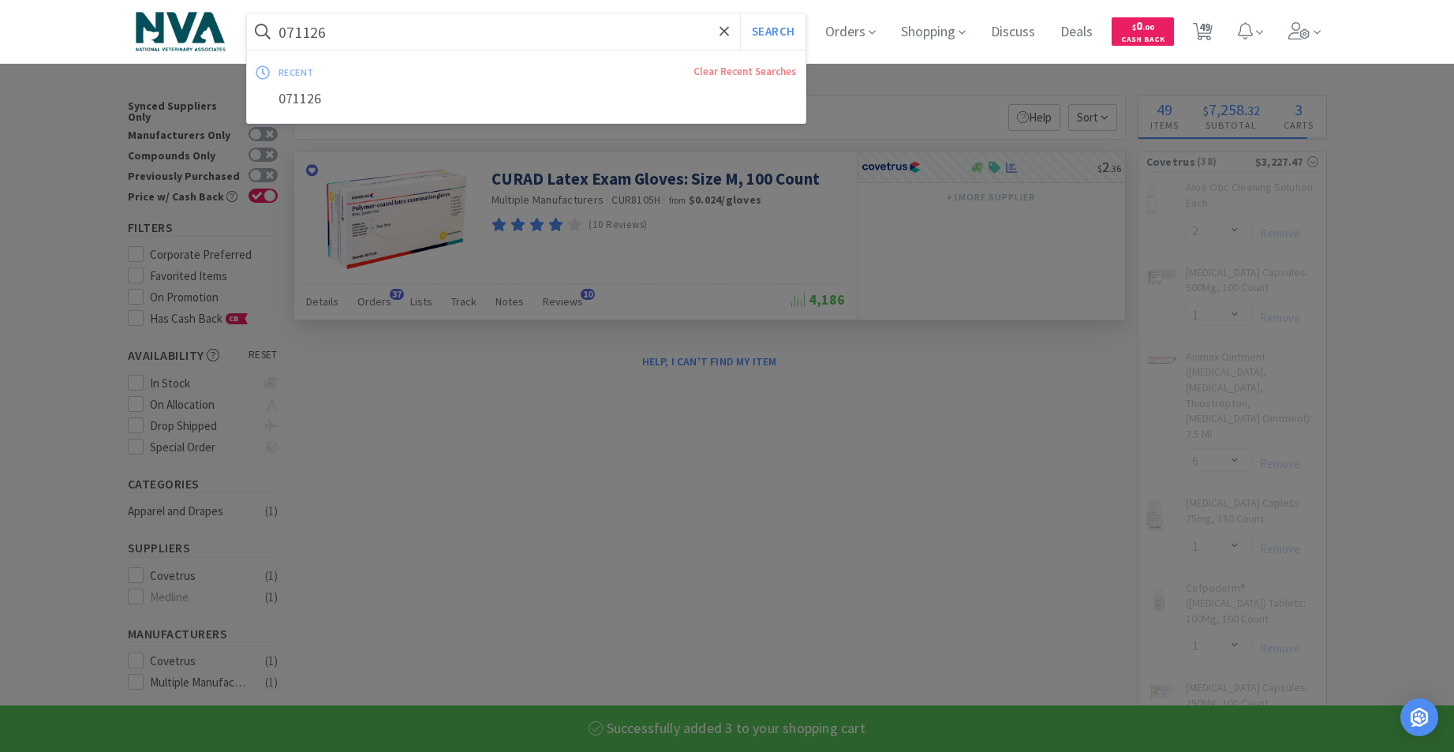
click at [402, 33] on input "071126" at bounding box center [526, 31] width 559 height 36
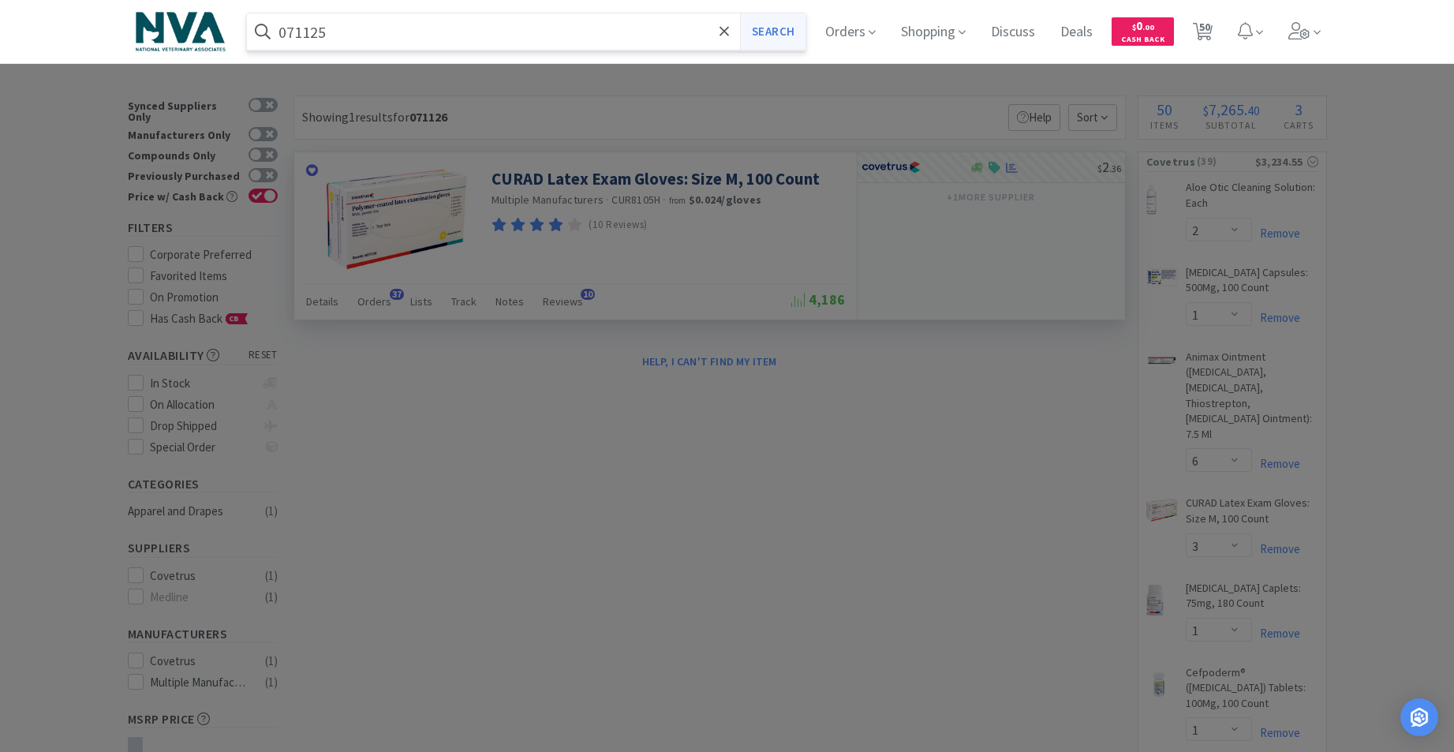
click at [777, 28] on button "Search" at bounding box center [772, 31] width 65 height 36
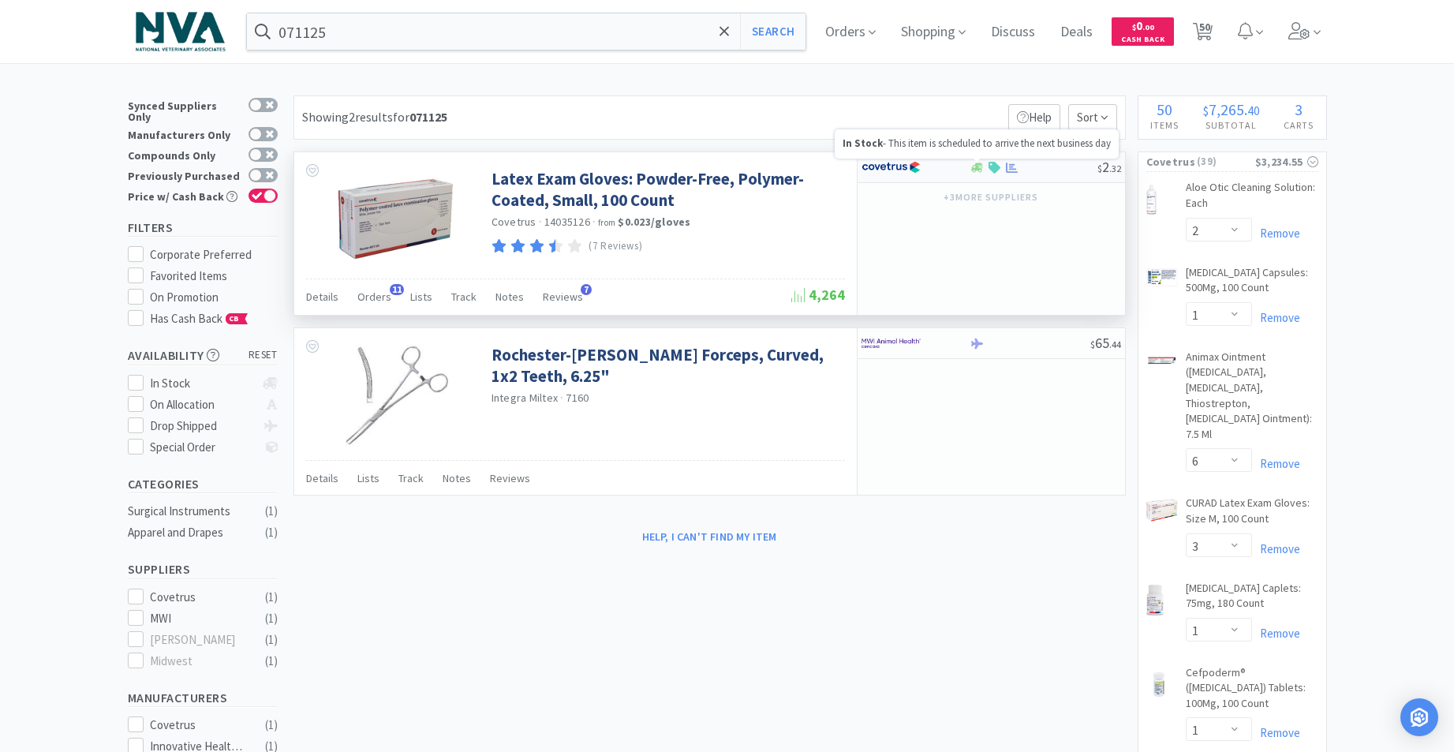
click at [979, 166] on icon at bounding box center [977, 167] width 12 height 9
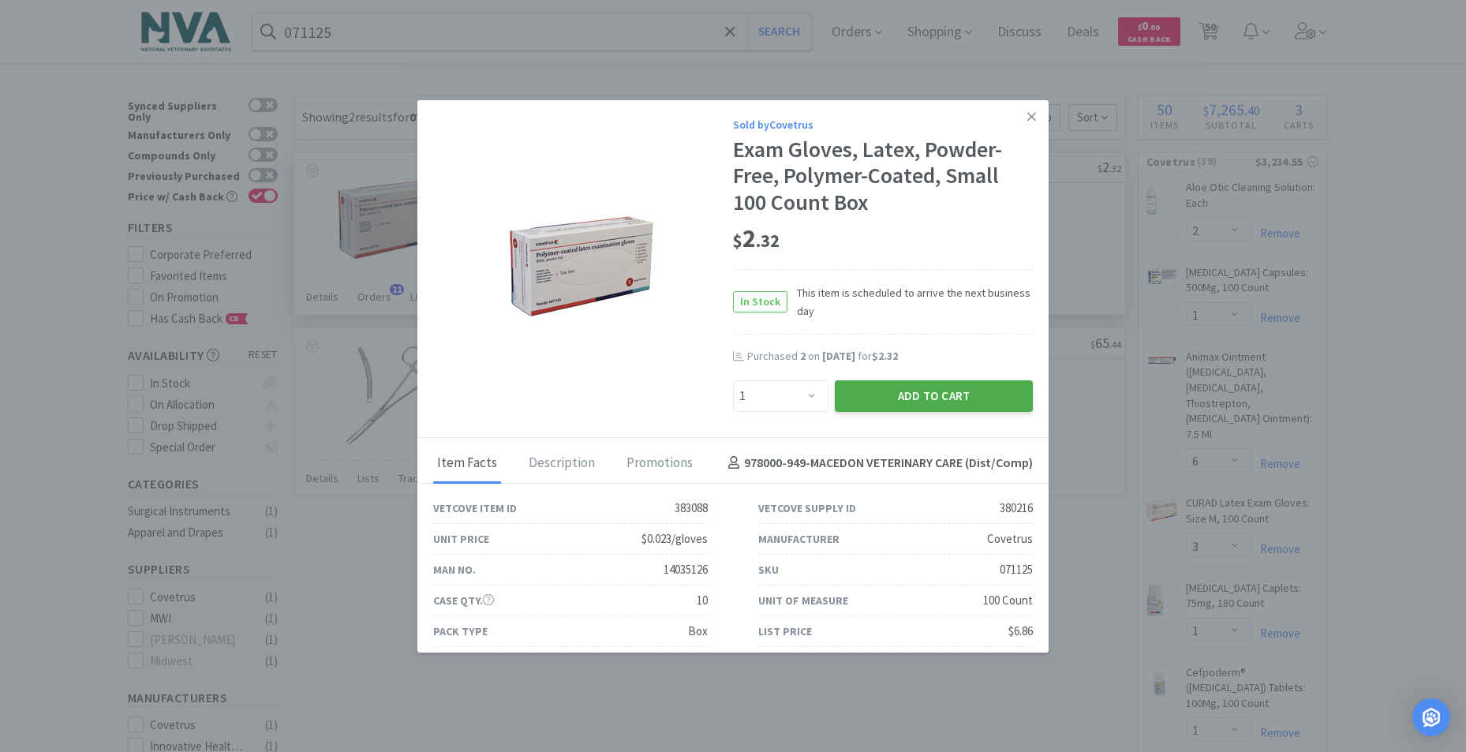
click at [896, 397] on button "Add to Cart" at bounding box center [934, 396] width 198 height 32
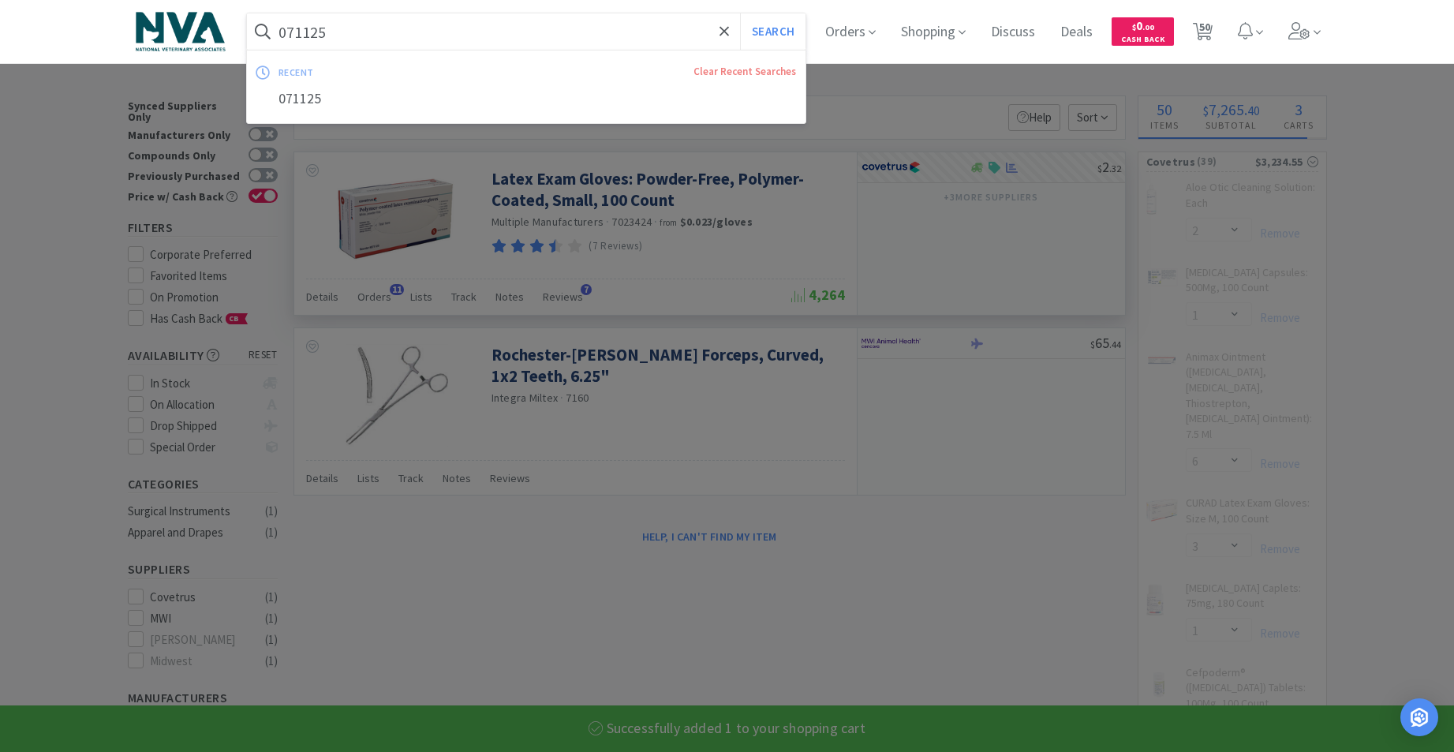
click at [483, 26] on input "071125" at bounding box center [526, 31] width 559 height 36
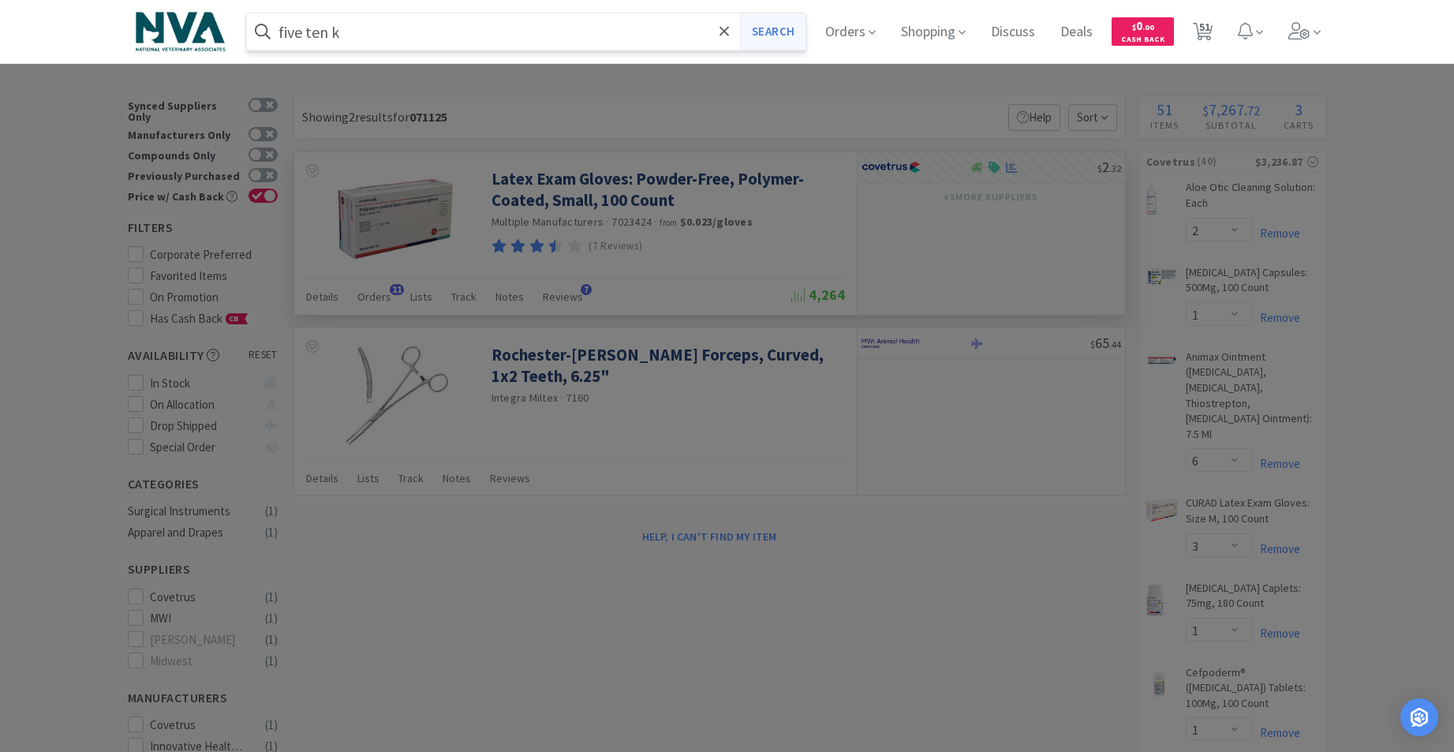
click at [783, 32] on button "Search" at bounding box center [772, 31] width 65 height 36
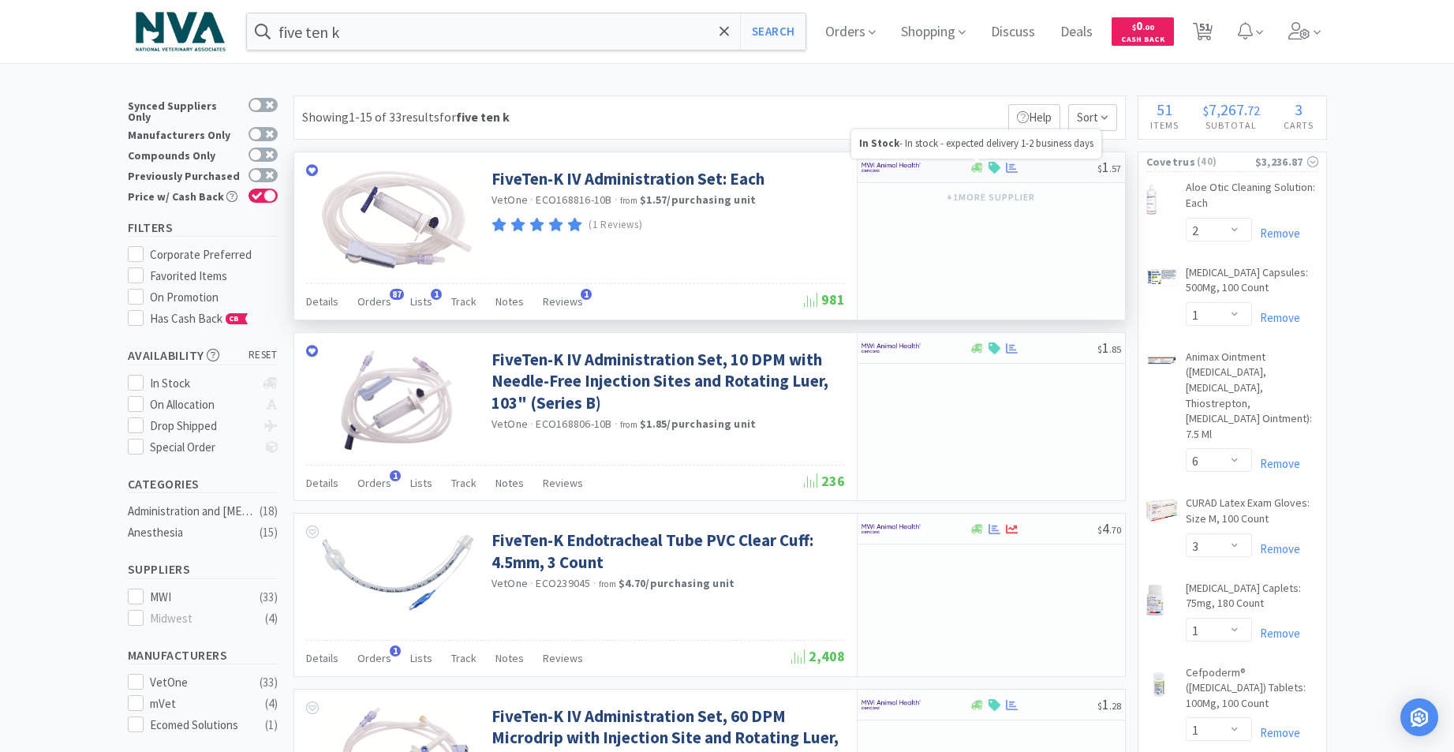
click at [972, 170] on icon at bounding box center [977, 167] width 12 height 9
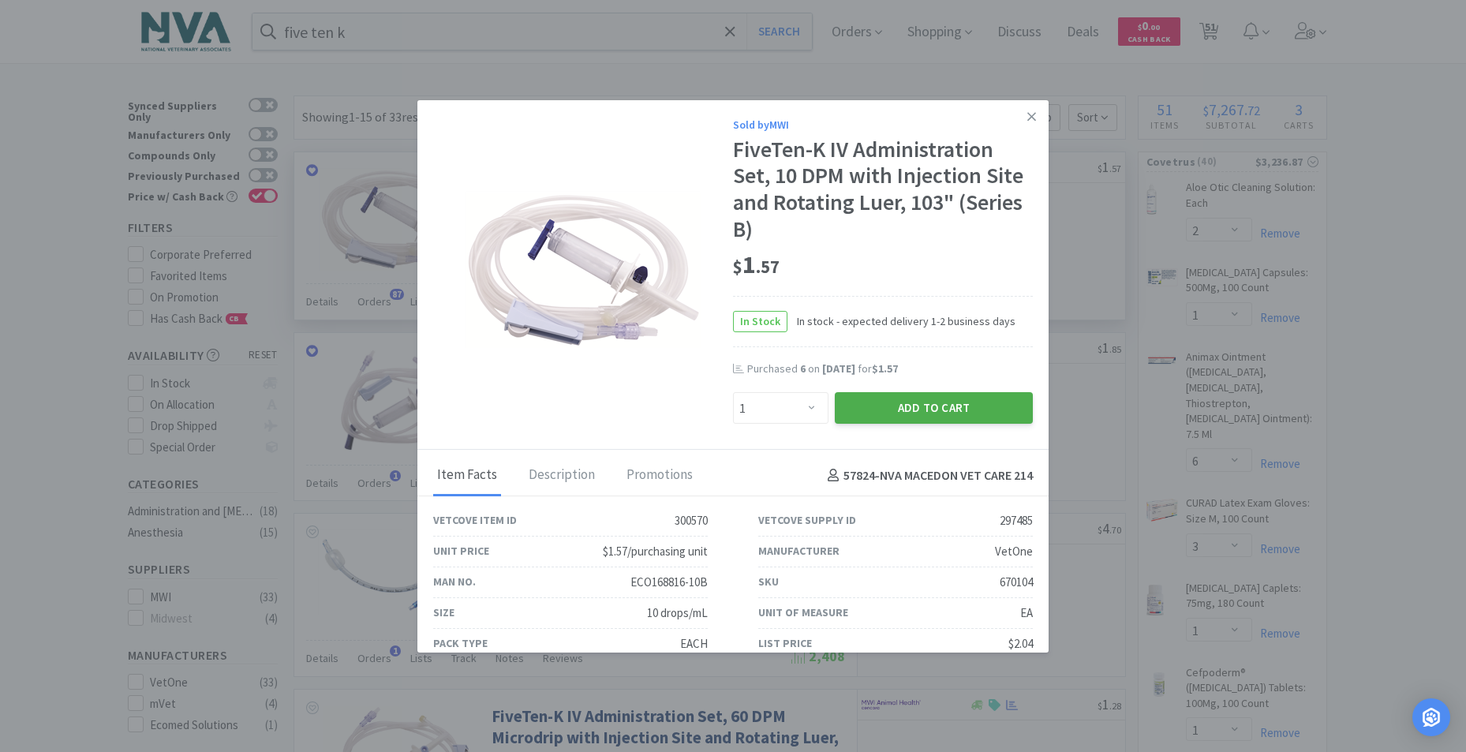
click at [936, 404] on button "Add to Cart" at bounding box center [934, 408] width 198 height 32
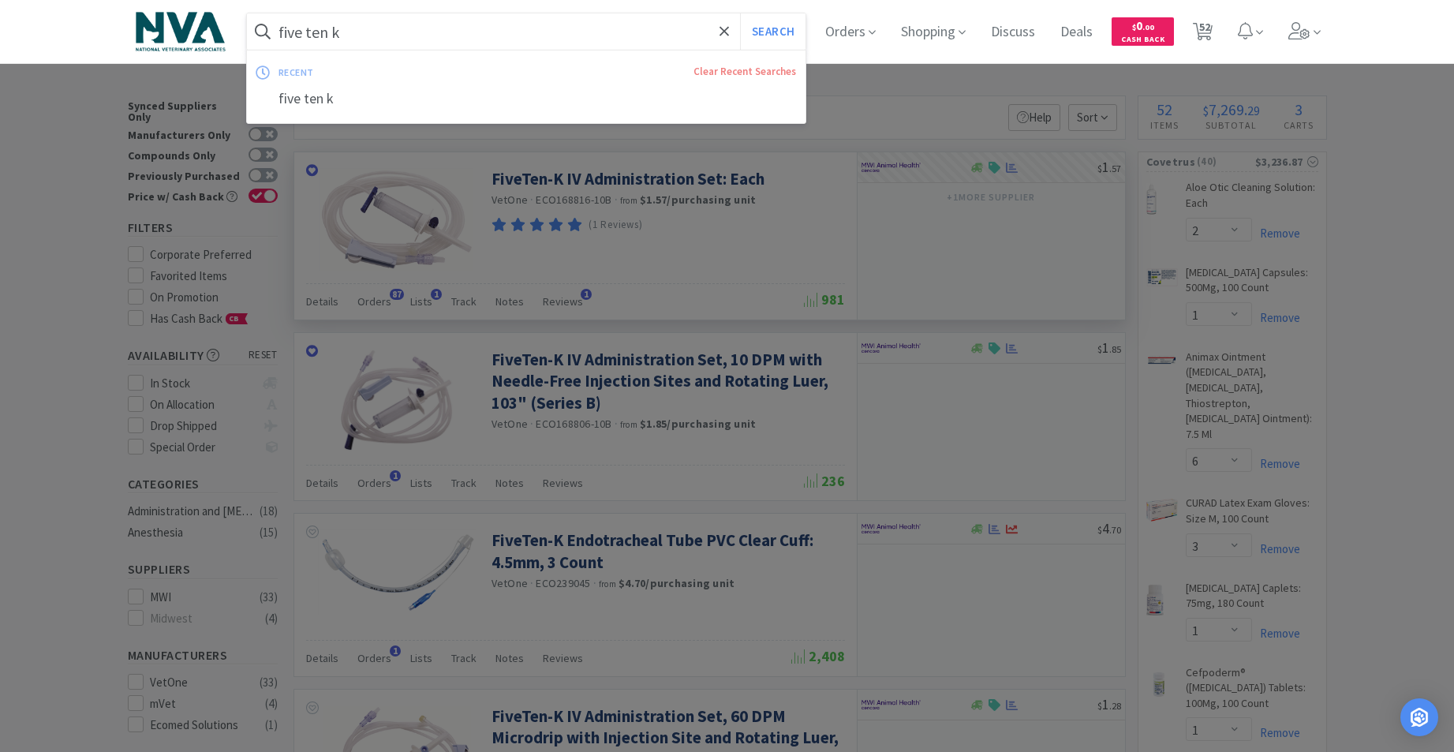
click at [448, 35] on input "five ten k" at bounding box center [526, 31] width 559 height 36
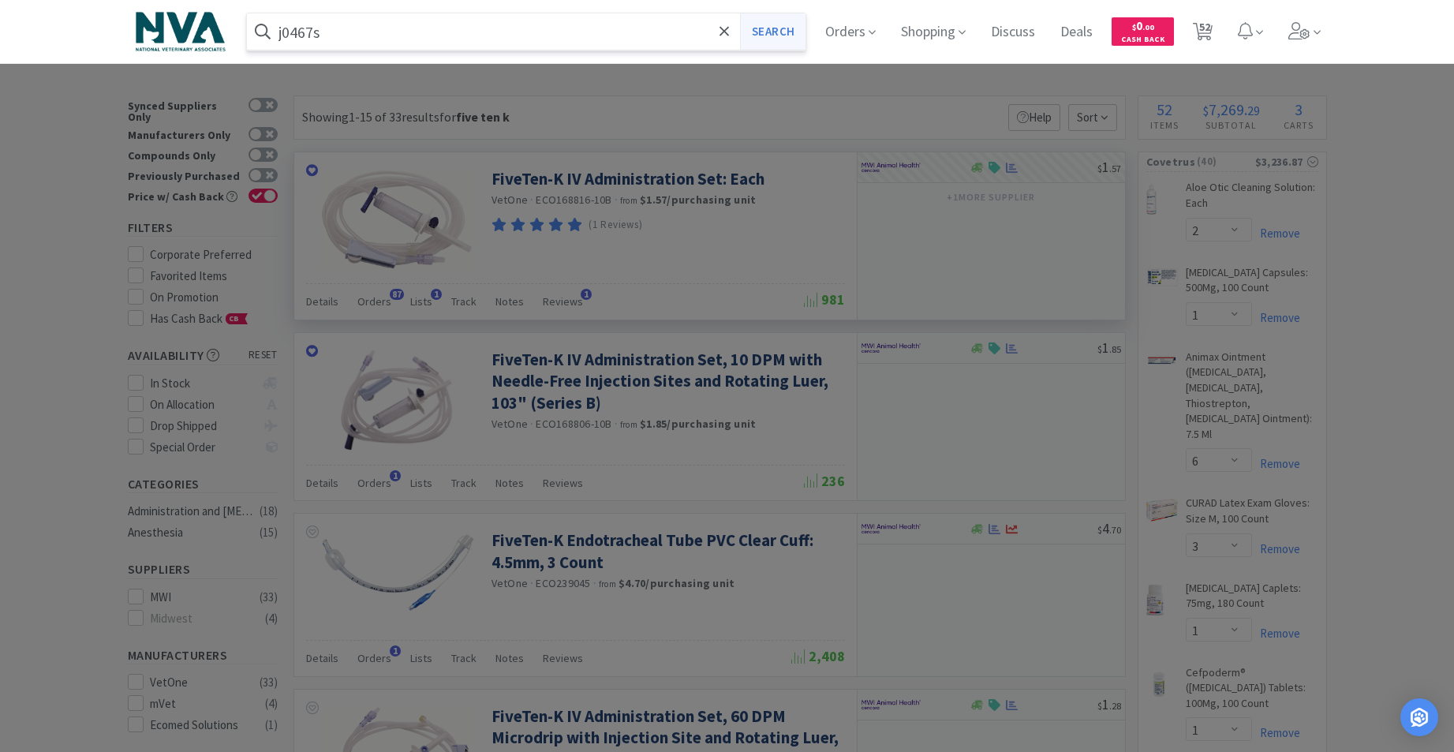
click at [765, 43] on button "Search" at bounding box center [772, 31] width 65 height 36
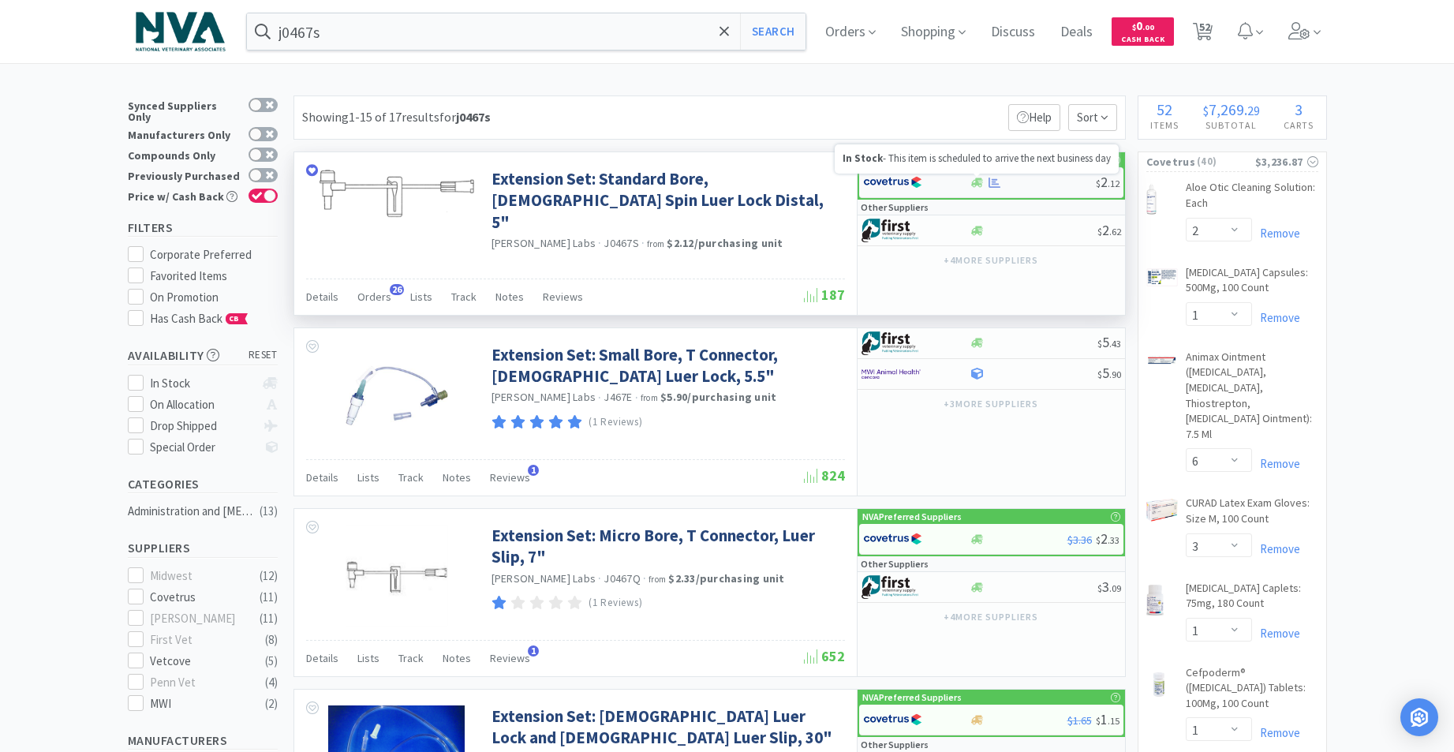
click at [977, 185] on icon at bounding box center [977, 182] width 12 height 9
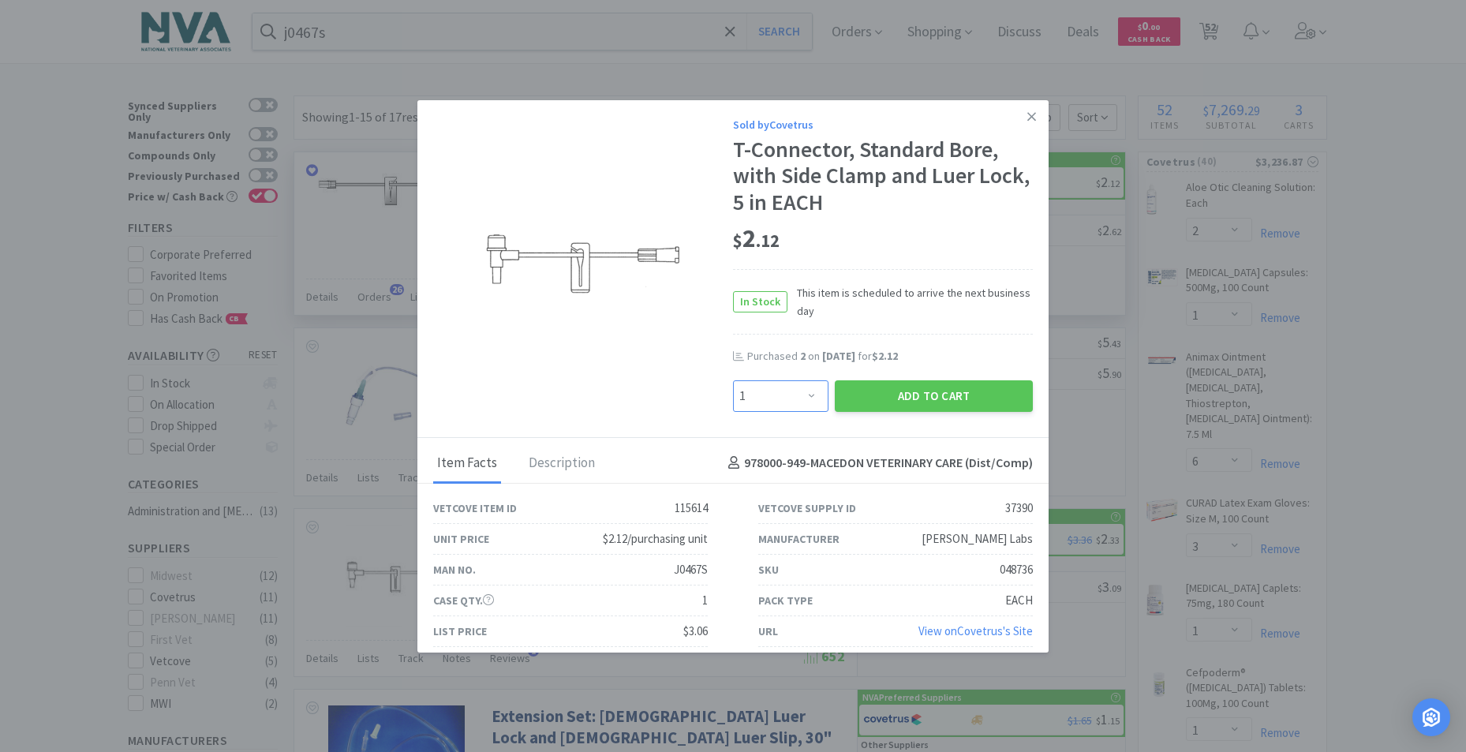
click at [799, 394] on select "Enter Quantity 1 2 3 4 5 6 7 8 9 10 11 12 13 14 15 16 17 18 19 20 Enter Quantity" at bounding box center [780, 396] width 95 height 32
click at [733, 380] on select "Enter Quantity 1 2 3 4 5 6 7 8 9 10 11 12 13 14 15 16 17 18 19 20 Enter Quantity" at bounding box center [780, 396] width 95 height 32
click at [902, 398] on button "Add to Cart" at bounding box center [934, 396] width 198 height 32
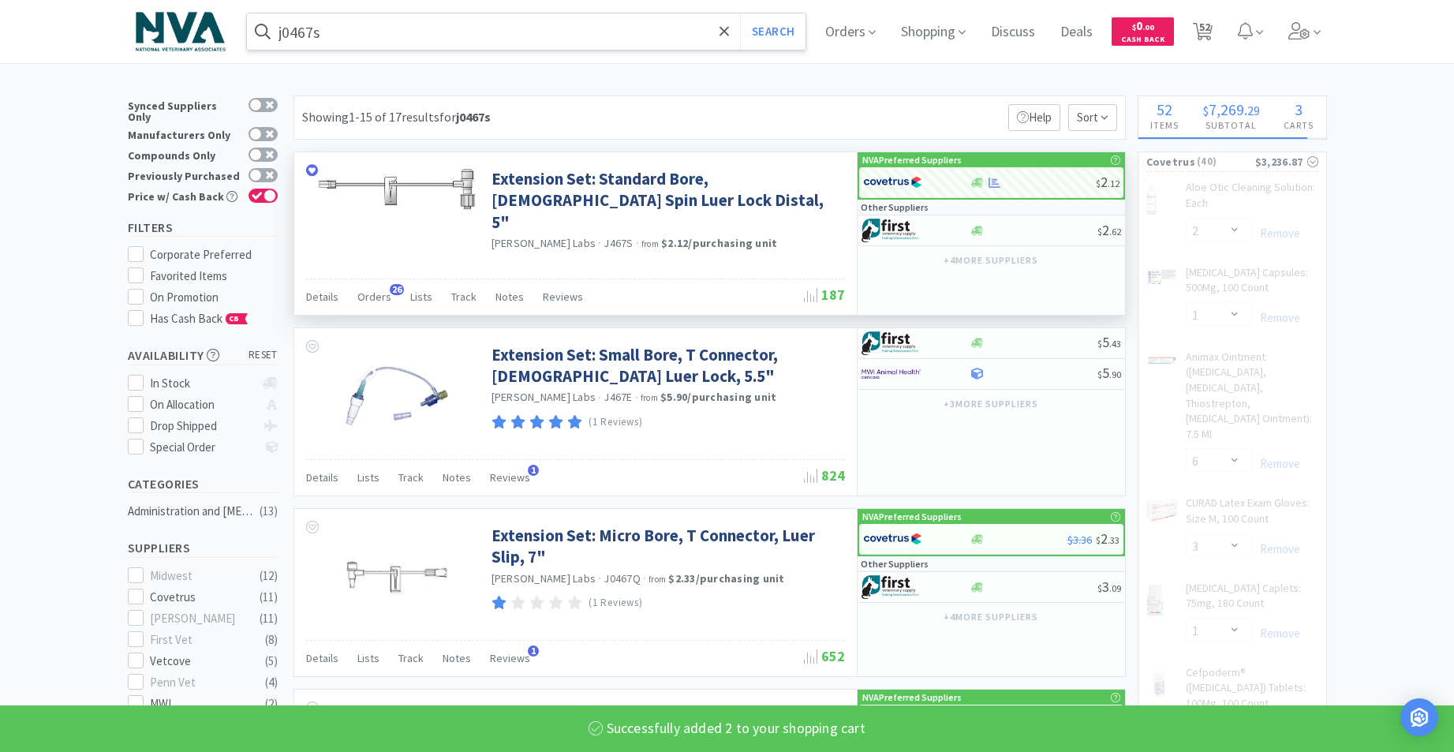
click at [466, 44] on input "j0467s" at bounding box center [526, 31] width 559 height 36
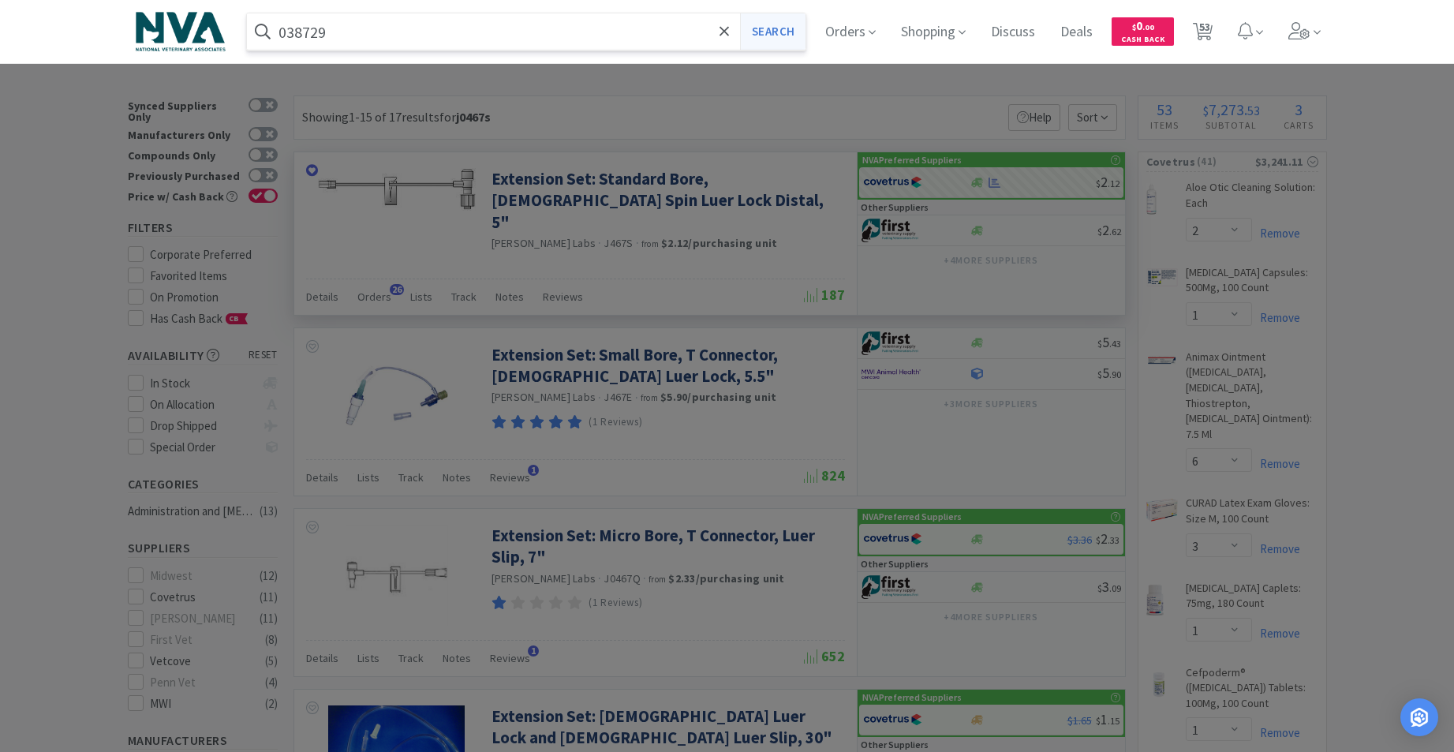
click at [787, 39] on button "Search" at bounding box center [772, 31] width 65 height 36
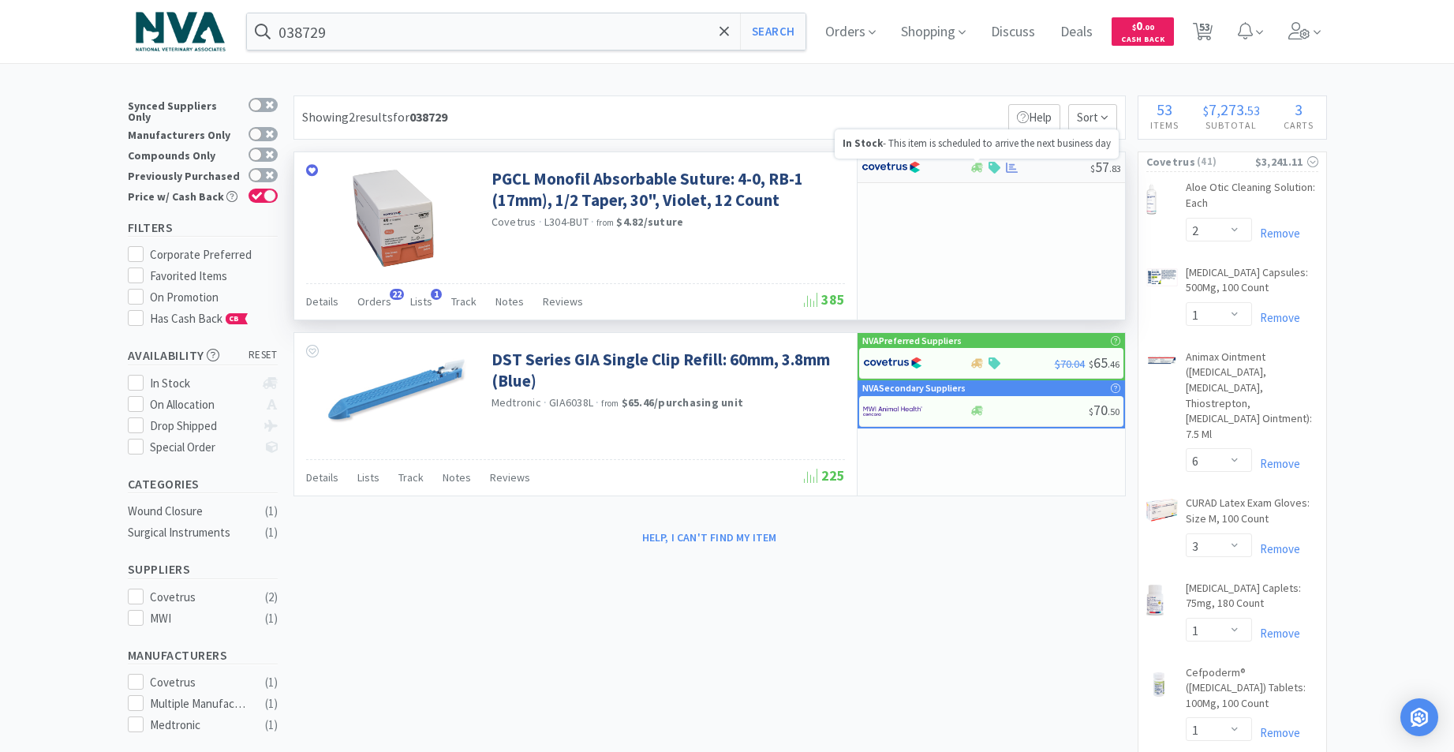
click at [982, 171] on icon at bounding box center [977, 167] width 12 height 9
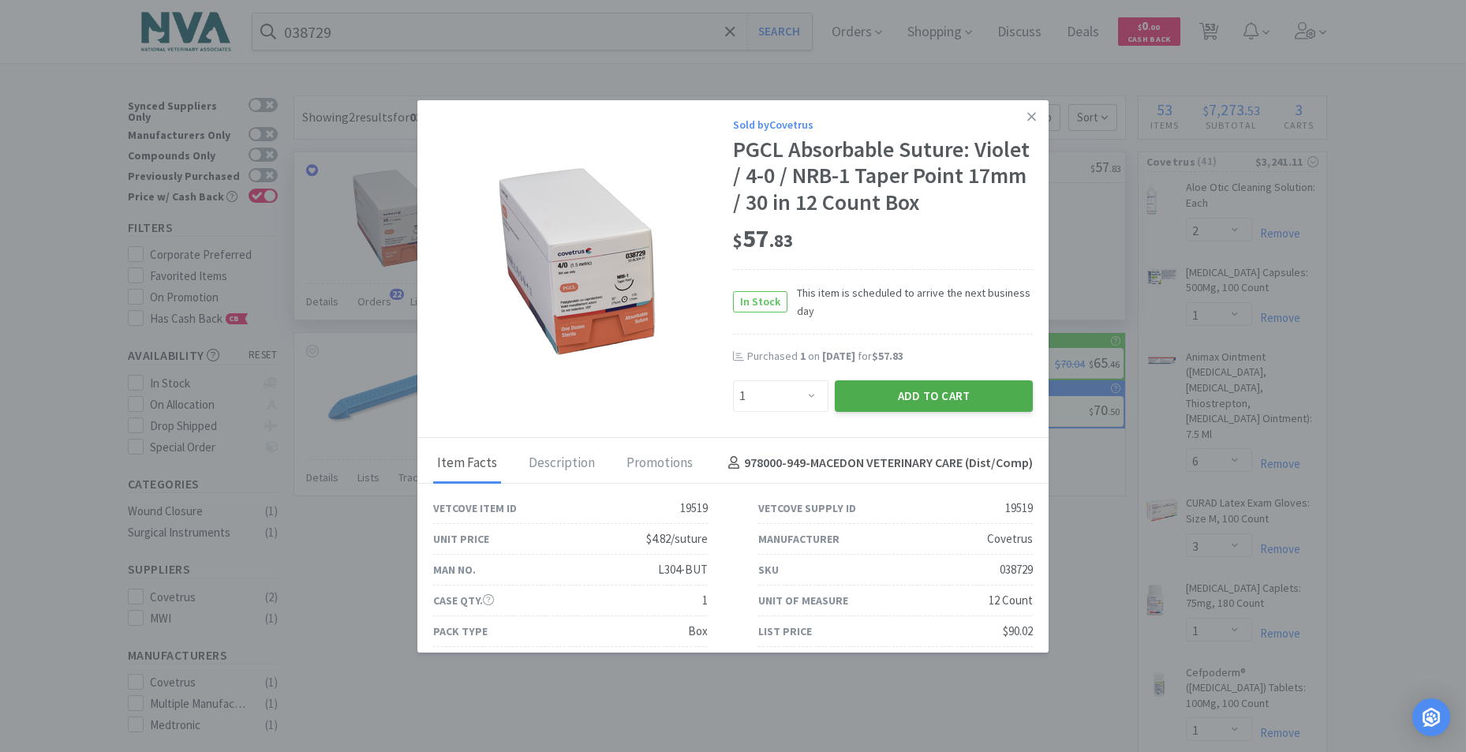
click at [897, 391] on button "Add to Cart" at bounding box center [934, 396] width 198 height 32
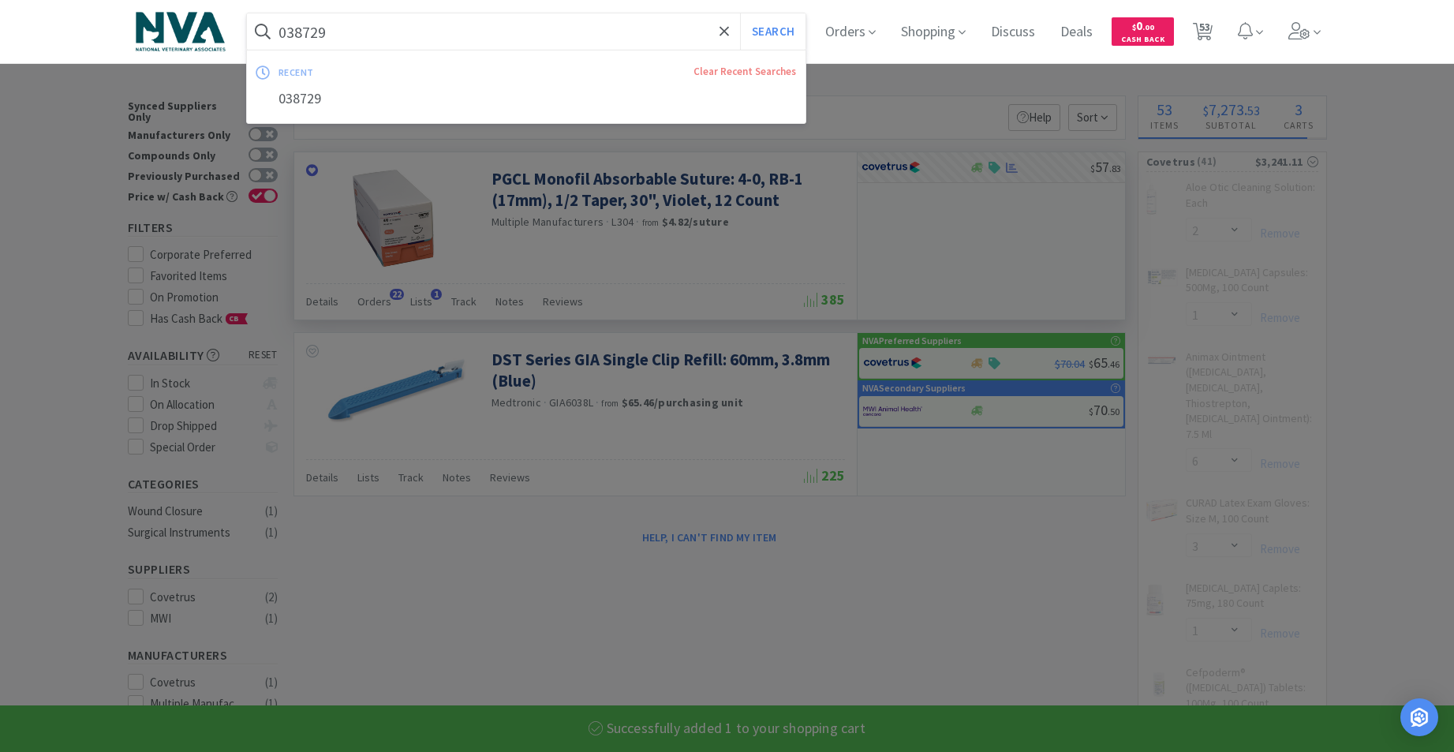
click at [385, 44] on input "038729" at bounding box center [526, 31] width 559 height 36
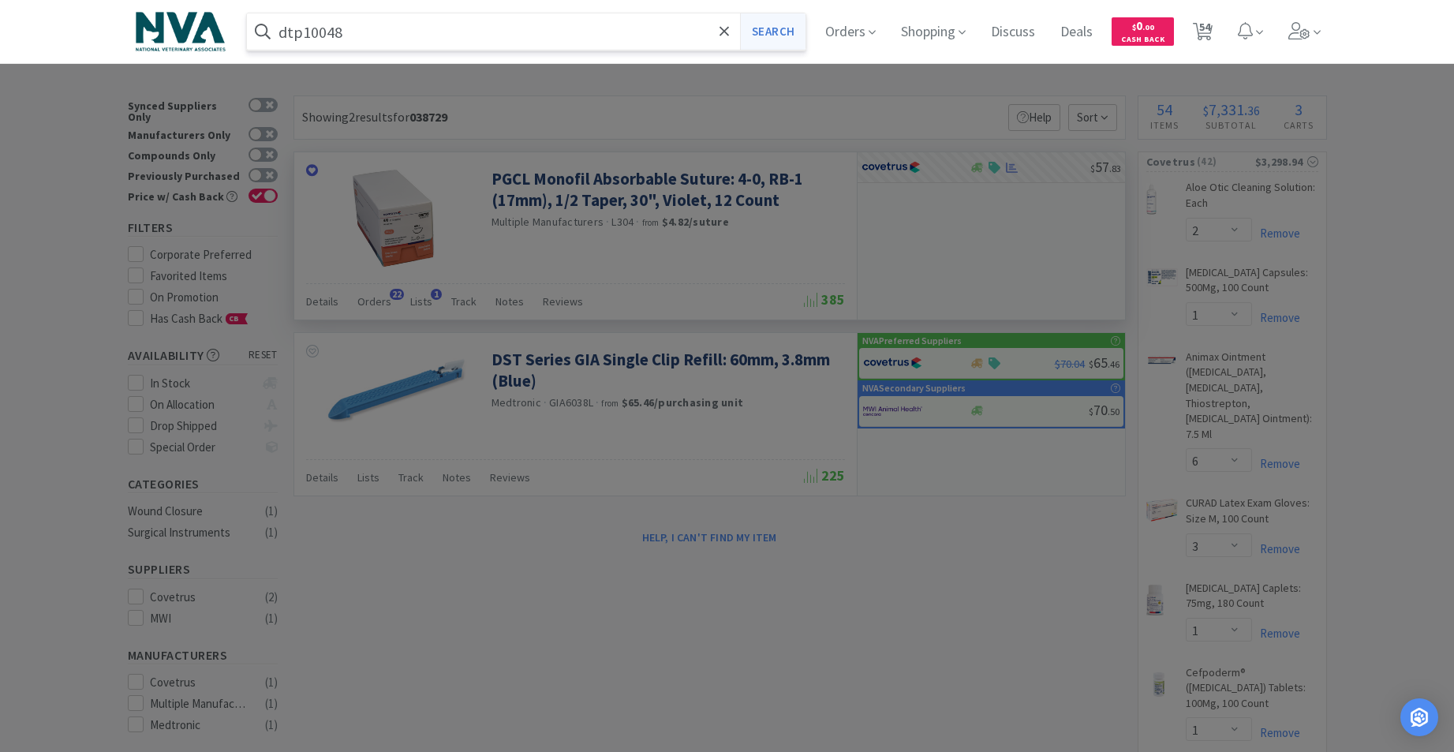
click at [783, 32] on button "Search" at bounding box center [772, 31] width 65 height 36
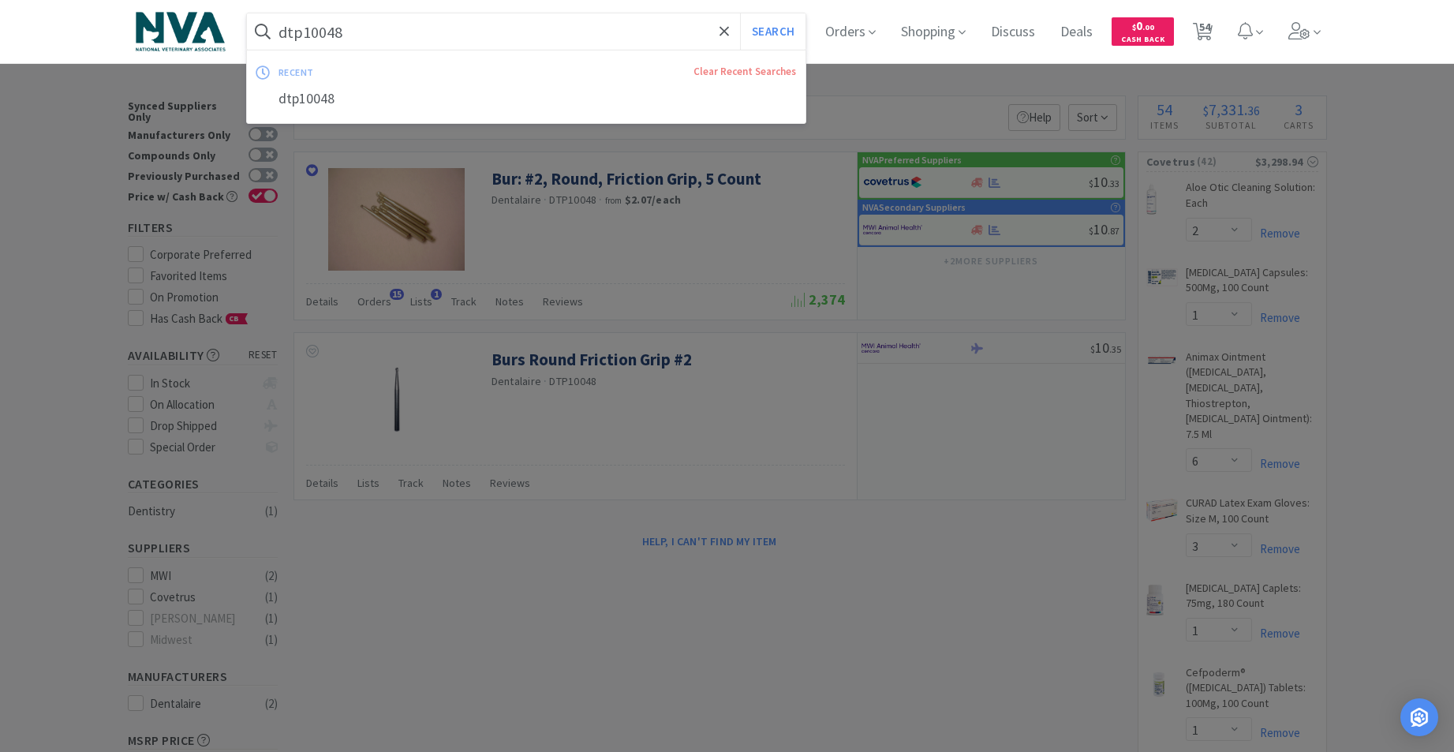
click at [372, 32] on input "dtp10048" at bounding box center [526, 31] width 559 height 36
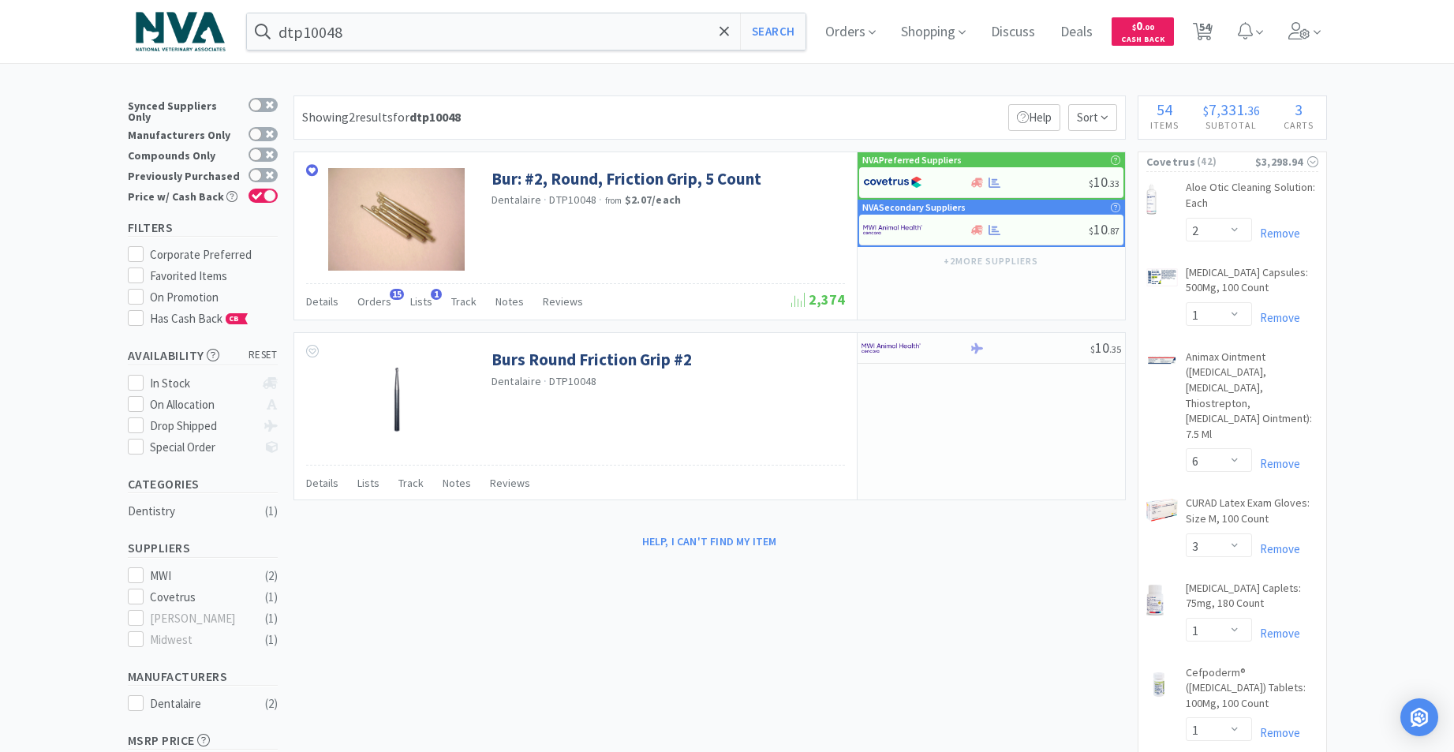
click at [782, 452] on div at bounding box center [727, 376] width 1454 height 752
click at [405, 36] on input "dtp10048" at bounding box center [526, 31] width 559 height 36
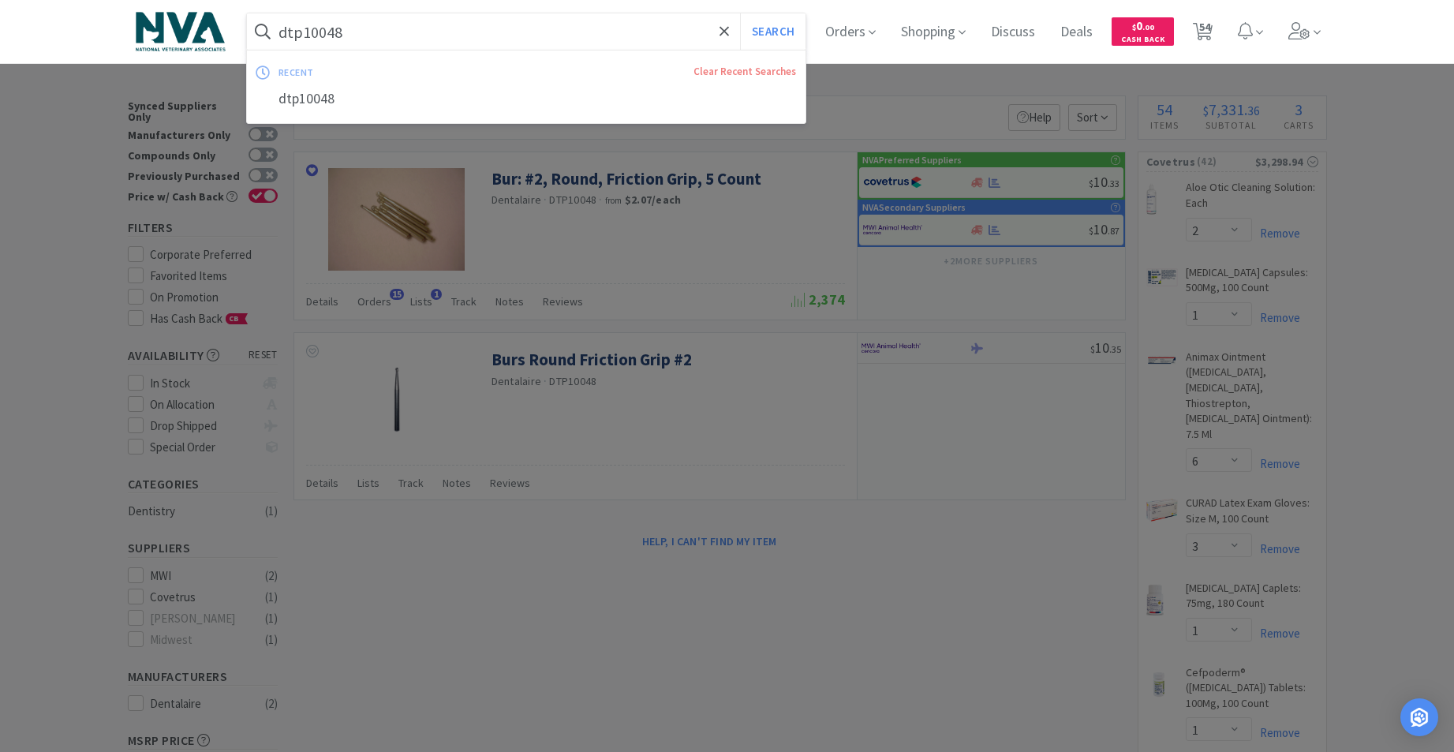
click at [402, 36] on input "dtp10048" at bounding box center [526, 31] width 559 height 36
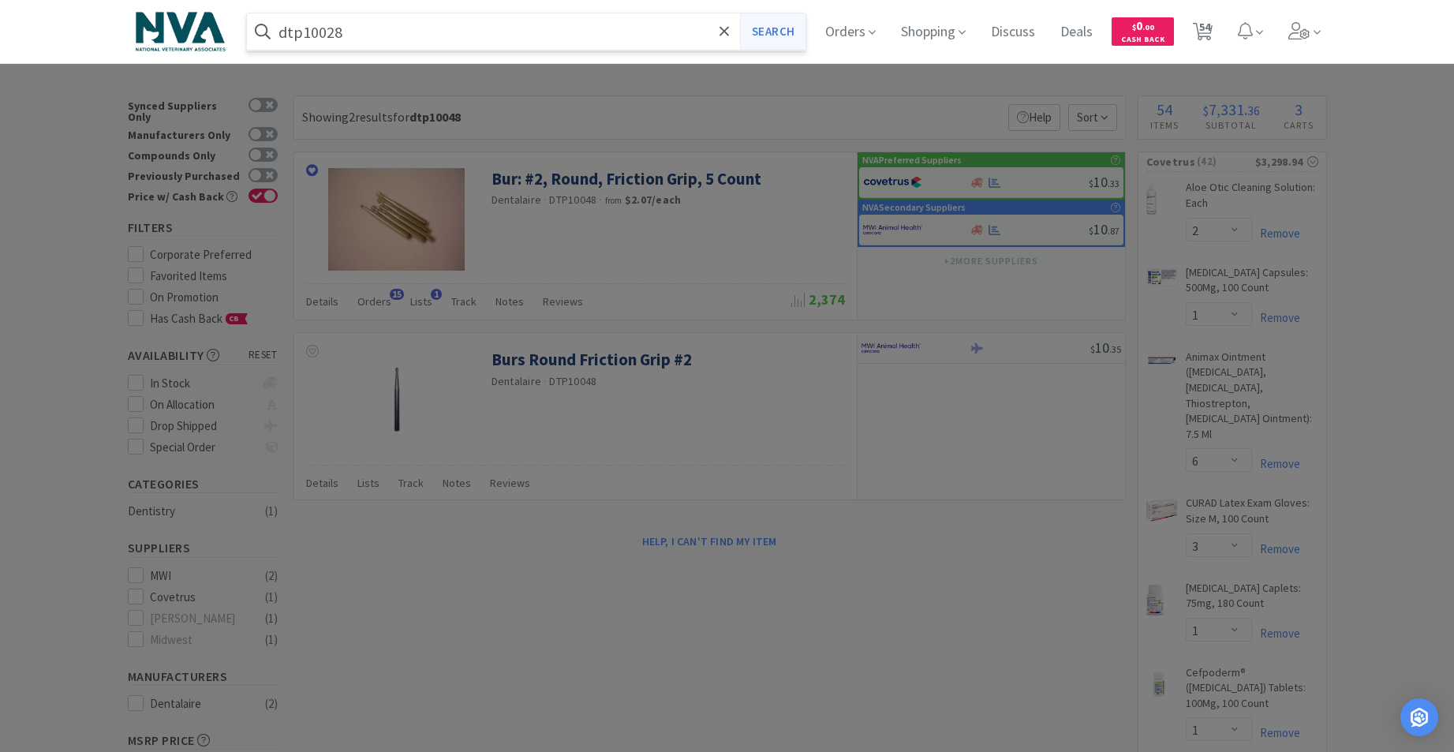
click at [779, 41] on button "Search" at bounding box center [772, 31] width 65 height 36
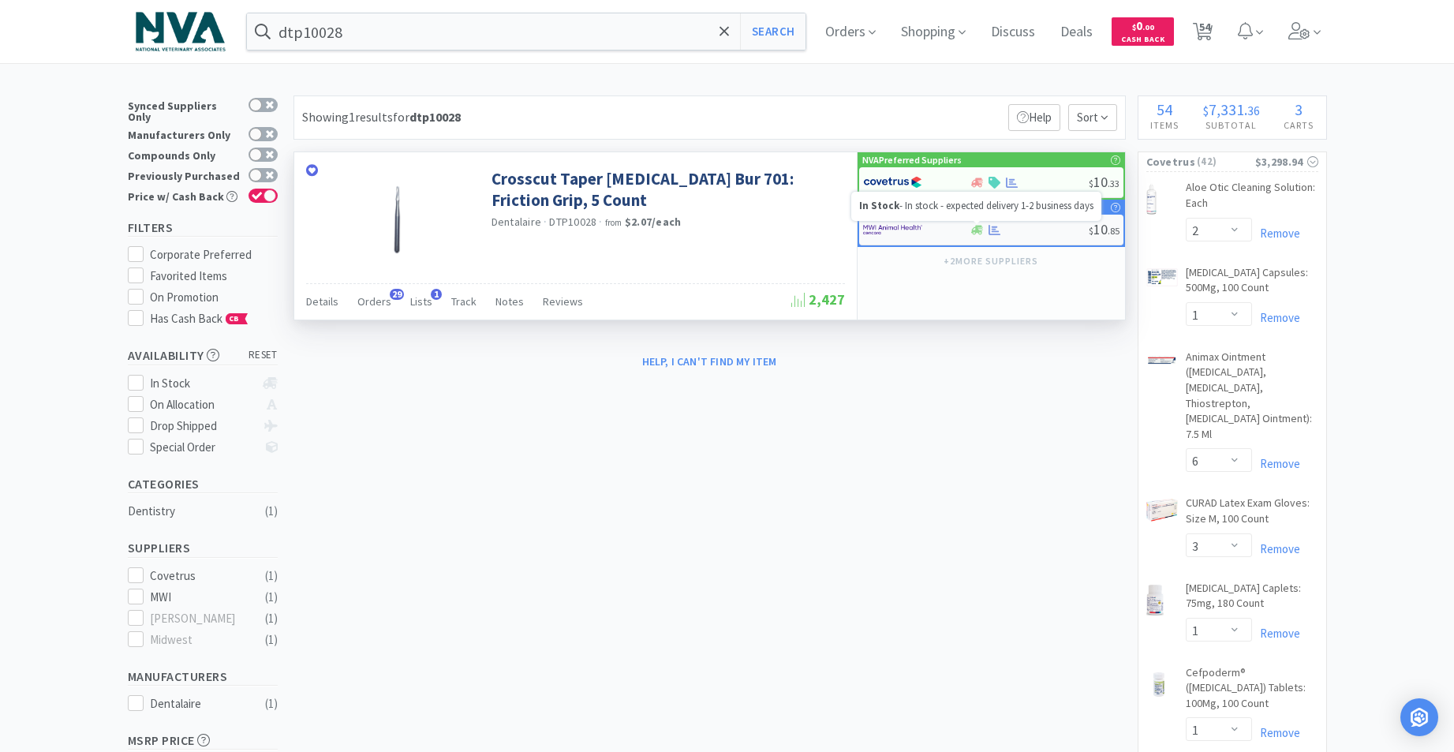
click at [976, 227] on icon at bounding box center [977, 229] width 12 height 9
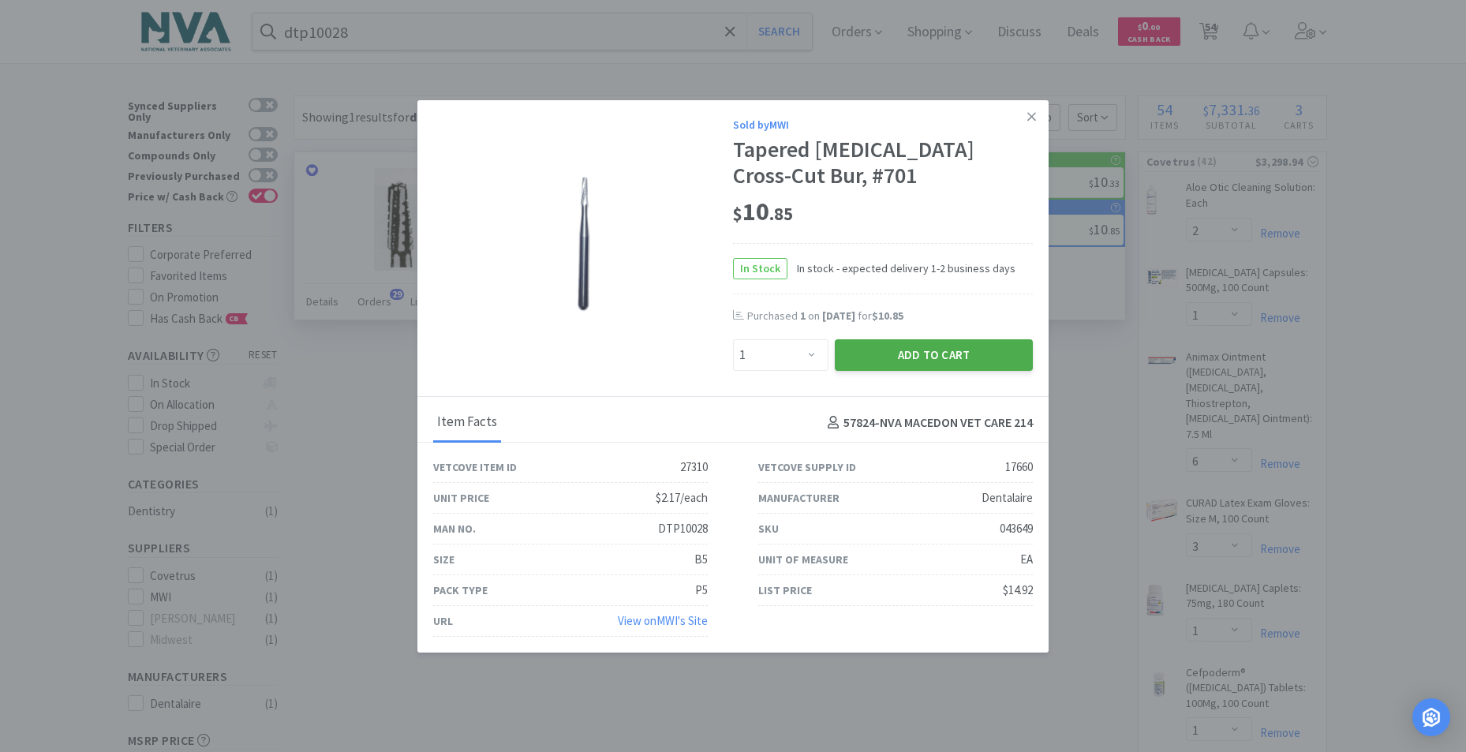
click at [894, 355] on button "Add to Cart" at bounding box center [934, 355] width 198 height 32
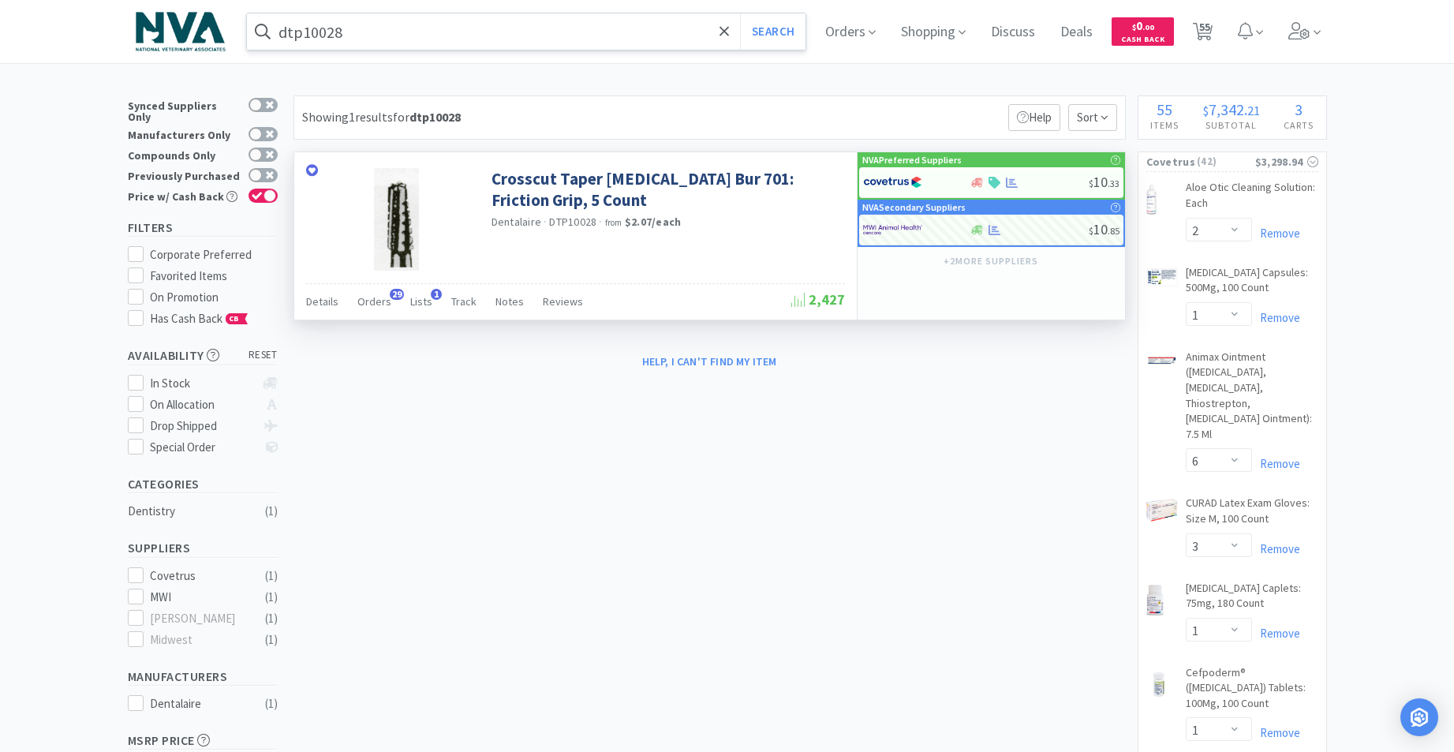
click at [622, 30] on input "dtp10028" at bounding box center [526, 31] width 559 height 36
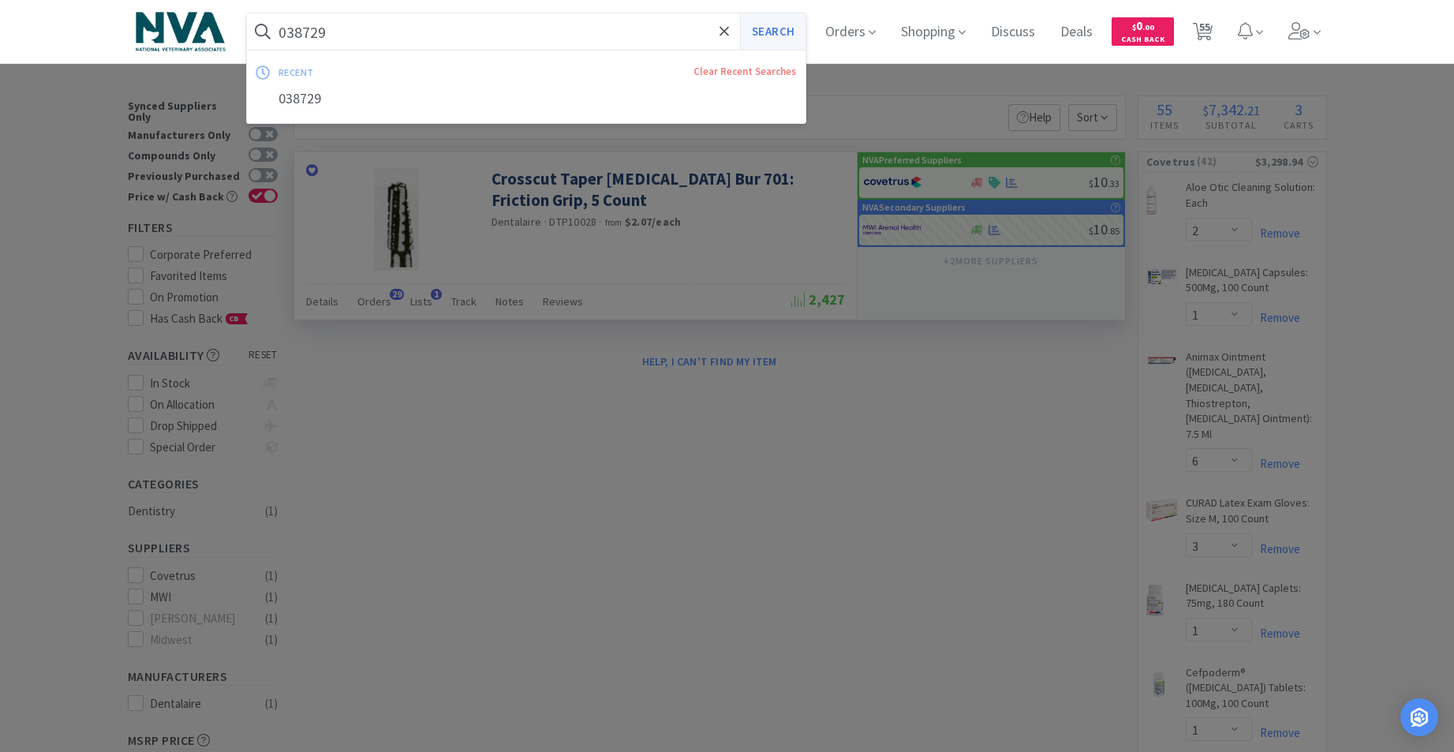
click at [773, 34] on button "Search" at bounding box center [772, 31] width 65 height 36
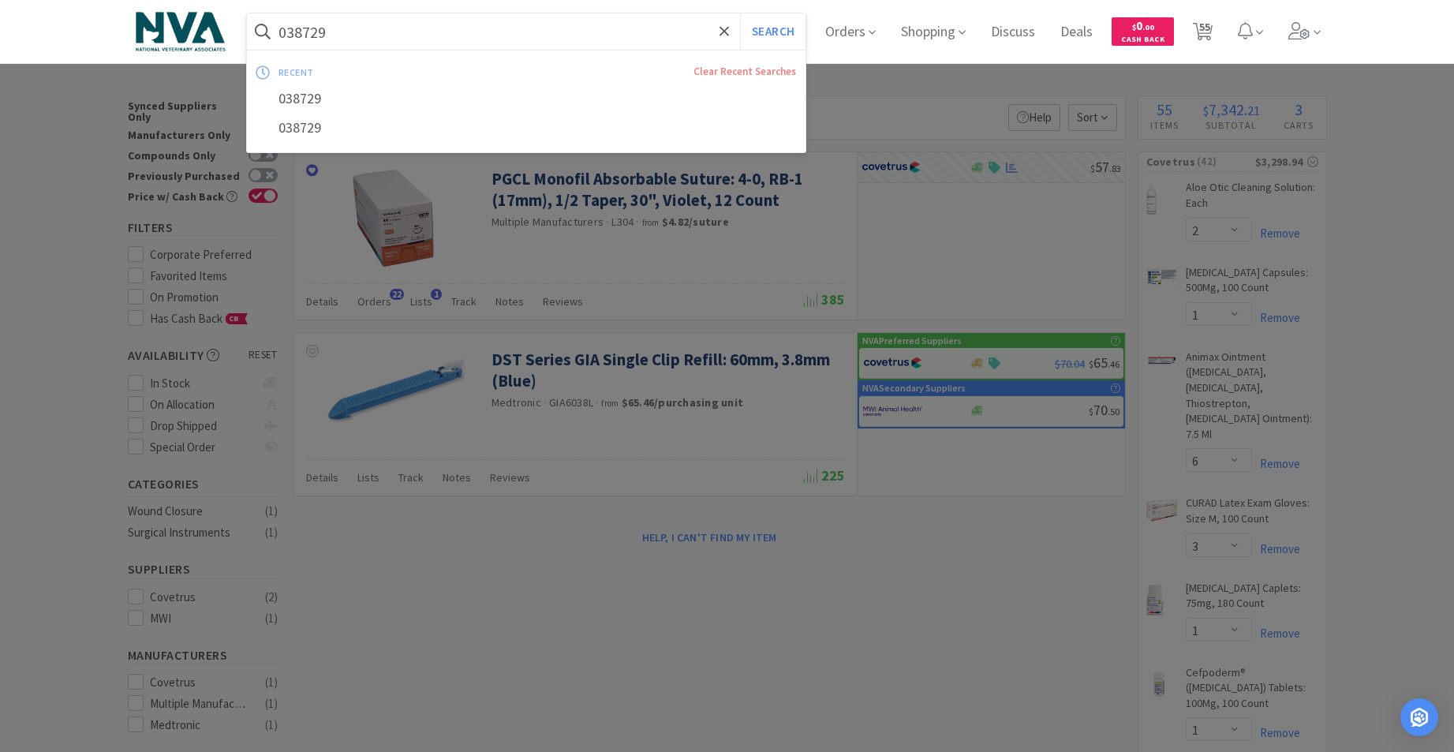
click at [521, 40] on input "038729" at bounding box center [526, 31] width 559 height 36
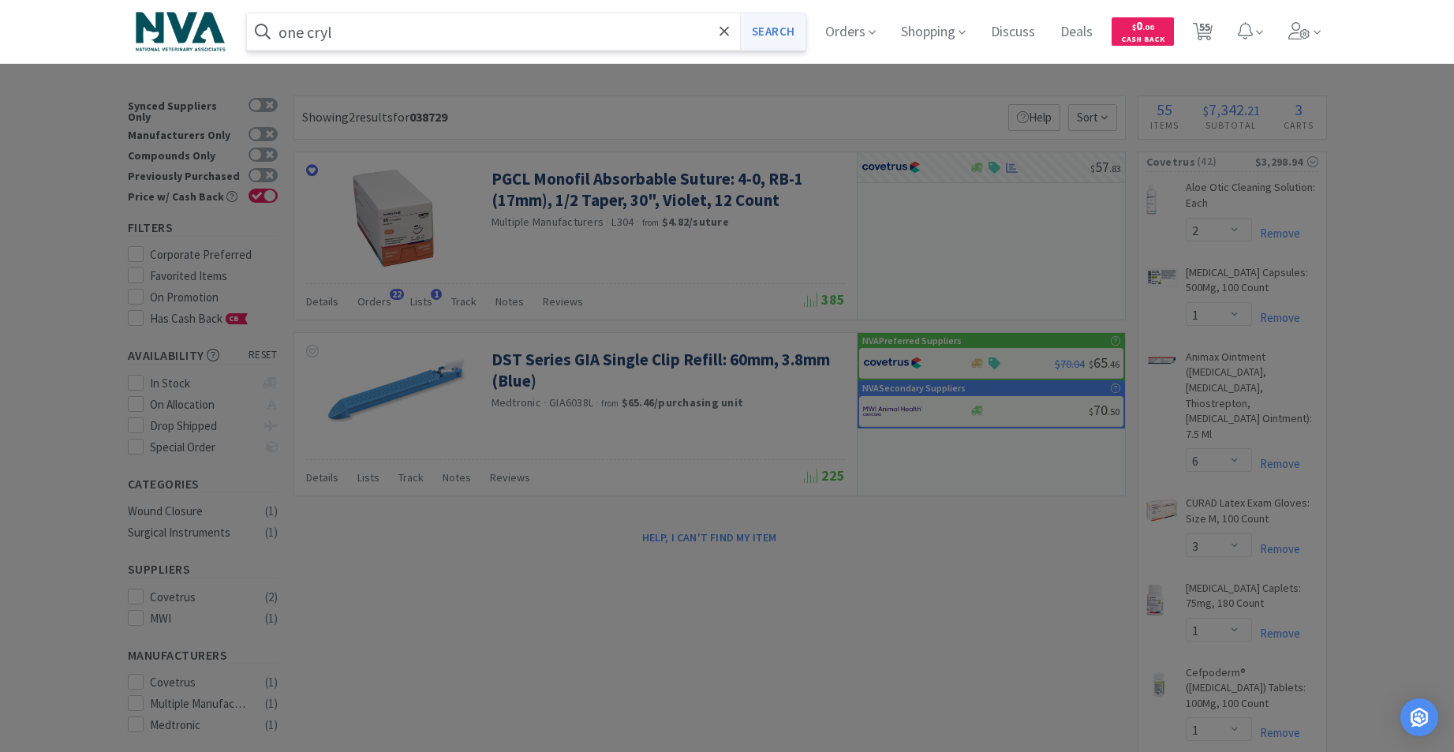
click at [757, 33] on button "Search" at bounding box center [772, 31] width 65 height 36
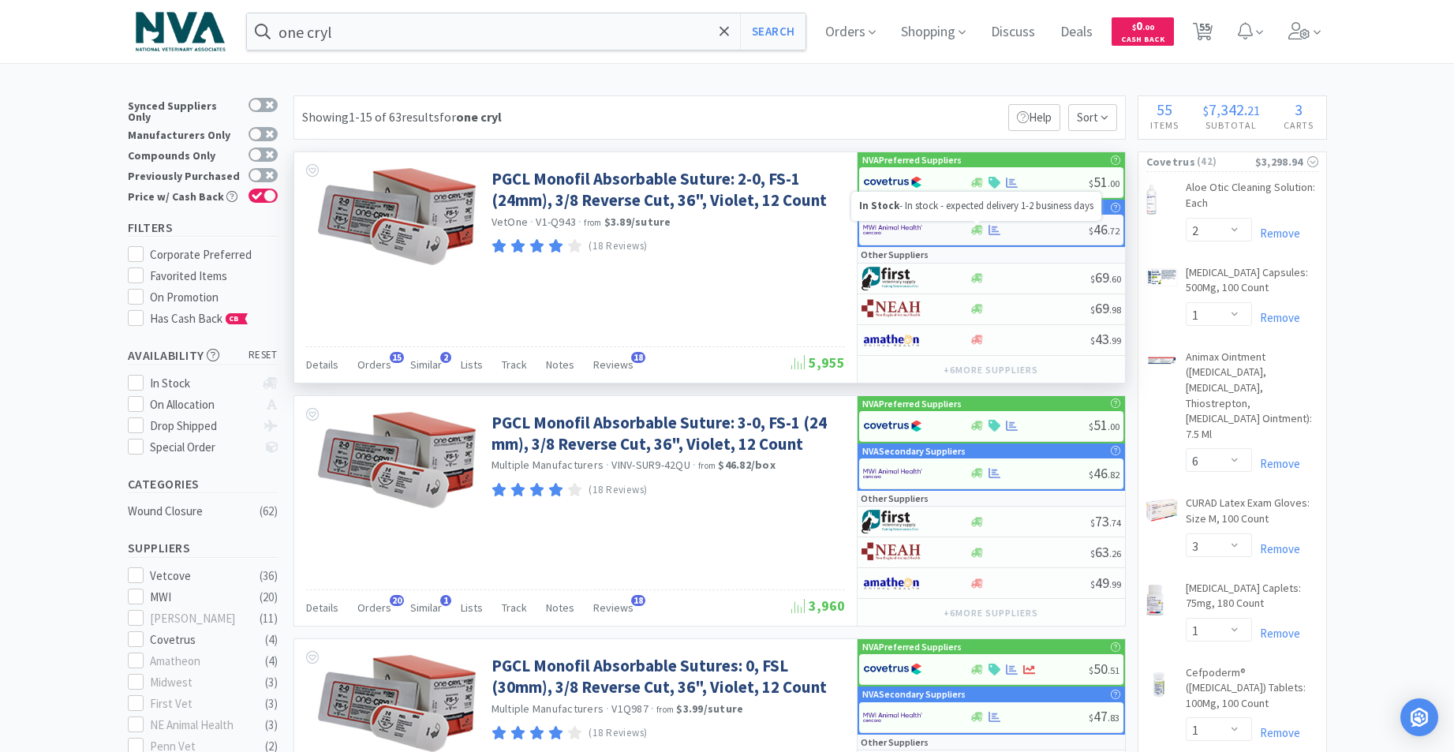
click at [979, 233] on icon at bounding box center [977, 229] width 12 height 9
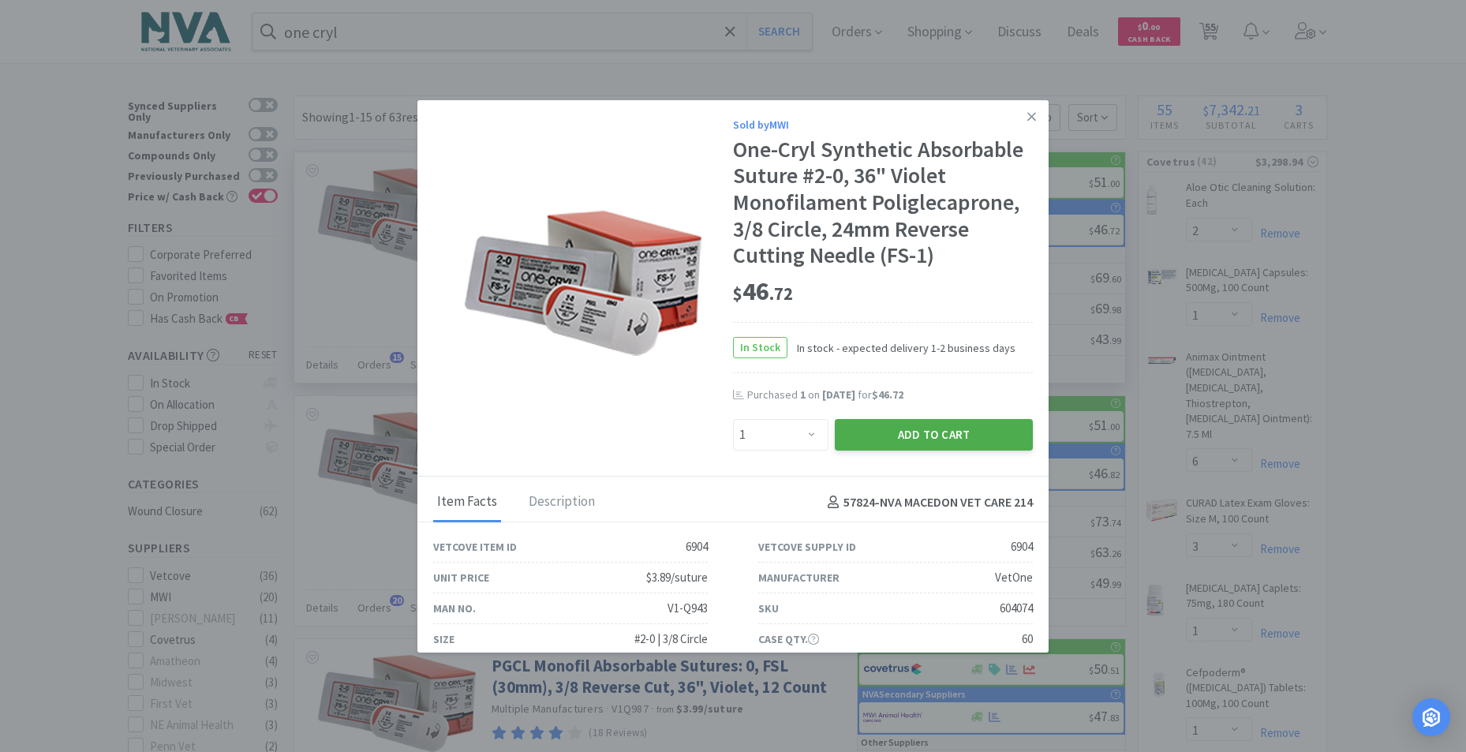
click at [883, 439] on button "Add to Cart" at bounding box center [934, 435] width 198 height 32
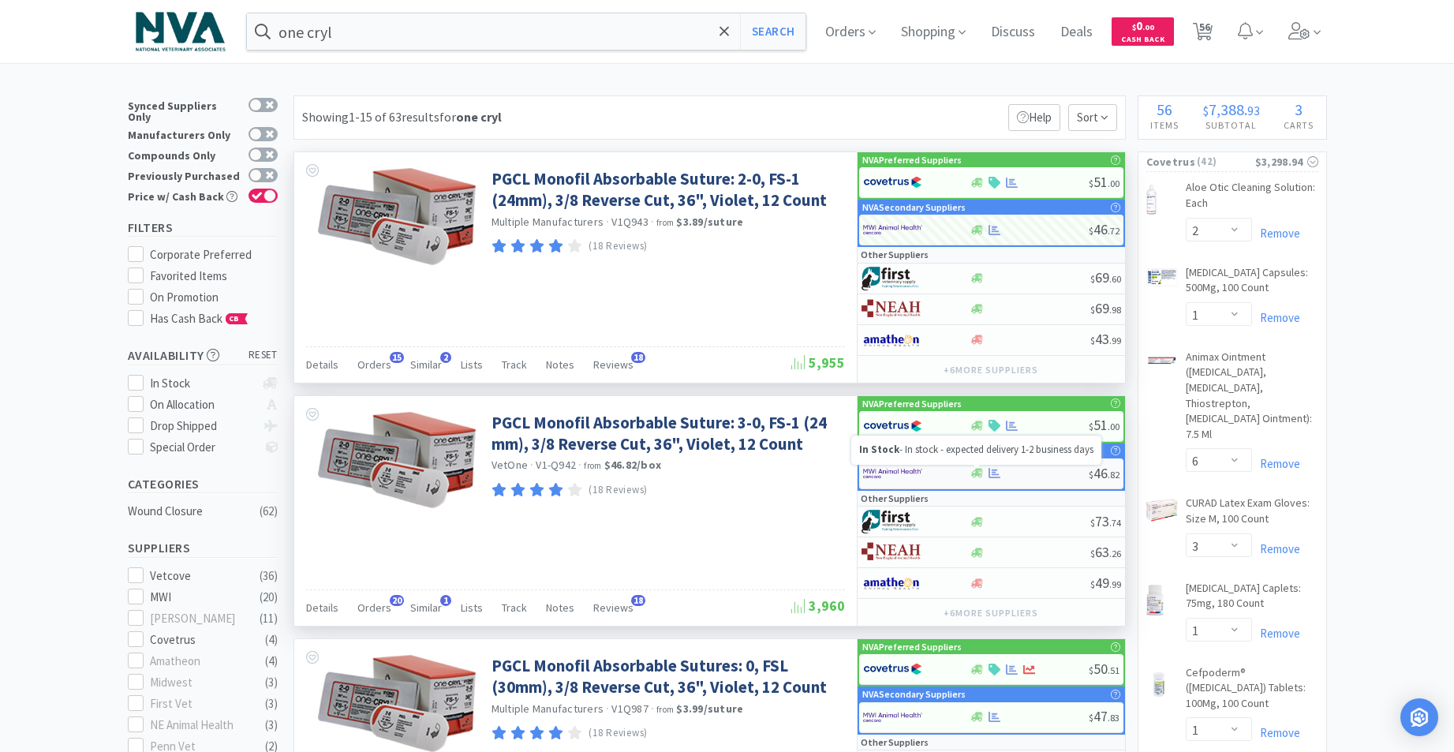
click at [976, 472] on icon at bounding box center [977, 473] width 12 height 9
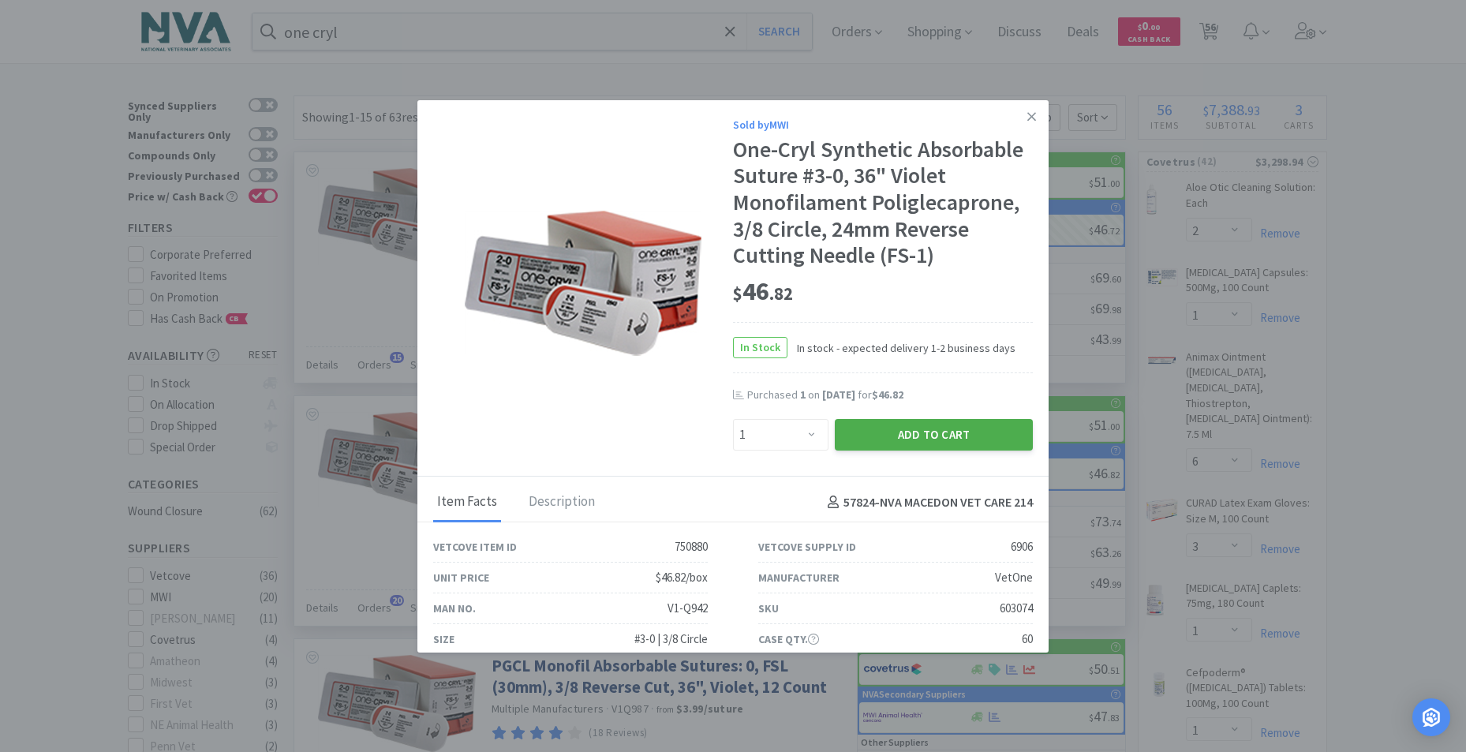
click at [905, 439] on button "Add to Cart" at bounding box center [934, 435] width 198 height 32
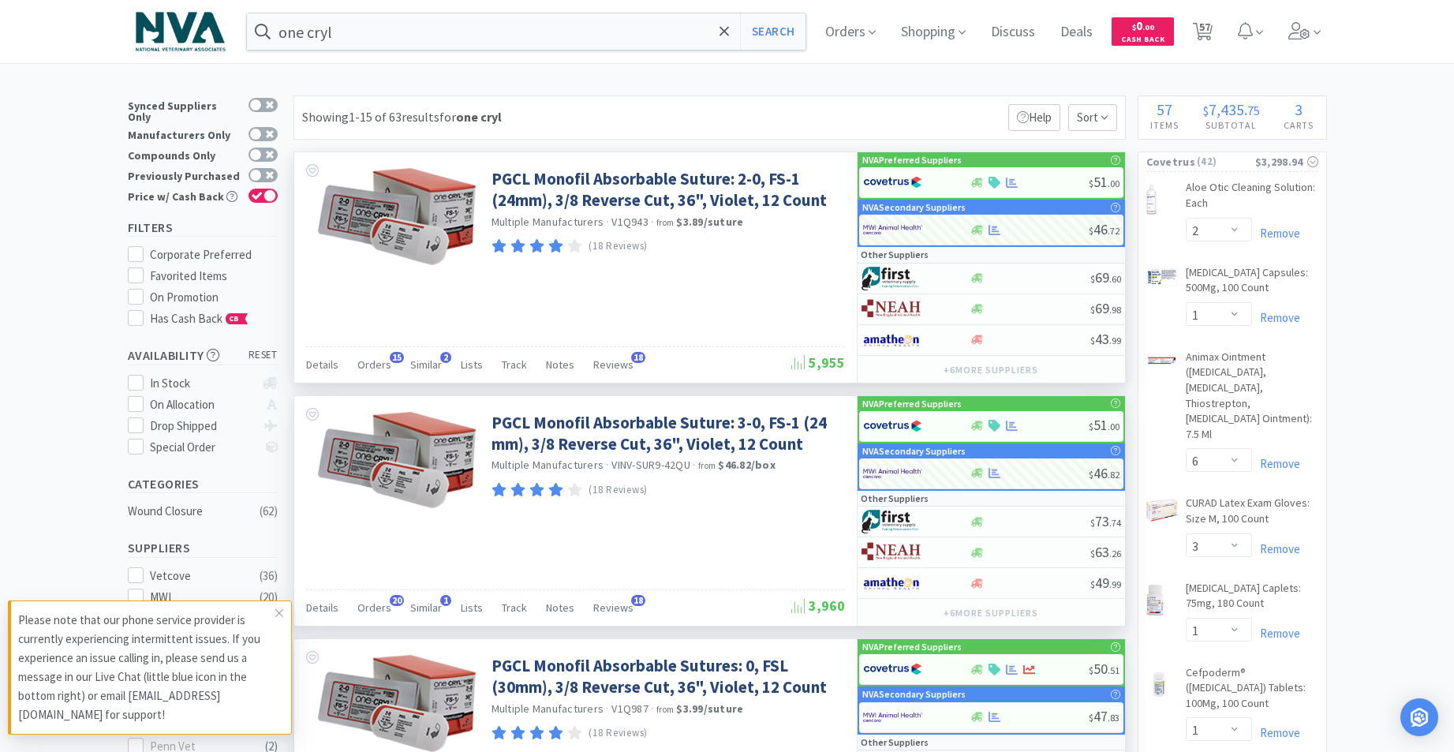
click at [1101, 745] on div "NVA Preferred Suppliers $ 50 . 51 NVA Secondary Suppliers $ 47 . 83 Other Suppl…" at bounding box center [991, 710] width 267 height 142
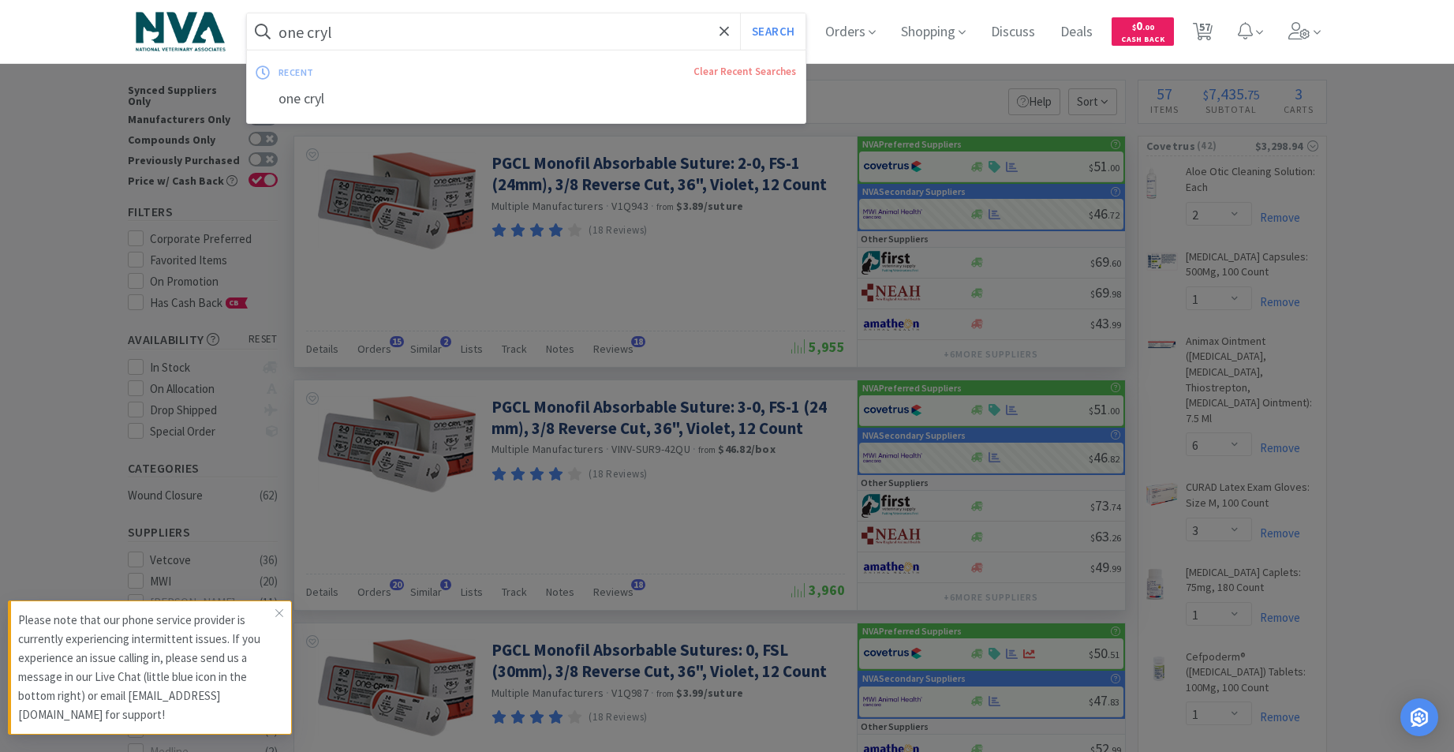
click at [436, 23] on input "one cryl" at bounding box center [526, 31] width 559 height 36
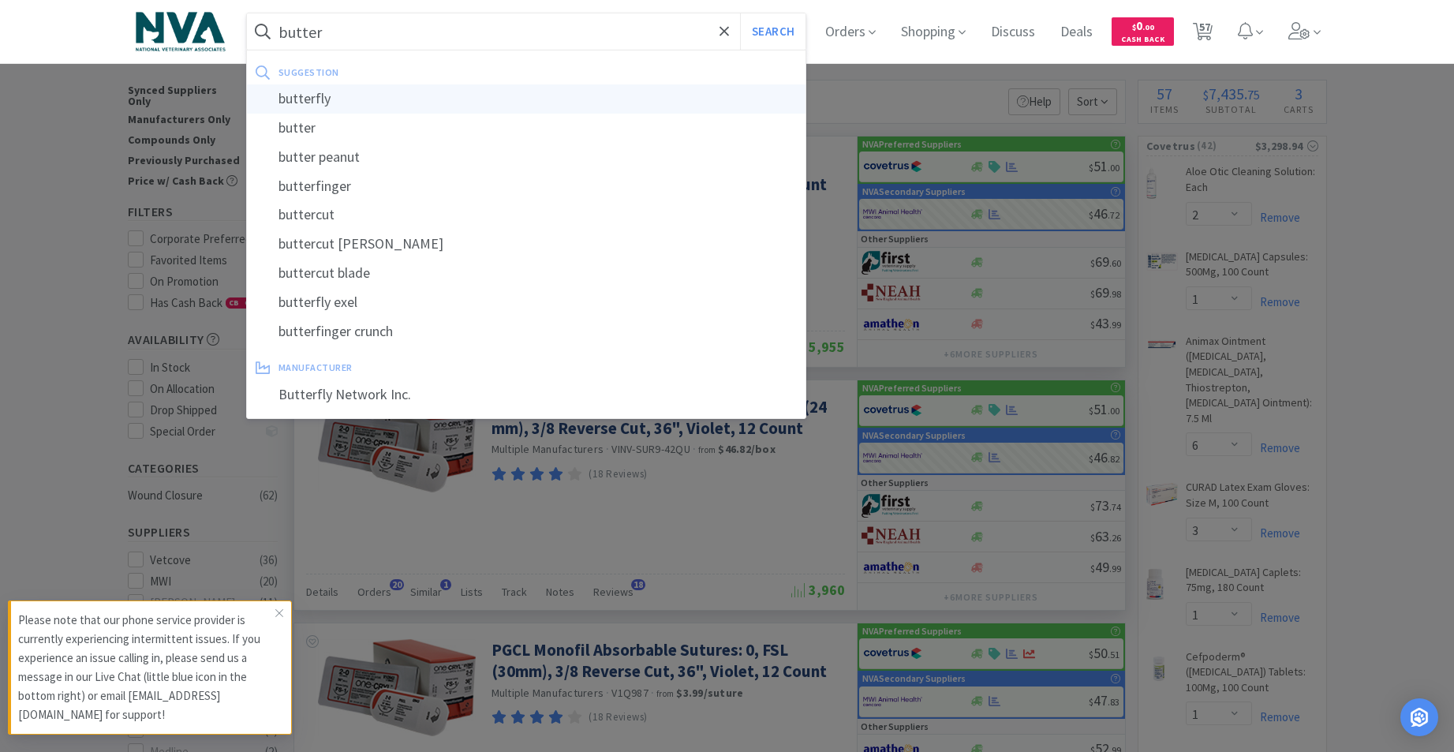
click at [328, 90] on div "butterfly" at bounding box center [526, 98] width 559 height 29
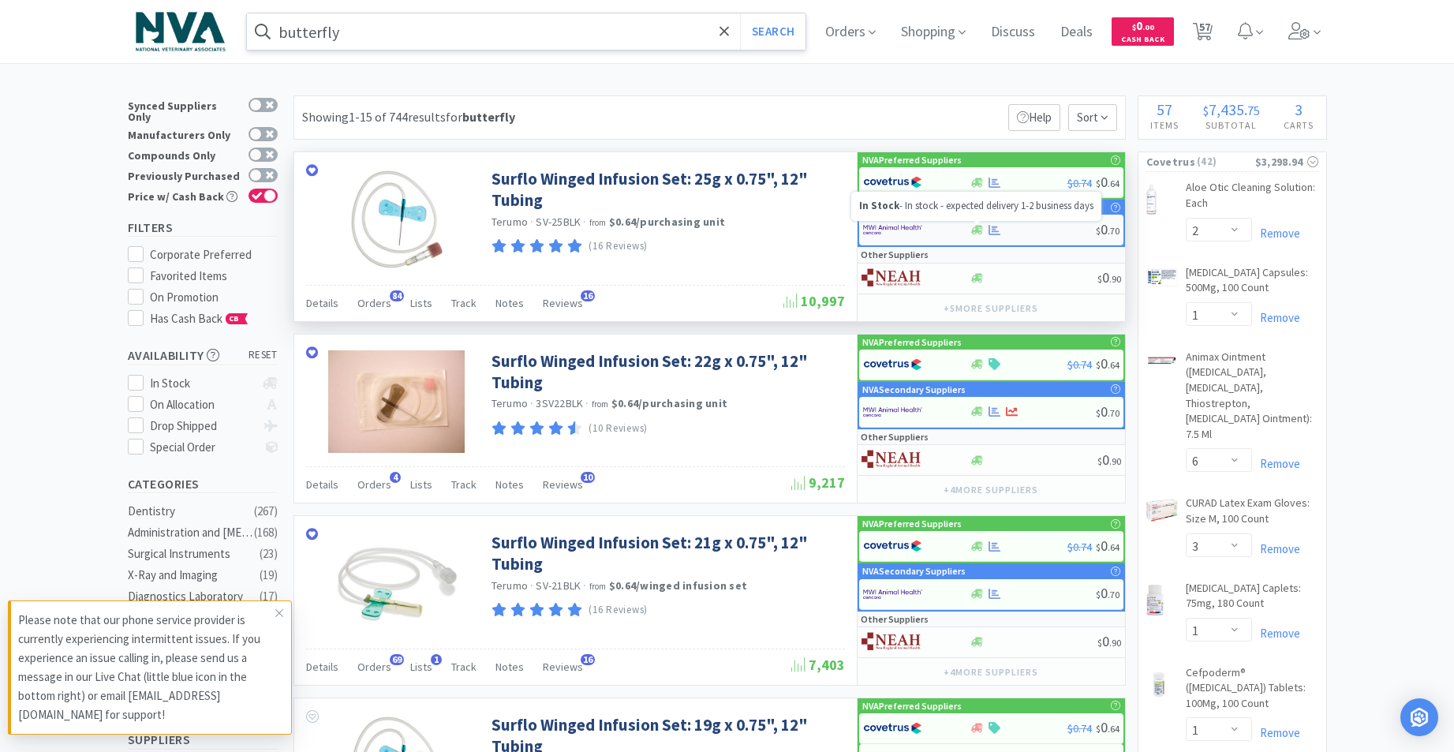
click at [978, 230] on icon at bounding box center [977, 229] width 12 height 9
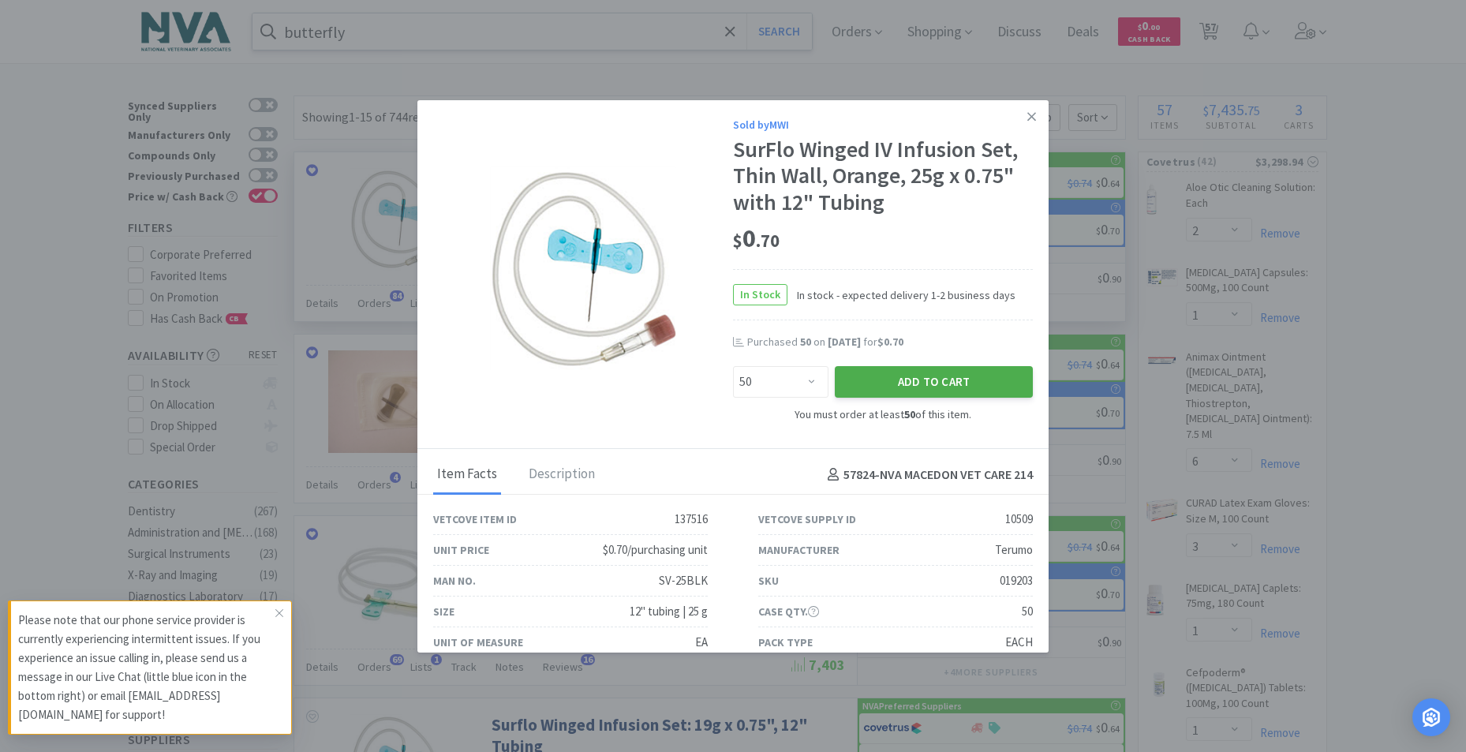
click at [884, 383] on button "Add to Cart" at bounding box center [934, 382] width 198 height 32
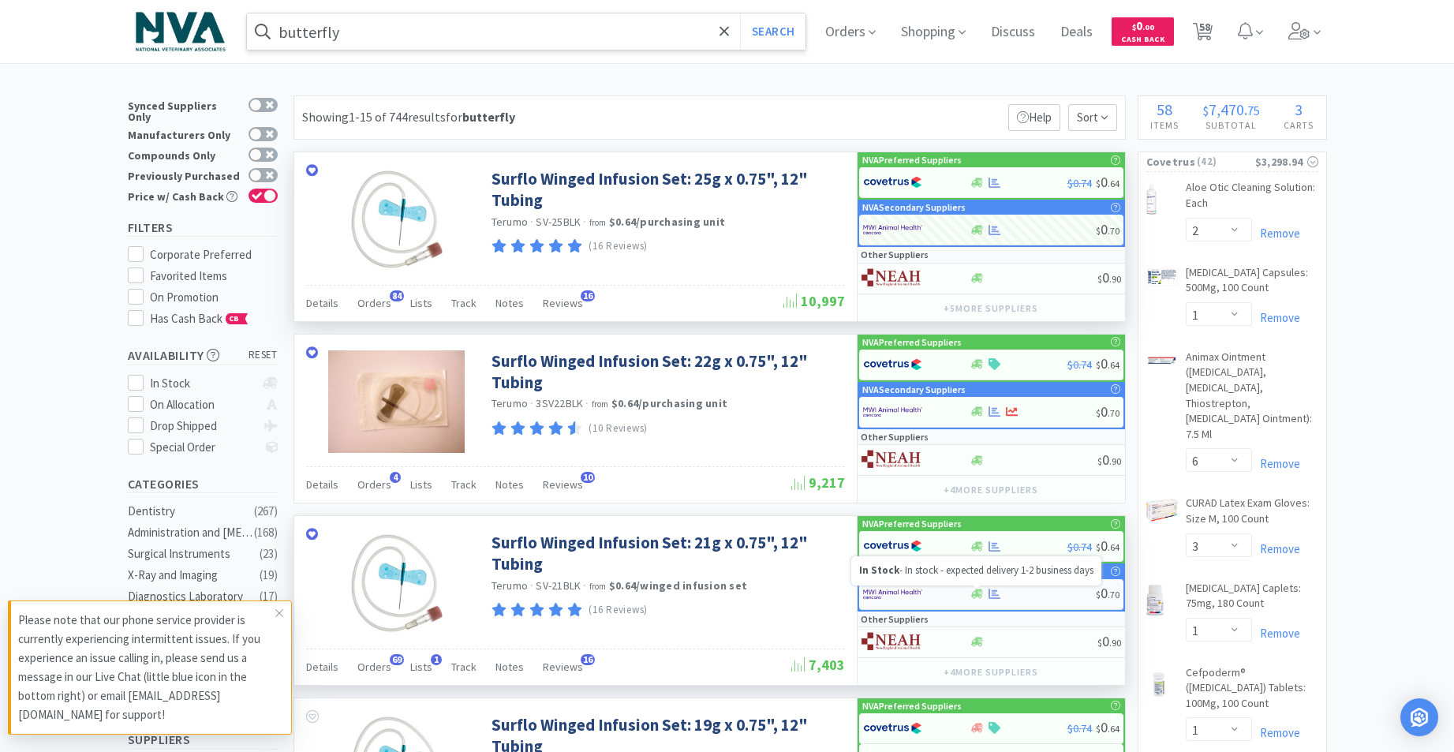
click at [981, 588] on icon at bounding box center [977, 594] width 12 height 12
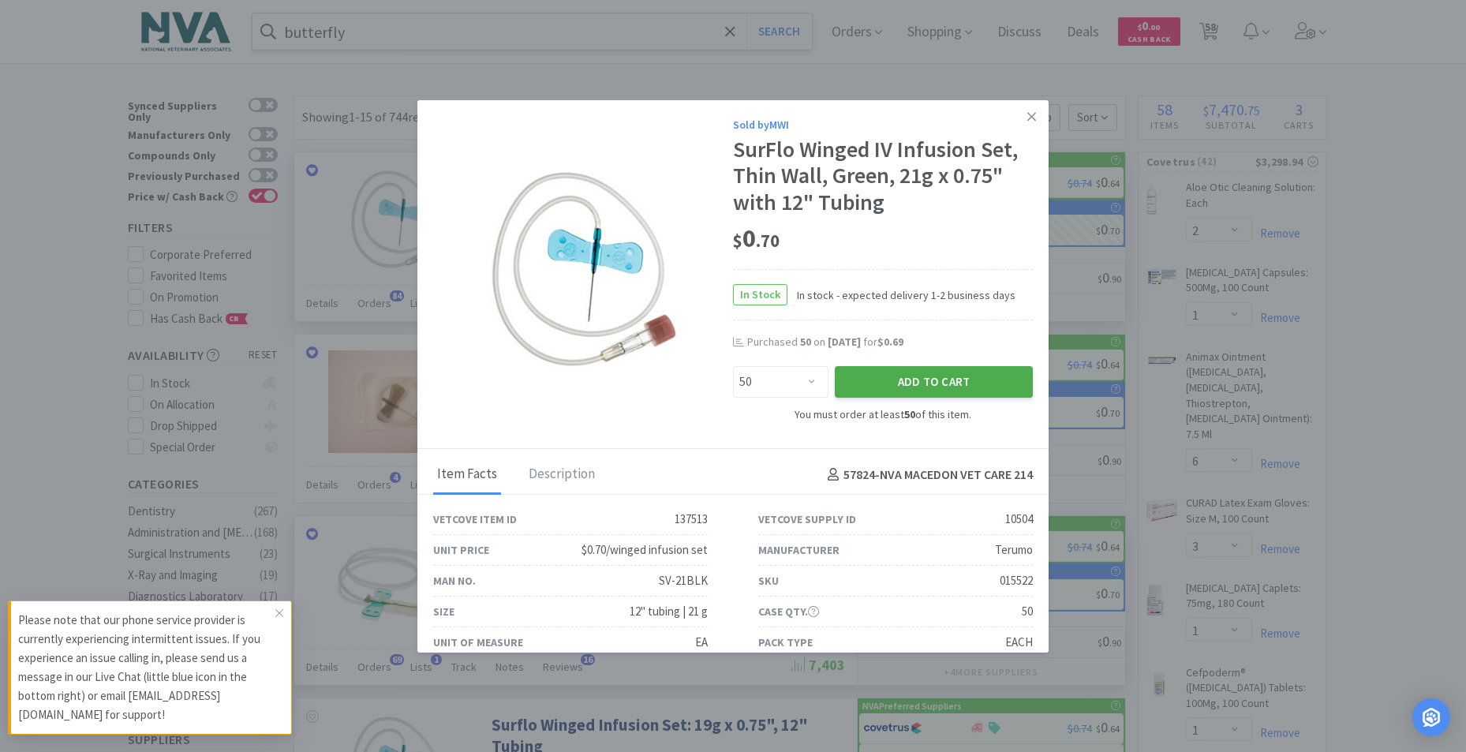
click at [959, 385] on button "Add to Cart" at bounding box center [934, 382] width 198 height 32
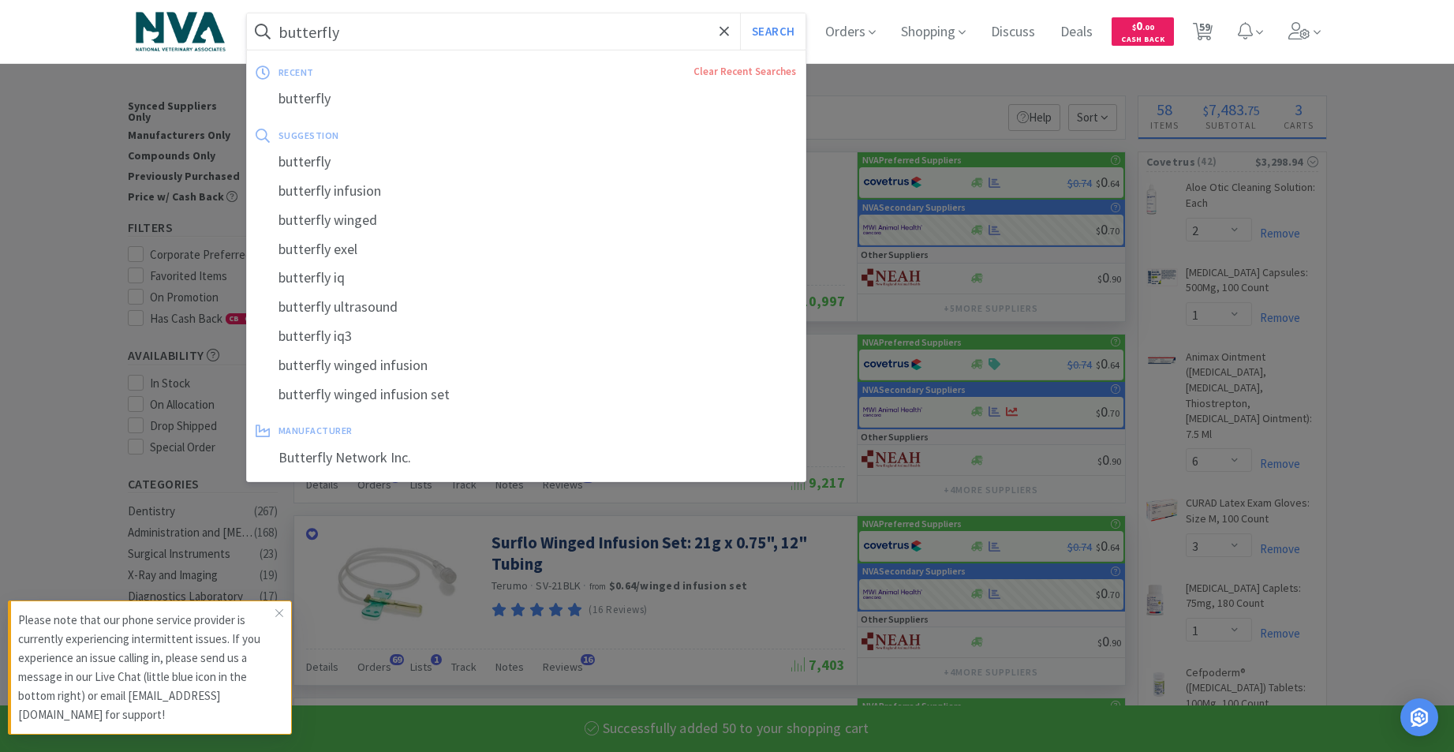
click at [411, 28] on input "butterfly" at bounding box center [526, 31] width 559 height 36
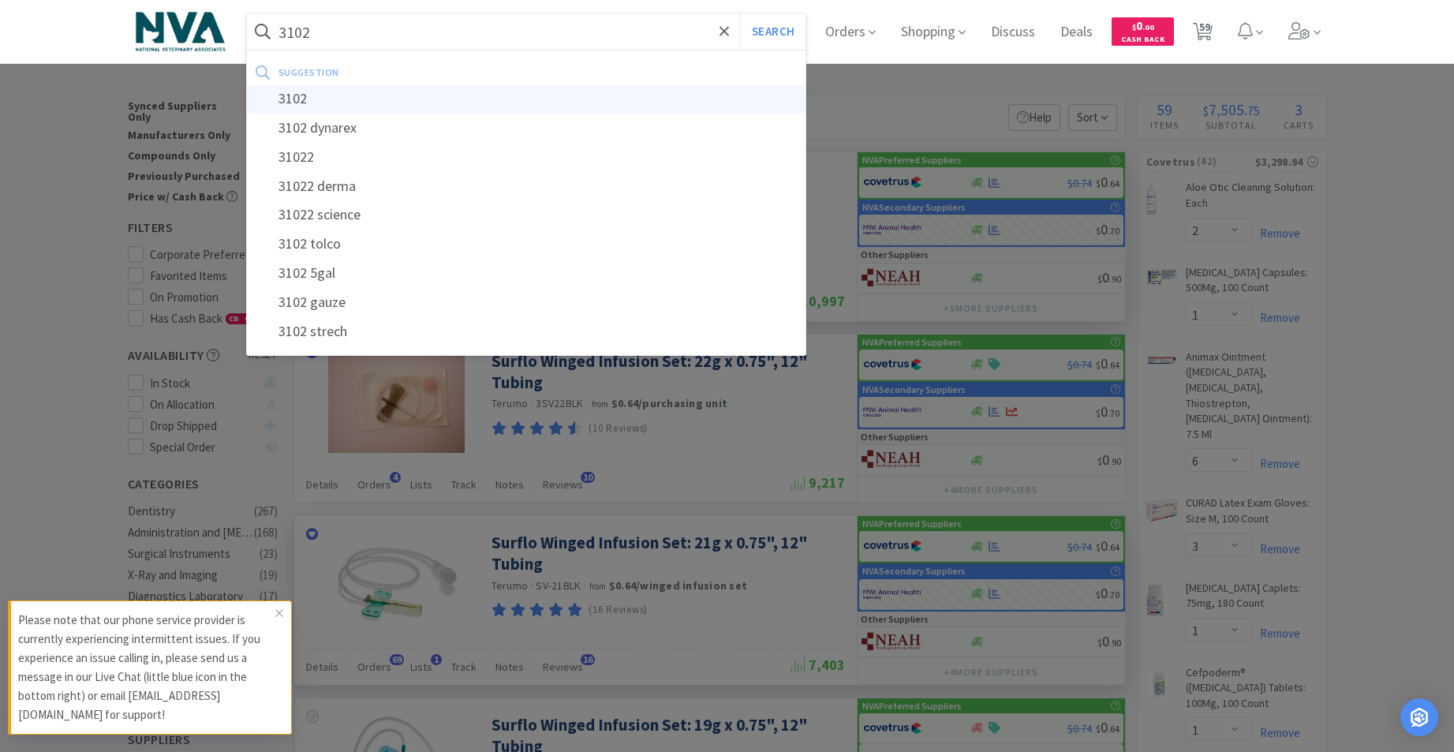
click at [343, 102] on div "3102" at bounding box center [526, 98] width 559 height 29
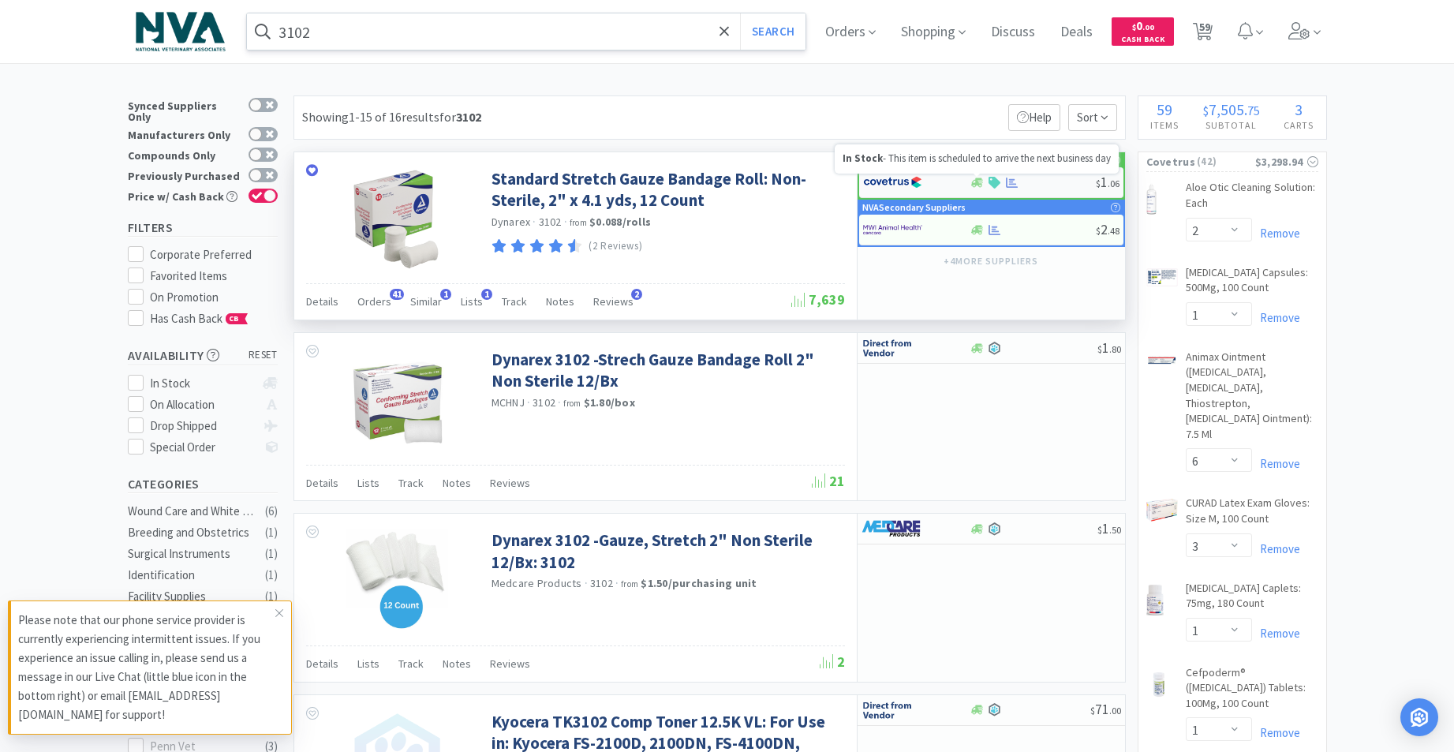
click at [974, 182] on icon at bounding box center [977, 183] width 12 height 12
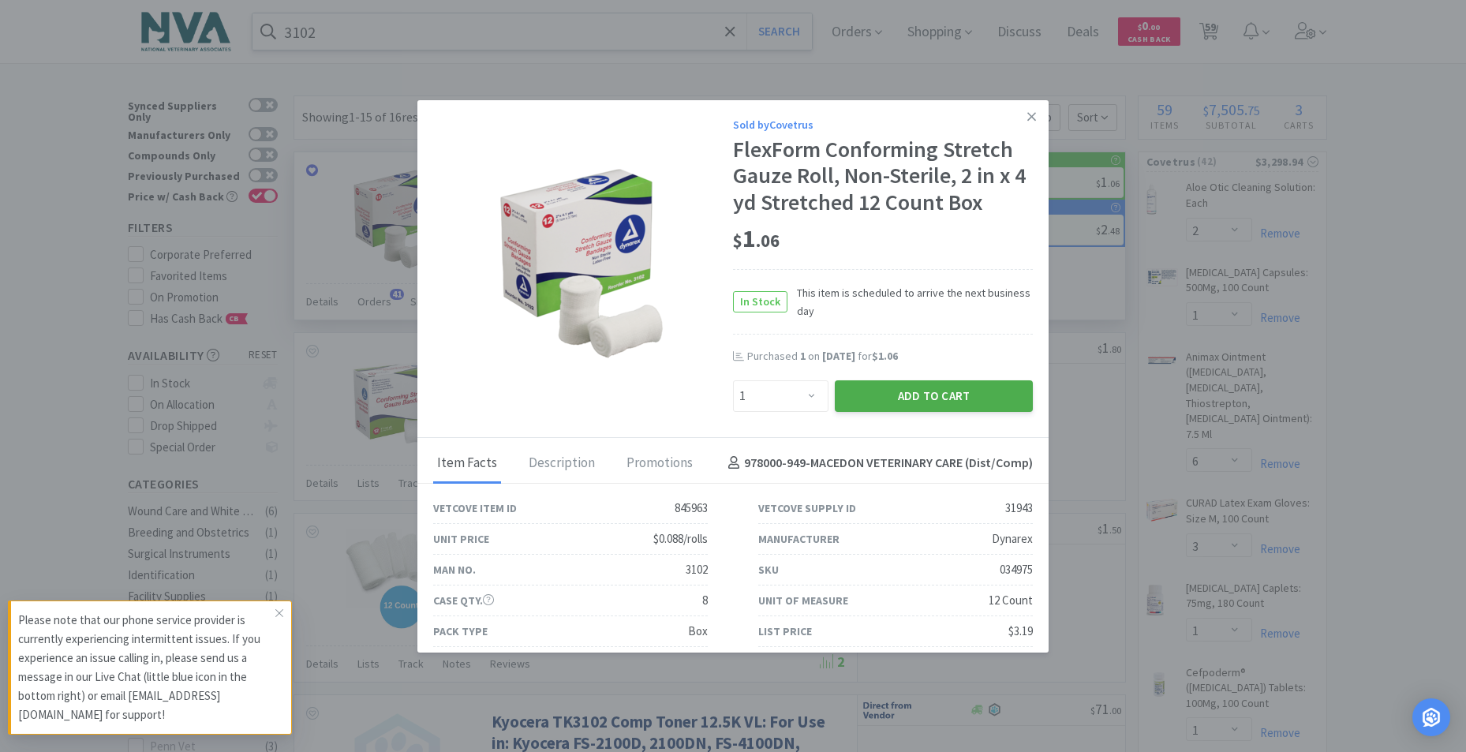
click at [931, 388] on button "Add to Cart" at bounding box center [934, 396] width 198 height 32
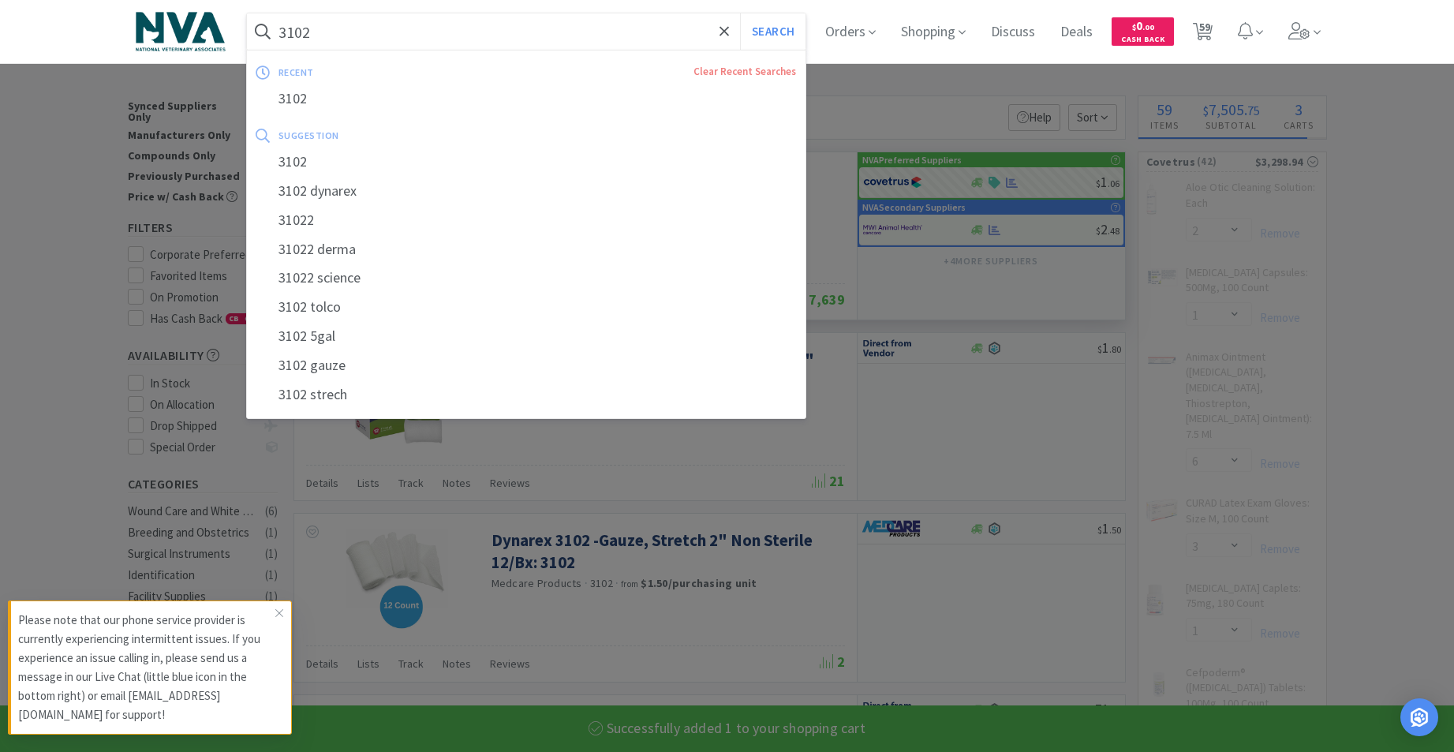
click at [570, 31] on input "3102" at bounding box center [526, 31] width 559 height 36
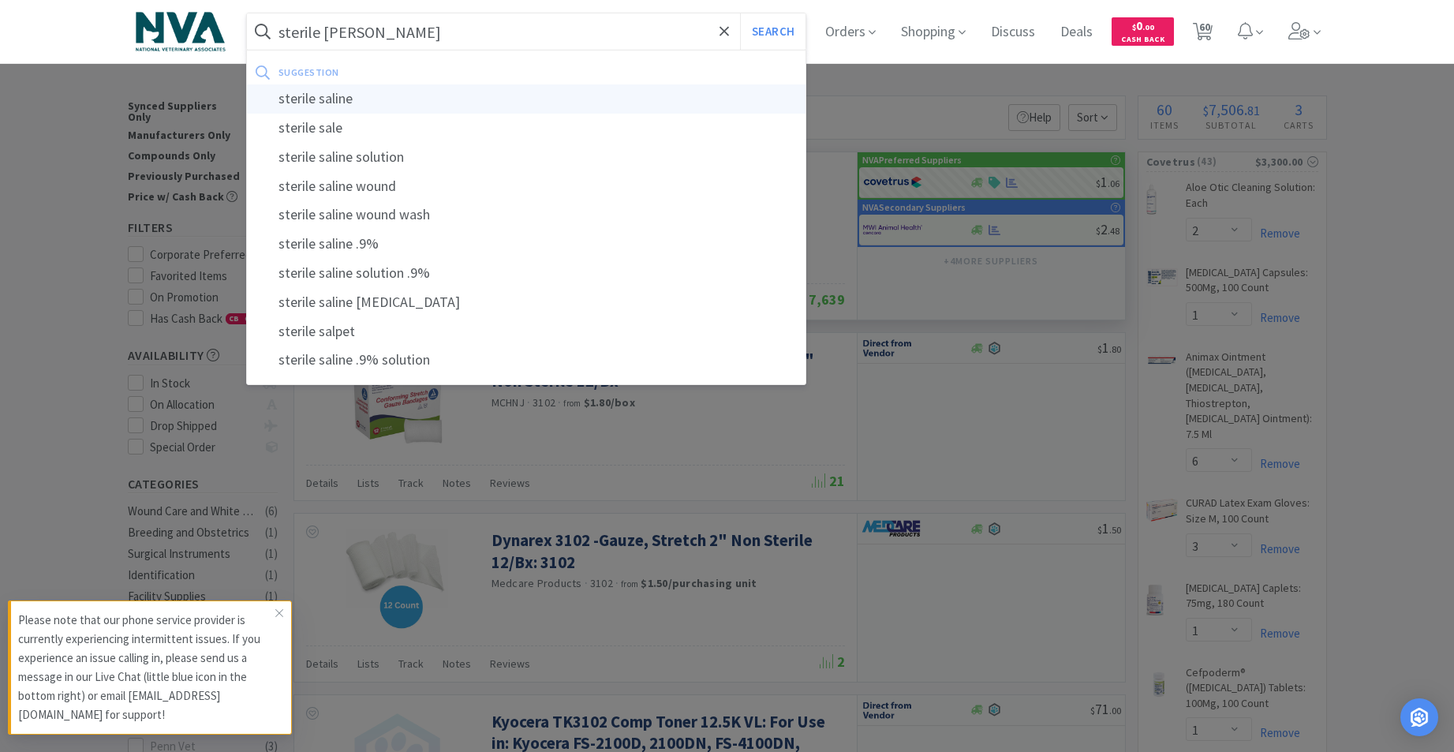
click at [344, 101] on div "sterile saline" at bounding box center [526, 98] width 559 height 29
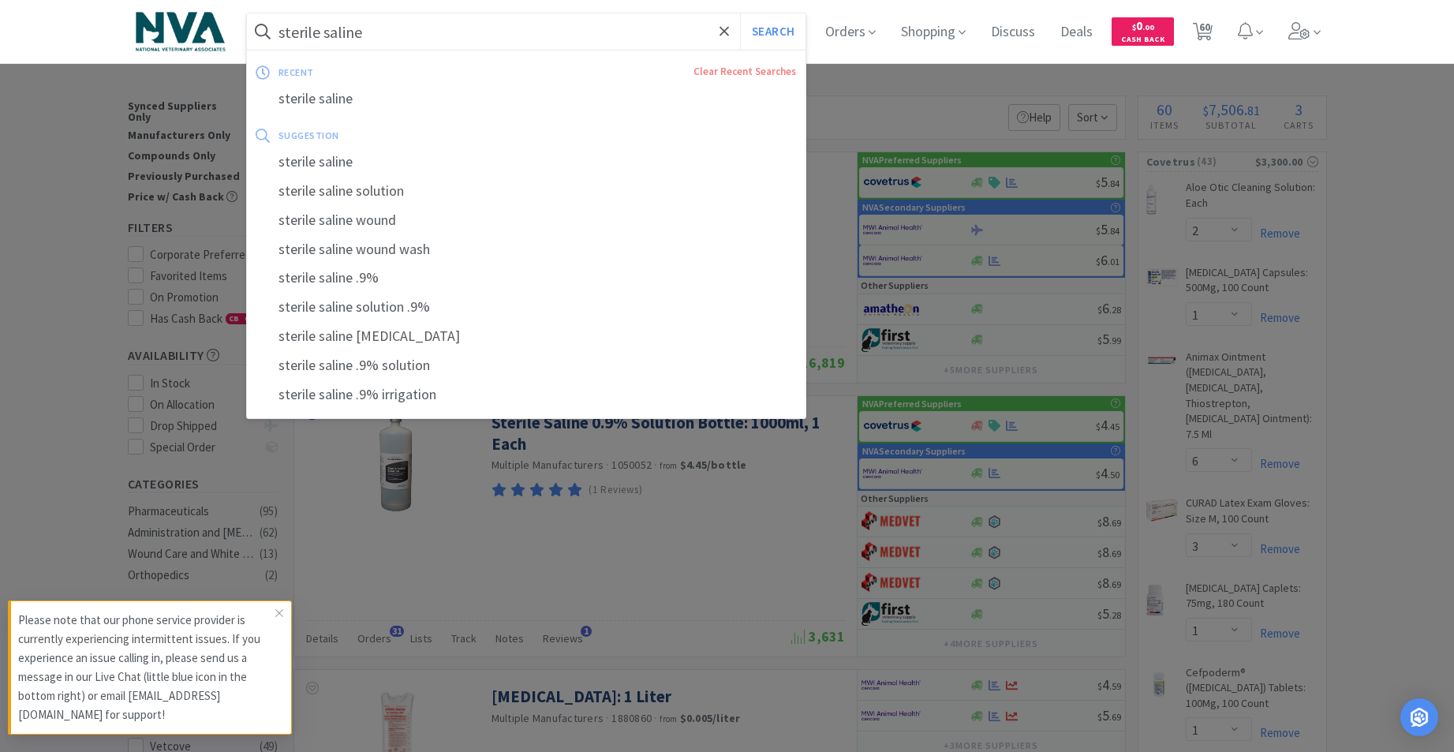
click at [652, 29] on input "sterile saline" at bounding box center [526, 31] width 559 height 36
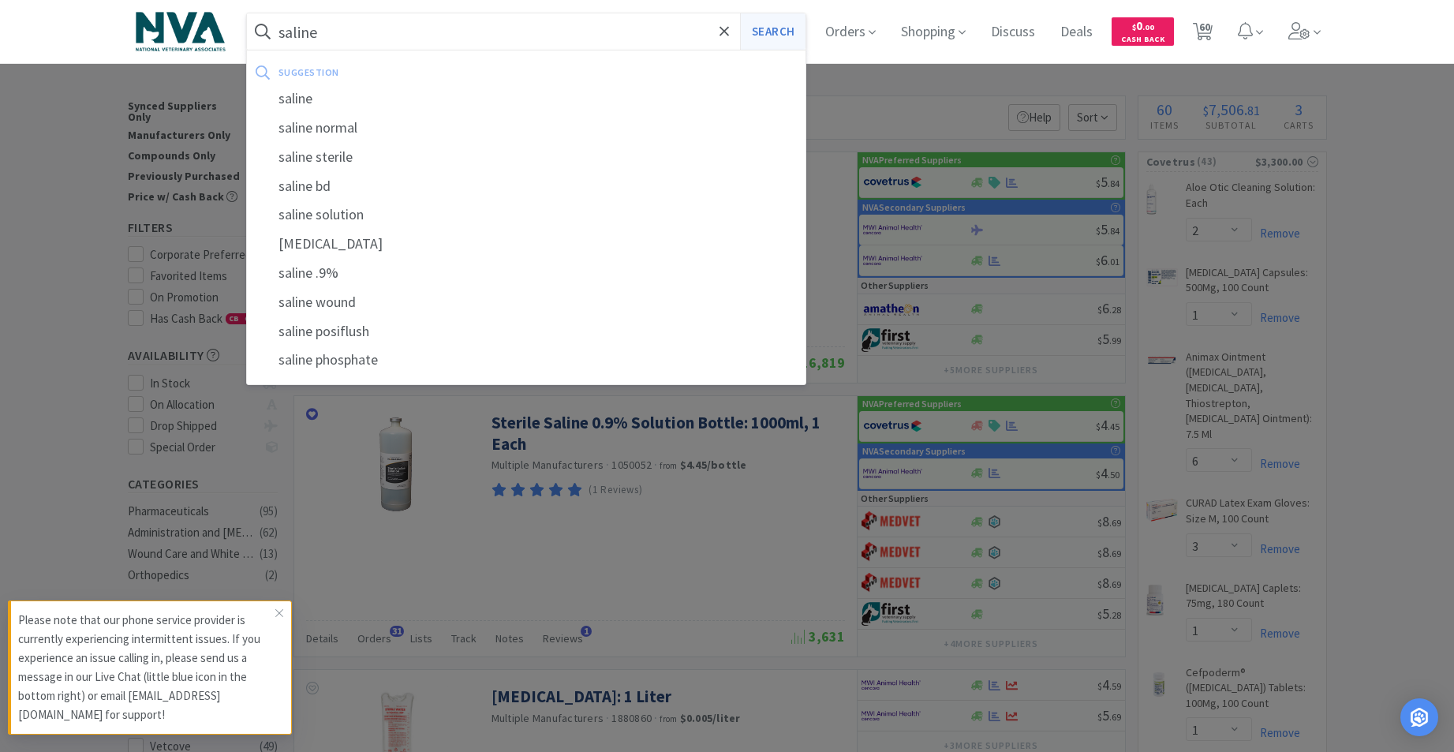
click at [785, 31] on button "Search" at bounding box center [772, 31] width 65 height 36
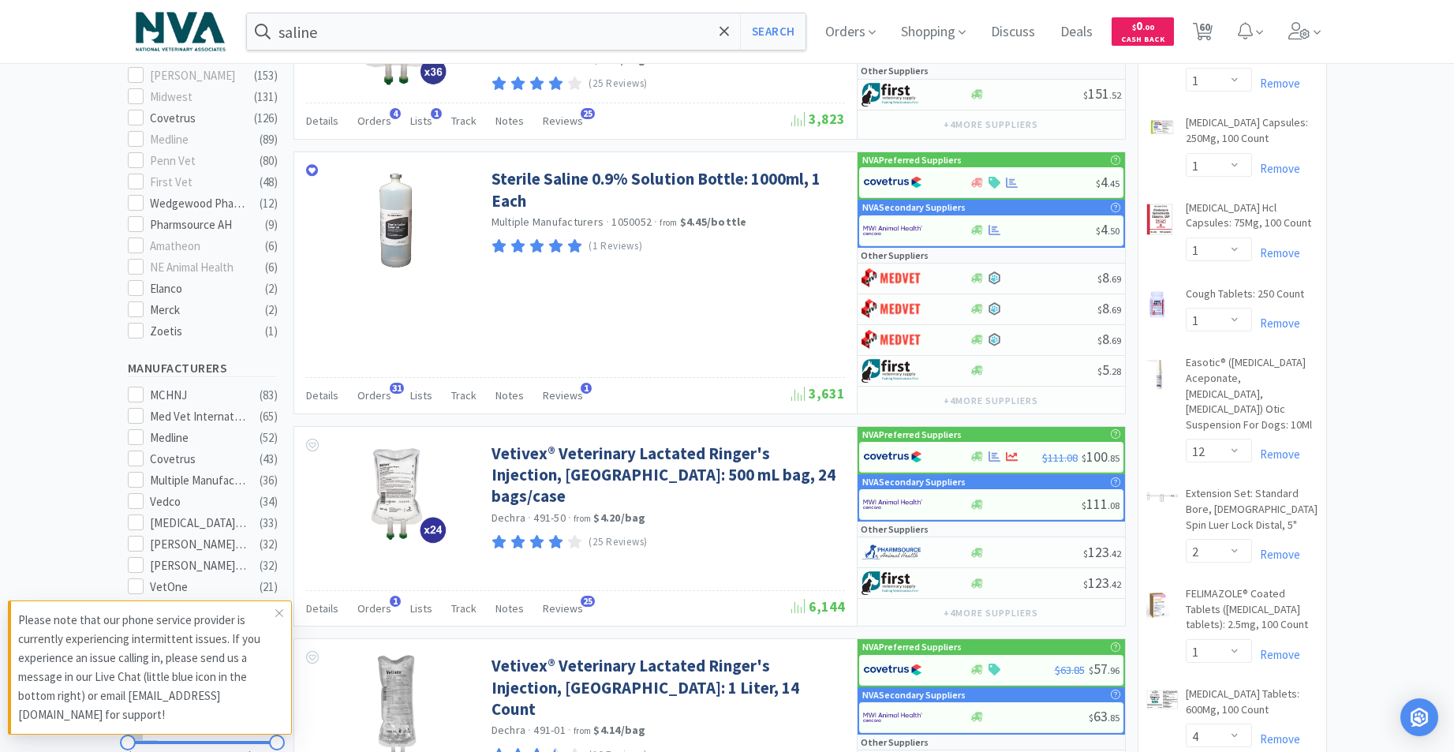
scroll to position [730, 0]
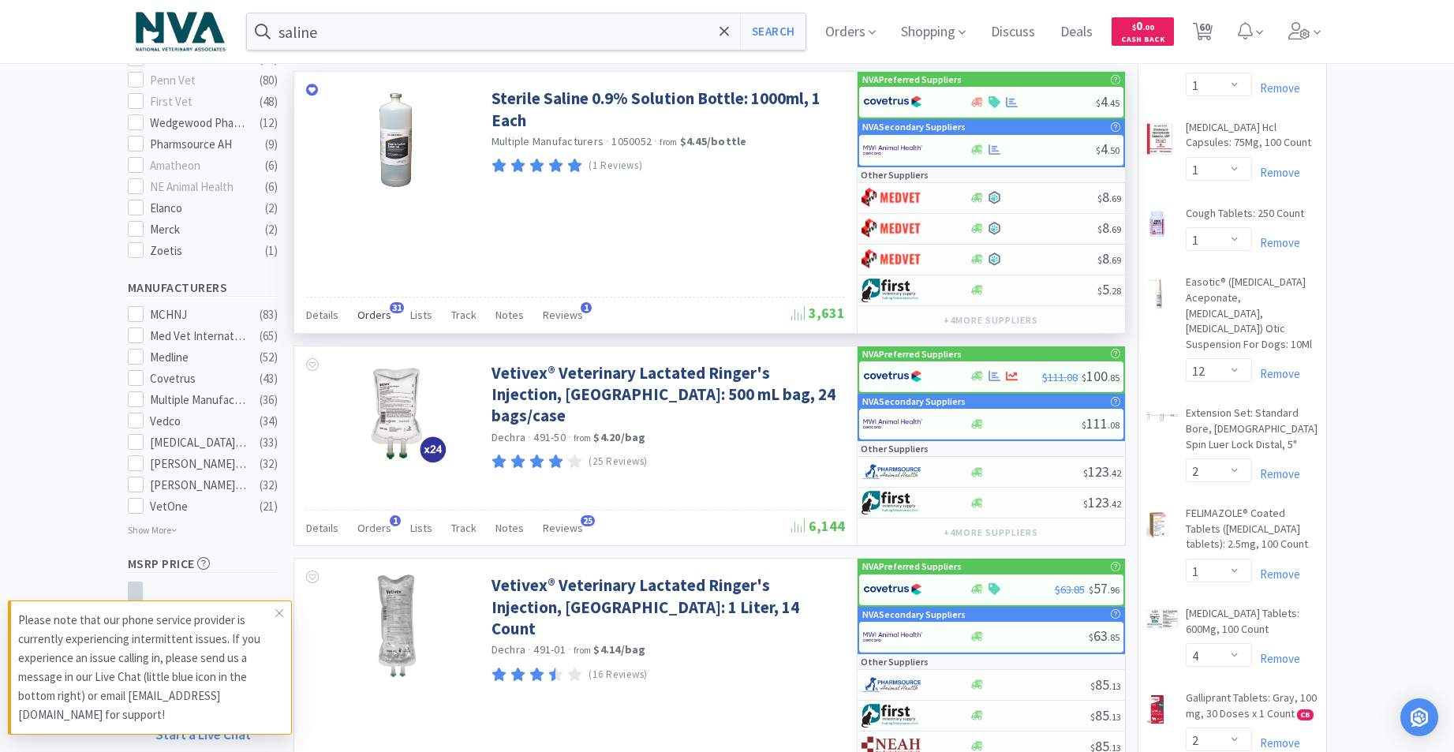
click at [371, 311] on span "Orders" at bounding box center [374, 315] width 34 height 14
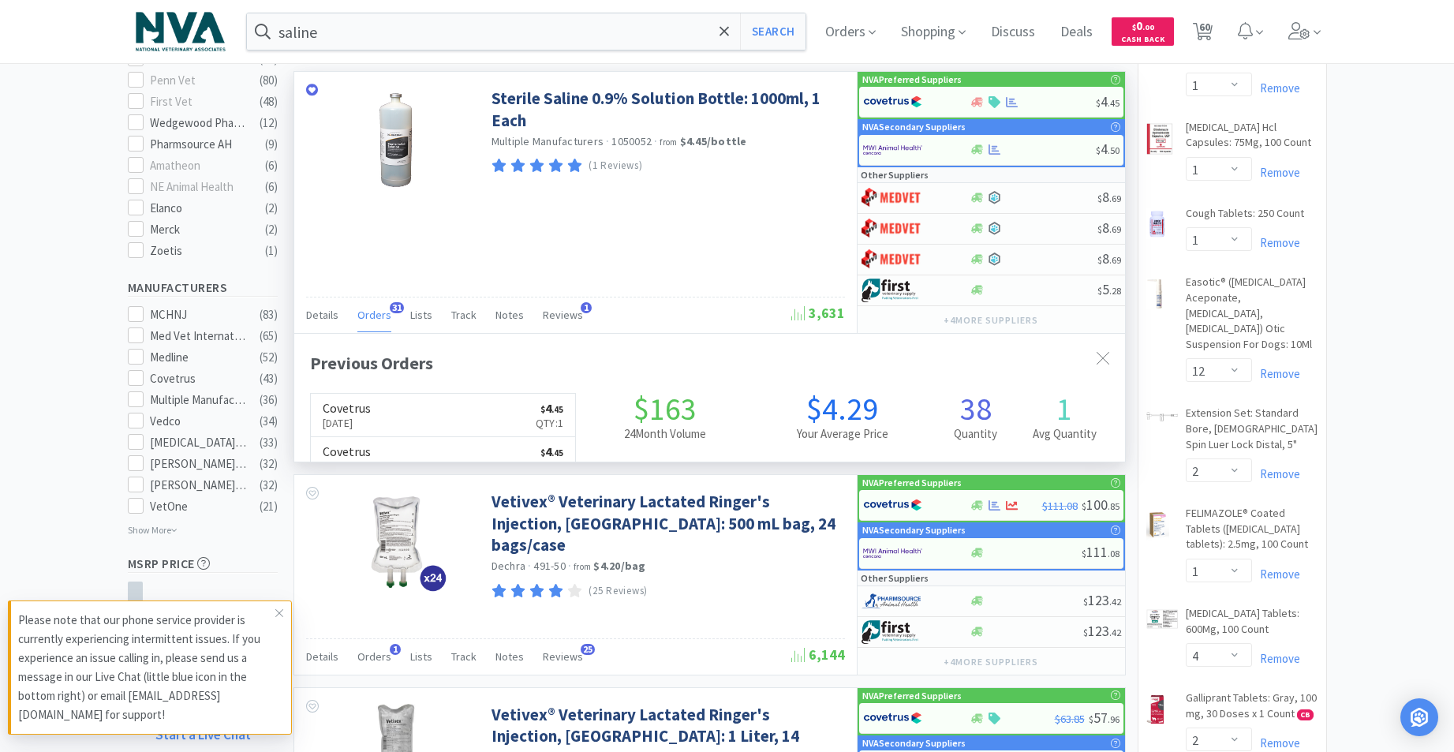
scroll to position [423, 831]
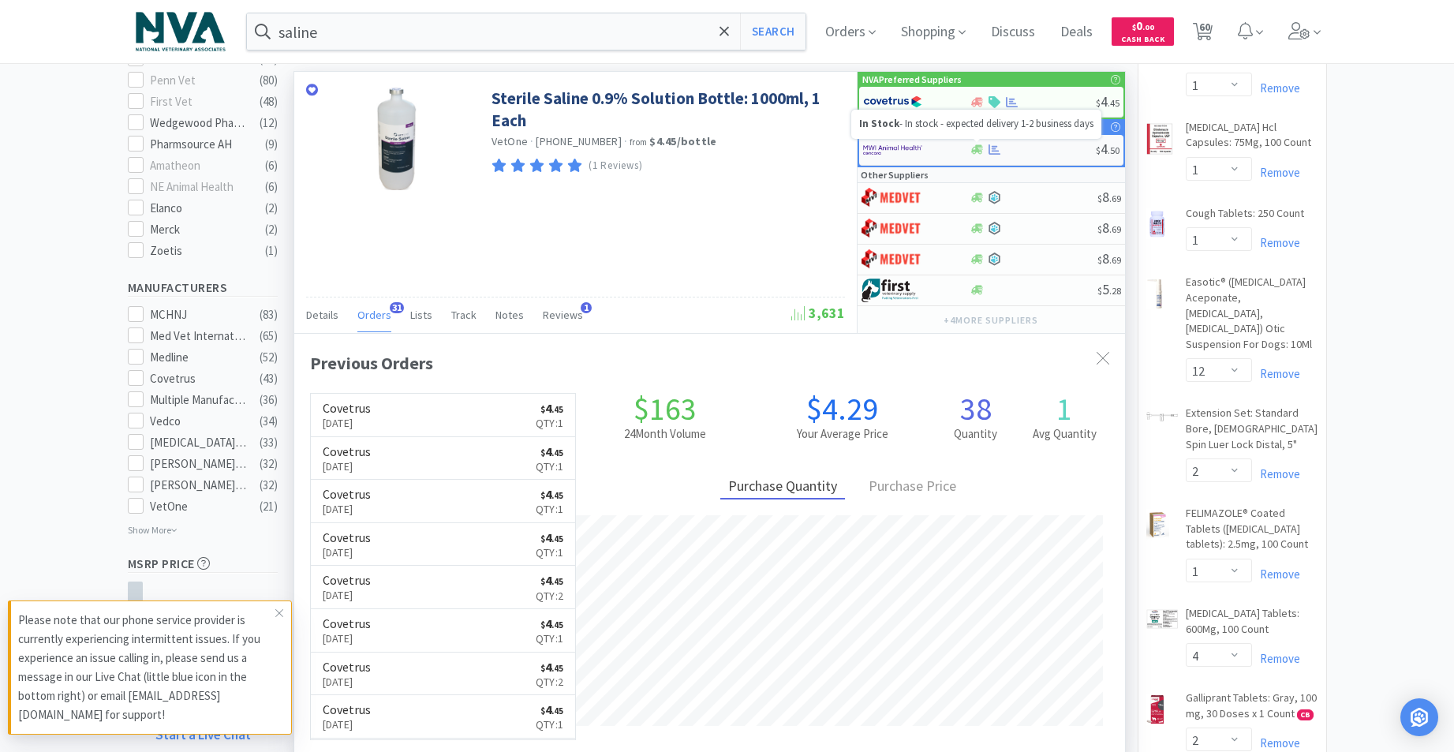
click at [980, 151] on icon at bounding box center [977, 149] width 12 height 9
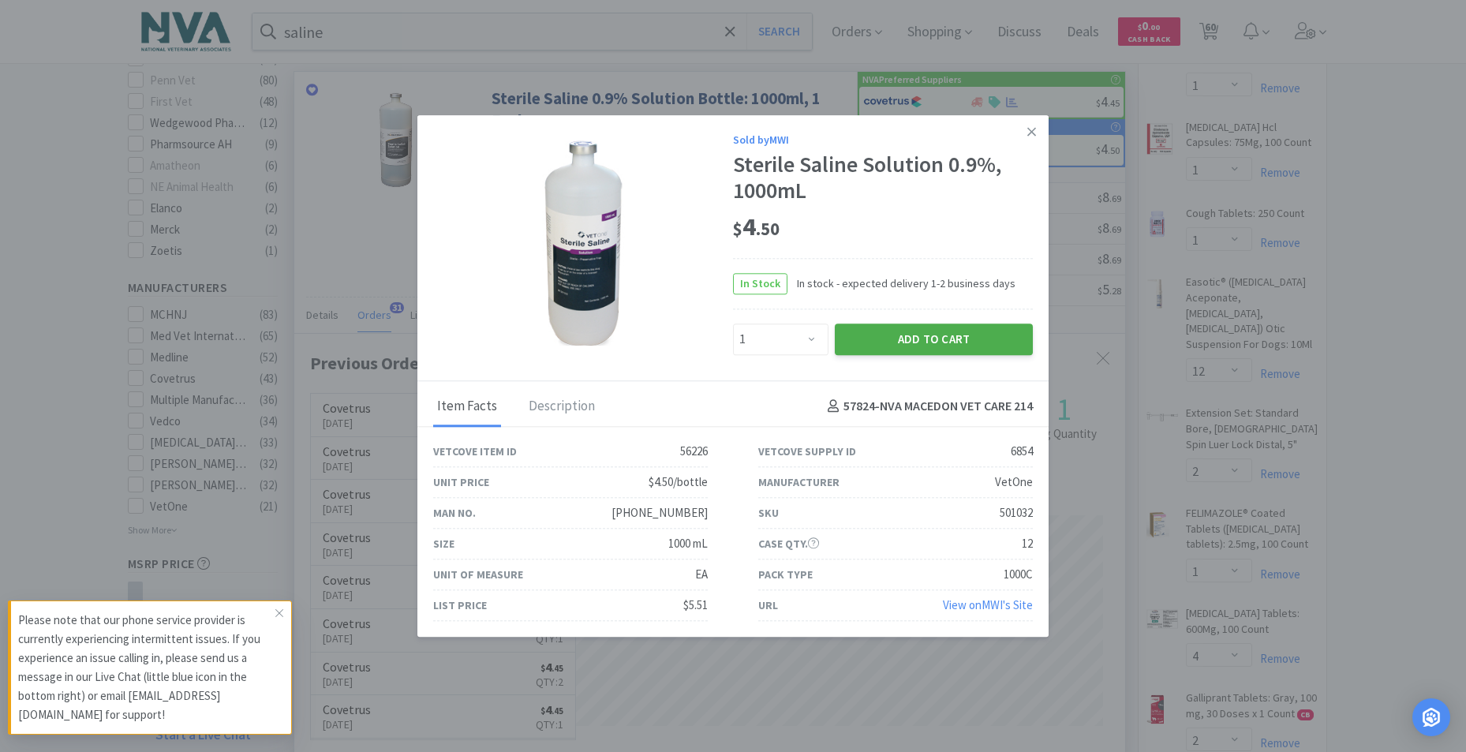
click at [965, 338] on button "Add to Cart" at bounding box center [934, 339] width 198 height 32
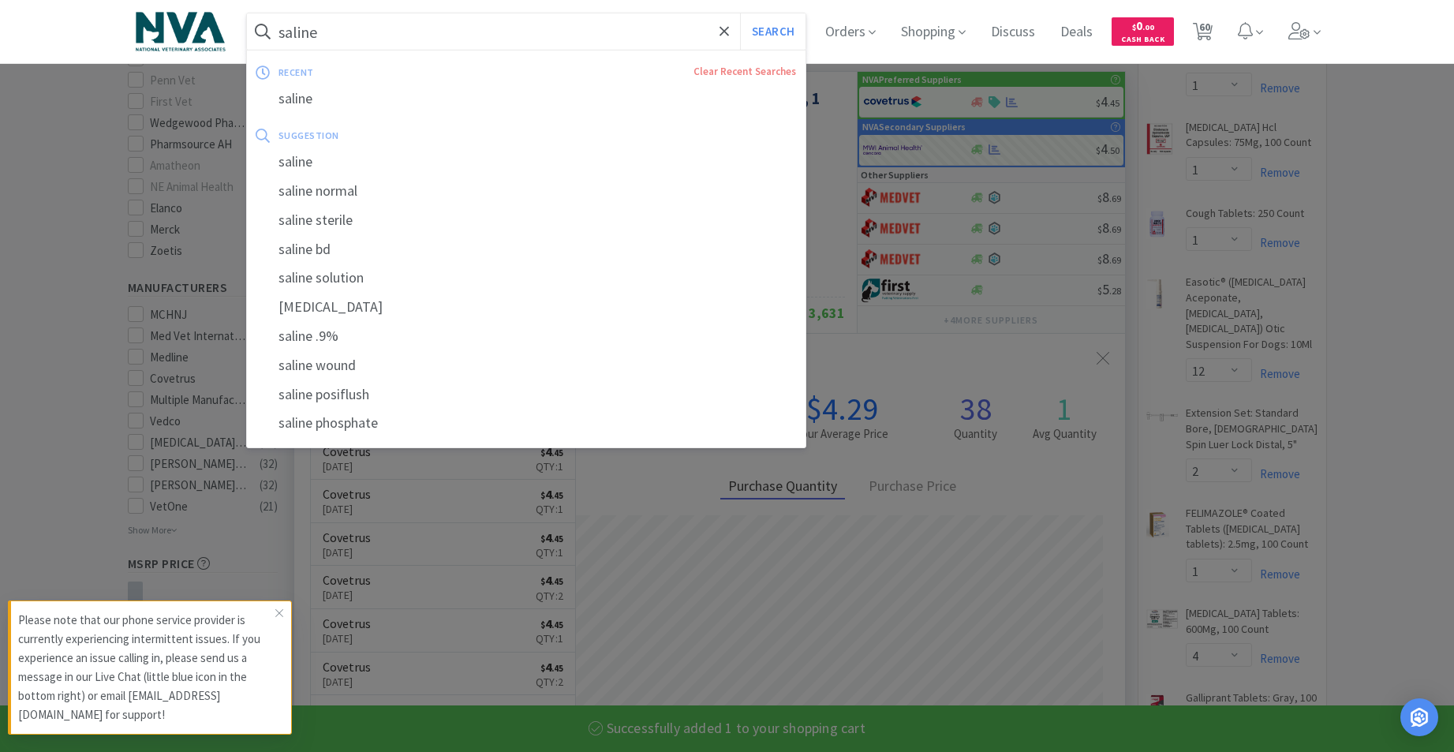
click at [424, 34] on input "saline" at bounding box center [526, 31] width 559 height 36
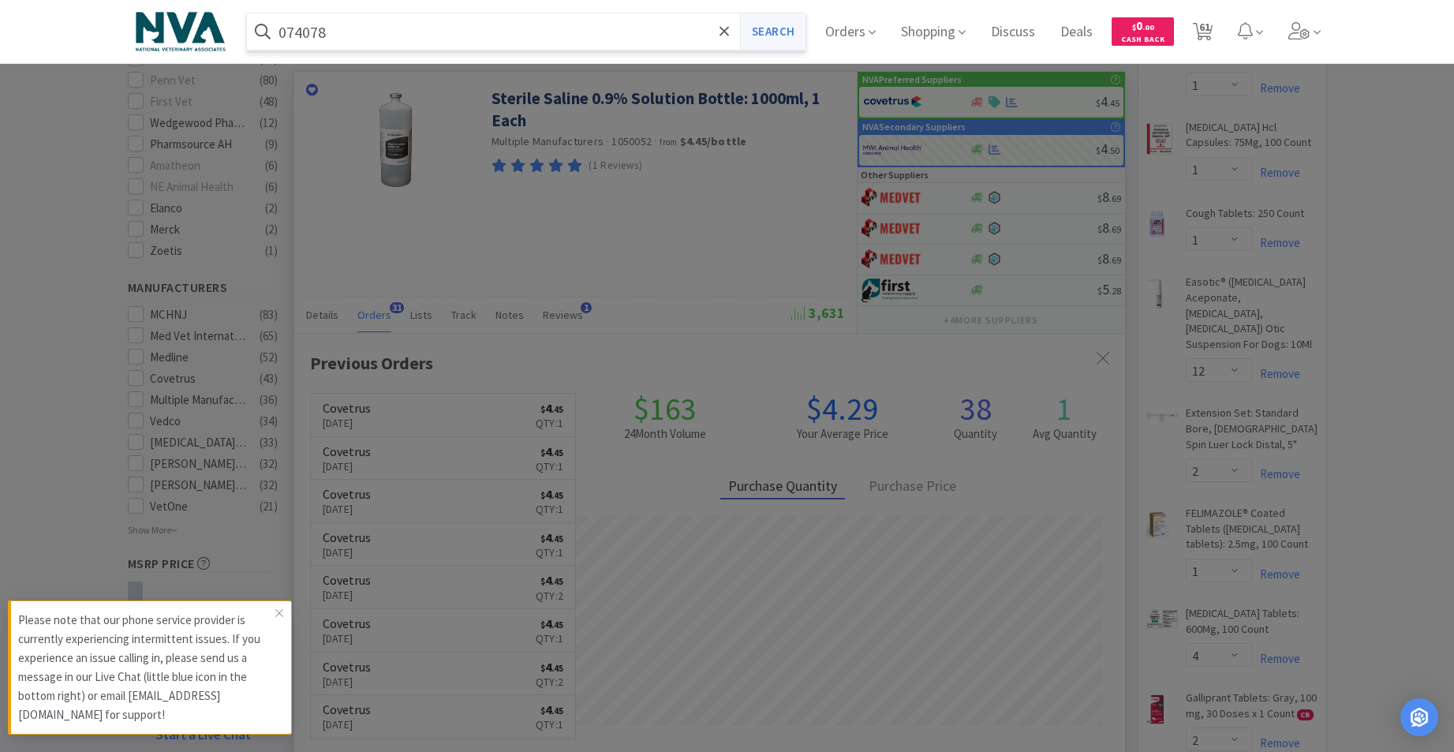
click at [782, 37] on button "Search" at bounding box center [772, 31] width 65 height 36
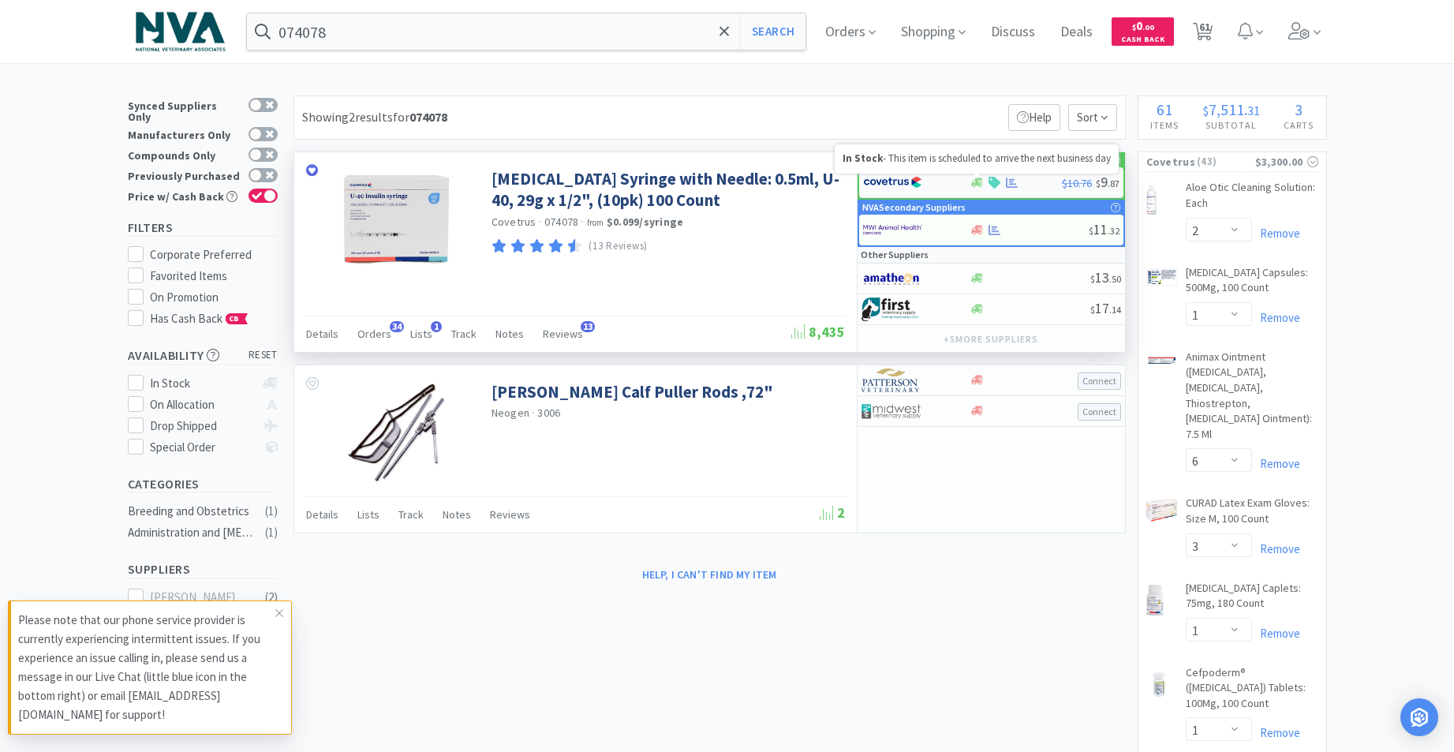
click at [978, 184] on icon at bounding box center [977, 182] width 12 height 9
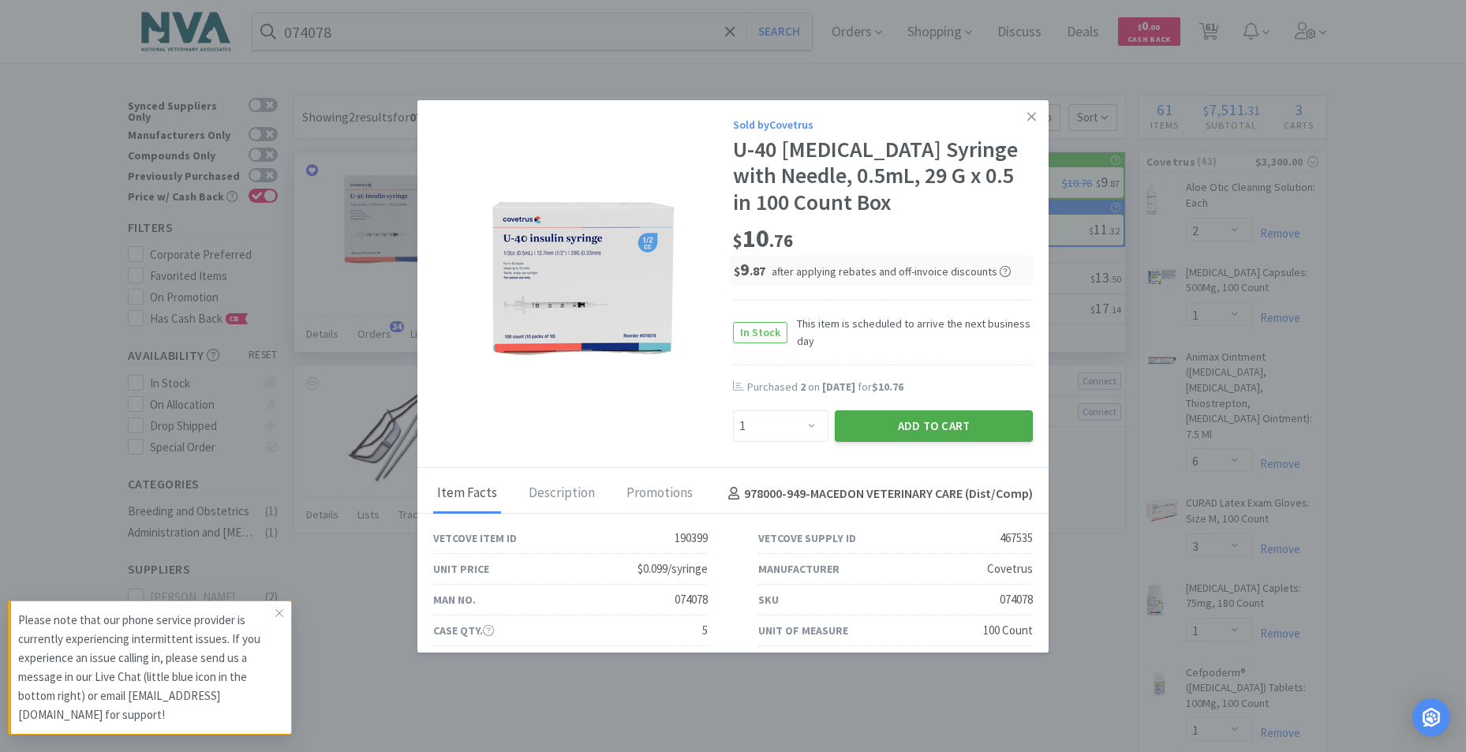
click at [935, 419] on button "Add to Cart" at bounding box center [934, 426] width 198 height 32
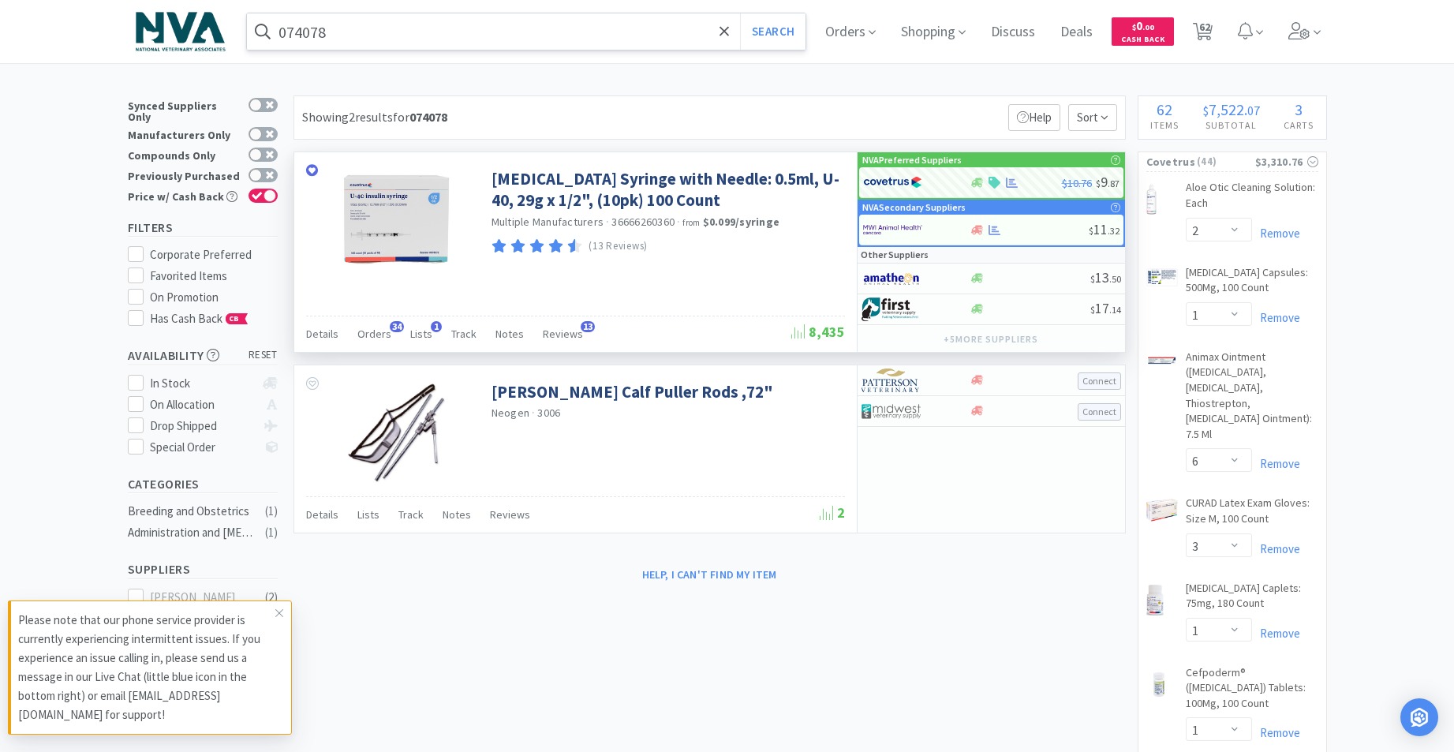
click at [437, 43] on input "074078" at bounding box center [526, 31] width 559 height 36
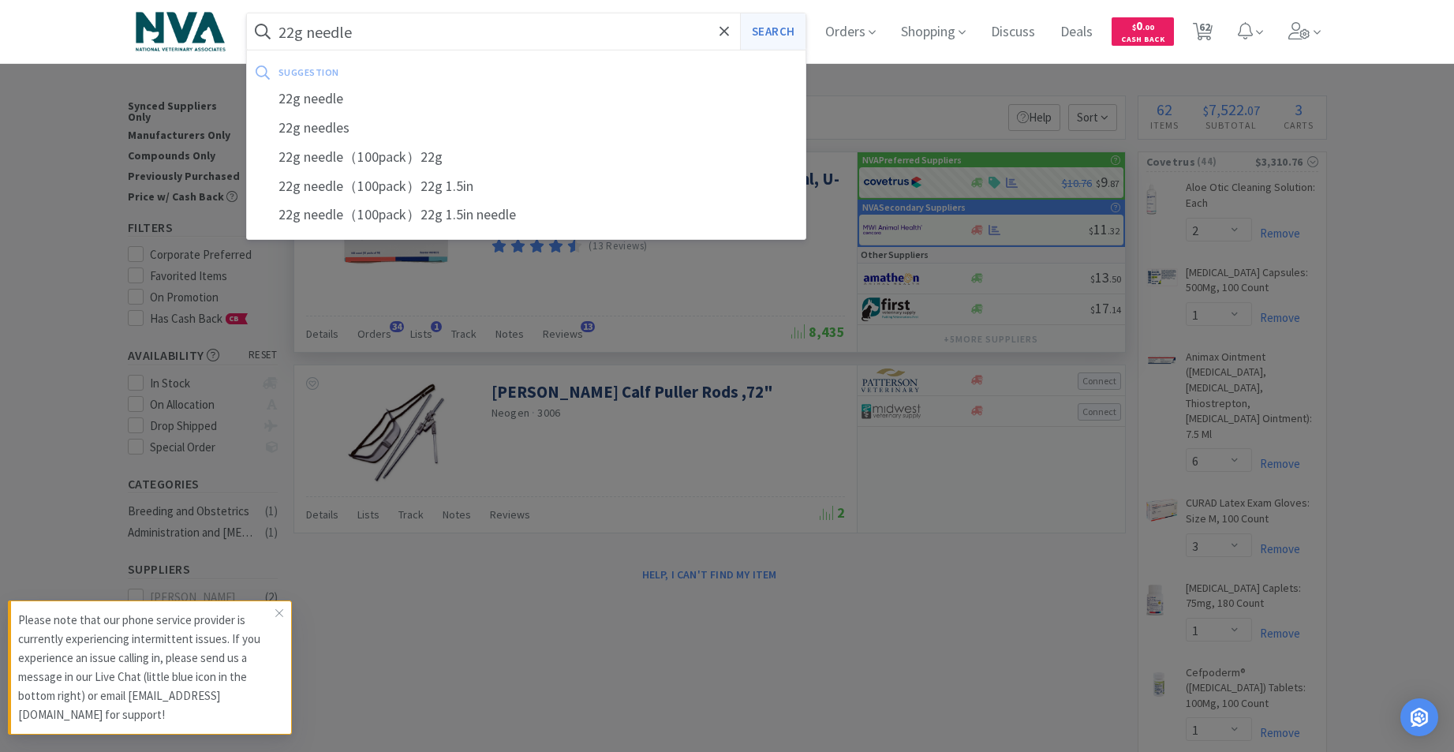
click at [786, 36] on button "Search" at bounding box center [772, 31] width 65 height 36
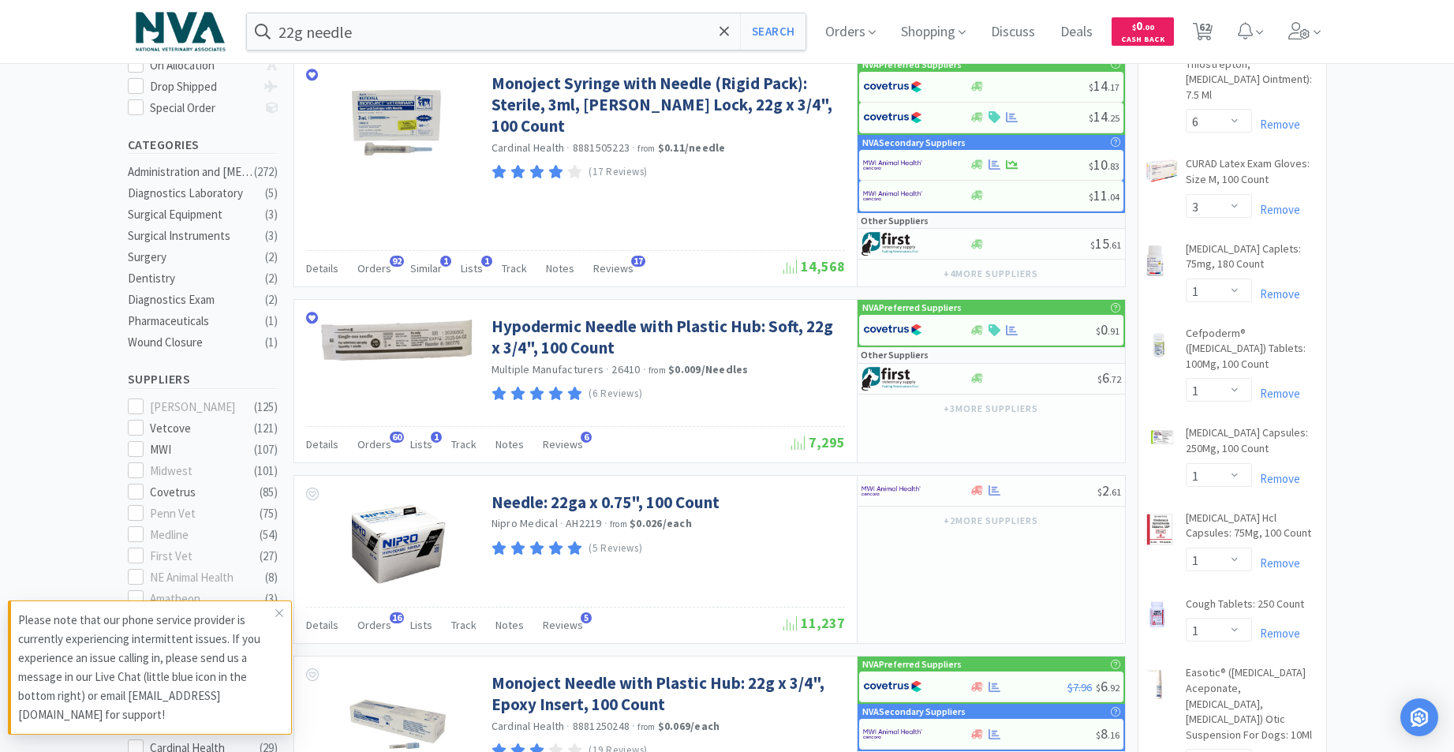
scroll to position [383, 0]
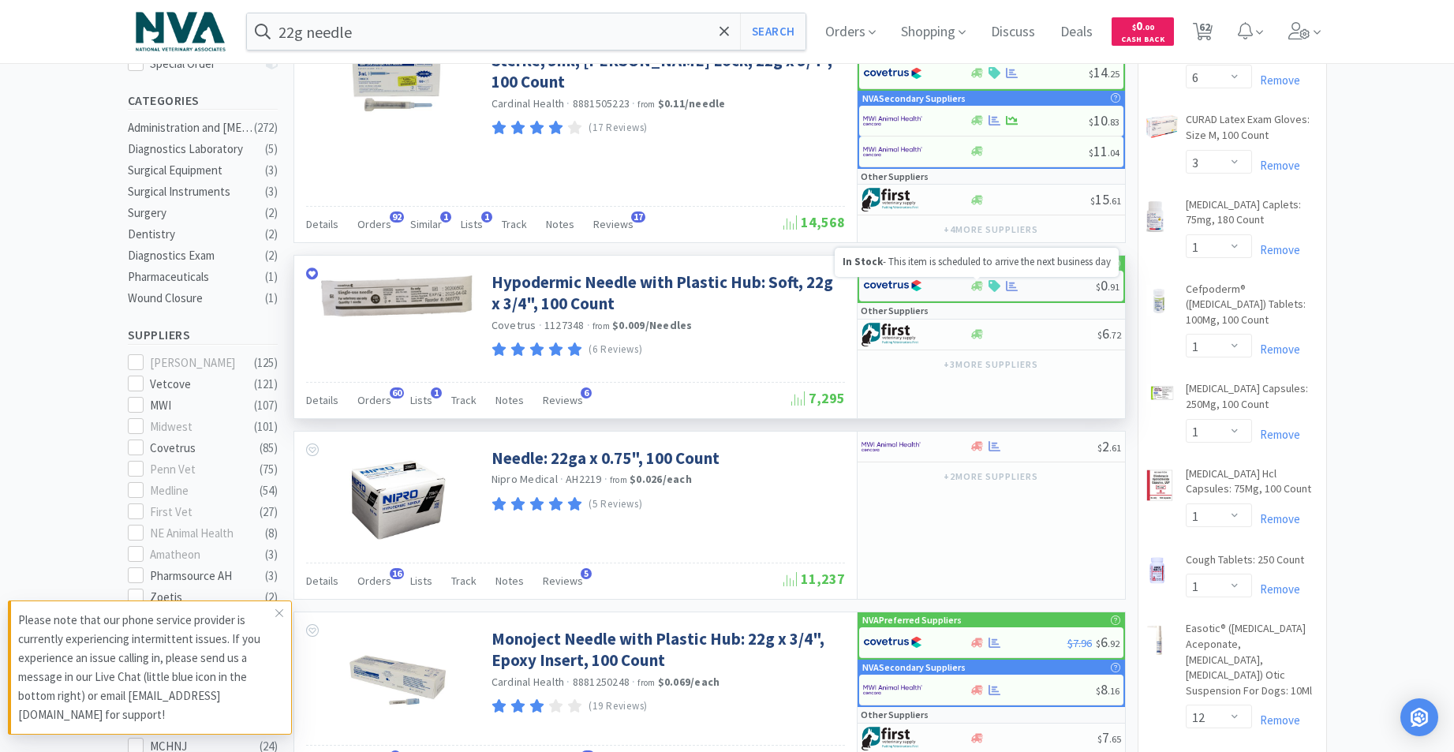
click at [975, 286] on icon at bounding box center [977, 285] width 12 height 9
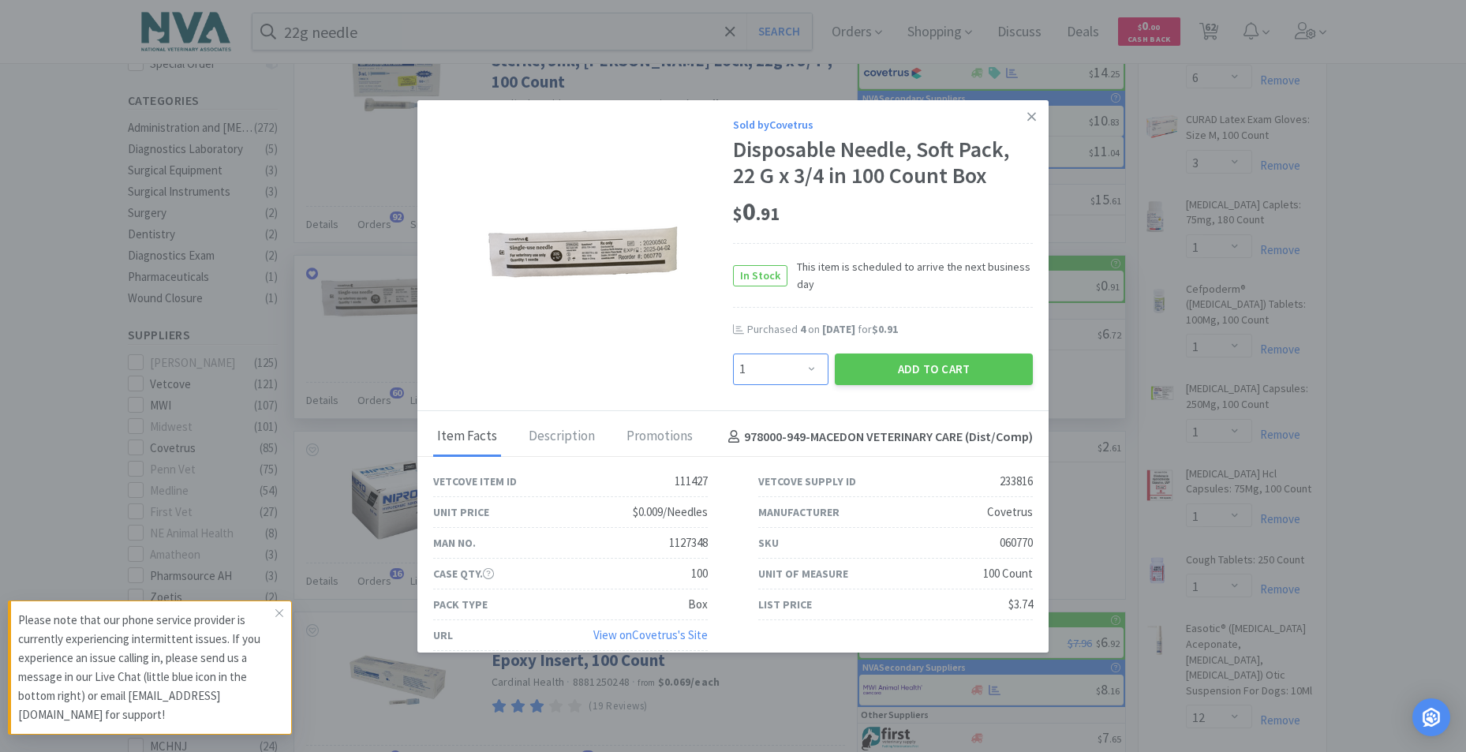
click at [806, 367] on select "Enter Quantity 1 2 3 4 5 6 7 8 9 10 11 12 13 14 15 16 17 18 19 20 Enter Quantity" at bounding box center [780, 369] width 95 height 32
click at [733, 353] on select "Enter Quantity 1 2 3 4 5 6 7 8 9 10 11 12 13 14 15 16 17 18 19 20 Enter Quantity" at bounding box center [780, 369] width 95 height 32
click at [925, 369] on button "Add to Cart" at bounding box center [934, 369] width 198 height 32
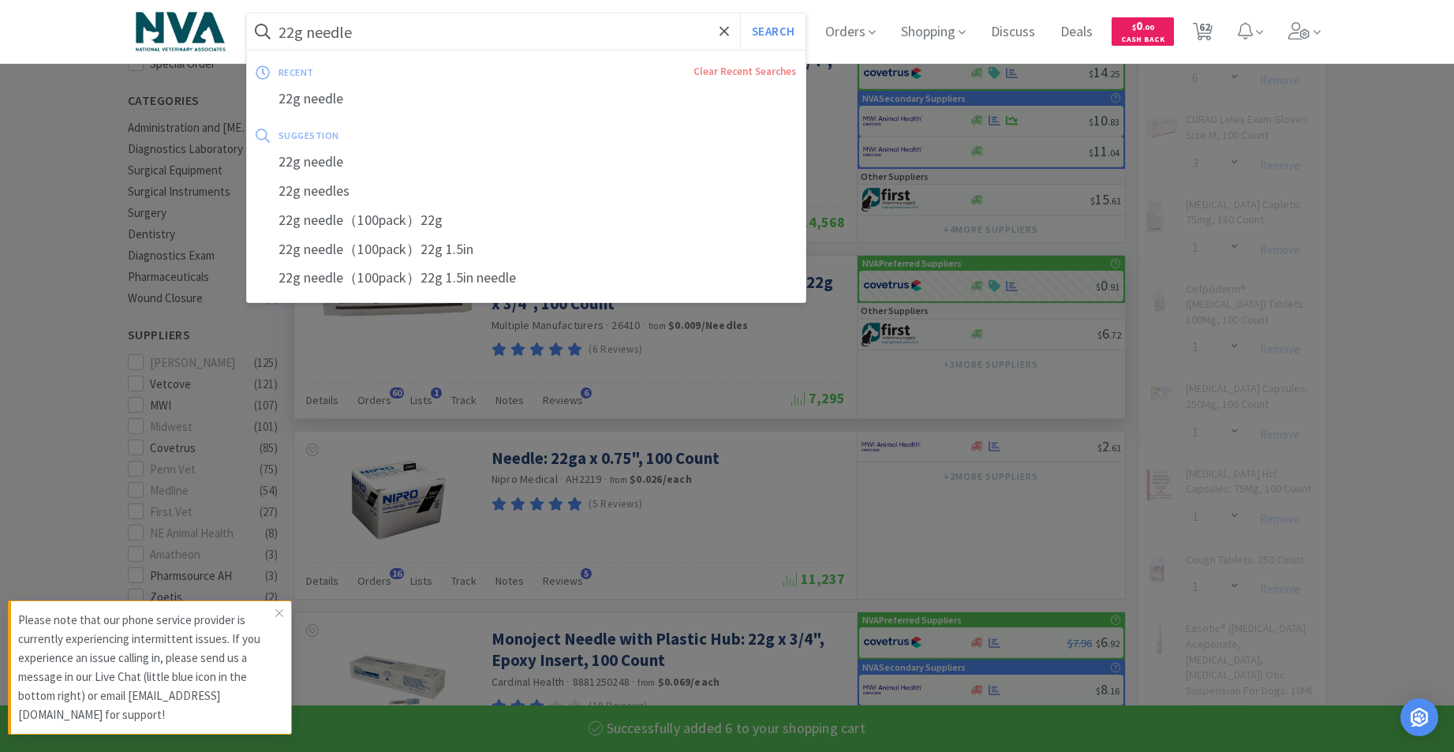
click at [546, 36] on input "22g needle" at bounding box center [526, 31] width 559 height 36
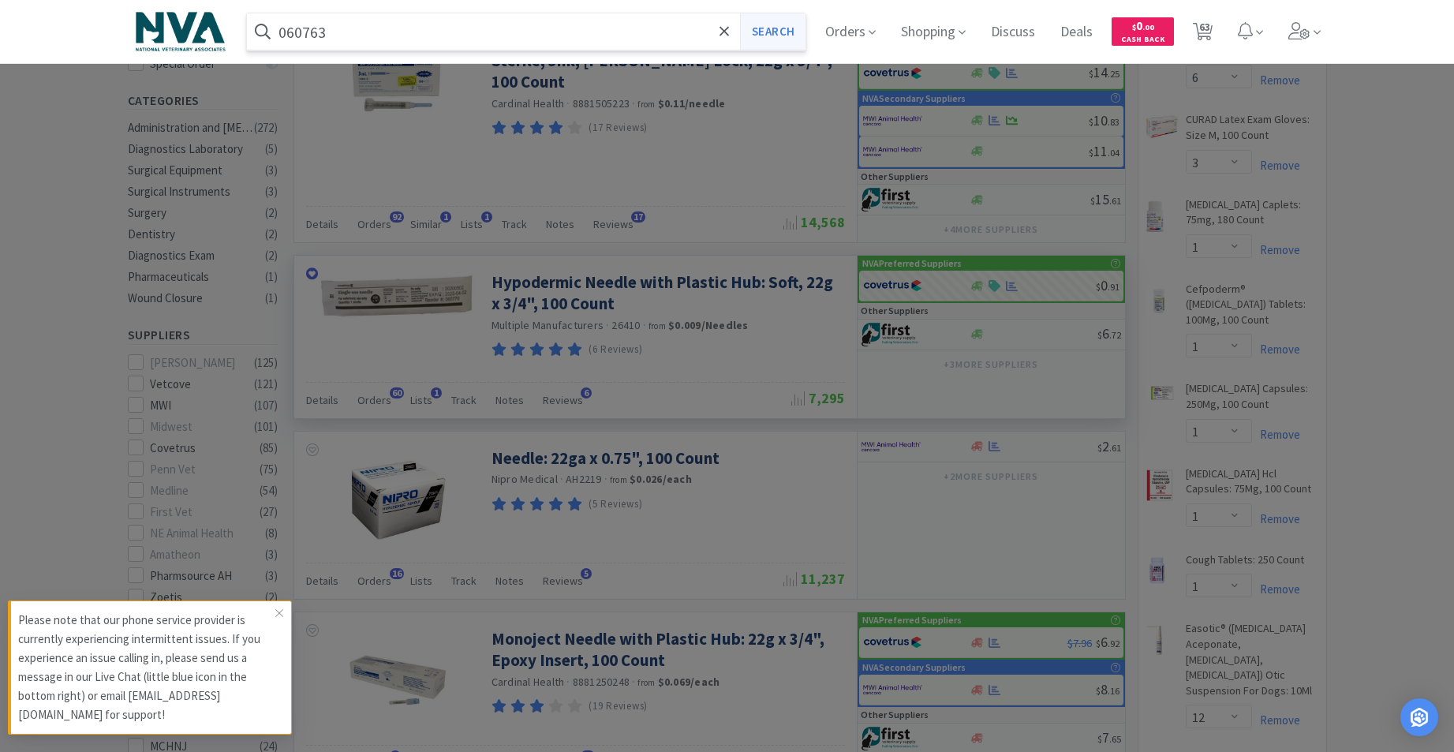
click at [791, 36] on button "Search" at bounding box center [772, 31] width 65 height 36
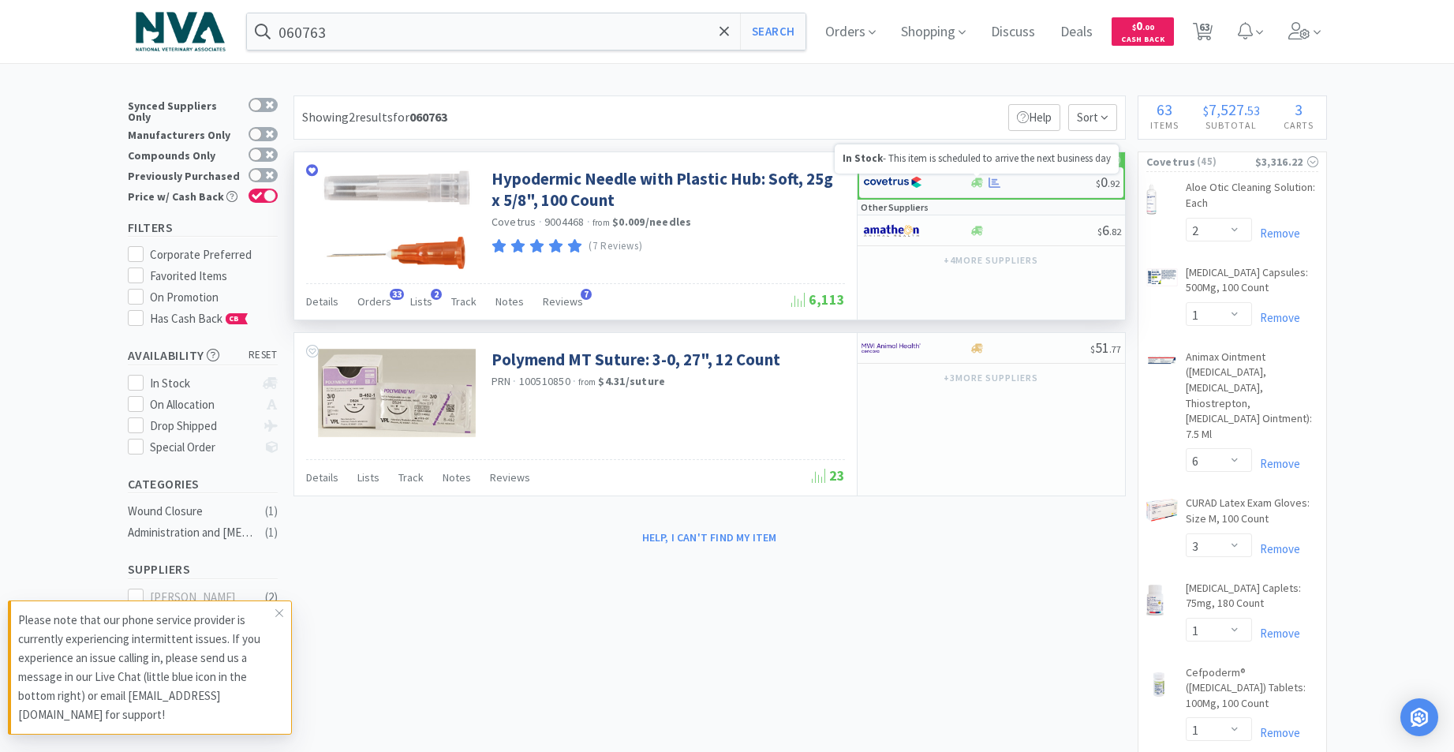
click at [978, 181] on icon at bounding box center [977, 182] width 12 height 9
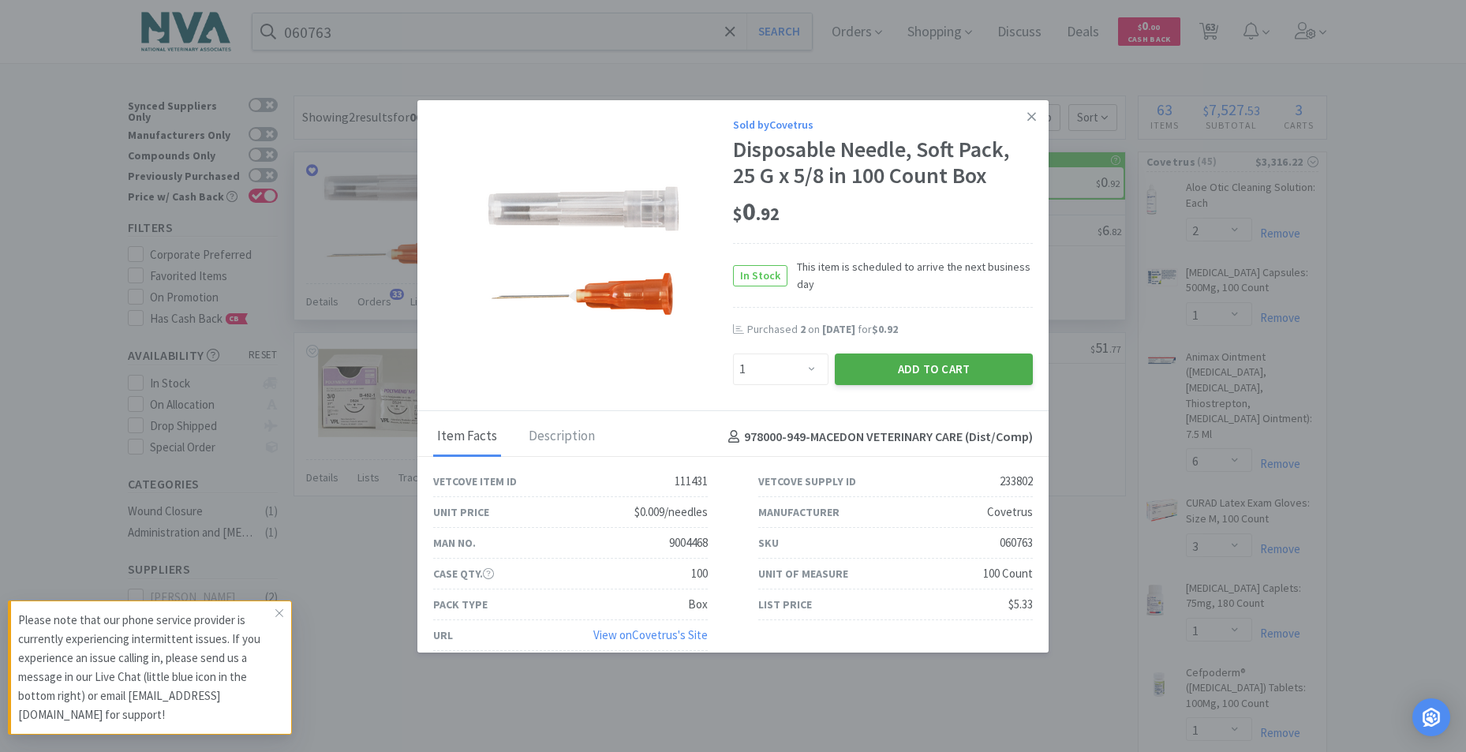
click at [961, 374] on button "Add to Cart" at bounding box center [934, 369] width 198 height 32
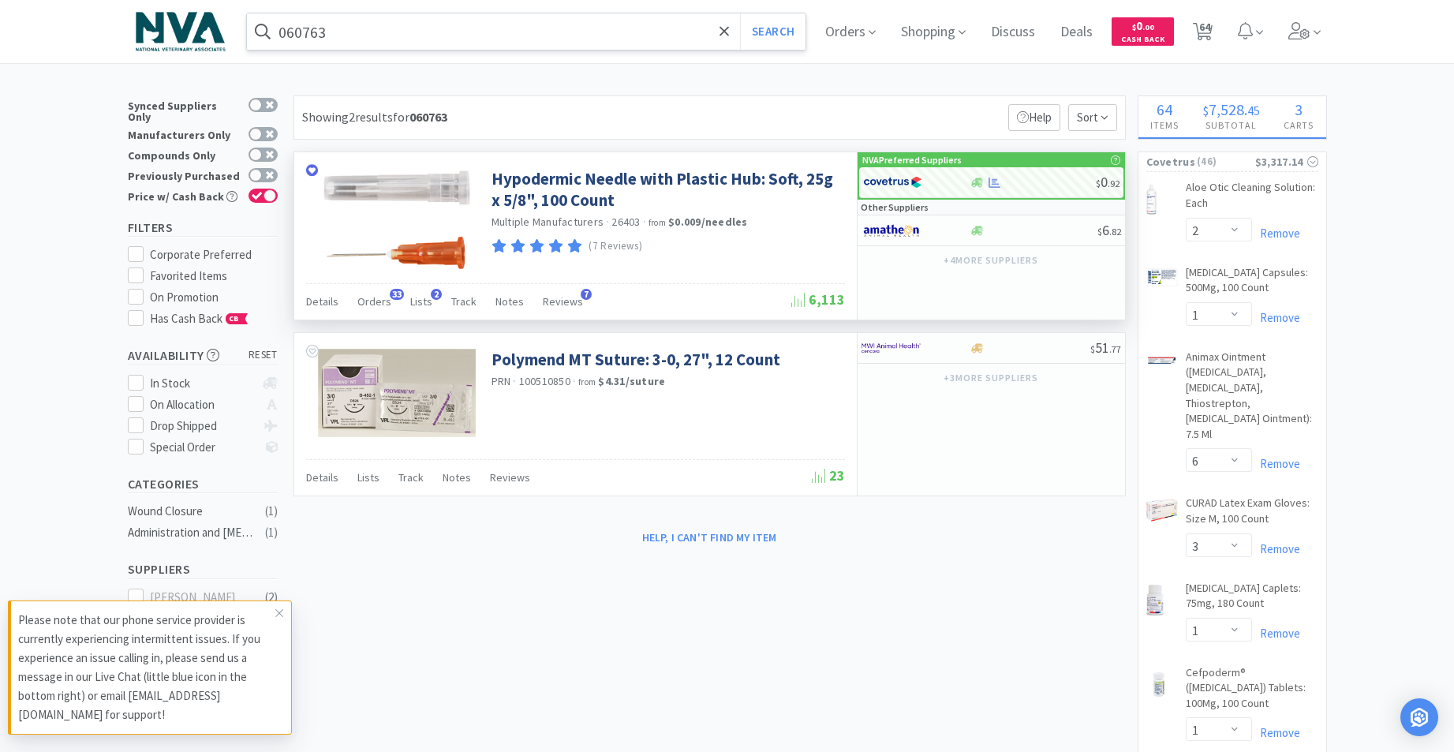
click at [540, 35] on input "060763" at bounding box center [526, 31] width 559 height 36
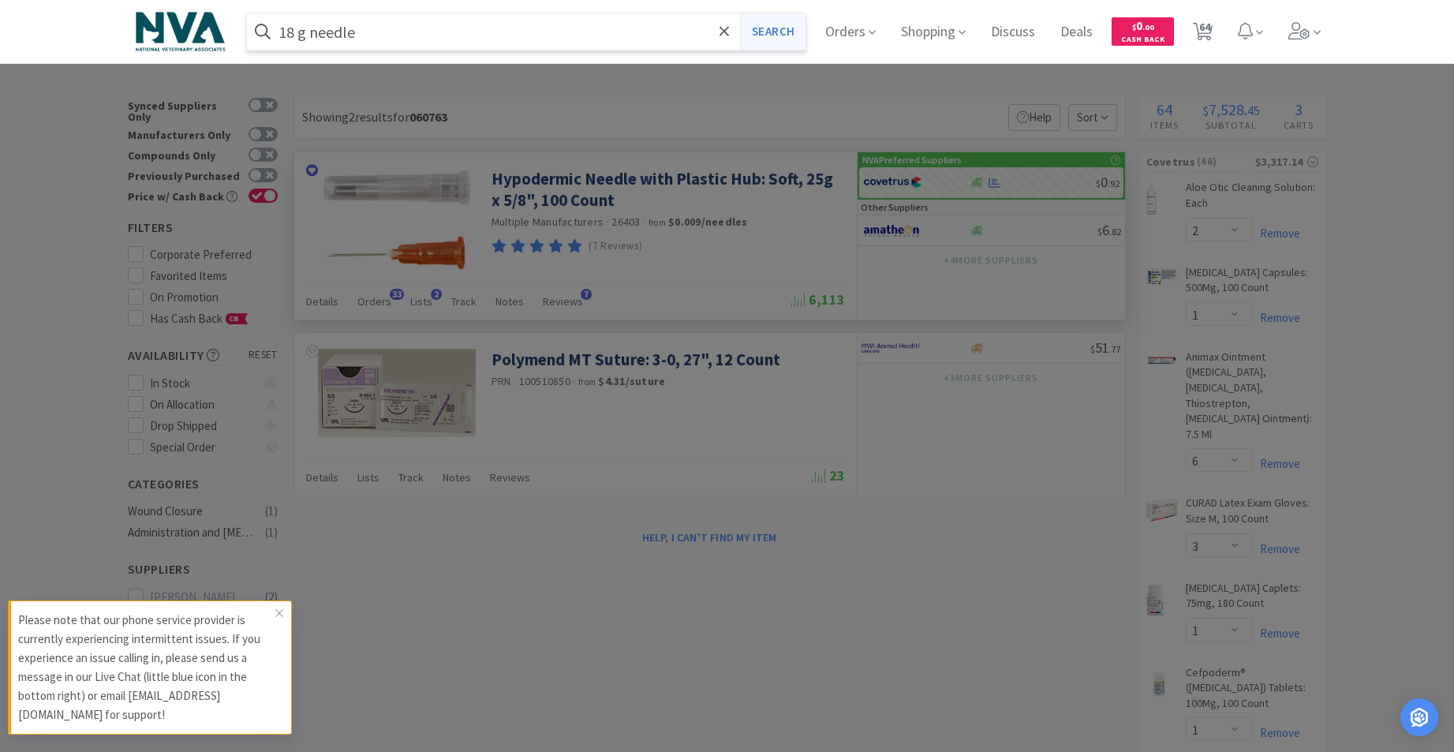
click at [776, 38] on button "Search" at bounding box center [772, 31] width 65 height 36
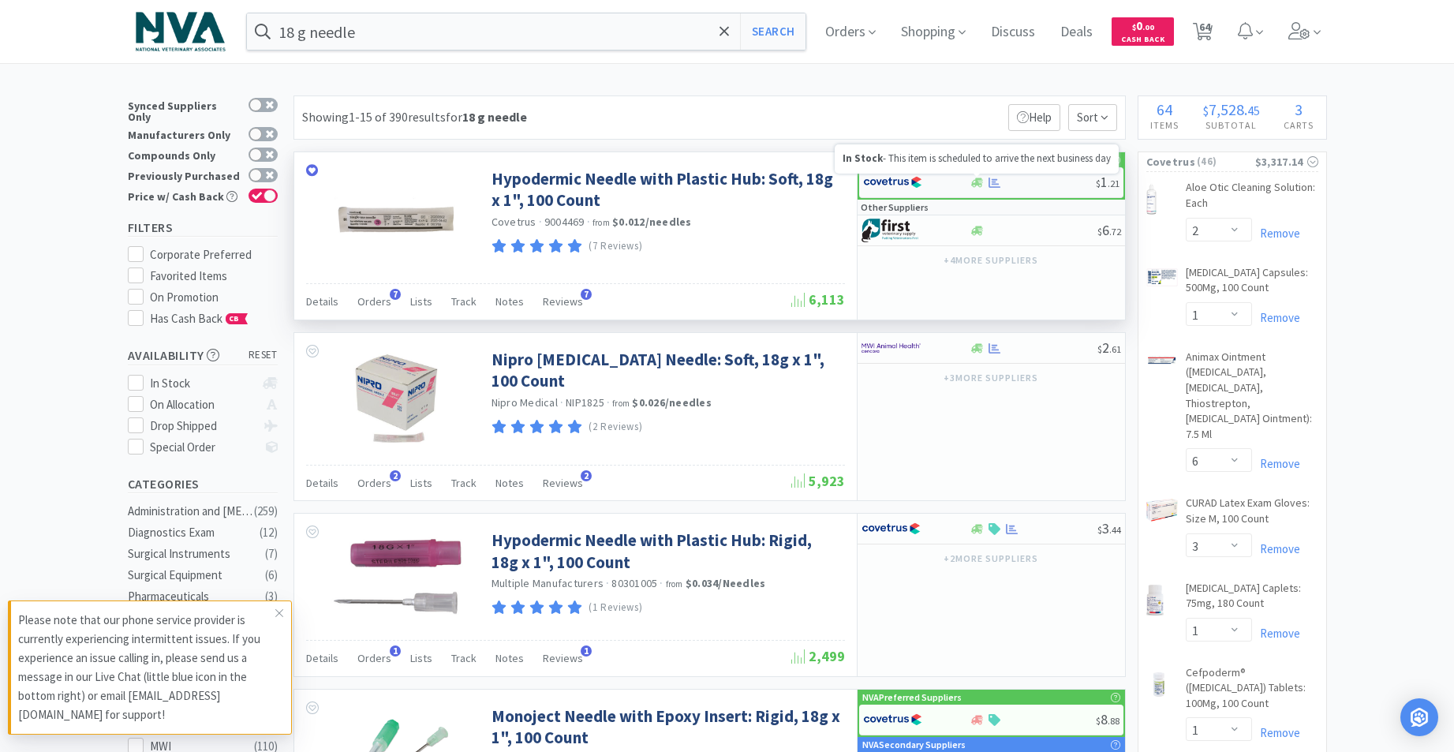
click at [976, 186] on icon at bounding box center [977, 183] width 12 height 12
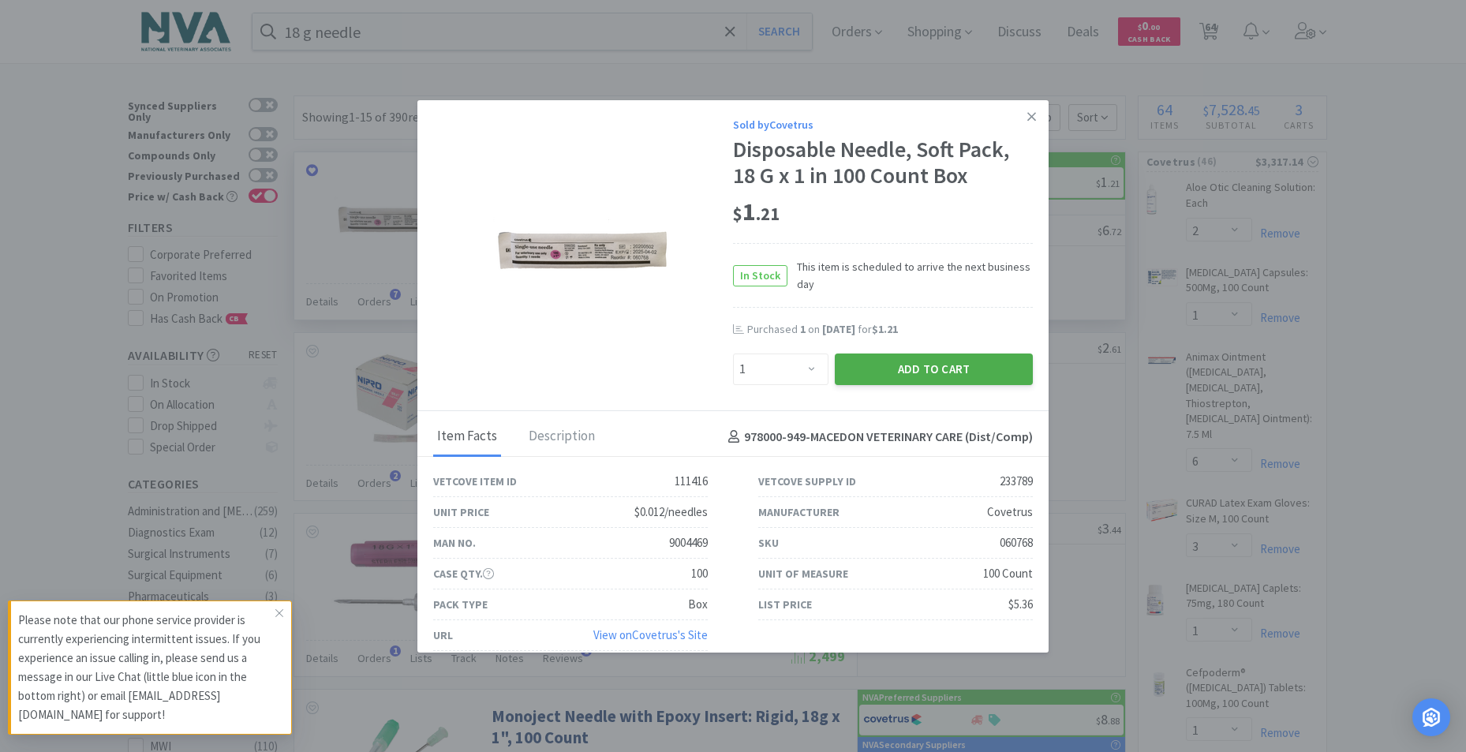
click at [892, 372] on button "Add to Cart" at bounding box center [934, 369] width 198 height 32
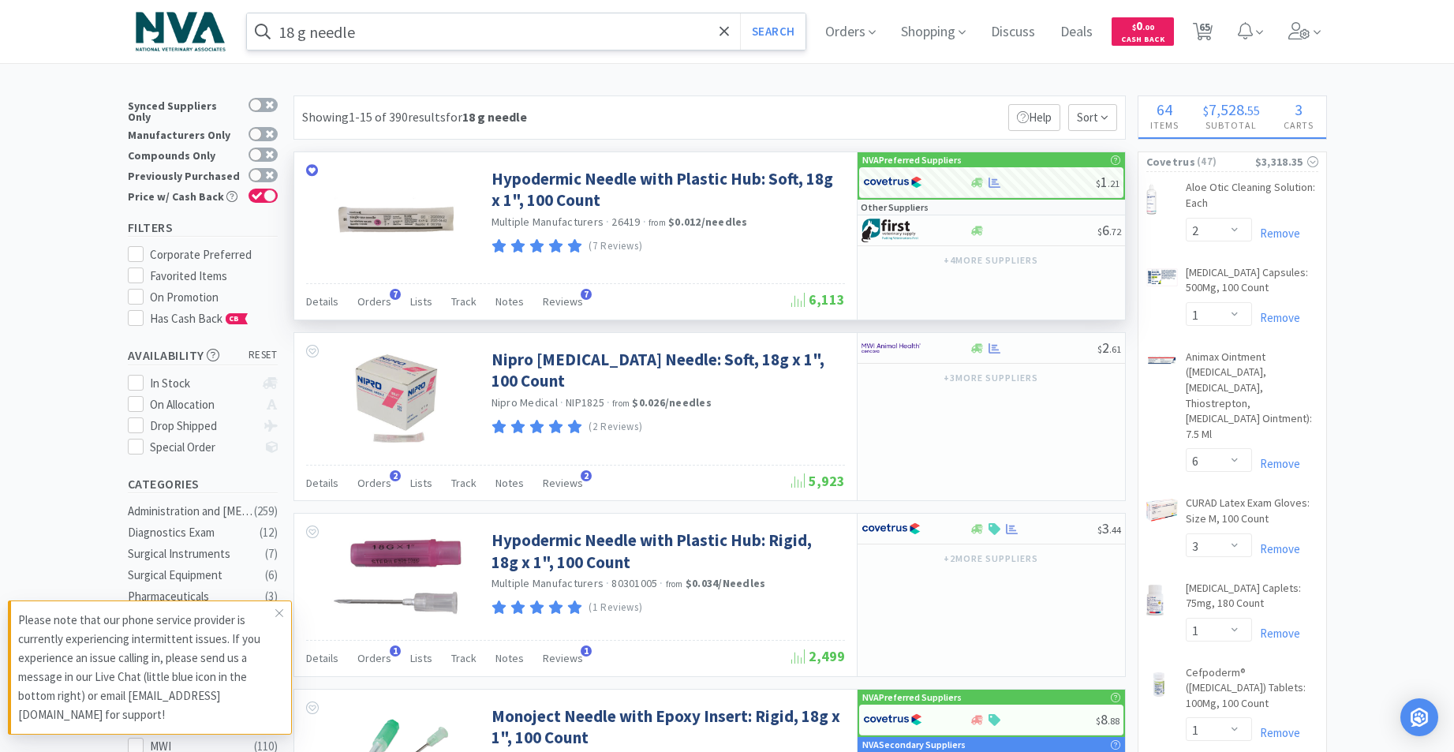
click at [499, 49] on div "18 g needle Search" at bounding box center [526, 32] width 561 height 38
click at [501, 40] on input "18 g needle" at bounding box center [526, 31] width 559 height 36
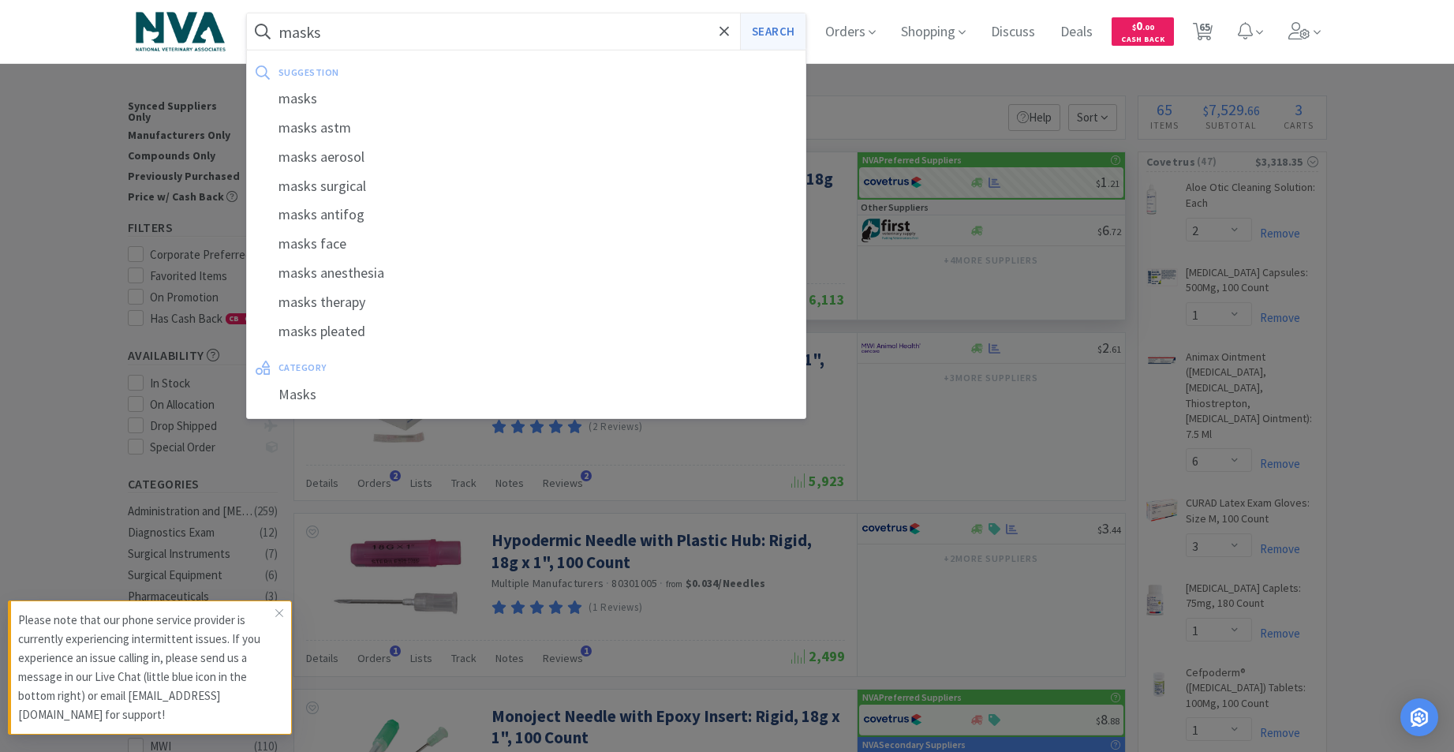
click at [796, 34] on button "Search" at bounding box center [772, 31] width 65 height 36
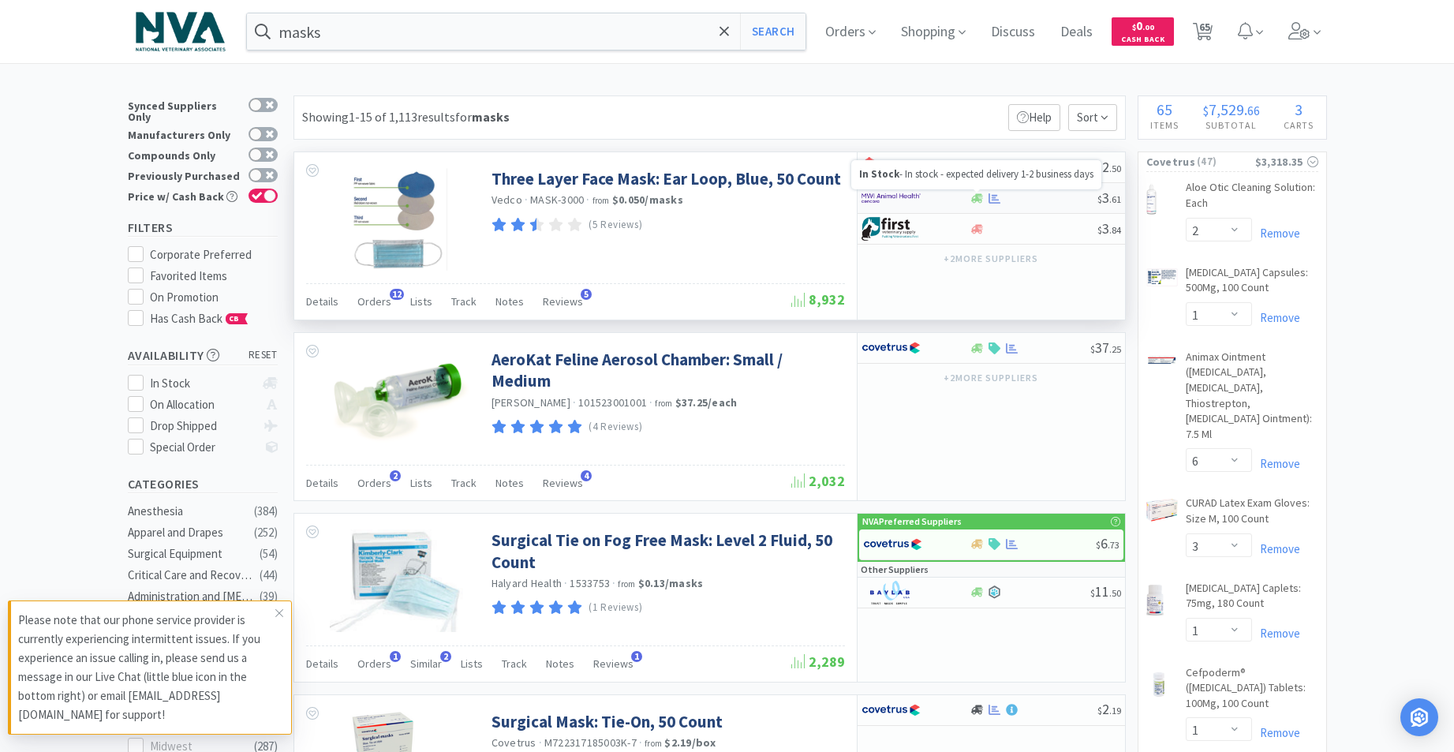
click at [979, 198] on icon at bounding box center [977, 197] width 12 height 9
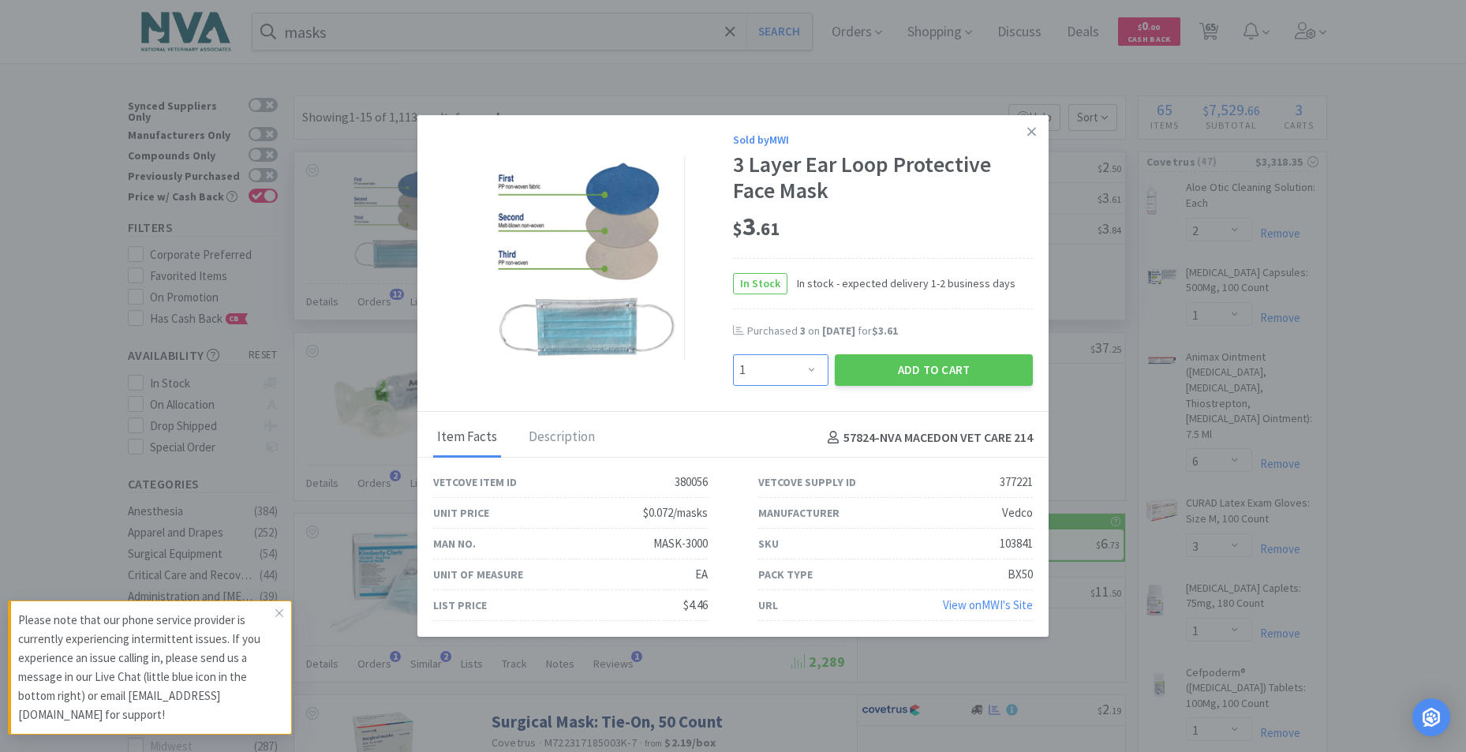
click at [815, 366] on select "Enter Quantity 1 2 3 4 5 6 7 8 9 10 11 12 13 14 15 16 17 18 19 20 Enter Quantity" at bounding box center [780, 370] width 95 height 32
click at [733, 354] on select "Enter Quantity 1 2 3 4 5 6 7 8 9 10 11 12 13 14 15 16 17 18 19 20 Enter Quantity" at bounding box center [780, 370] width 95 height 32
click at [918, 359] on button "Add to Cart" at bounding box center [934, 370] width 198 height 32
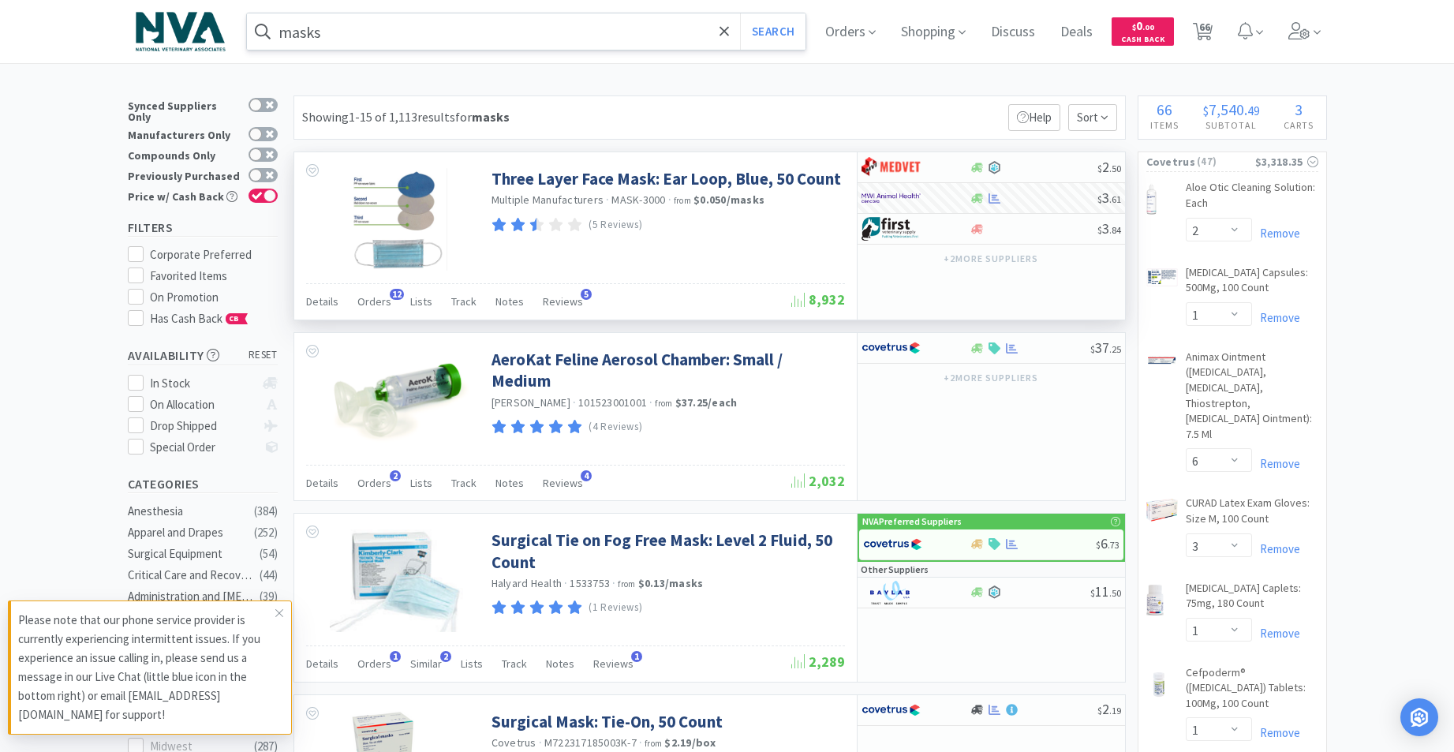
click at [549, 52] on div "masks Search Orders Shopping Discuss Discuss Deals Deals $ 0 . 00 Cash Back 66 …" at bounding box center [727, 31] width 1199 height 63
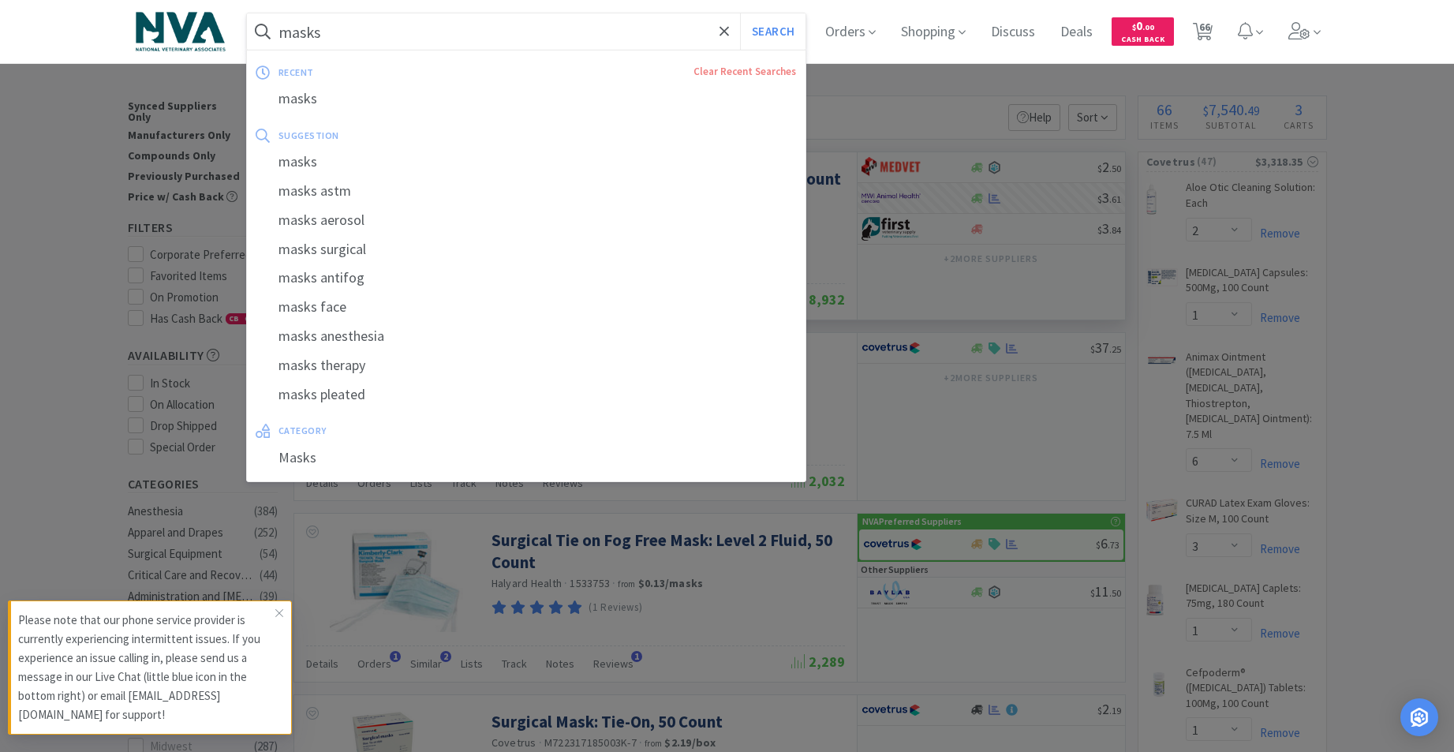
click at [551, 47] on input "masks" at bounding box center [526, 31] width 559 height 36
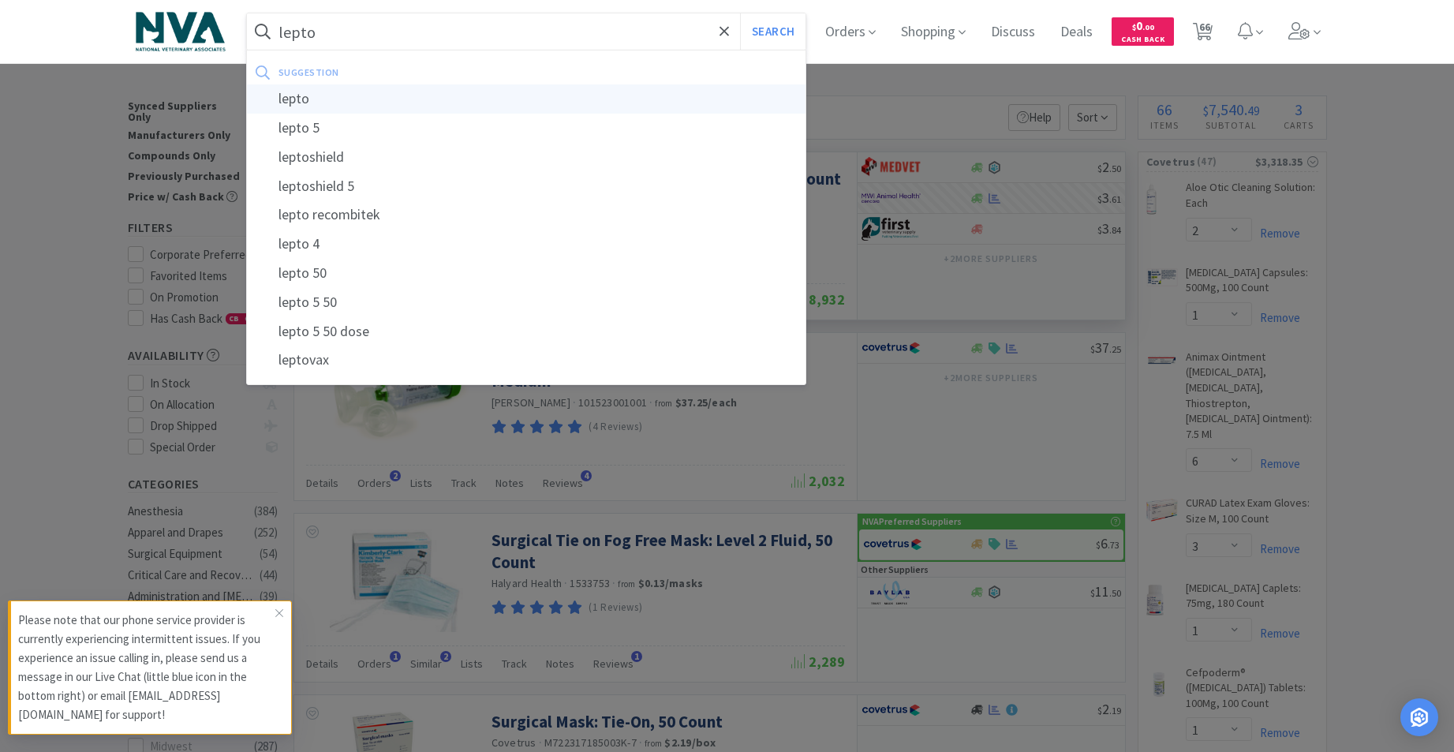
click at [335, 95] on div "lepto" at bounding box center [526, 98] width 559 height 29
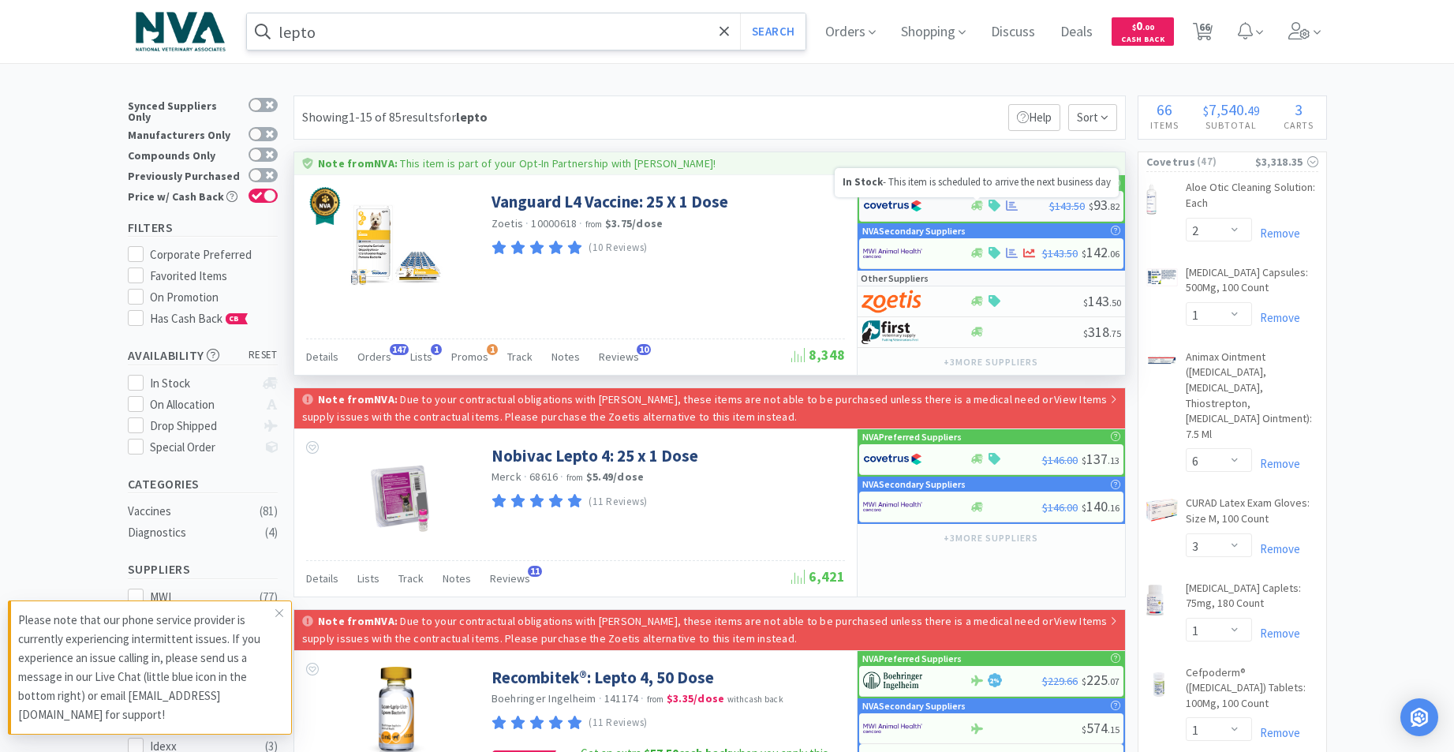
click at [974, 208] on icon at bounding box center [977, 205] width 12 height 9
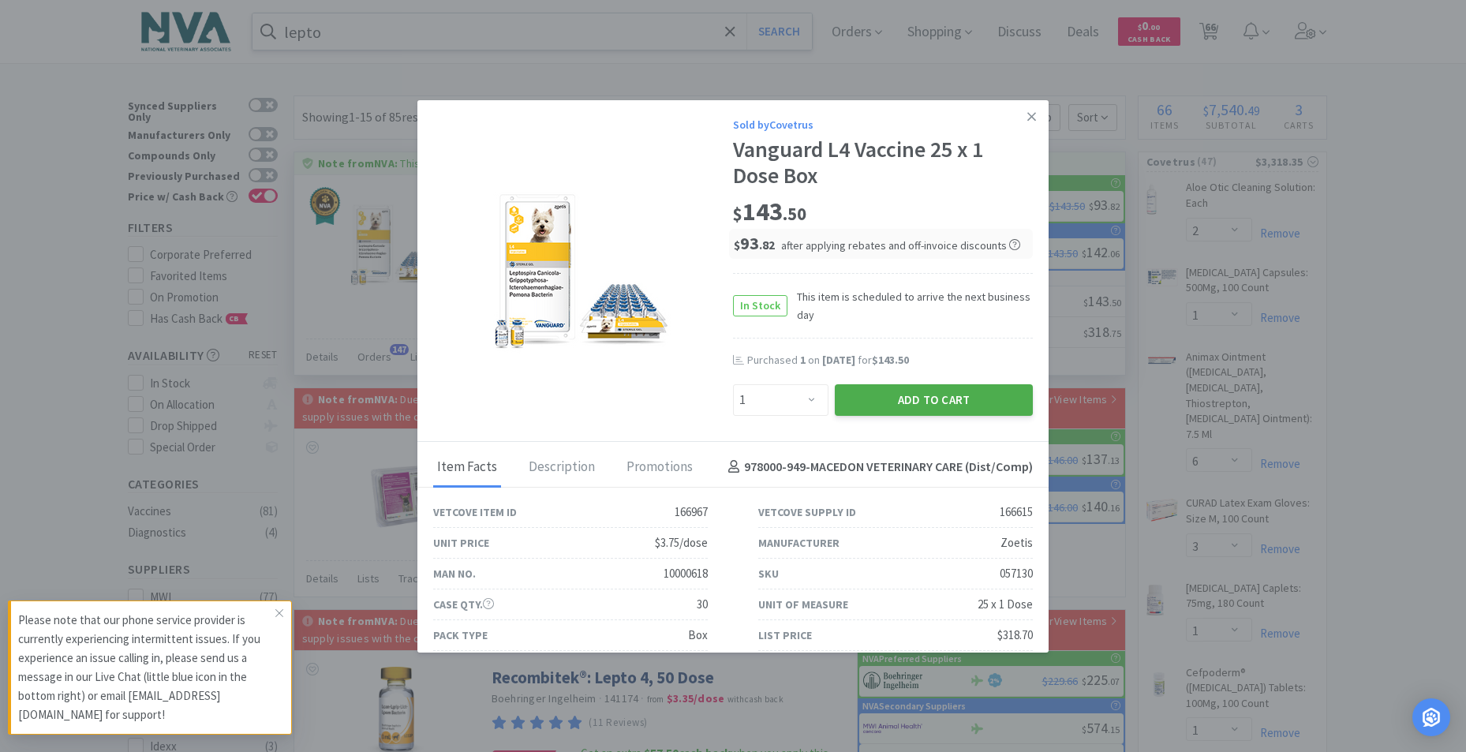
click at [916, 398] on button "Add to Cart" at bounding box center [934, 400] width 198 height 32
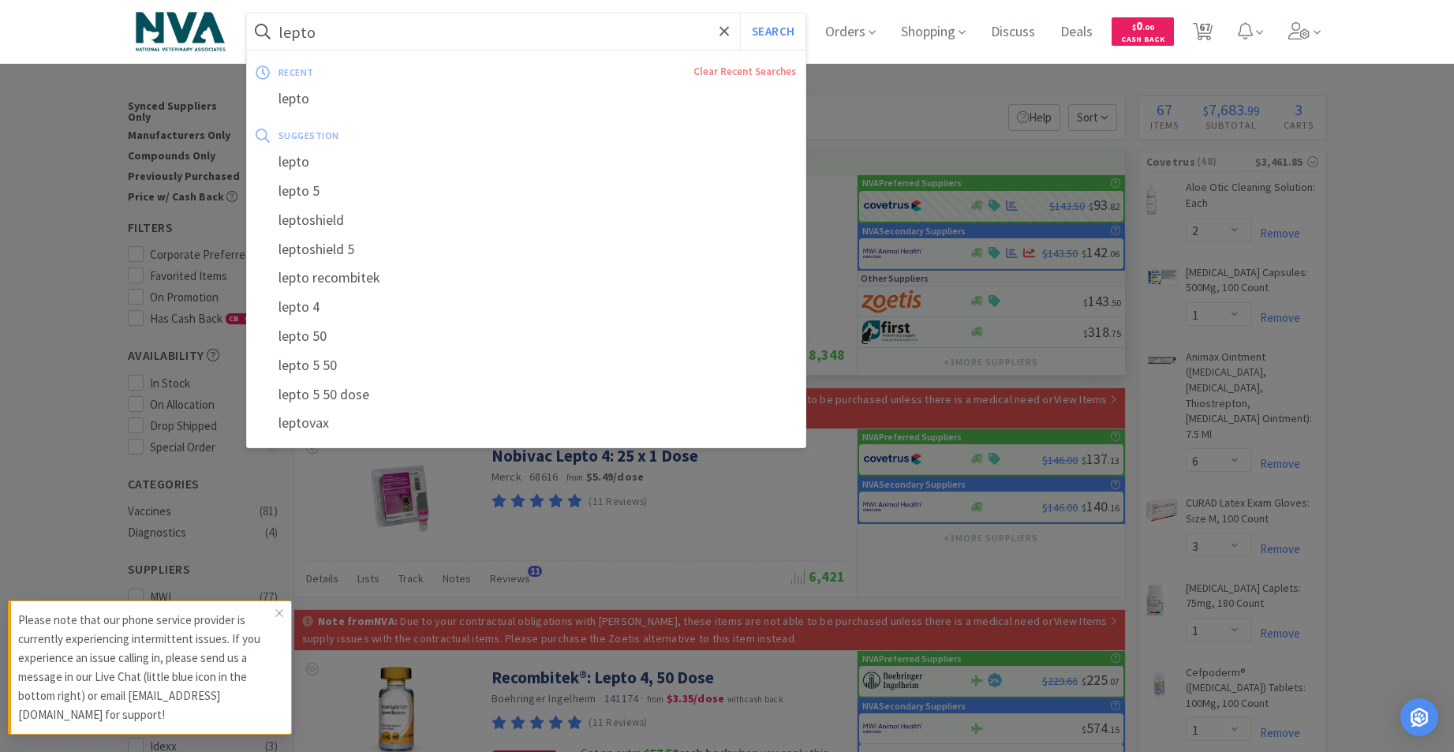
click at [510, 26] on input "lepto" at bounding box center [526, 31] width 559 height 36
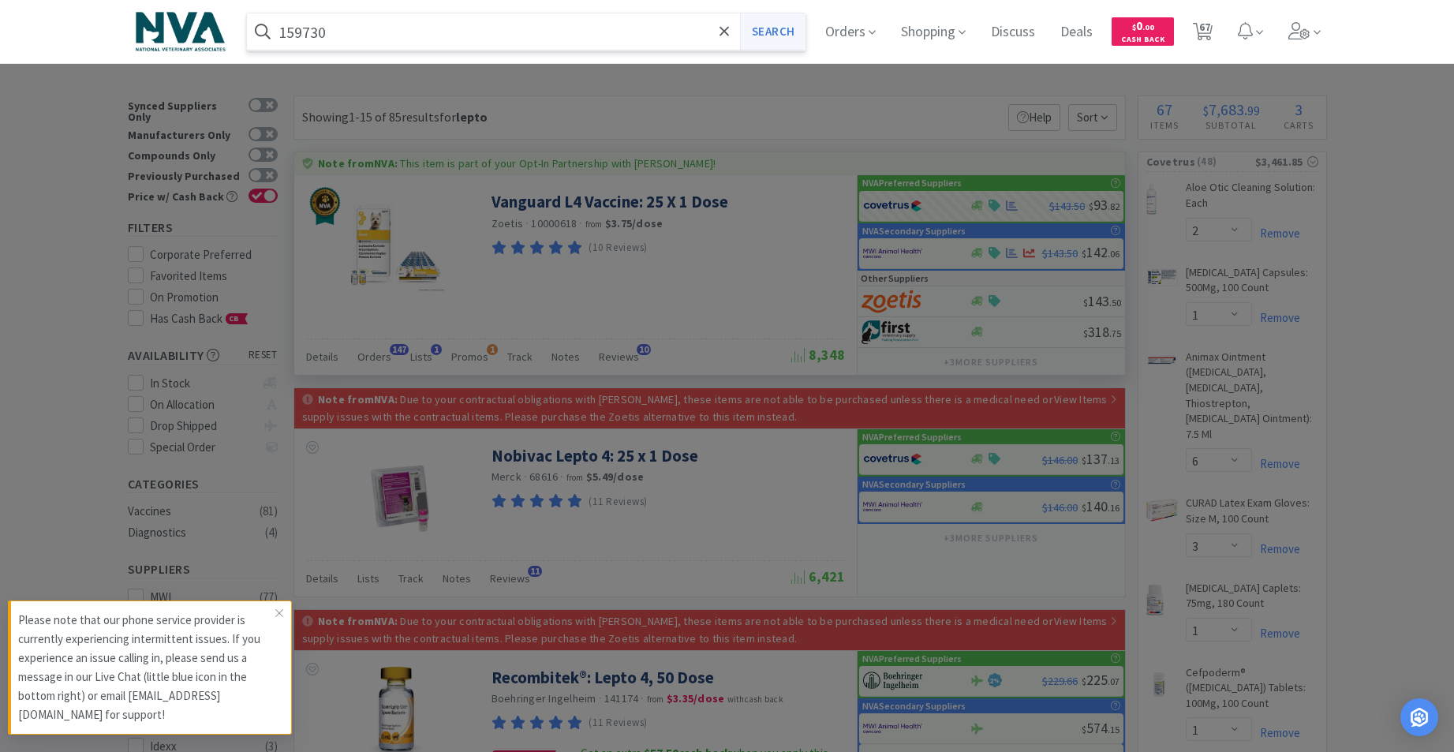
click at [798, 34] on button "Search" at bounding box center [772, 31] width 65 height 36
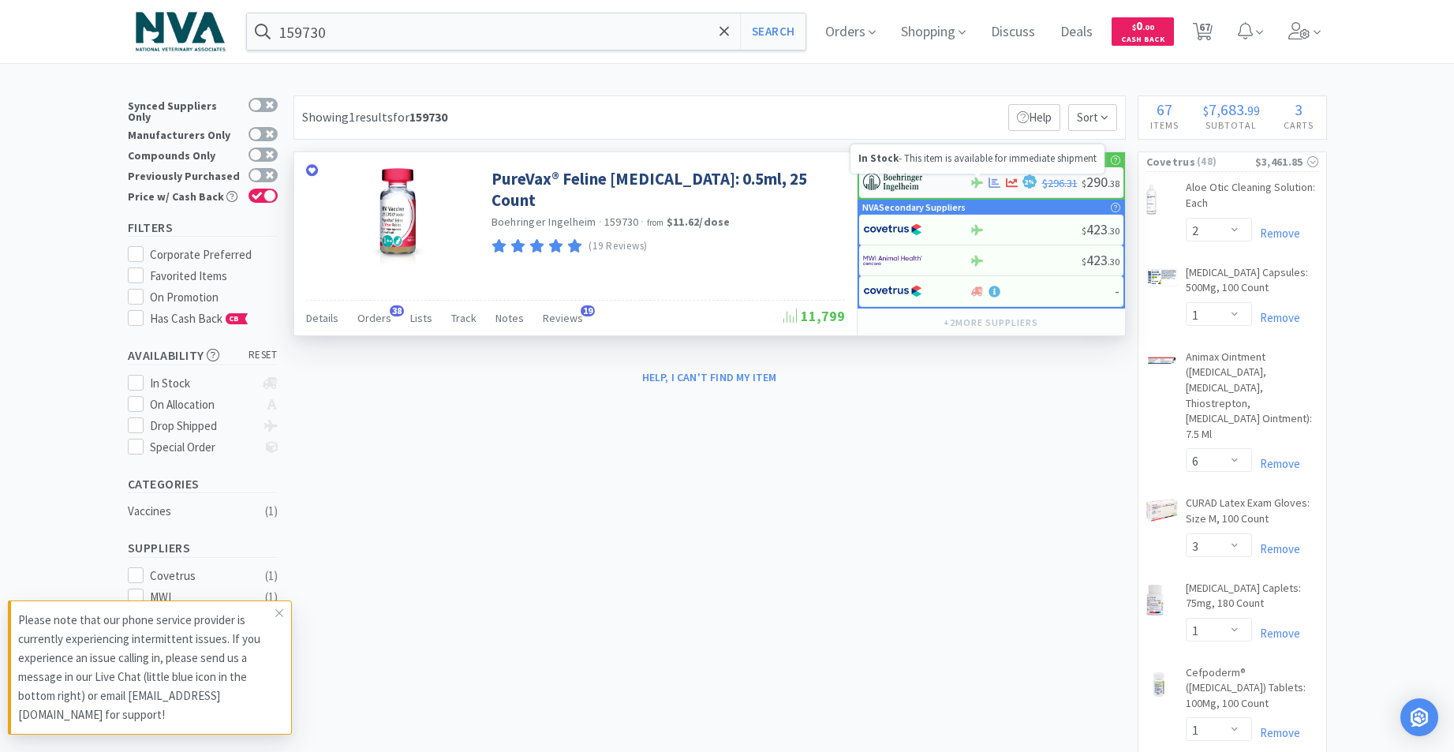
click at [974, 181] on icon at bounding box center [977, 183] width 12 height 12
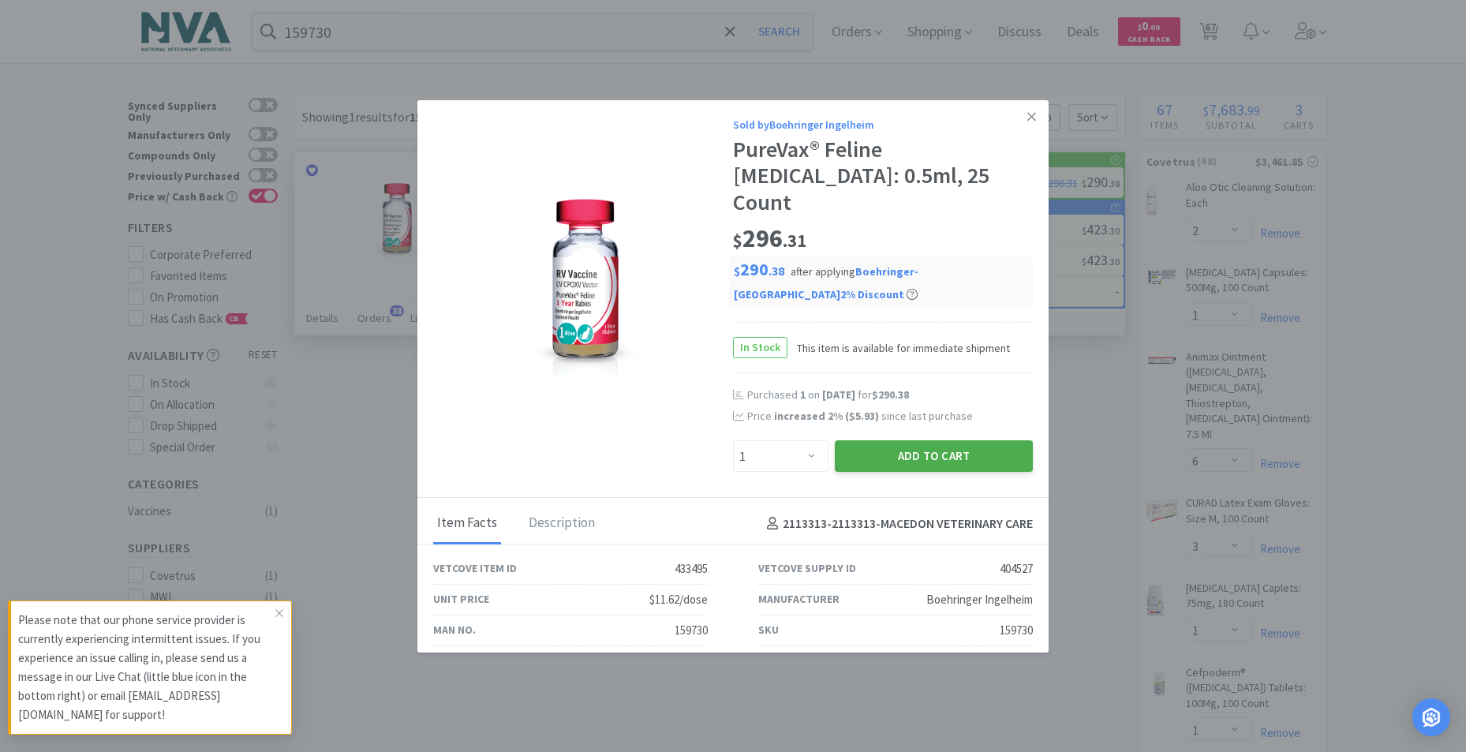
click at [925, 440] on button "Add to Cart" at bounding box center [934, 456] width 198 height 32
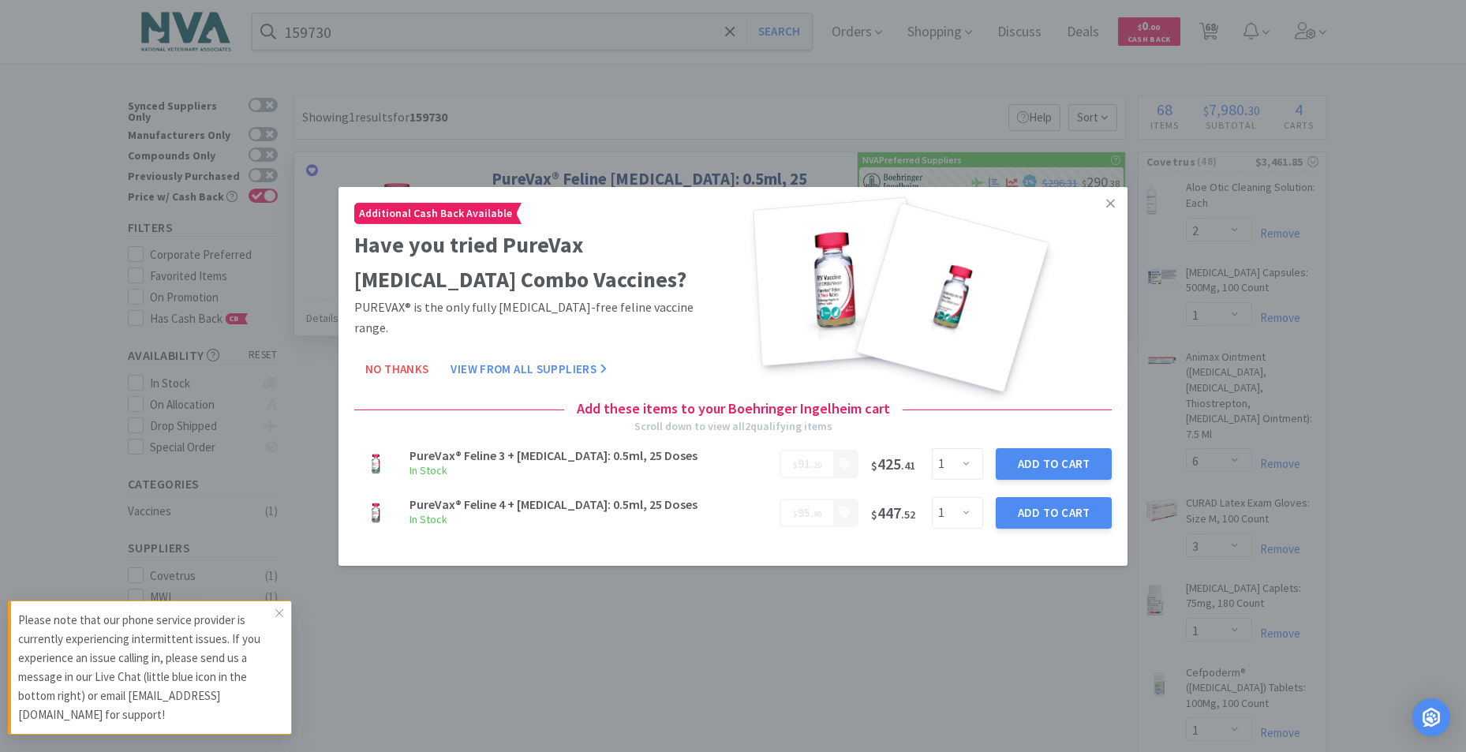
click at [1114, 195] on div "Additional Cash Back Available Have you tried PureVax [MEDICAL_DATA] Combo Vacc…" at bounding box center [732, 368] width 789 height 364
click at [1106, 204] on icon at bounding box center [1110, 203] width 9 height 14
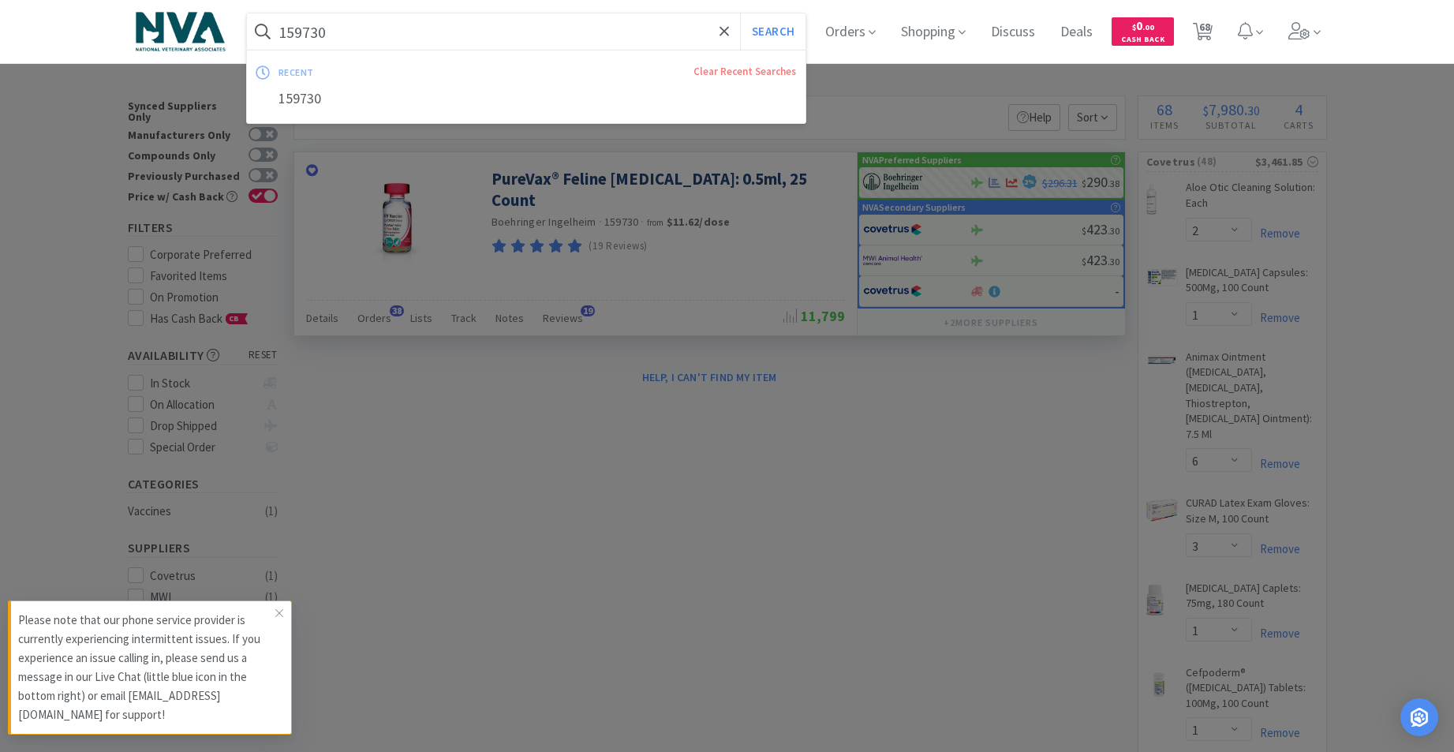
click at [380, 31] on input "159730" at bounding box center [526, 31] width 559 height 36
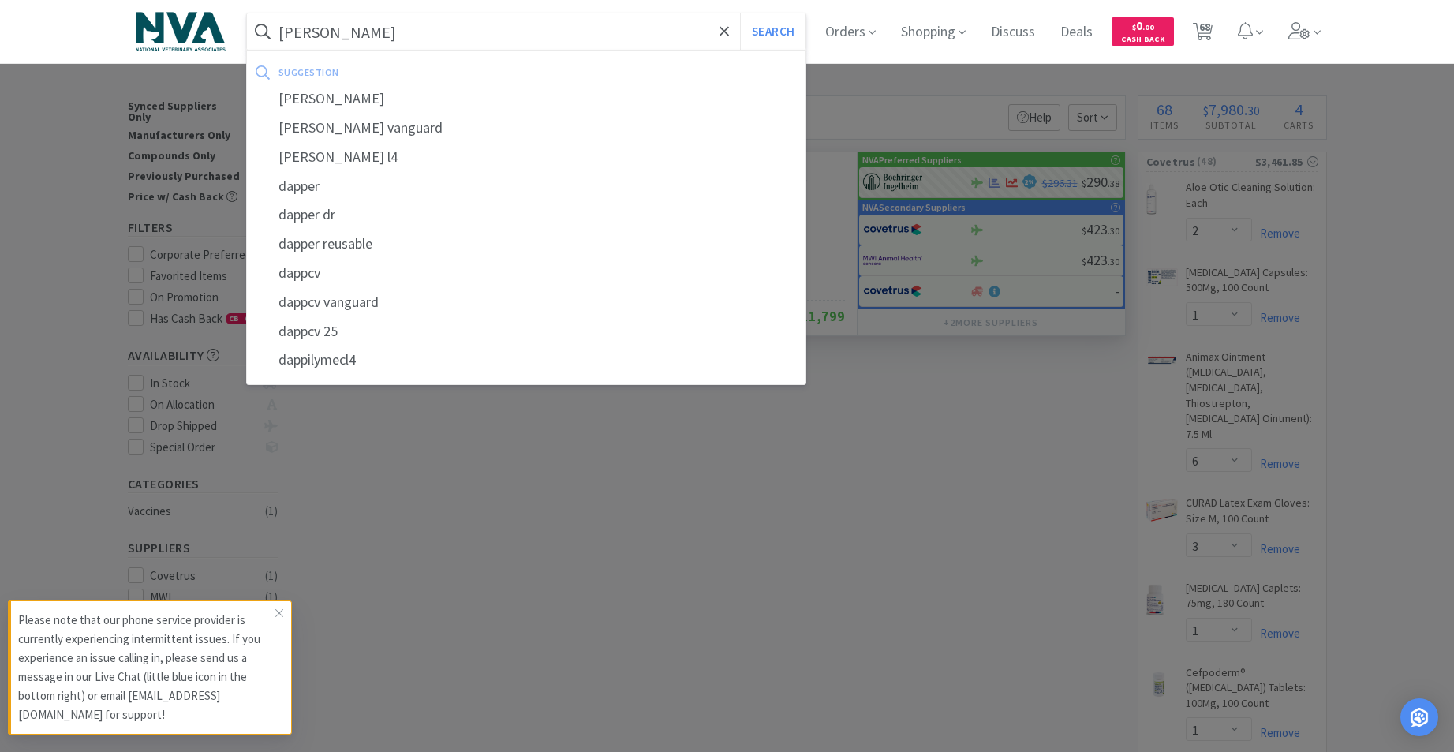
click at [323, 99] on div "[PERSON_NAME]" at bounding box center [526, 98] width 559 height 29
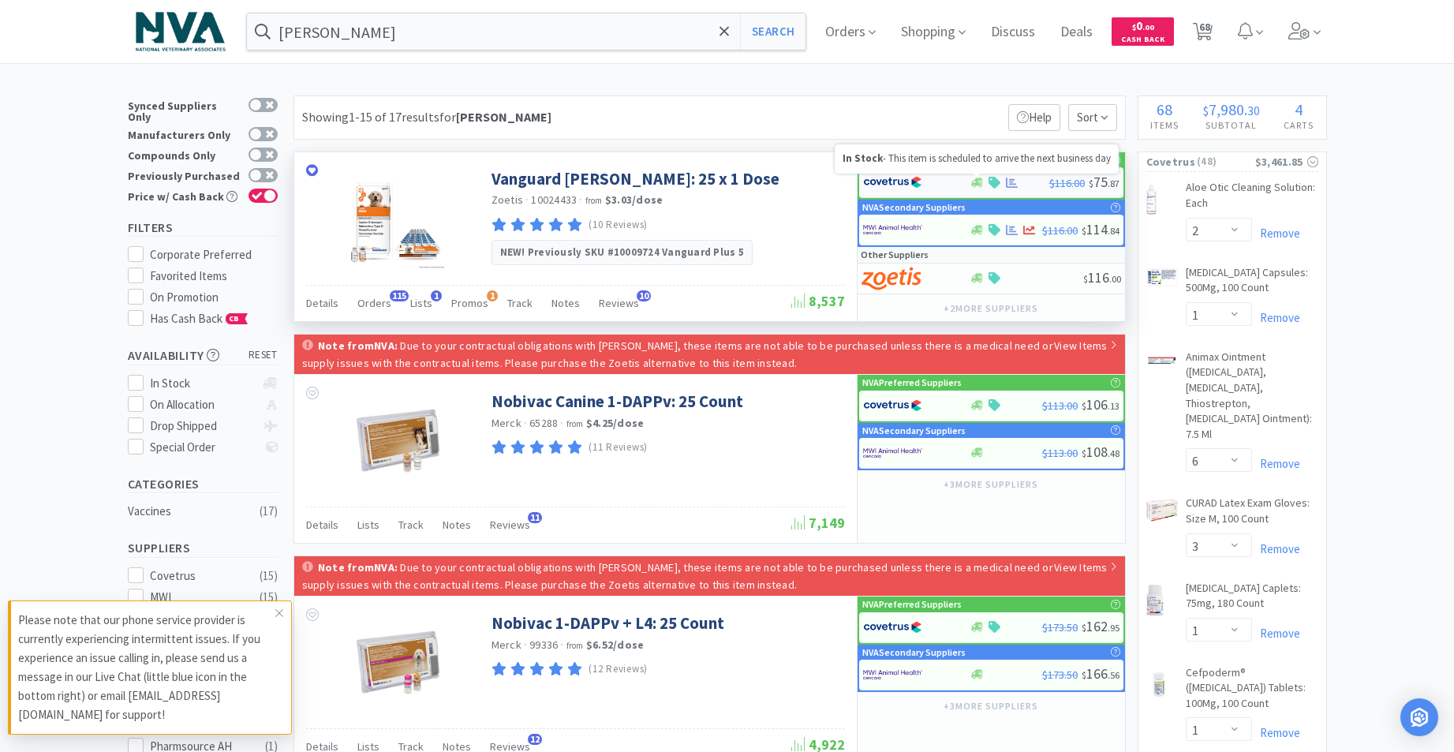
click at [973, 181] on icon at bounding box center [977, 183] width 12 height 12
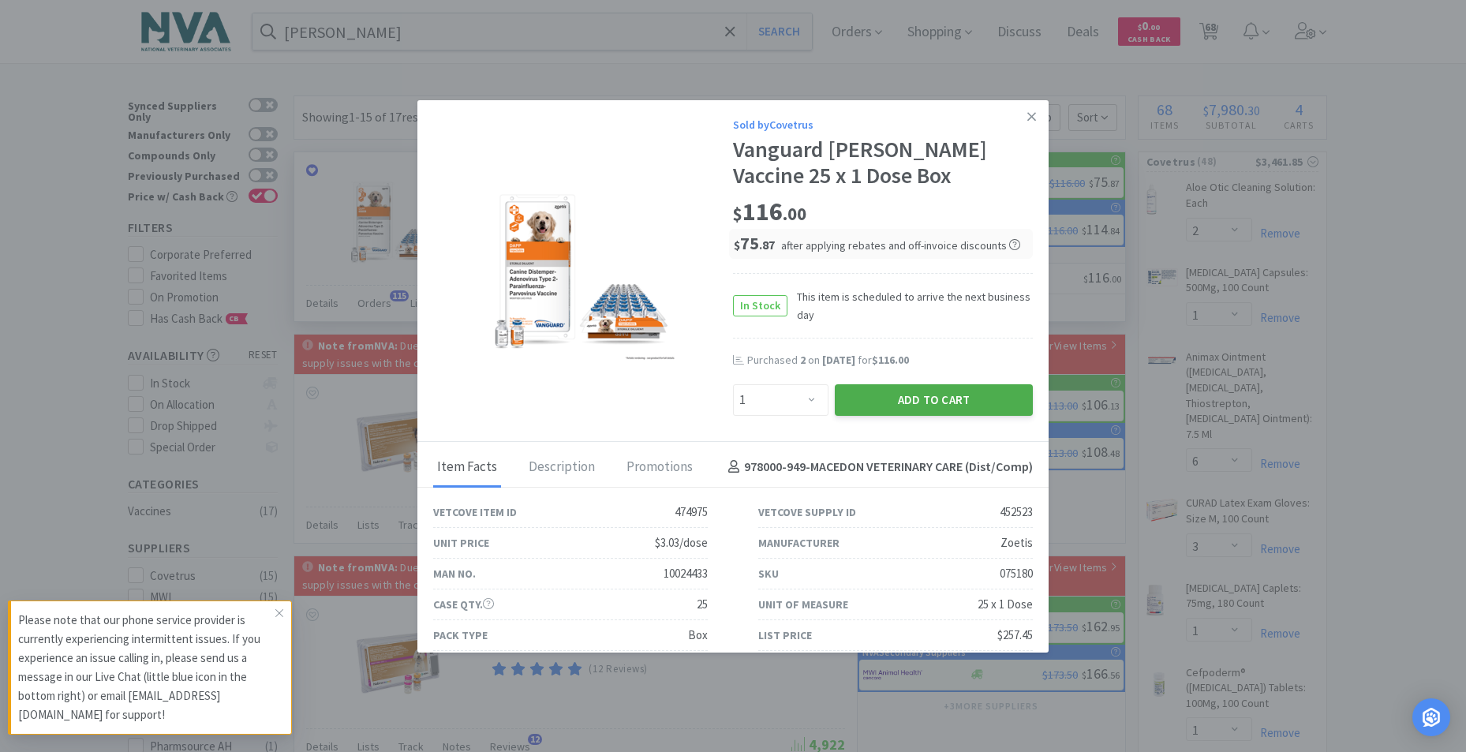
click at [944, 394] on button "Add to Cart" at bounding box center [934, 400] width 198 height 32
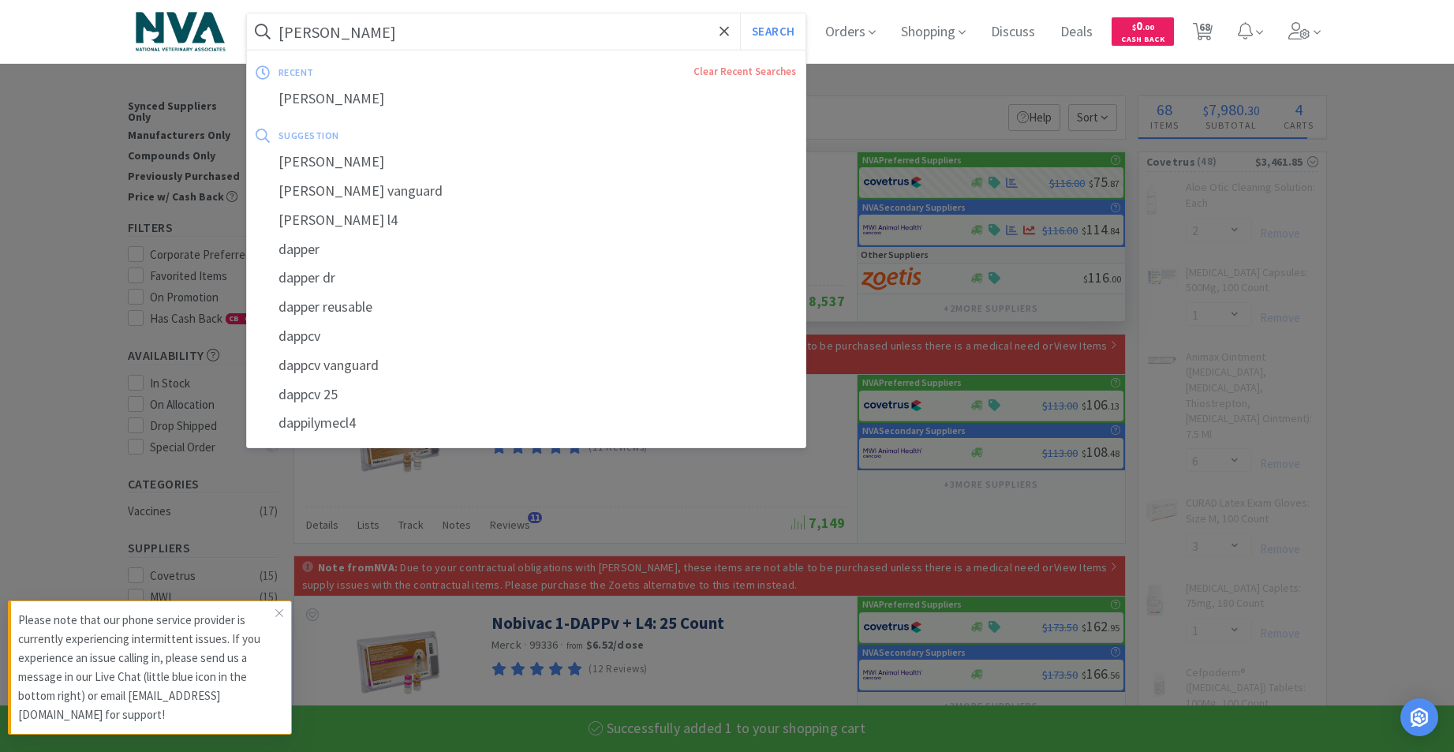
click at [539, 41] on input "[PERSON_NAME]" at bounding box center [526, 31] width 559 height 36
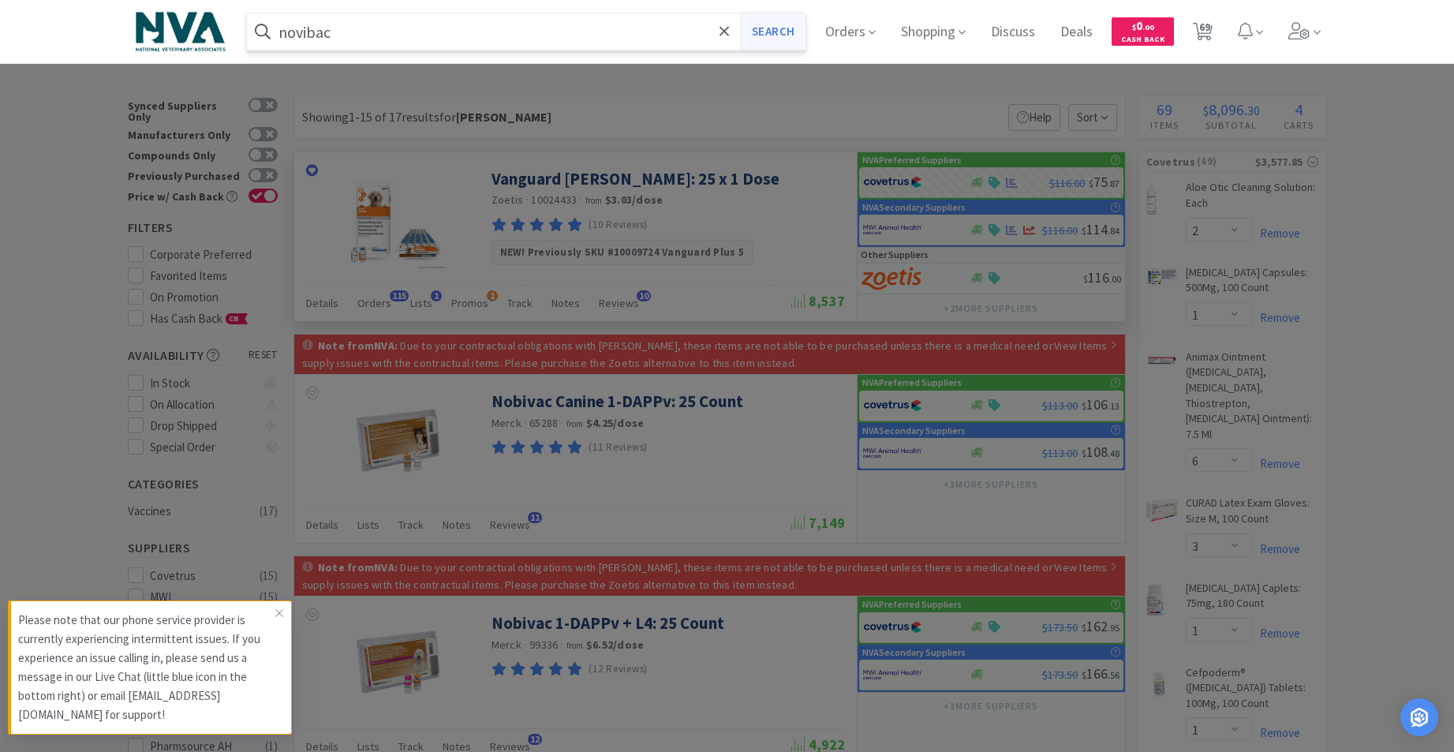
click at [783, 36] on button "Search" at bounding box center [772, 31] width 65 height 36
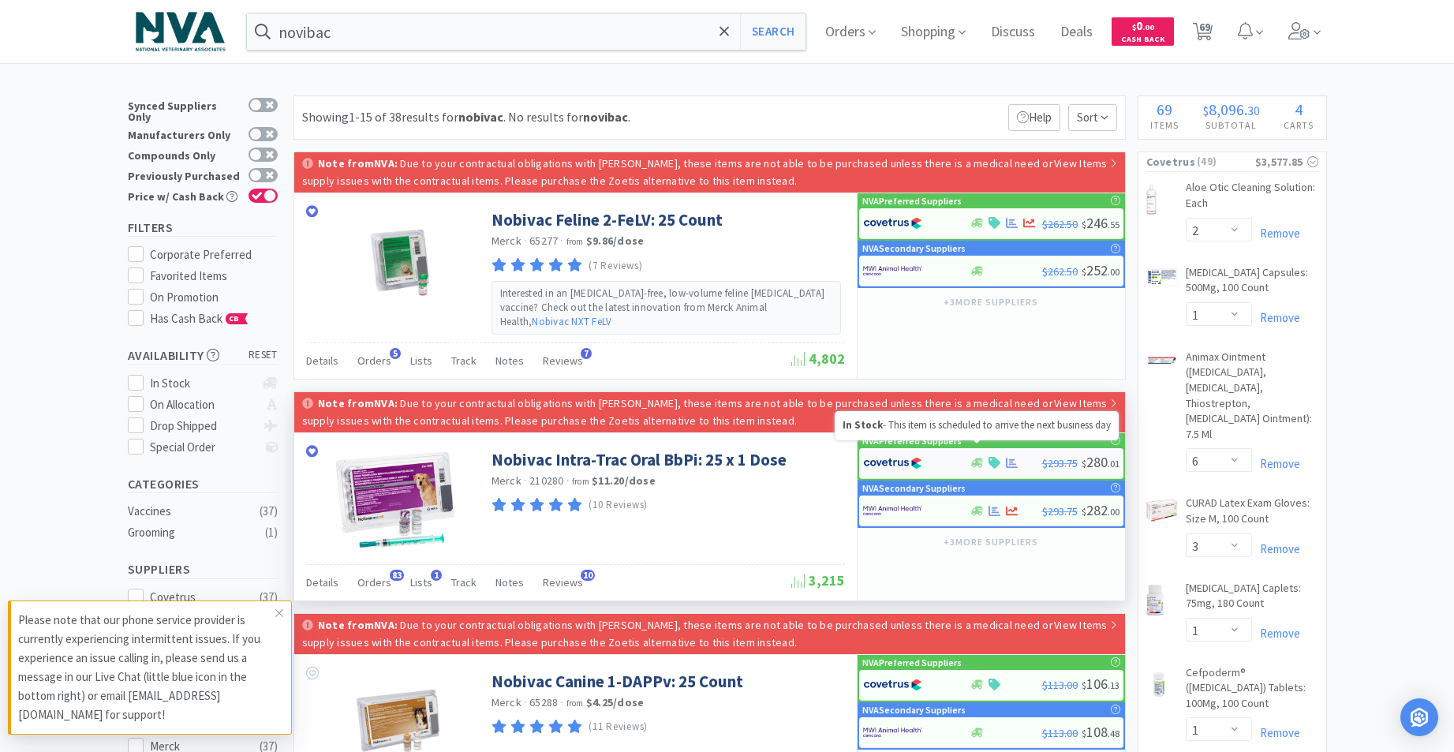
click at [979, 458] on icon at bounding box center [977, 462] width 12 height 9
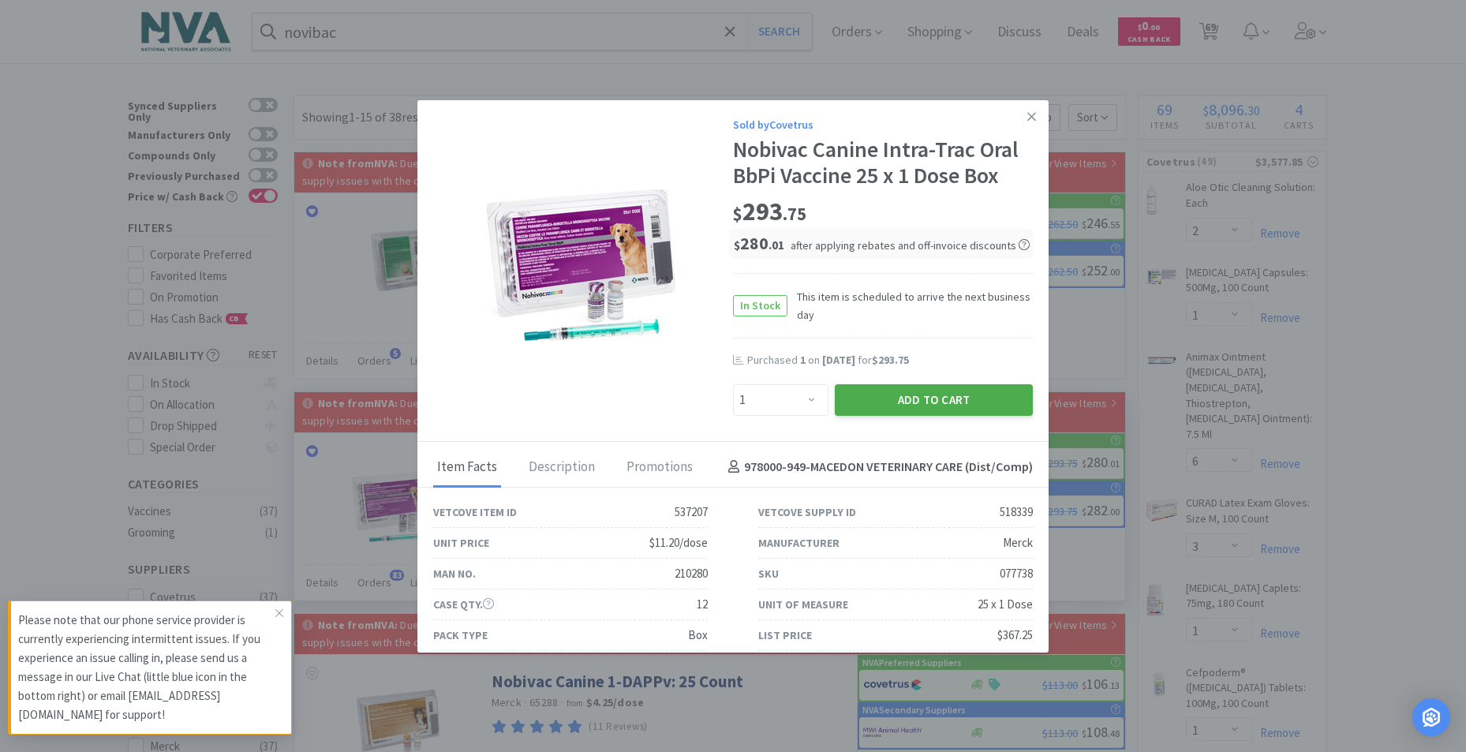
click at [955, 401] on button "Add to Cart" at bounding box center [934, 400] width 198 height 32
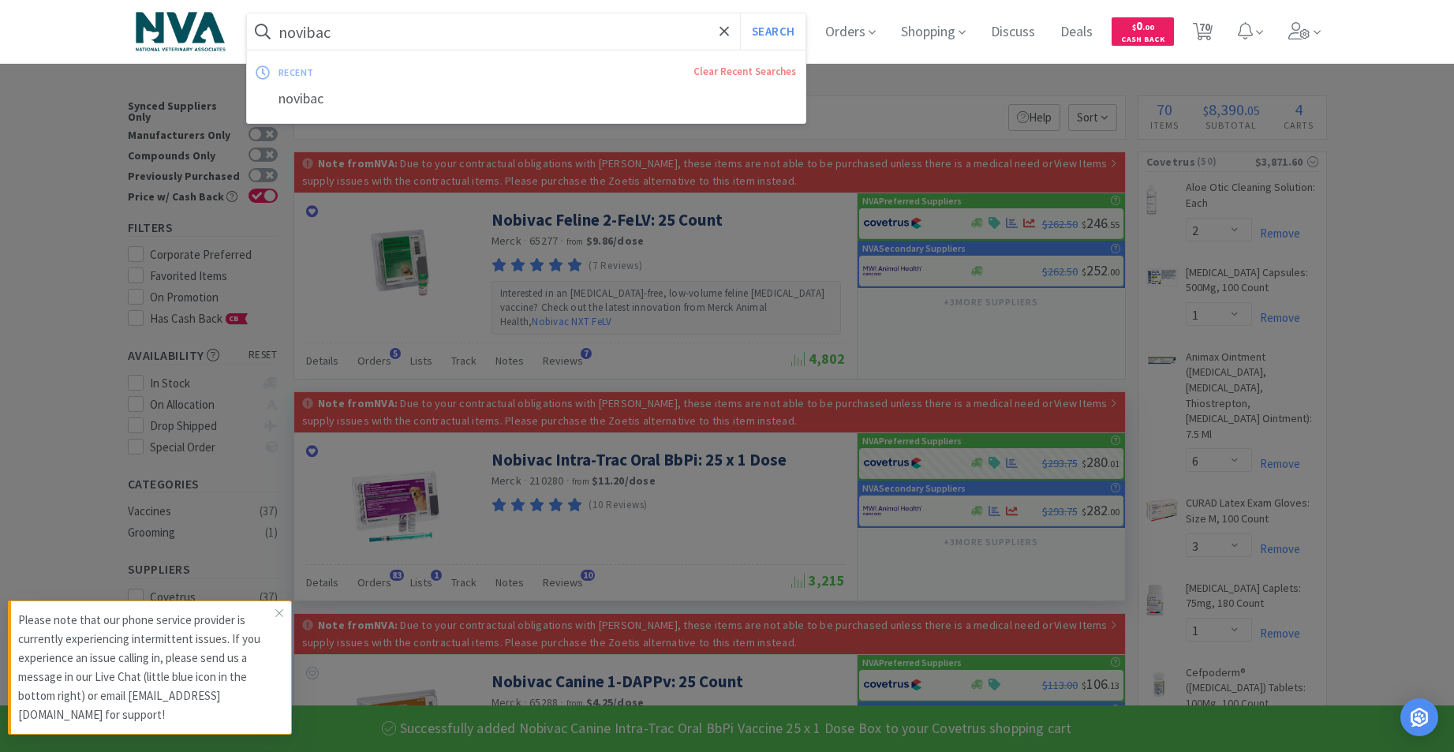
click at [451, 24] on input "novibac" at bounding box center [526, 31] width 559 height 36
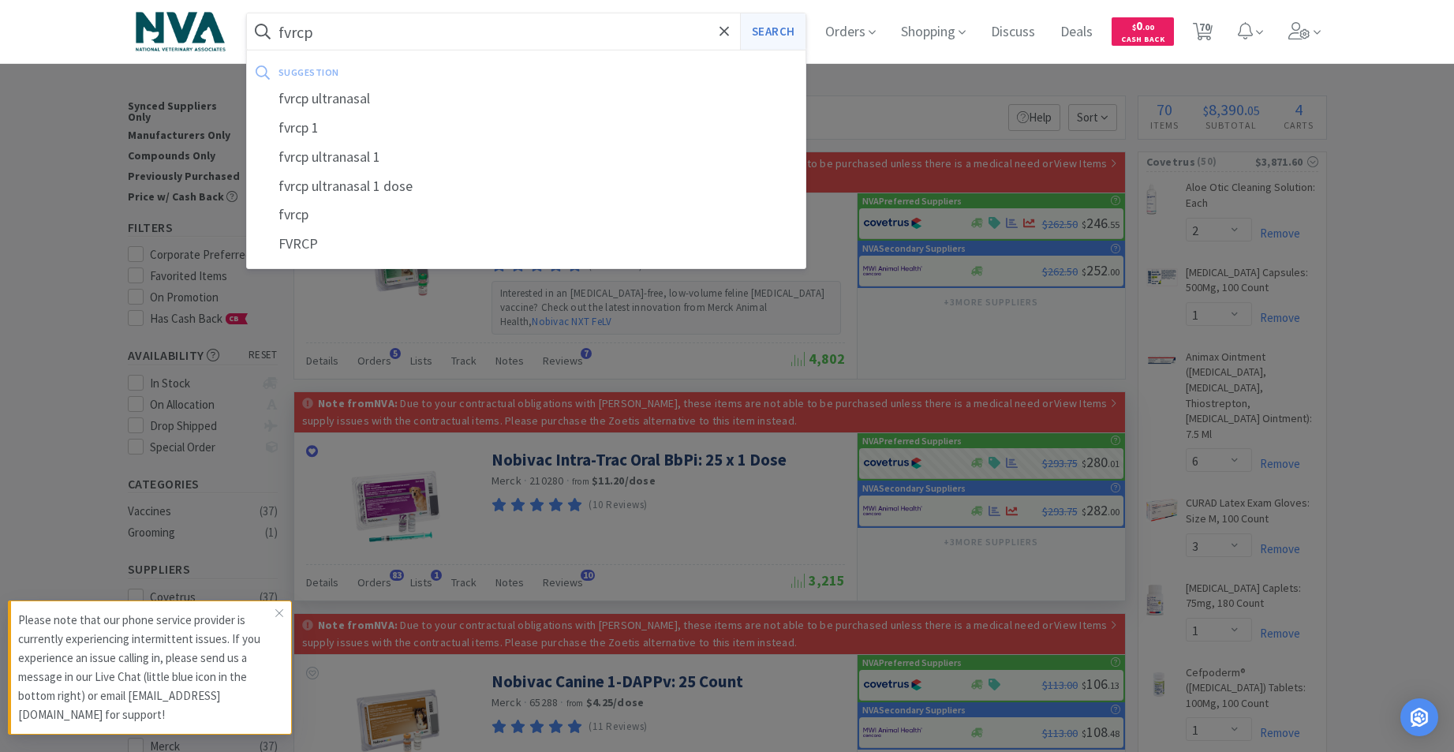
click at [789, 30] on button "Search" at bounding box center [772, 31] width 65 height 36
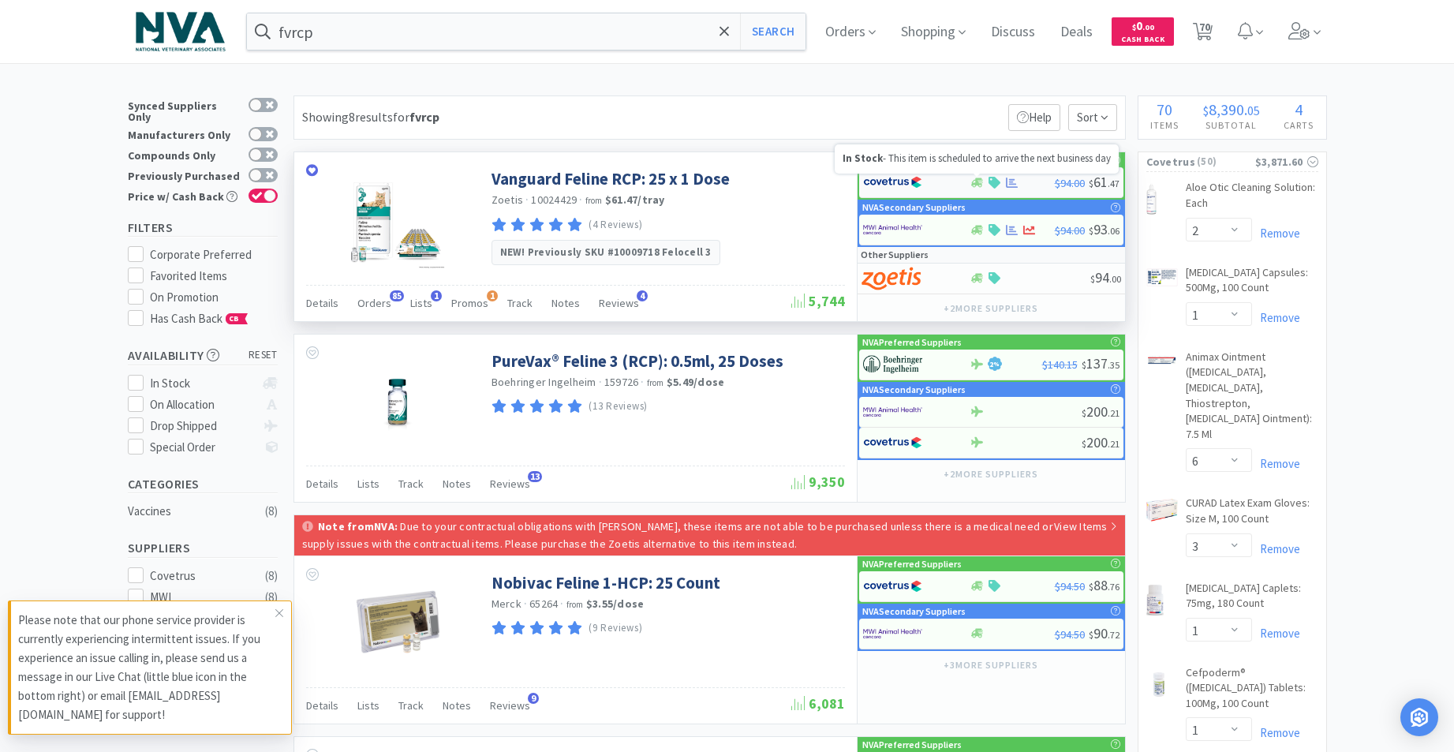
click at [980, 184] on icon at bounding box center [977, 182] width 12 height 9
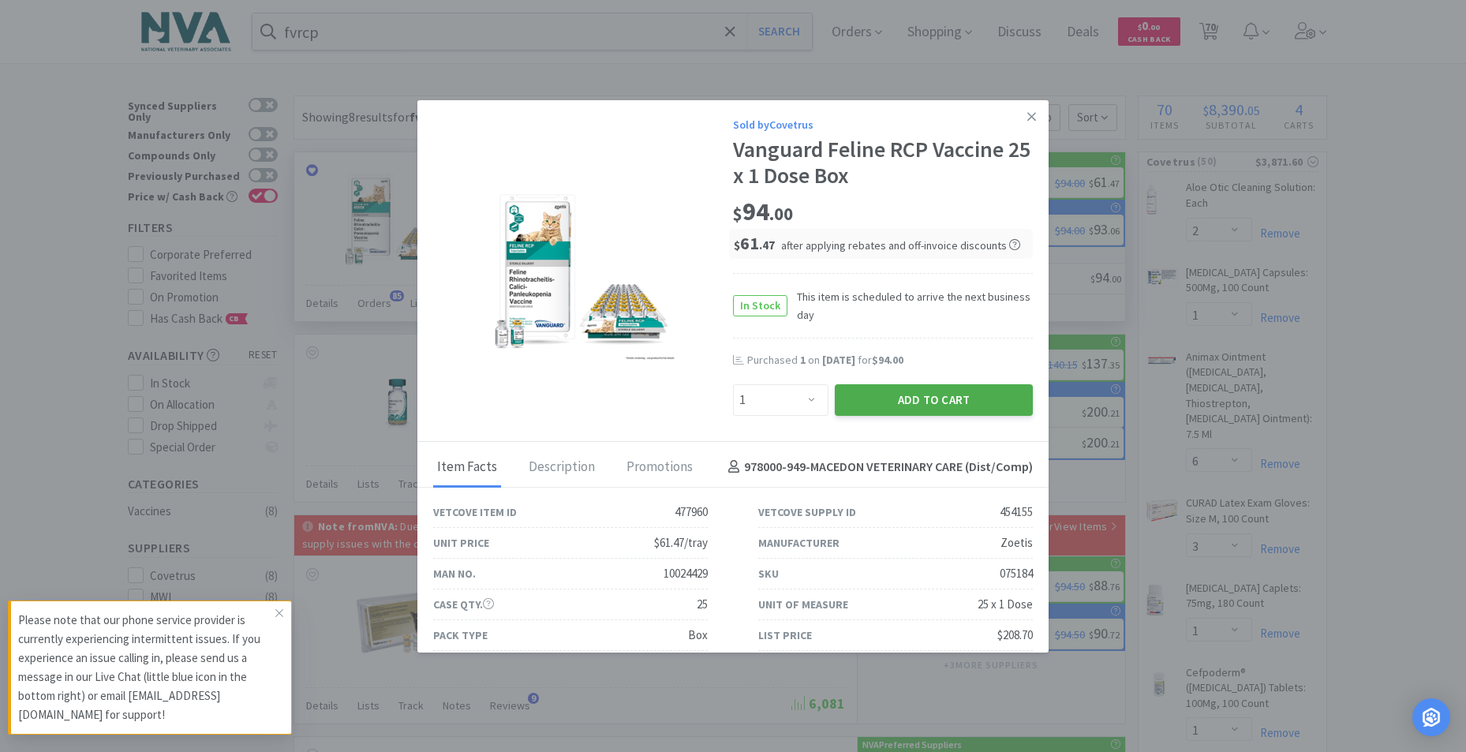
click at [904, 406] on button "Add to Cart" at bounding box center [934, 400] width 198 height 32
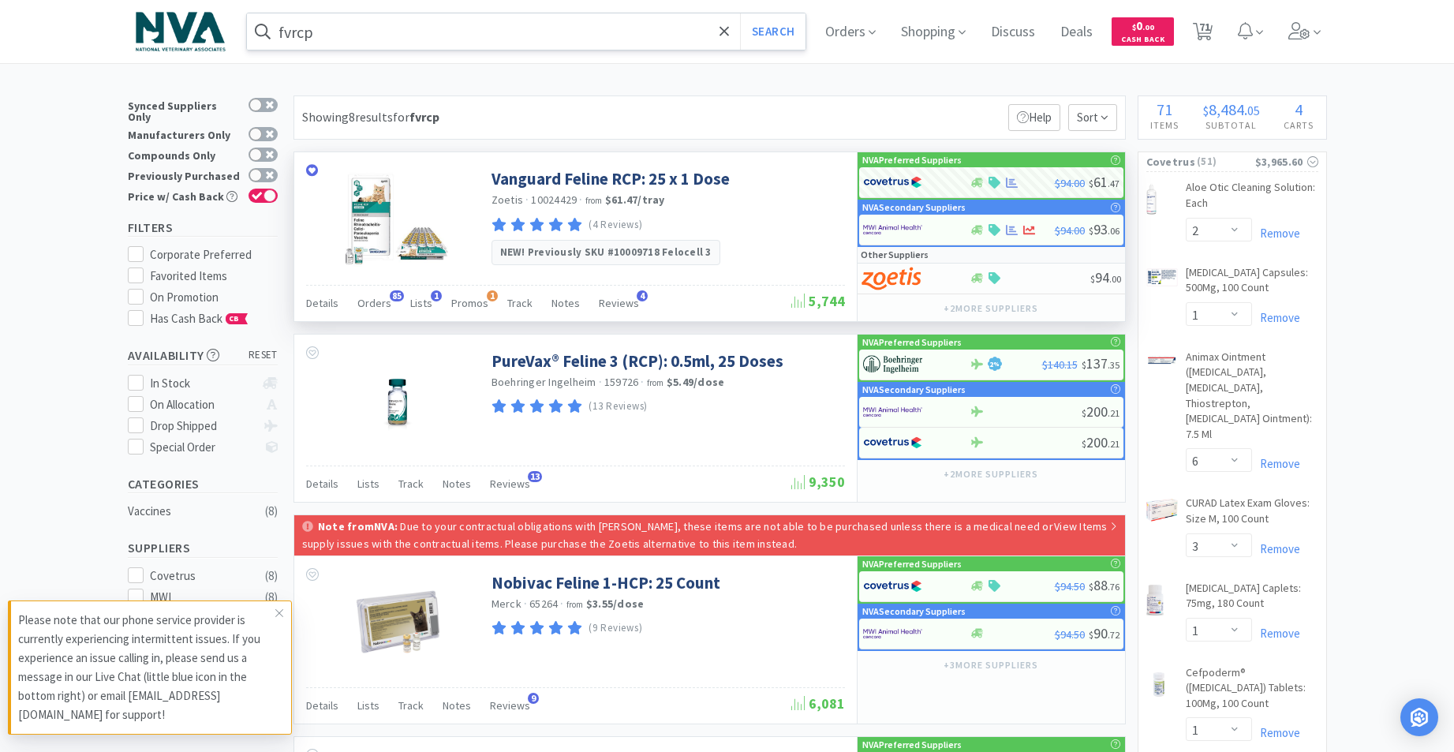
click at [384, 16] on input "fvrcp" at bounding box center [526, 31] width 559 height 36
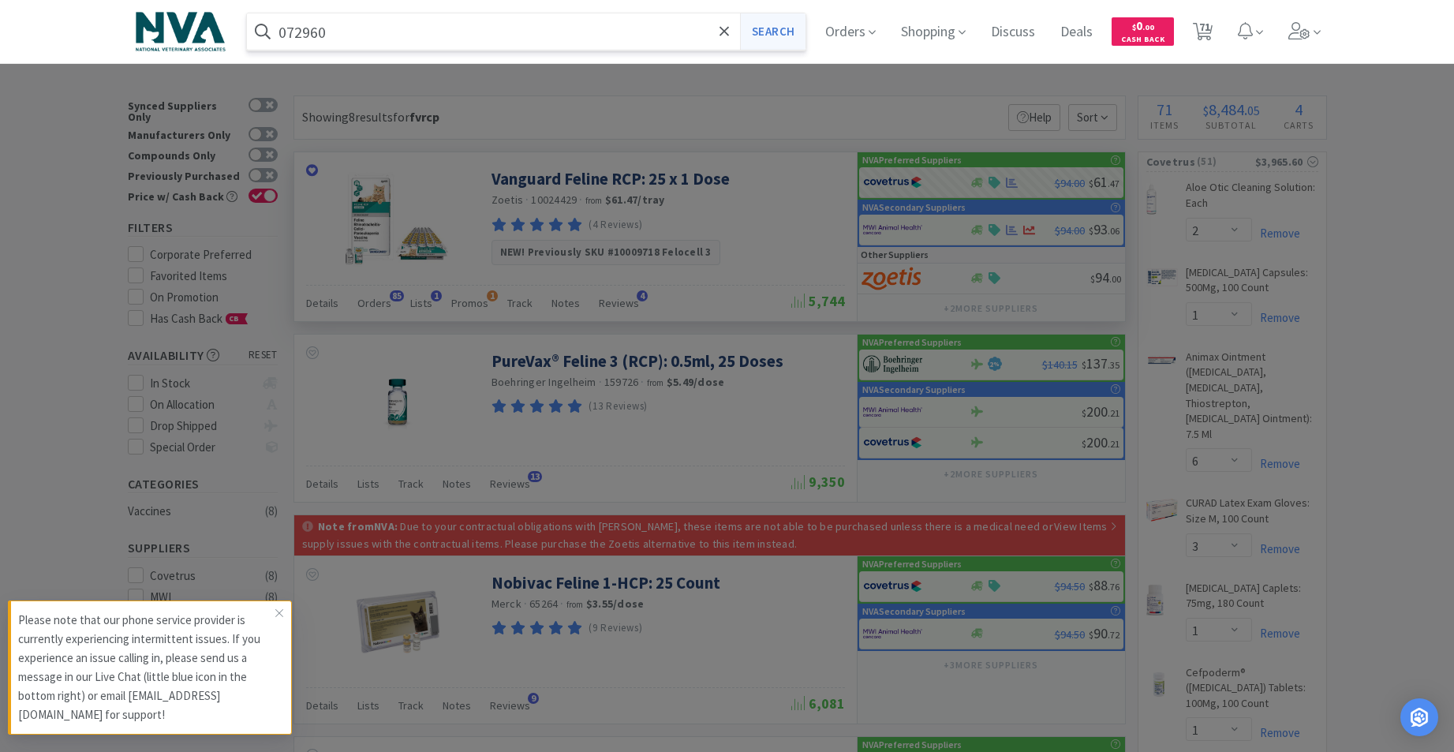
click at [792, 34] on button "Search" at bounding box center [772, 31] width 65 height 36
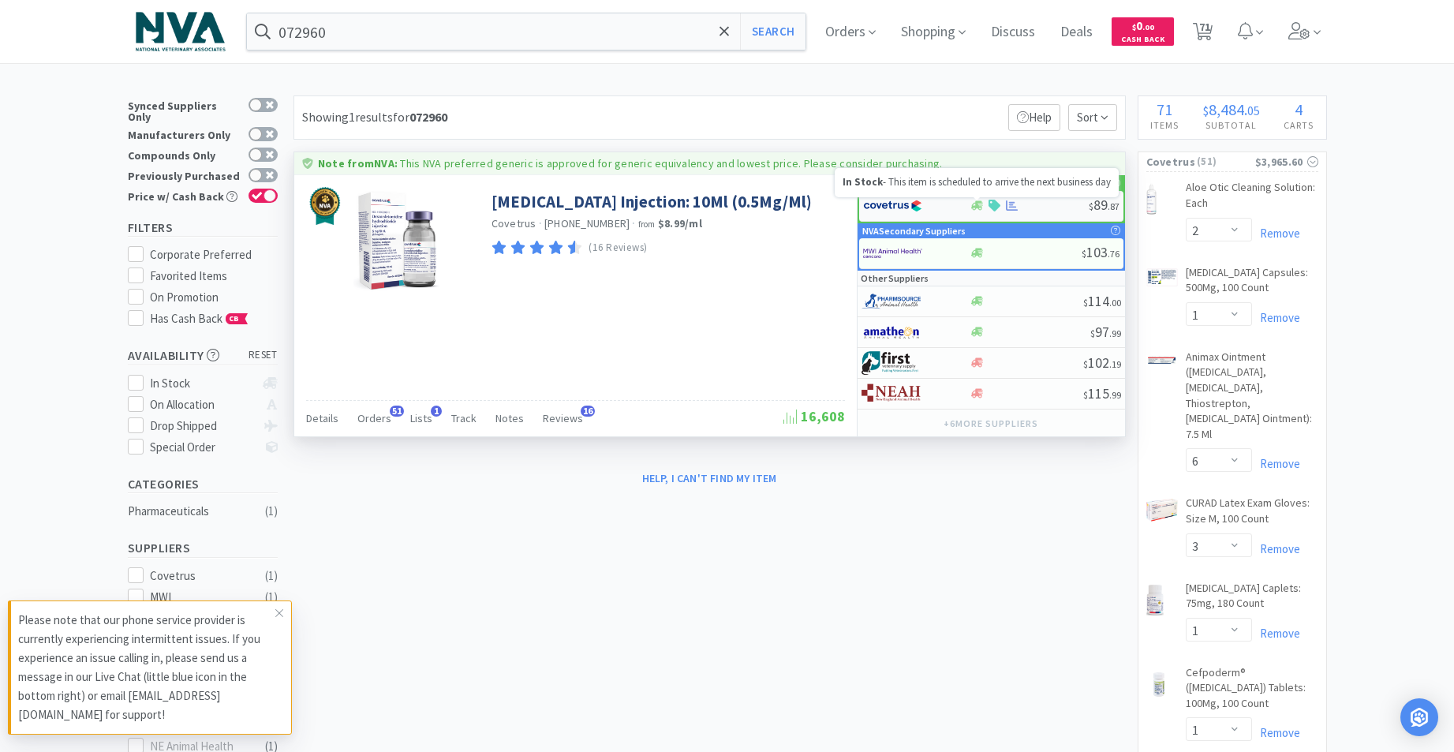
click at [974, 202] on icon at bounding box center [977, 206] width 12 height 12
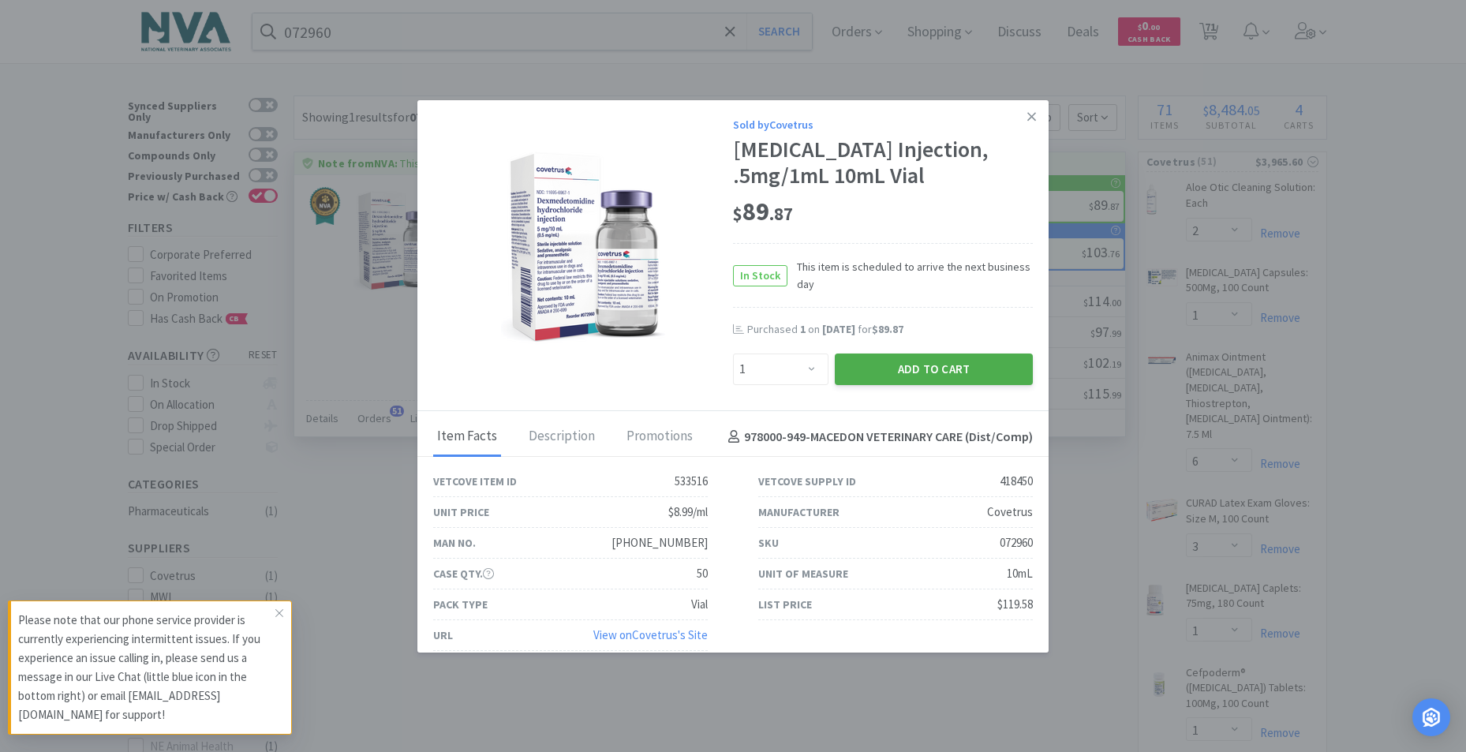
click at [933, 385] on button "Add to Cart" at bounding box center [934, 369] width 198 height 32
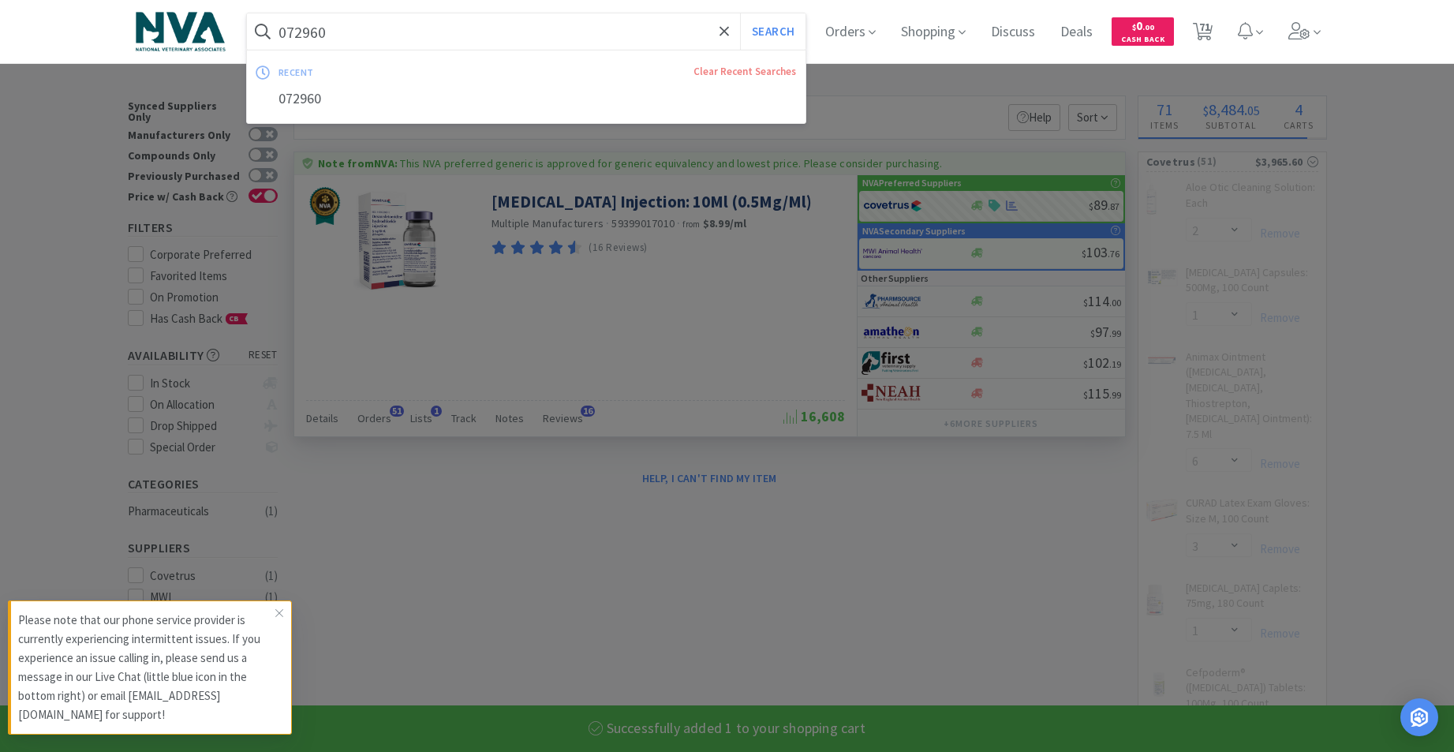
click at [436, 39] on input "072960" at bounding box center [526, 31] width 559 height 36
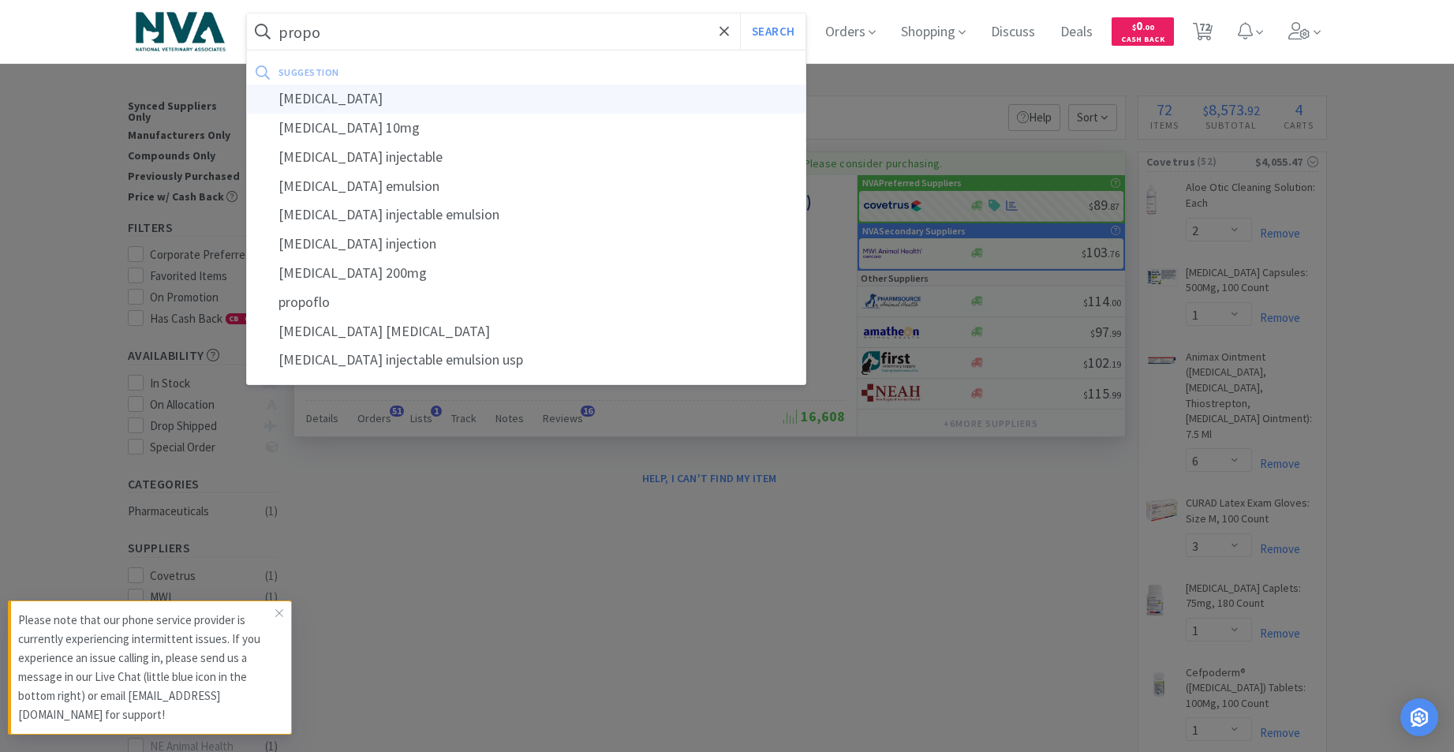
click at [338, 98] on div "[MEDICAL_DATA]" at bounding box center [526, 98] width 559 height 29
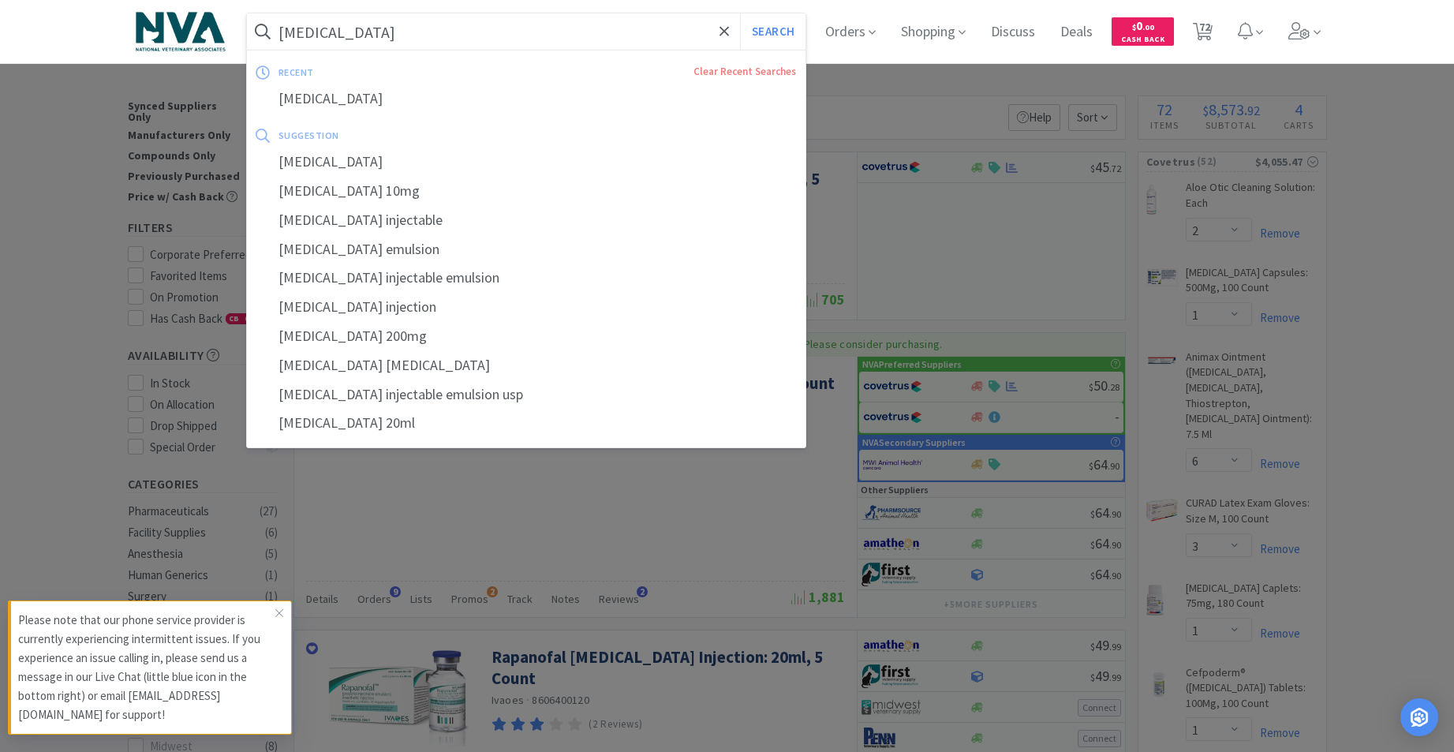
click at [385, 28] on input "[MEDICAL_DATA]" at bounding box center [526, 31] width 559 height 36
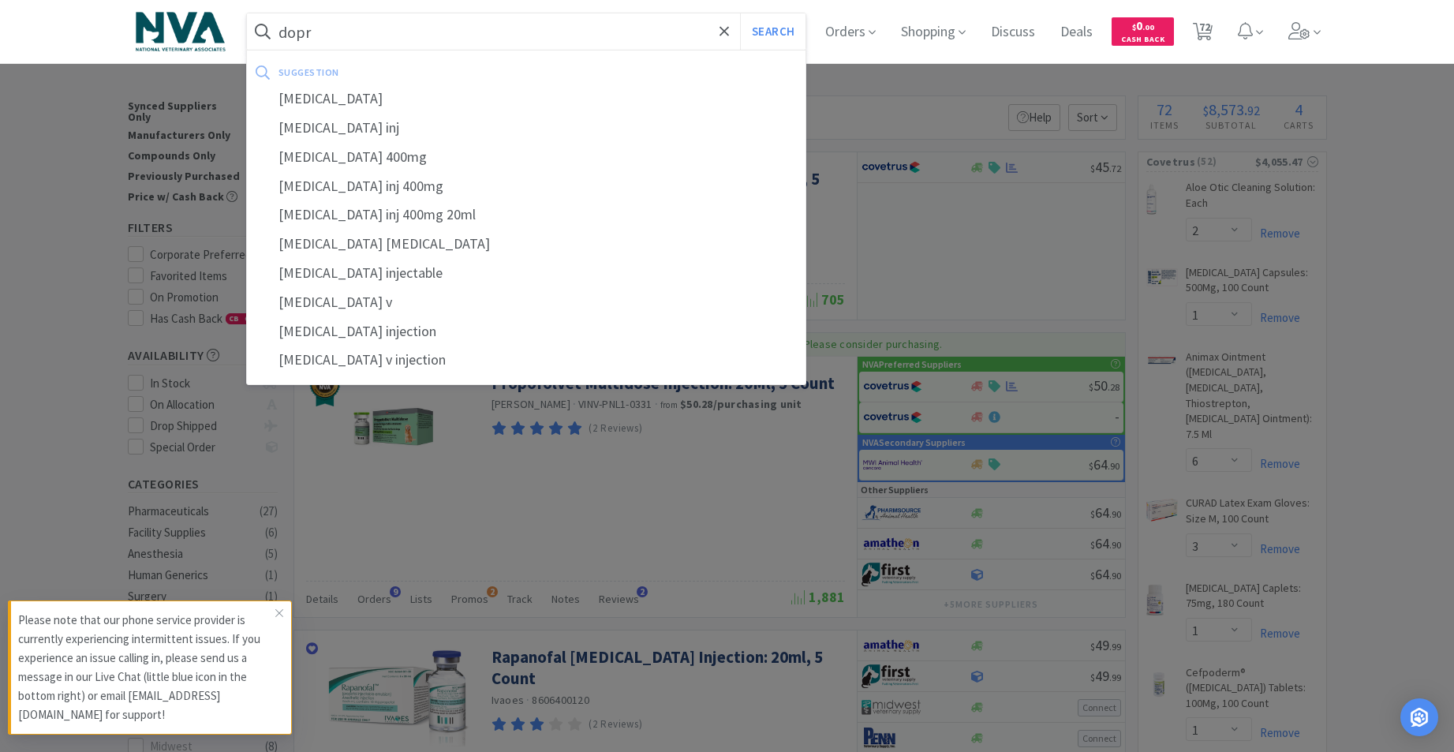
click at [335, 103] on div "[MEDICAL_DATA]" at bounding box center [526, 98] width 559 height 29
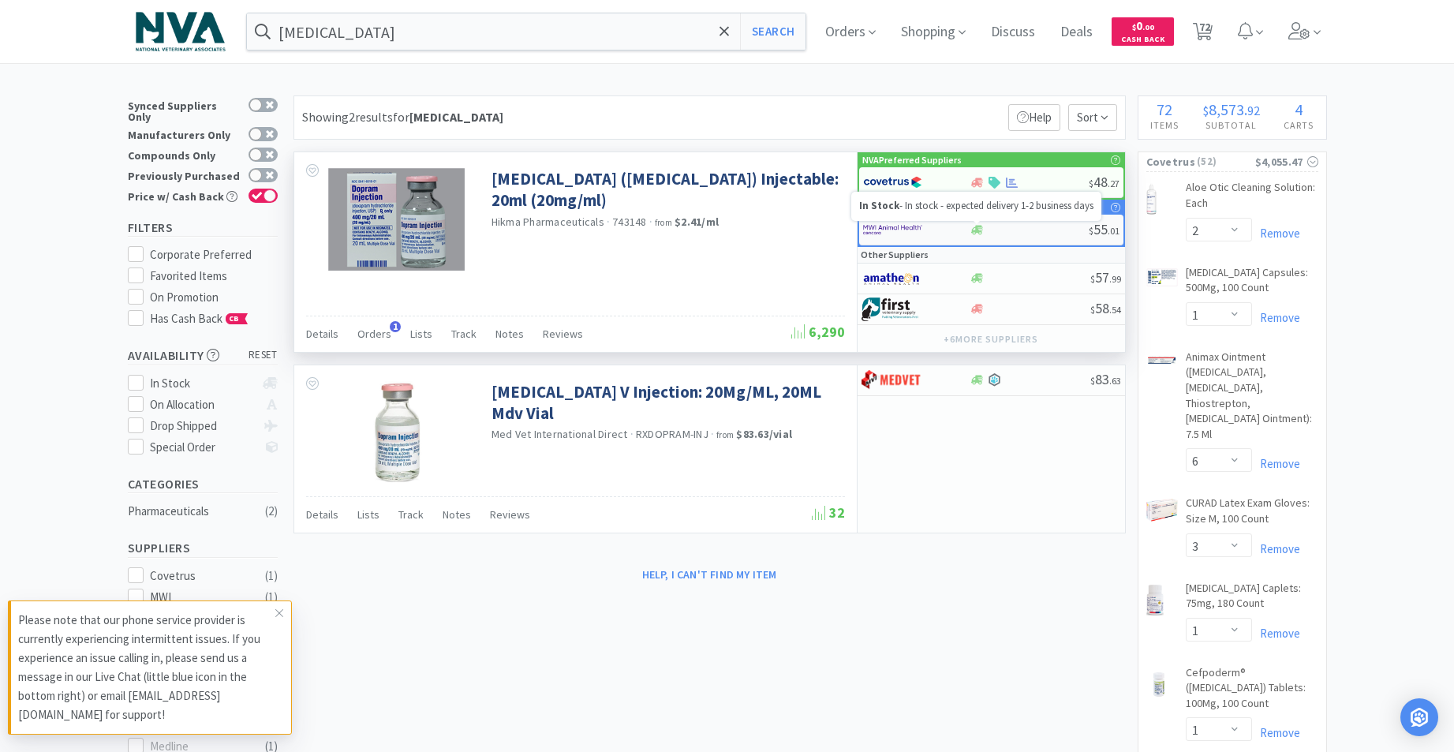
click at [978, 228] on icon at bounding box center [977, 229] width 12 height 9
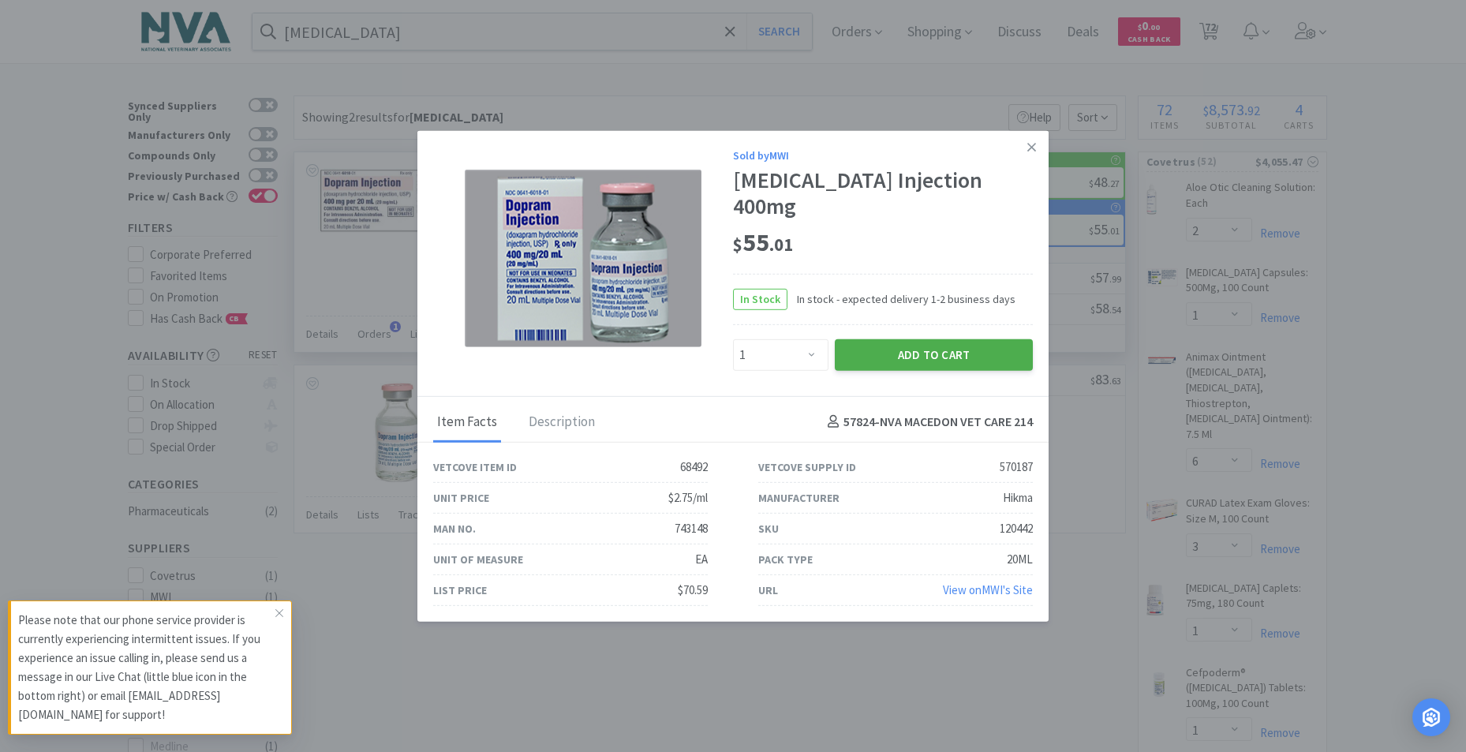
click at [938, 338] on button "Add to Cart" at bounding box center [934, 354] width 198 height 32
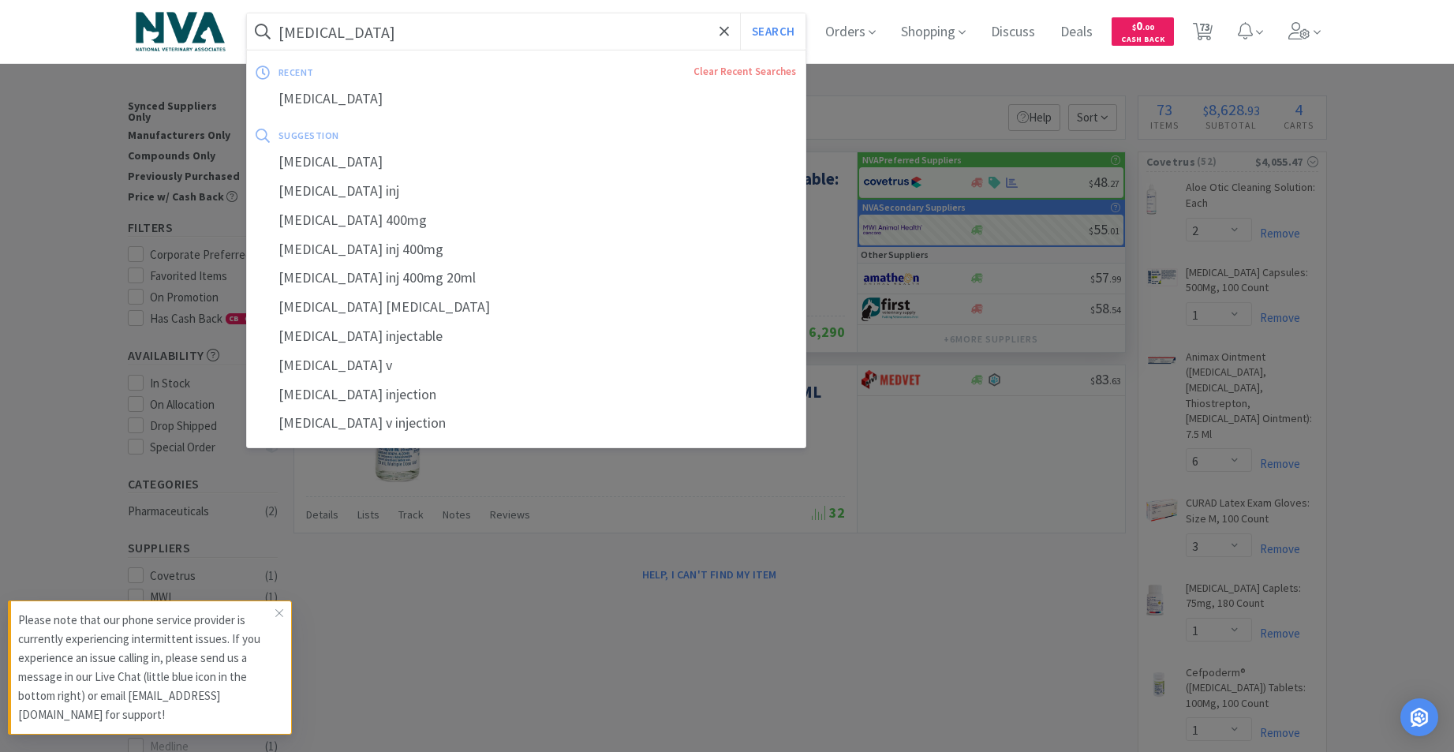
click at [424, 35] on input "[MEDICAL_DATA]" at bounding box center [526, 31] width 559 height 36
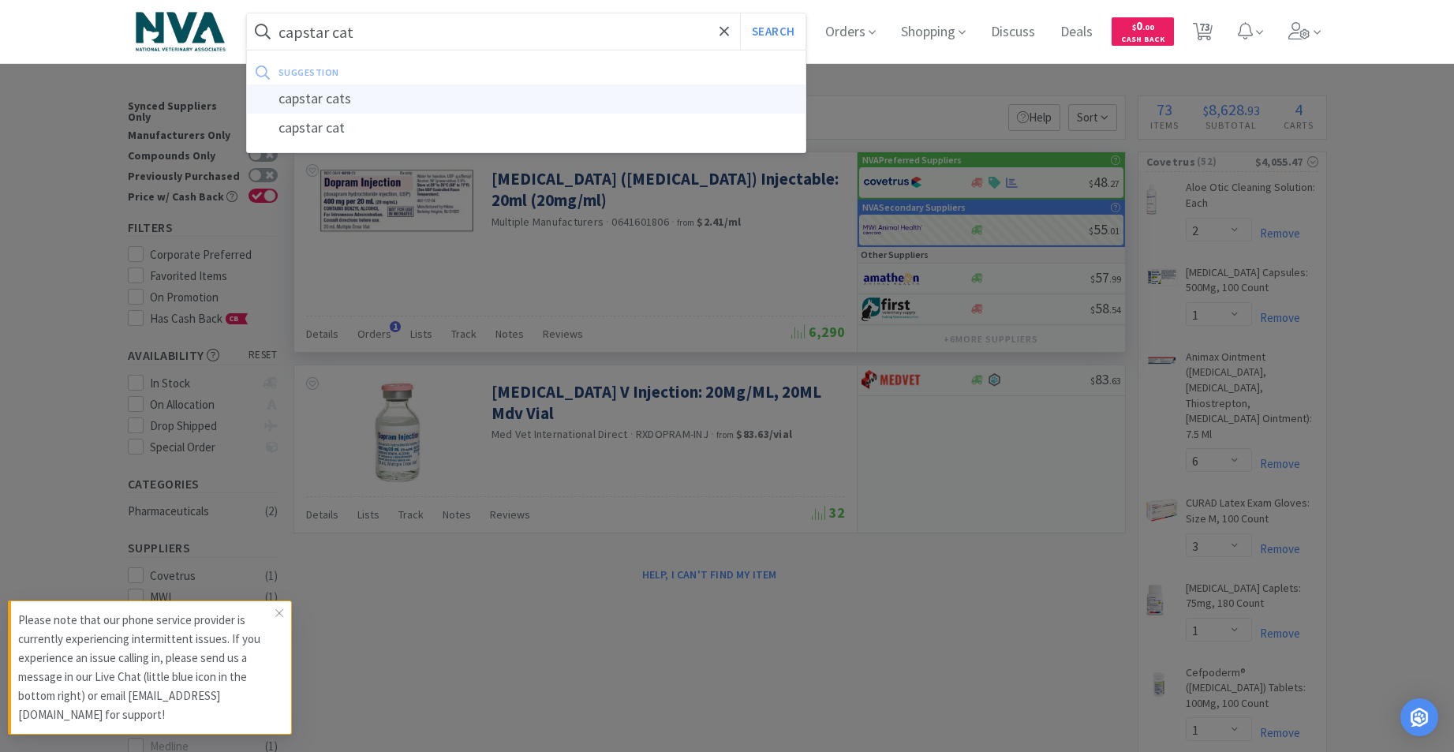
click at [353, 100] on div "capstar cats" at bounding box center [526, 98] width 559 height 29
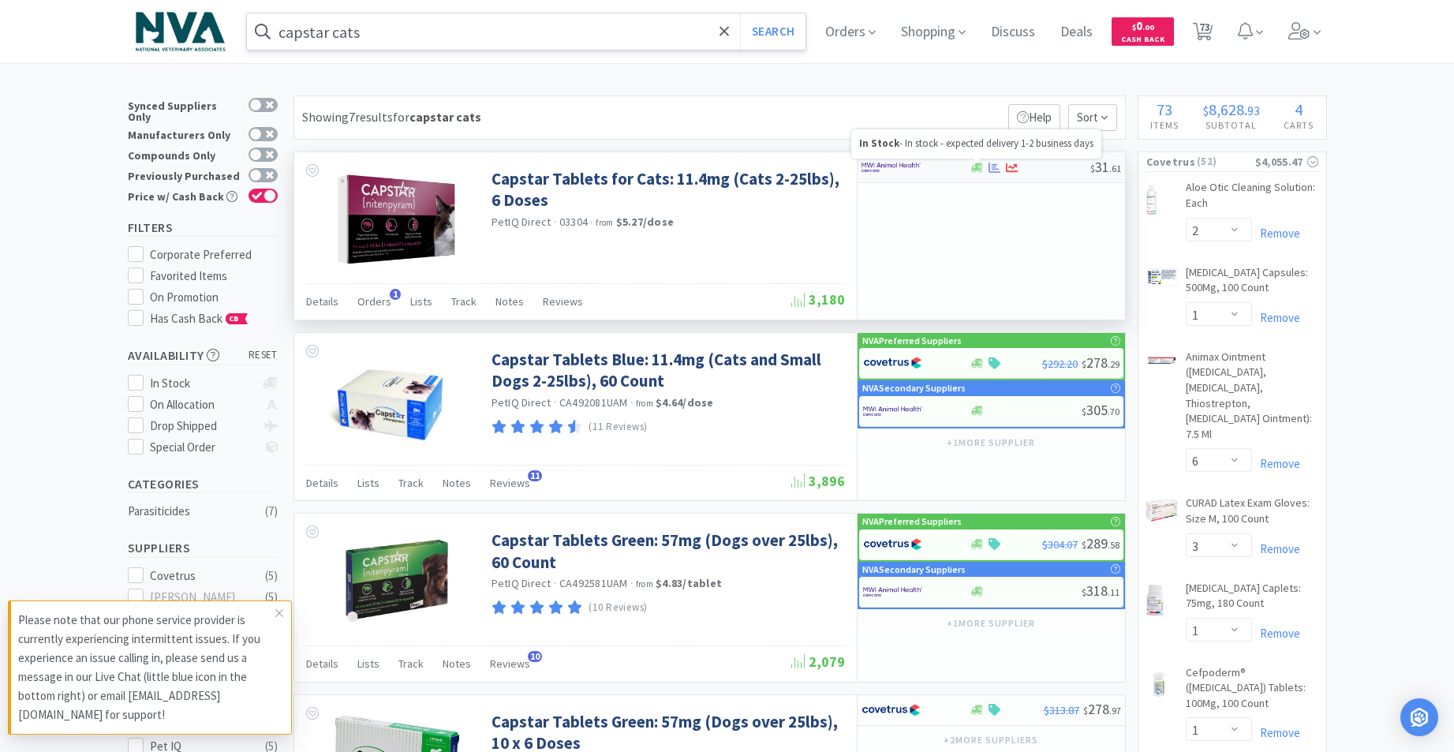
click at [982, 165] on icon at bounding box center [977, 167] width 12 height 9
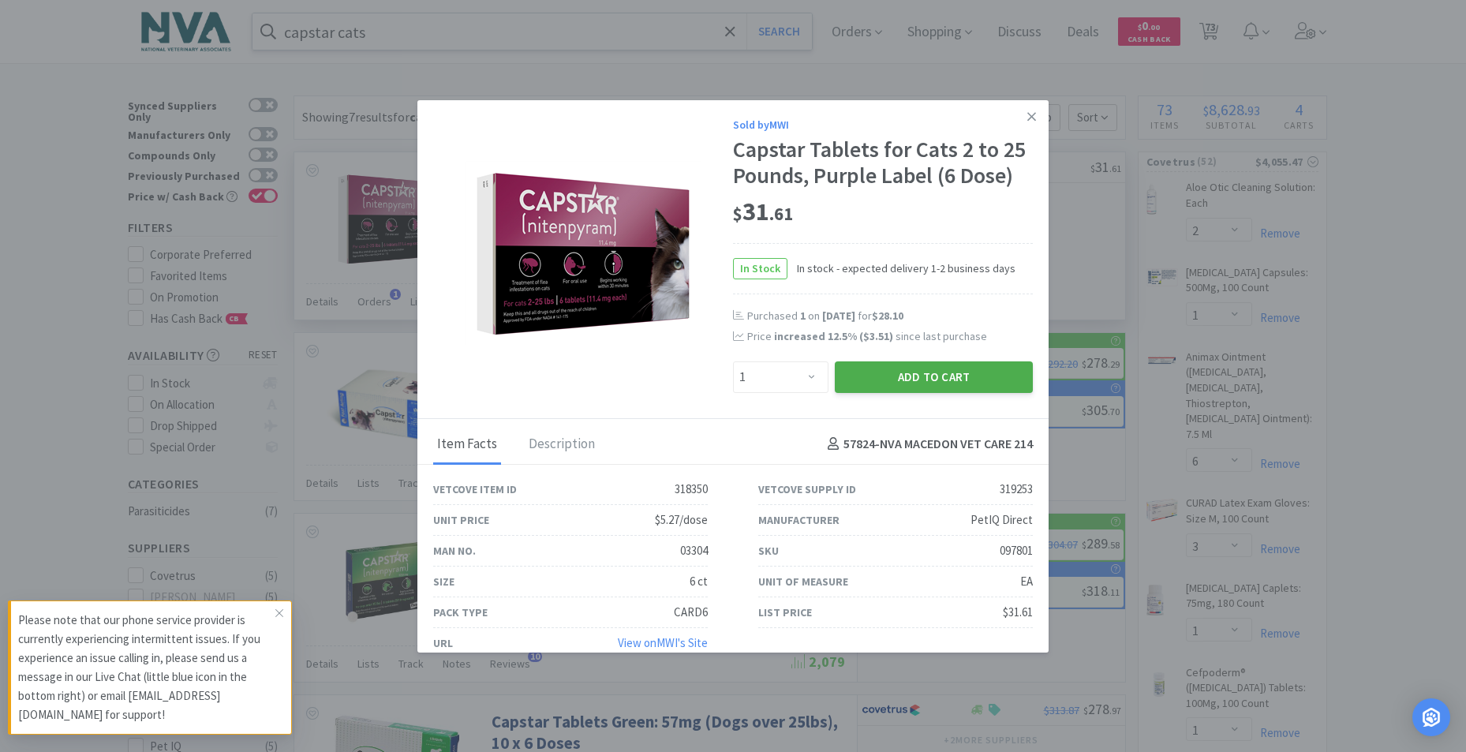
click at [918, 391] on button "Add to Cart" at bounding box center [934, 377] width 198 height 32
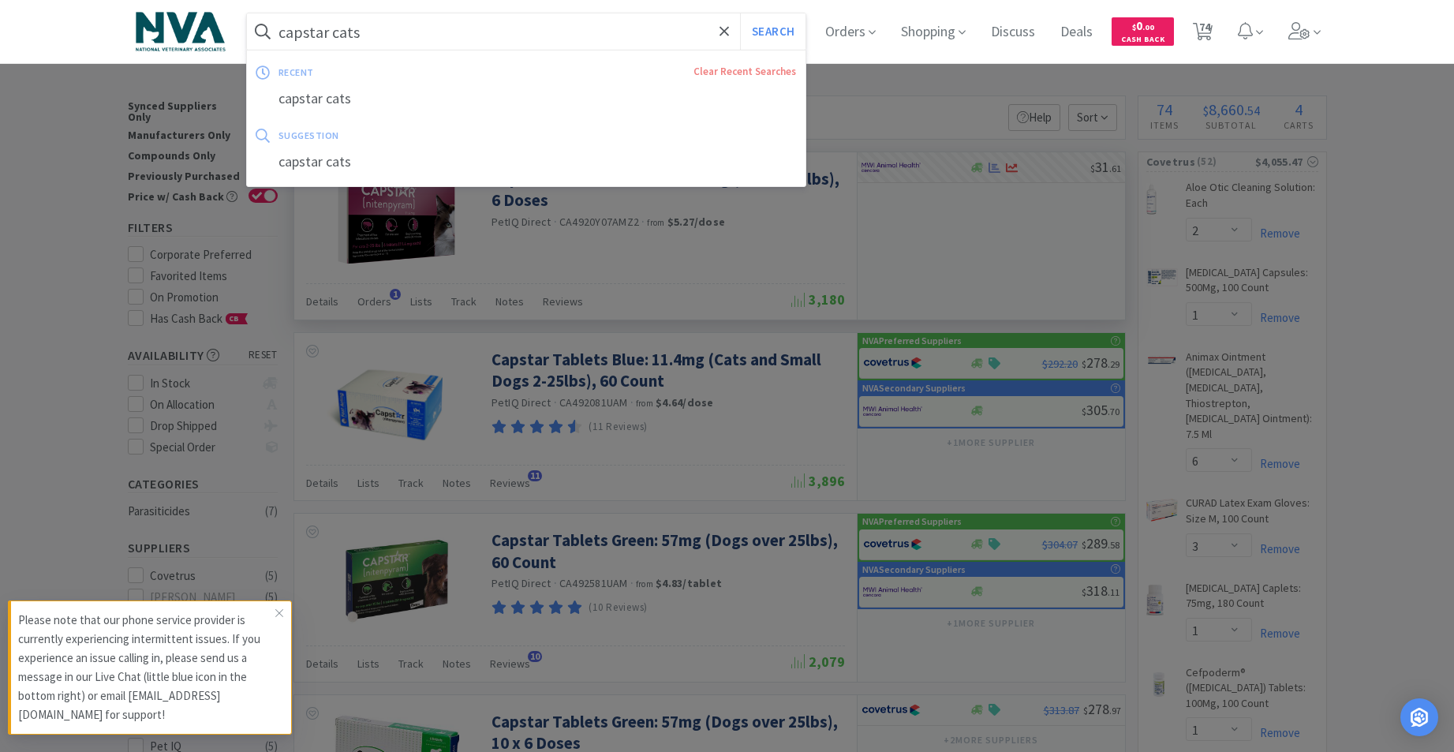
click at [516, 38] on input "capstar cats" at bounding box center [526, 31] width 559 height 36
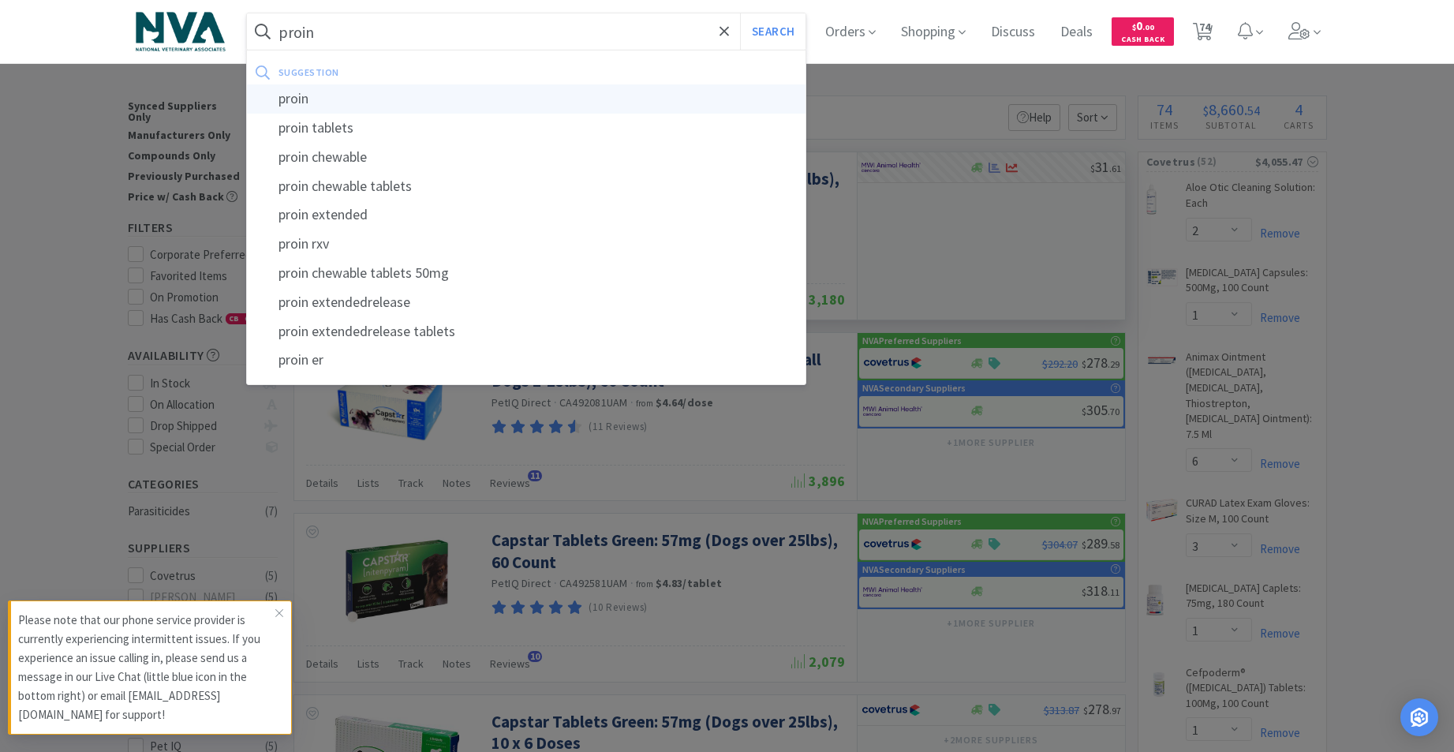
click at [351, 99] on div "proin" at bounding box center [526, 98] width 559 height 29
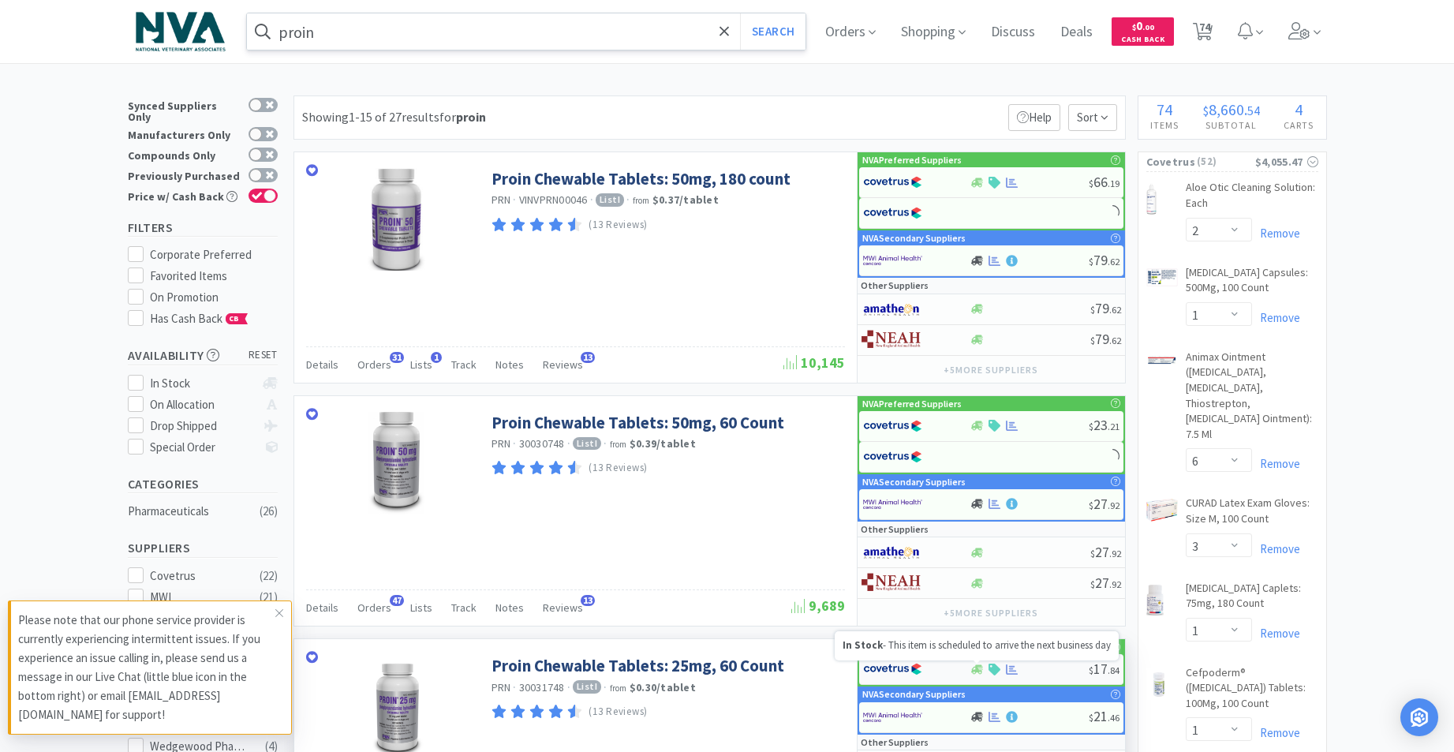
click at [974, 671] on icon at bounding box center [977, 668] width 12 height 9
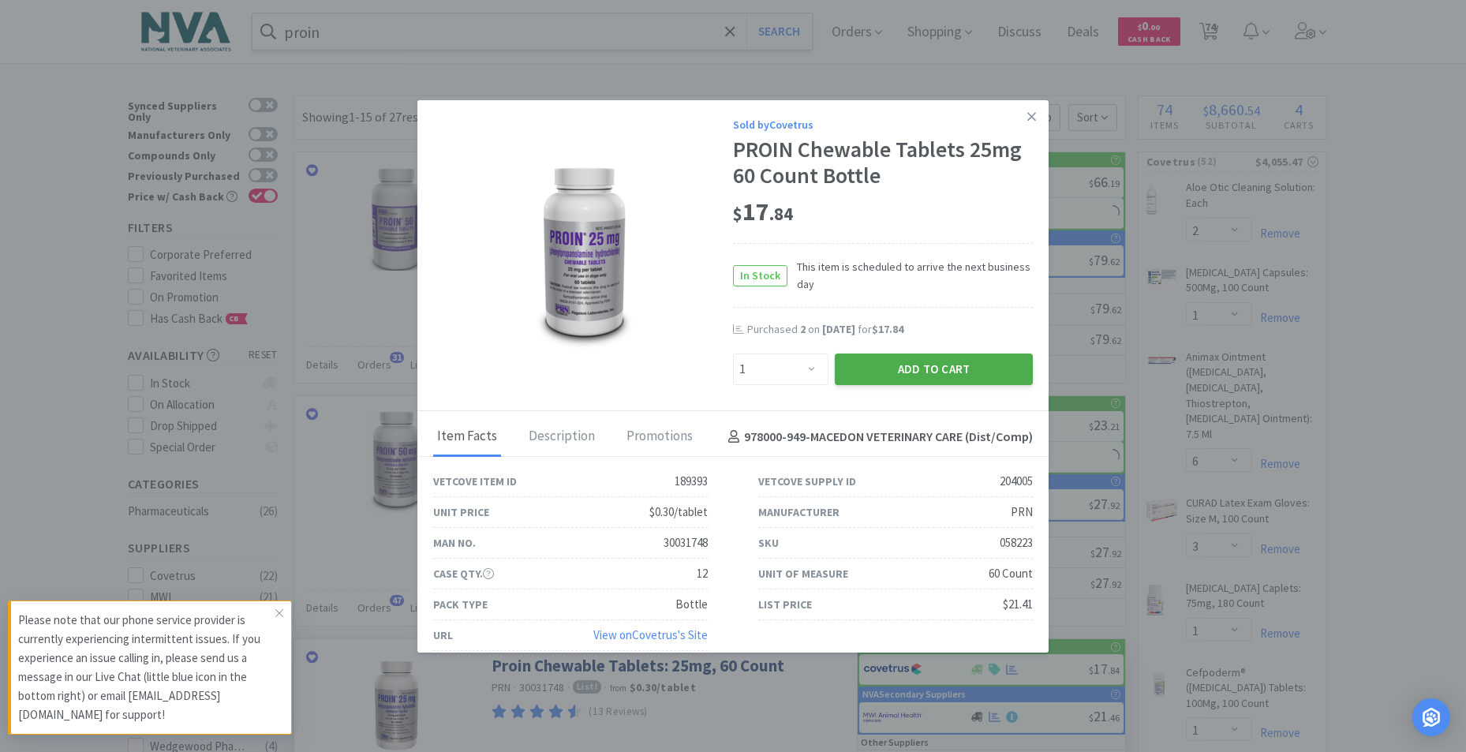
click at [934, 368] on button "Add to Cart" at bounding box center [934, 369] width 198 height 32
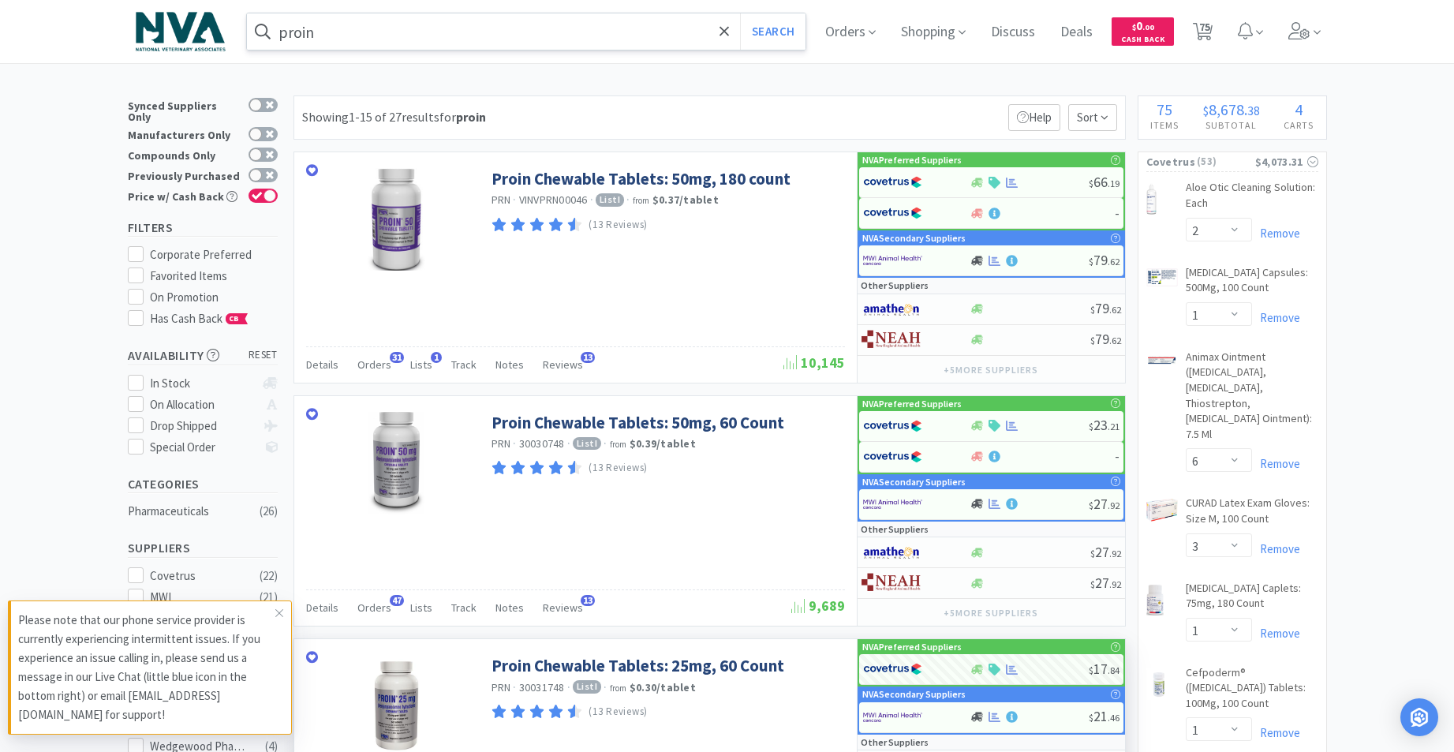
click at [403, 29] on input "proin" at bounding box center [526, 31] width 559 height 36
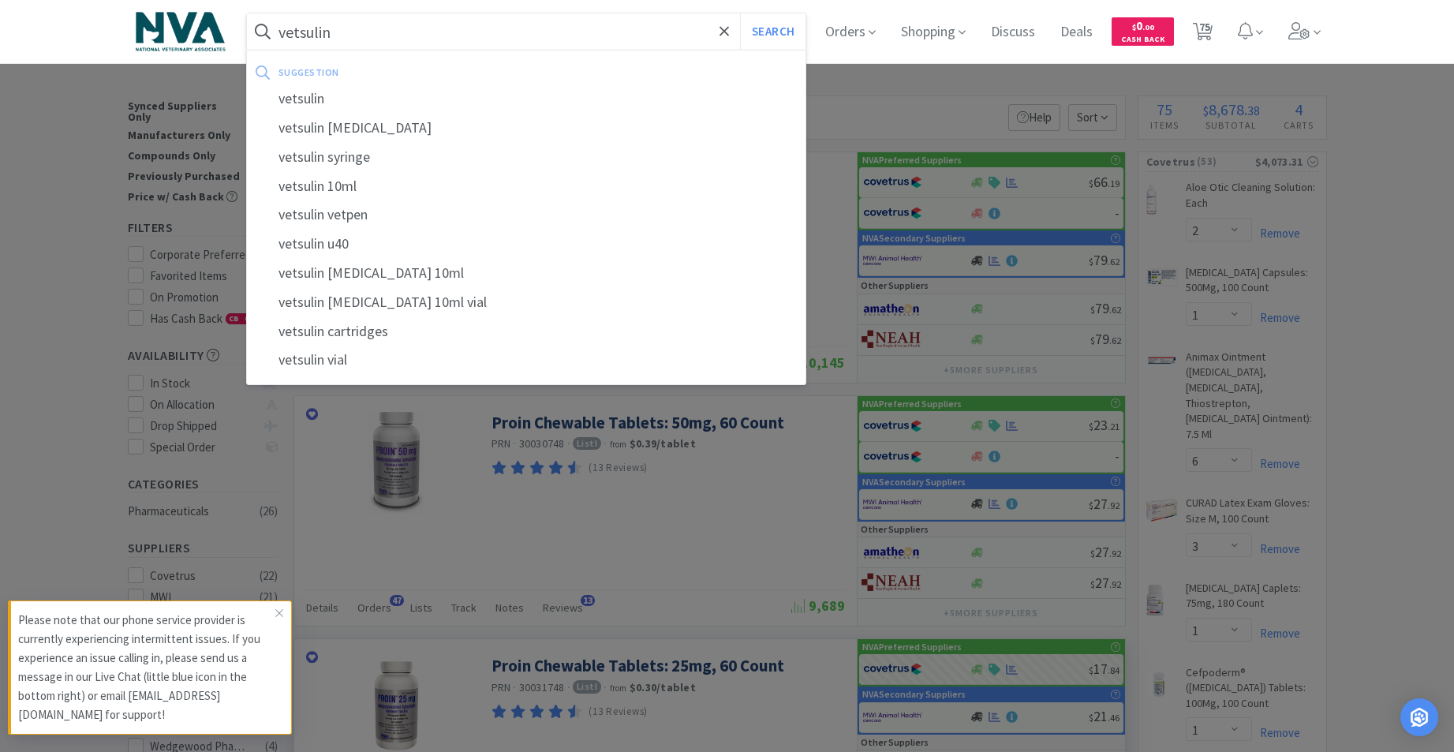
click at [740, 13] on button "Search" at bounding box center [772, 31] width 65 height 36
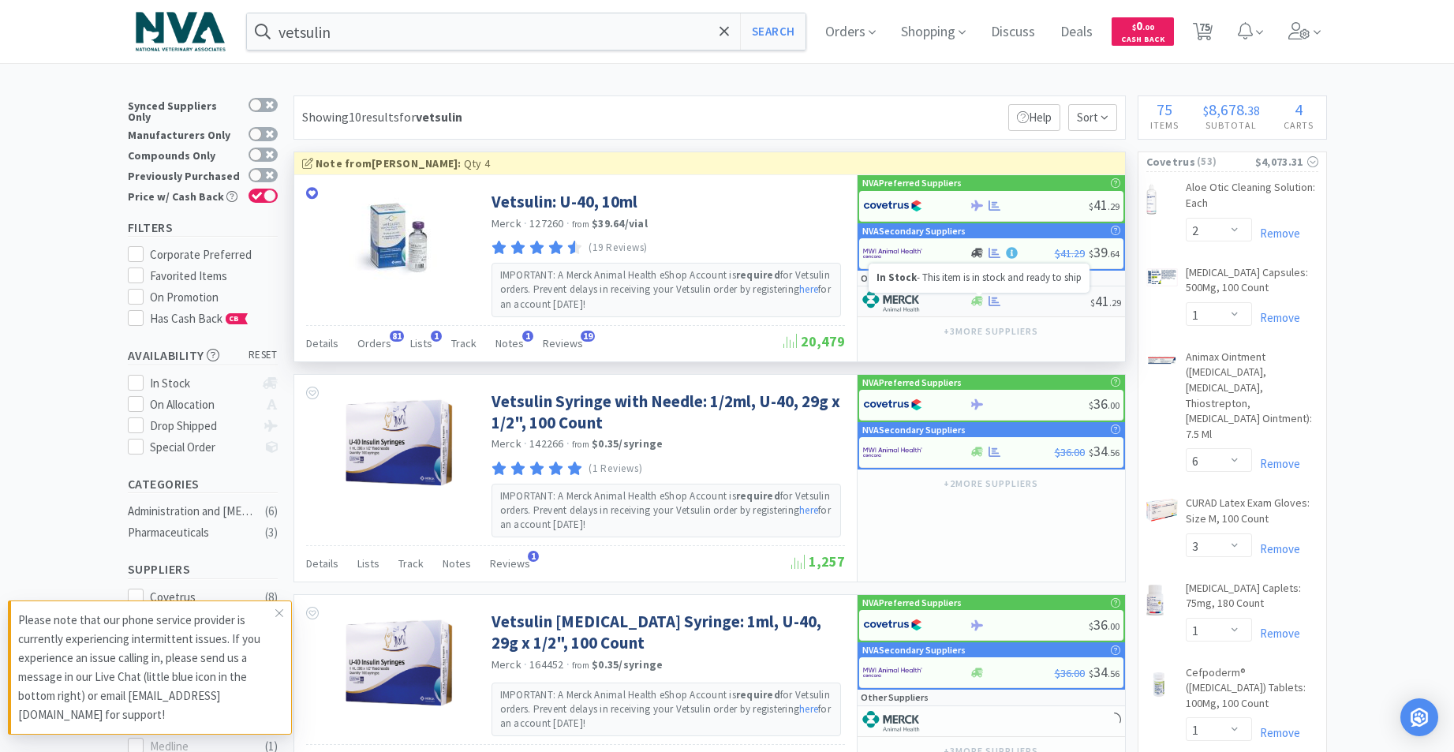
click at [974, 302] on icon at bounding box center [977, 301] width 12 height 9
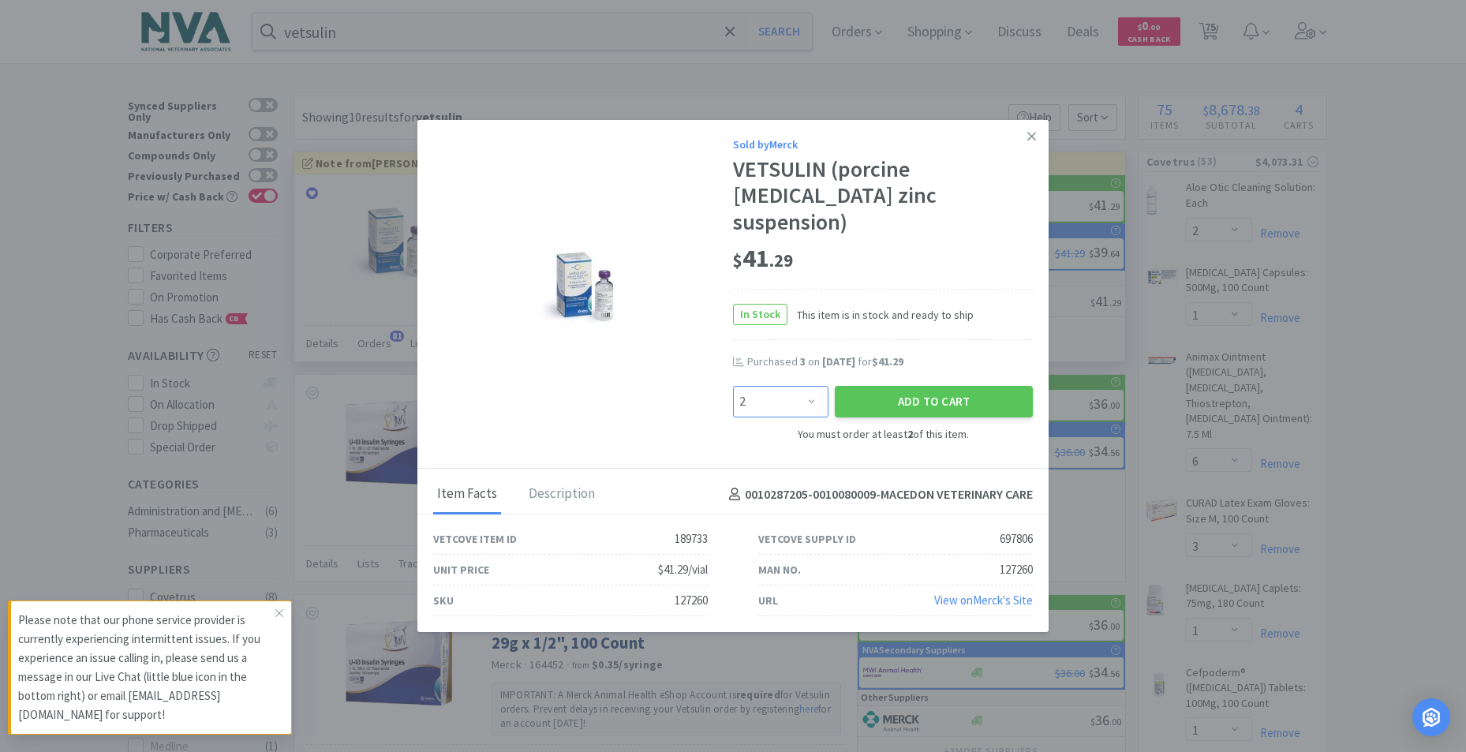
click at [813, 386] on select "Enter Quantity 2 3 4 5 6 7 8 9 10 11 12 13 14 15 16 17 18 19 20 21 Enter Quanti…" at bounding box center [780, 402] width 95 height 32
click at [733, 386] on select "Enter Quantity 2 3 4 5 6 7 8 9 10 11 12 13 14 15 16 17 18 19 20 21 Enter Quanti…" at bounding box center [780, 402] width 95 height 32
click at [950, 386] on button "Add to Cart" at bounding box center [934, 402] width 198 height 32
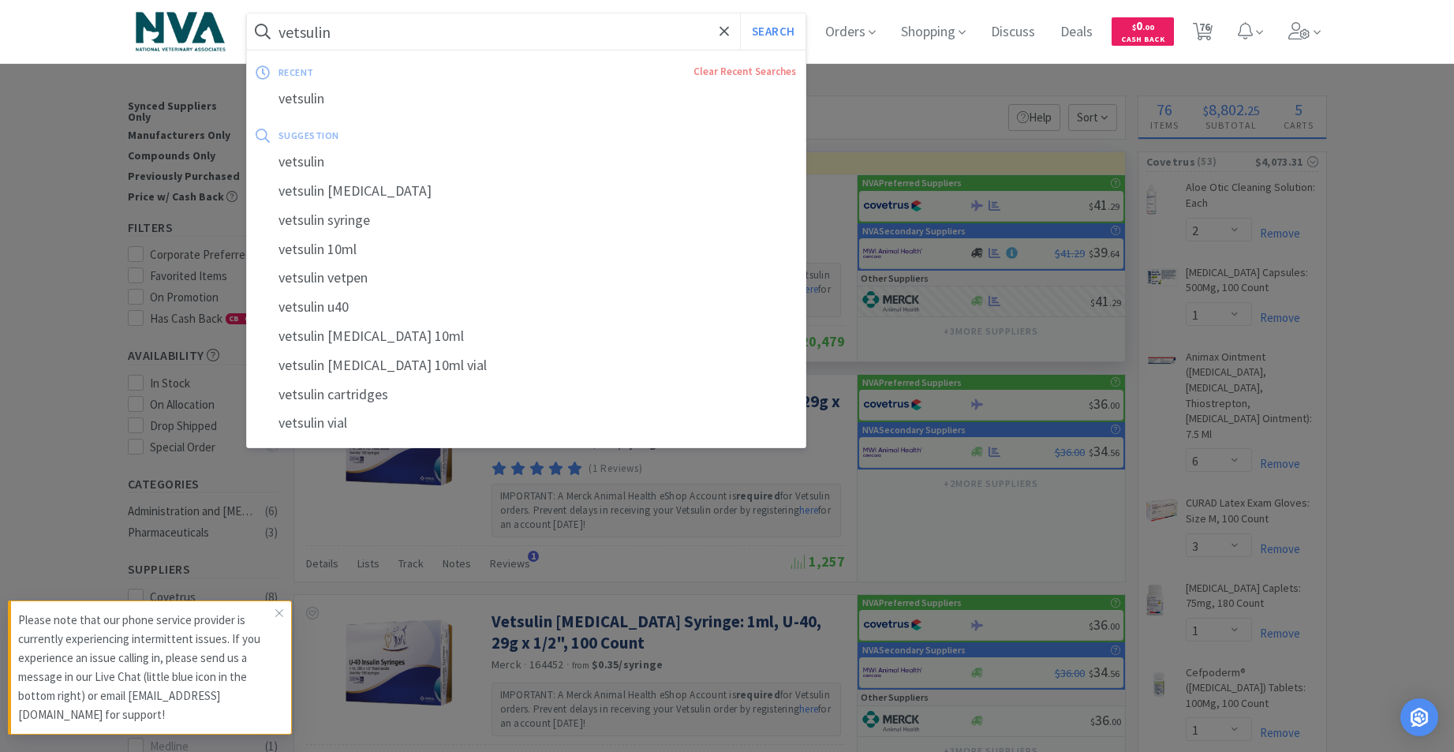
click at [596, 13] on div "vetsulin Search recent Clear Recent Searches vetsulin suggestion vetsulin vetsu…" at bounding box center [526, 32] width 561 height 38
click at [330, 162] on div "cerenia" at bounding box center [526, 162] width 559 height 29
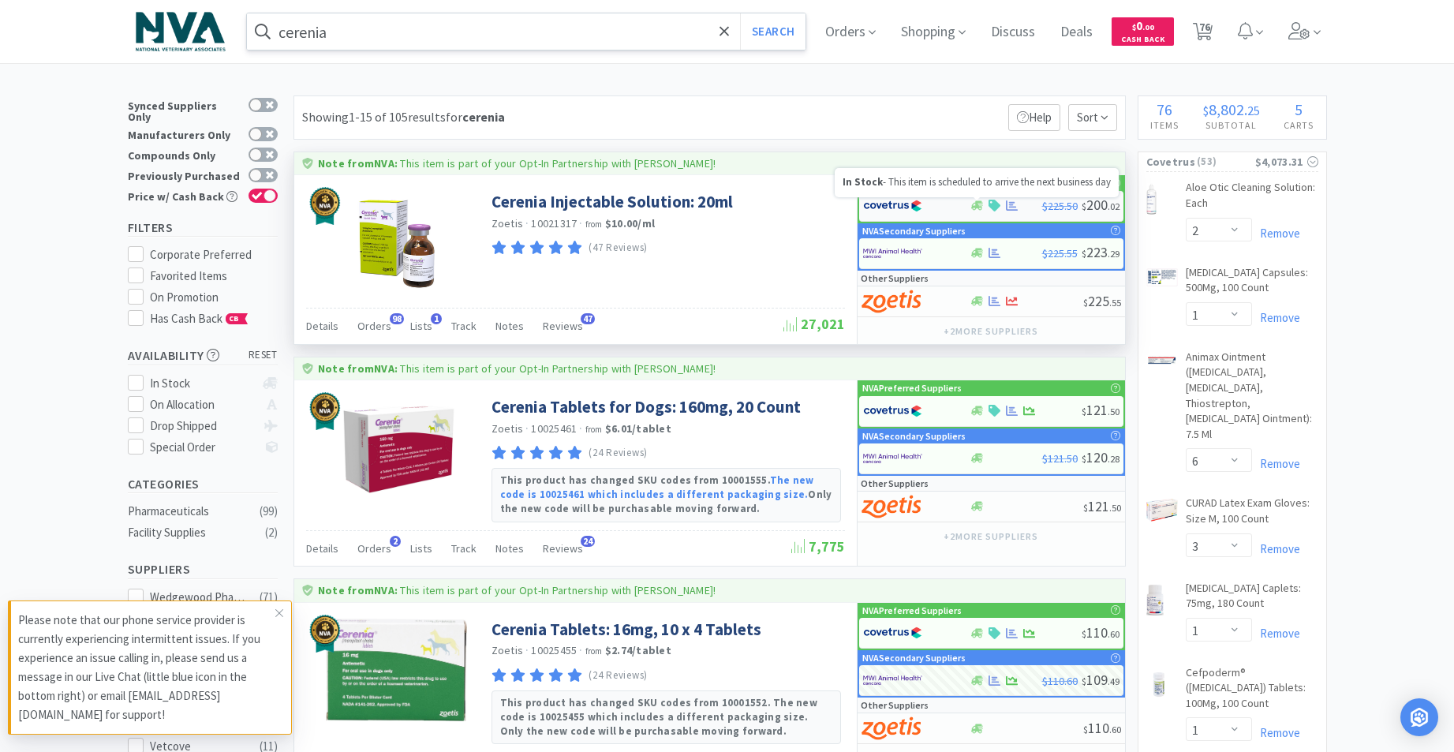
click at [982, 203] on icon at bounding box center [977, 205] width 12 height 9
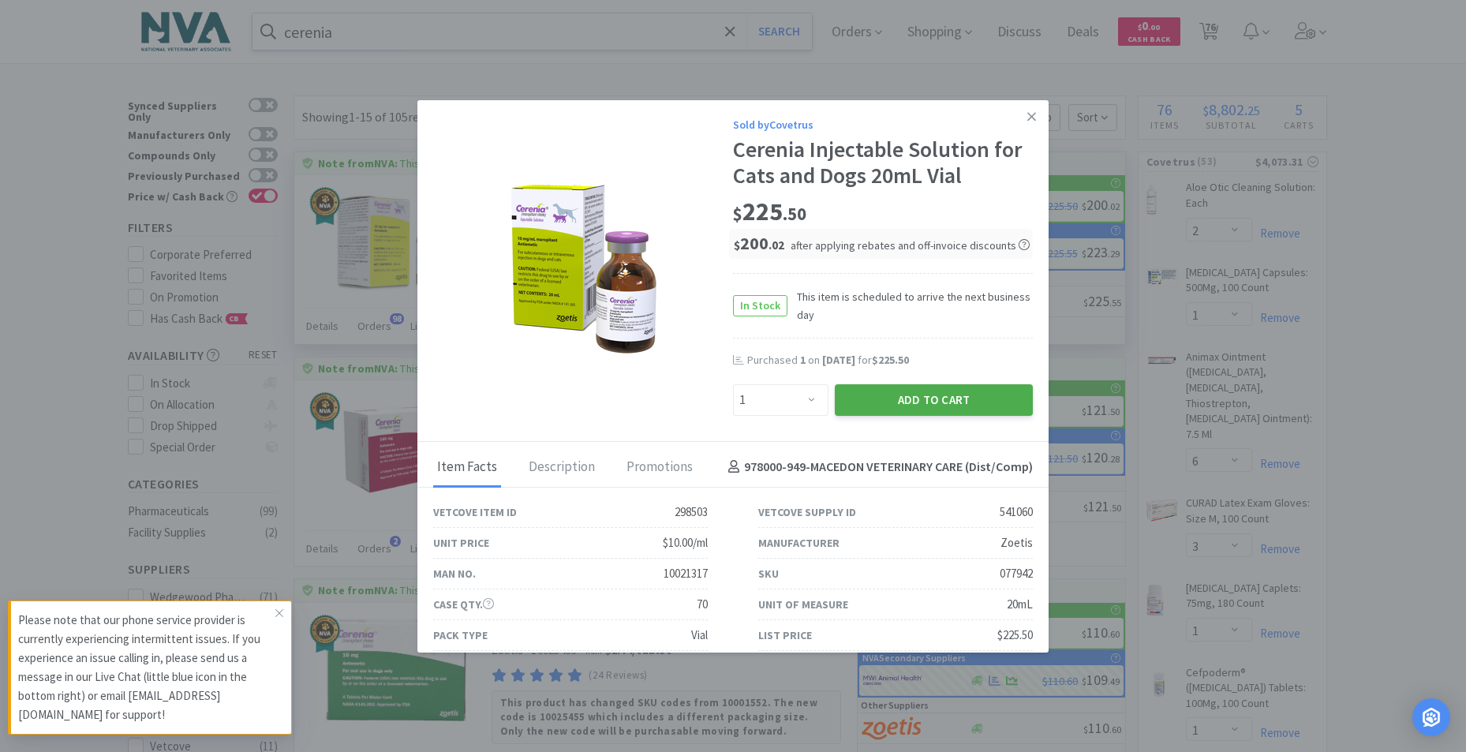
click at [918, 395] on button "Add to Cart" at bounding box center [934, 400] width 198 height 32
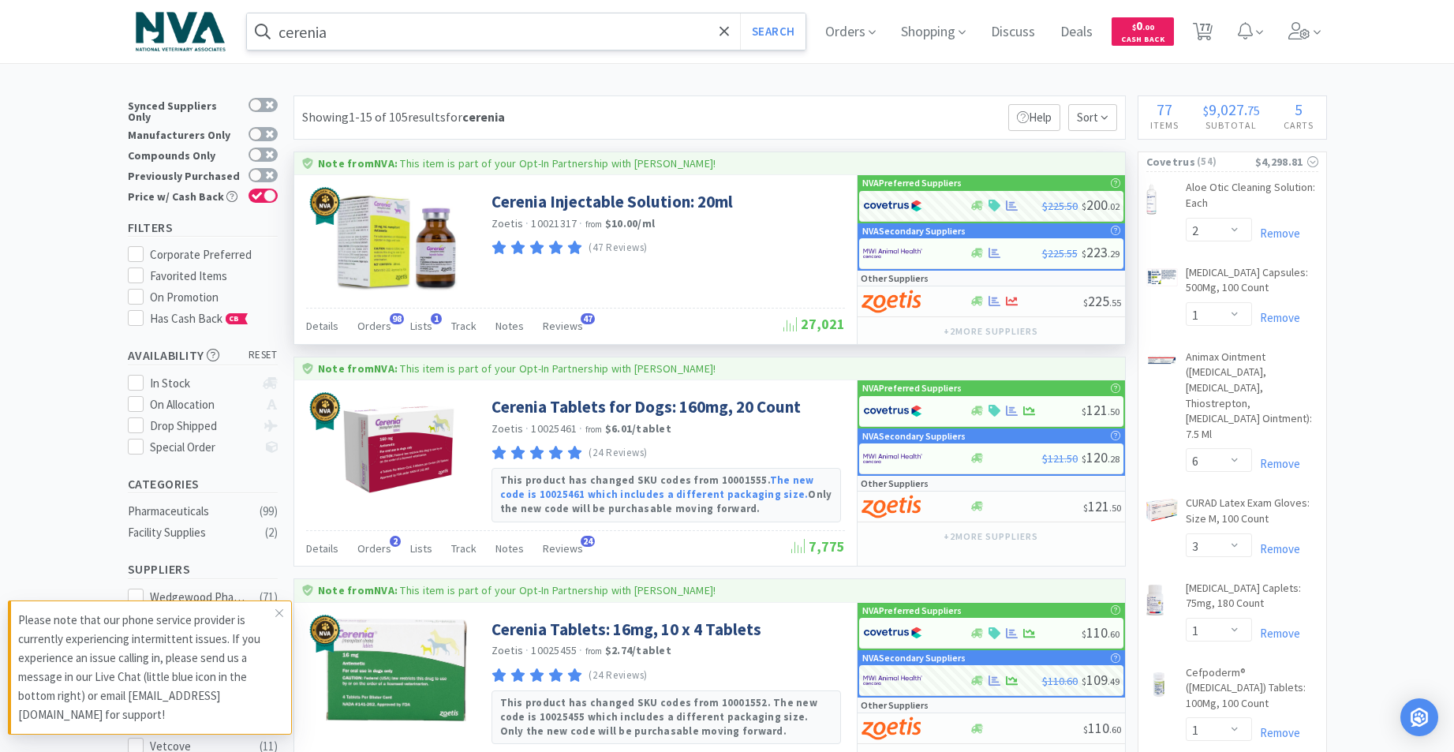
click at [447, 42] on input "cerenia" at bounding box center [526, 31] width 559 height 36
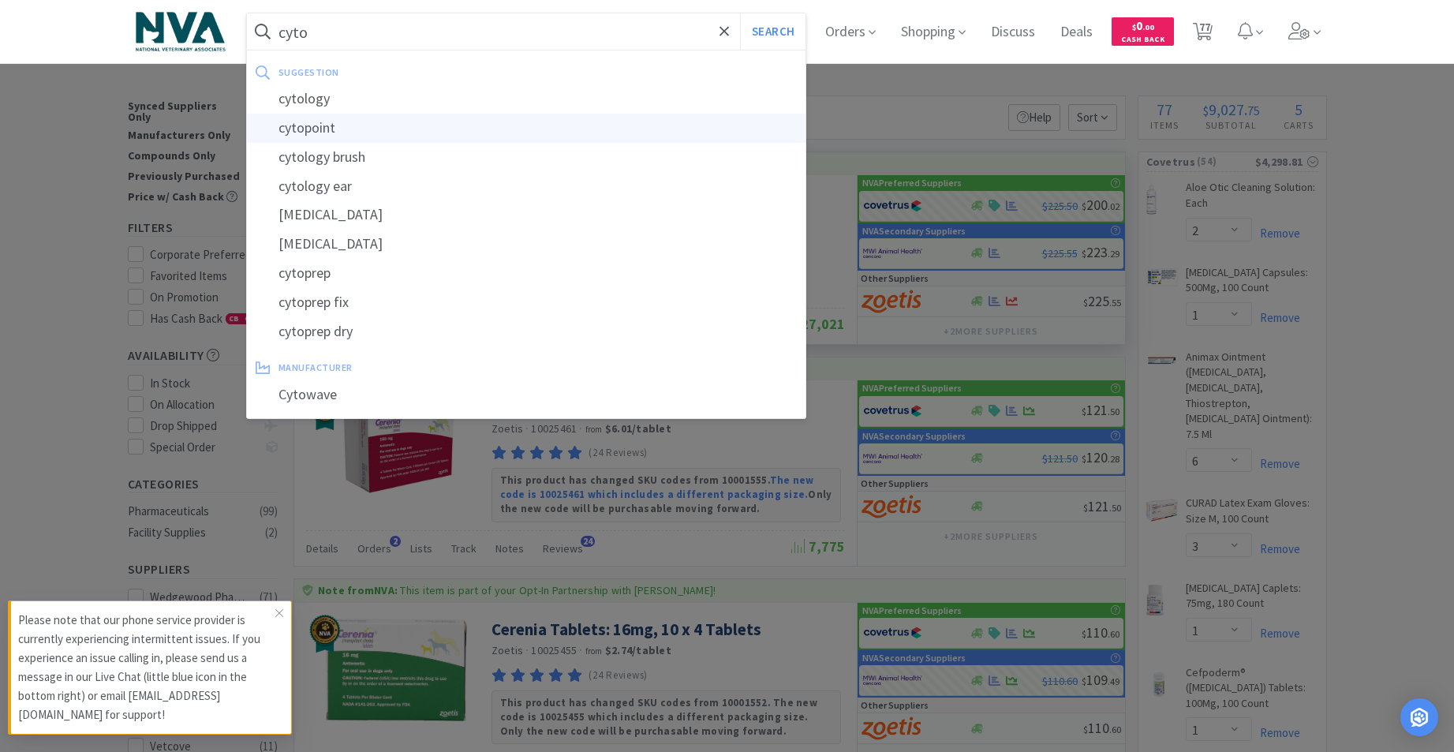
click at [342, 129] on div "cytopoint" at bounding box center [526, 128] width 559 height 29
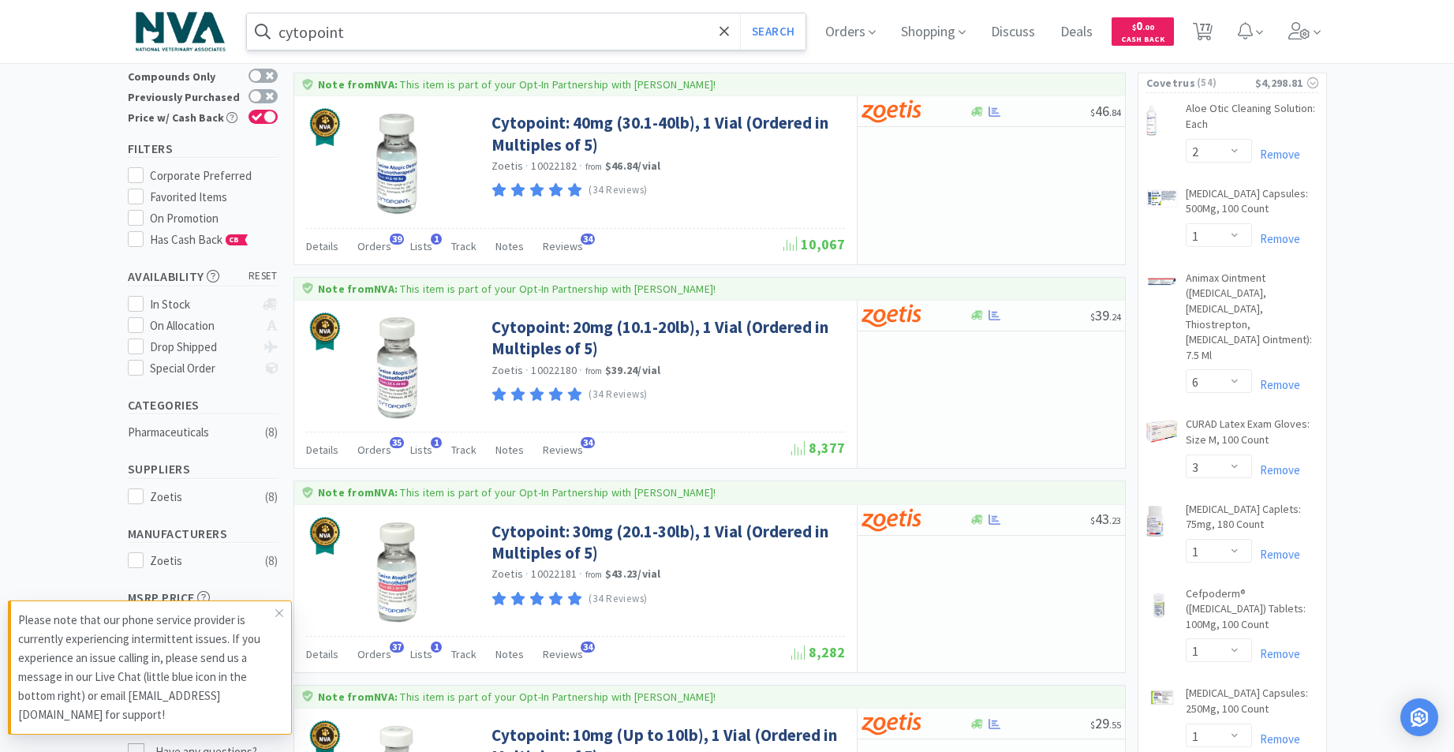
scroll to position [189, 0]
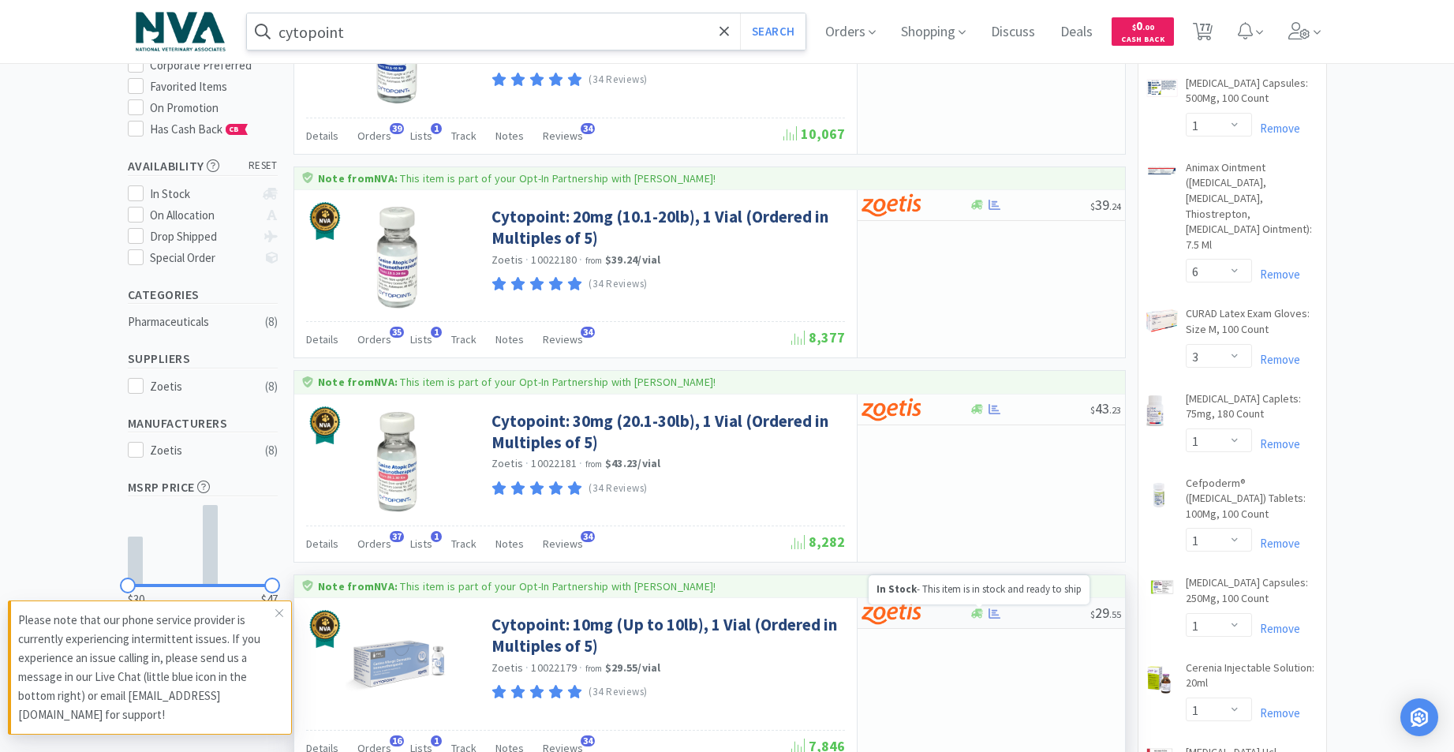
click at [974, 612] on icon at bounding box center [977, 614] width 12 height 12
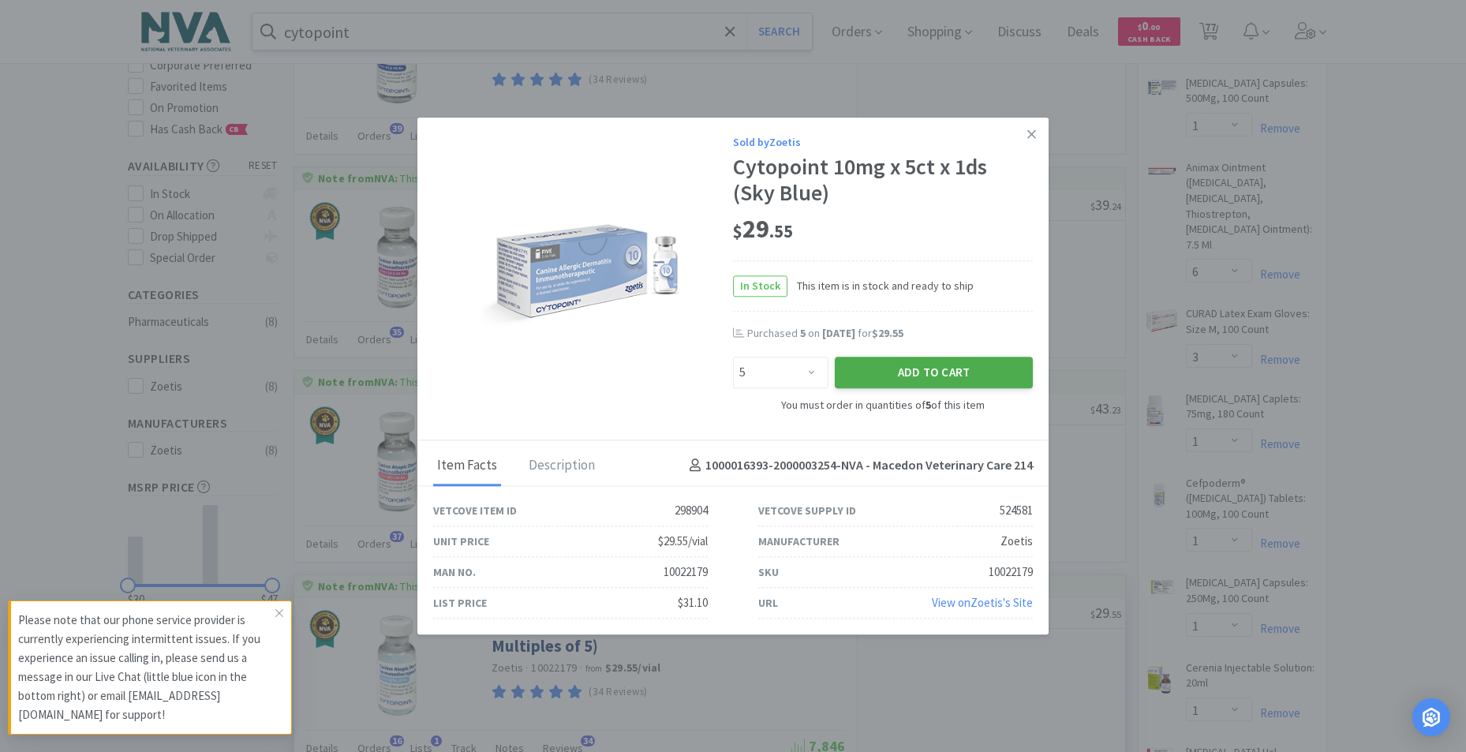
click at [905, 378] on button "Add to Cart" at bounding box center [934, 373] width 198 height 32
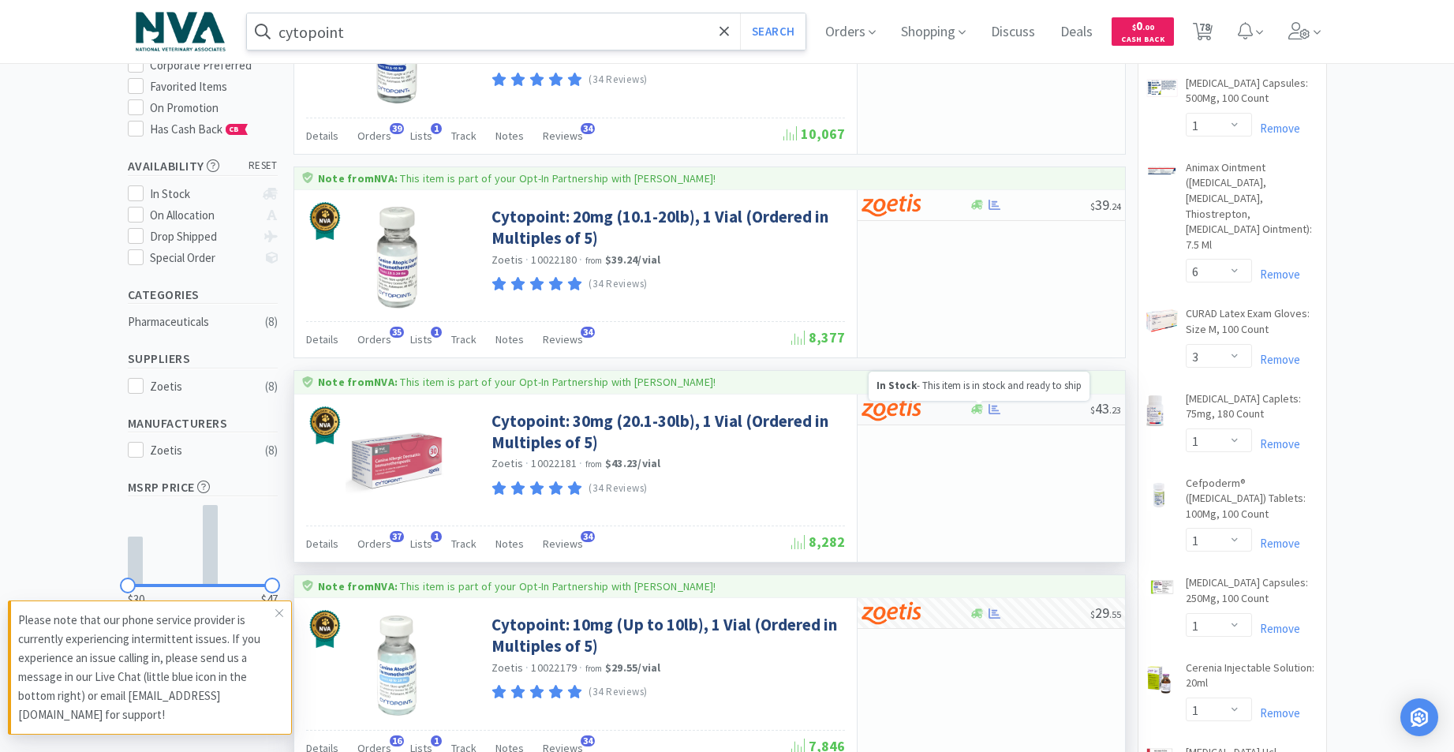
click at [975, 408] on icon at bounding box center [977, 409] width 12 height 12
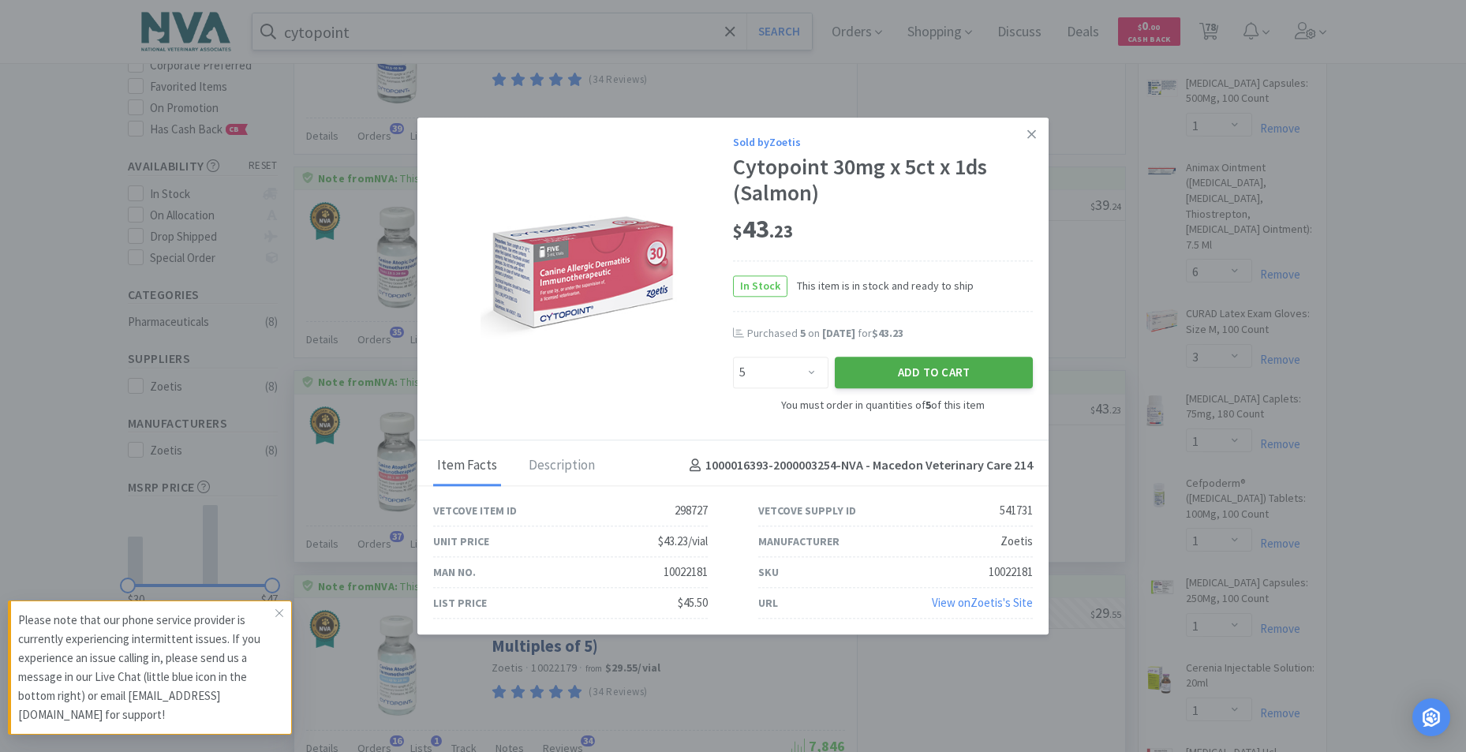
click at [946, 369] on button "Add to Cart" at bounding box center [934, 373] width 198 height 32
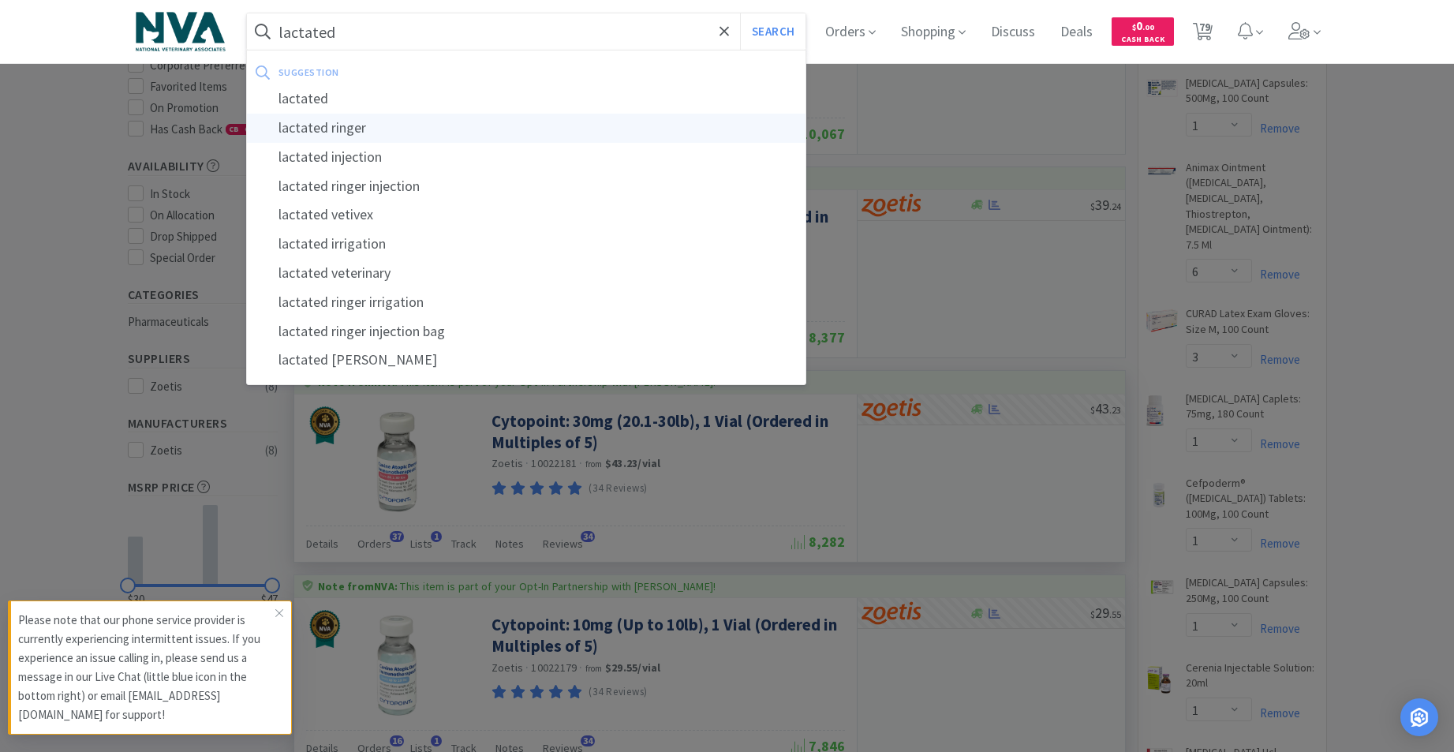
click at [354, 131] on div "lactated ringer" at bounding box center [526, 128] width 559 height 29
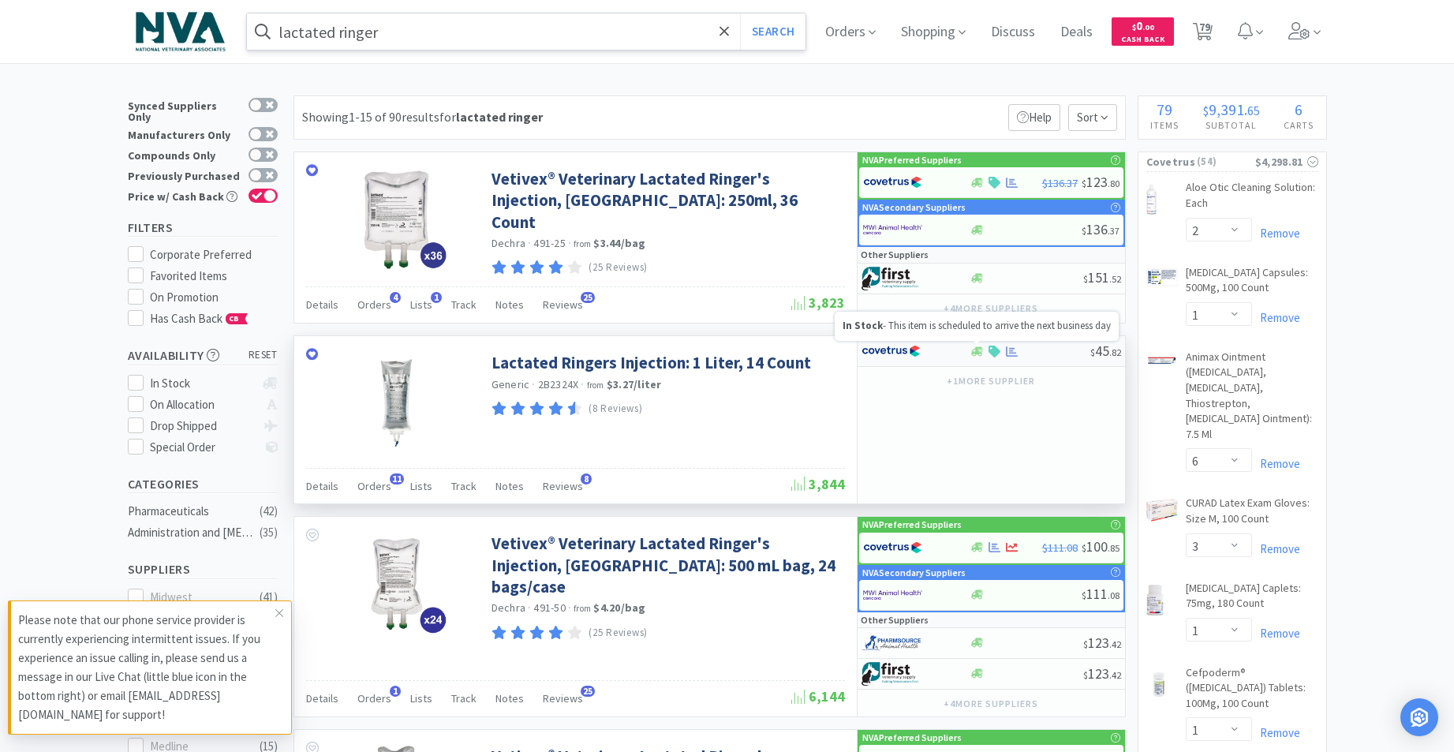
click at [974, 349] on icon at bounding box center [977, 352] width 12 height 12
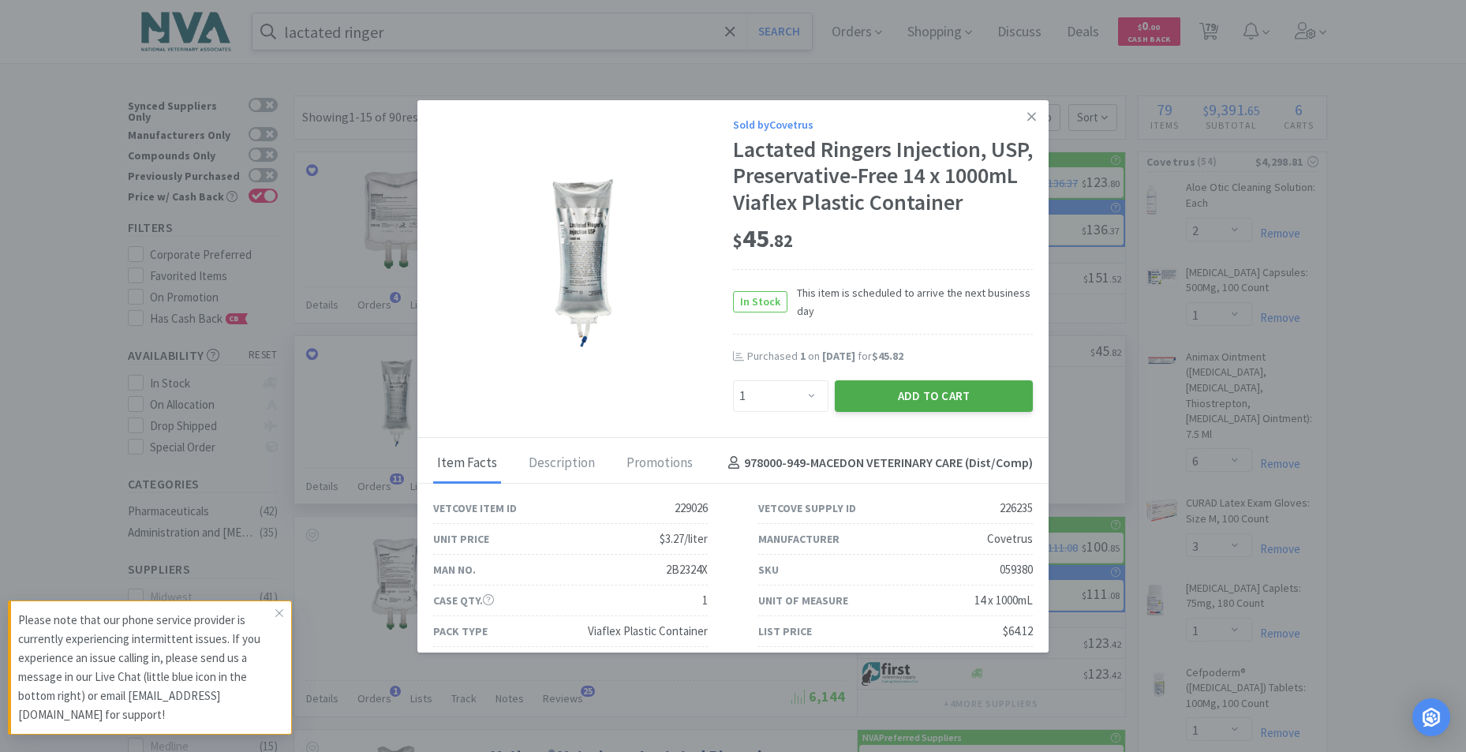
click at [908, 412] on button "Add to Cart" at bounding box center [934, 396] width 198 height 32
